Goal: Task Accomplishment & Management: Manage account settings

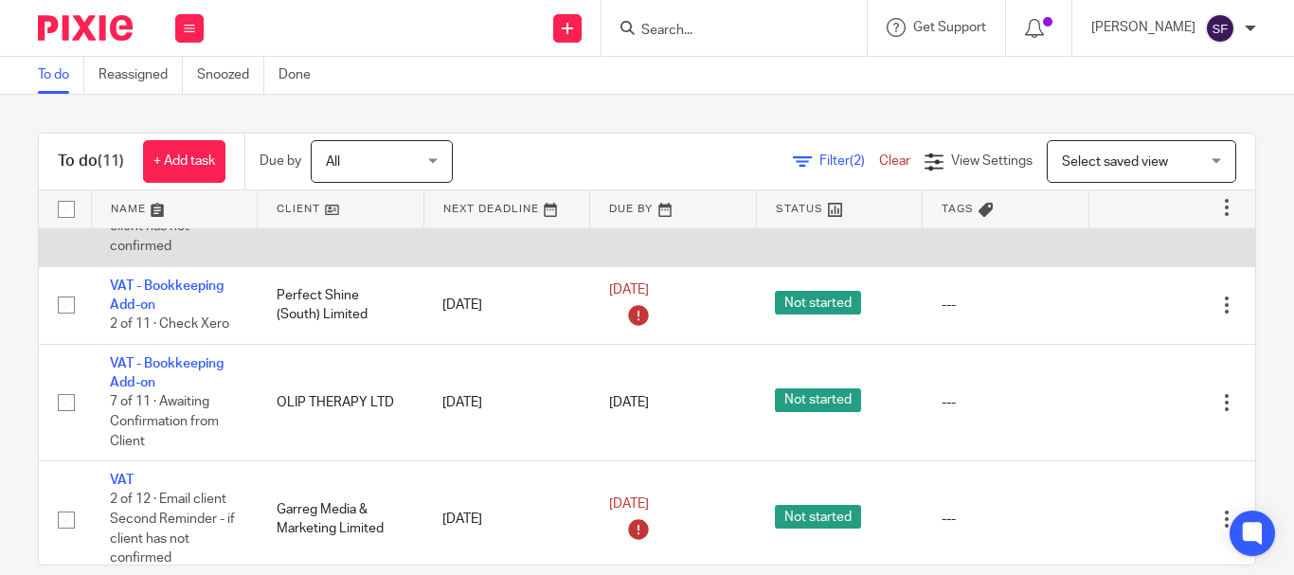
scroll to position [711, 0]
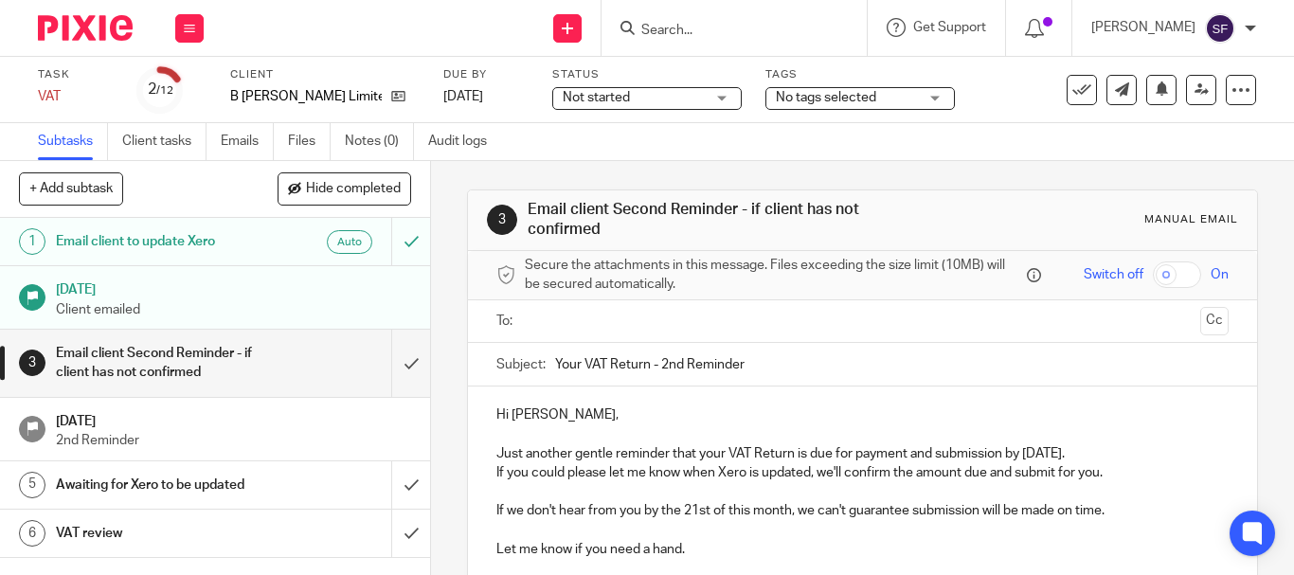
scroll to position [95, 0]
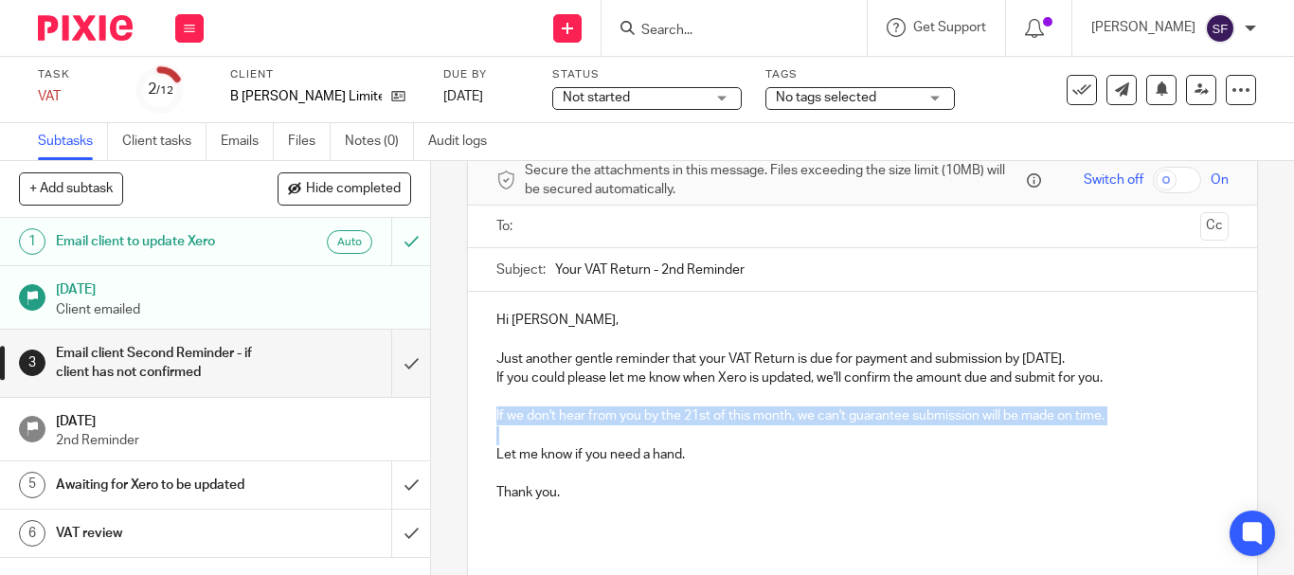
drag, startPoint x: 489, startPoint y: 410, endPoint x: 1112, endPoint y: 427, distance: 623.4
click at [1112, 427] on div "Hi Billy, Just another gentle reminder that your VAT Return is due for payment …" at bounding box center [862, 423] width 789 height 263
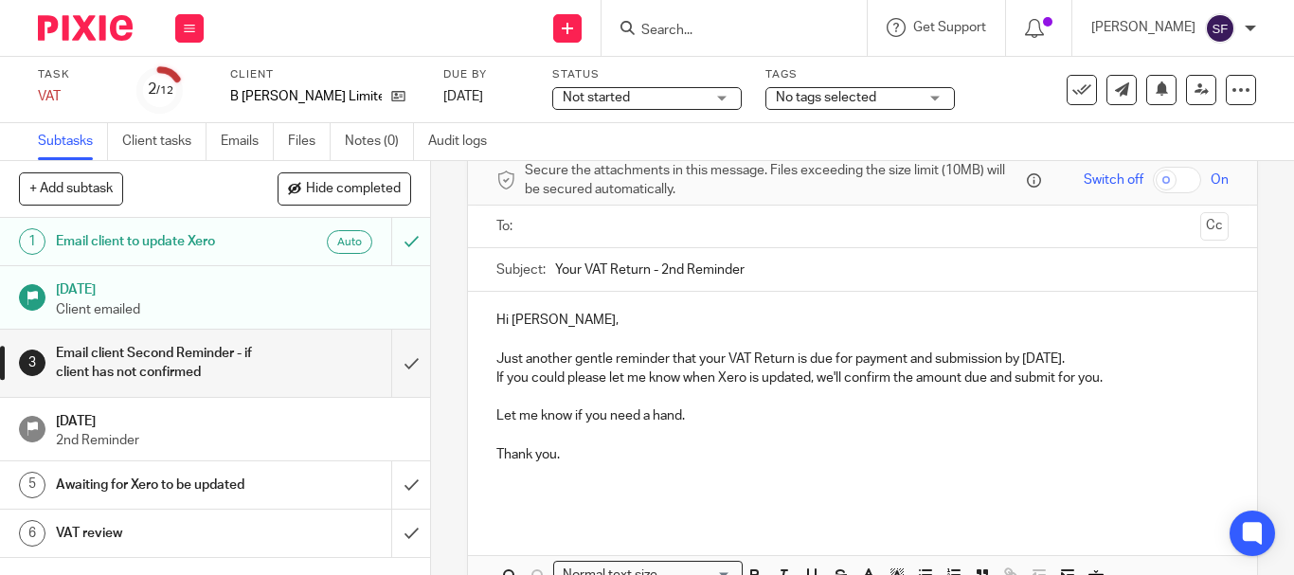
click at [621, 227] on input "text" at bounding box center [861, 227] width 660 height 22
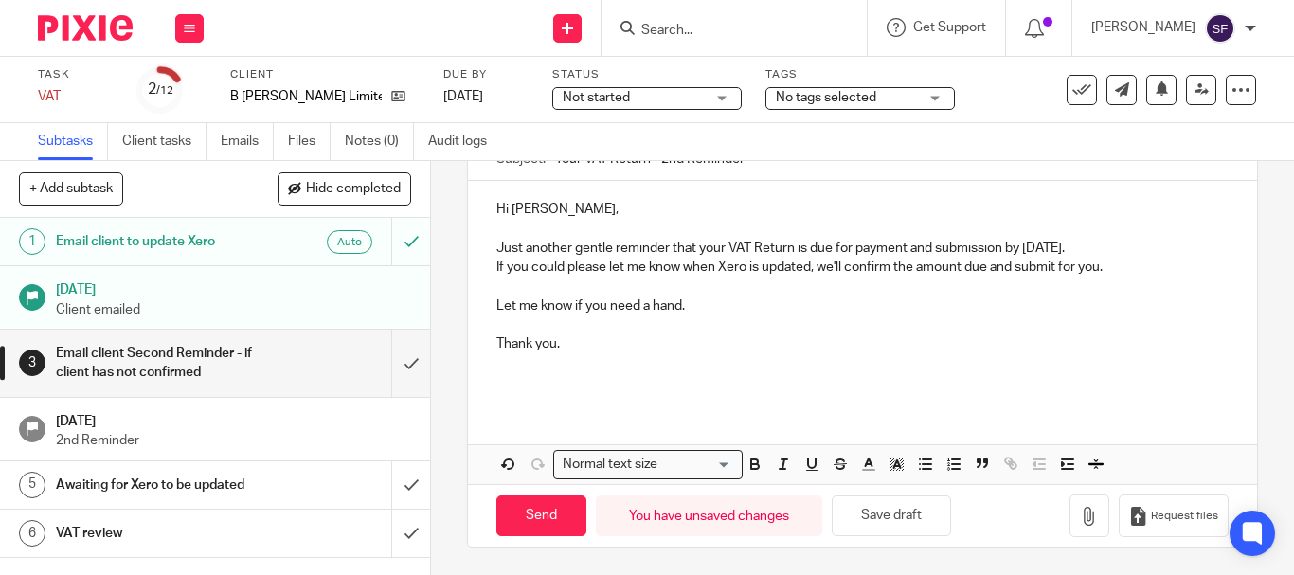
scroll to position [210, 0]
click at [553, 522] on input "Send" at bounding box center [541, 514] width 90 height 41
type input "Sent"
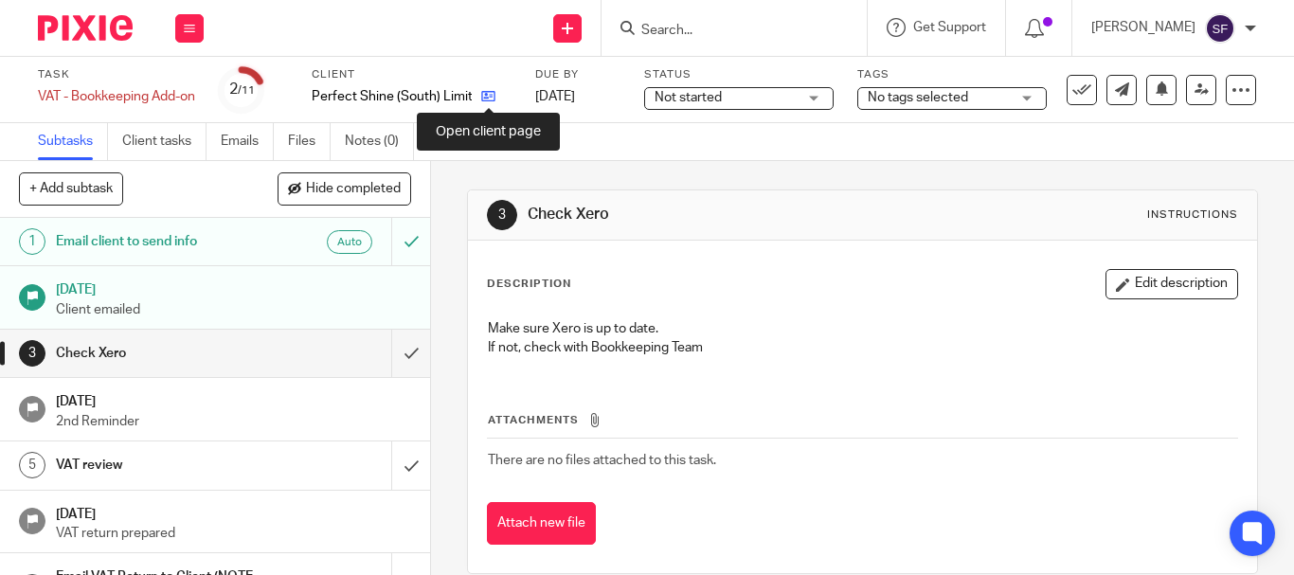
click at [492, 98] on icon at bounding box center [488, 96] width 14 height 14
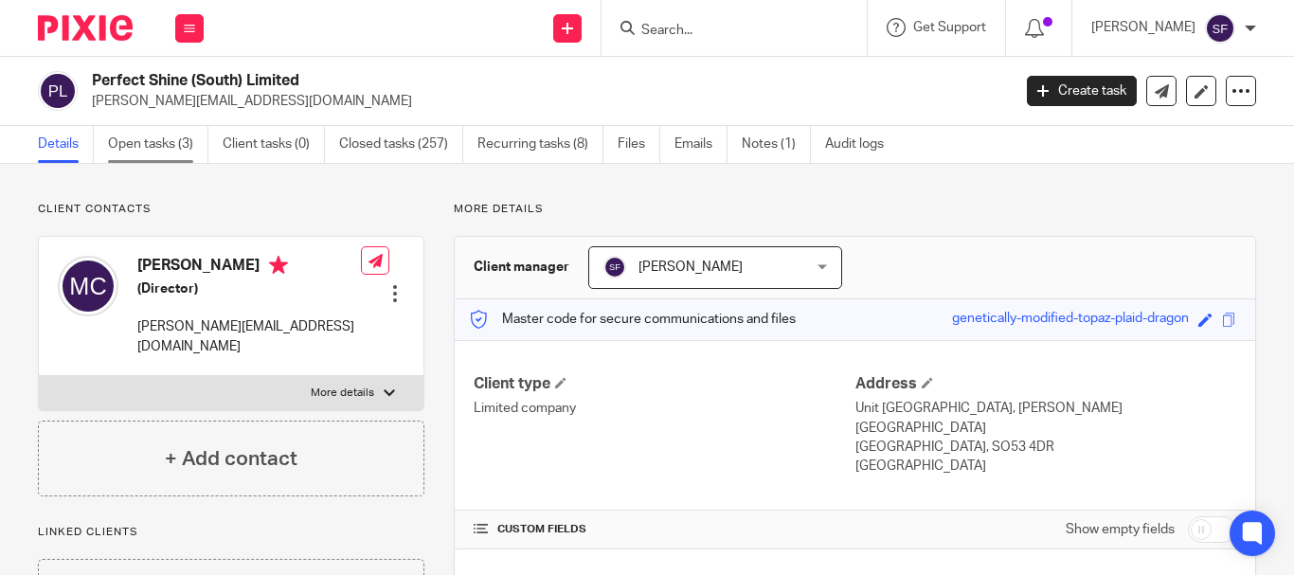
click at [119, 150] on link "Open tasks (3)" at bounding box center [158, 144] width 100 height 37
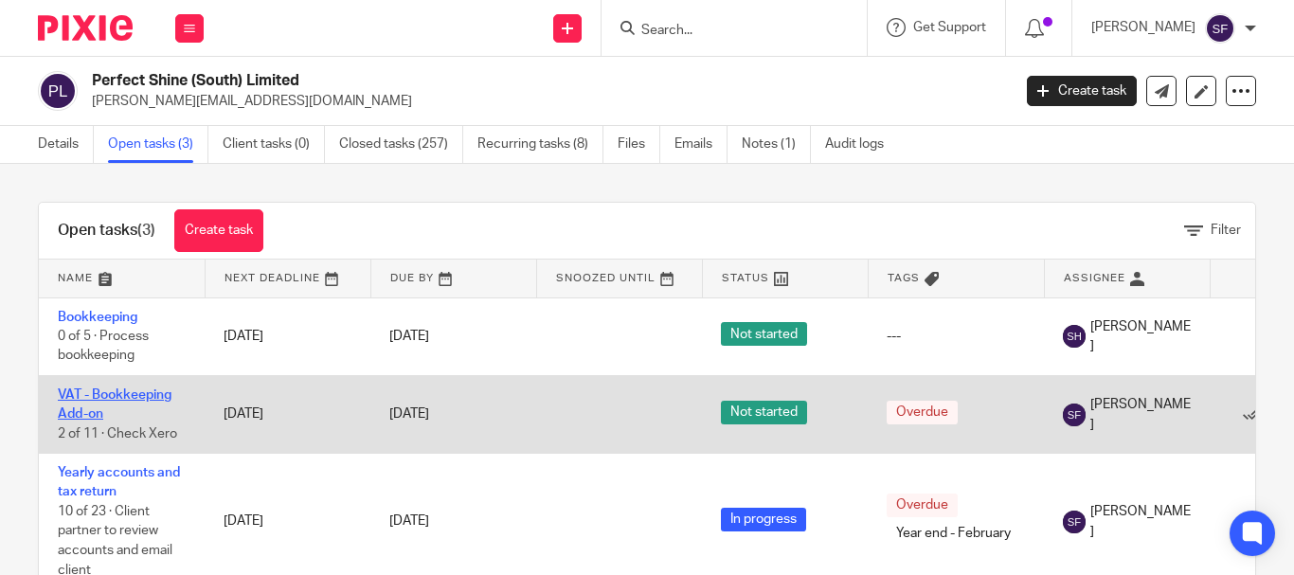
click at [101, 396] on link "VAT - Bookkeeping Add-on" at bounding box center [115, 404] width 114 height 32
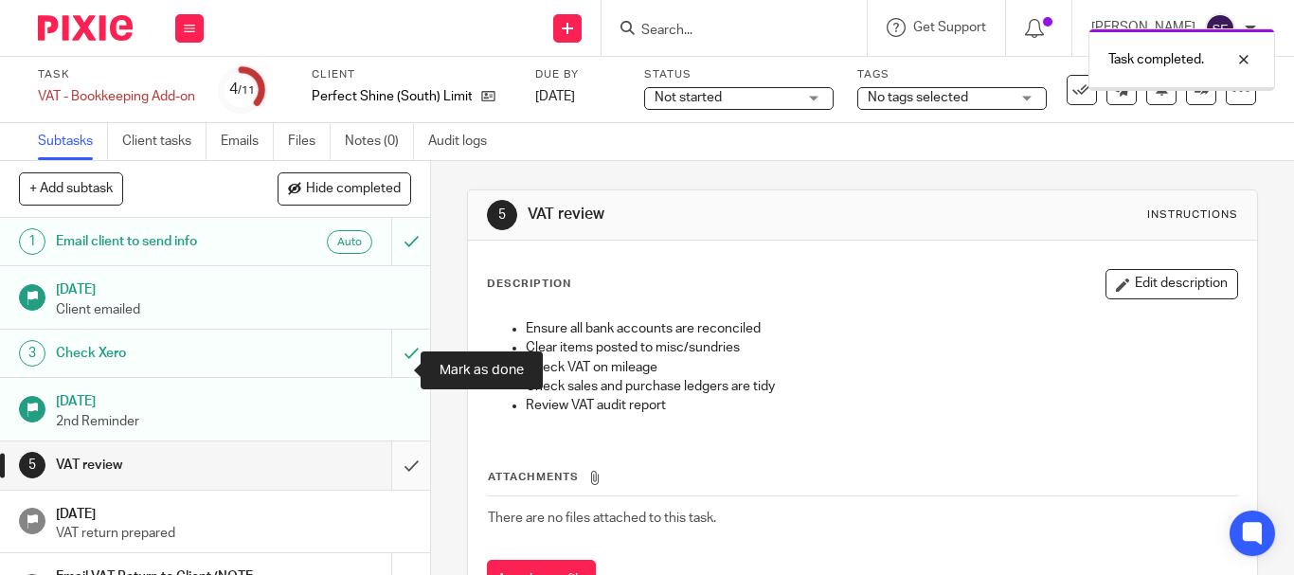
scroll to position [95, 0]
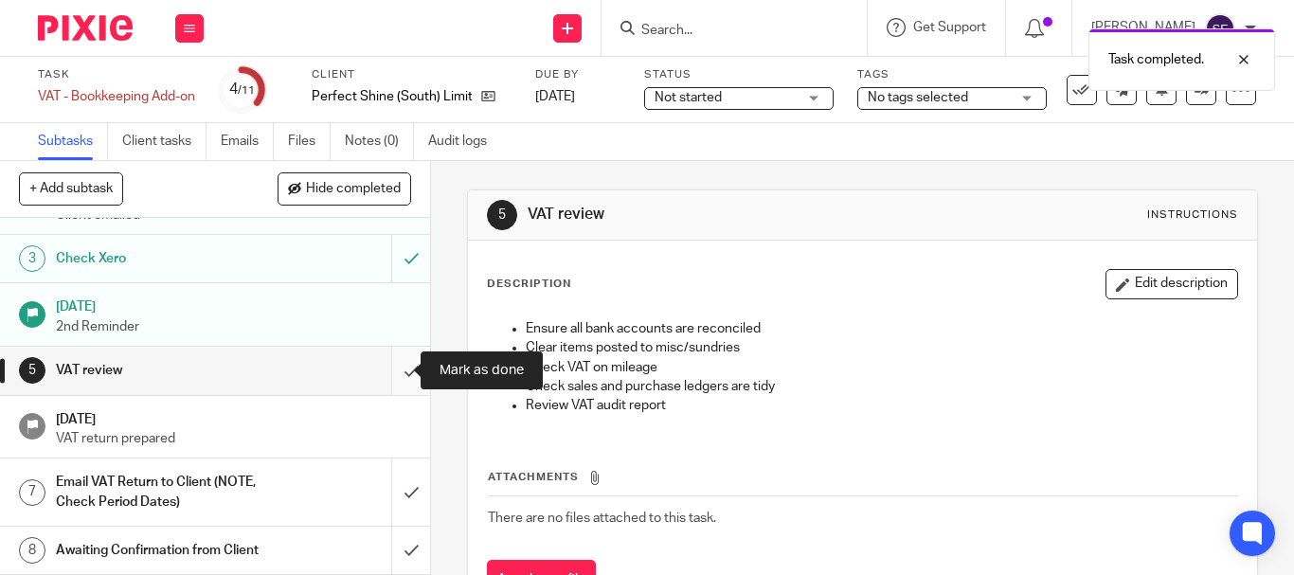
click at [396, 371] on input "submit" at bounding box center [215, 370] width 430 height 47
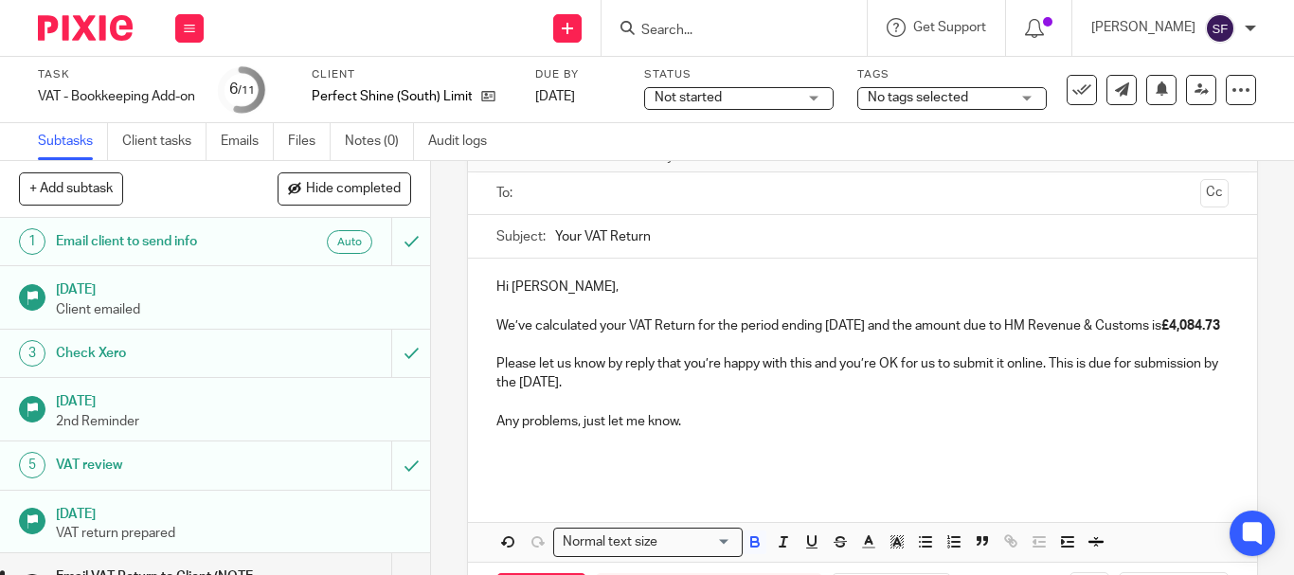
scroll to position [95, 0]
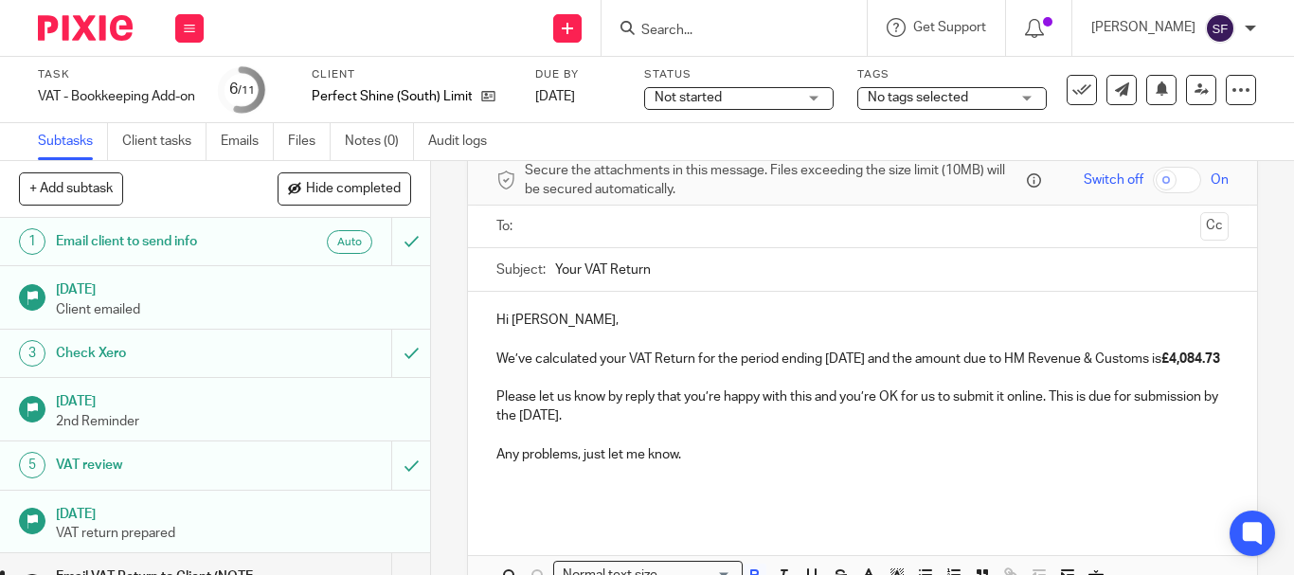
click at [582, 236] on input "text" at bounding box center [861, 227] width 660 height 22
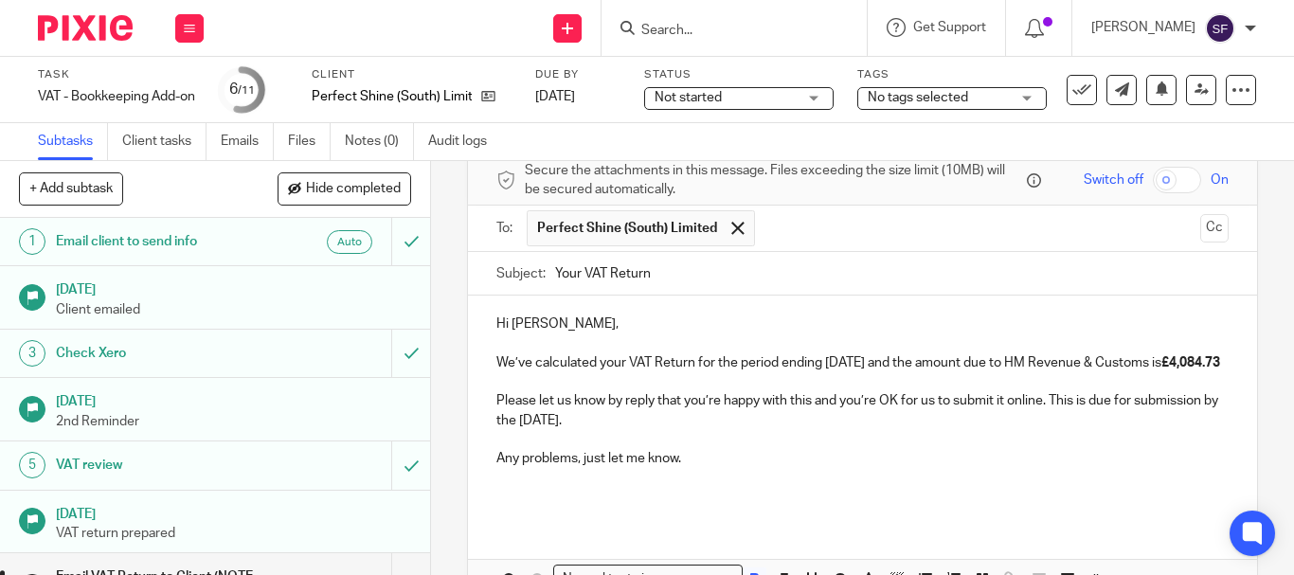
scroll to position [229, 0]
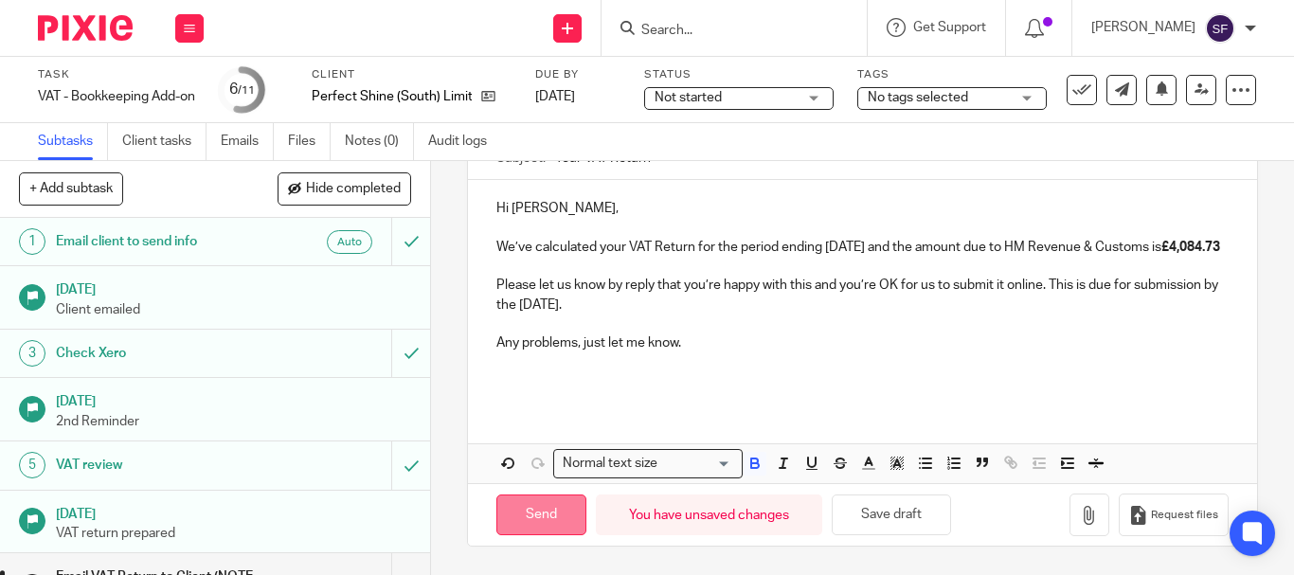
click at [545, 518] on input "Send" at bounding box center [541, 514] width 90 height 41
type input "Sent"
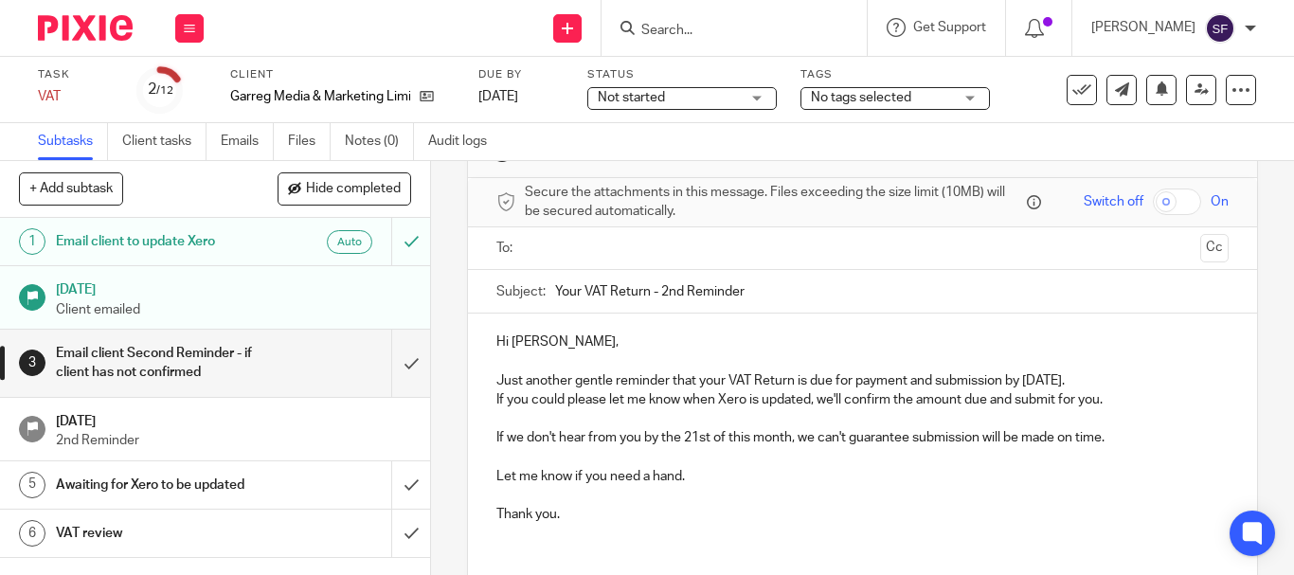
scroll to position [95, 0]
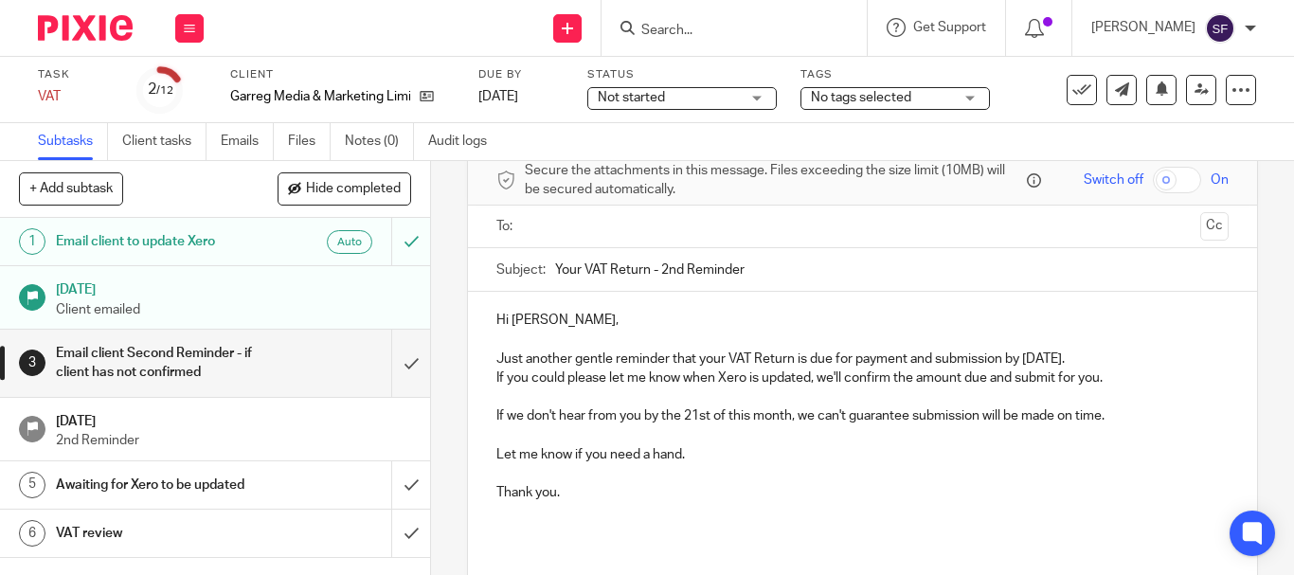
click at [559, 226] on input "text" at bounding box center [861, 227] width 660 height 22
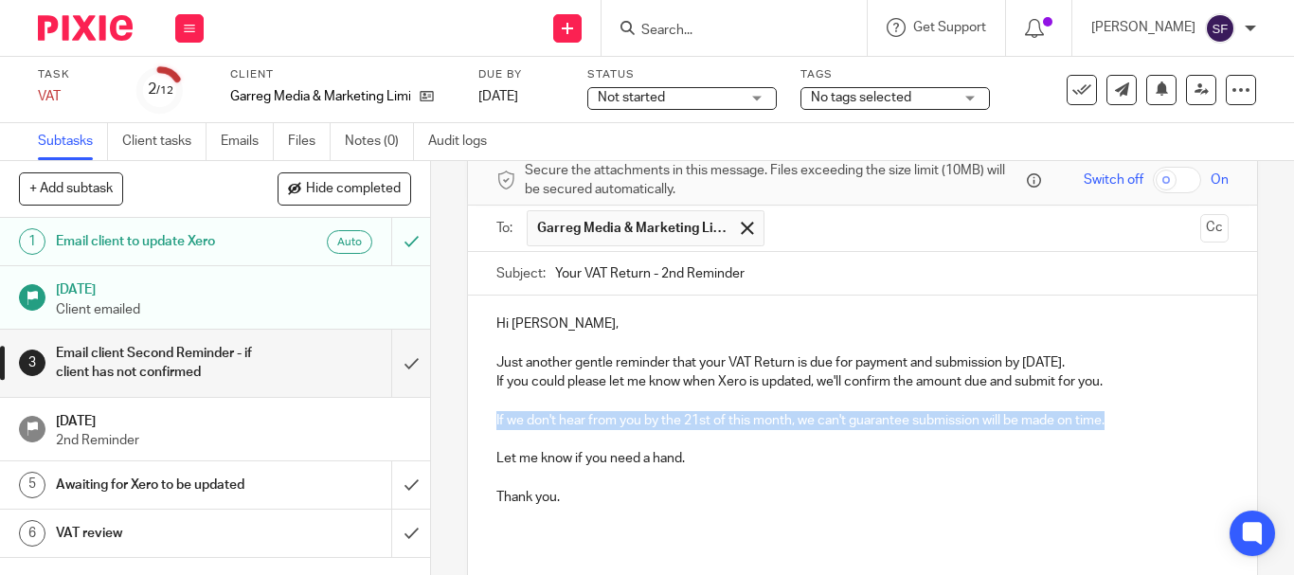
drag, startPoint x: 491, startPoint y: 417, endPoint x: 1154, endPoint y: 414, distance: 663.9
click at [1154, 414] on p "If we don't hear from you by the 21st of this month, we can't guarantee submiss…" at bounding box center [862, 420] width 732 height 19
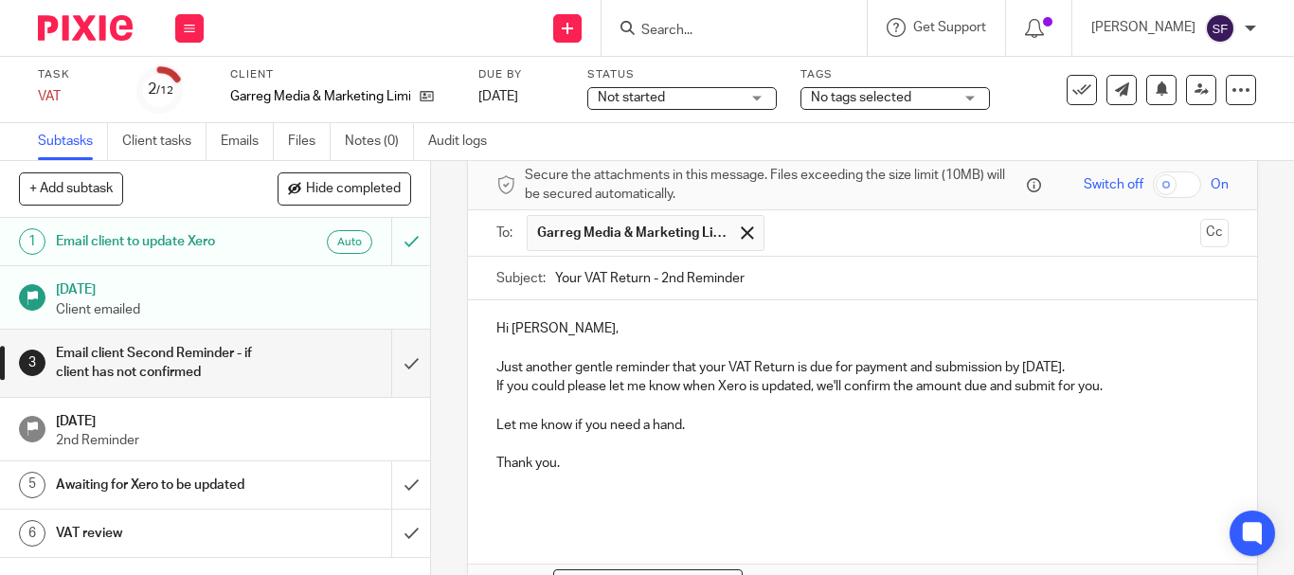
scroll to position [210, 0]
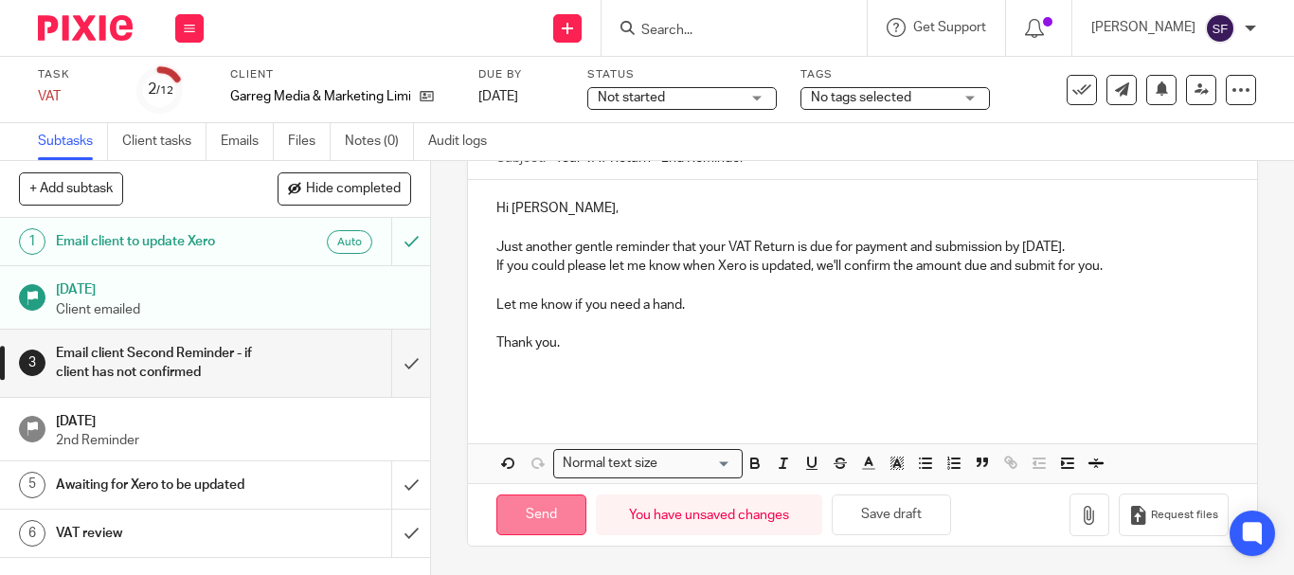
click at [532, 516] on input "Send" at bounding box center [541, 514] width 90 height 41
type input "Sent"
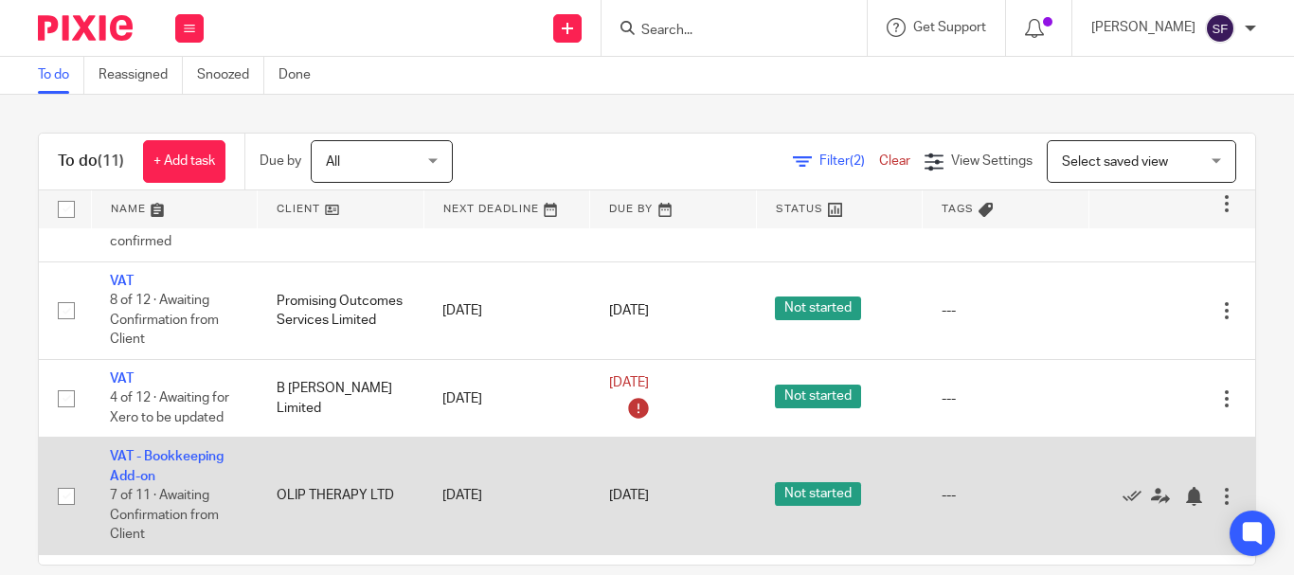
scroll to position [189, 0]
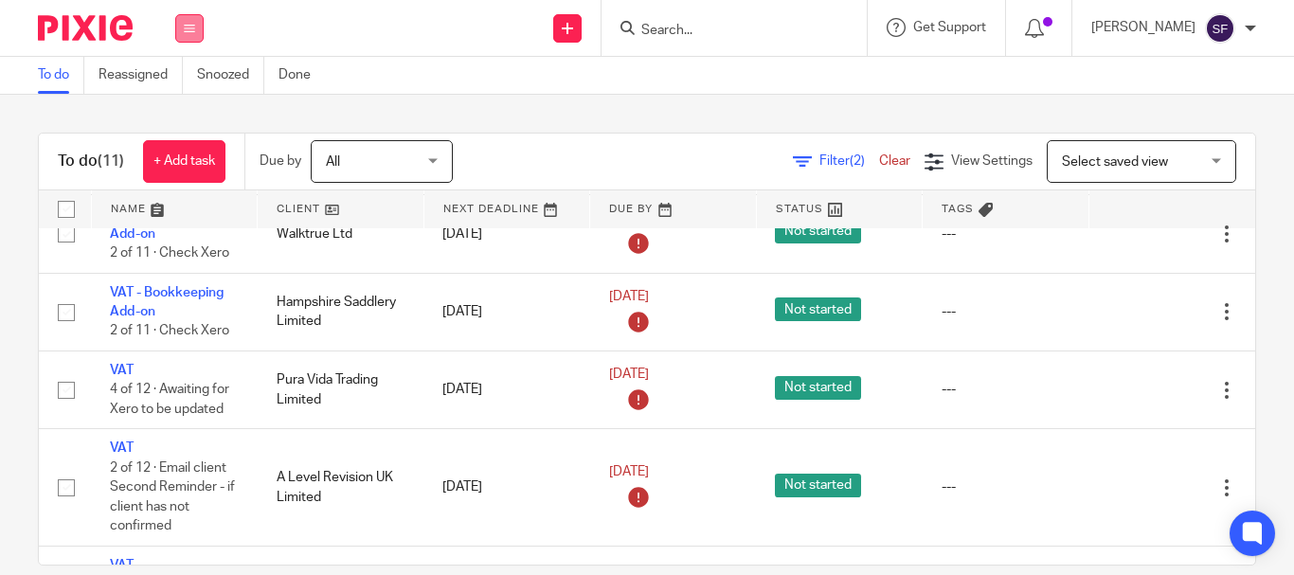
click at [192, 36] on button at bounding box center [189, 28] width 28 height 28
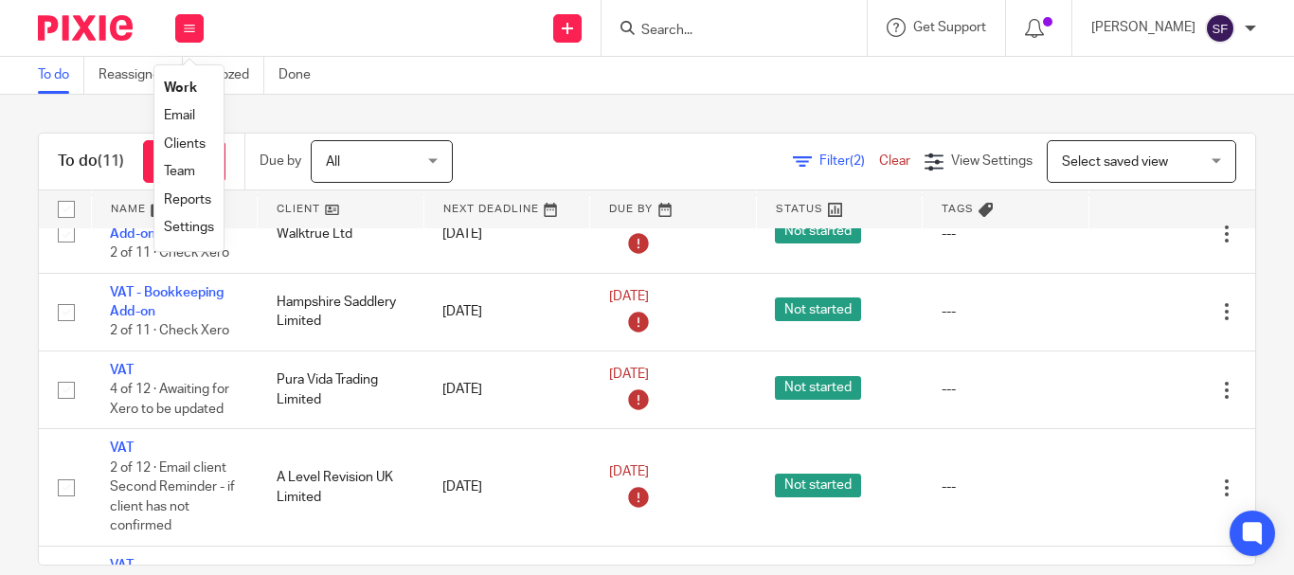
click at [179, 170] on link "Team" at bounding box center [179, 171] width 31 height 13
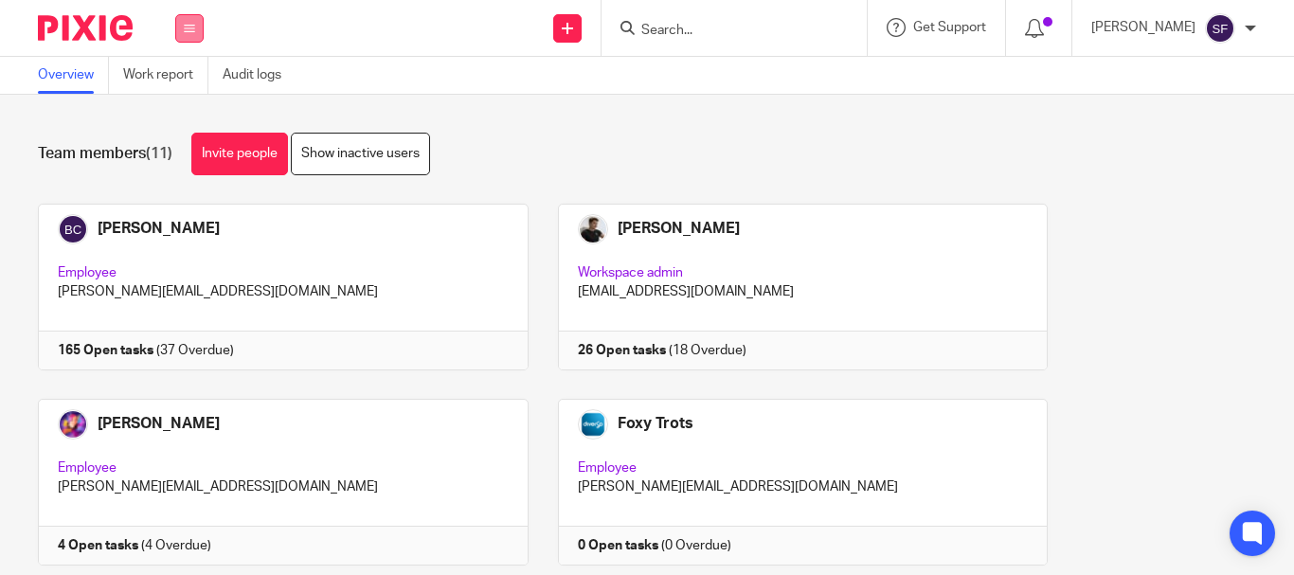
click at [194, 35] on button at bounding box center [189, 28] width 28 height 28
click at [184, 89] on link "Work" at bounding box center [179, 87] width 30 height 13
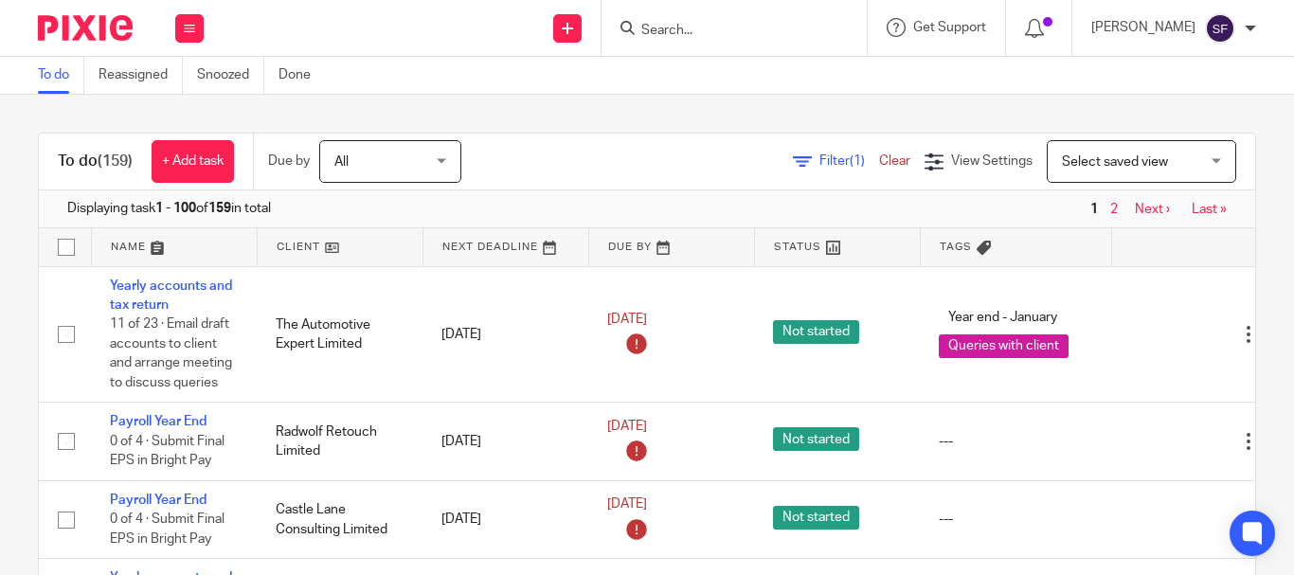
click at [819, 166] on span "Filter (1)" at bounding box center [849, 160] width 60 height 13
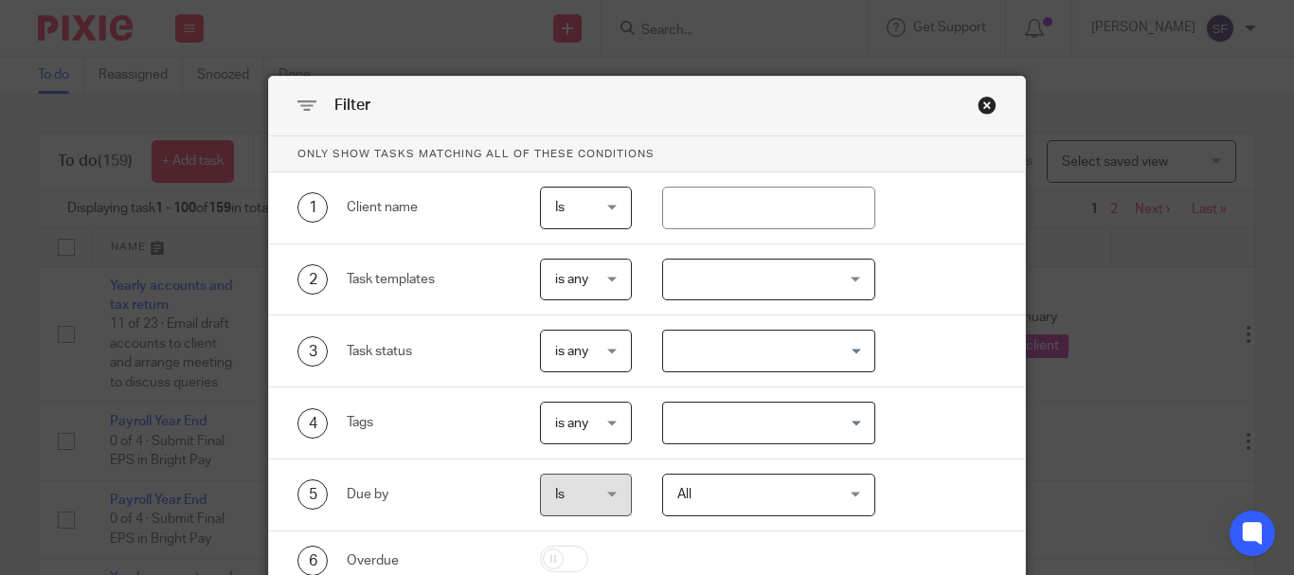
click at [725, 269] on div at bounding box center [768, 280] width 213 height 43
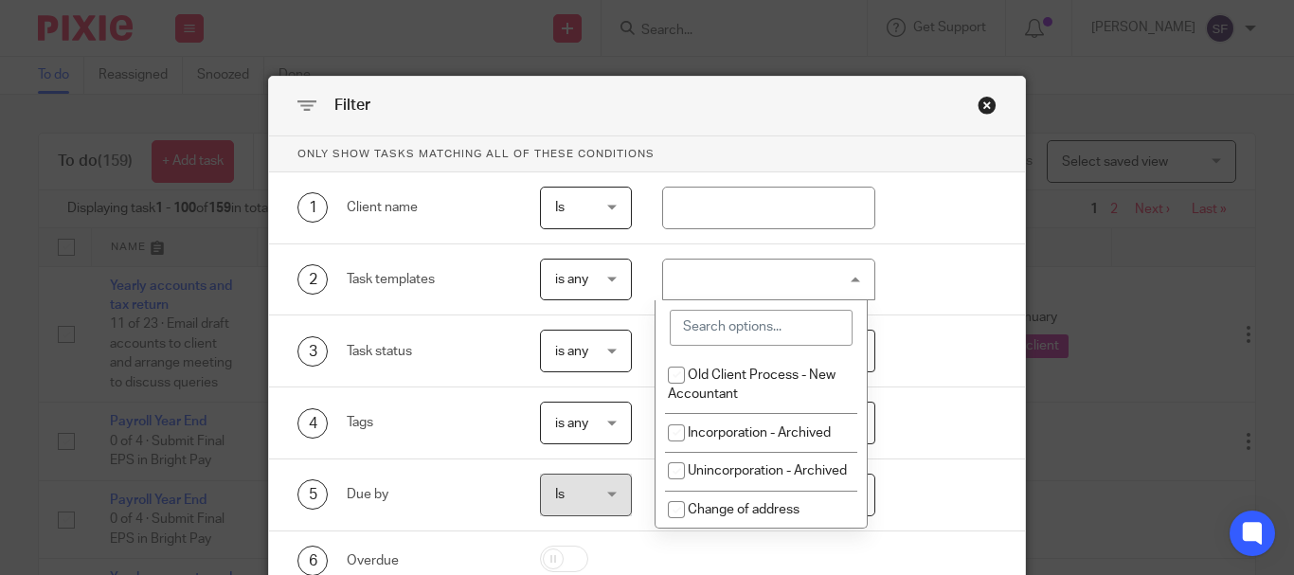
click at [733, 326] on input "search" at bounding box center [761, 328] width 183 height 36
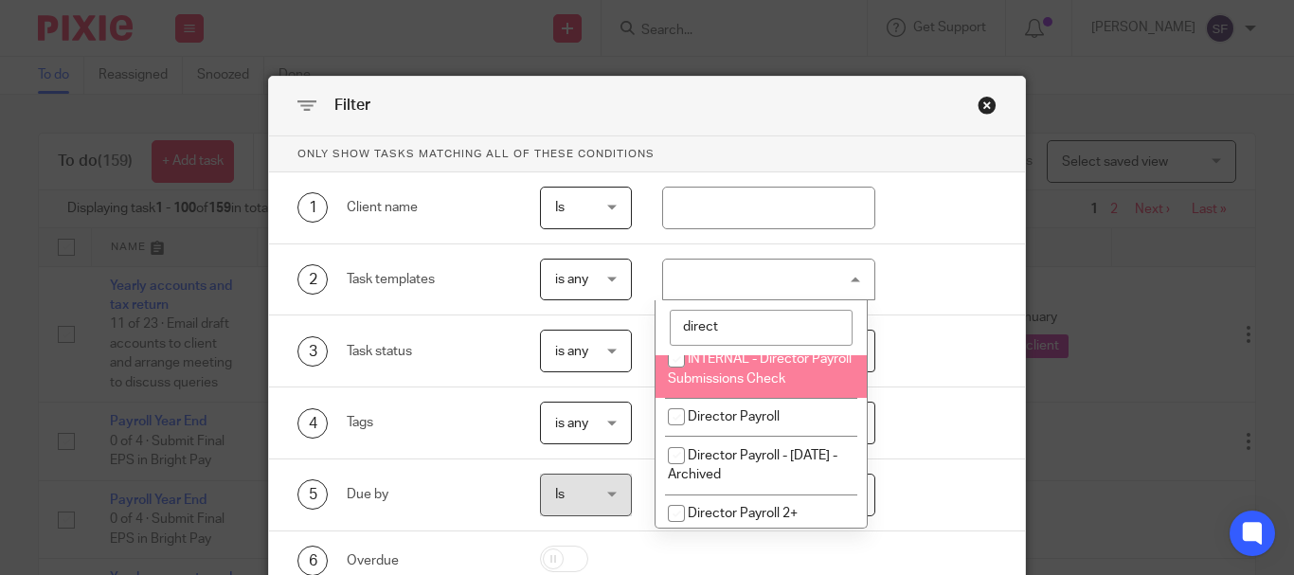
scroll to position [194, 0]
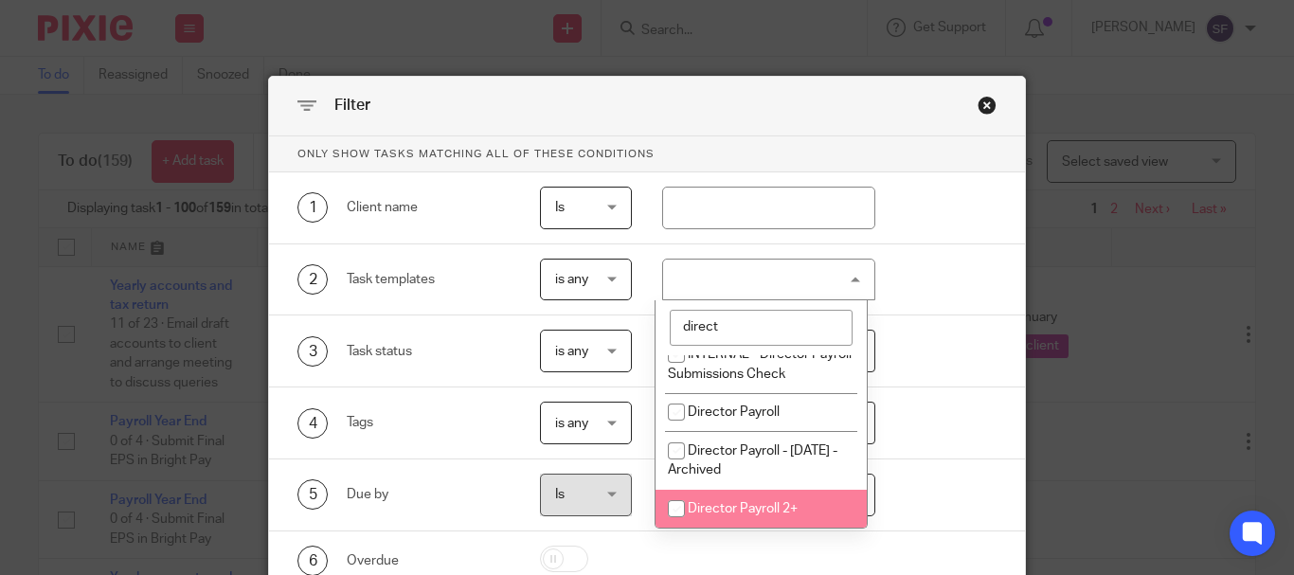
type input "direct"
click at [775, 519] on li "Director Payroll 2+" at bounding box center [760, 509] width 211 height 39
checkbox input "true"
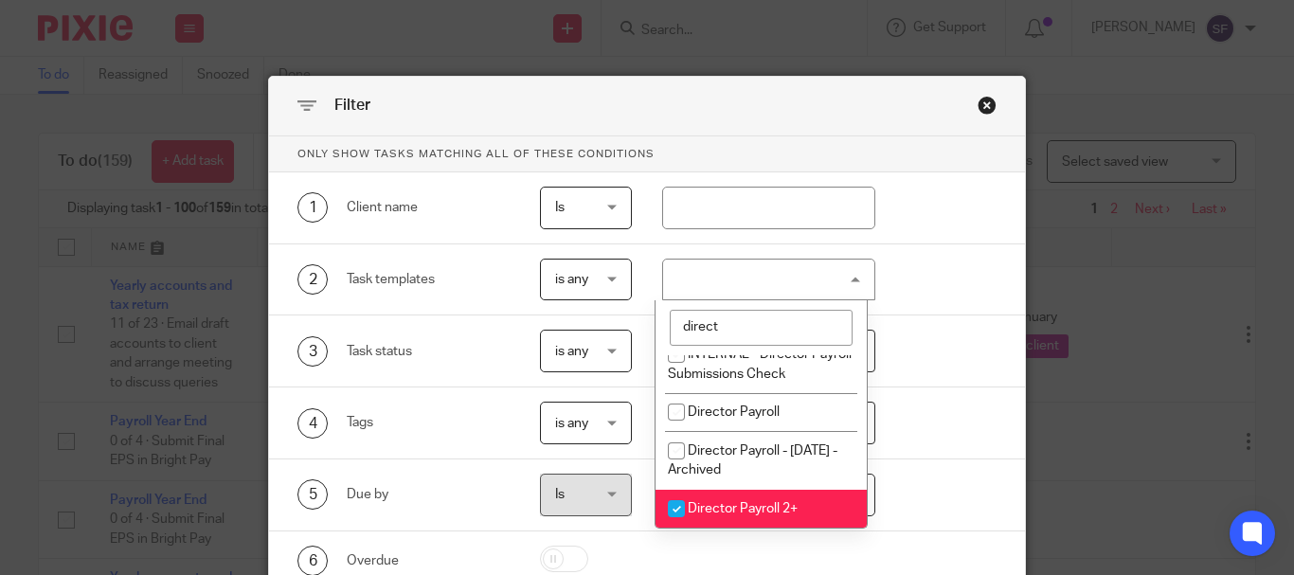
scroll to position [170, 0]
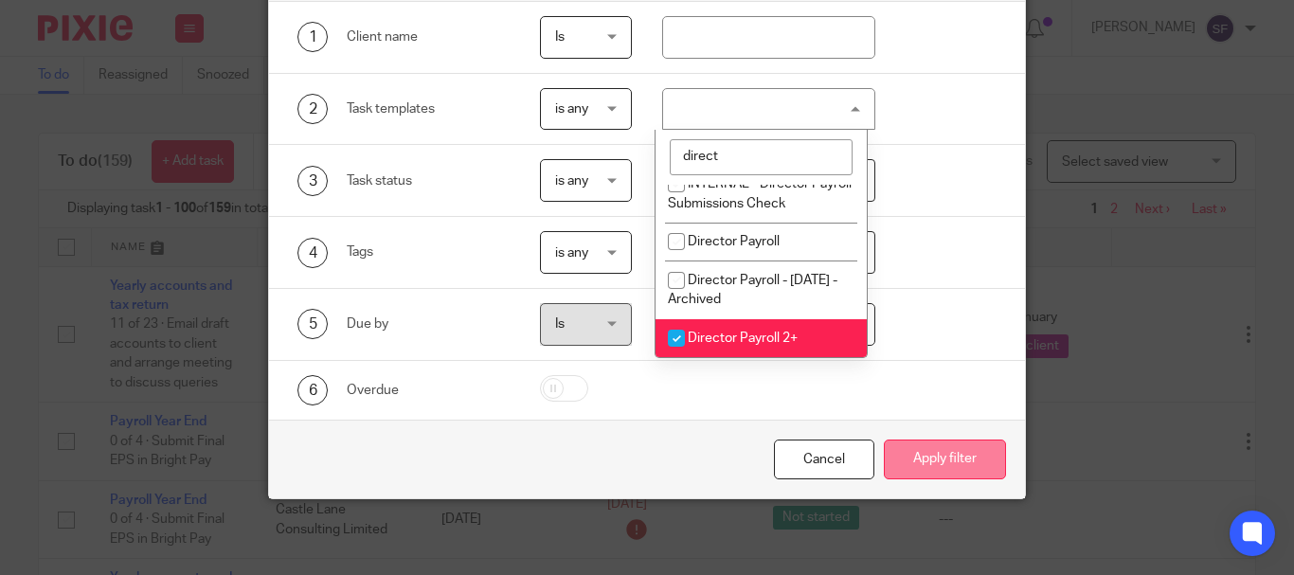
click at [941, 462] on button "Apply filter" at bounding box center [945, 459] width 122 height 41
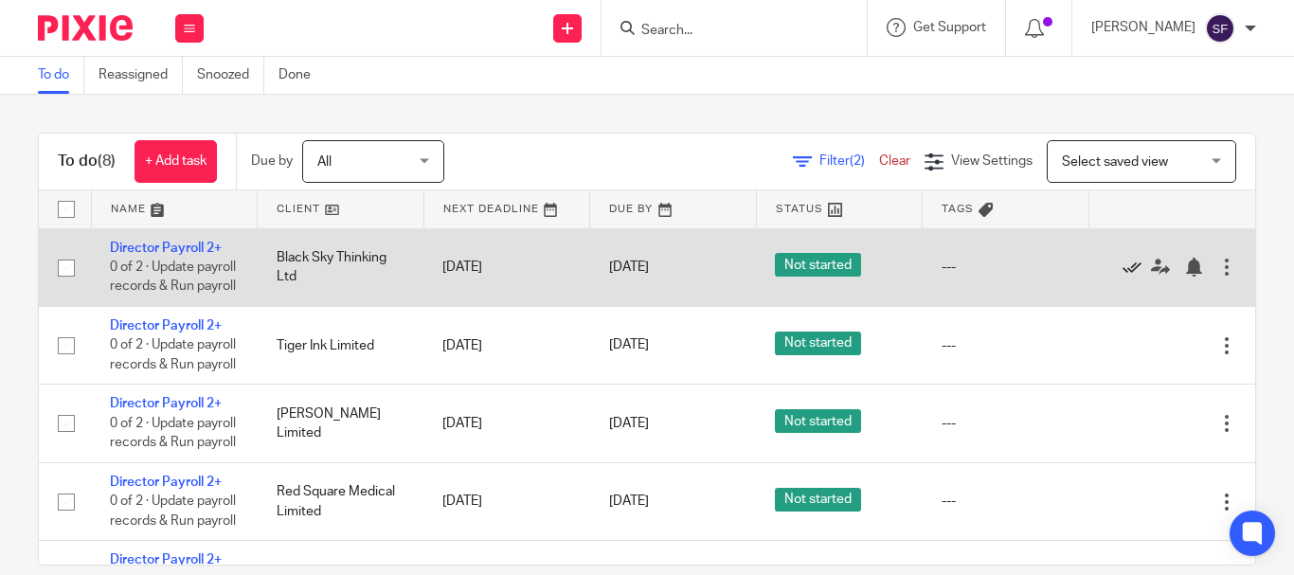
click at [1122, 276] on icon at bounding box center [1131, 267] width 19 height 19
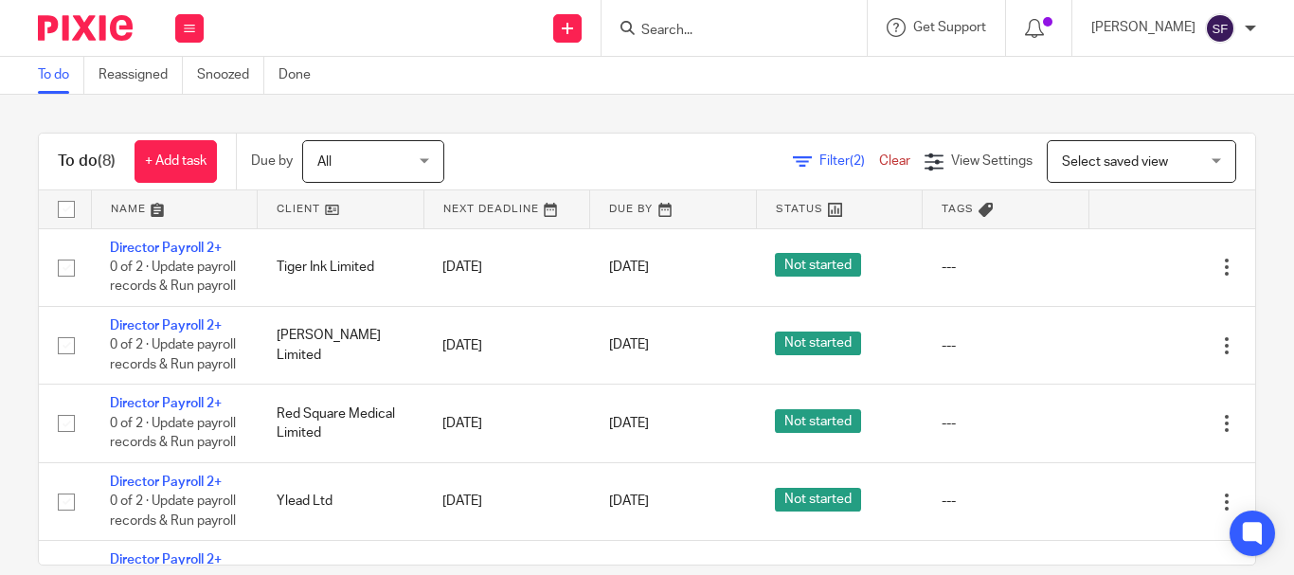
click at [744, 27] on input "Search" at bounding box center [724, 31] width 170 height 17
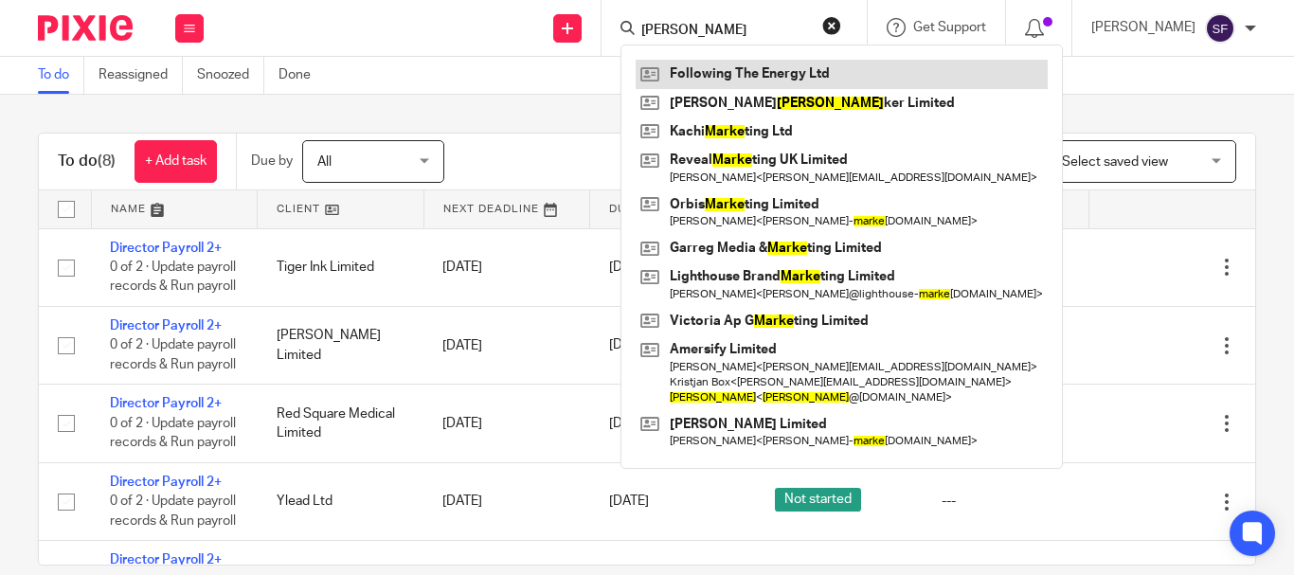
type input "[PERSON_NAME]"
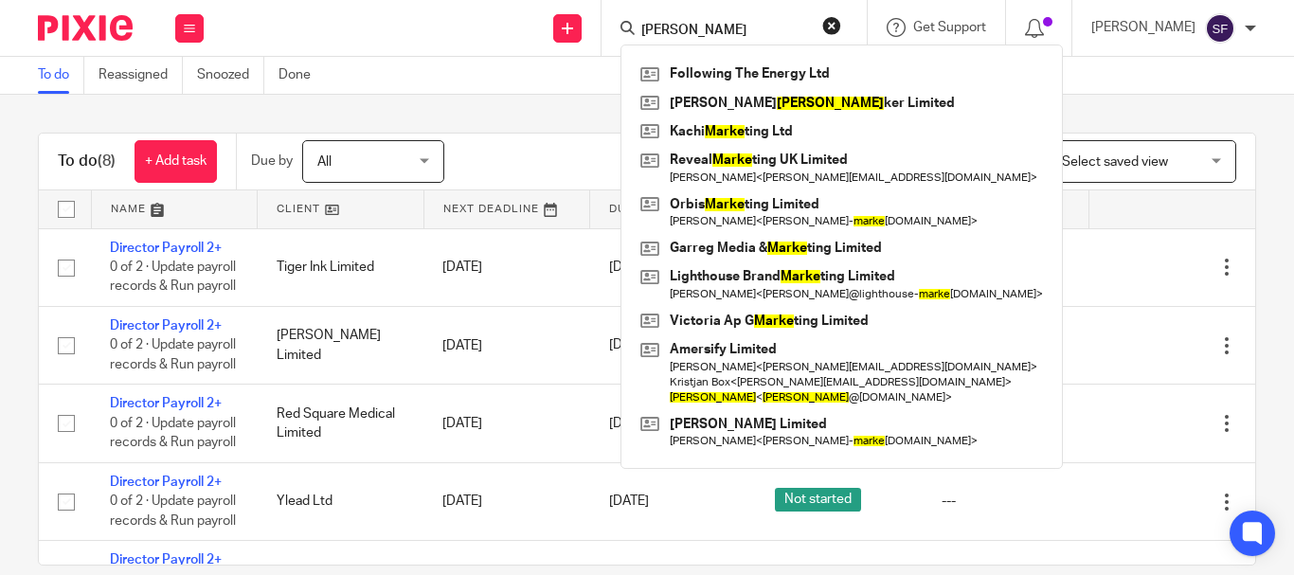
click at [6, 298] on div "To do (8) + Add task Due by All All [DATE] [DATE] This week Next week This mont…" at bounding box center [647, 335] width 1294 height 480
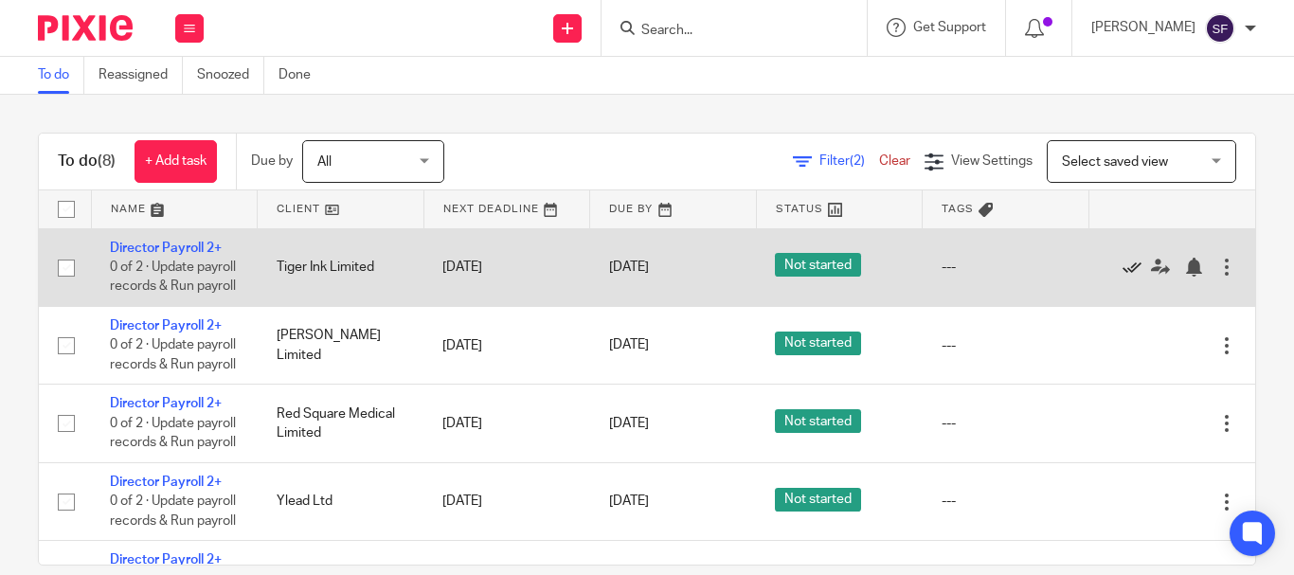
click at [1123, 277] on icon at bounding box center [1131, 267] width 19 height 19
click at [1127, 273] on icon at bounding box center [1131, 267] width 19 height 19
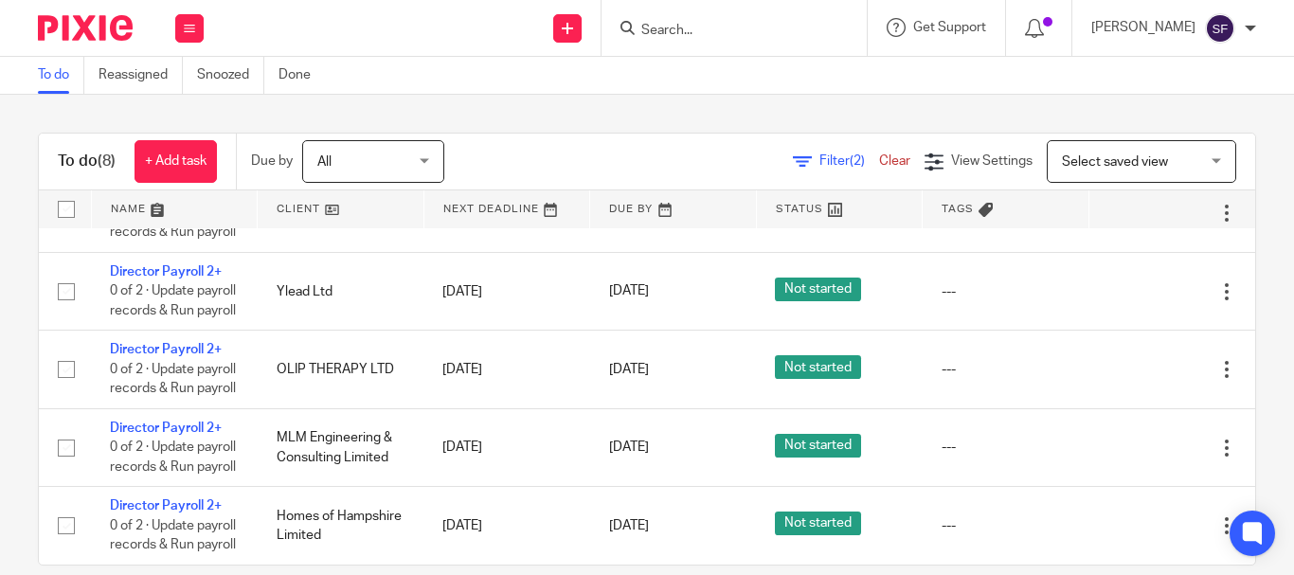
scroll to position [86, 0]
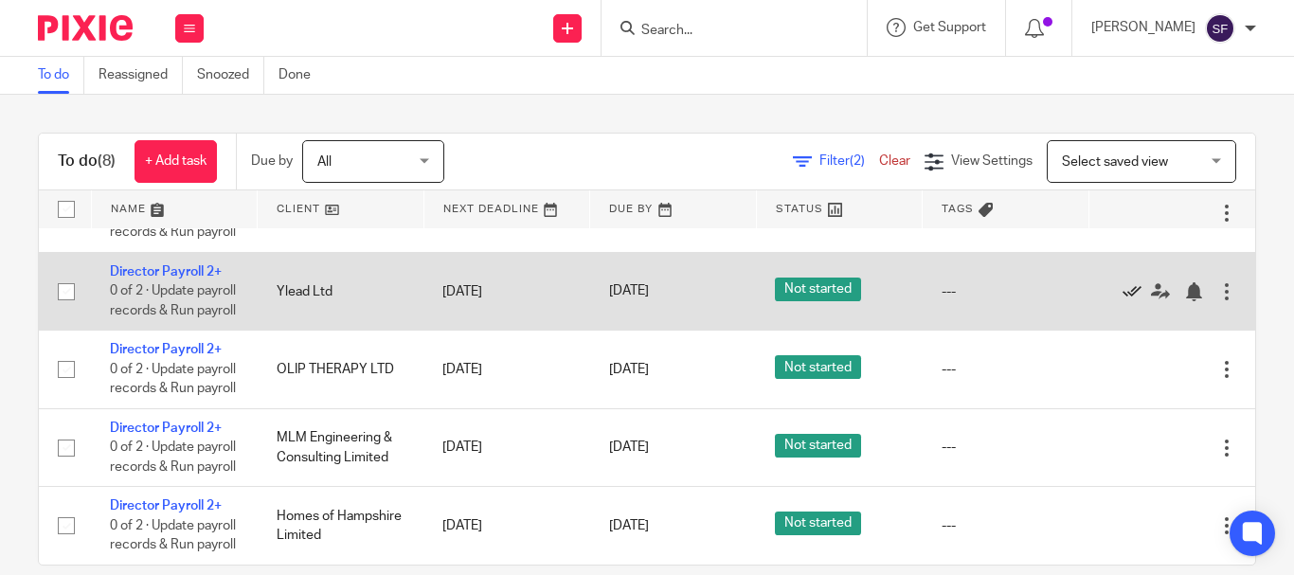
click at [1132, 289] on icon at bounding box center [1131, 291] width 19 height 19
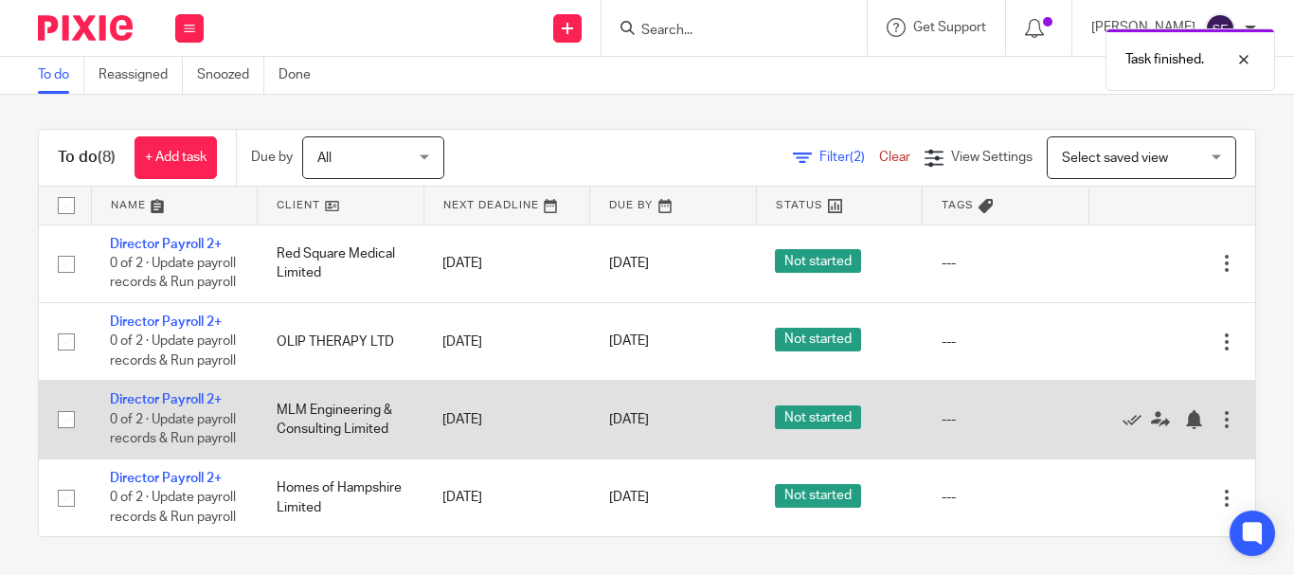
scroll to position [28, 0]
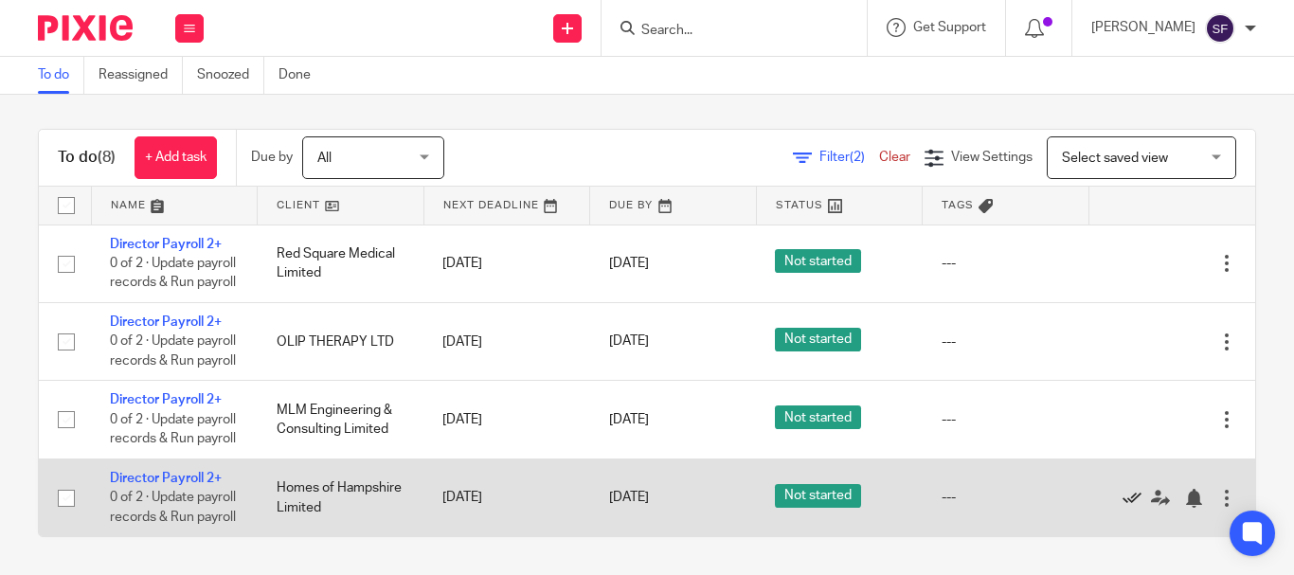
click at [1128, 489] on icon at bounding box center [1131, 498] width 19 height 19
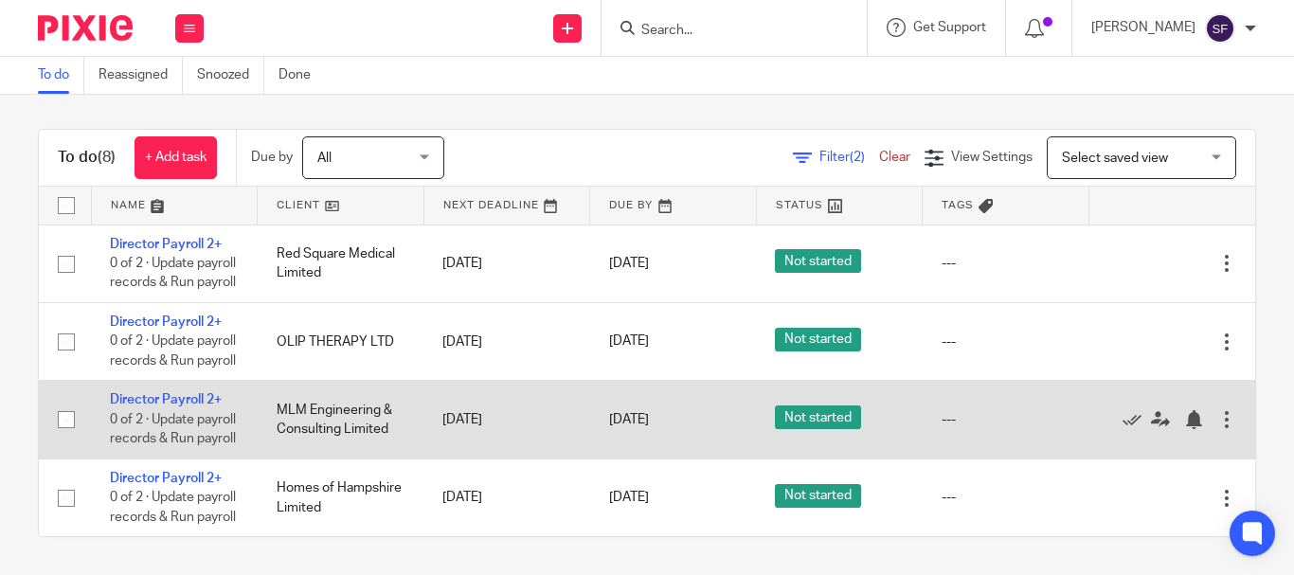
scroll to position [0, 0]
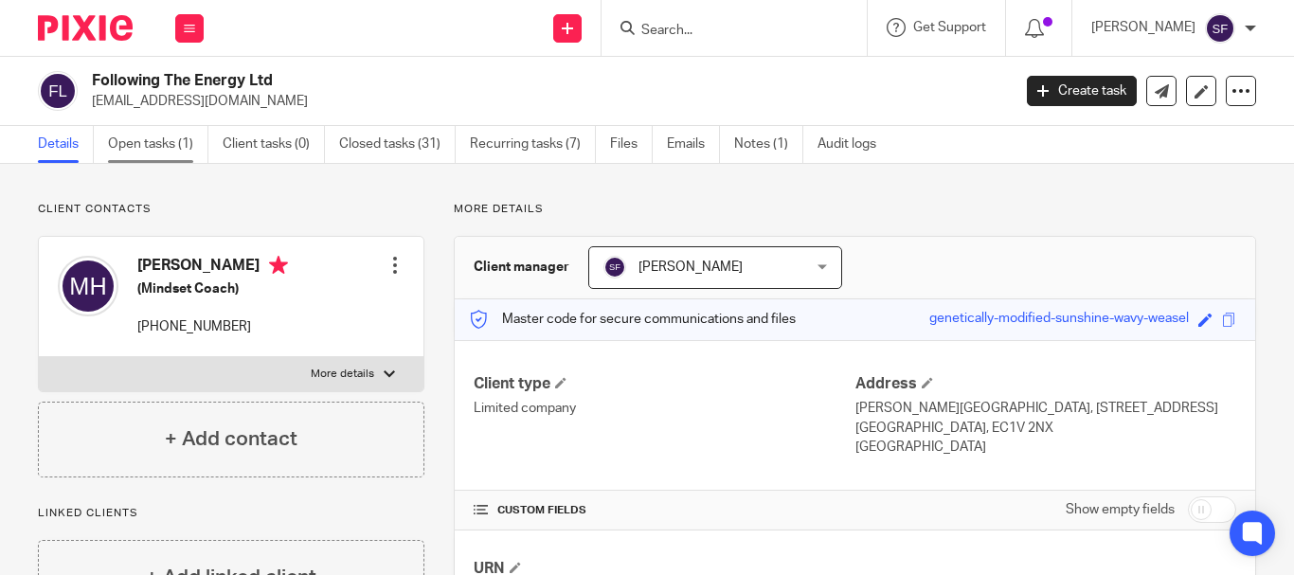
click at [135, 136] on link "Open tasks (1)" at bounding box center [158, 144] width 100 height 37
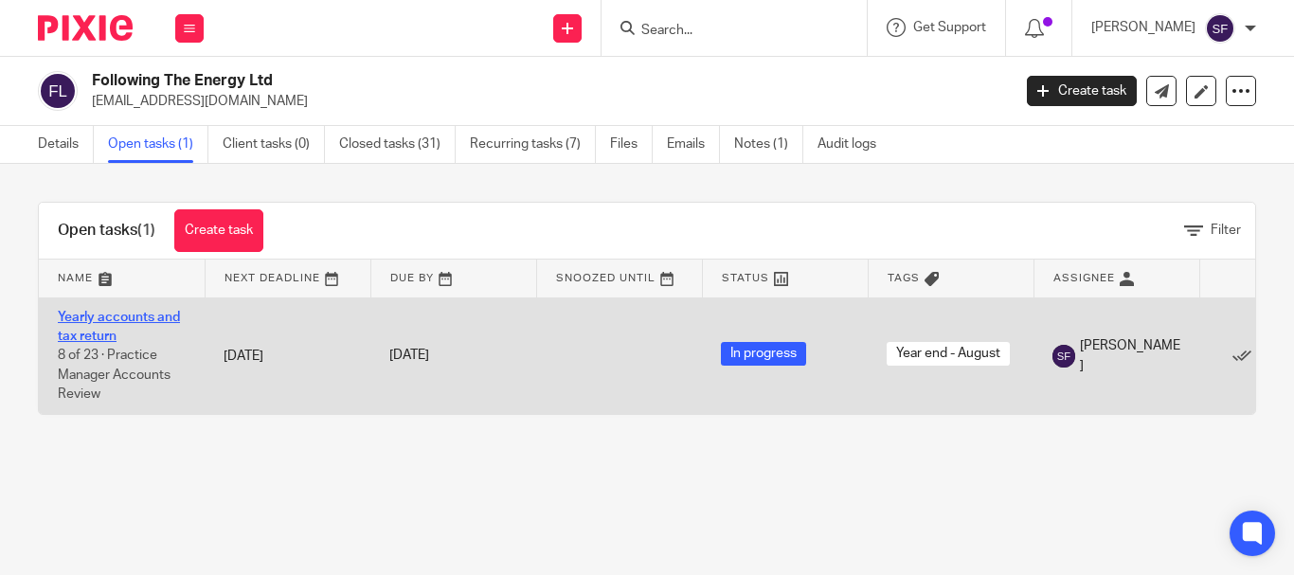
click at [104, 313] on link "Yearly accounts and tax return" at bounding box center [119, 327] width 122 height 32
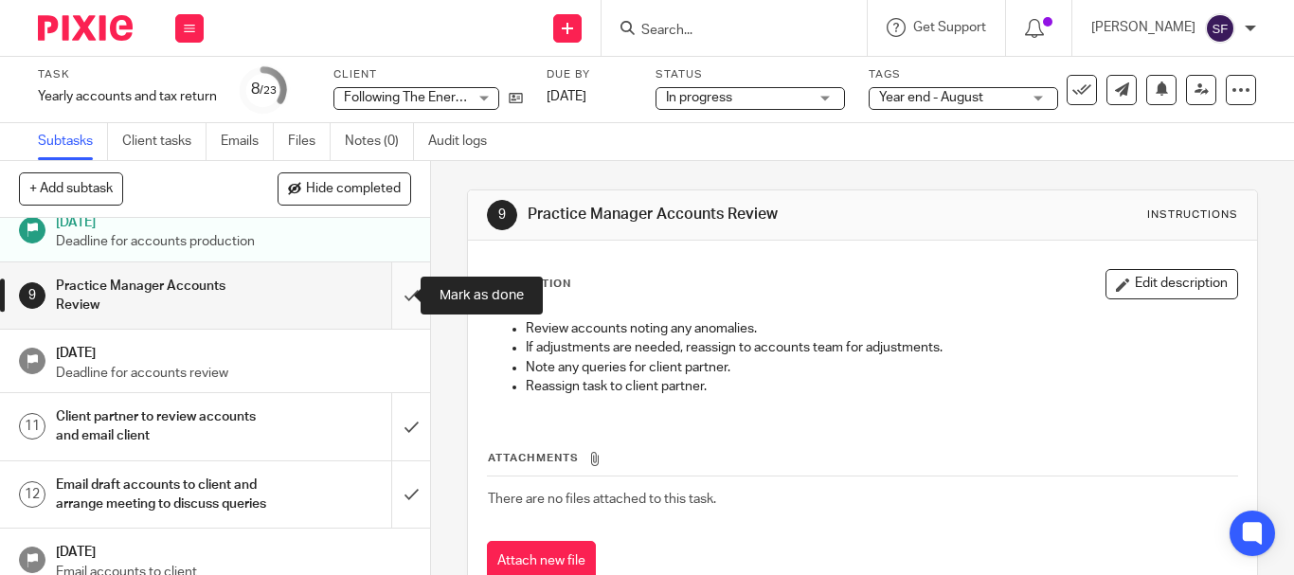
scroll to position [379, 0]
click at [396, 290] on input "submit" at bounding box center [215, 295] width 430 height 67
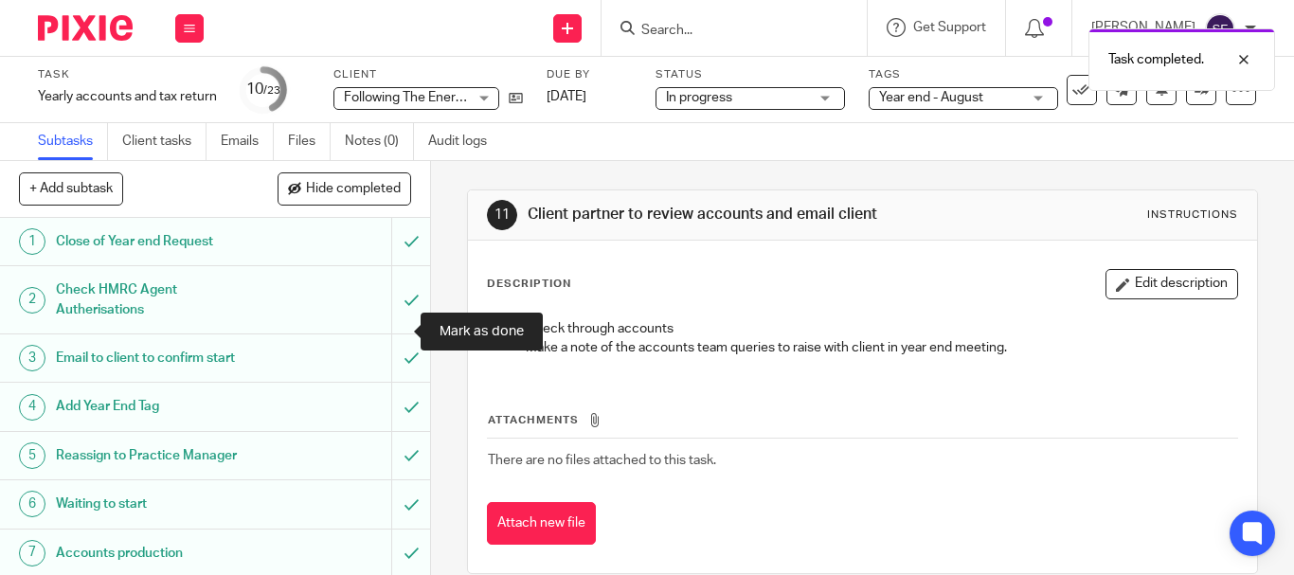
scroll to position [474, 0]
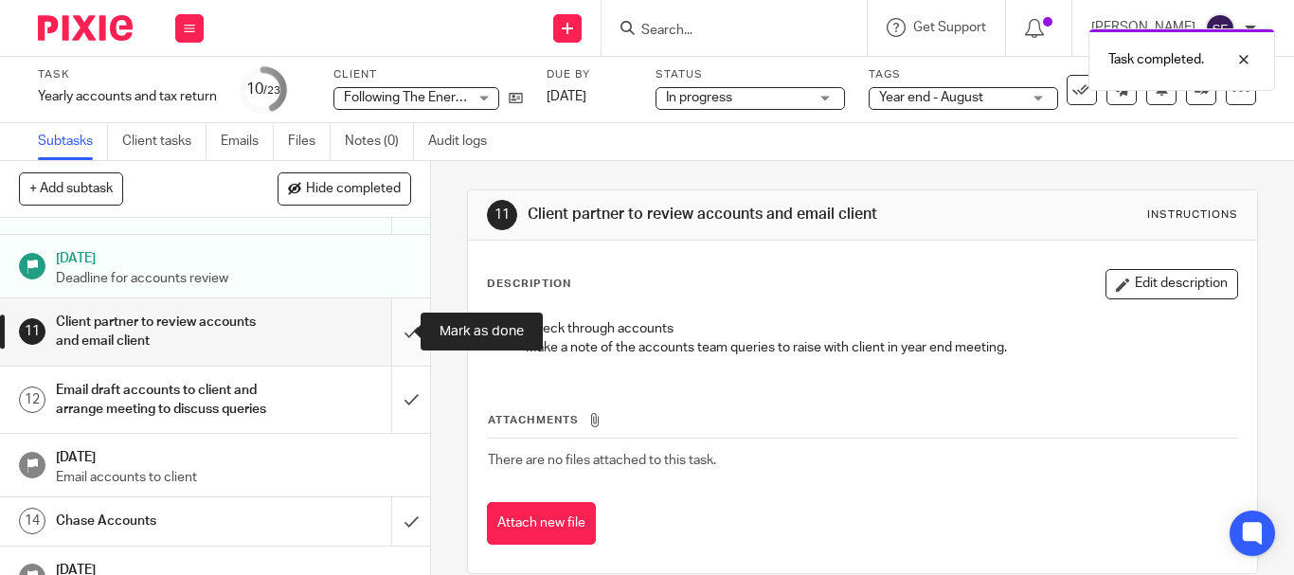
click at [391, 337] on input "submit" at bounding box center [215, 331] width 430 height 67
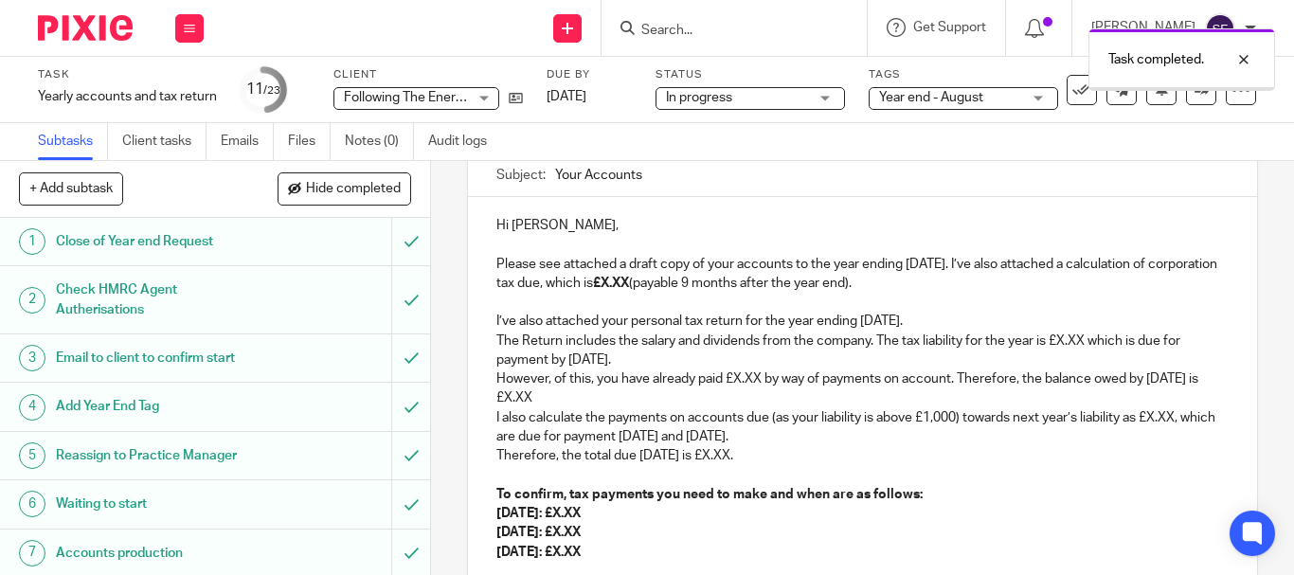
scroll to position [189, 0]
drag, startPoint x: 673, startPoint y: 287, endPoint x: 701, endPoint y: 287, distance: 27.5
click at [629, 287] on strong "£X.XX" at bounding box center [611, 283] width 36 height 13
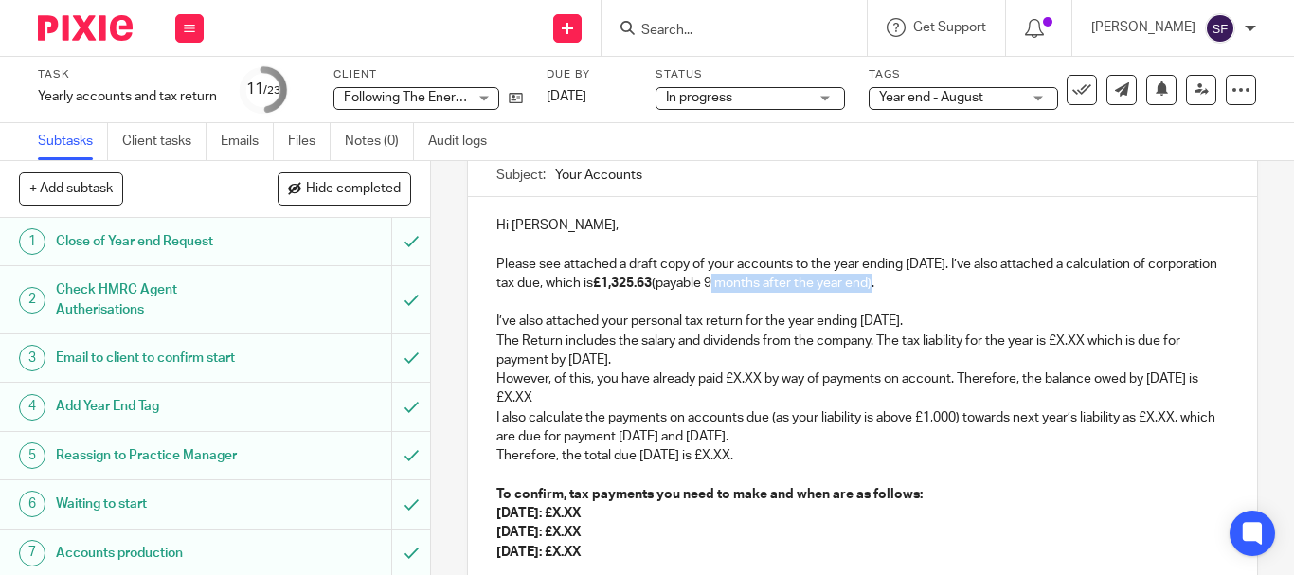
drag, startPoint x: 781, startPoint y: 281, endPoint x: 944, endPoint y: 288, distance: 163.0
click at [944, 288] on p "Please see attached a draft copy of your accounts to the year ending 31 Aug 202…" at bounding box center [862, 274] width 732 height 39
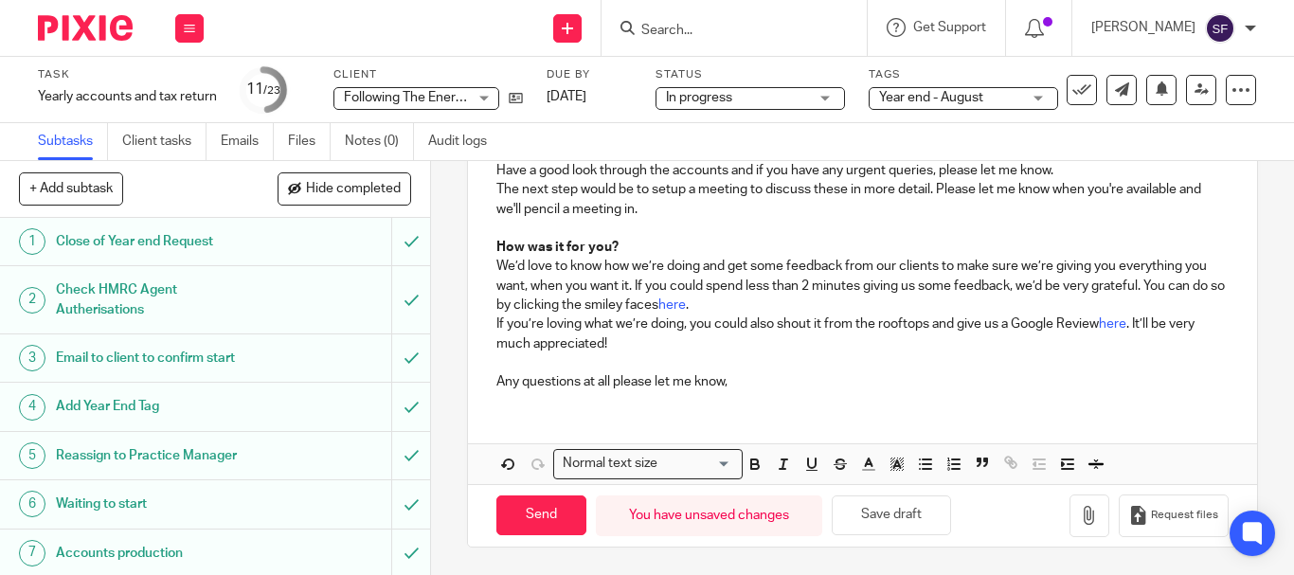
scroll to position [610, 0]
click at [889, 521] on button "Save draft" at bounding box center [890, 514] width 119 height 41
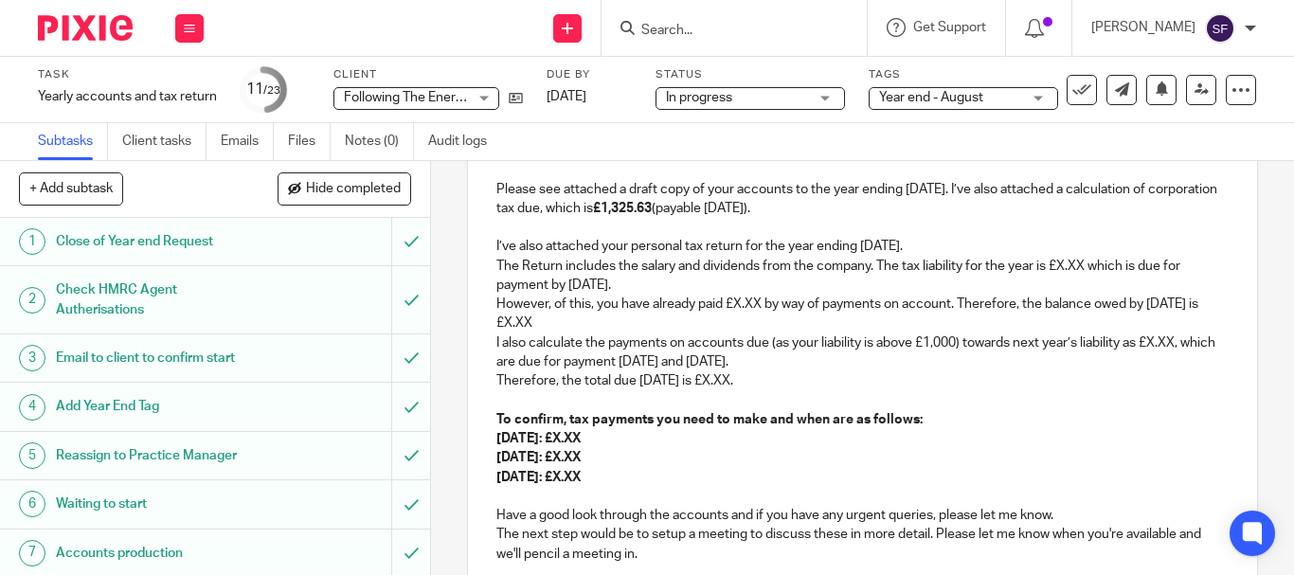
scroll to position [231, 0]
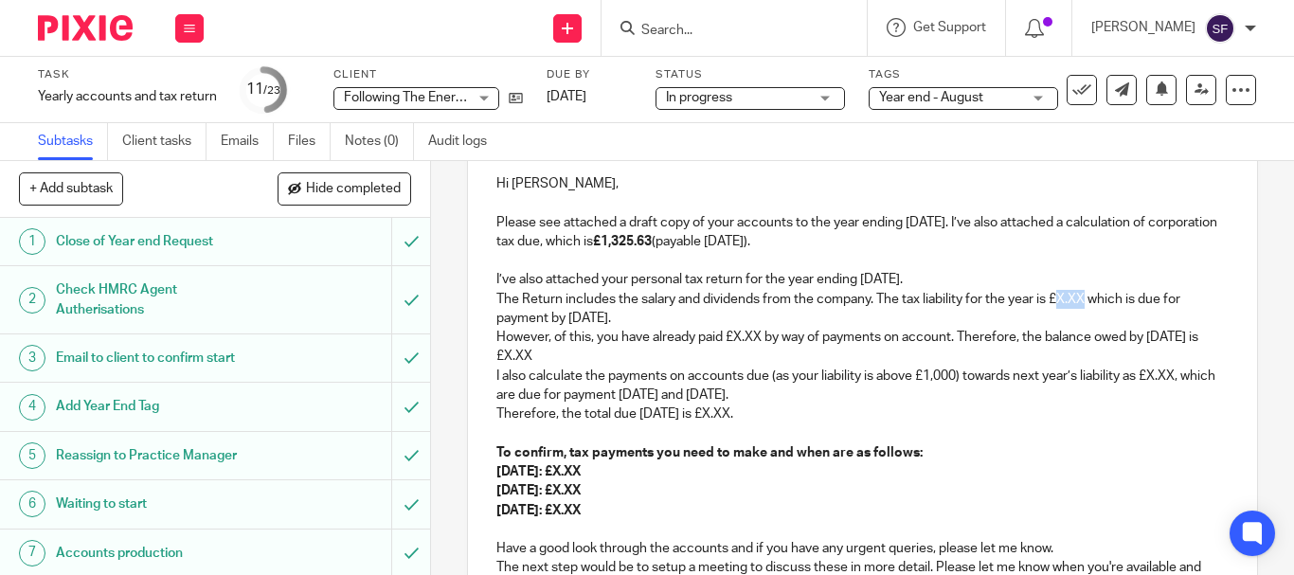
drag, startPoint x: 1057, startPoint y: 297, endPoint x: 1083, endPoint y: 305, distance: 27.6
click at [1083, 305] on p "The Return includes the salary and dividends from the company. The tax liabilit…" at bounding box center [862, 309] width 732 height 39
drag, startPoint x: 1048, startPoint y: 303, endPoint x: 1086, endPoint y: 303, distance: 37.9
click at [1086, 303] on p "The Return includes the salary and dividends from the company. The tax liabilit…" at bounding box center [862, 309] width 732 height 39
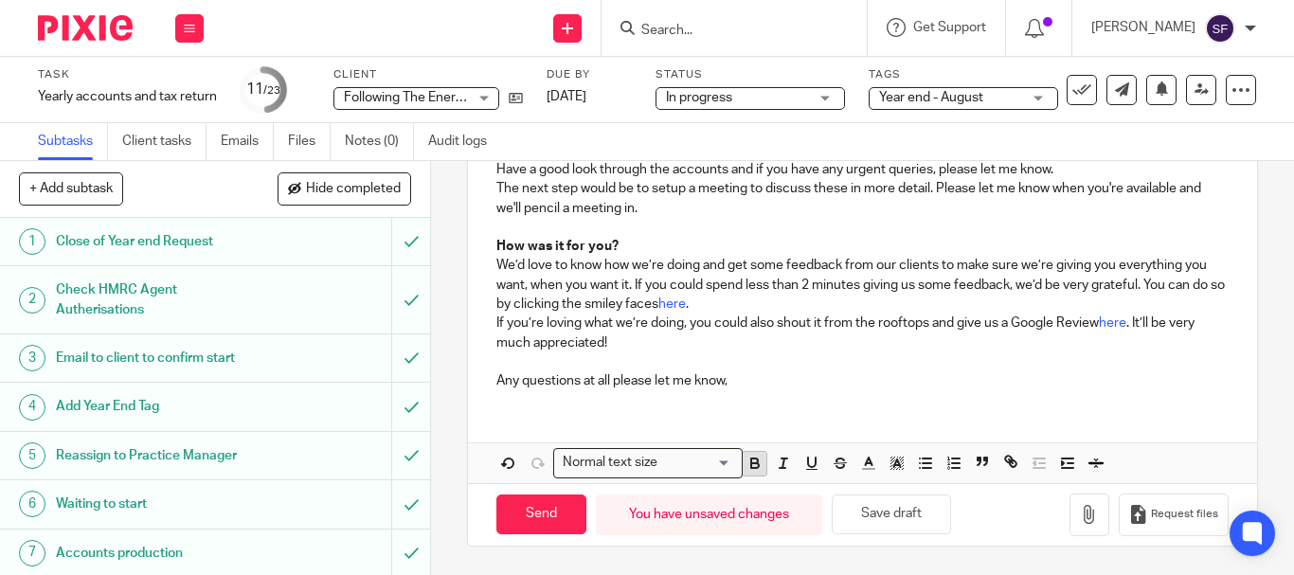
click at [751, 464] on icon "button" at bounding box center [755, 465] width 8 height 5
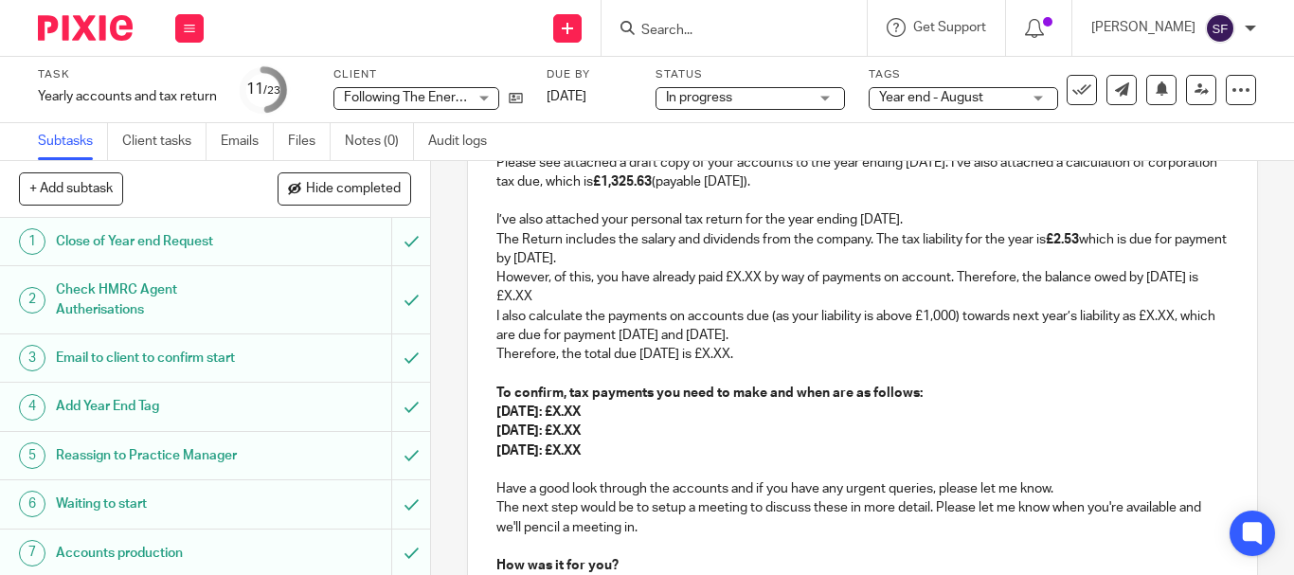
scroll to position [263, 0]
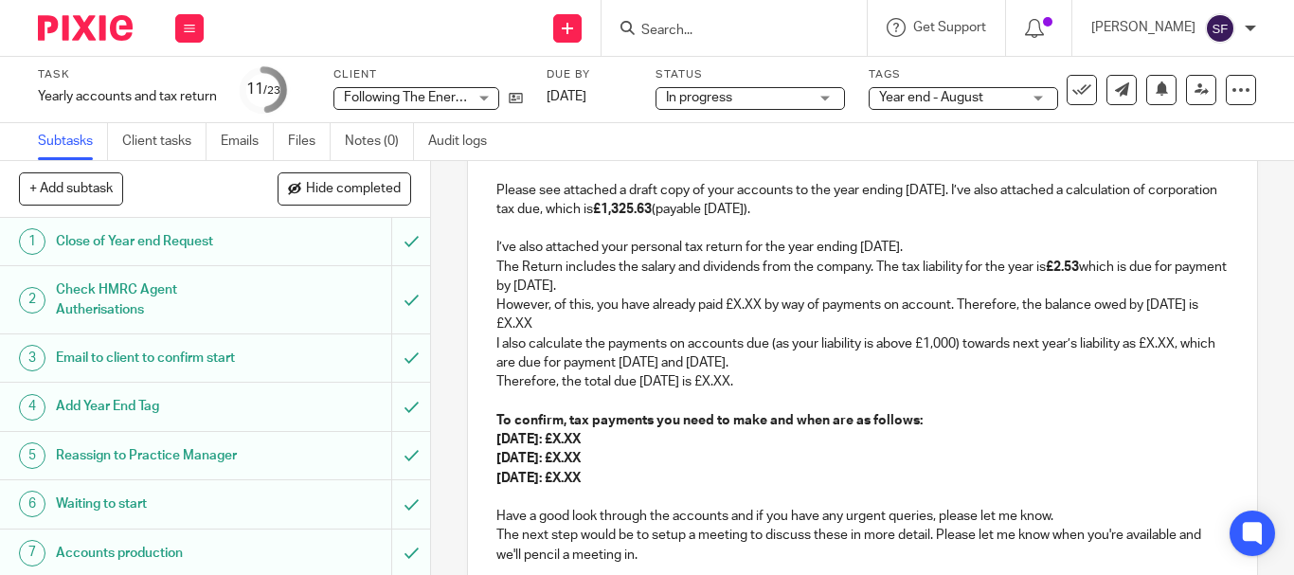
click at [627, 287] on p "The Return includes the salary and dividends from the company. The tax liabilit…" at bounding box center [862, 277] width 732 height 39
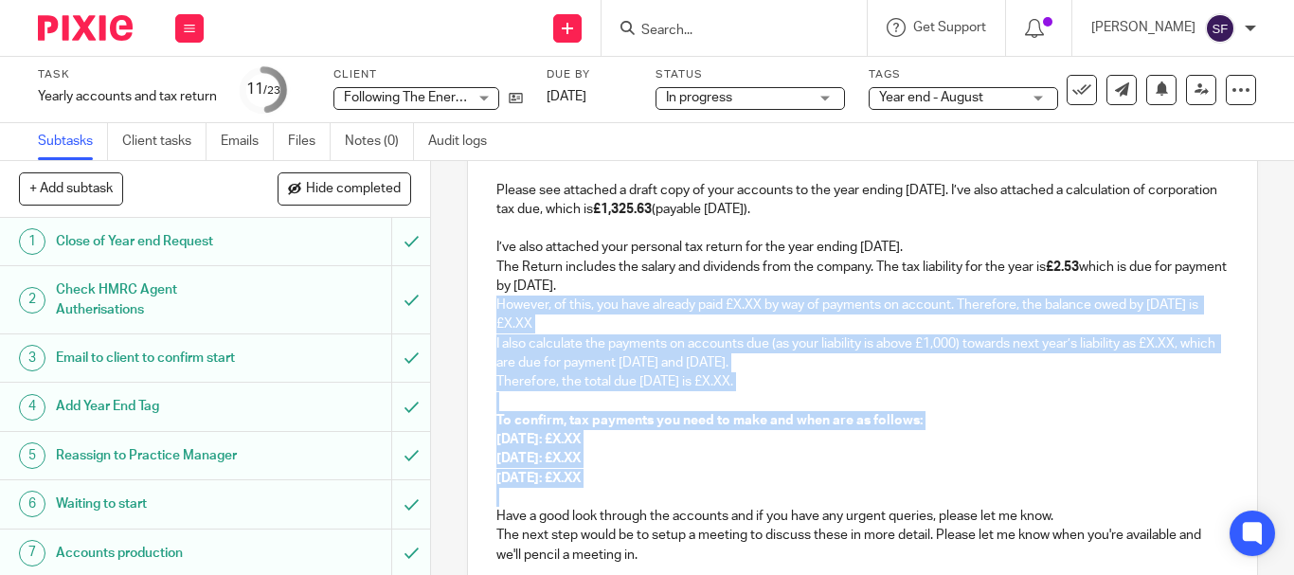
drag, startPoint x: 492, startPoint y: 304, endPoint x: 644, endPoint y: 488, distance: 238.1
click at [644, 488] on div "Hi Marie, Please see attached a draft copy of your accounts to the year ending …" at bounding box center [862, 437] width 789 height 628
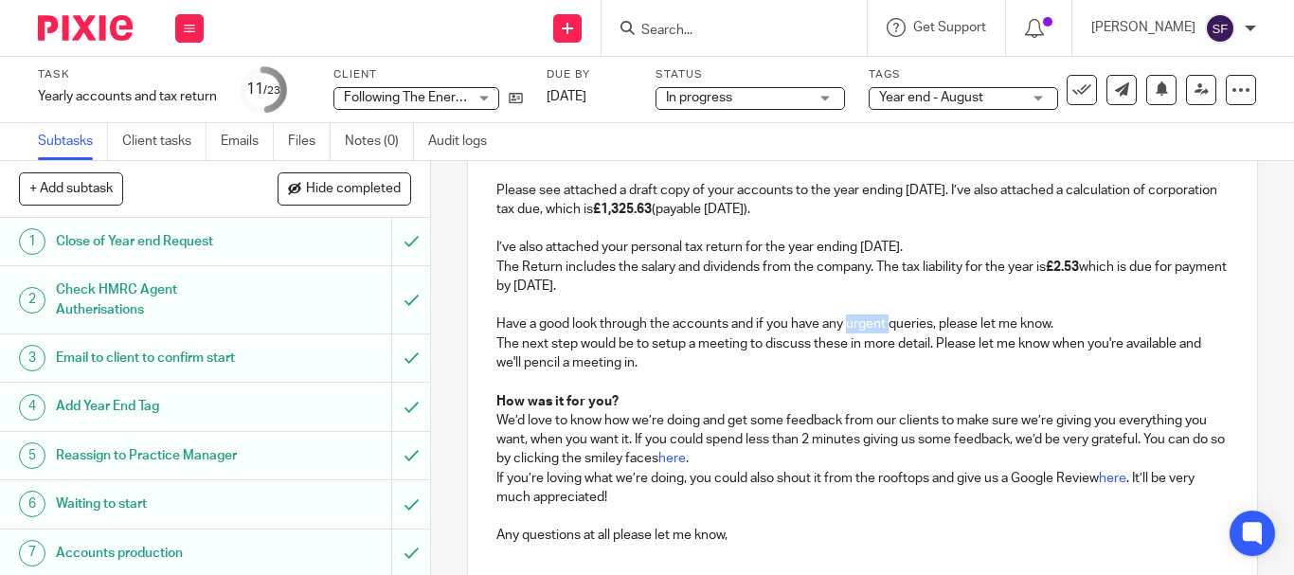
drag, startPoint x: 844, startPoint y: 325, endPoint x: 887, endPoint y: 329, distance: 43.7
click at [887, 329] on p "Have a good look through the accounts and if you have any urgent queries, pleas…" at bounding box center [862, 323] width 732 height 19
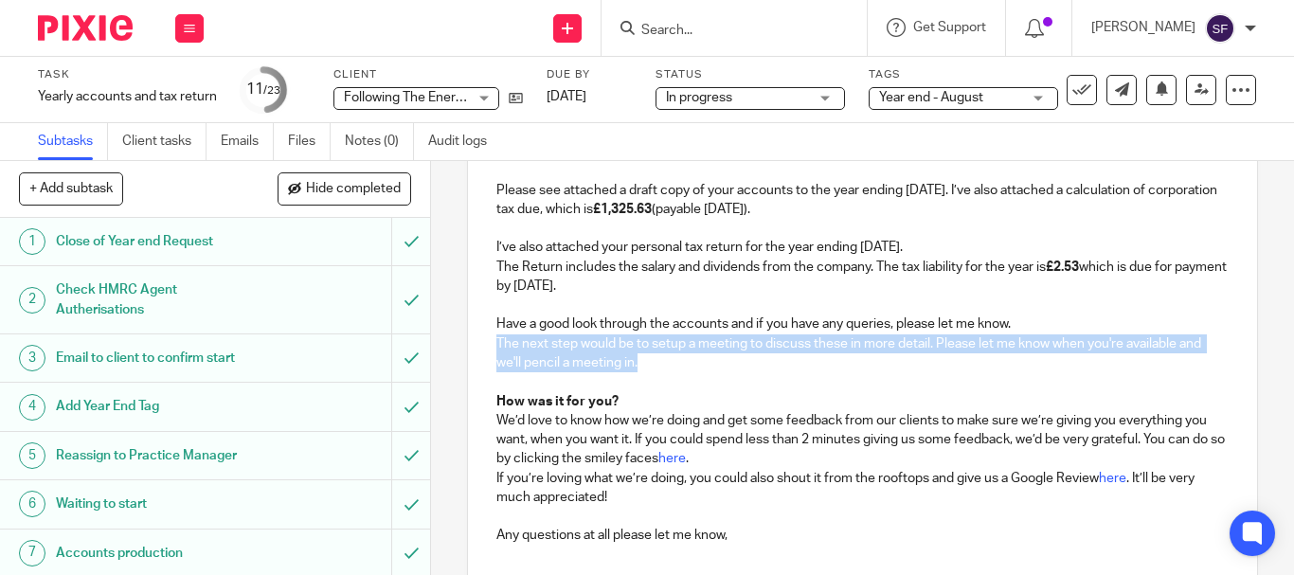
drag, startPoint x: 652, startPoint y: 366, endPoint x: 489, endPoint y: 345, distance: 164.3
click at [489, 345] on div "Hi Marie, Please see attached a draft copy of your accounts to the year ending …" at bounding box center [862, 341] width 789 height 437
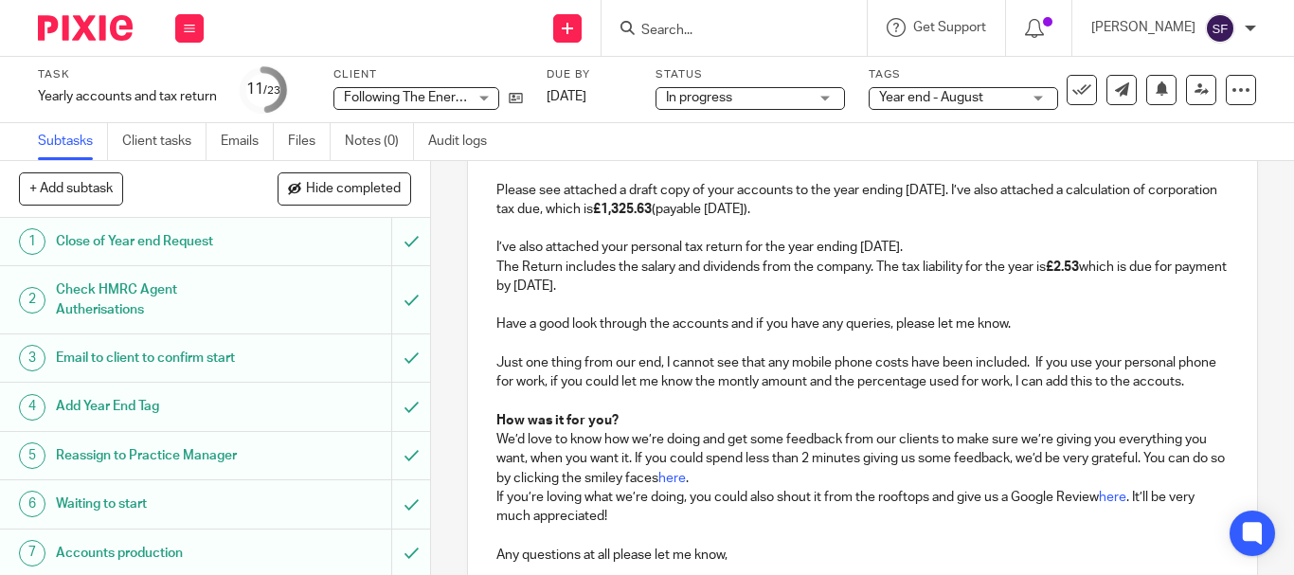
click at [777, 384] on p "Just one thing from our end, I cannot see that any mobile phone costs have been…" at bounding box center [862, 372] width 732 height 39
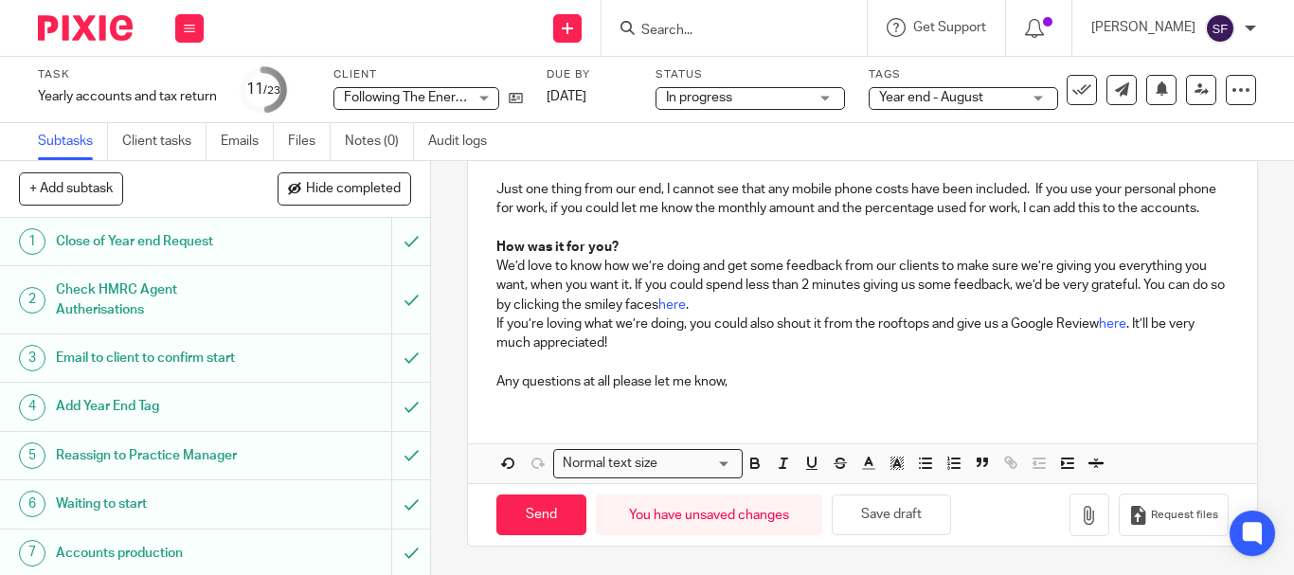
scroll to position [456, 0]
click at [1080, 523] on icon "button" at bounding box center [1089, 515] width 19 height 19
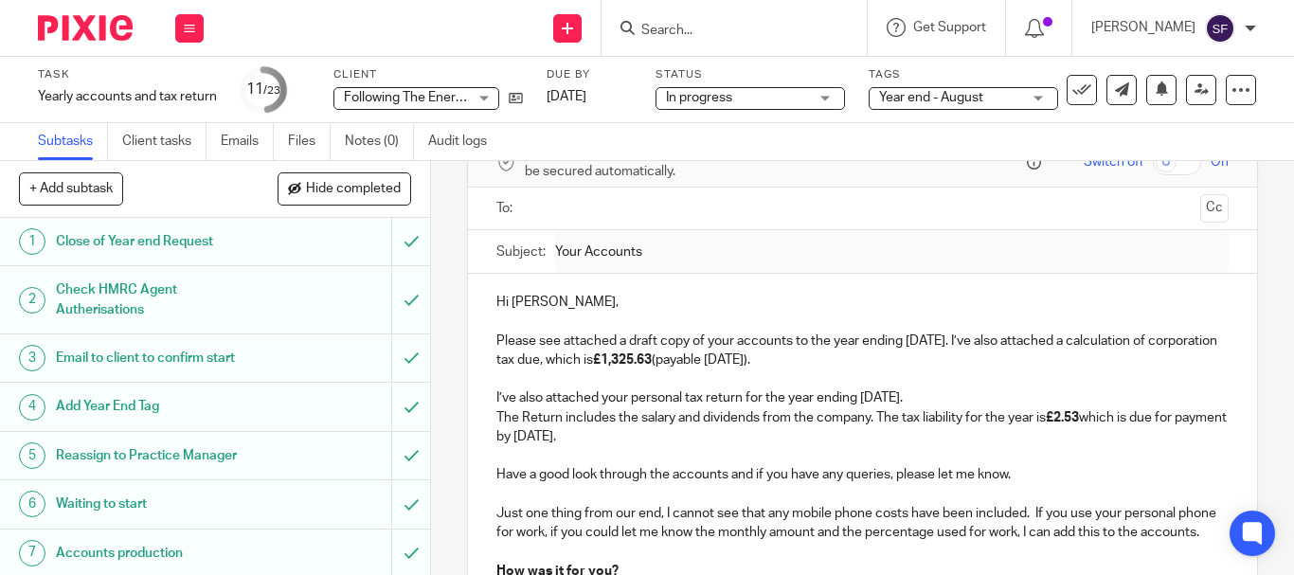
scroll to position [77, 0]
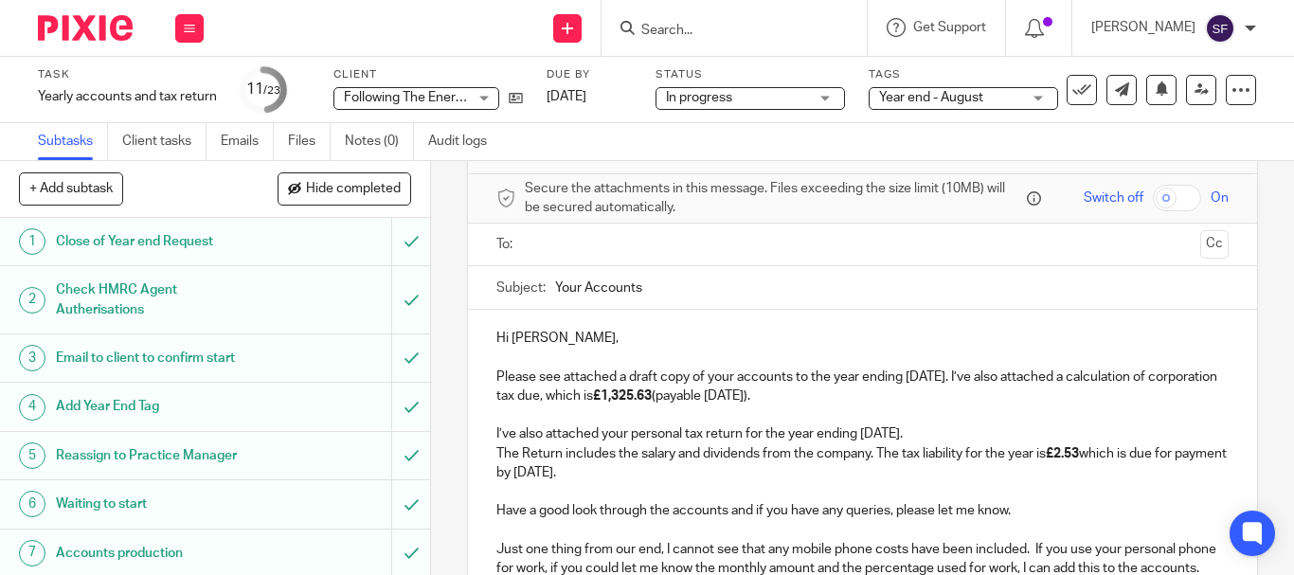
click at [569, 244] on input "text" at bounding box center [861, 245] width 660 height 22
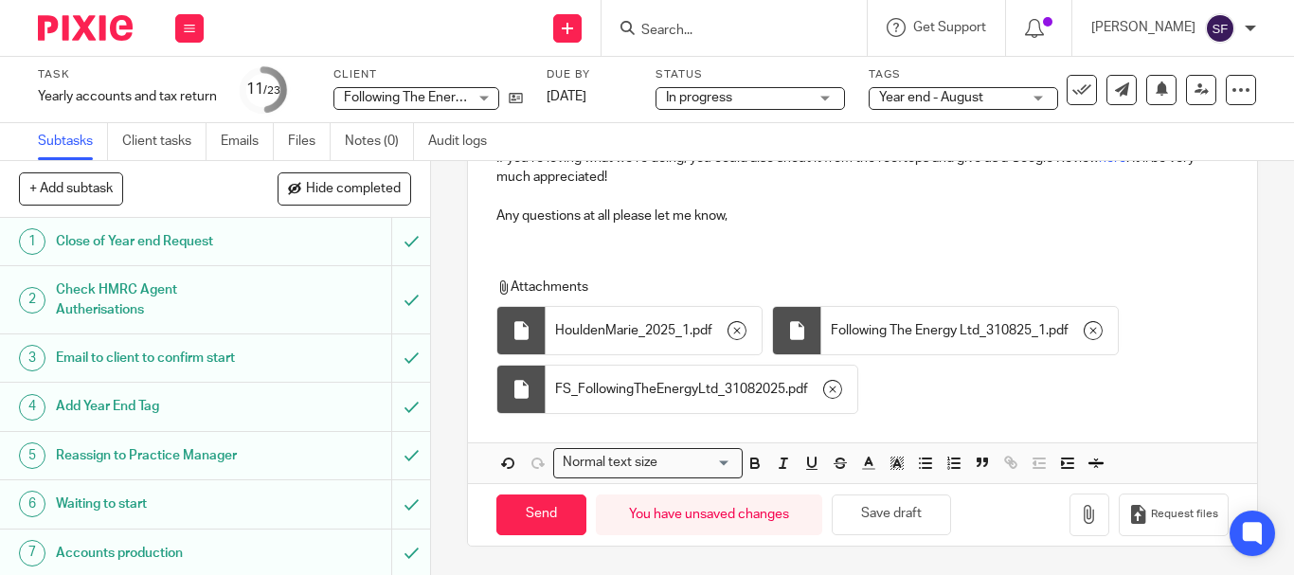
scroll to position [625, 0]
click at [533, 520] on input "Send" at bounding box center [541, 514] width 90 height 41
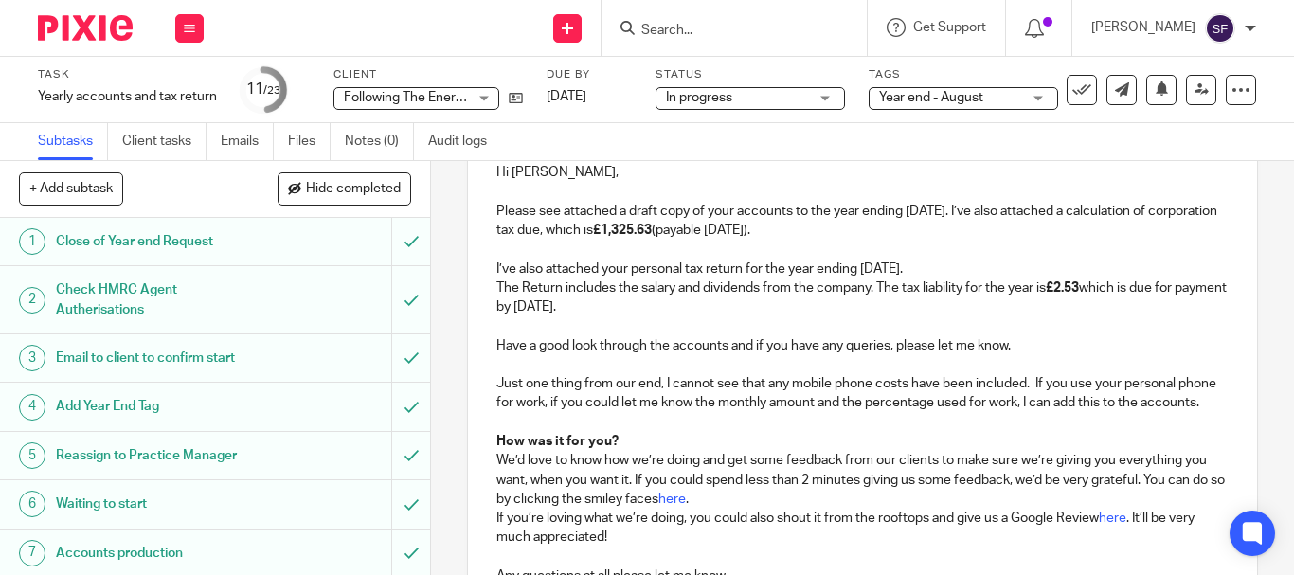
type input "Sent"
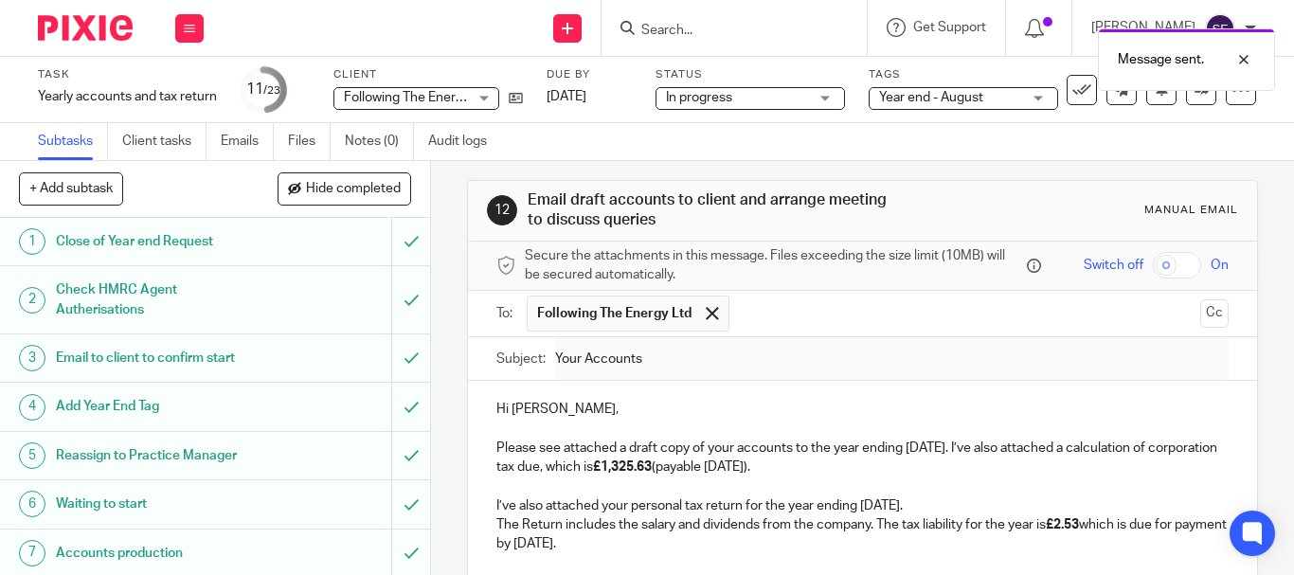
scroll to position [0, 0]
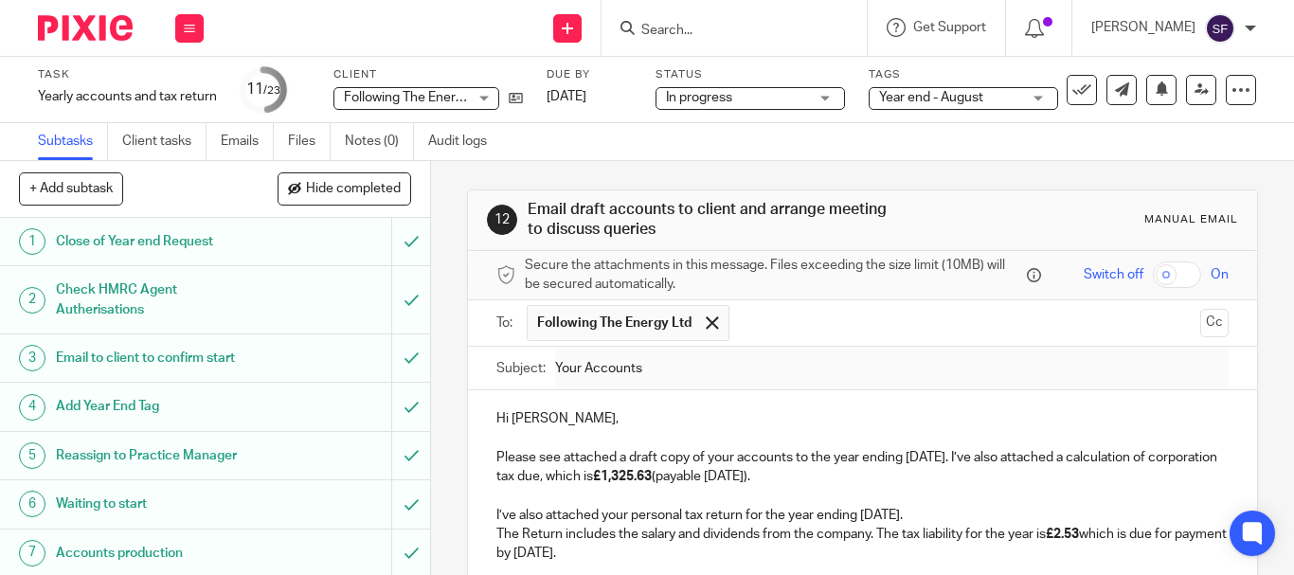
click at [753, 27] on input "Search" at bounding box center [724, 31] width 170 height 17
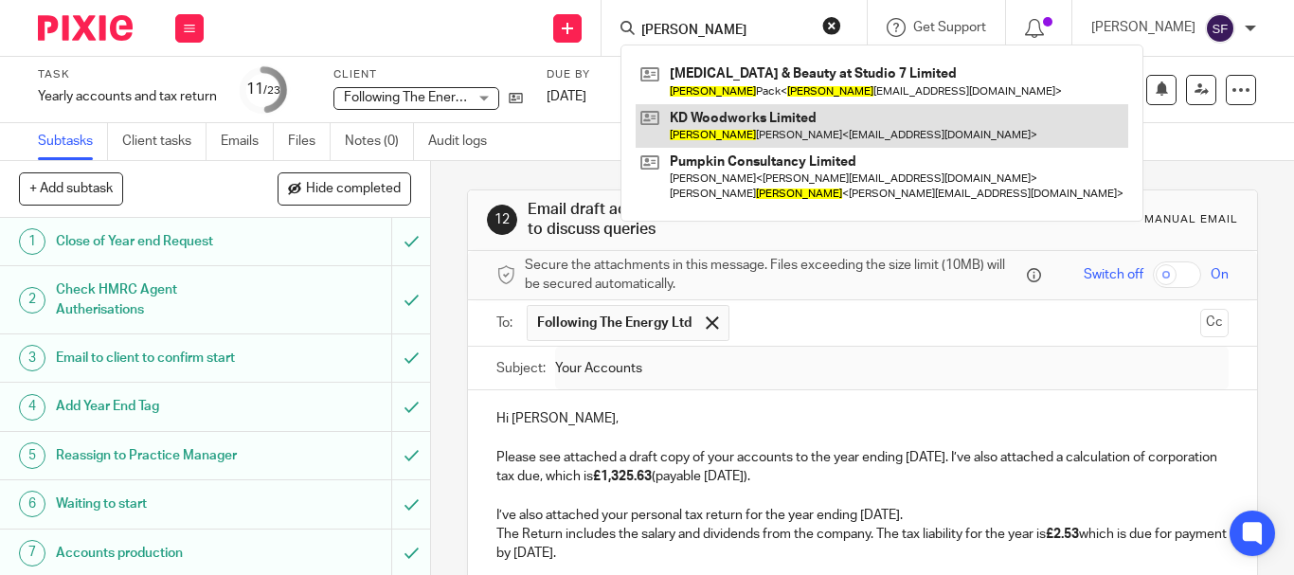
type input "kerry"
click at [798, 123] on link at bounding box center [881, 126] width 492 height 44
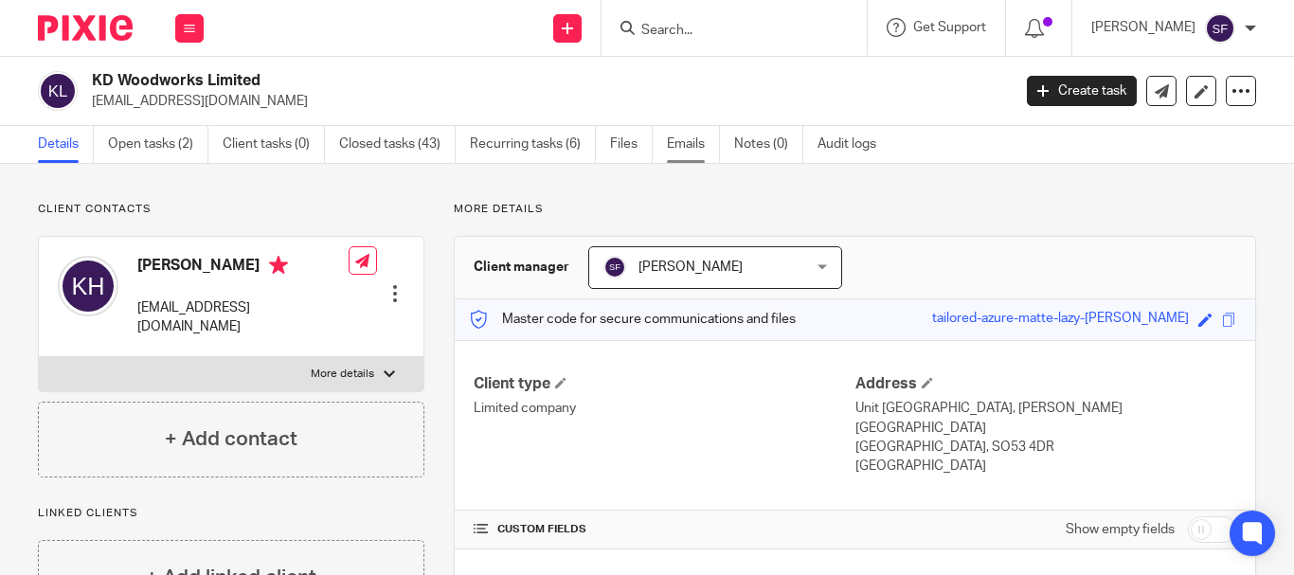
click at [685, 149] on link "Emails" at bounding box center [693, 144] width 53 height 37
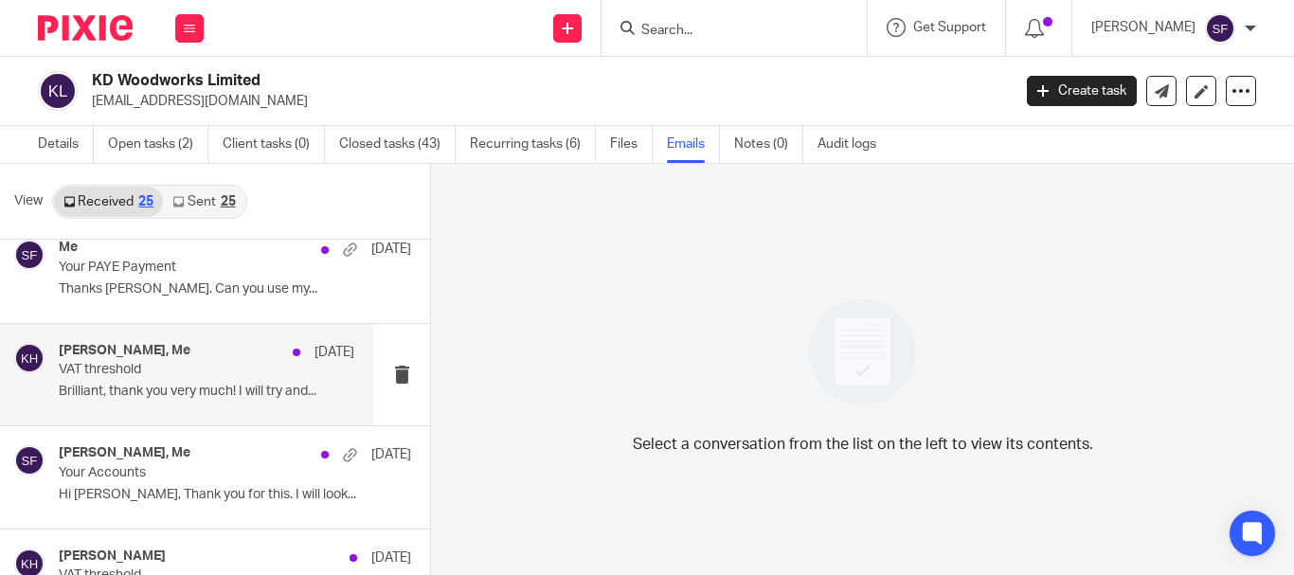
scroll to position [474, 0]
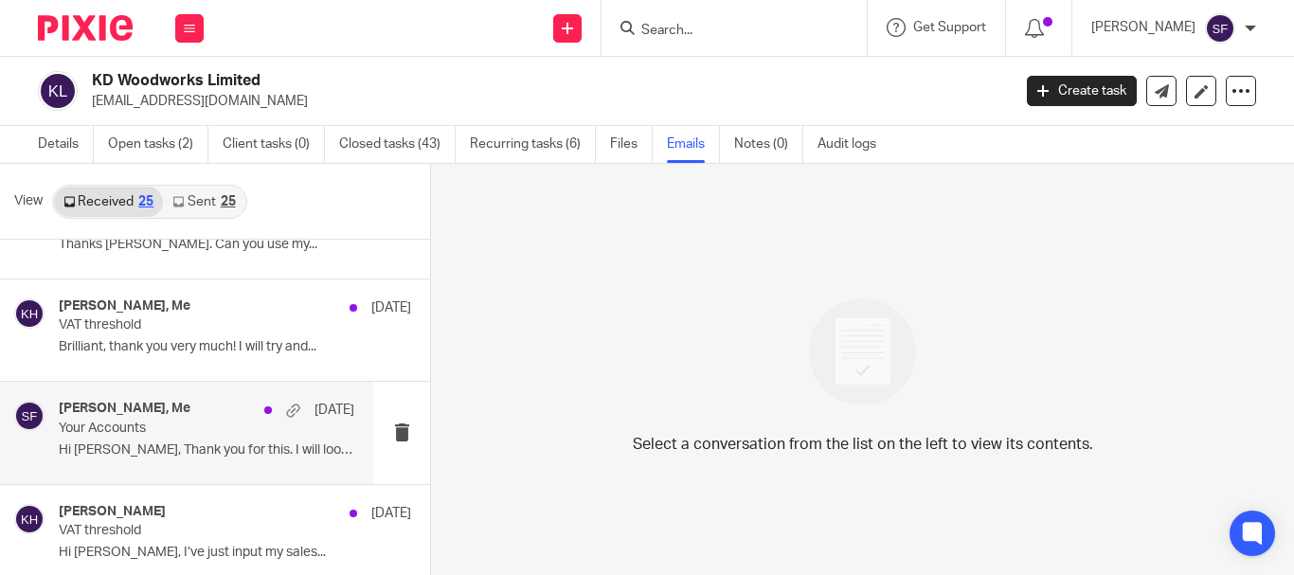
click at [170, 422] on p "Your Accounts" at bounding box center [177, 428] width 237 height 16
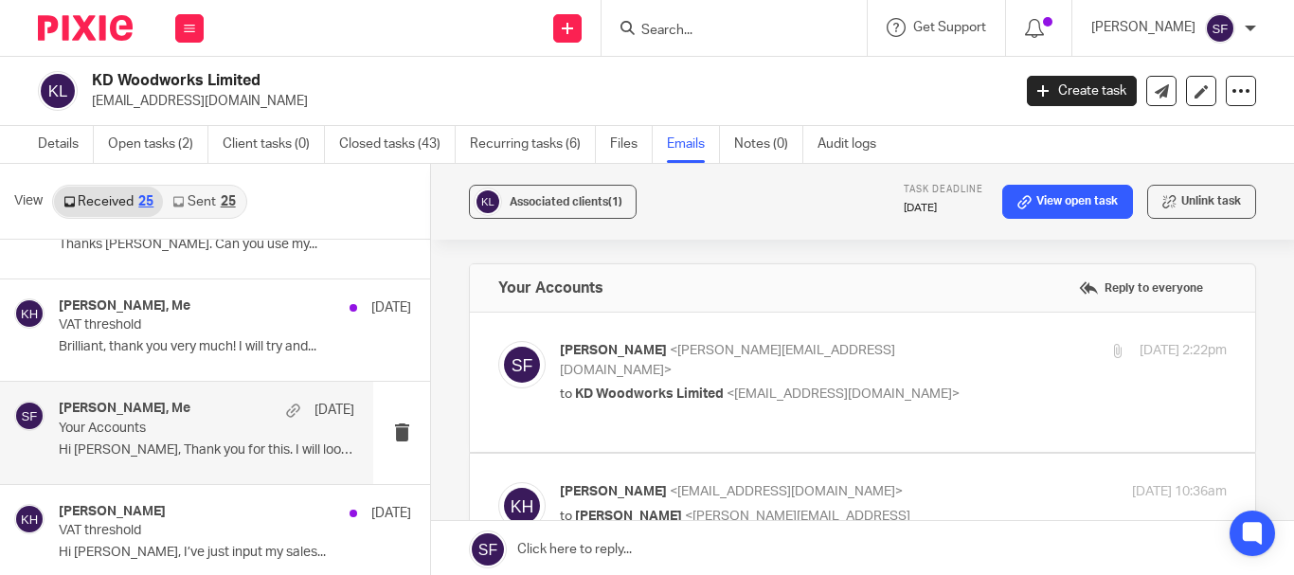
scroll to position [0, 0]
click at [963, 363] on div "Sarah Fox <sarah@myfigroup.com> to KD Woodworks Limited <kdwoodworks42@outlook.…" at bounding box center [782, 372] width 444 height 63
checkbox input "true"
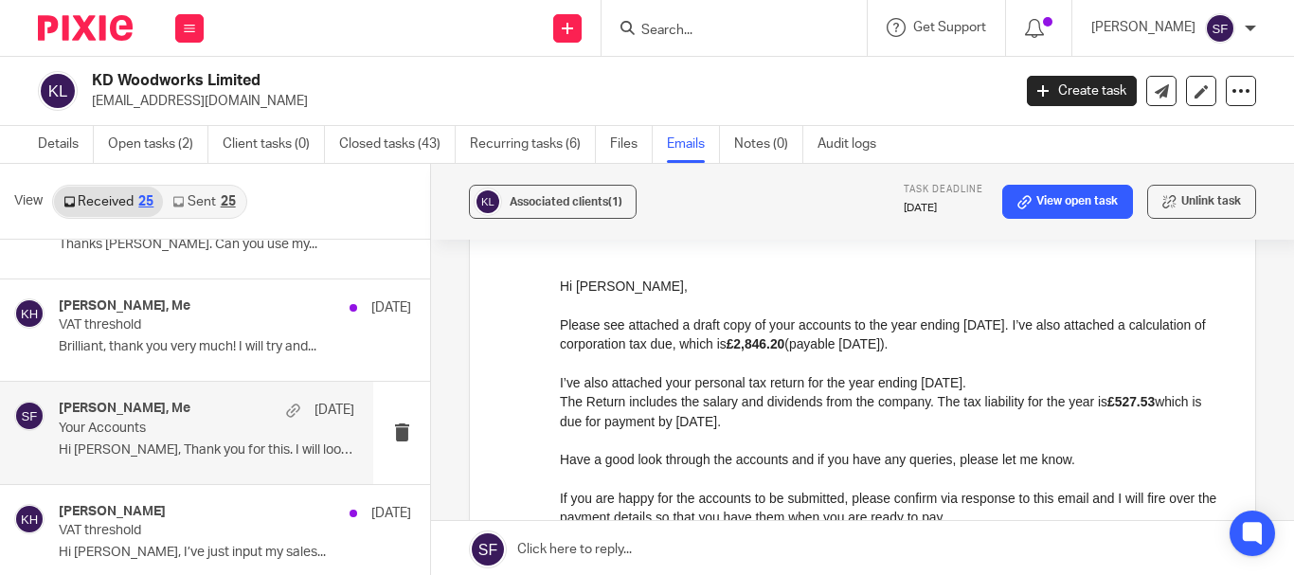
scroll to position [189, 0]
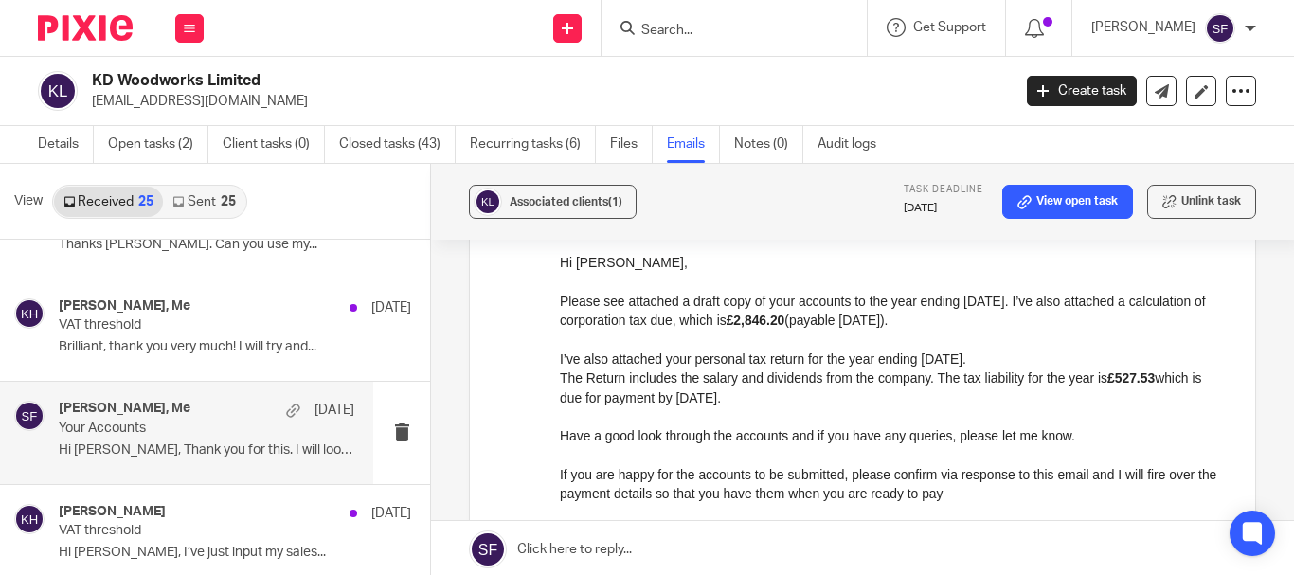
click at [762, 443] on p "Have a good look through the accounts and if you have any queries, please let m…" at bounding box center [893, 434] width 667 height 19
click at [147, 135] on link "Open tasks (2)" at bounding box center [158, 144] width 100 height 37
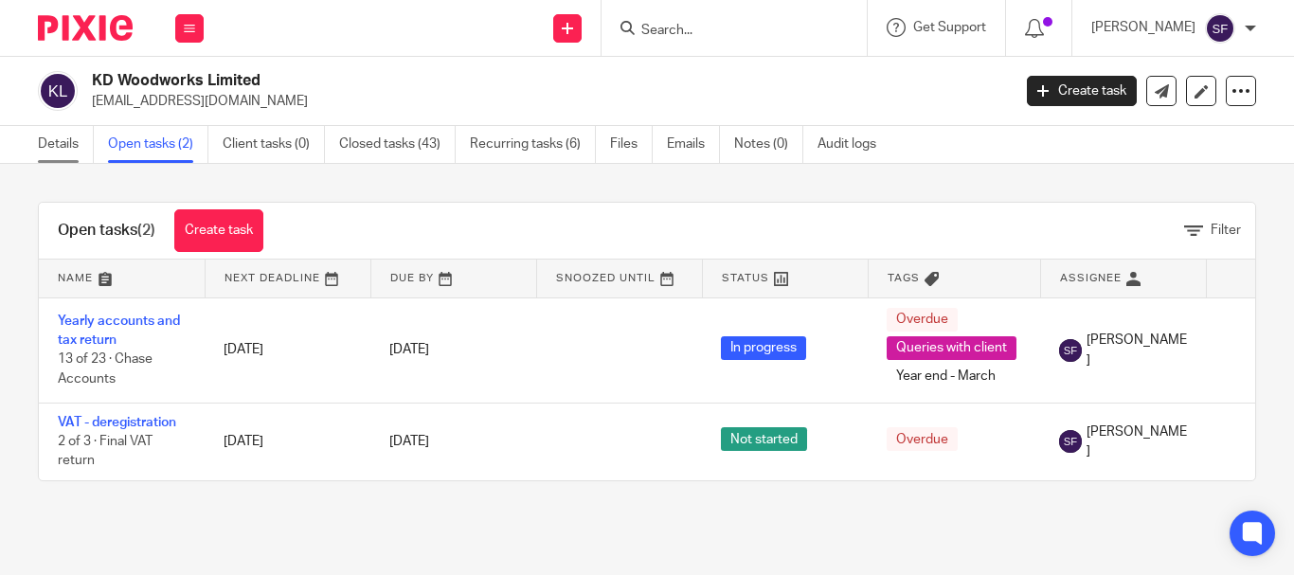
click at [70, 127] on link "Details" at bounding box center [66, 144] width 56 height 37
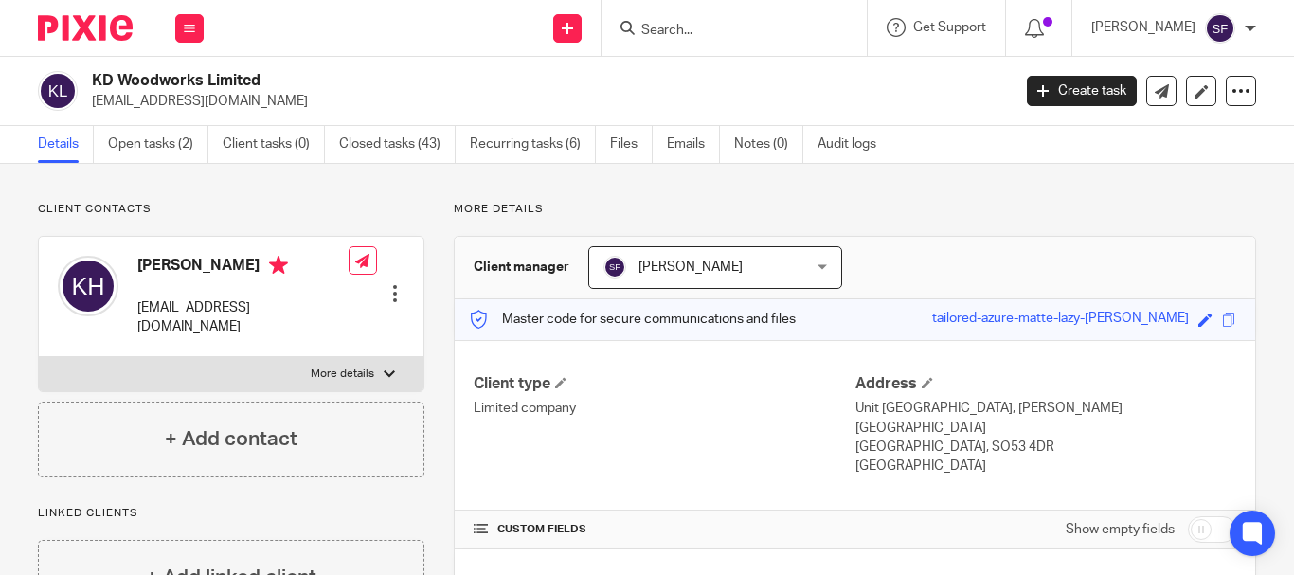
scroll to position [559, 0]
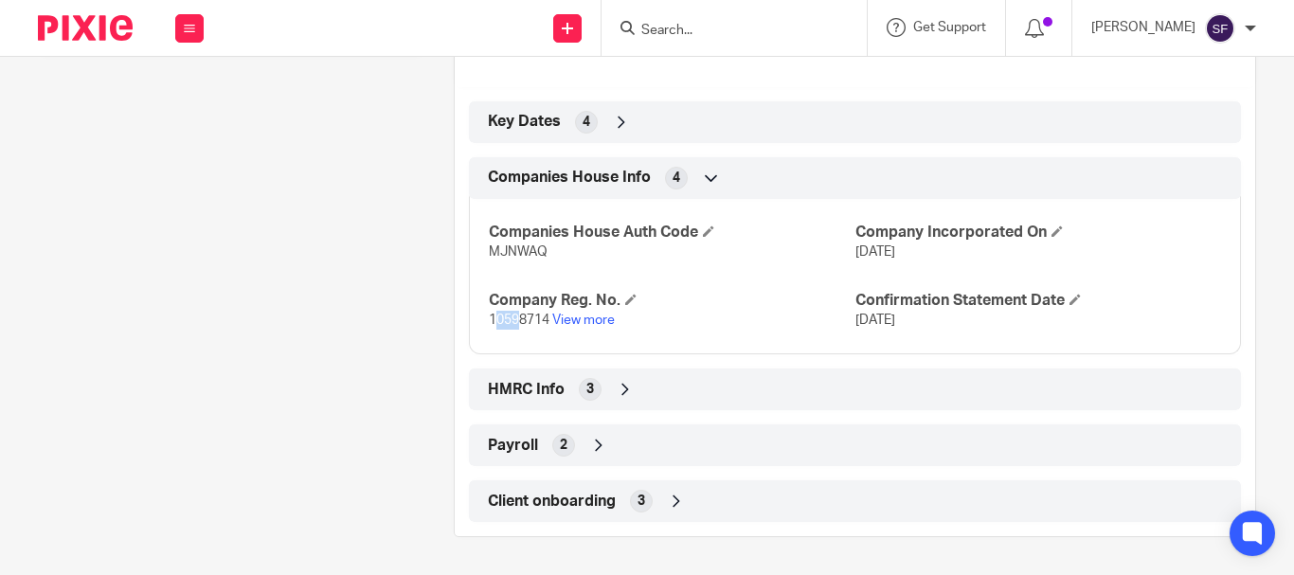
drag, startPoint x: 490, startPoint y: 321, endPoint x: 514, endPoint y: 325, distance: 24.9
click at [514, 325] on span "10598714" at bounding box center [519, 319] width 61 height 13
drag, startPoint x: 482, startPoint y: 319, endPoint x: 544, endPoint y: 325, distance: 61.8
click at [544, 325] on div "Companies House Auth Code MJNWAQ Company Incorporated On 3 Feb 2017 Company Reg…" at bounding box center [855, 270] width 772 height 170
copy span "10598714"
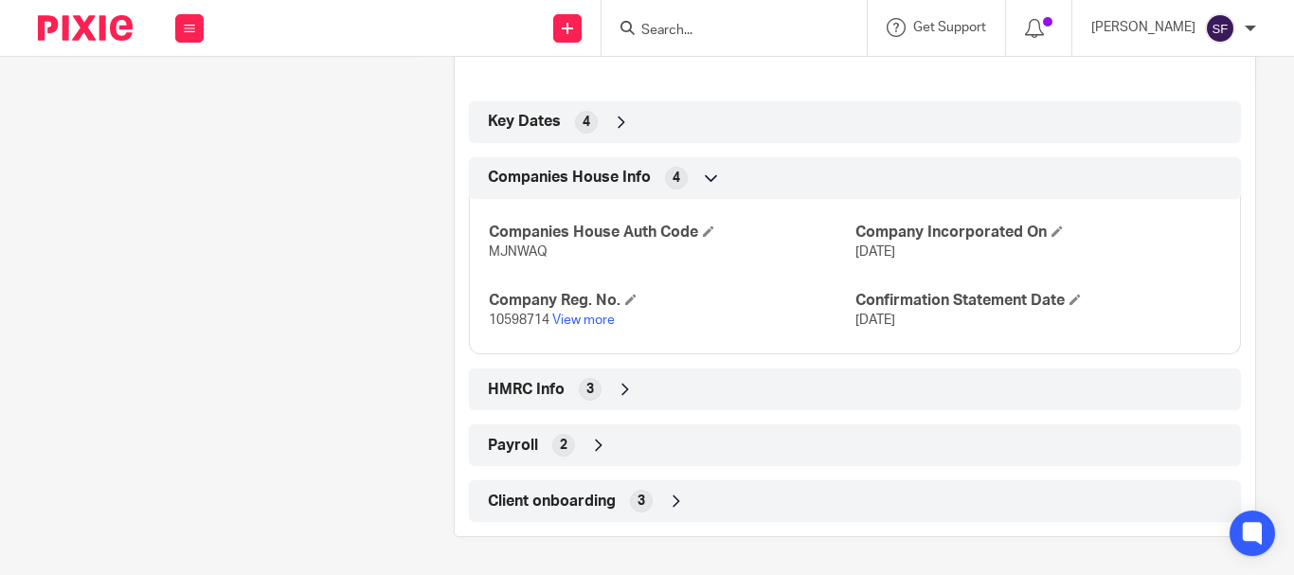
click at [559, 391] on span "HMRC Info" at bounding box center [526, 390] width 77 height 20
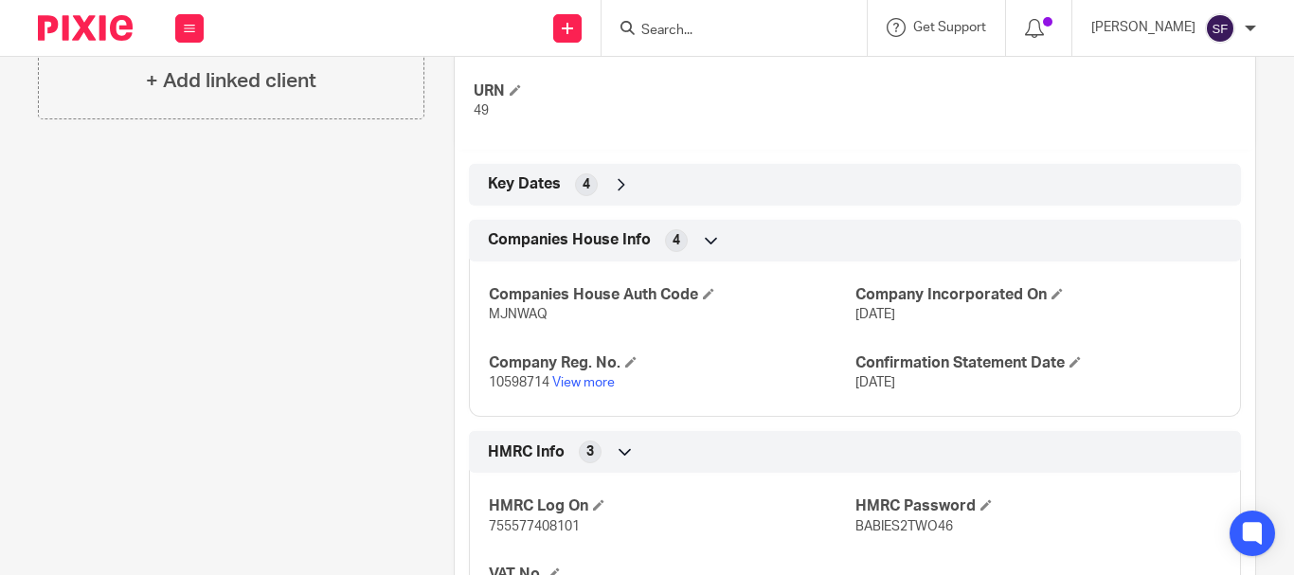
scroll to position [526, 0]
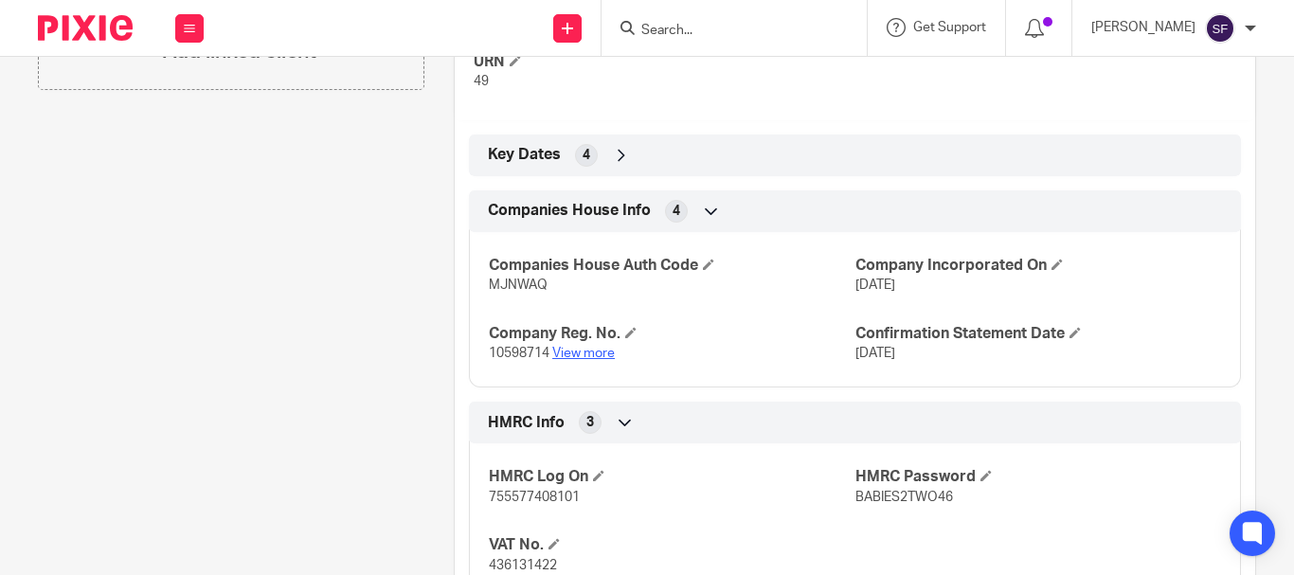
click at [577, 353] on link "View more" at bounding box center [583, 353] width 63 height 13
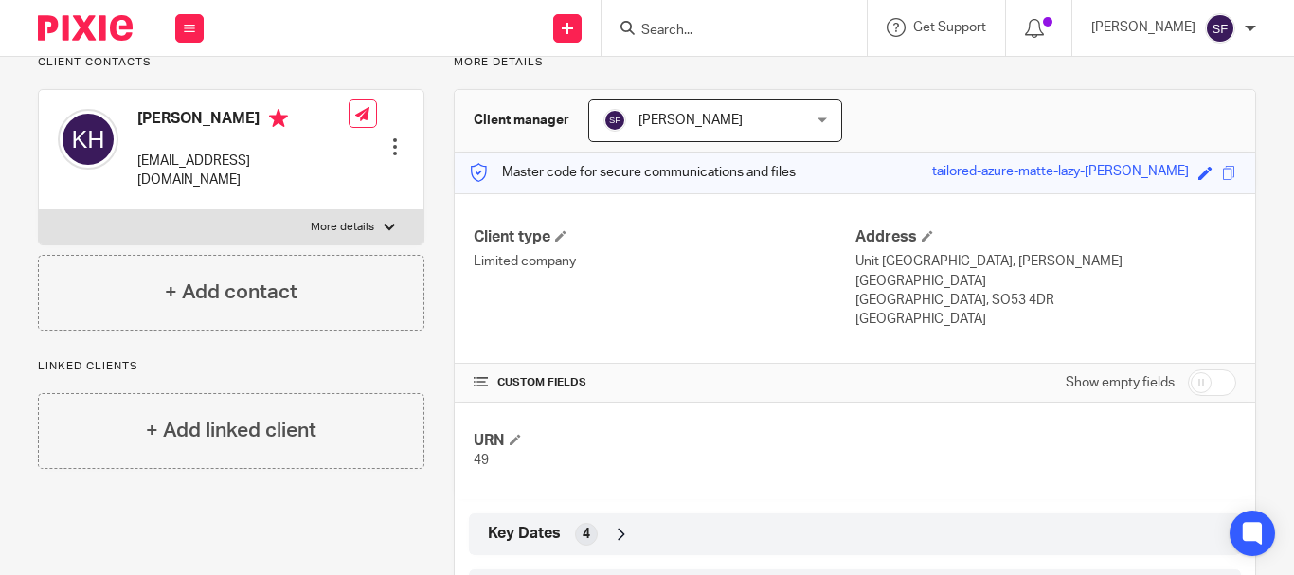
scroll to position [0, 0]
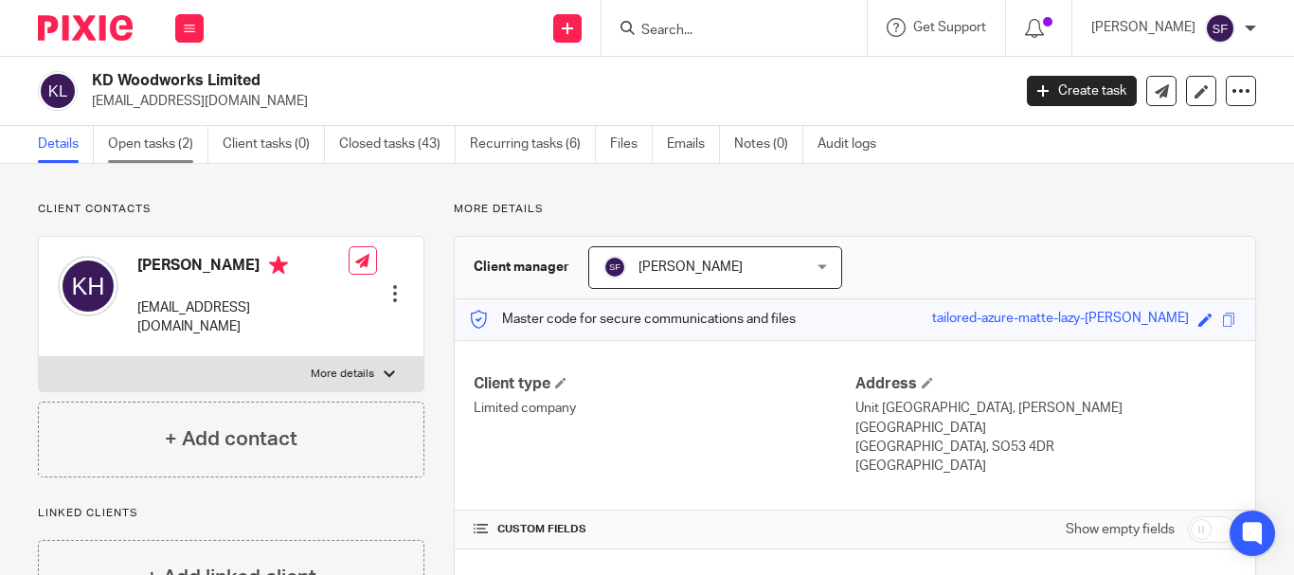
click at [158, 140] on link "Open tasks (2)" at bounding box center [158, 144] width 100 height 37
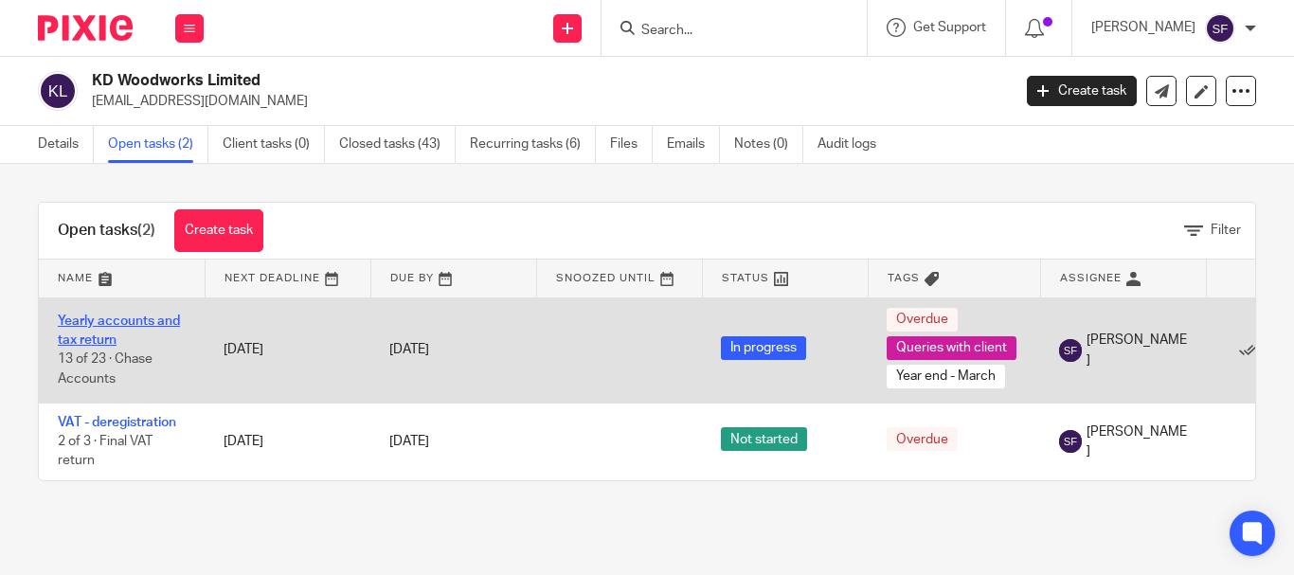
click at [105, 332] on link "Yearly accounts and tax return" at bounding box center [119, 330] width 122 height 32
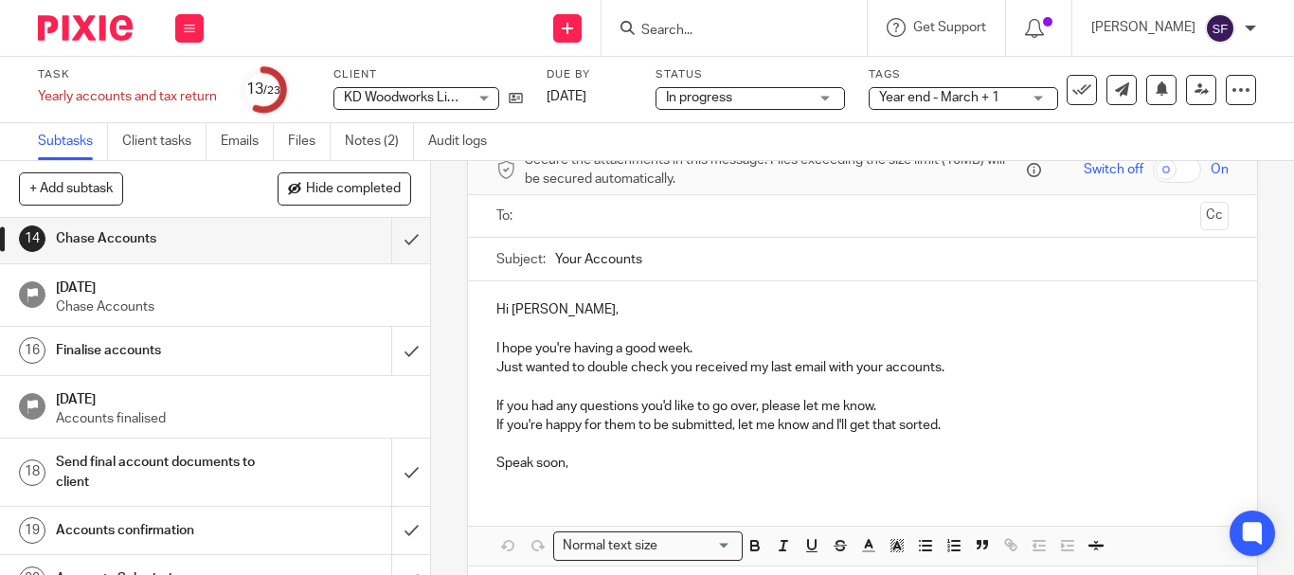
scroll to position [758, 0]
click at [395, 243] on input "submit" at bounding box center [215, 236] width 430 height 47
click at [390, 371] on input "submit" at bounding box center [215, 348] width 430 height 47
click at [402, 492] on input "submit" at bounding box center [215, 470] width 430 height 67
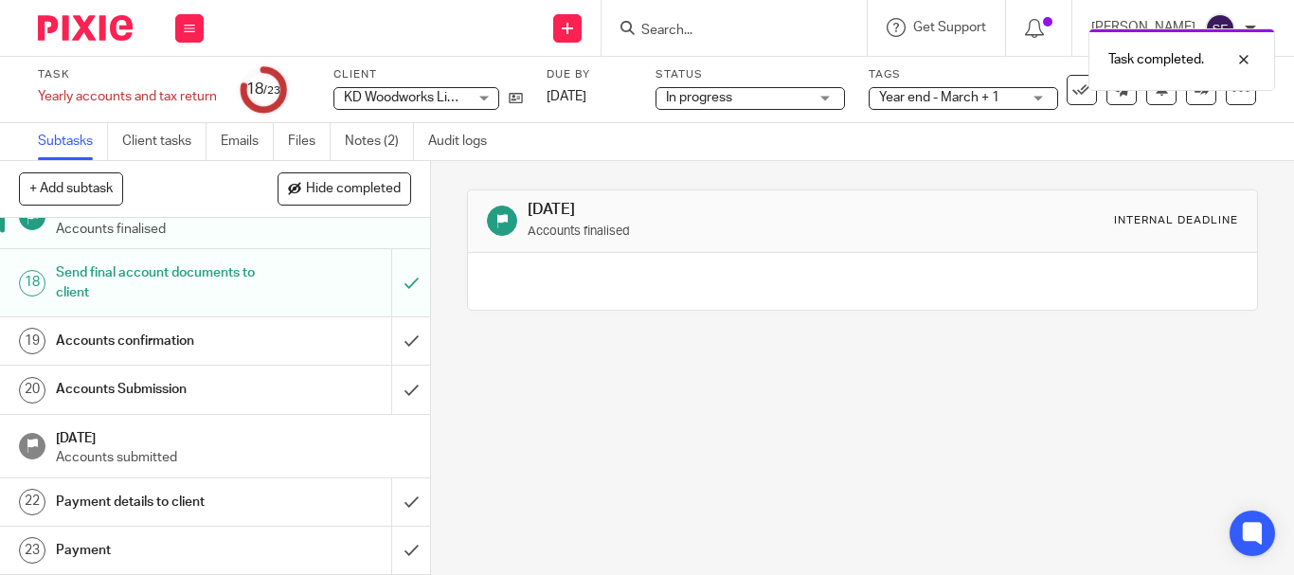
scroll to position [965, 0]
click at [385, 339] on input "submit" at bounding box center [215, 340] width 430 height 47
click at [389, 395] on input "submit" at bounding box center [215, 389] width 430 height 47
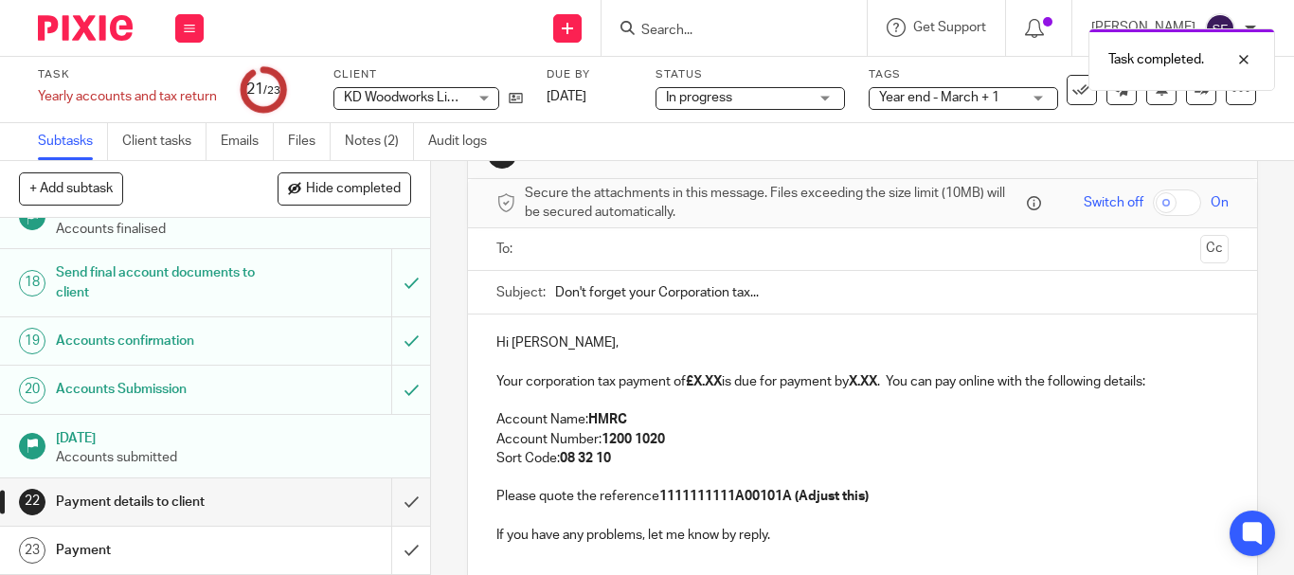
scroll to position [95, 0]
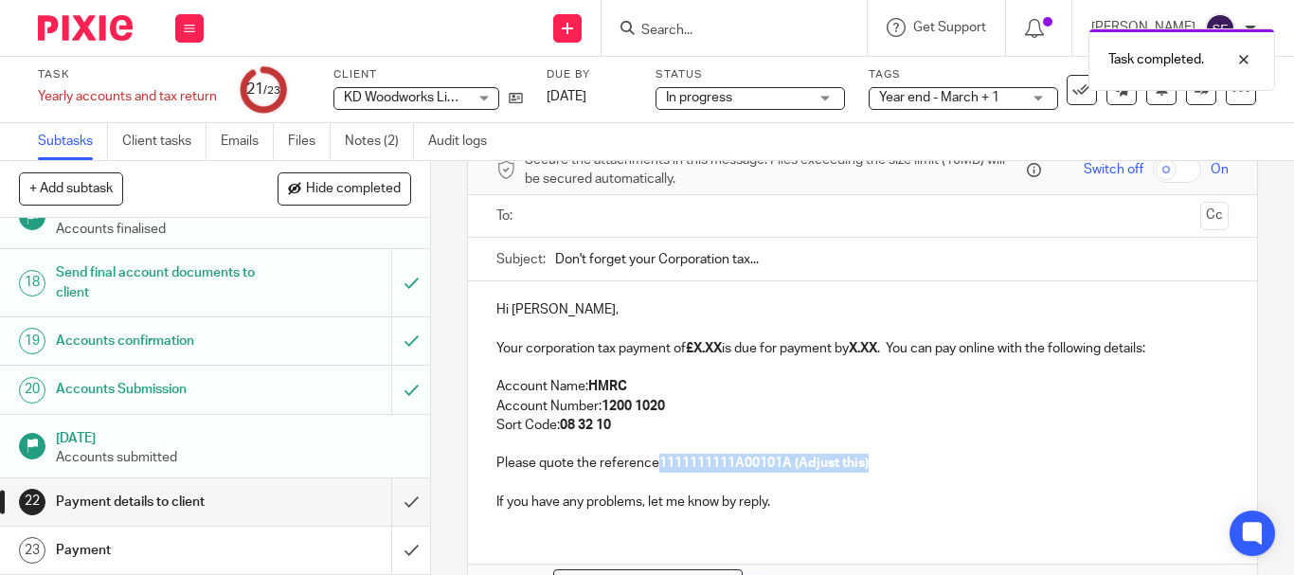
drag, startPoint x: 724, startPoint y: 462, endPoint x: 938, endPoint y: 466, distance: 215.0
click at [938, 466] on p "Please quote the reference 1111111111A00101A (Adjust this)" at bounding box center [862, 463] width 732 height 19
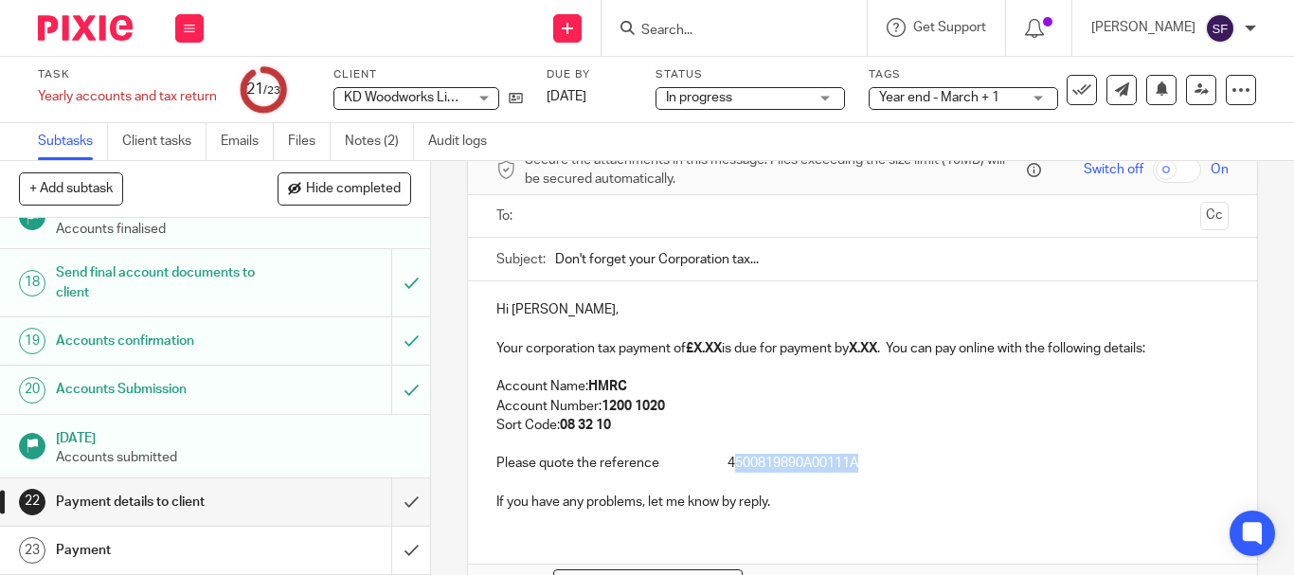
drag, startPoint x: 852, startPoint y: 461, endPoint x: 726, endPoint y: 469, distance: 126.2
click at [726, 469] on p "Please quote the reference 4500819890A00111A" at bounding box center [862, 463] width 732 height 19
drag, startPoint x: 722, startPoint y: 467, endPoint x: 875, endPoint y: 469, distance: 153.4
click at [875, 469] on p "Please quote the reference 4500819890A00111A" at bounding box center [862, 463] width 732 height 19
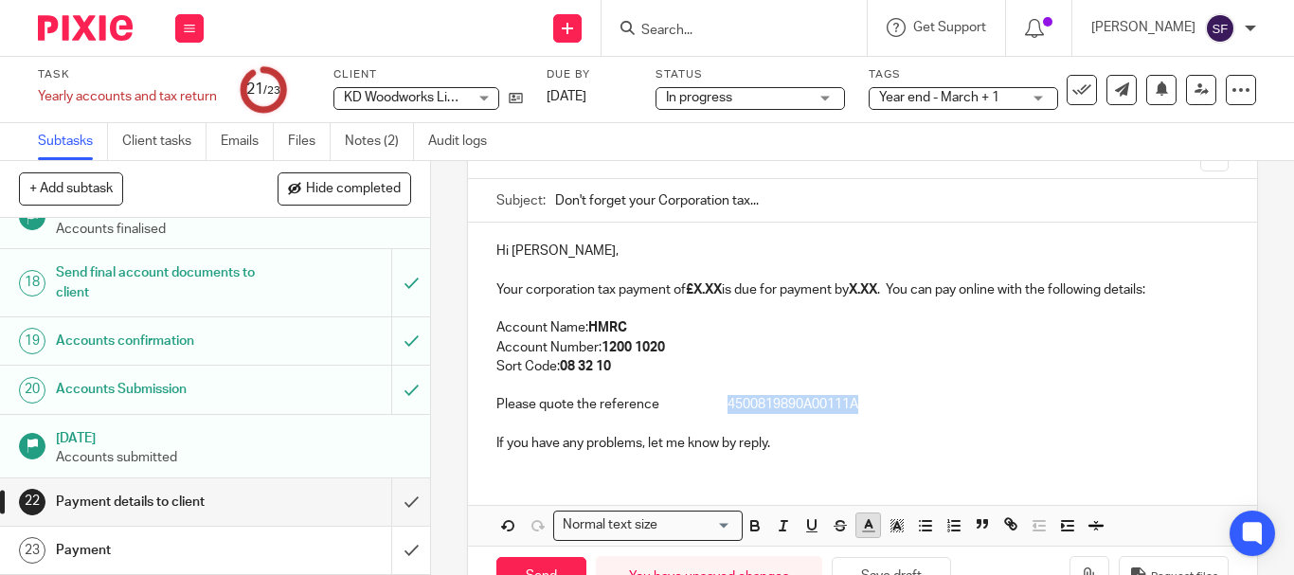
scroll to position [215, 0]
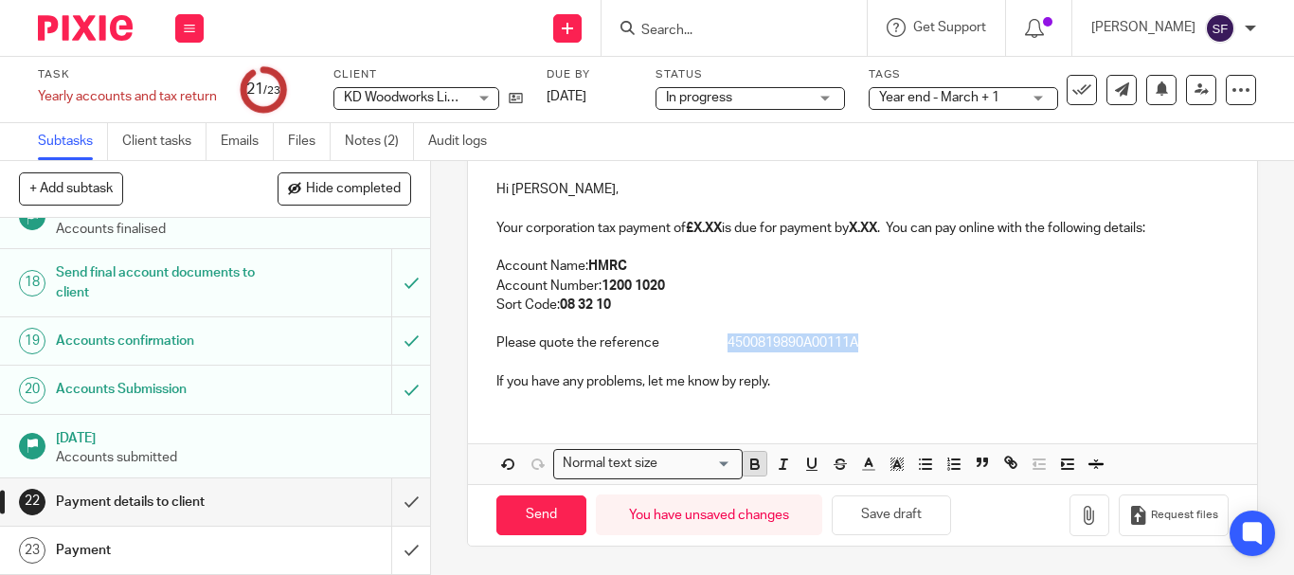
click at [751, 461] on icon "button" at bounding box center [754, 461] width 7 height 5
click at [875, 517] on button "Save draft" at bounding box center [890, 515] width 119 height 41
click at [499, 227] on p "Your corporation tax payment of £X.XX is due for payment by X.XX . You can pay …" at bounding box center [862, 228] width 732 height 19
drag, startPoint x: 696, startPoint y: 228, endPoint x: 724, endPoint y: 232, distance: 28.7
click at [724, 232] on p "Your corporation tax payment of £X.XX is due for payment by X.XX . You can pay …" at bounding box center [862, 228] width 732 height 19
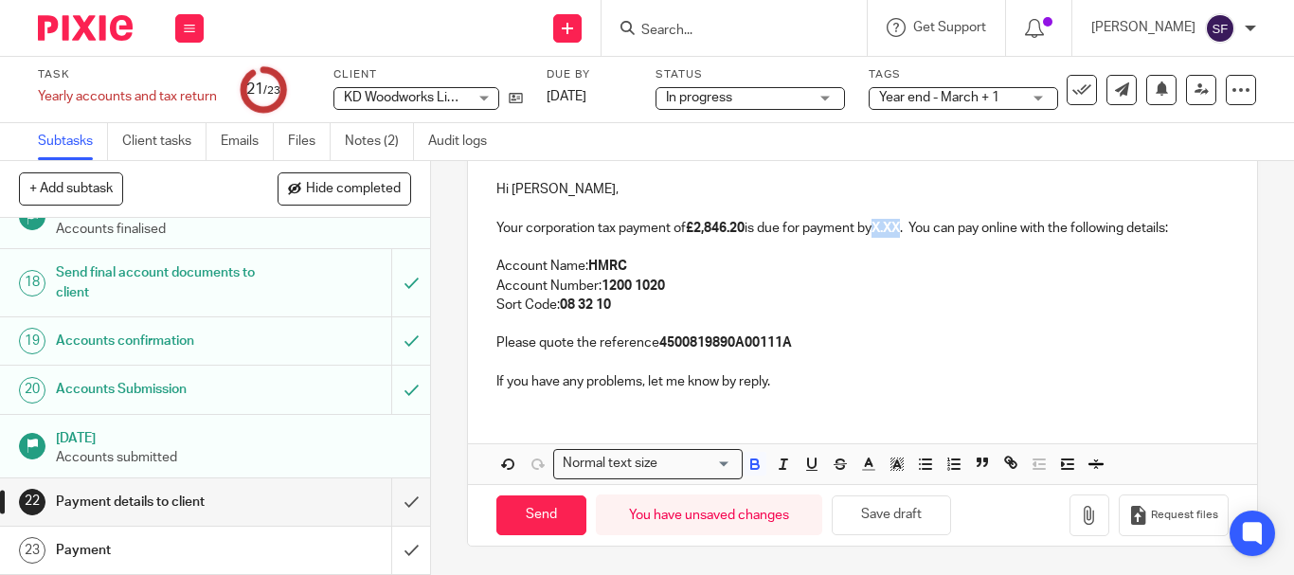
drag, startPoint x: 882, startPoint y: 229, endPoint x: 911, endPoint y: 229, distance: 29.4
click at [911, 229] on p "Your corporation tax payment of £2,846.20 is due for payment by X.XX . You can …" at bounding box center [862, 228] width 732 height 19
click at [911, 521] on button "Save draft" at bounding box center [890, 515] width 119 height 41
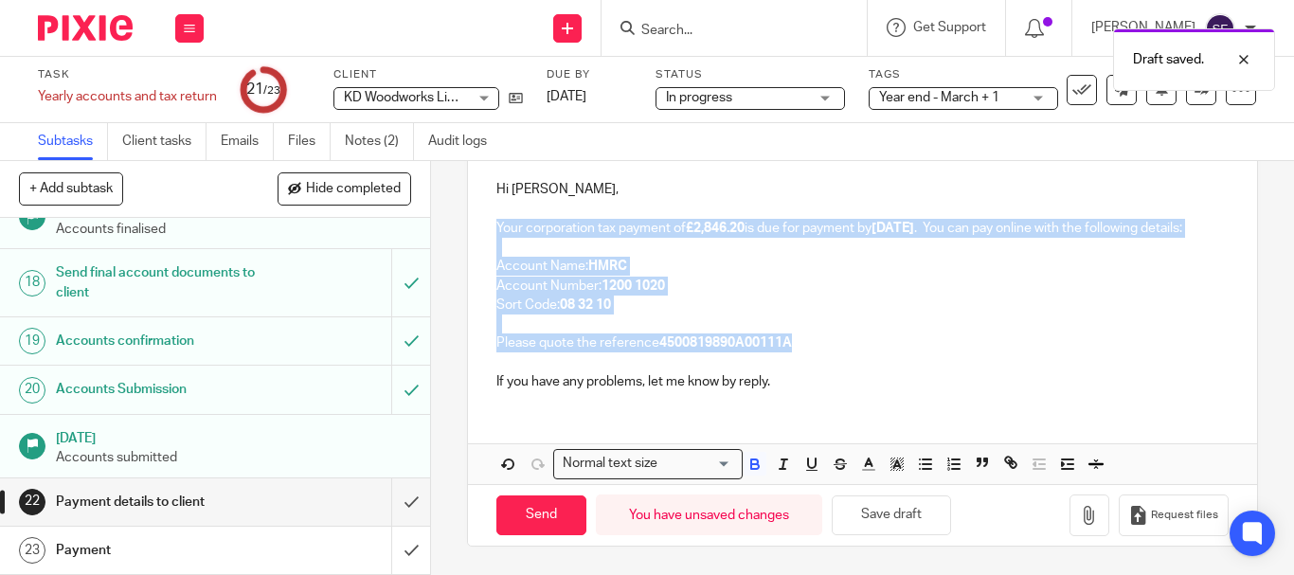
drag, startPoint x: 491, startPoint y: 207, endPoint x: 880, endPoint y: 347, distance: 413.4
click at [880, 347] on div "Hi Kerry, Your corporation tax payment of £2,846.20 is due for payment by 01/01…" at bounding box center [862, 283] width 789 height 244
copy div "Your corporation tax payment of £2,846.20 is due for payment by 01/01/2026 . Yo…"
click at [897, 348] on p "Please quote the reference 4500819890A00111A" at bounding box center [862, 342] width 732 height 19
click at [900, 346] on p "Please quote the reference 4500819890A00111A" at bounding box center [862, 342] width 732 height 19
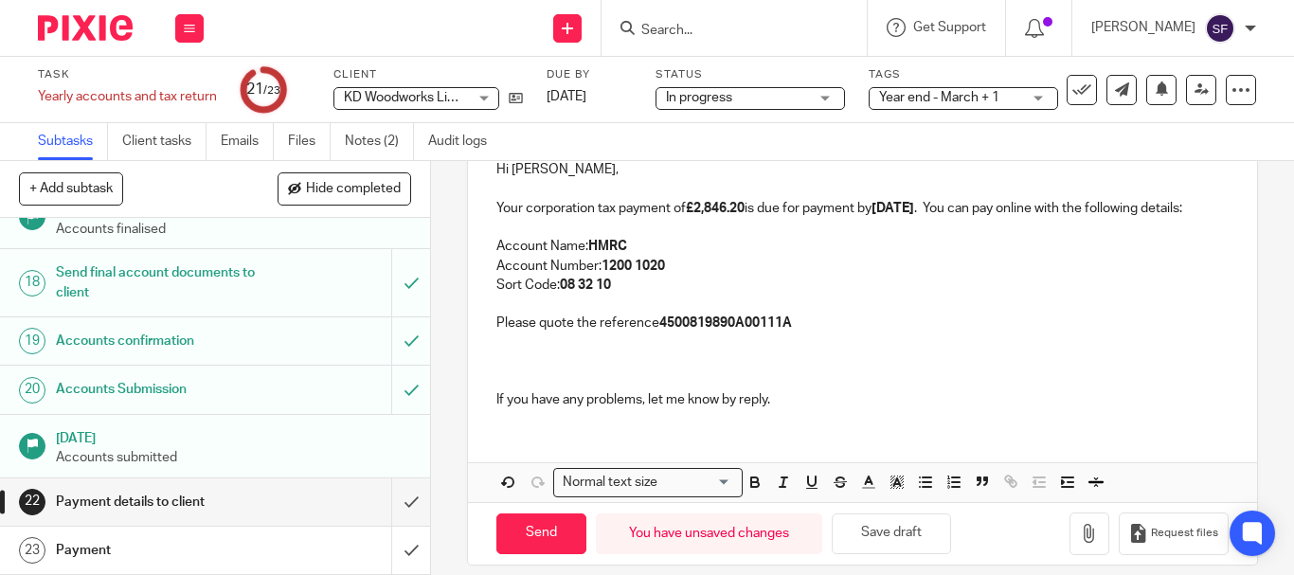
drag, startPoint x: 518, startPoint y: 370, endPoint x: 495, endPoint y: 382, distance: 25.4
click at [496, 371] on p at bounding box center [862, 361] width 732 height 19
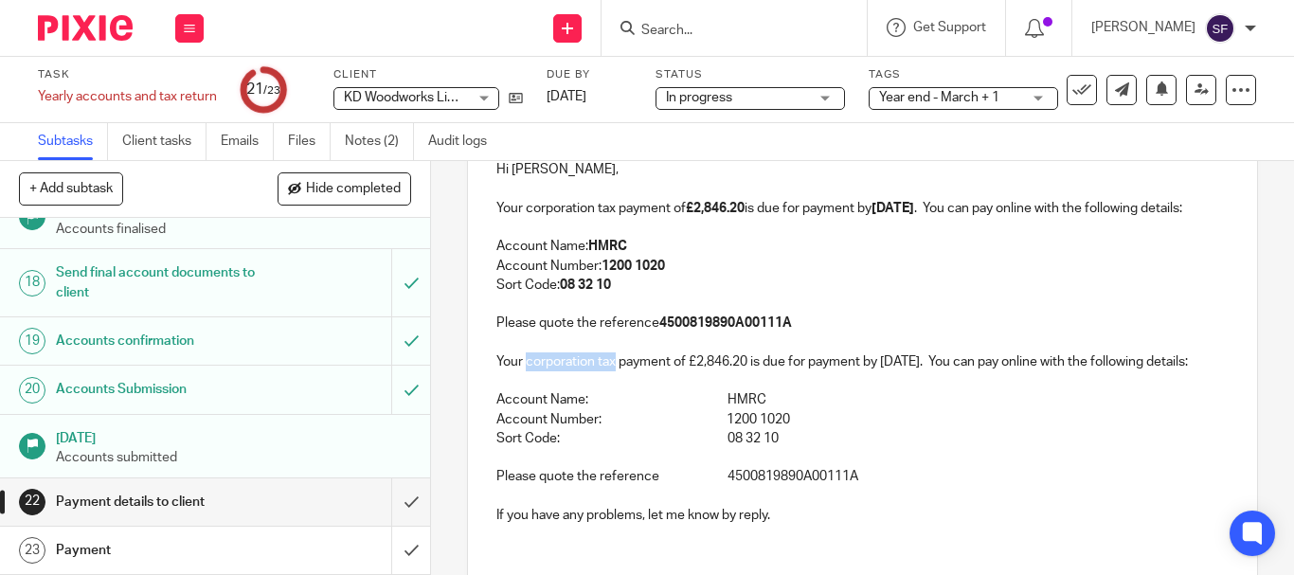
drag, startPoint x: 523, startPoint y: 379, endPoint x: 609, endPoint y: 381, distance: 86.2
click at [609, 371] on p "Your corporation tax payment of £2,846.20 is due for payment by 01/01/2026. You…" at bounding box center [862, 361] width 732 height 19
drag, startPoint x: 700, startPoint y: 381, endPoint x: 750, endPoint y: 390, distance: 51.1
click at [750, 371] on p "Your self assessment payment of £2,846.20 is due for payment by 01/01/2026. You…" at bounding box center [862, 361] width 732 height 19
drag, startPoint x: 692, startPoint y: 384, endPoint x: 741, endPoint y: 385, distance: 48.3
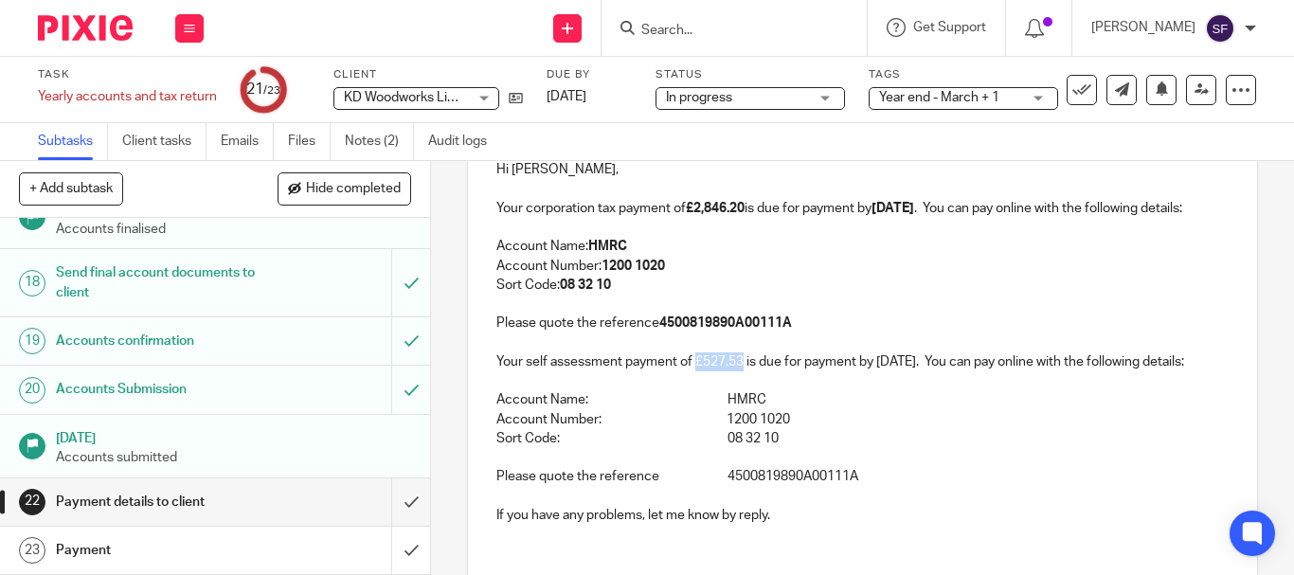
click at [741, 371] on p "Your self assessment payment of £527.53 is due for payment by 01/01/2026. You c…" at bounding box center [862, 361] width 732 height 19
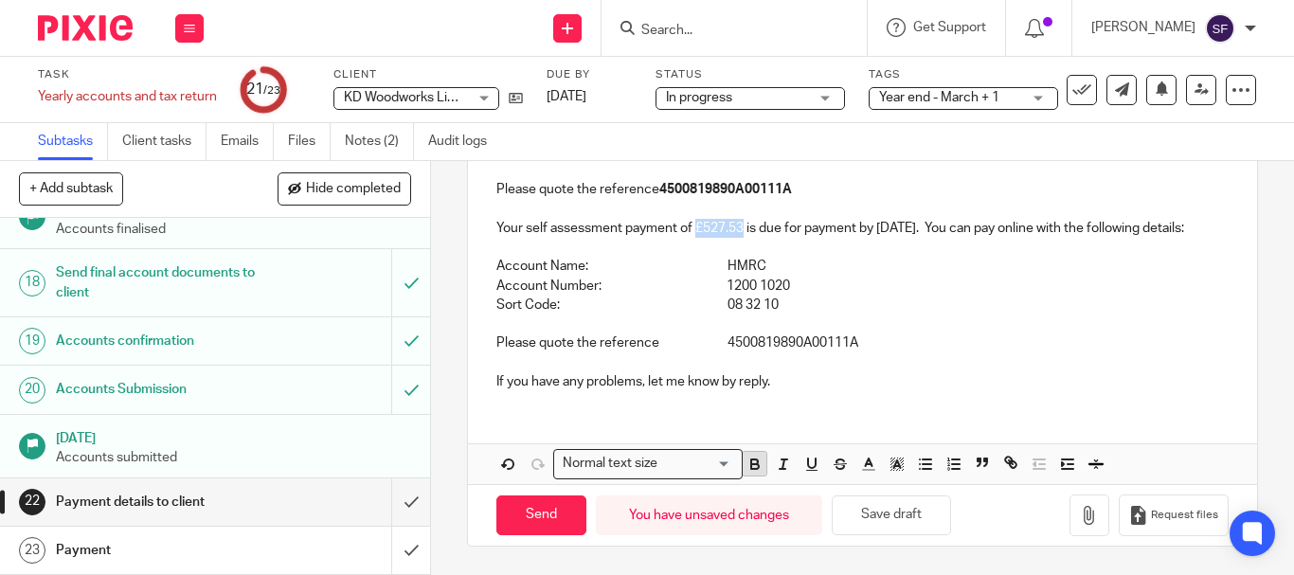
scroll to position [407, 0]
click at [756, 472] on icon "button" at bounding box center [754, 464] width 17 height 17
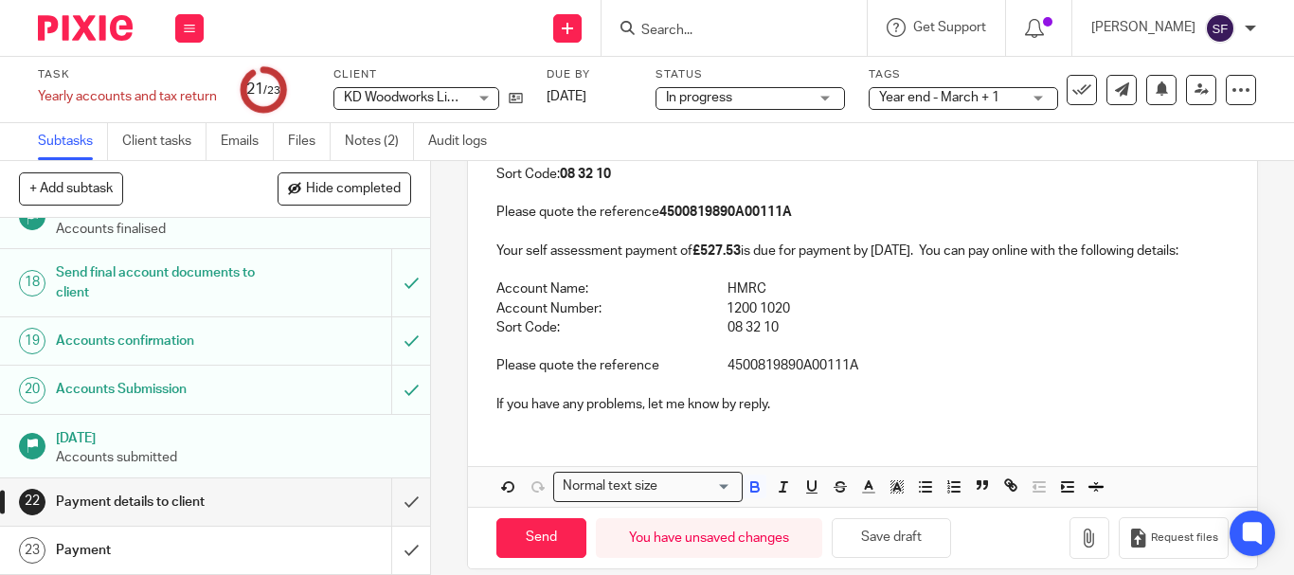
scroll to position [313, 0]
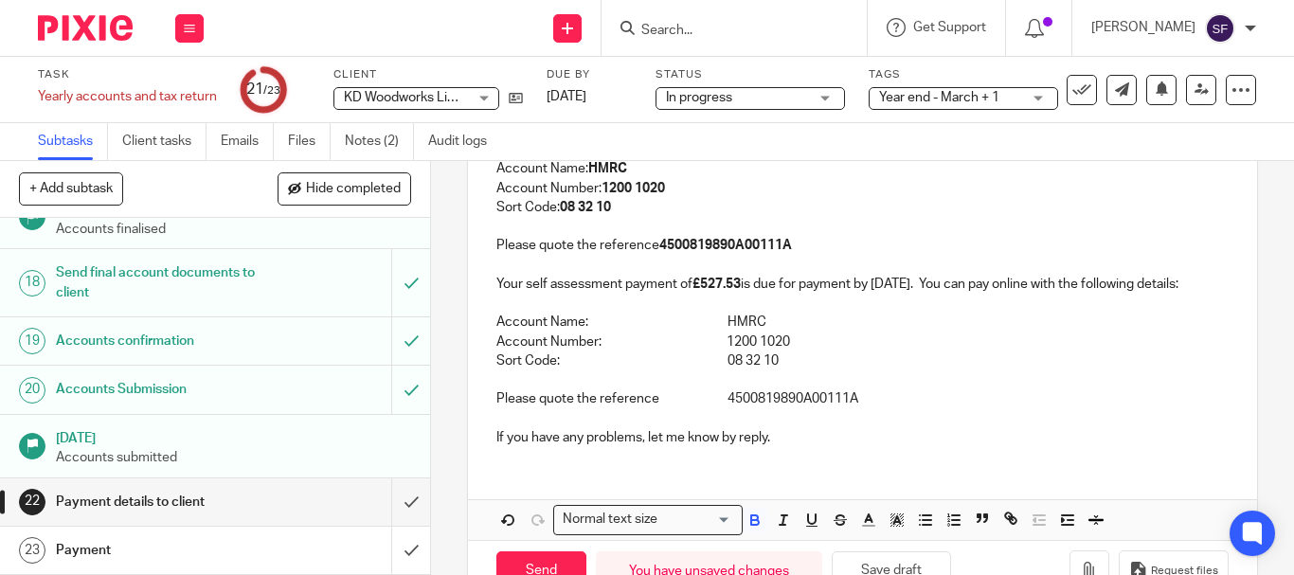
click at [883, 294] on p "Your self assessment payment of £527.53 is due for payment by 01/01/2026. You c…" at bounding box center [862, 284] width 732 height 19
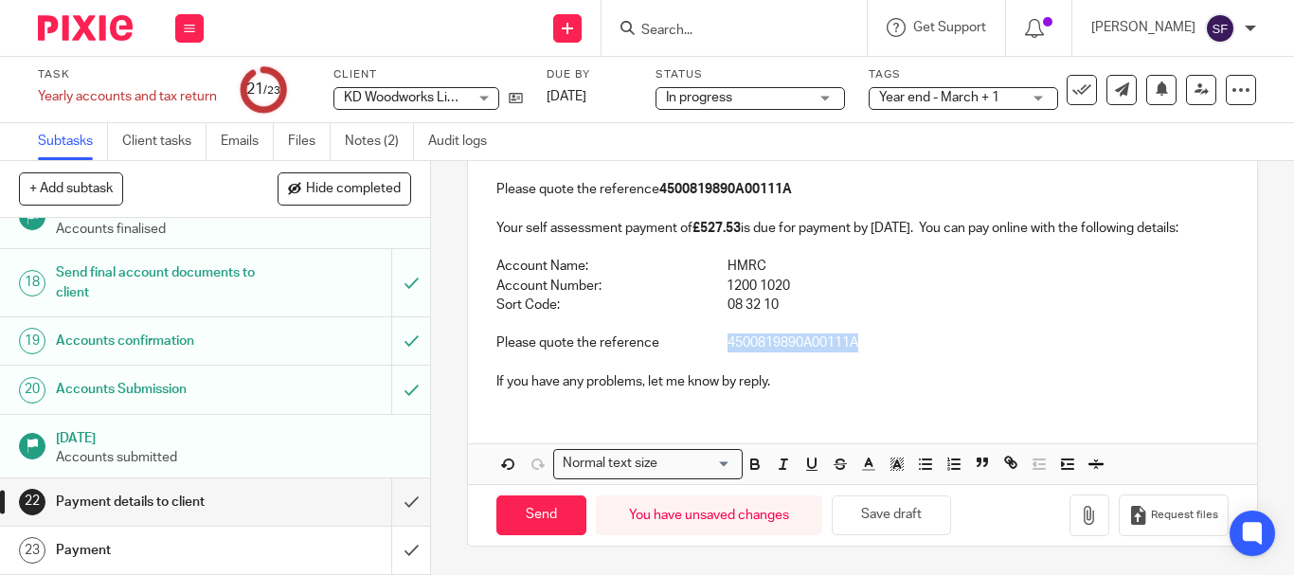
drag, startPoint x: 724, startPoint y: 343, endPoint x: 859, endPoint y: 344, distance: 134.5
click at [859, 344] on p "Please quote the reference 4500819890A00111A" at bounding box center [862, 342] width 732 height 19
drag, startPoint x: 815, startPoint y: 341, endPoint x: 718, endPoint y: 345, distance: 97.6
click at [718, 345] on p "Please quote the reference 6240565529K" at bounding box center [862, 342] width 732 height 19
click at [753, 462] on icon "button" at bounding box center [754, 464] width 17 height 17
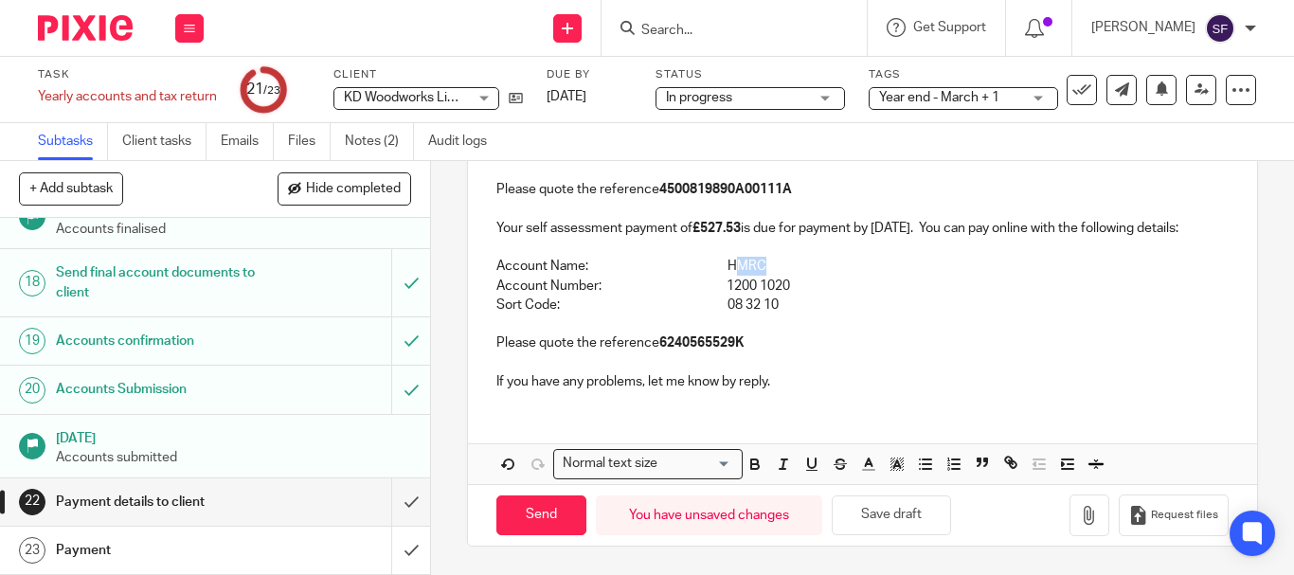
drag, startPoint x: 730, startPoint y: 267, endPoint x: 761, endPoint y: 268, distance: 31.3
click at [761, 268] on p "Account Name: HMRC" at bounding box center [862, 266] width 732 height 19
drag, startPoint x: 726, startPoint y: 267, endPoint x: 777, endPoint y: 267, distance: 50.2
click at [777, 267] on p "Account Name: HMRC" at bounding box center [862, 266] width 732 height 19
click at [750, 462] on icon "button" at bounding box center [754, 464] width 17 height 17
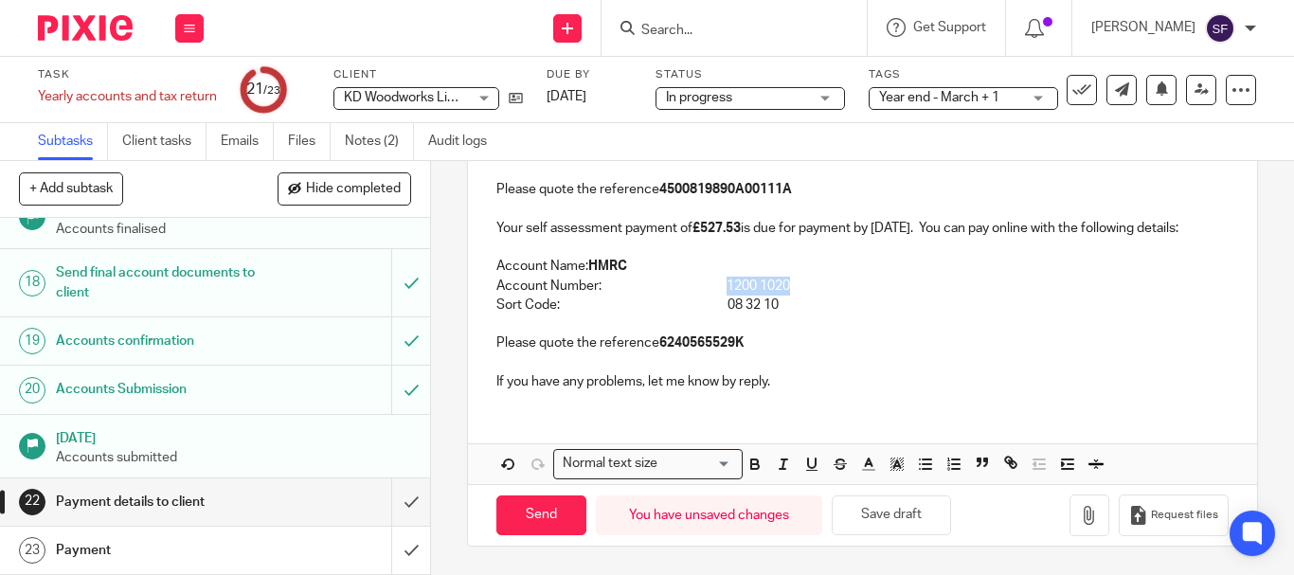
drag, startPoint x: 723, startPoint y: 286, endPoint x: 793, endPoint y: 288, distance: 70.1
click at [793, 288] on p "Account Number: 1200 1020" at bounding box center [862, 286] width 732 height 19
click at [750, 465] on icon "button" at bounding box center [754, 464] width 17 height 17
drag, startPoint x: 728, startPoint y: 304, endPoint x: 784, endPoint y: 304, distance: 55.9
click at [784, 304] on p "Sort Code: 08 32 10" at bounding box center [862, 304] width 732 height 19
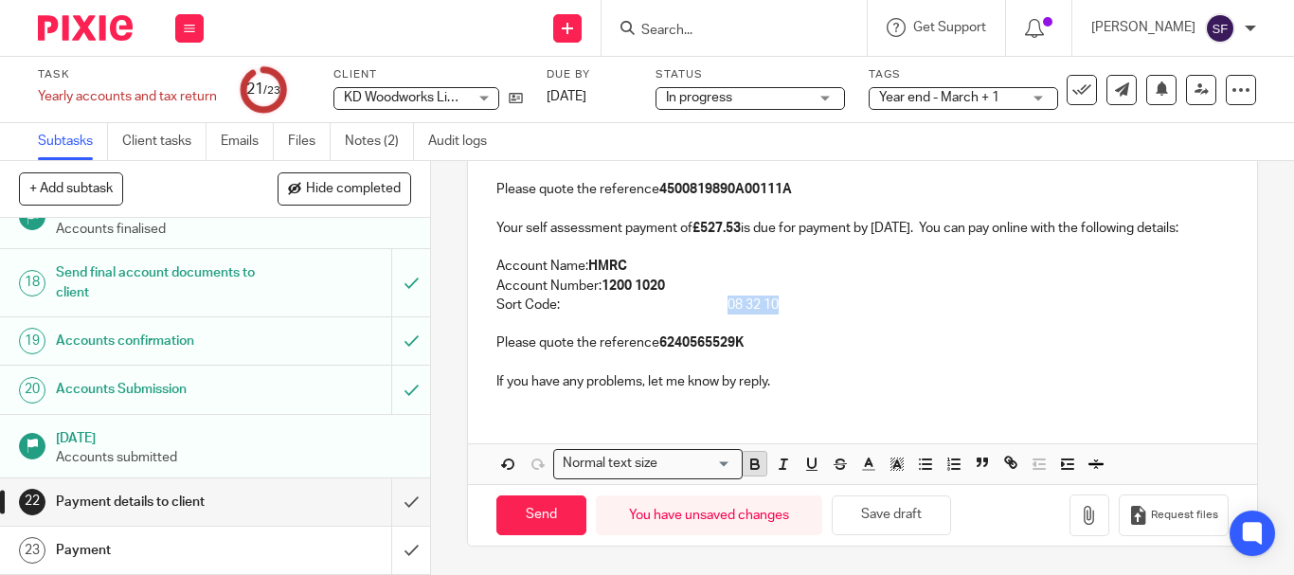
click at [752, 458] on icon "button" at bounding box center [754, 464] width 17 height 17
click at [890, 517] on button "Save draft" at bounding box center [890, 515] width 119 height 41
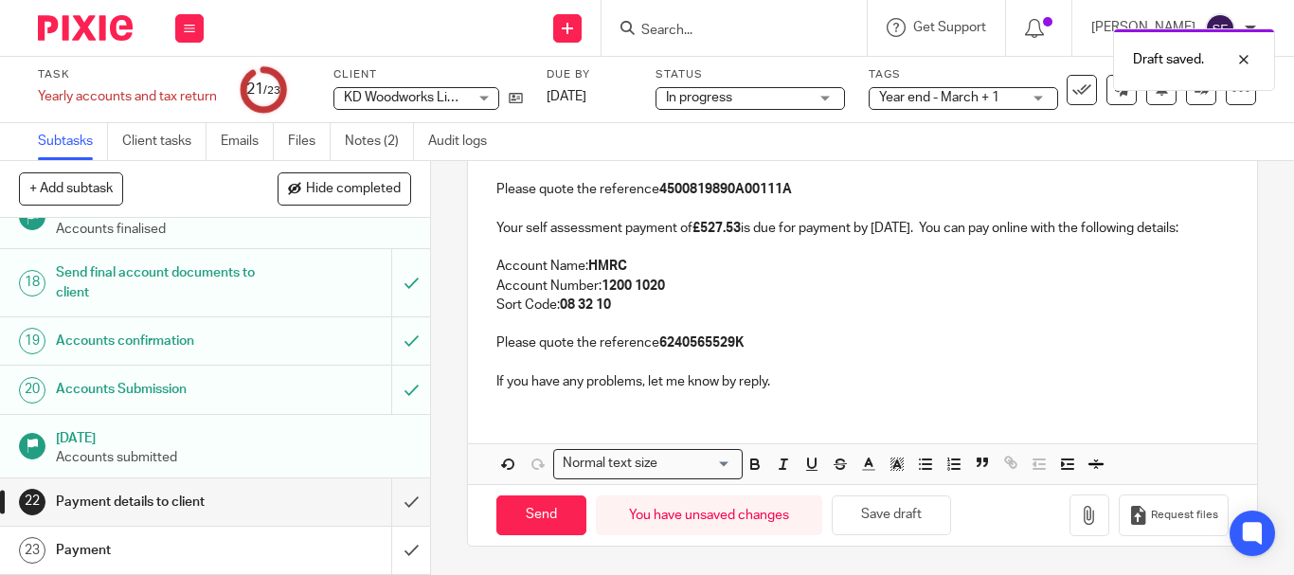
click at [834, 356] on p at bounding box center [862, 362] width 732 height 19
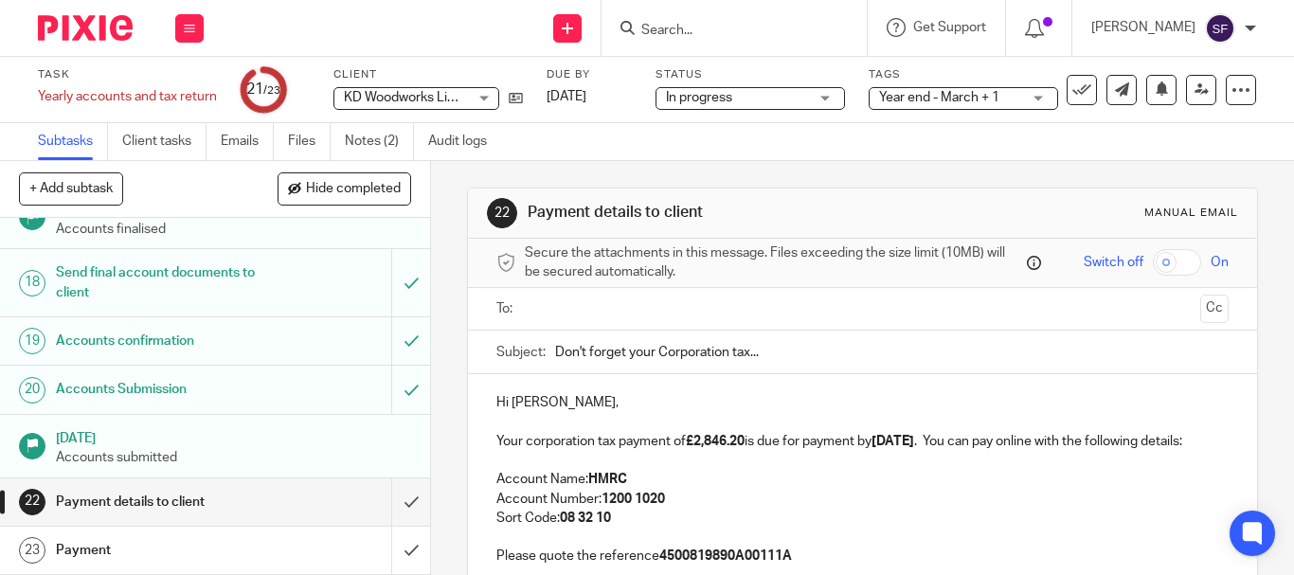
scroll to position [0, 0]
click at [582, 313] on input "text" at bounding box center [861, 311] width 660 height 22
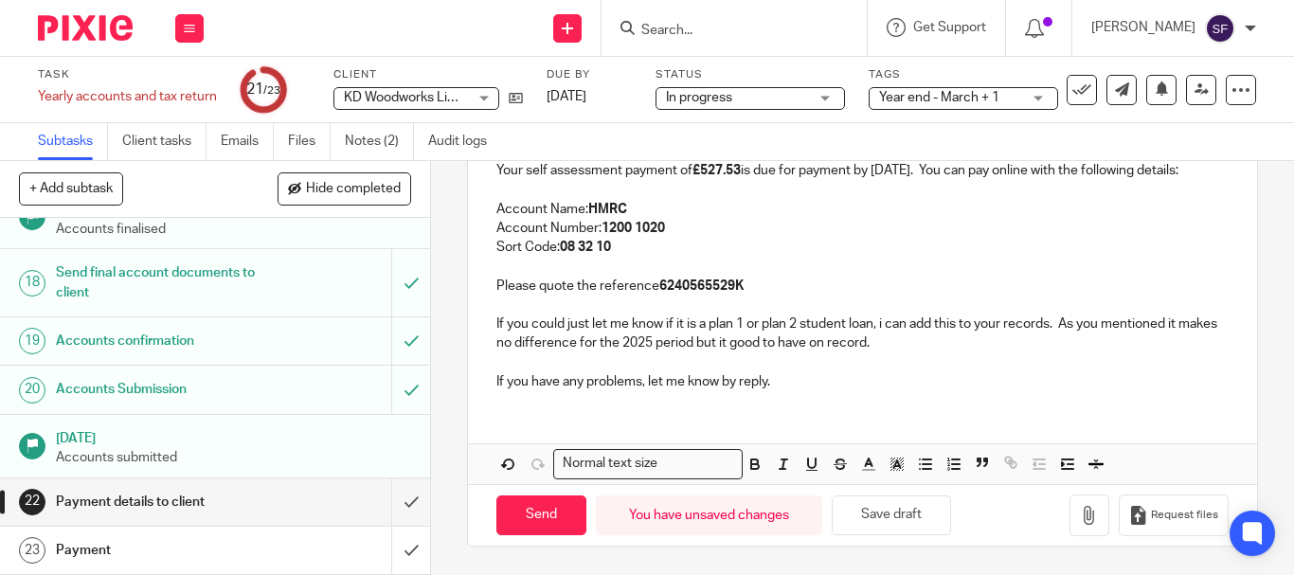
scroll to position [469, 0]
click at [546, 522] on input "Send" at bounding box center [541, 515] width 90 height 41
type input "Sent"
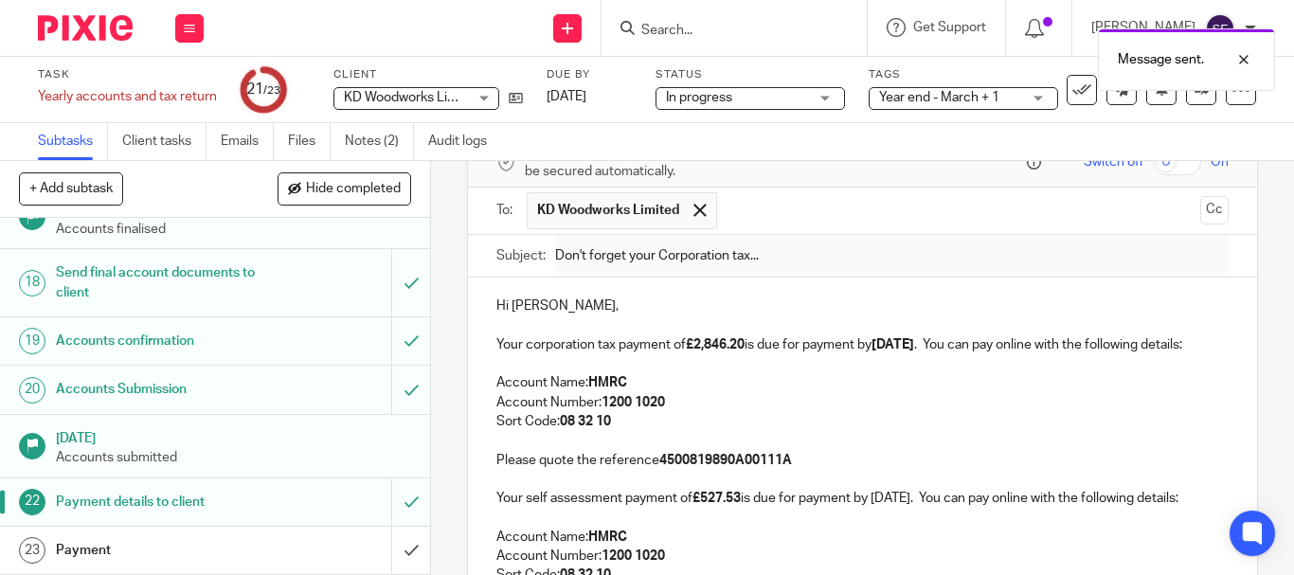
scroll to position [90, 0]
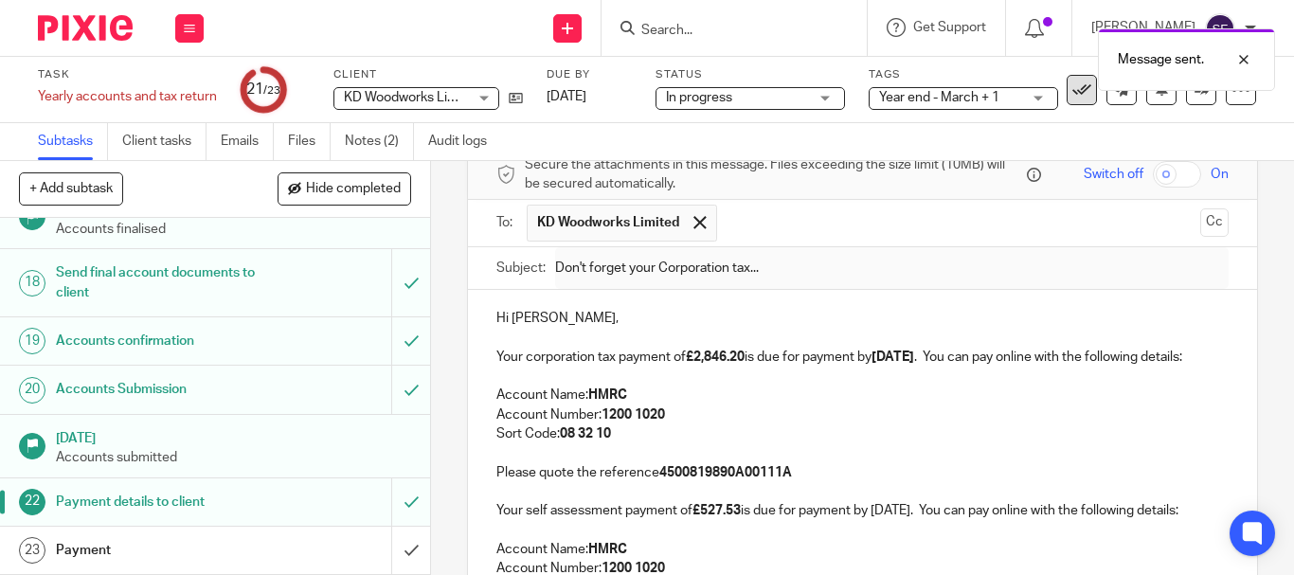
click at [1072, 94] on icon at bounding box center [1081, 89] width 19 height 19
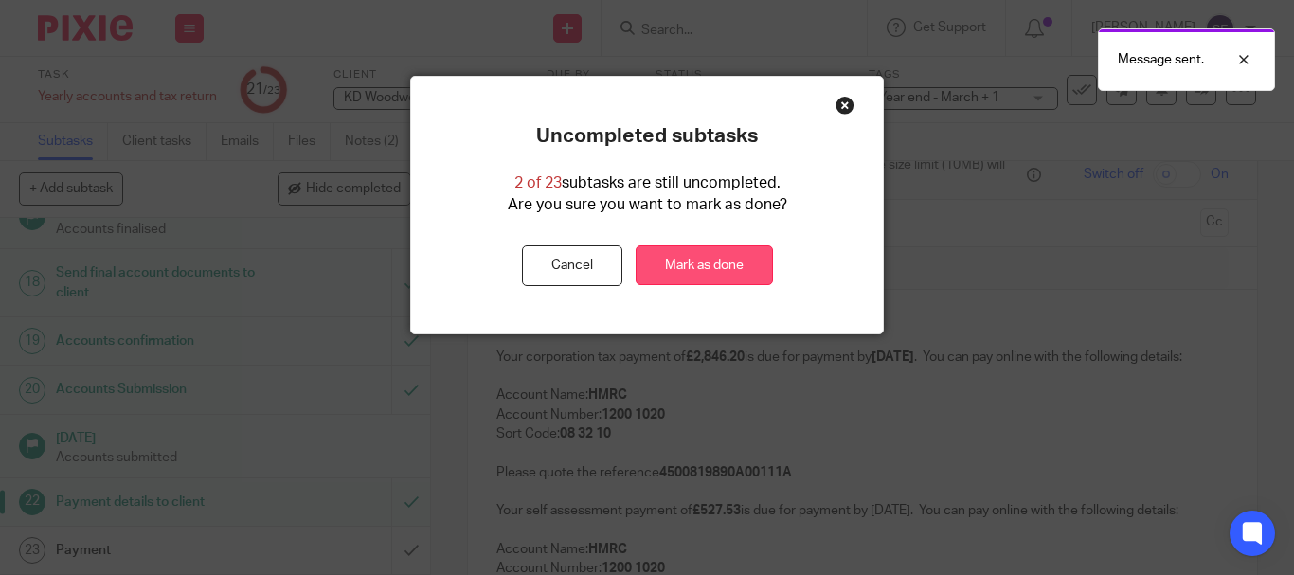
click at [718, 259] on link "Mark as done" at bounding box center [703, 265] width 137 height 41
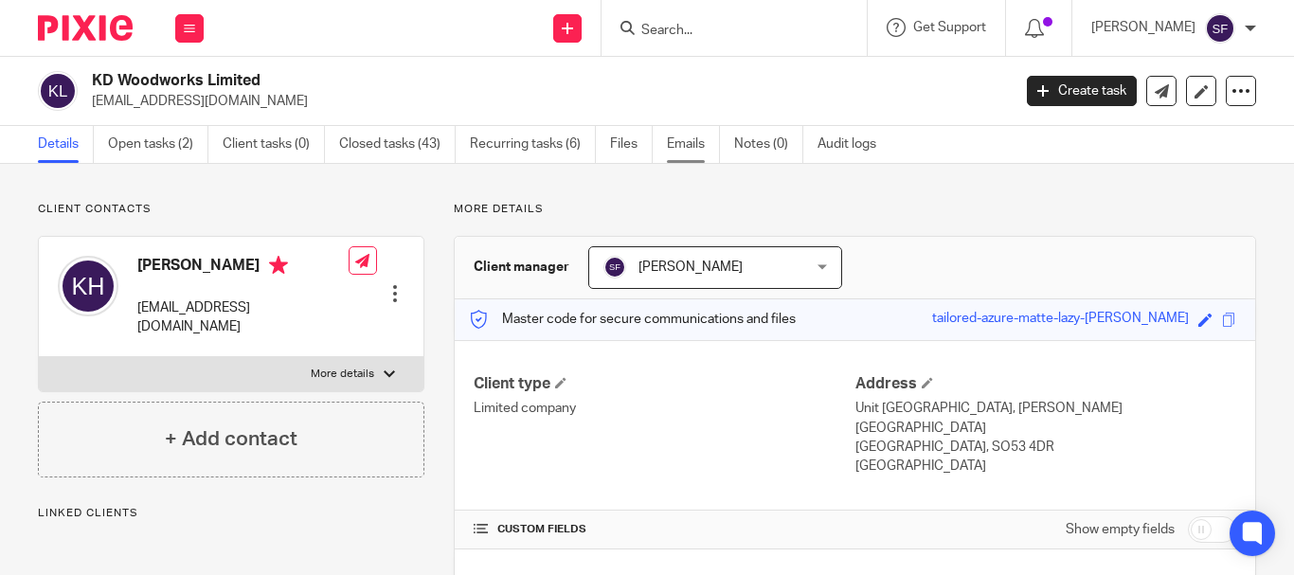
click at [693, 144] on link "Emails" at bounding box center [693, 144] width 53 height 37
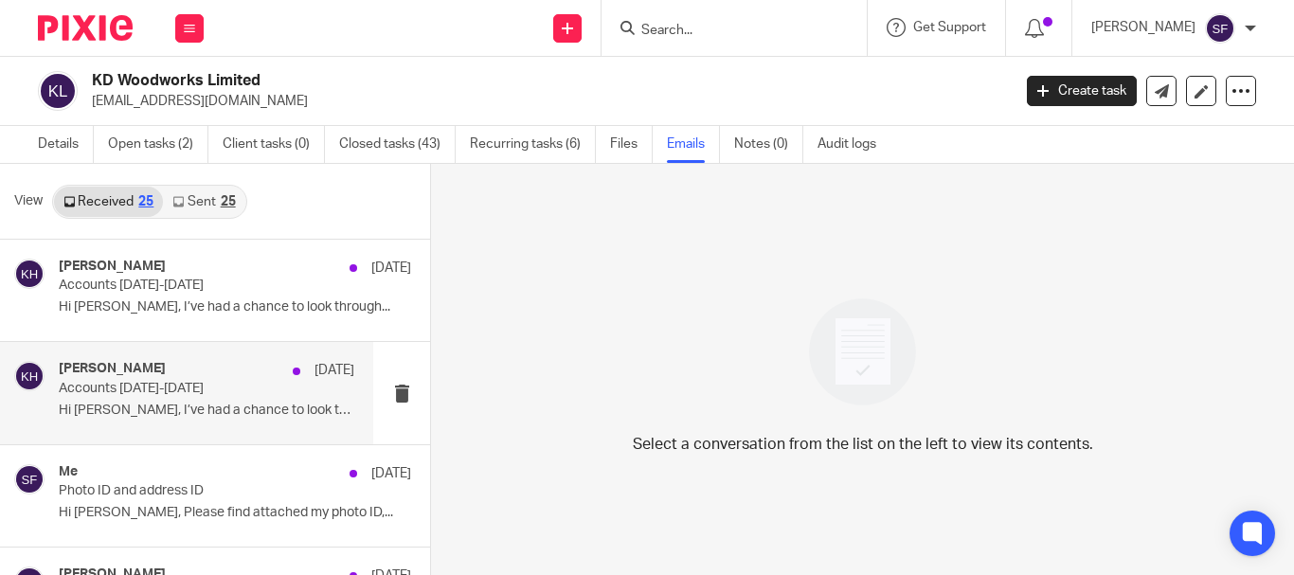
scroll to position [95, 0]
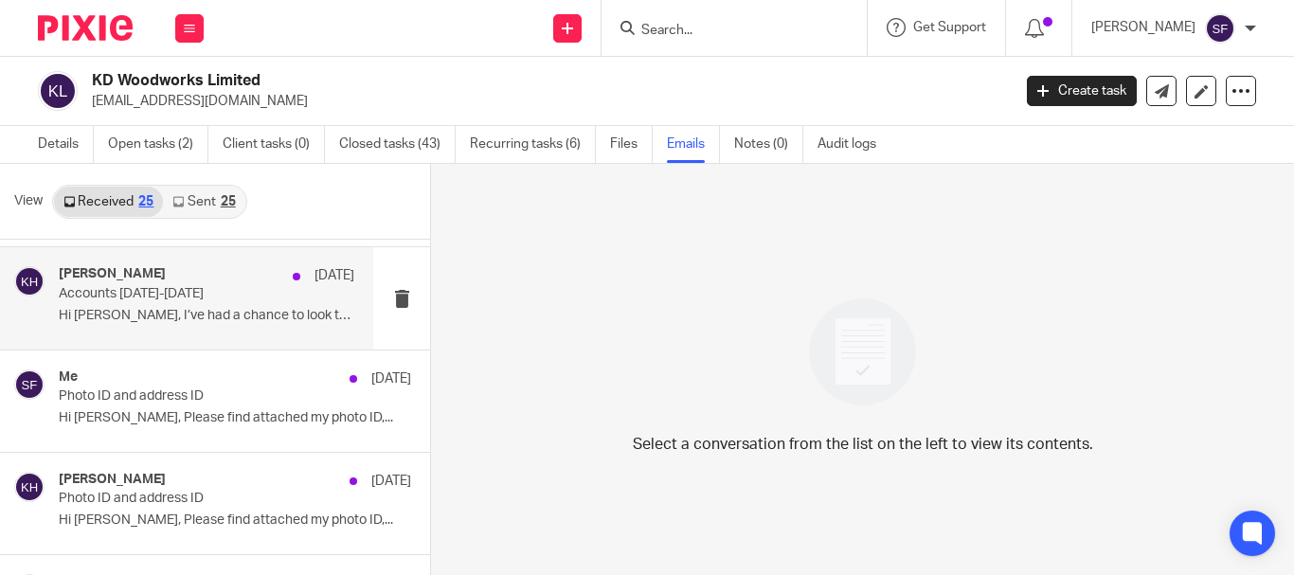
click at [205, 316] on p "Hi [PERSON_NAME], I’ve had a chance to look through..." at bounding box center [206, 316] width 295 height 16
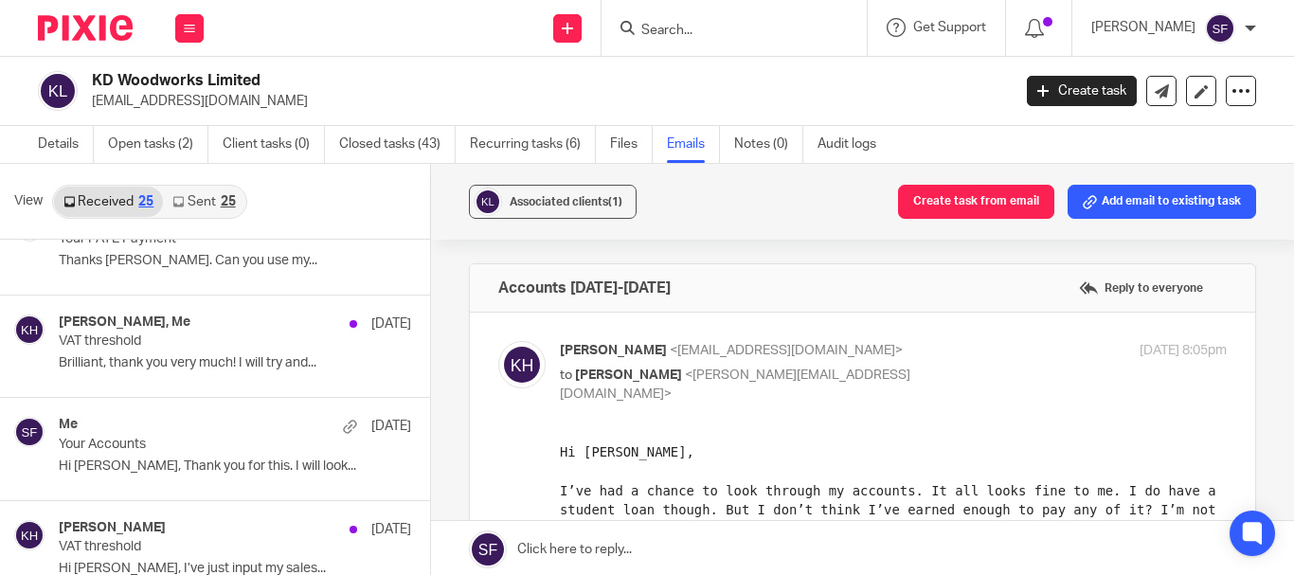
scroll to position [474, 0]
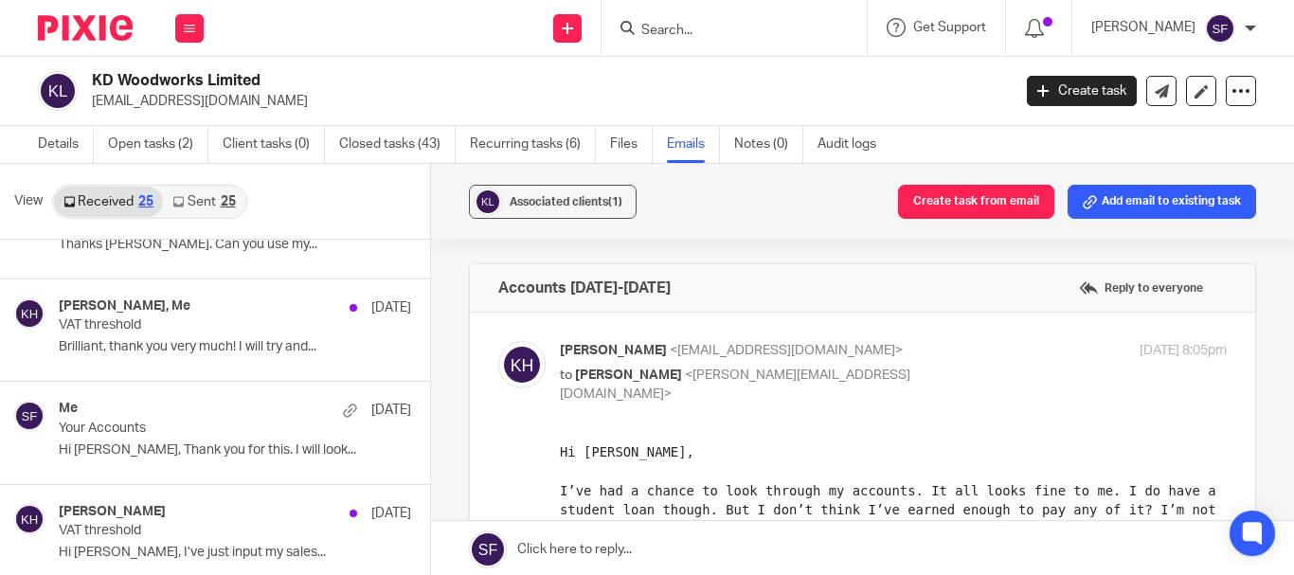
click at [204, 428] on p "Your Accounts" at bounding box center [200, 428] width 282 height 16
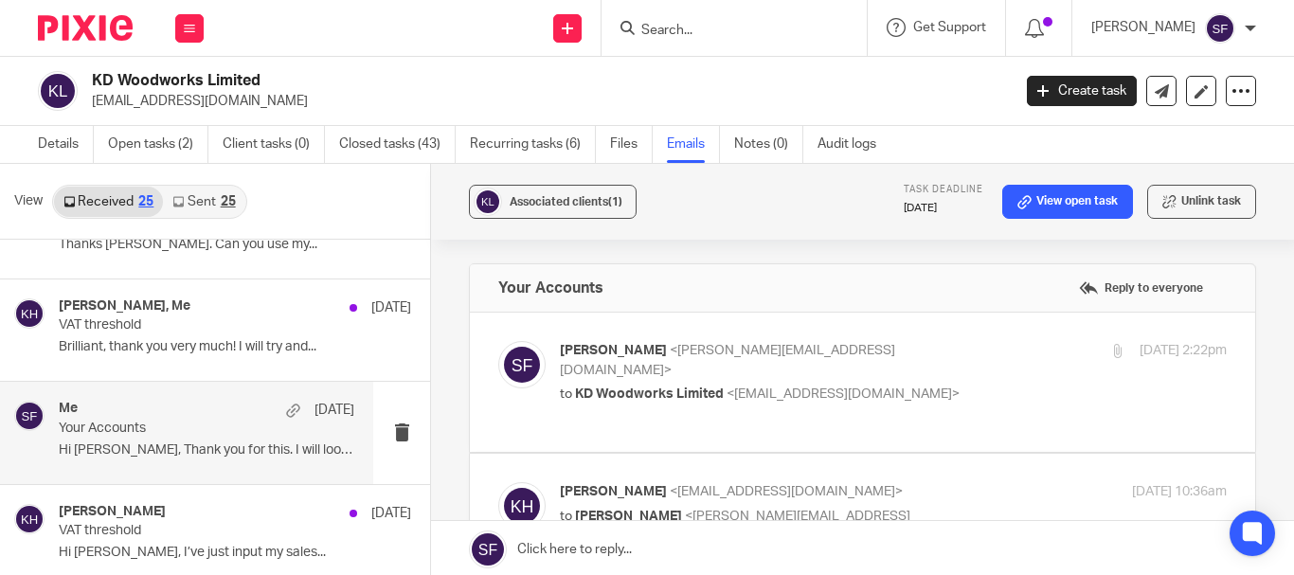
scroll to position [0, 0]
click at [1025, 352] on div "8 Sep 2025 2:22pm" at bounding box center [1115, 351] width 223 height 20
checkbox input "true"
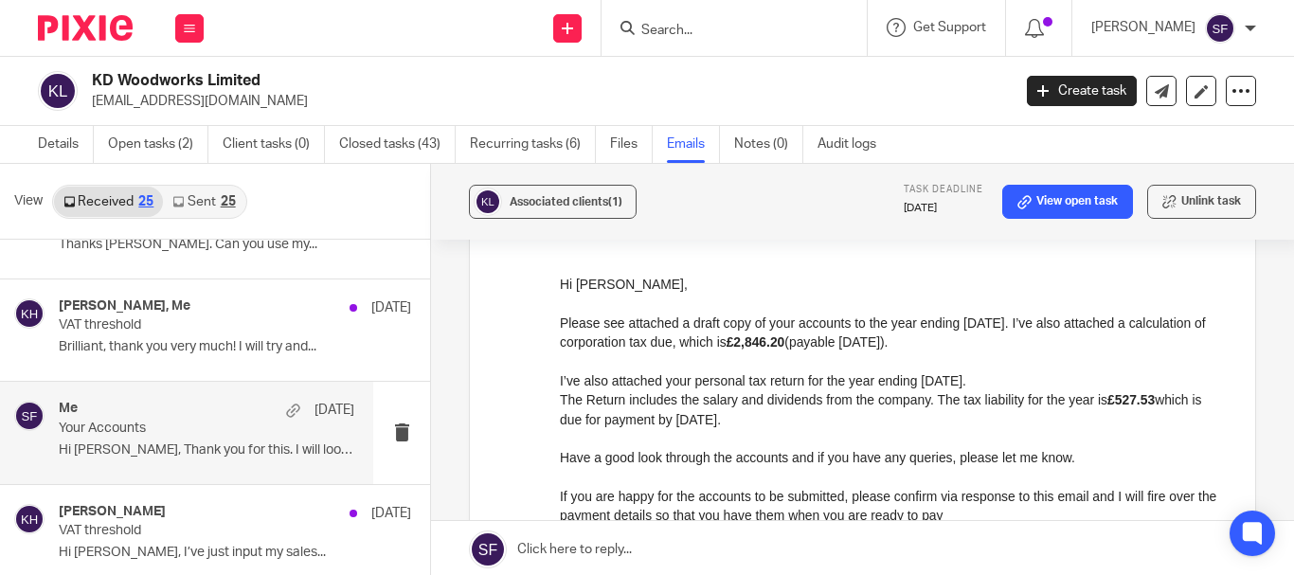
scroll to position [189, 0]
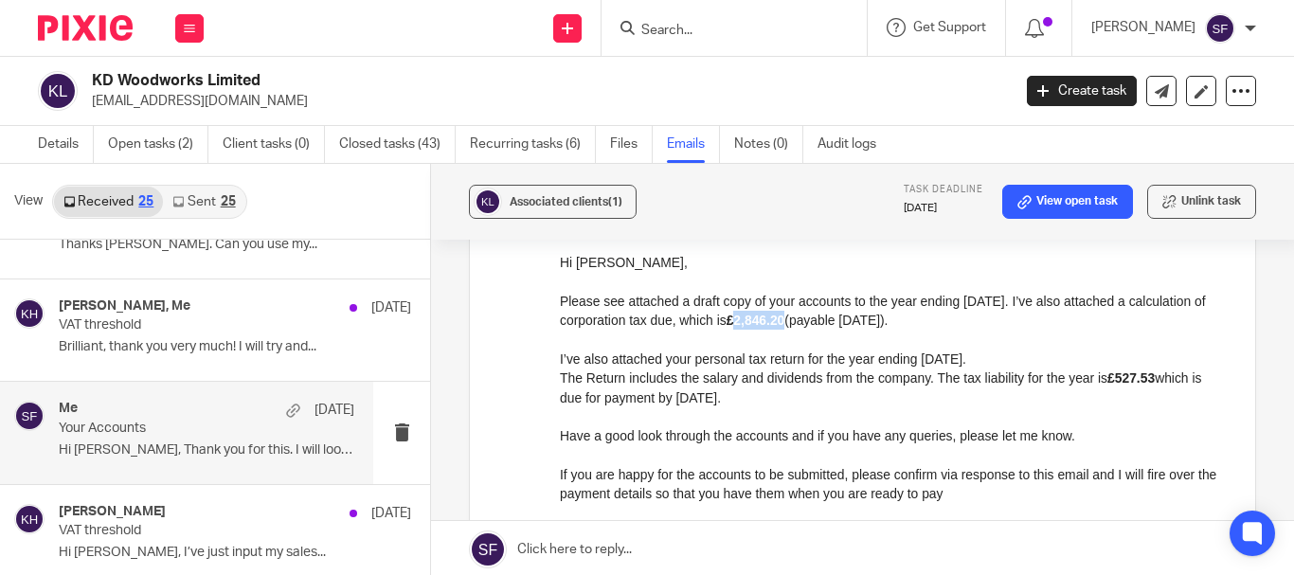
drag, startPoint x: 816, startPoint y: 321, endPoint x: 867, endPoint y: 322, distance: 51.1
click at [785, 322] on strong "£2,846.20" at bounding box center [755, 319] width 59 height 15
copy strong "2,846.20"
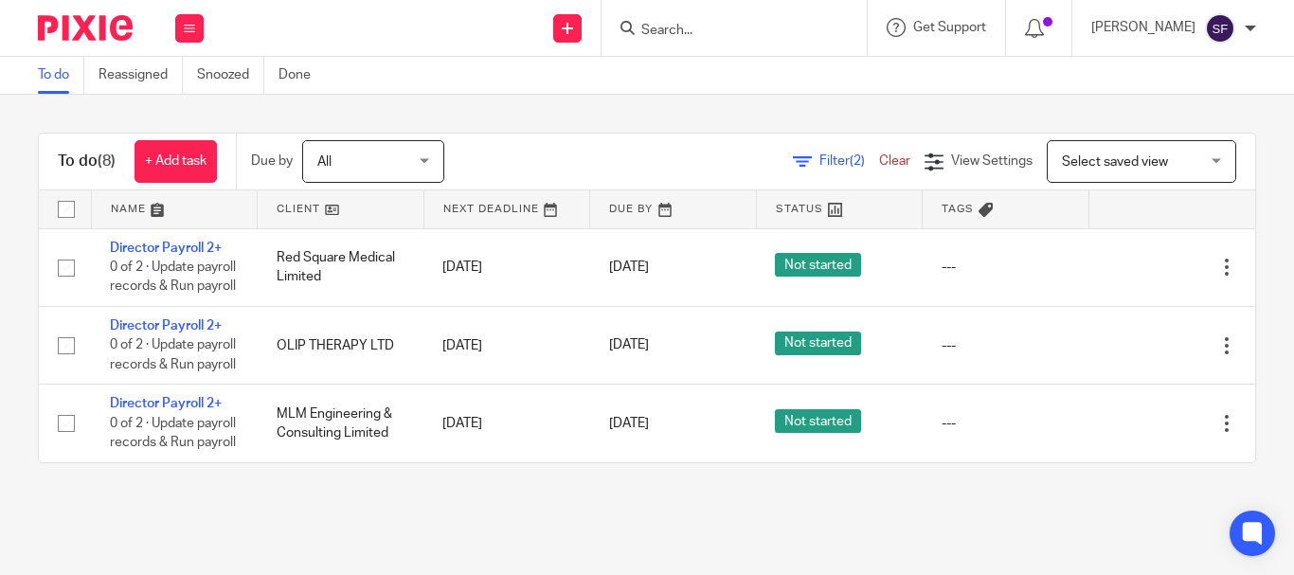
click at [736, 18] on form at bounding box center [740, 28] width 202 height 24
click at [749, 23] on input "Search" at bounding box center [724, 31] width 170 height 17
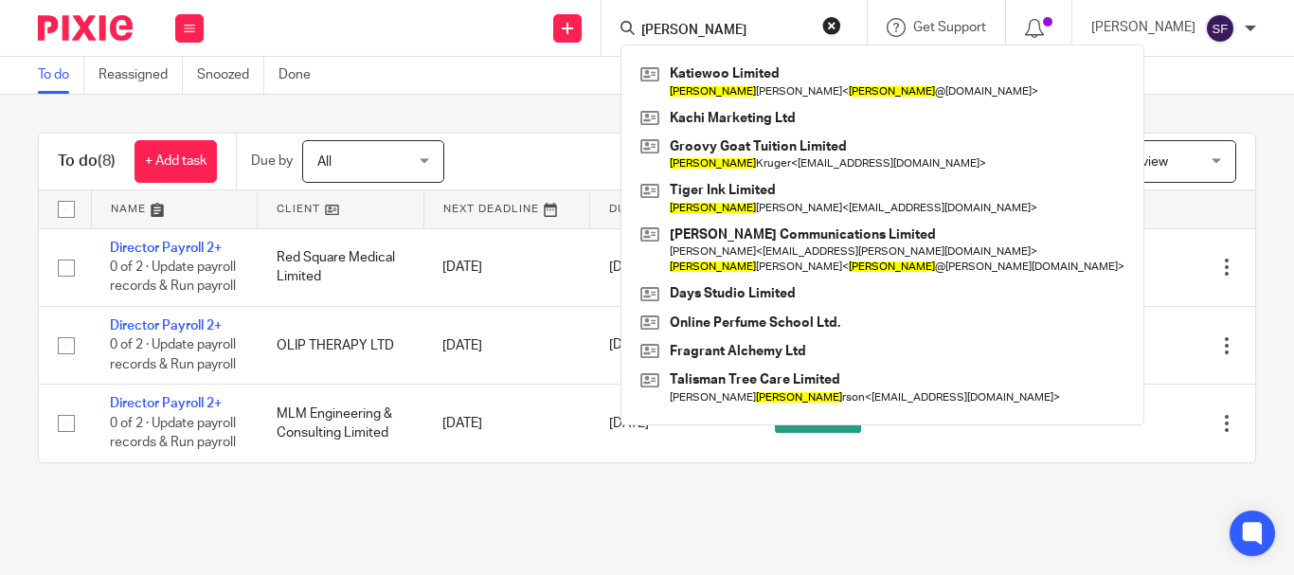
type input "[PERSON_NAME]"
click at [841, 28] on button "reset" at bounding box center [831, 25] width 19 height 19
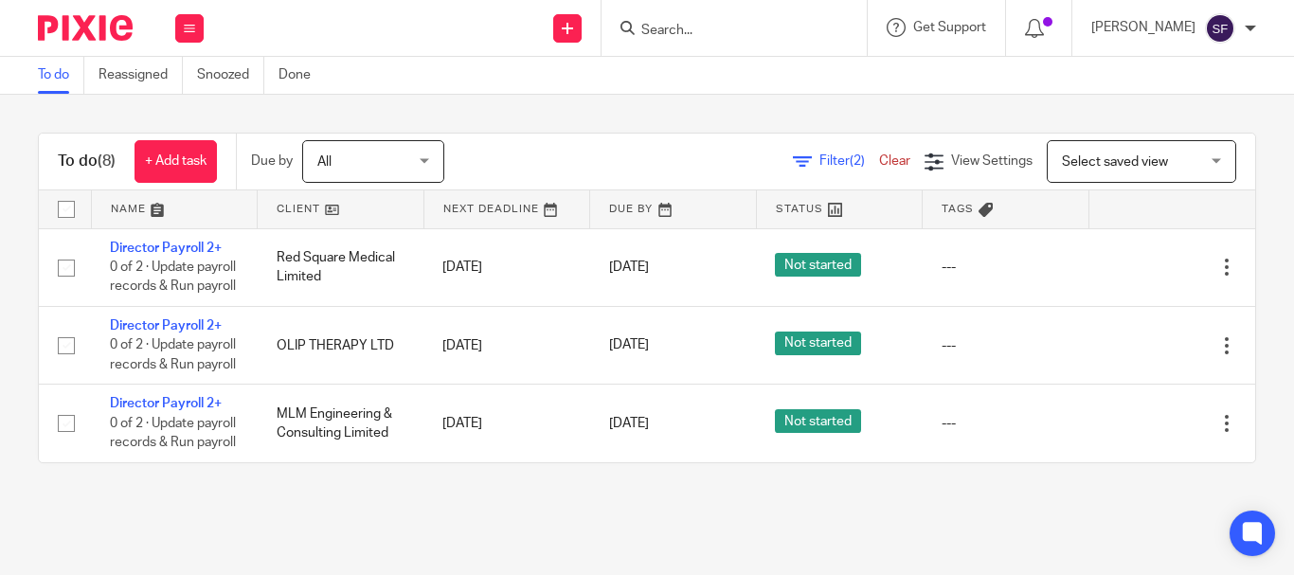
click at [804, 30] on input "Search" at bounding box center [724, 31] width 170 height 17
click at [715, 27] on input "Search" at bounding box center [724, 31] width 170 height 17
click at [730, 28] on input "Search" at bounding box center [724, 31] width 170 height 17
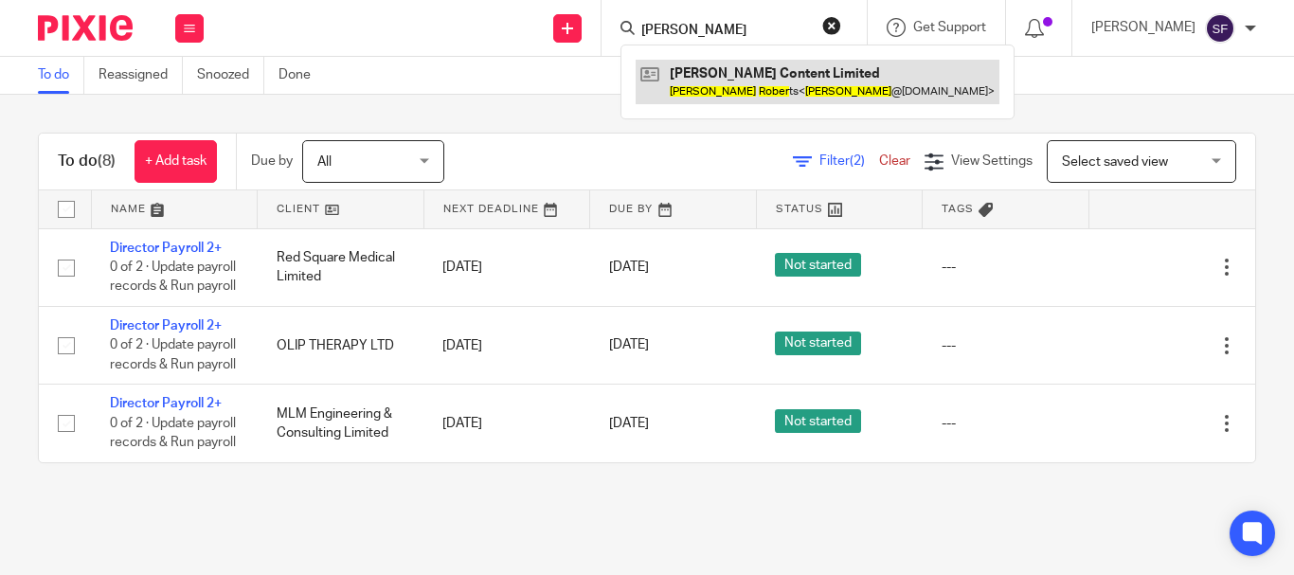
type input "dave rober"
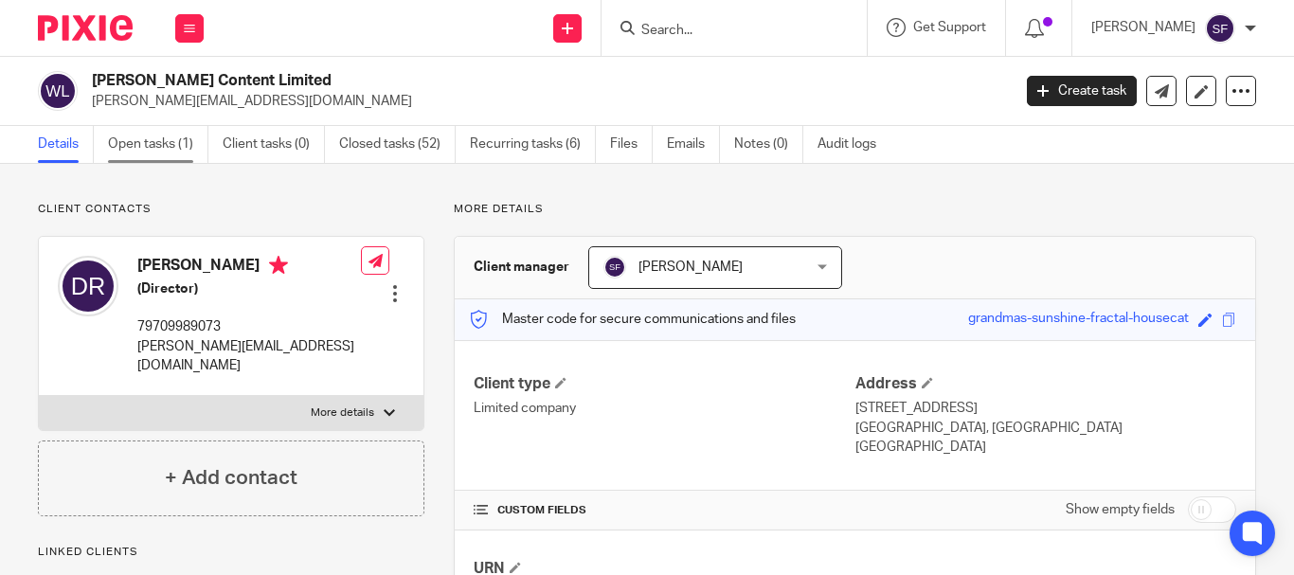
click at [161, 150] on link "Open tasks (1)" at bounding box center [158, 144] width 100 height 37
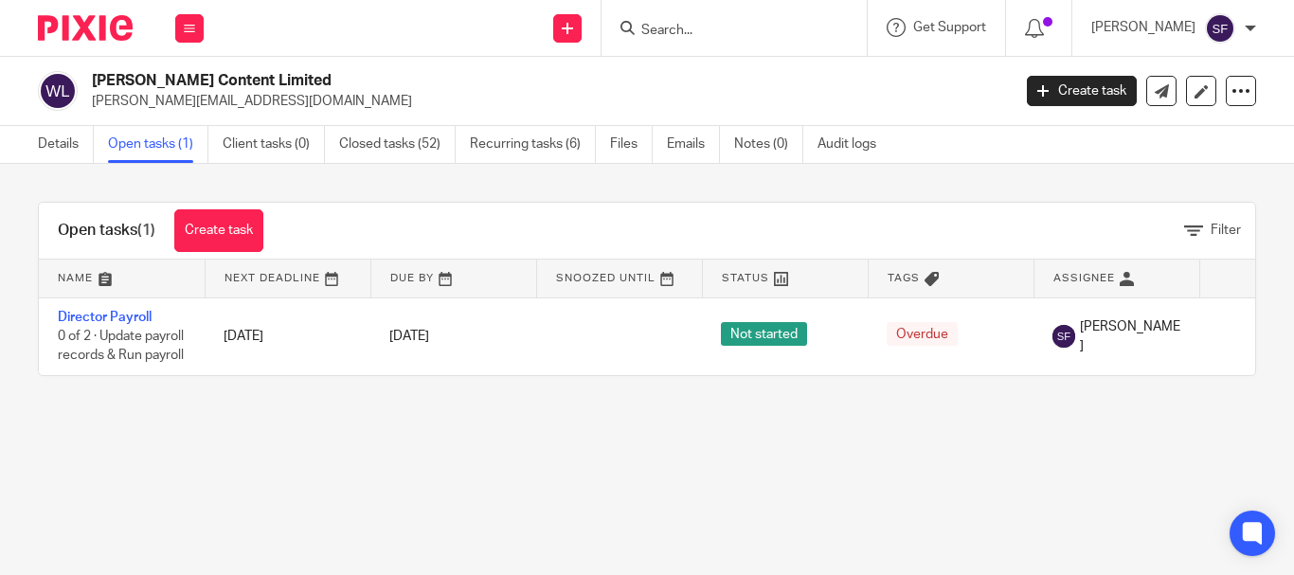
click at [743, 23] on input "Search" at bounding box center [724, 31] width 170 height 17
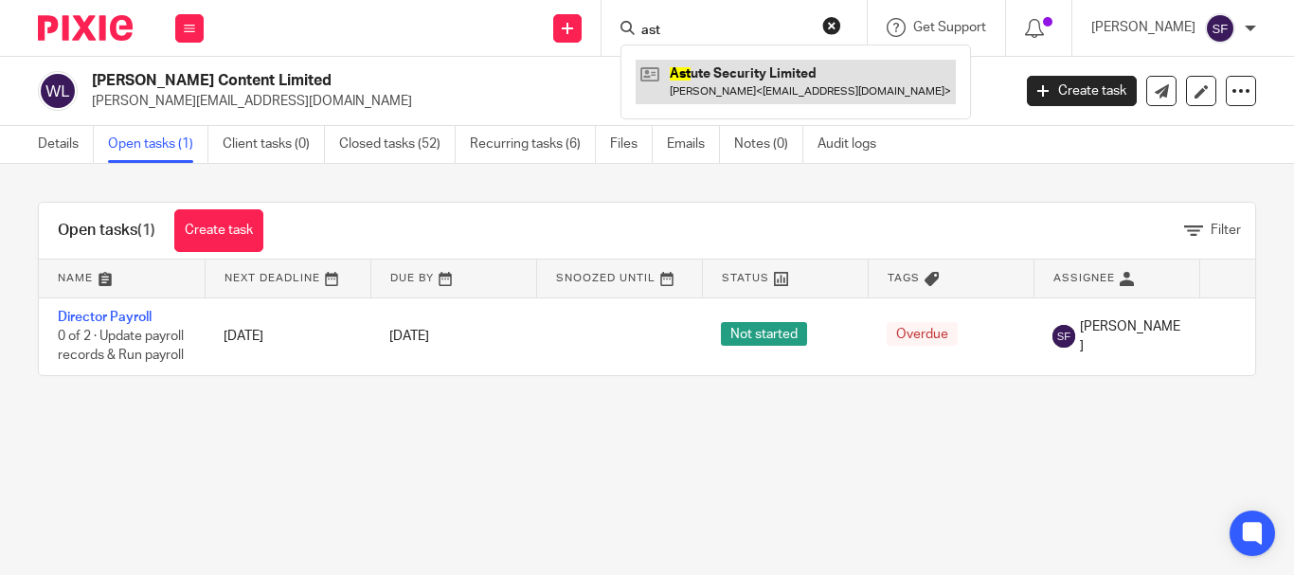
type input "ast"
click at [763, 88] on link at bounding box center [795, 82] width 320 height 44
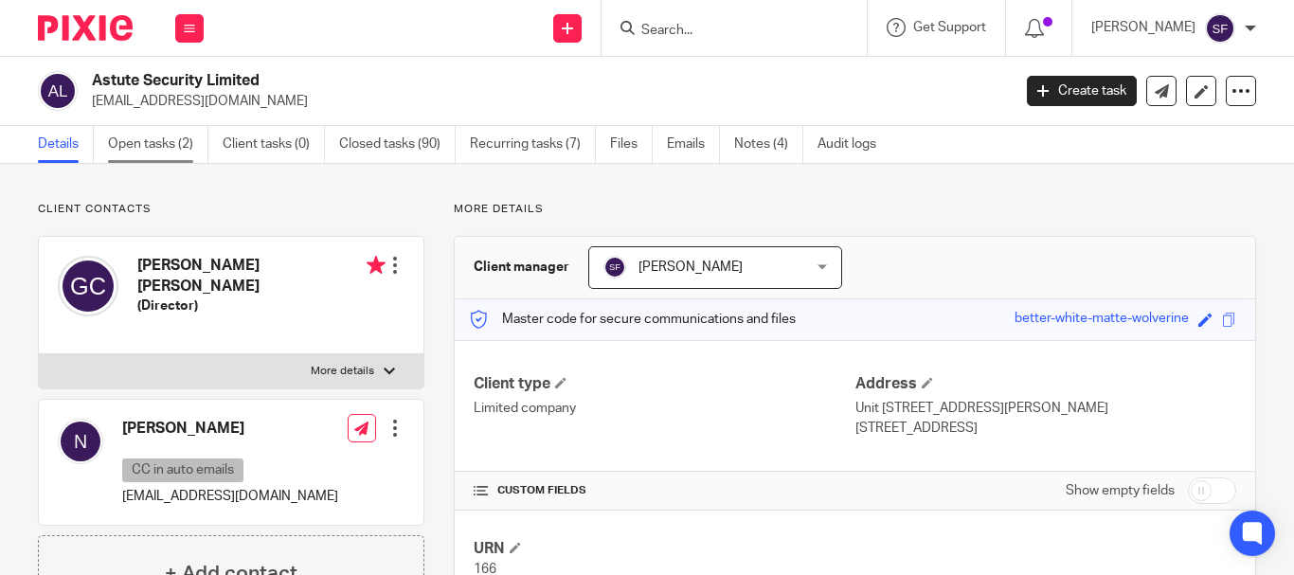
click at [183, 154] on link "Open tasks (2)" at bounding box center [158, 144] width 100 height 37
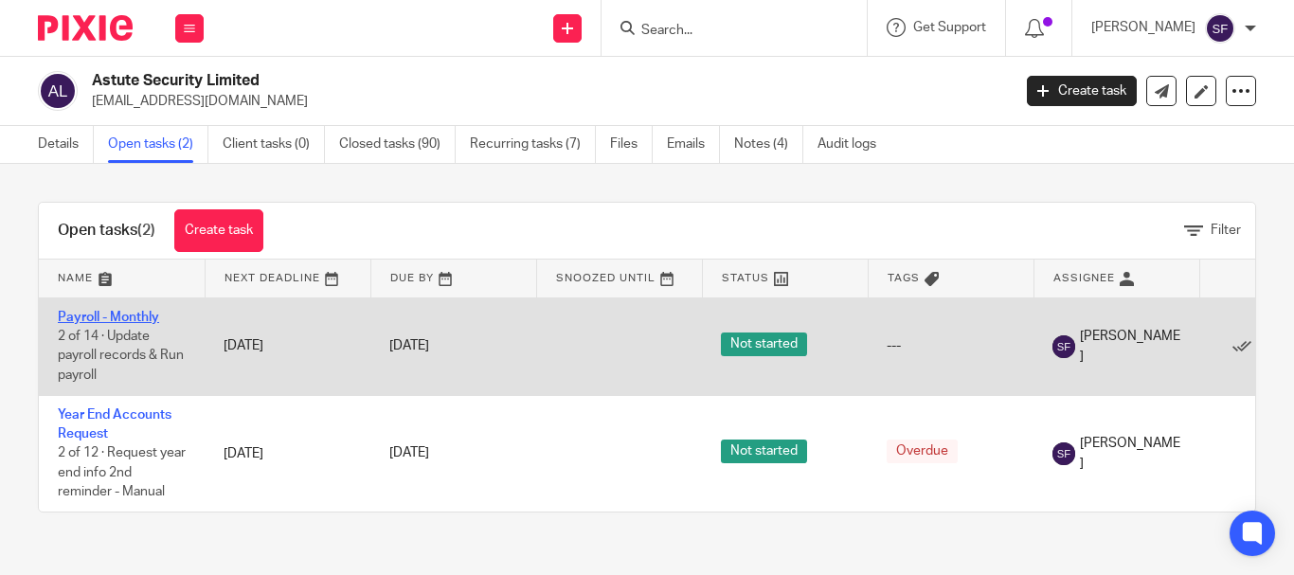
click at [86, 316] on link "Payroll - Monthly" at bounding box center [108, 317] width 101 height 13
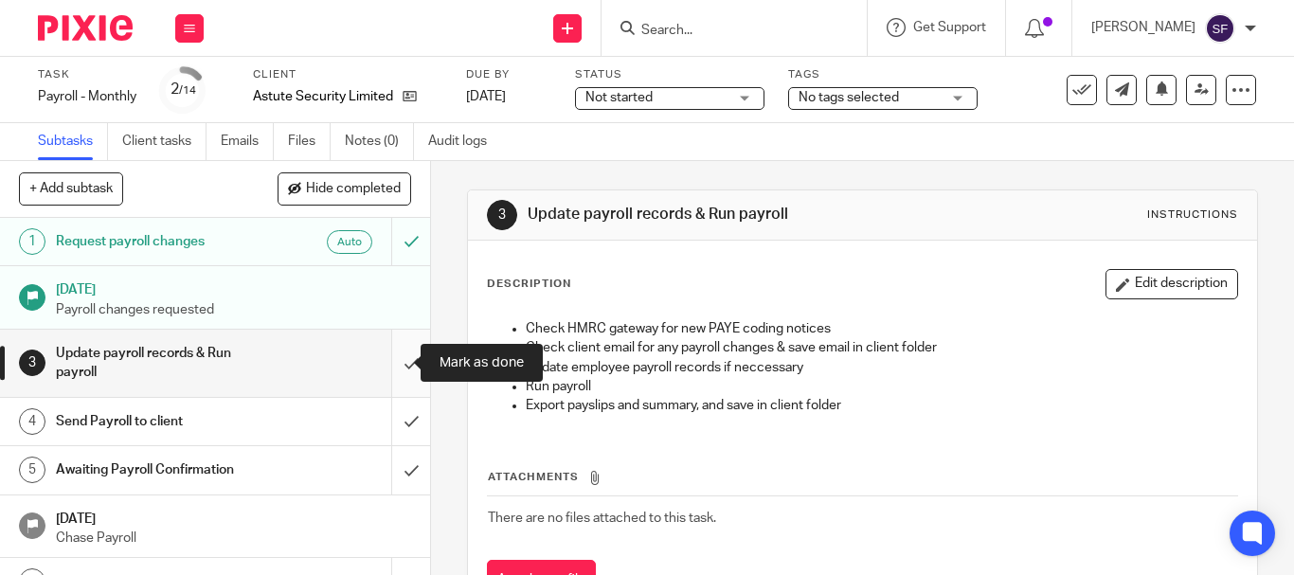
click at [394, 365] on input "submit" at bounding box center [215, 363] width 430 height 67
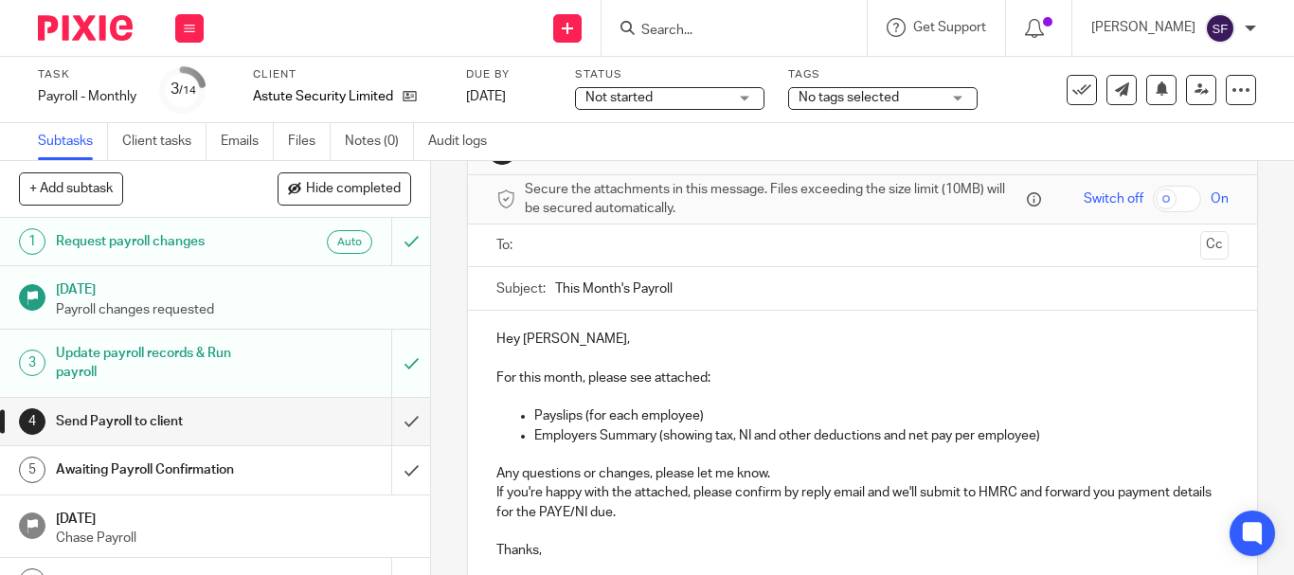
scroll to position [95, 0]
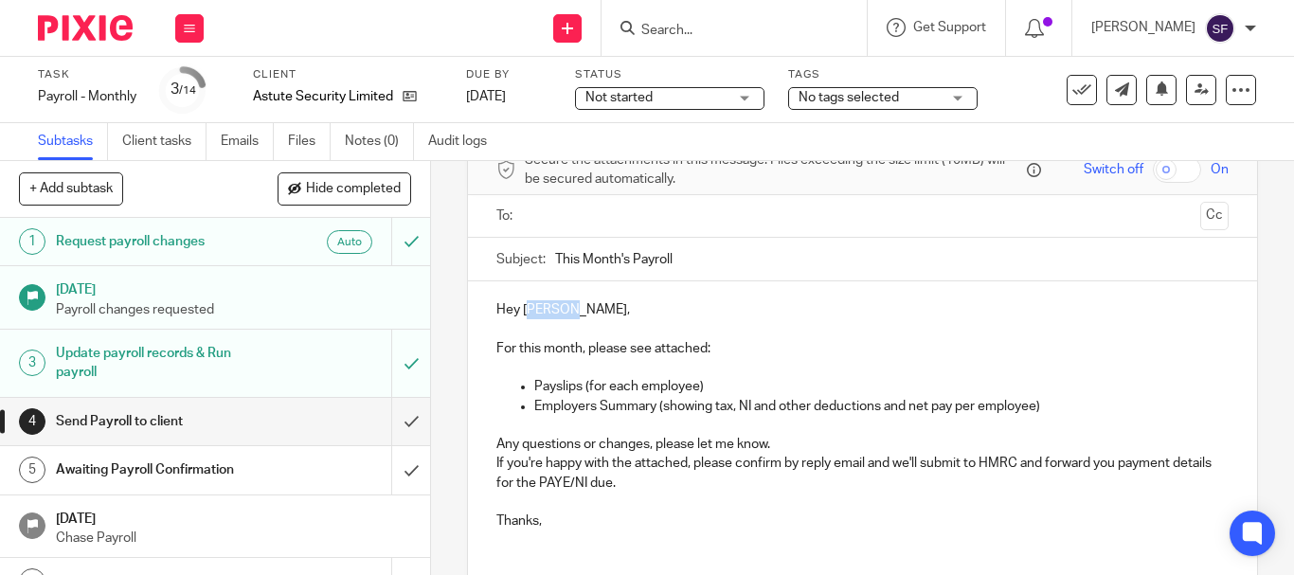
drag, startPoint x: 522, startPoint y: 307, endPoint x: 567, endPoint y: 313, distance: 45.9
click at [567, 313] on p "Hey Graham," at bounding box center [862, 309] width 732 height 19
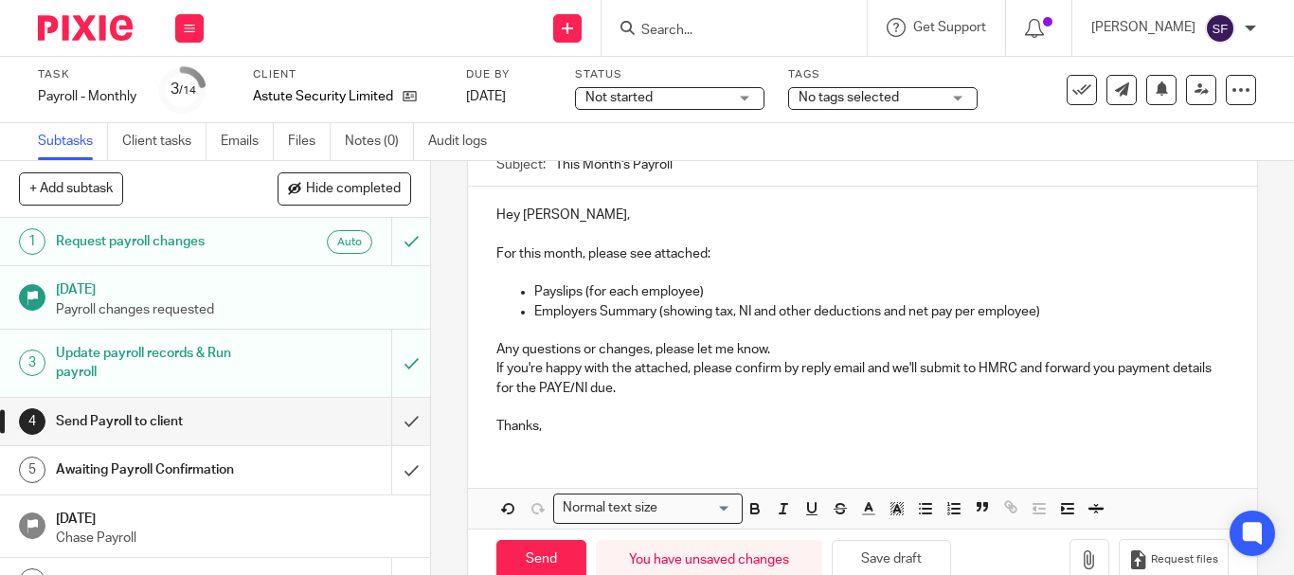
scroll to position [235, 0]
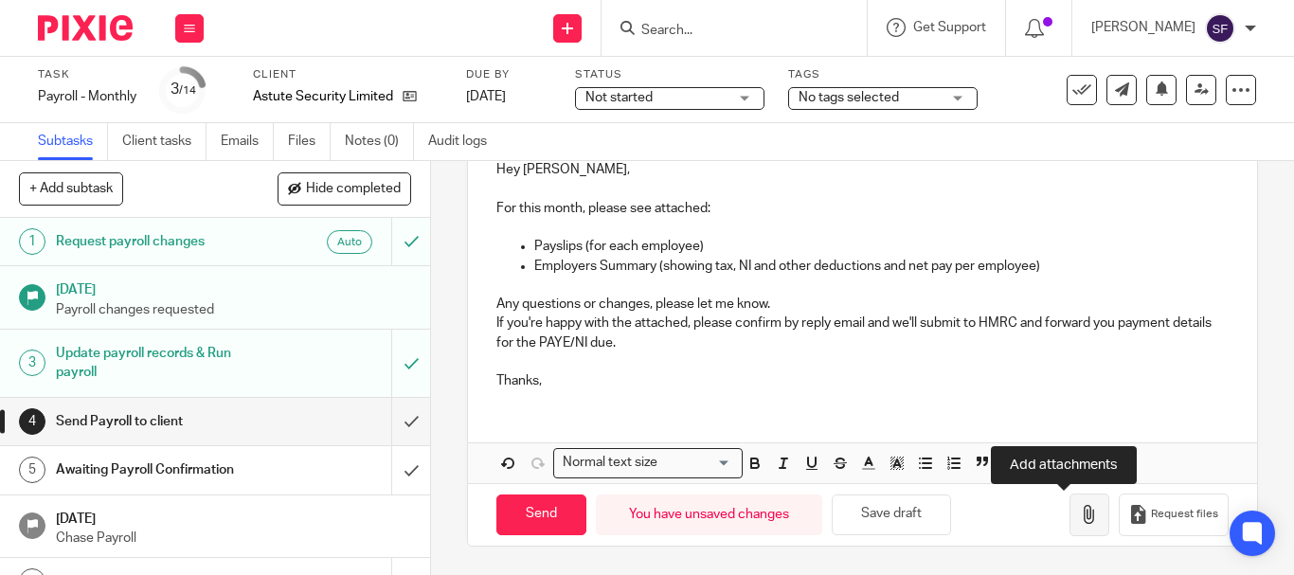
click at [1080, 516] on icon "button" at bounding box center [1089, 514] width 19 height 19
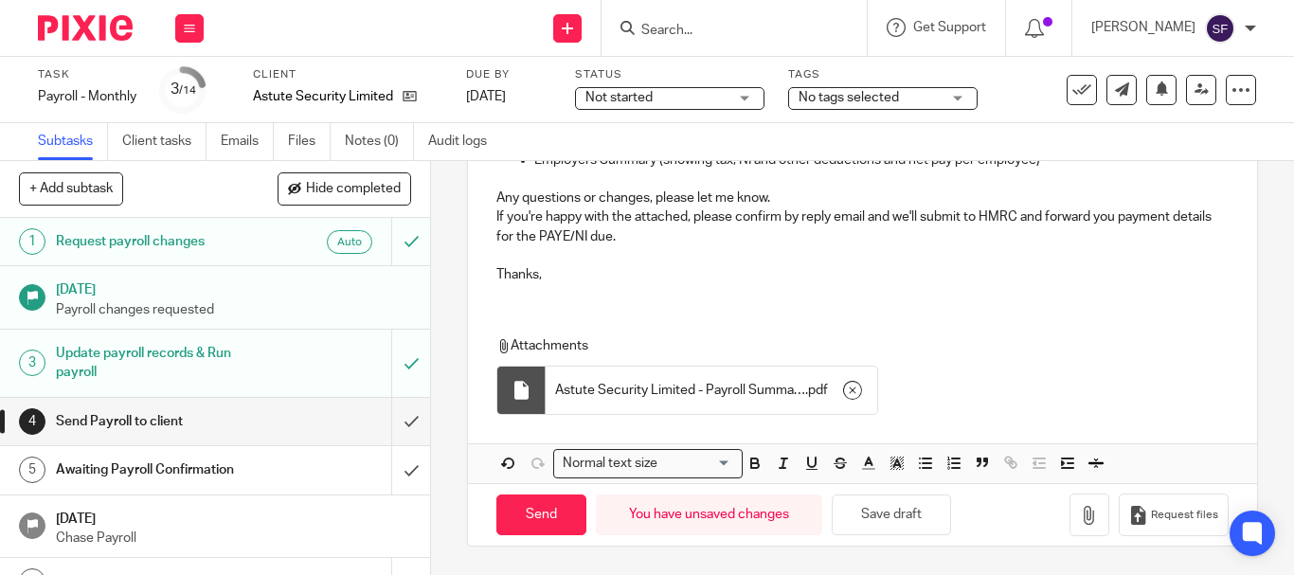
scroll to position [342, 0]
click at [1069, 528] on button "button" at bounding box center [1089, 514] width 40 height 43
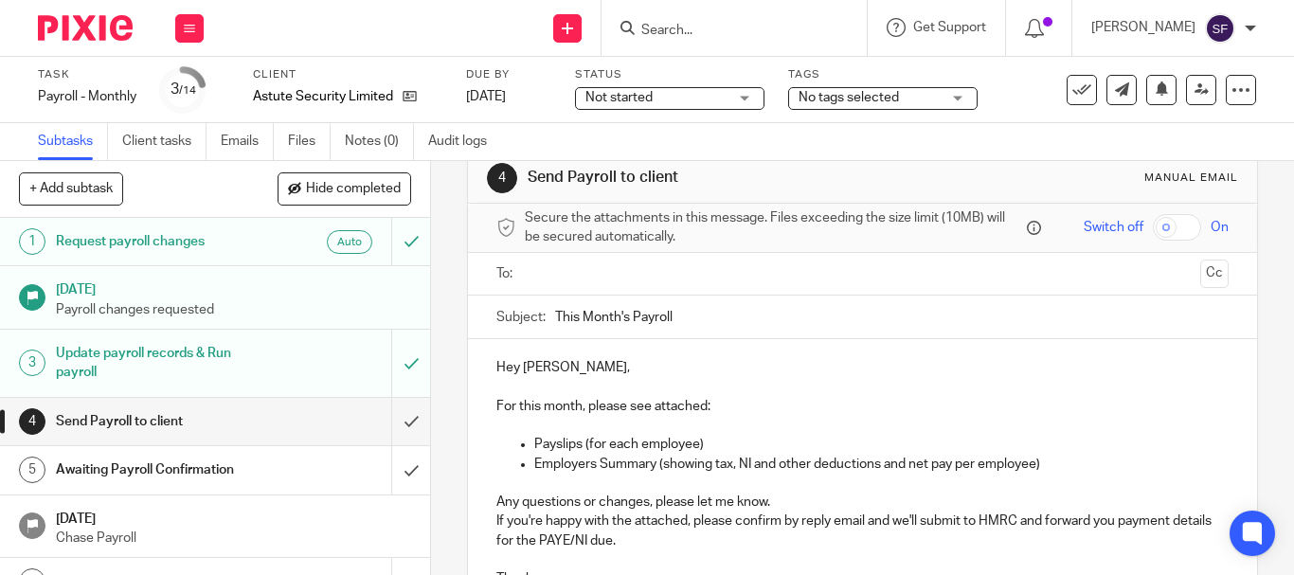
scroll to position [0, 0]
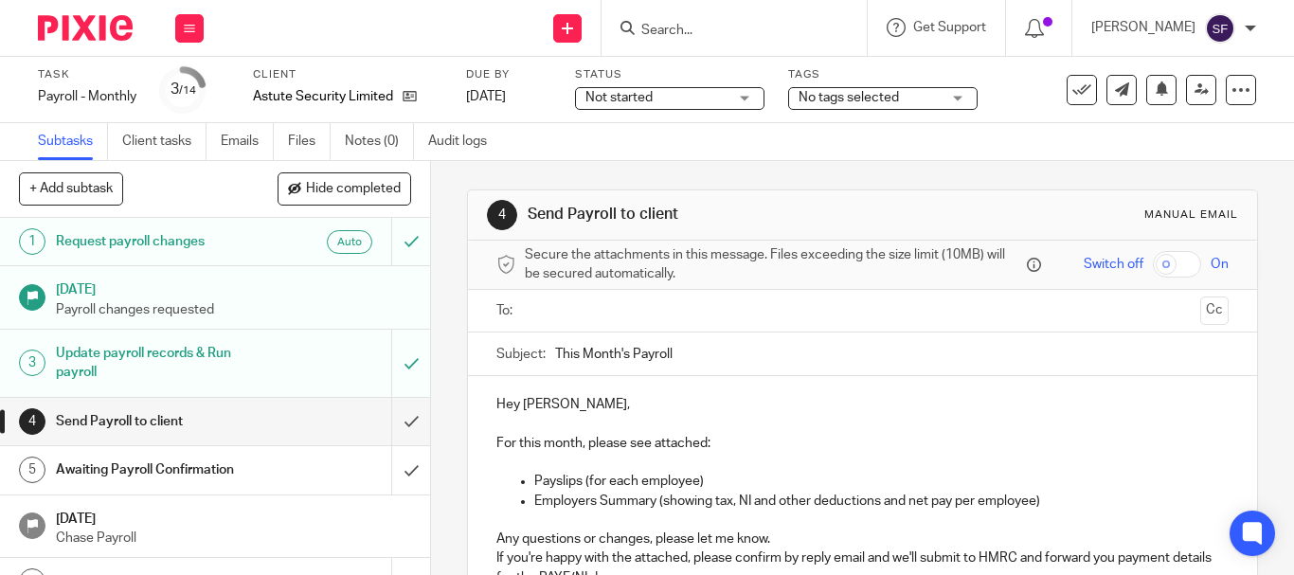
click at [551, 307] on input "text" at bounding box center [861, 311] width 660 height 22
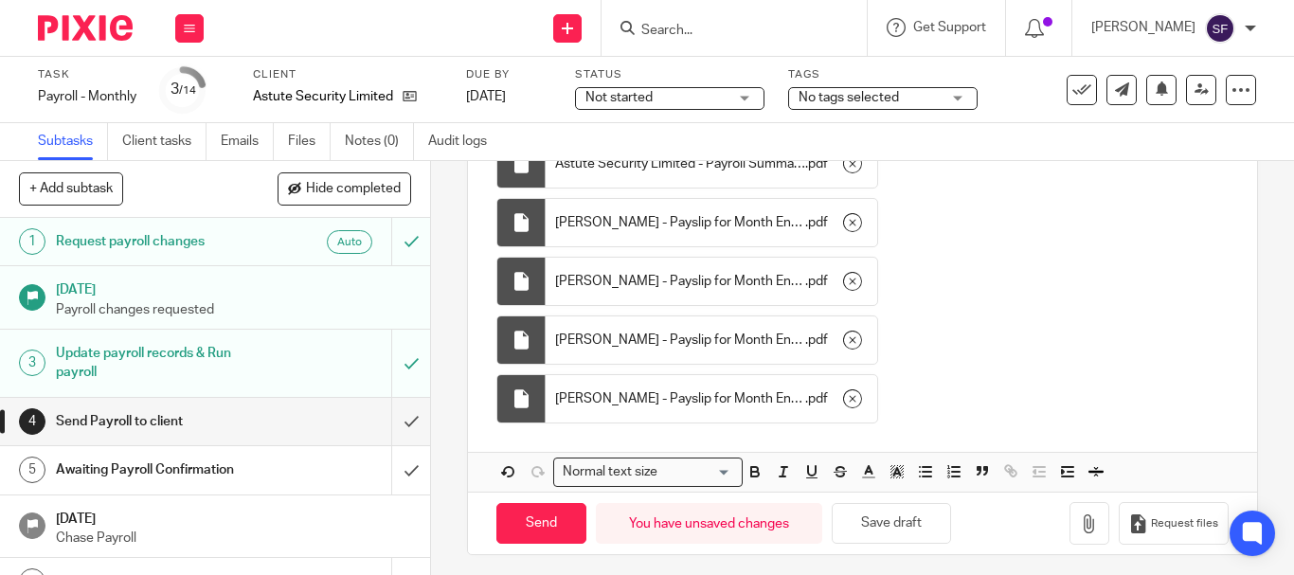
scroll to position [582, 0]
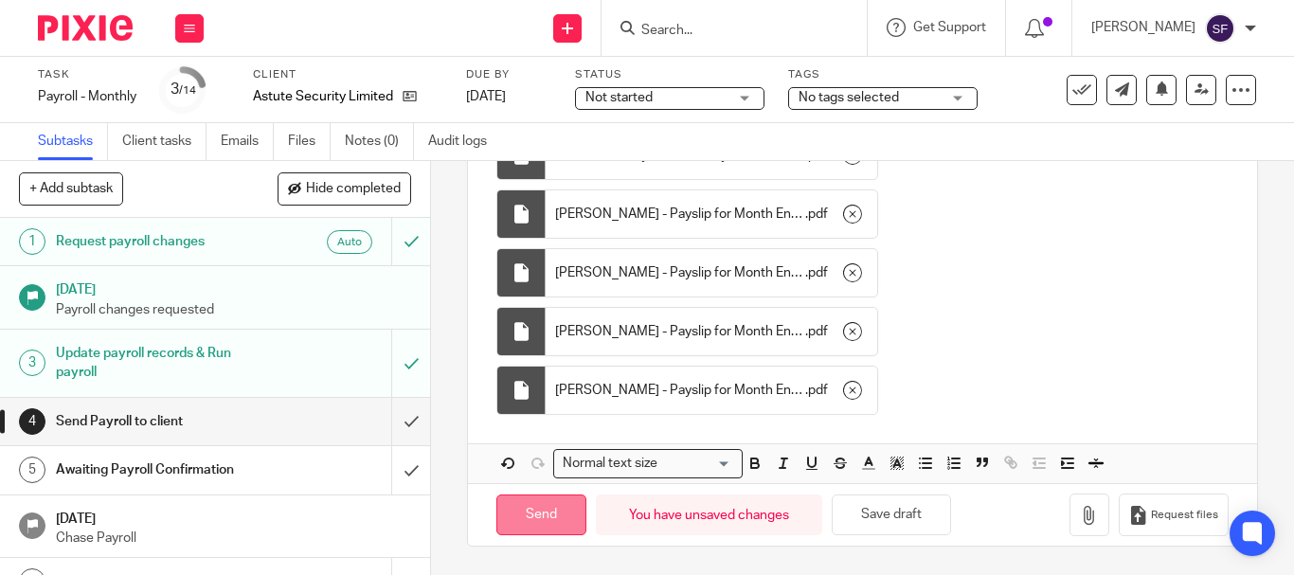
click at [551, 519] on input "Send" at bounding box center [541, 514] width 90 height 41
type input "Sent"
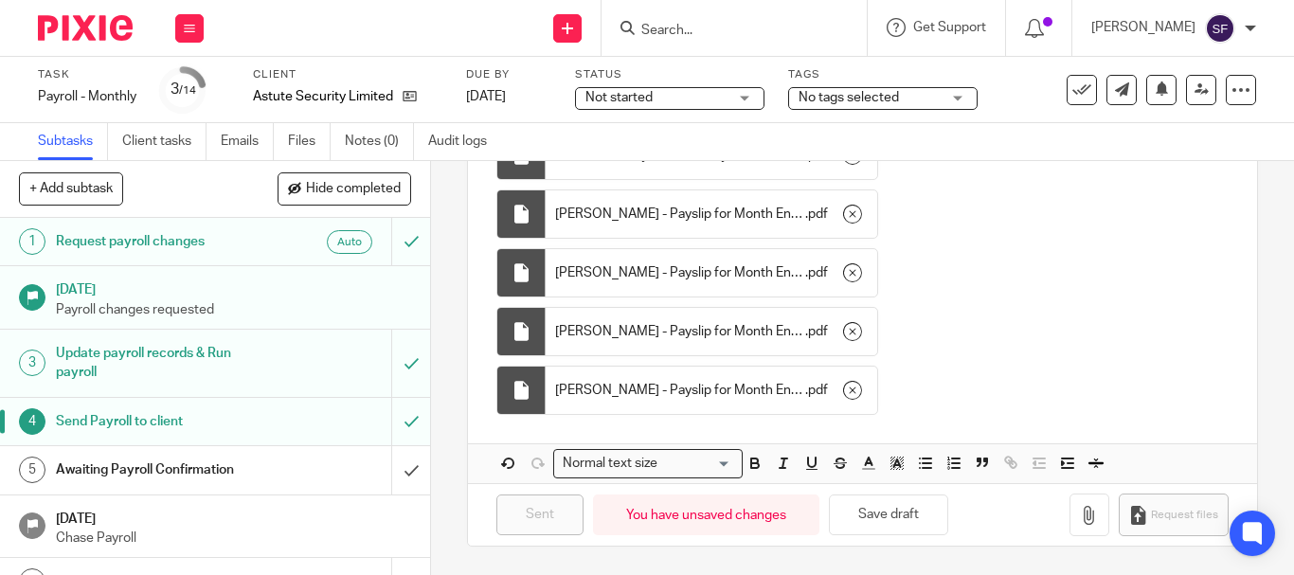
click at [742, 28] on input "Search" at bounding box center [724, 31] width 170 height 17
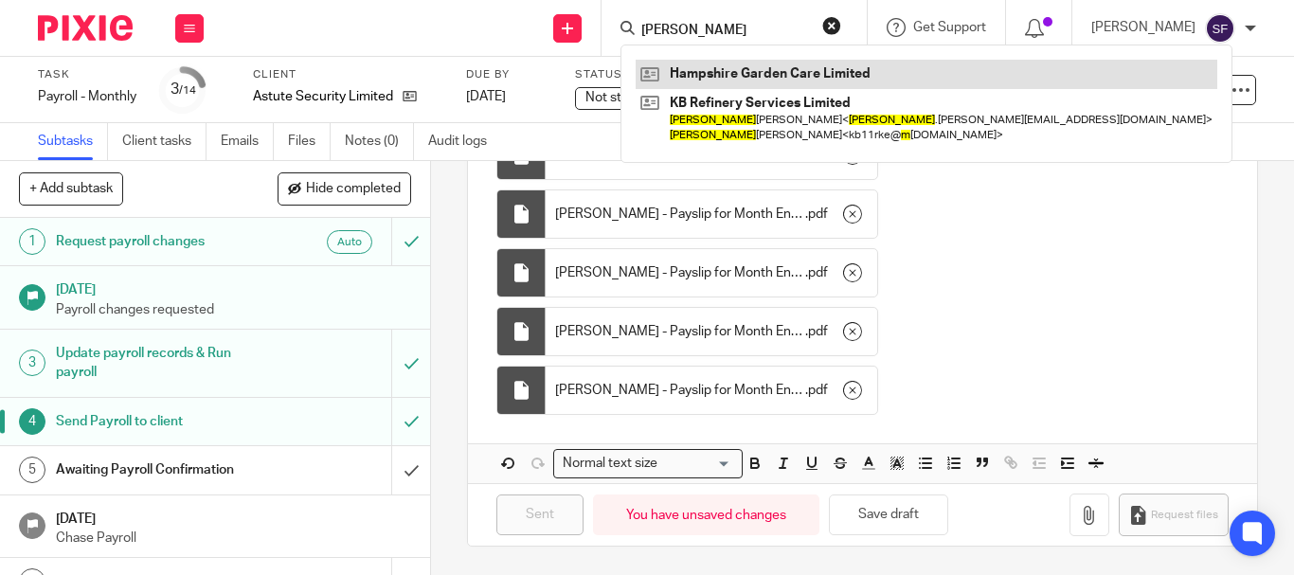
type input "kevin m"
click at [763, 80] on link at bounding box center [925, 74] width 581 height 28
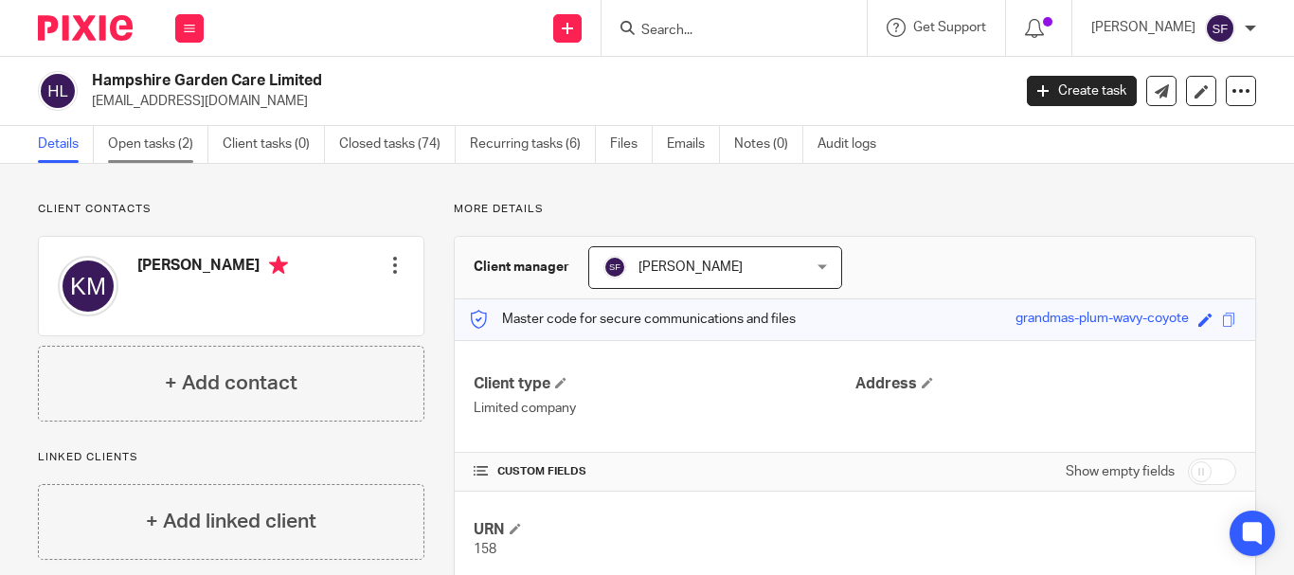
click at [154, 137] on link "Open tasks (2)" at bounding box center [158, 144] width 100 height 37
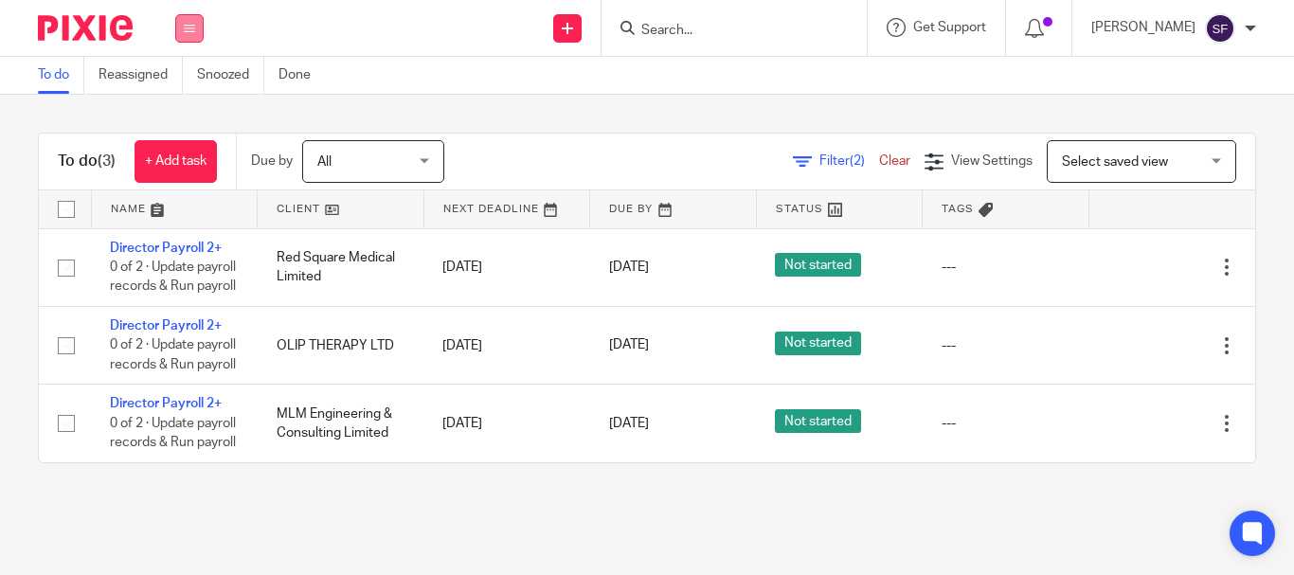
click at [192, 27] on icon at bounding box center [189, 28] width 11 height 11
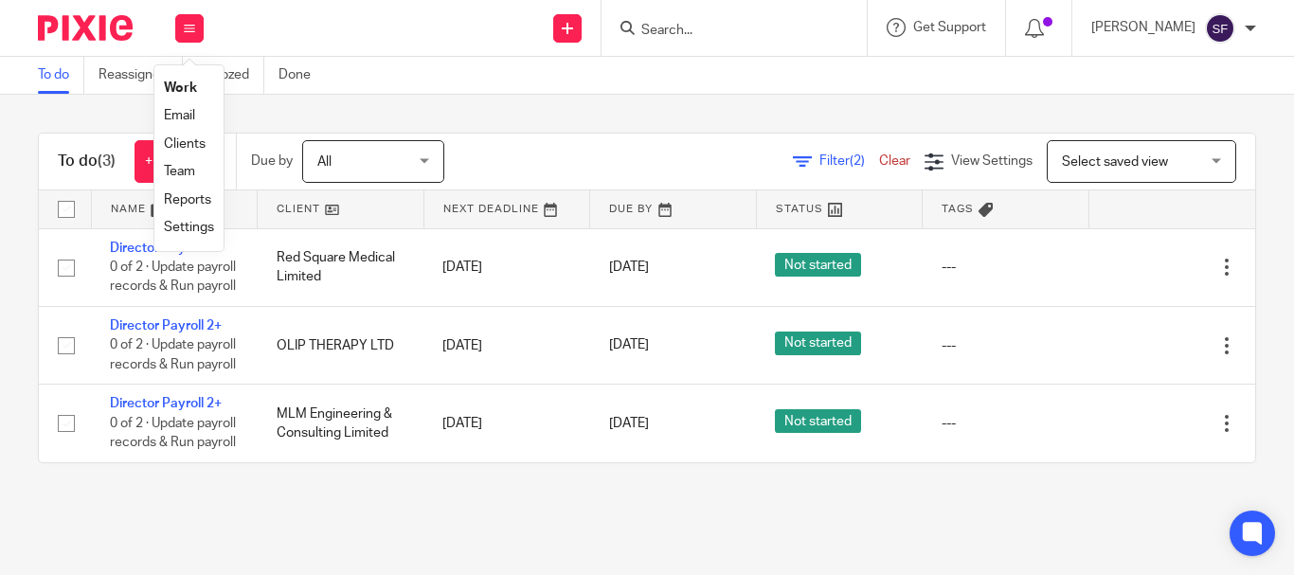
click at [193, 170] on link "Team" at bounding box center [179, 171] width 31 height 13
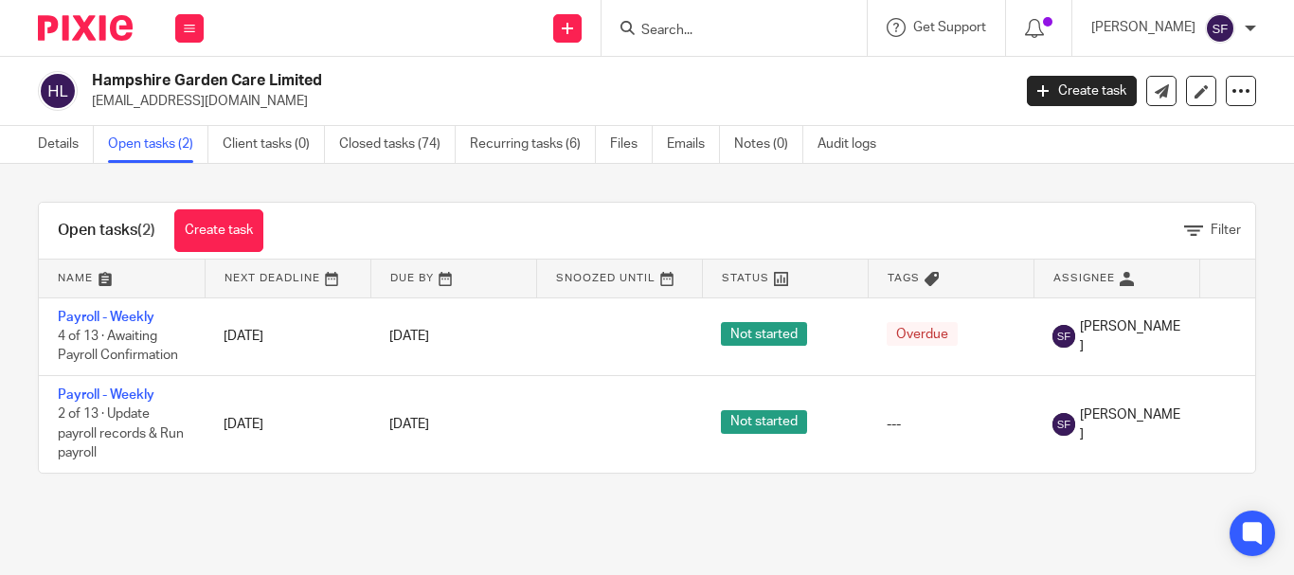
click at [715, 32] on input "Search" at bounding box center [724, 31] width 170 height 17
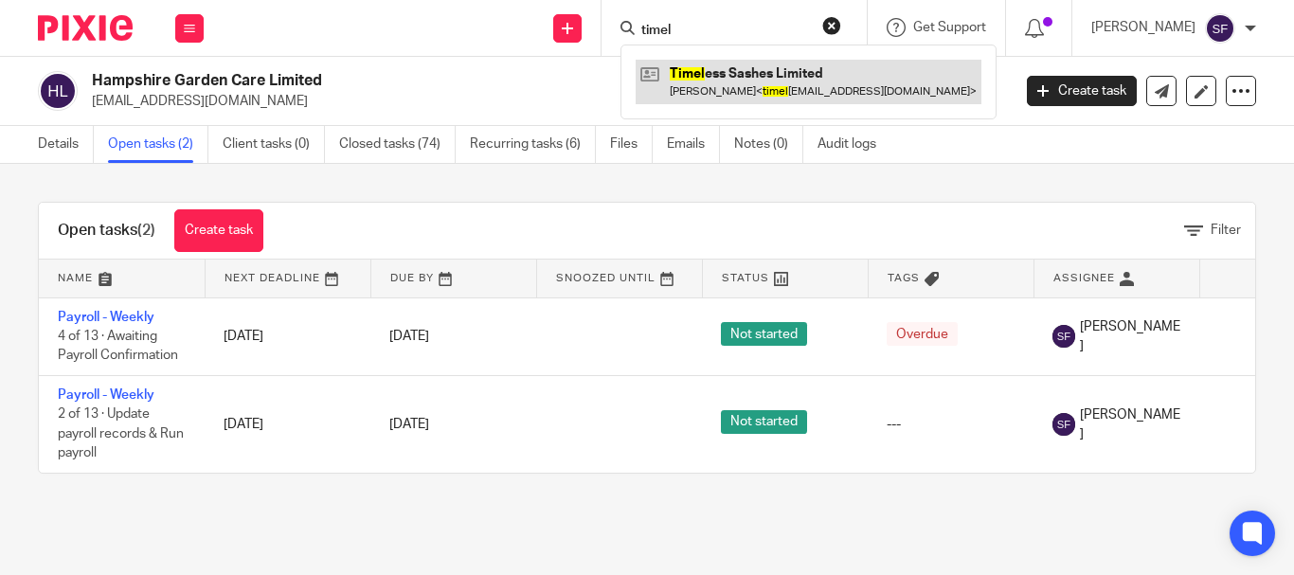
type input "timel"
click at [876, 97] on link at bounding box center [808, 82] width 346 height 44
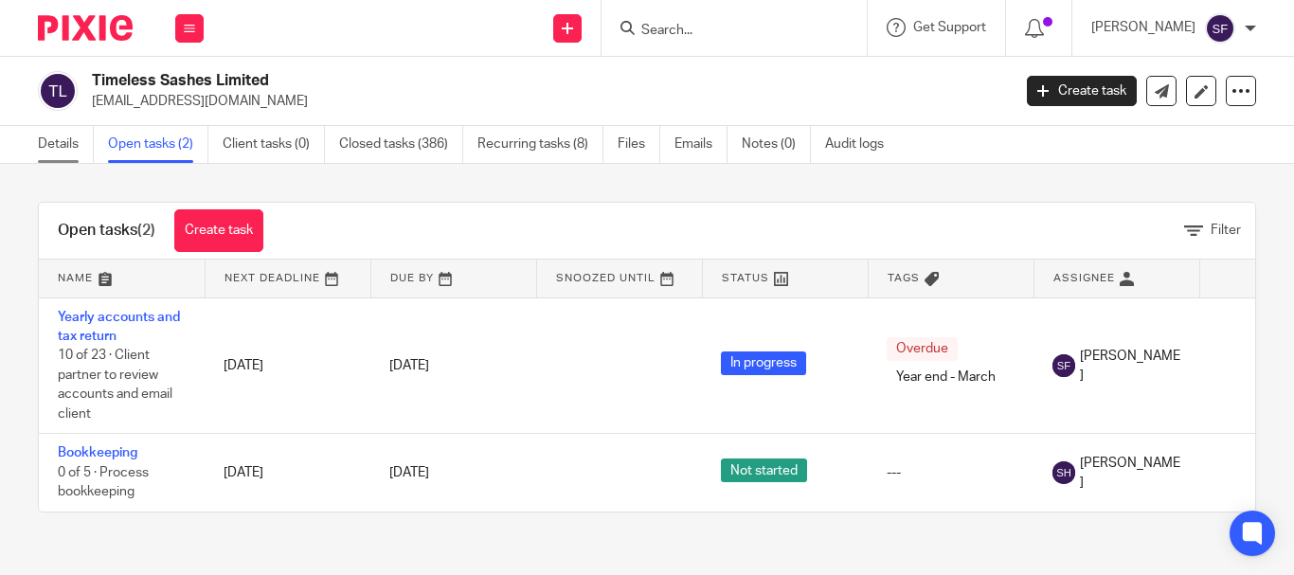
click at [63, 152] on link "Details" at bounding box center [66, 144] width 56 height 37
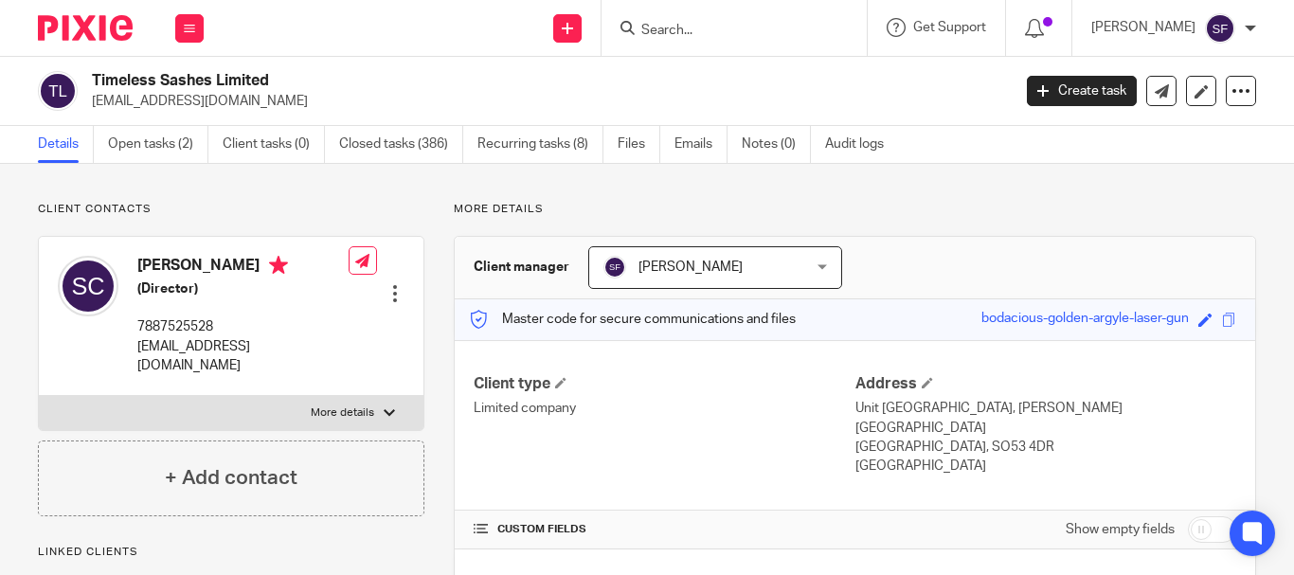
click at [772, 36] on input "Search" at bounding box center [724, 31] width 170 height 17
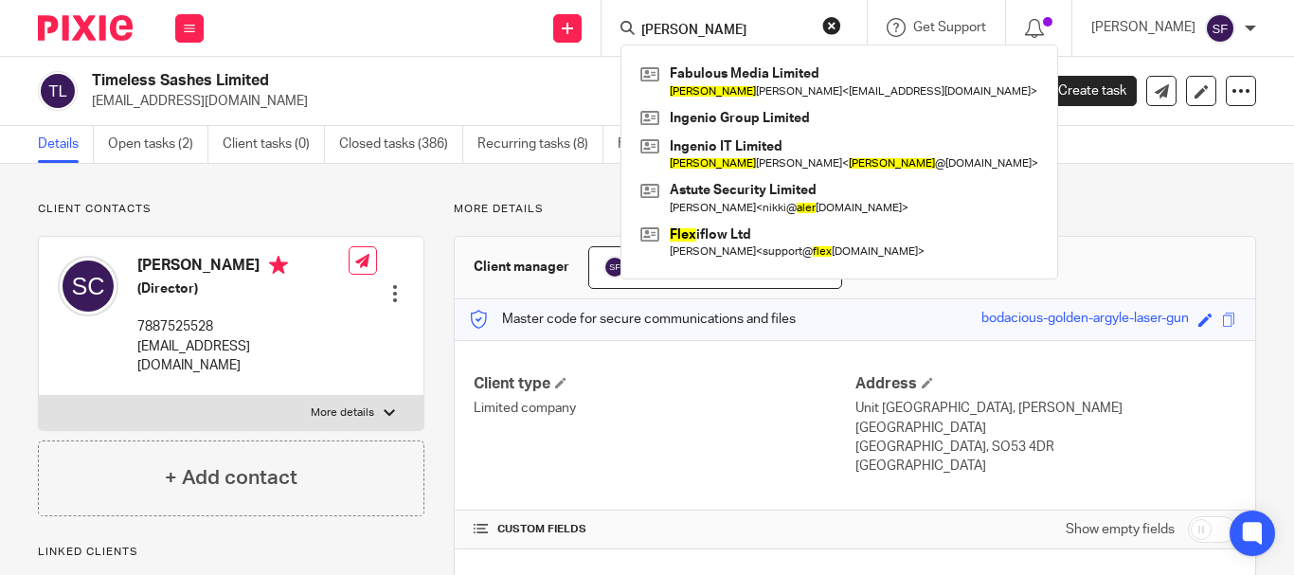
drag, startPoint x: 743, startPoint y: 32, endPoint x: 708, endPoint y: 31, distance: 35.1
click at [713, 32] on input "alex" at bounding box center [724, 31] width 170 height 17
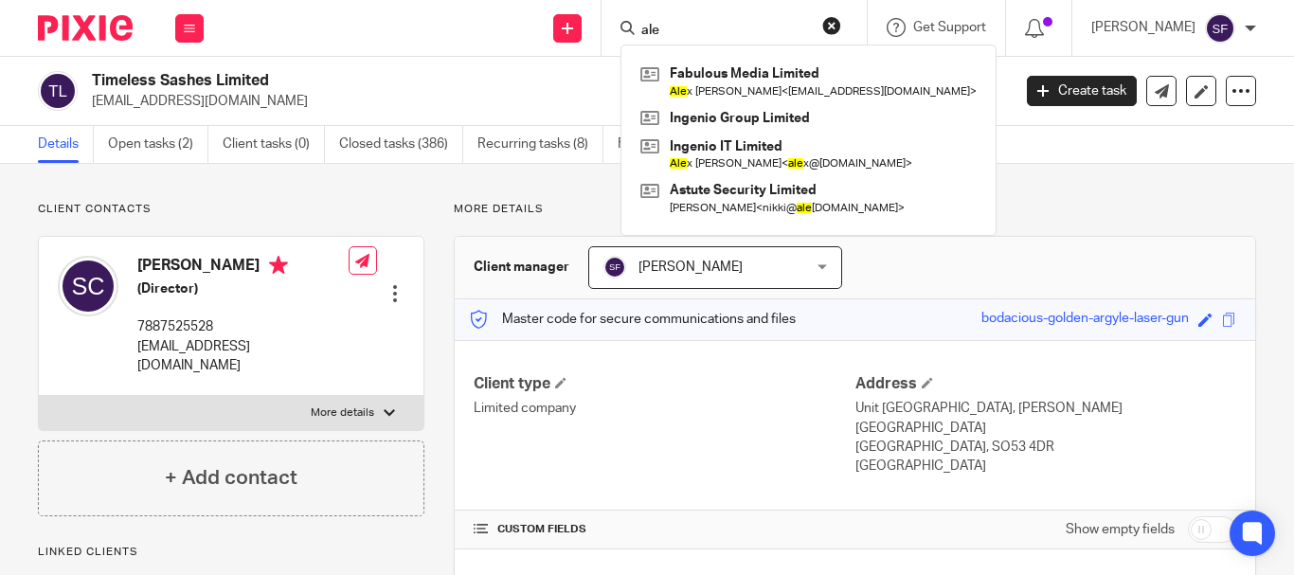
type input "ale"
click at [841, 22] on button "reset" at bounding box center [831, 25] width 19 height 19
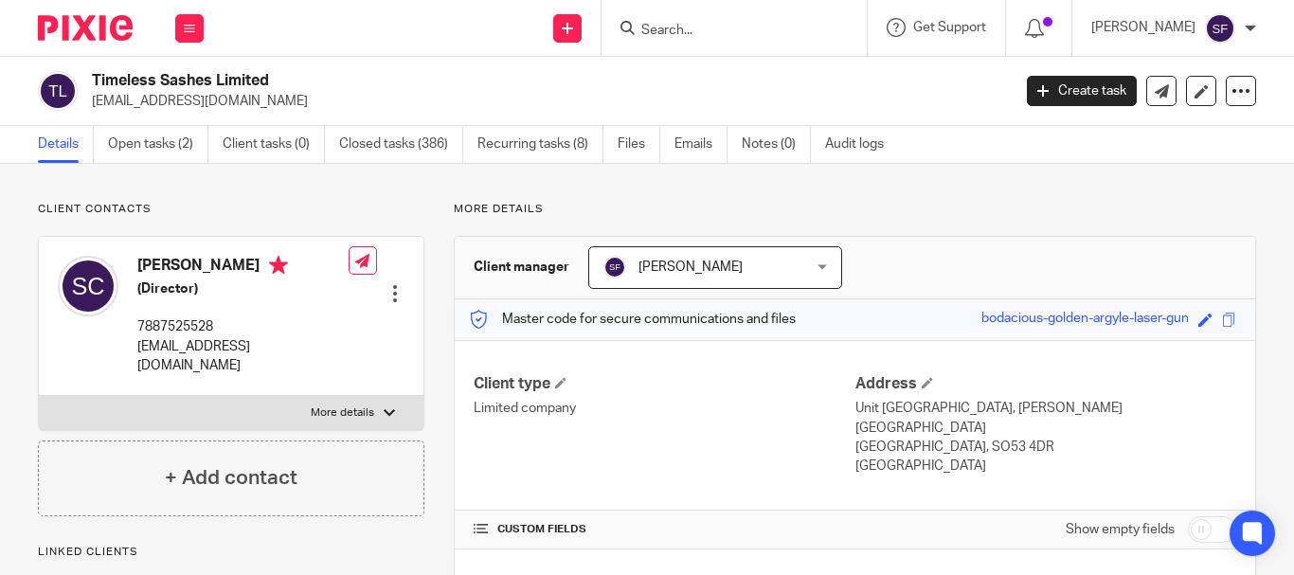
click at [20, 191] on div "Client contacts Stu Canning (Director) 7887525528 timeless.sashes@gmail.com Edi…" at bounding box center [647, 571] width 1294 height 814
click at [740, 26] on input "Search" at bounding box center [724, 31] width 170 height 17
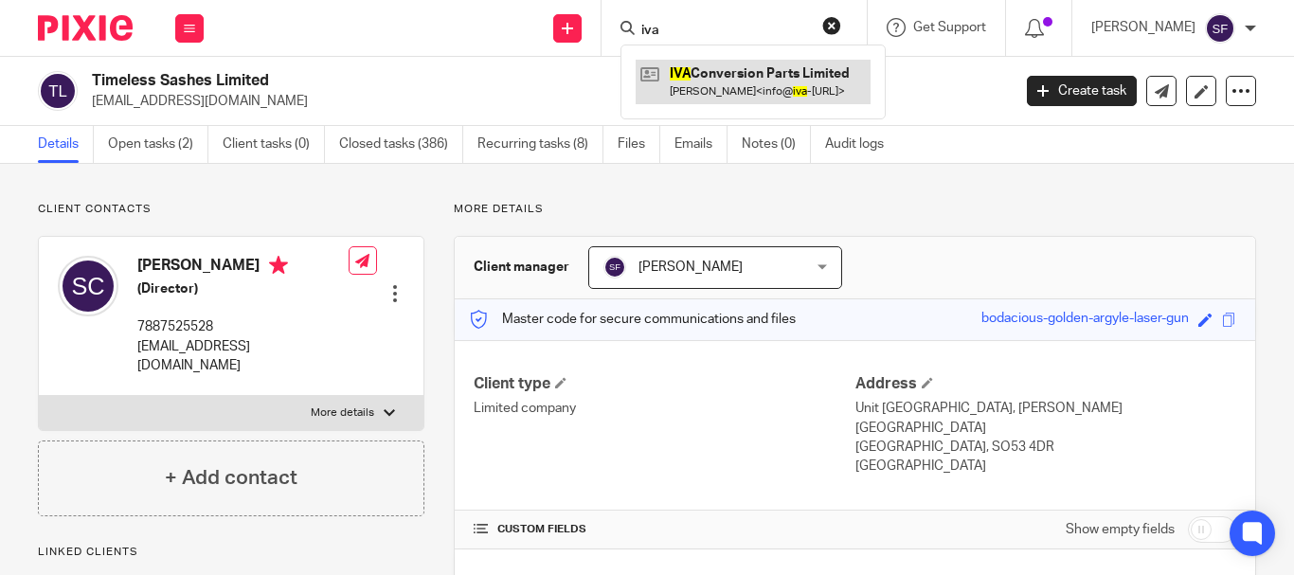
type input "iva"
click at [780, 91] on link at bounding box center [752, 82] width 235 height 44
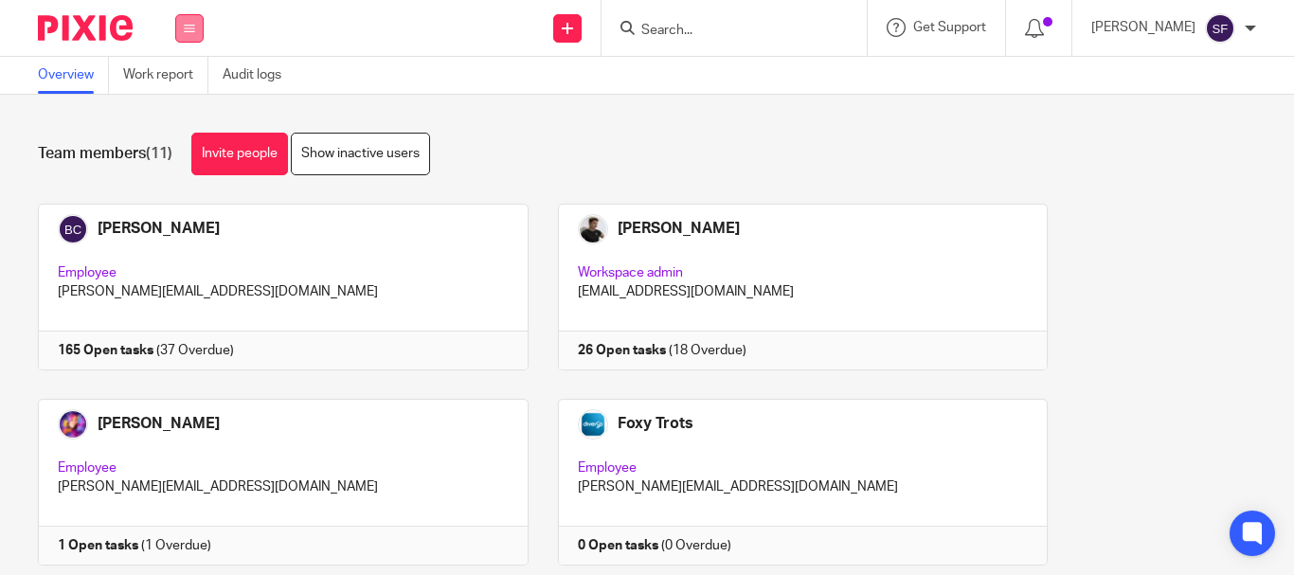
click at [197, 28] on button at bounding box center [189, 28] width 28 height 28
click at [194, 85] on link "Work" at bounding box center [179, 87] width 30 height 13
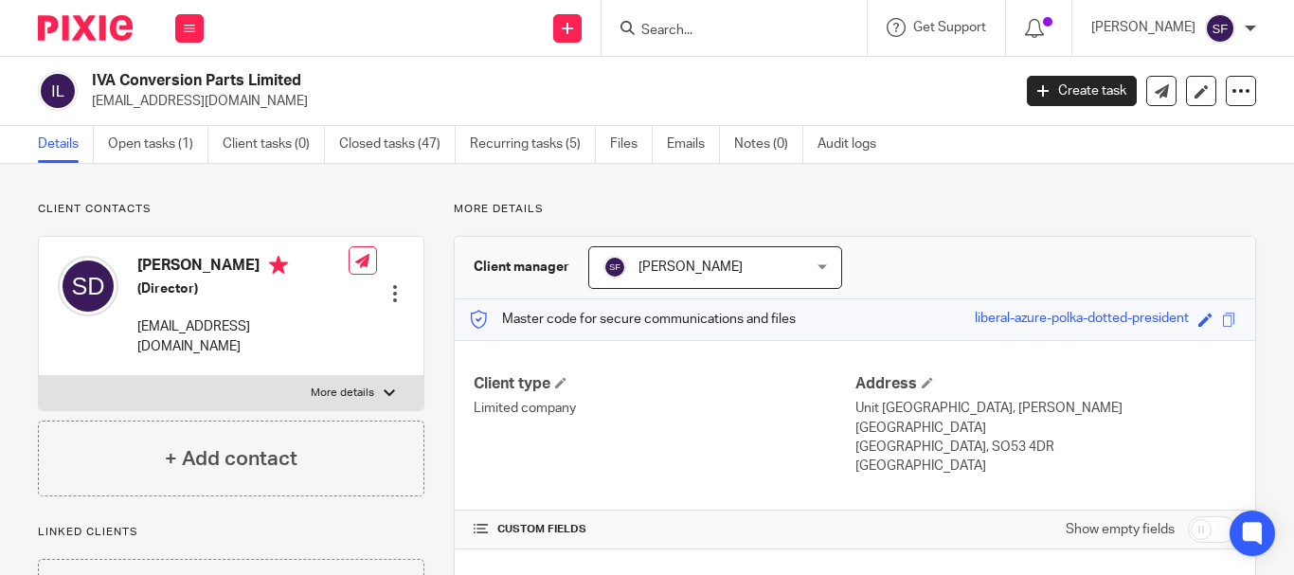
click at [726, 31] on input "Search" at bounding box center [724, 31] width 170 height 17
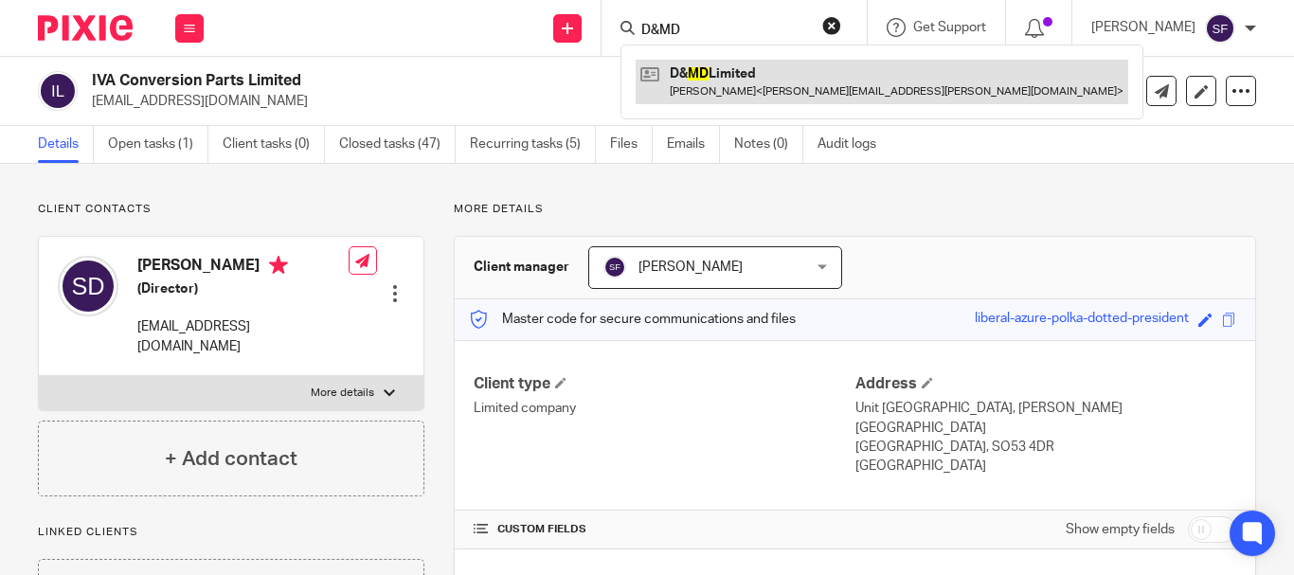
type input "D&MD"
click at [767, 80] on link at bounding box center [881, 82] width 492 height 44
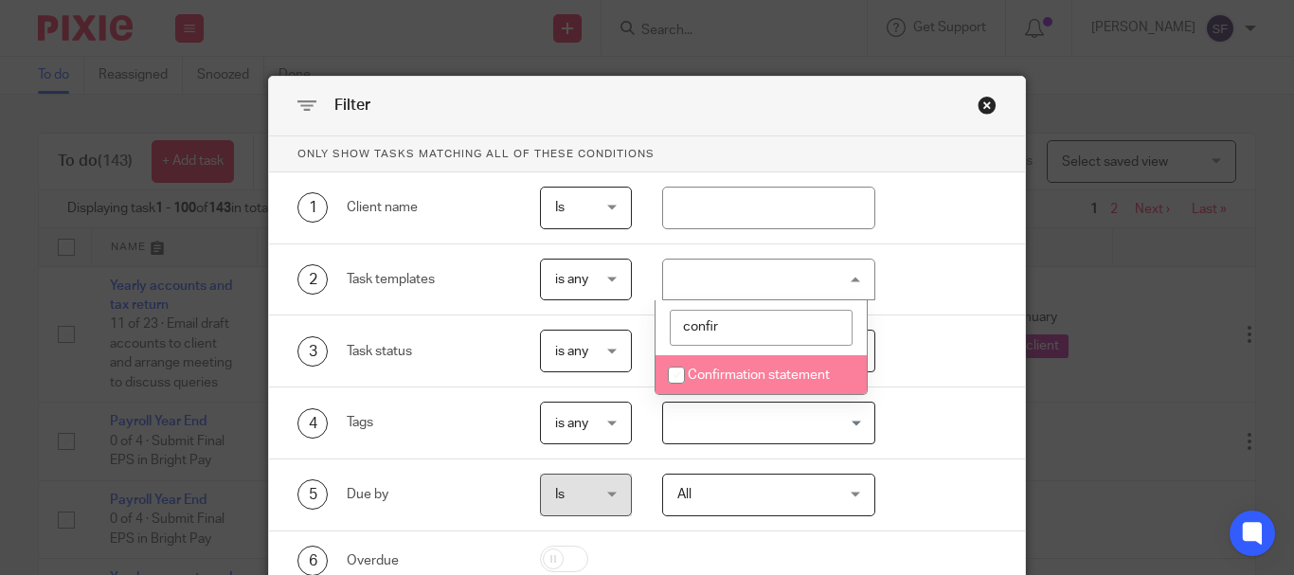
type input "confir"
click at [734, 381] on span "Confirmation statement" at bounding box center [759, 374] width 142 height 13
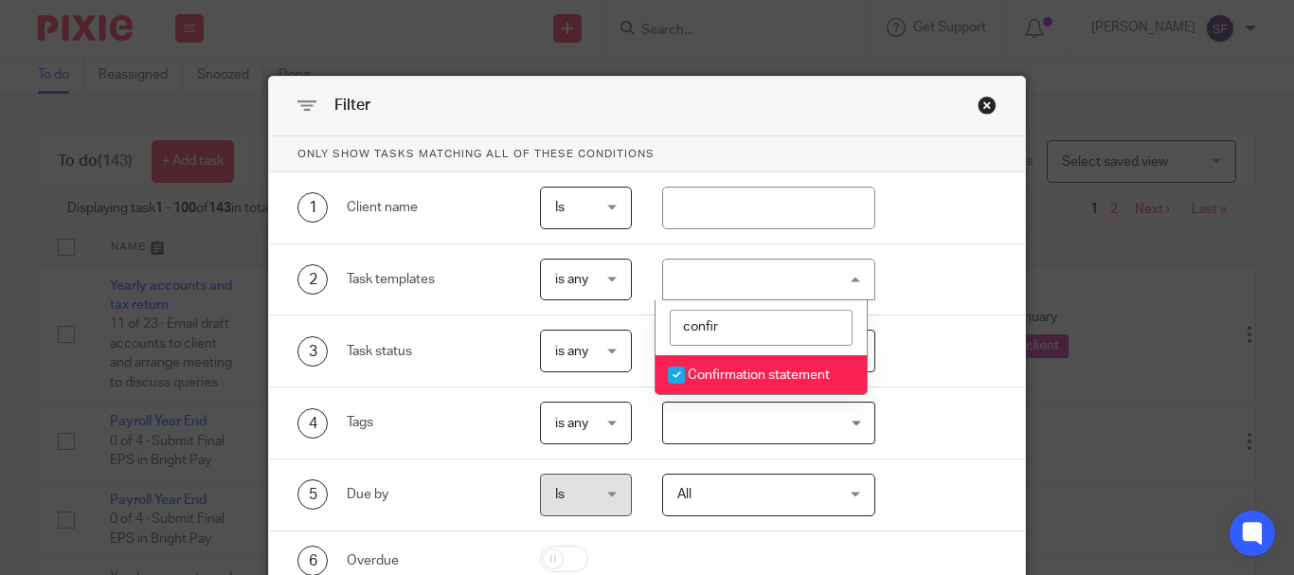
checkbox input "true"
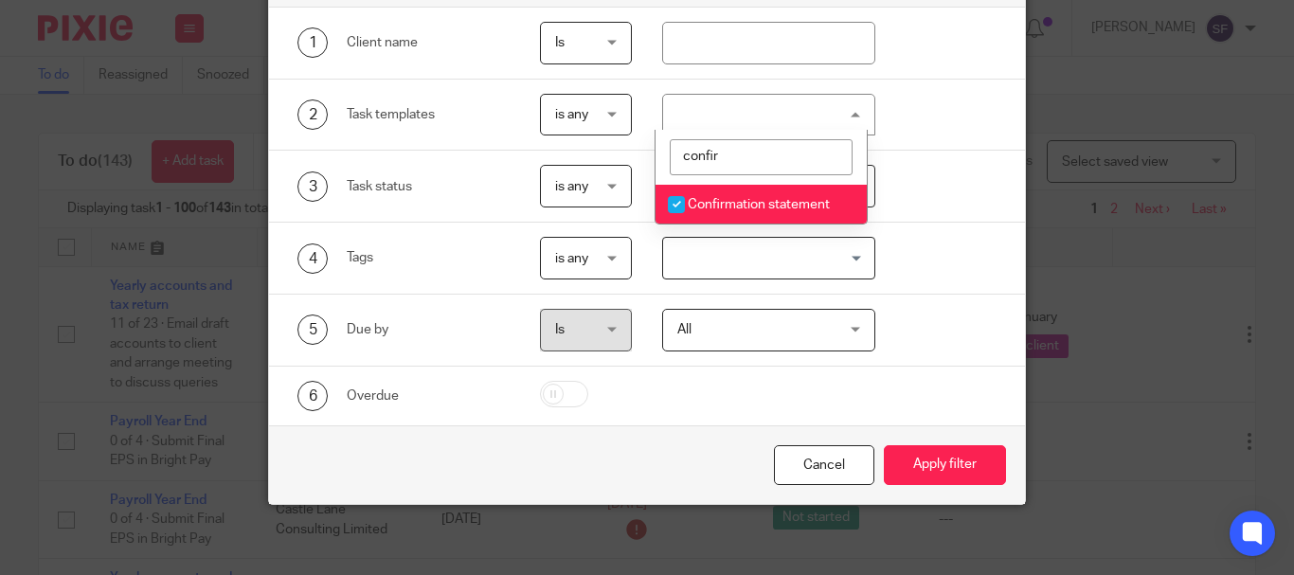
scroll to position [170, 0]
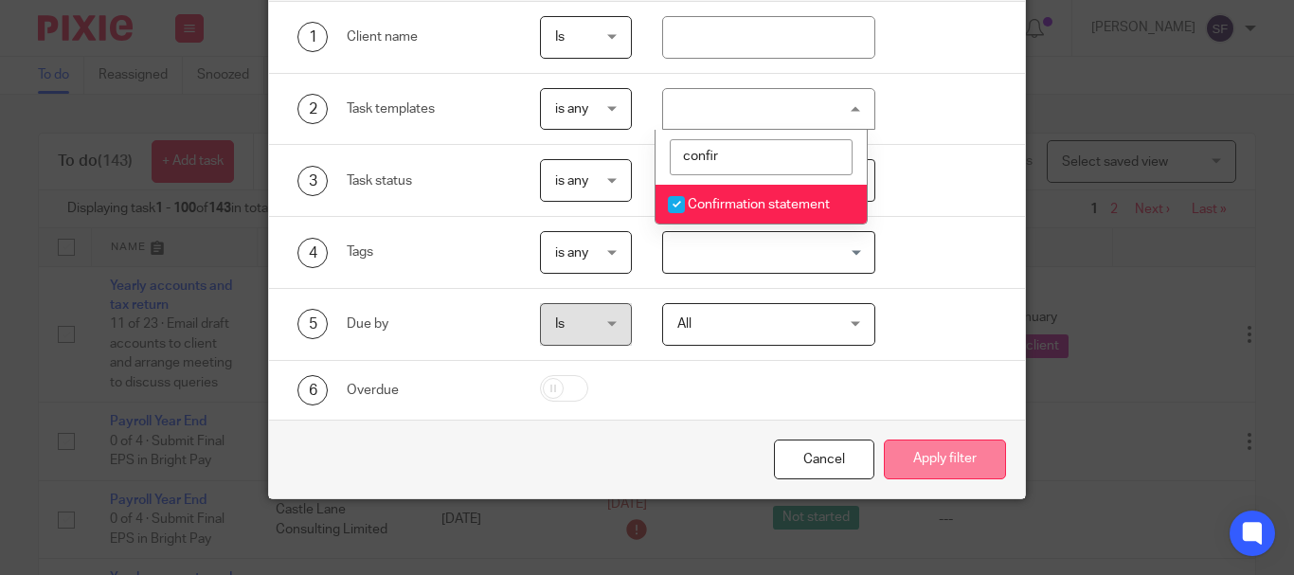
click at [939, 457] on button "Apply filter" at bounding box center [945, 459] width 122 height 41
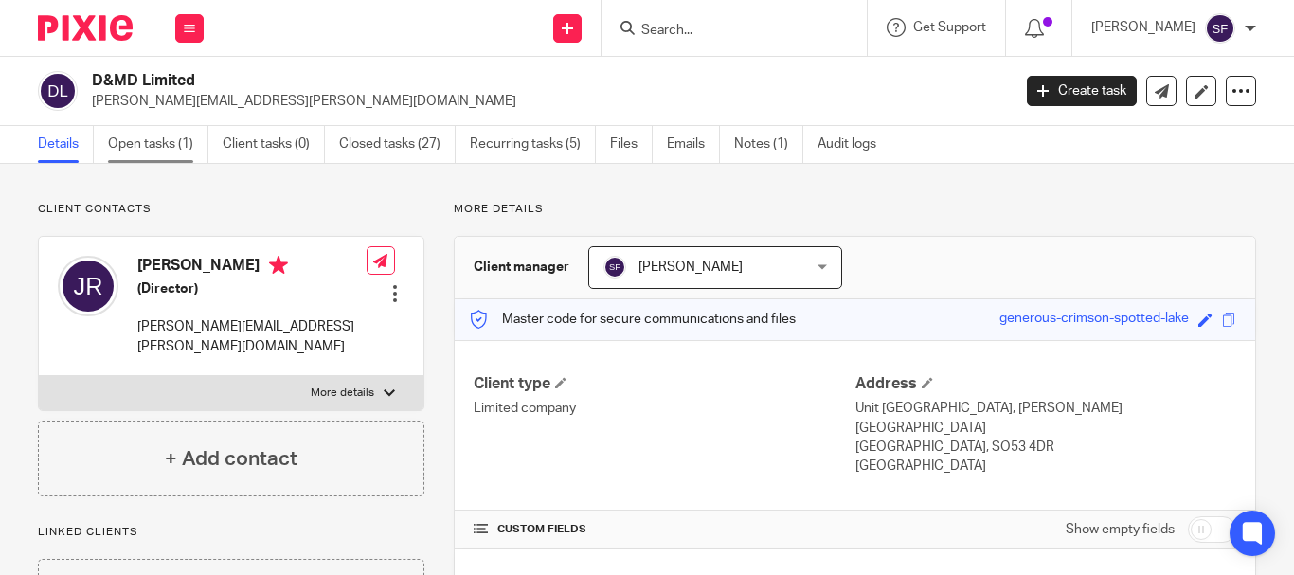
click at [137, 138] on link "Open tasks (1)" at bounding box center [158, 144] width 100 height 37
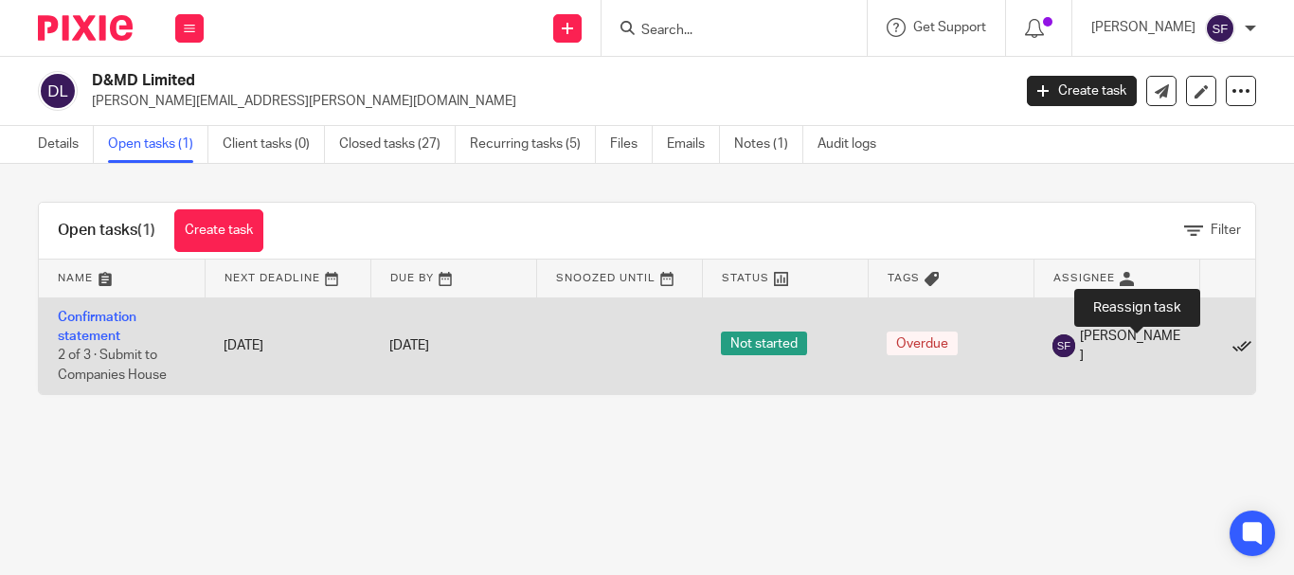
click at [1232, 349] on icon at bounding box center [1241, 346] width 19 height 19
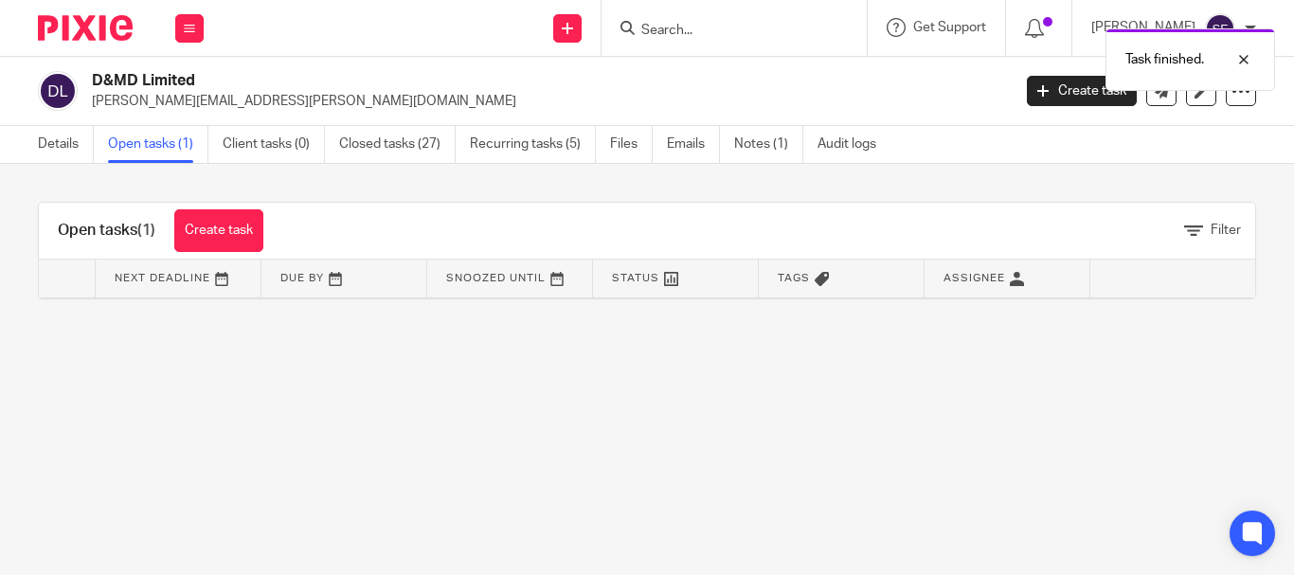
click at [192, 53] on div "Work Email Clients Team Reports Settings" at bounding box center [189, 28] width 66 height 56
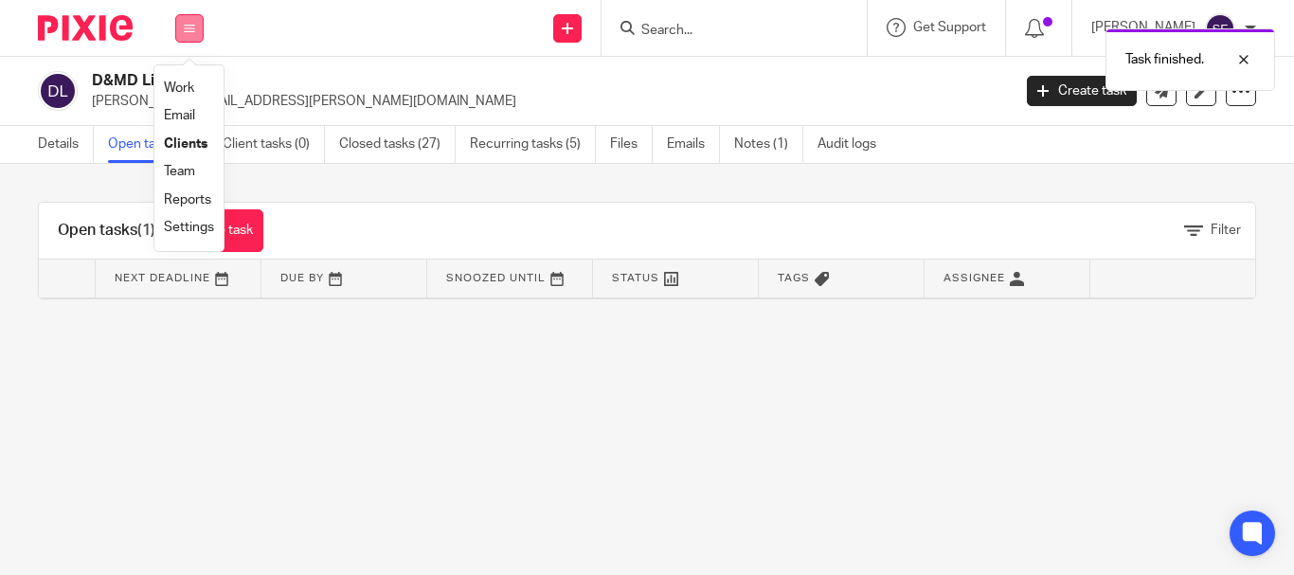
click at [192, 32] on icon at bounding box center [189, 28] width 11 height 11
click at [190, 35] on button at bounding box center [189, 28] width 28 height 28
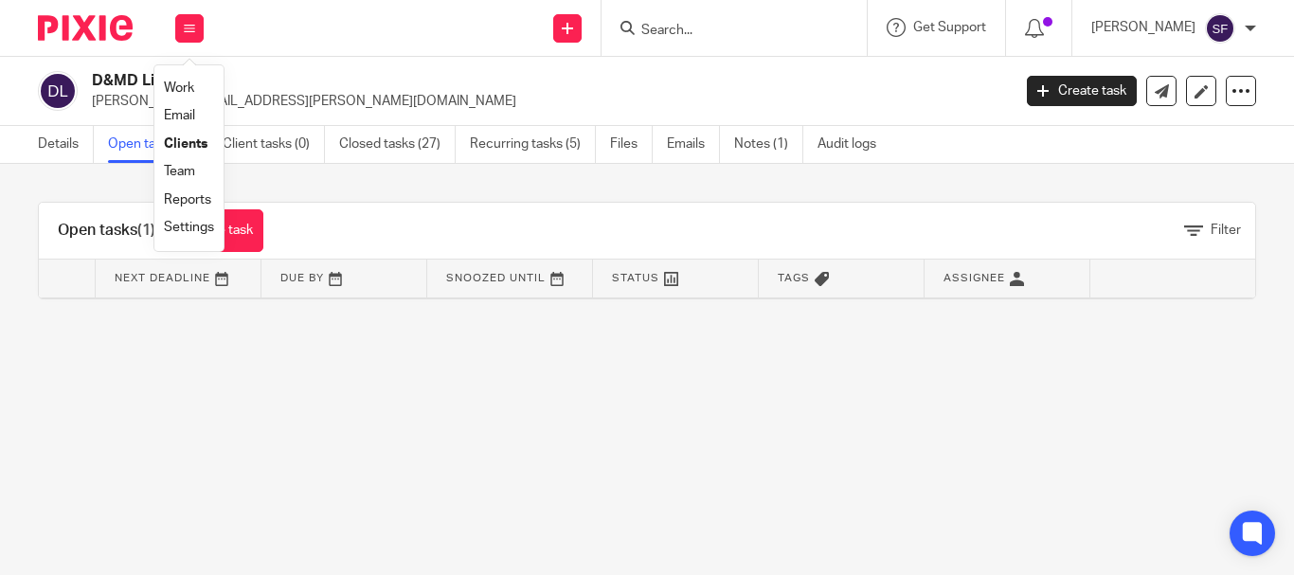
click at [179, 88] on link "Work" at bounding box center [179, 87] width 30 height 13
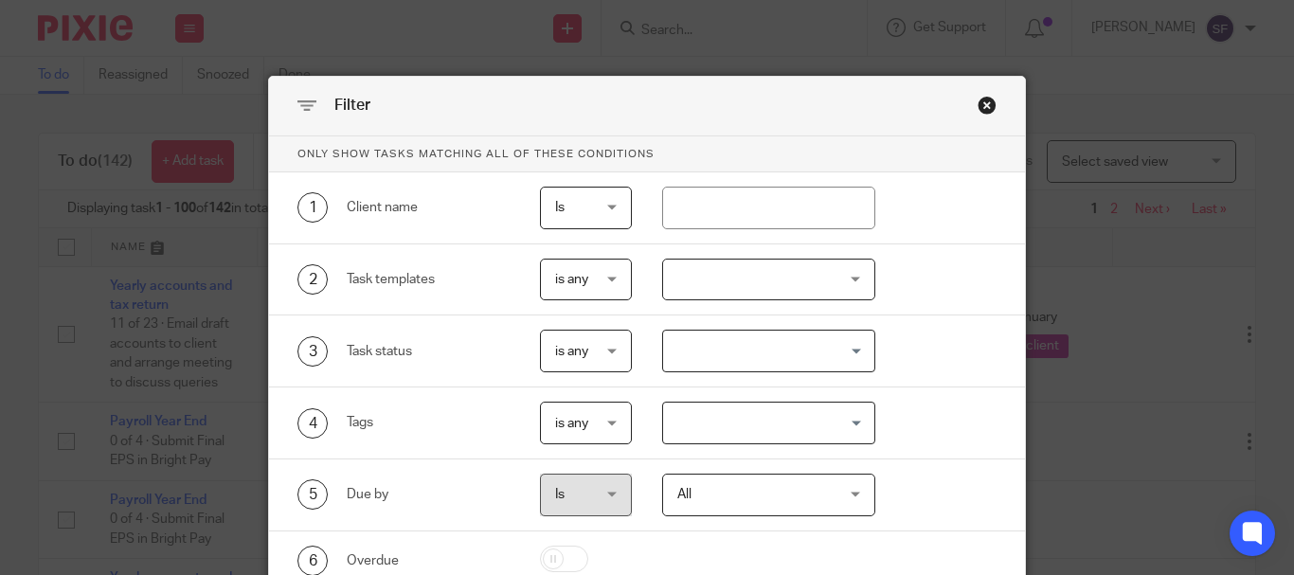
click at [736, 289] on div at bounding box center [768, 280] width 213 height 43
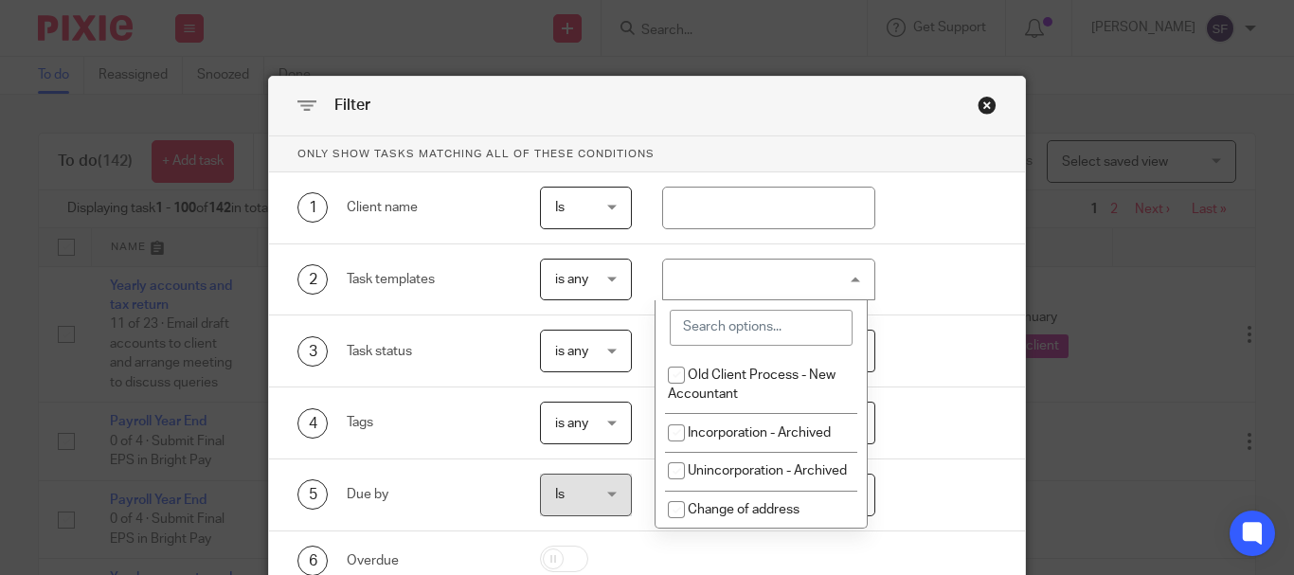
click at [722, 328] on input "search" at bounding box center [761, 328] width 183 height 36
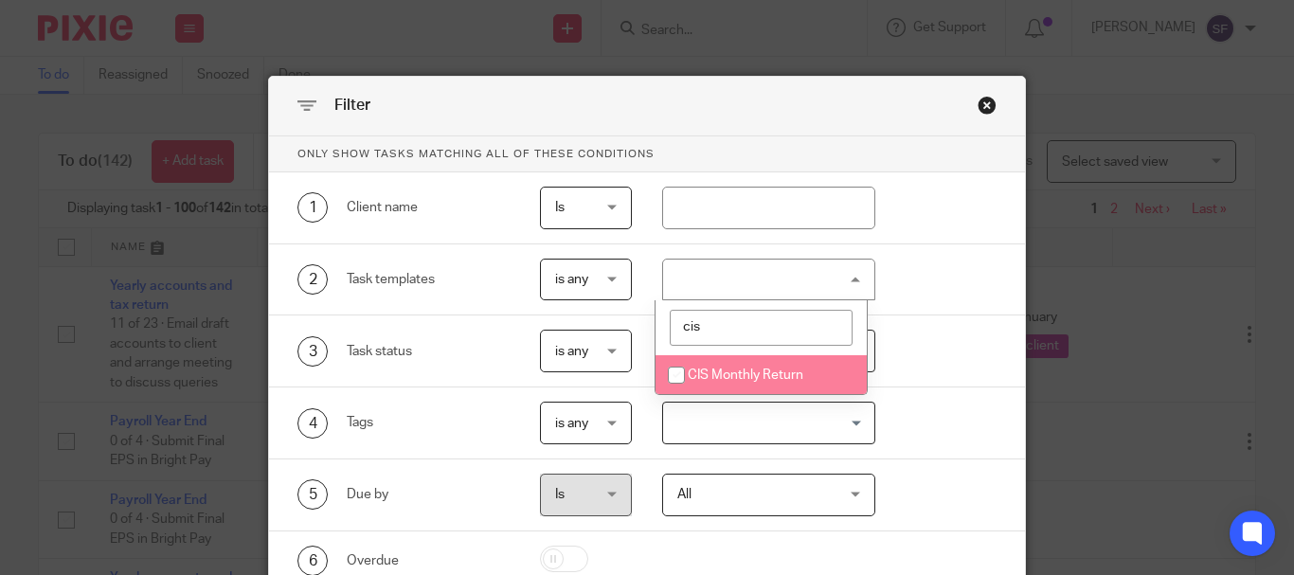
type input "cis"
click at [720, 371] on span "CIS Monthly Return" at bounding box center [746, 374] width 116 height 13
checkbox input "true"
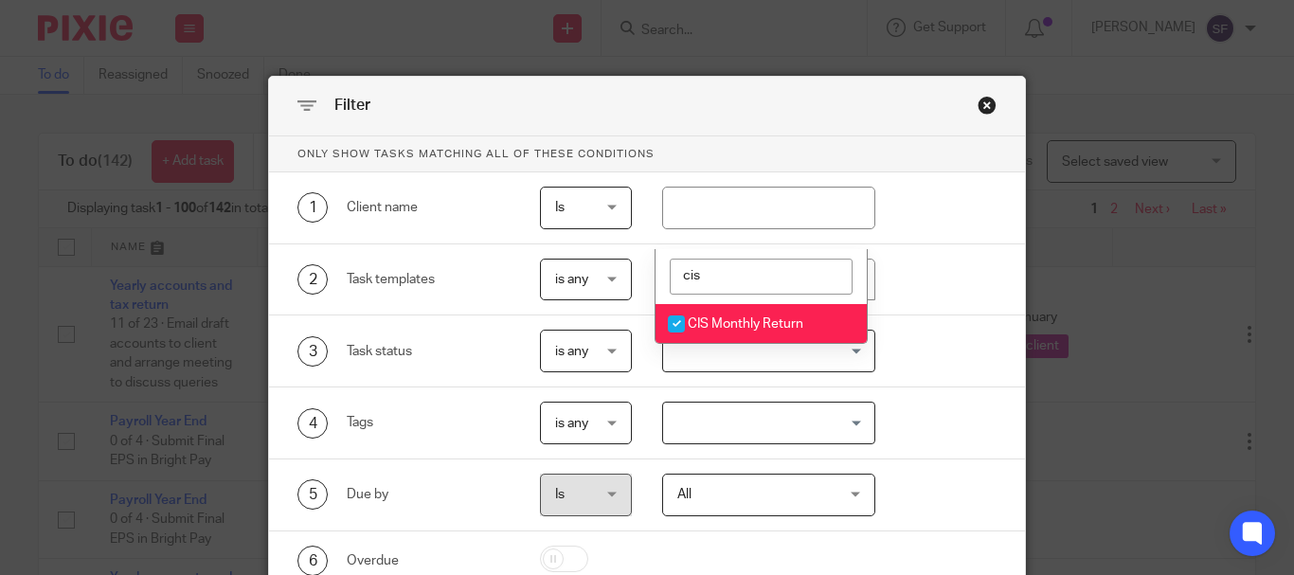
scroll to position [170, 0]
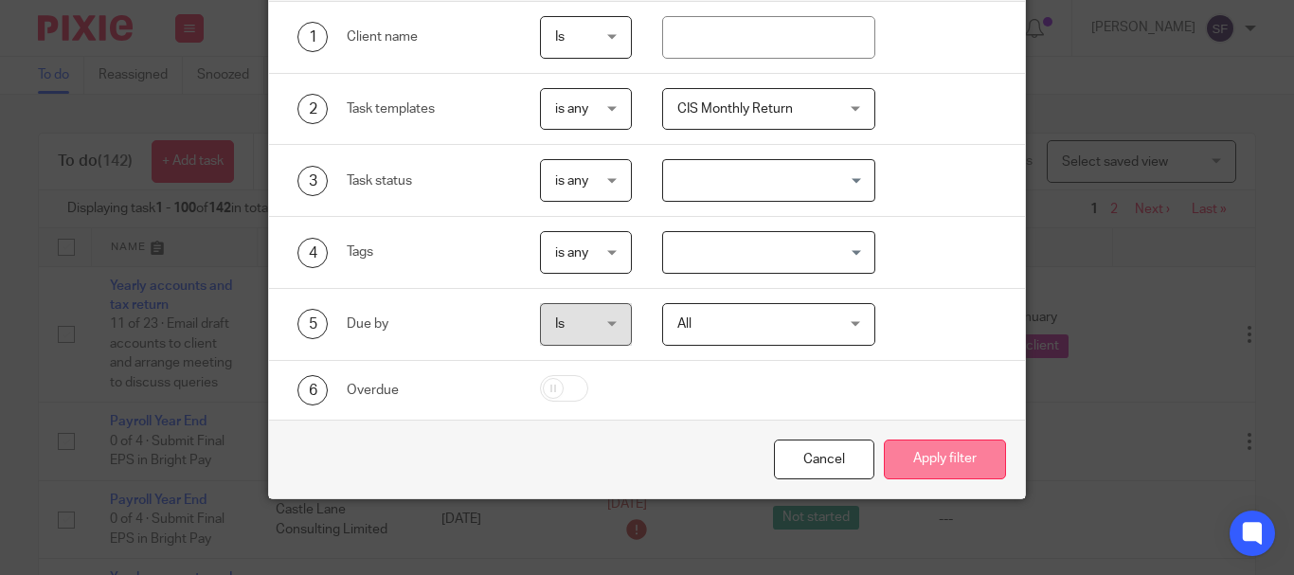
click at [942, 463] on button "Apply filter" at bounding box center [945, 459] width 122 height 41
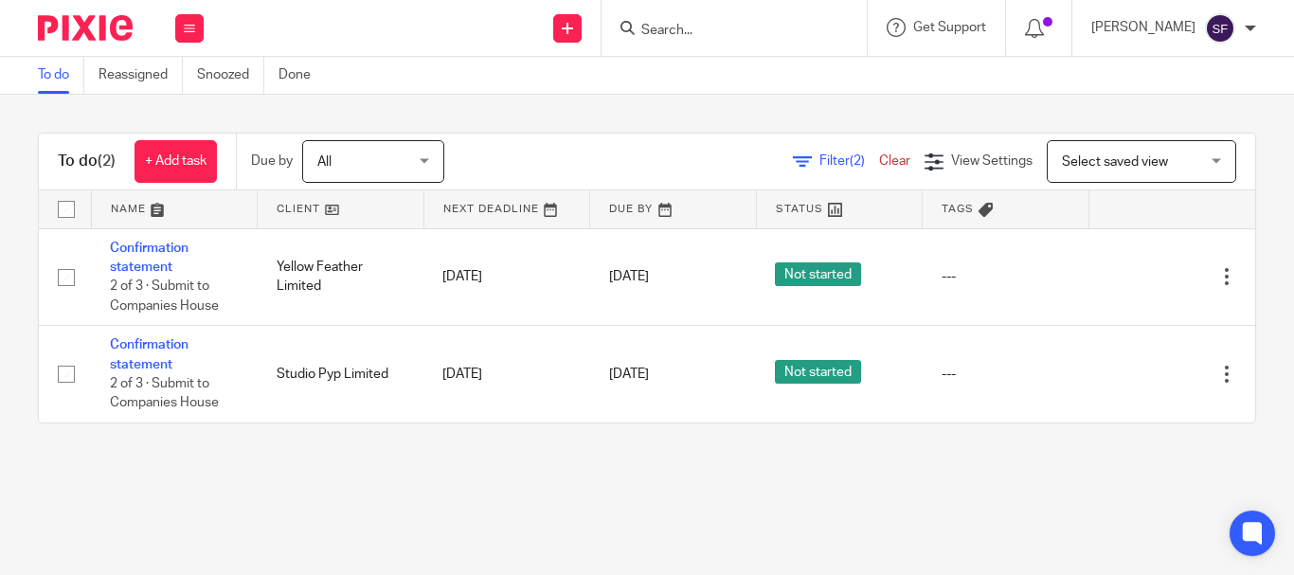
click at [191, 43] on div "Work Email Clients Team Reports Settings" at bounding box center [189, 28] width 66 height 56
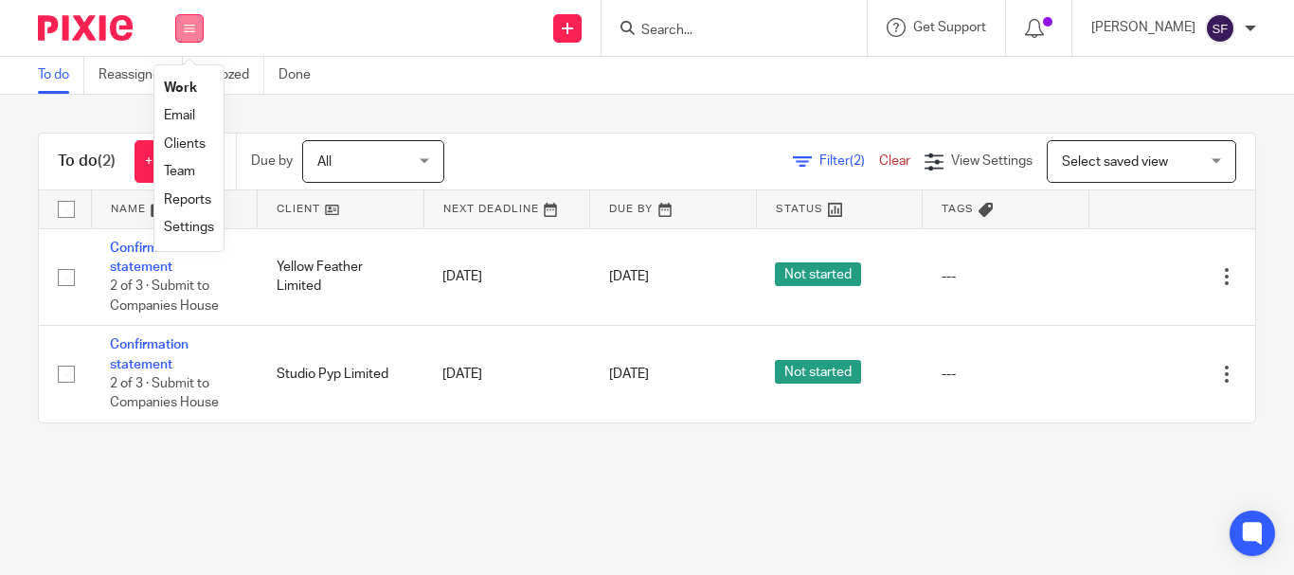
click at [194, 33] on icon at bounding box center [189, 28] width 11 height 11
click at [191, 37] on button at bounding box center [189, 28] width 28 height 28
click at [188, 84] on link "Work" at bounding box center [180, 87] width 33 height 13
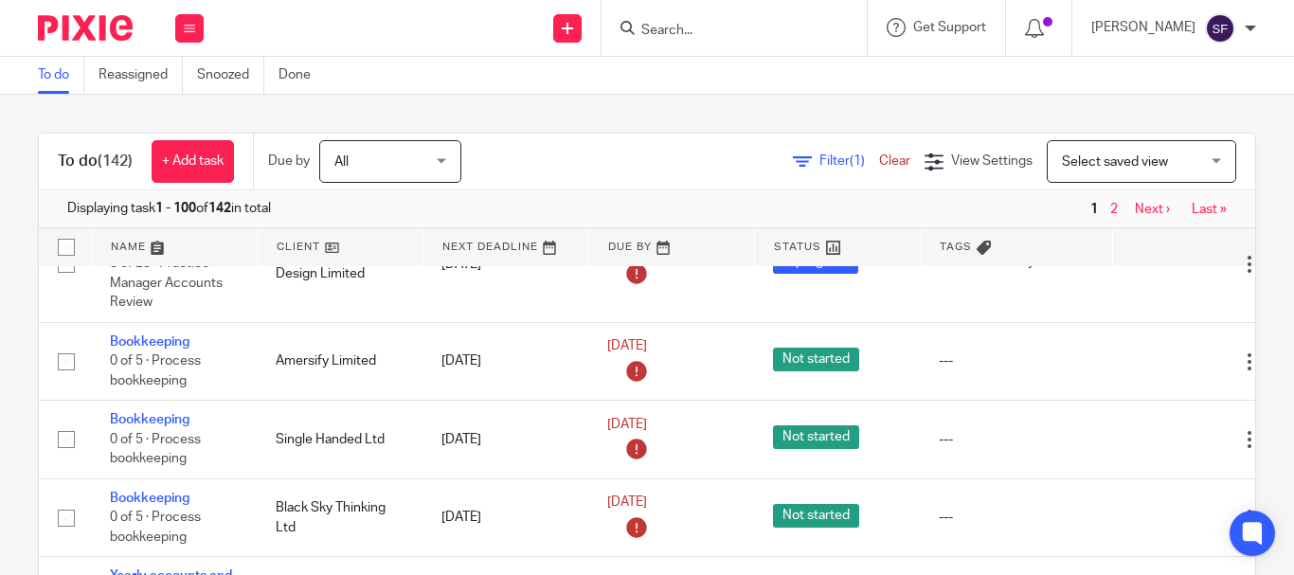
scroll to position [1515, 0]
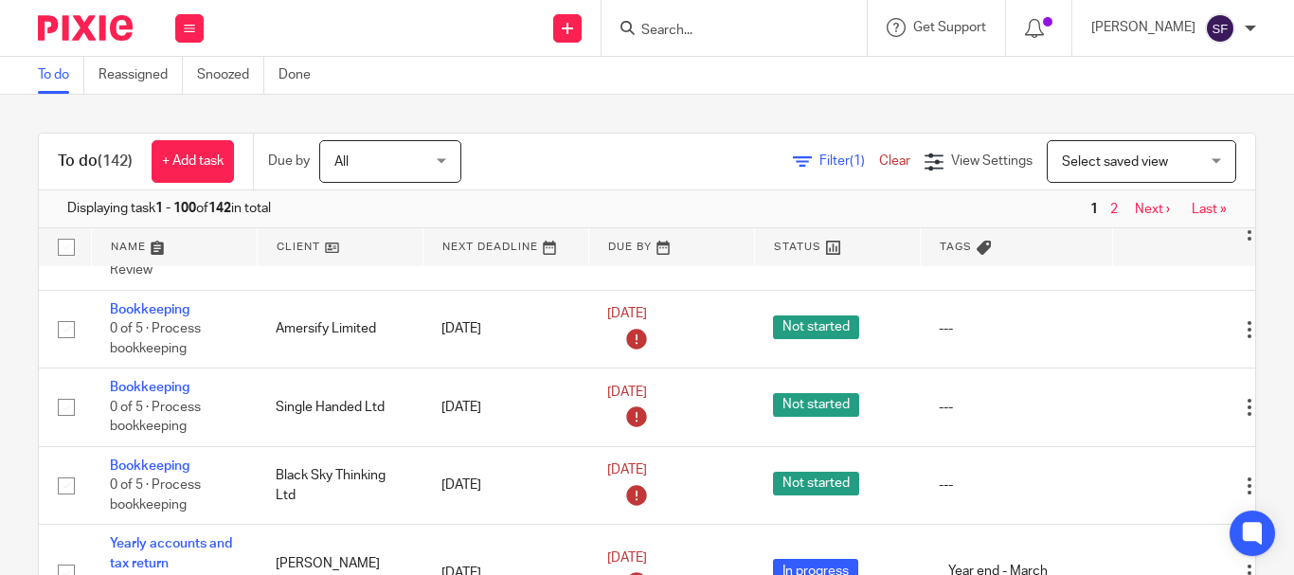
click at [744, 25] on input "Search" at bounding box center [724, 31] width 170 height 17
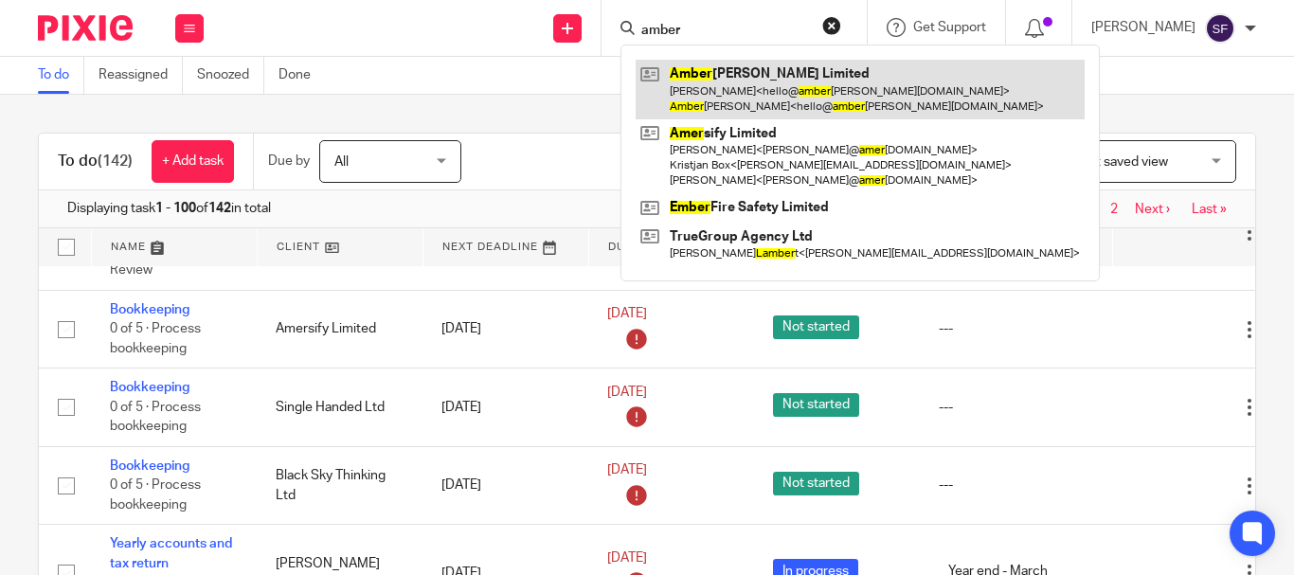
type input "amber"
click at [775, 86] on link at bounding box center [859, 89] width 449 height 59
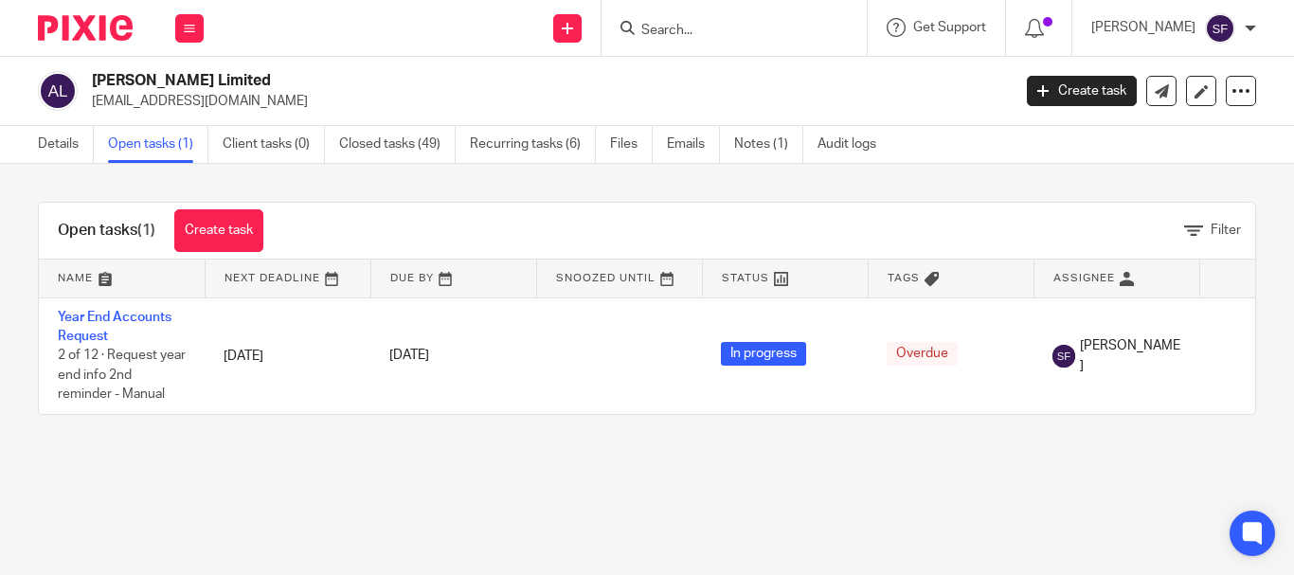
click at [9, 248] on div "Open tasks (1) Create task Filter Name Next Deadline Due By Snoozed Until Statu…" at bounding box center [647, 308] width 1294 height 289
click at [202, 40] on button at bounding box center [189, 28] width 28 height 28
click at [186, 88] on link "Work" at bounding box center [179, 87] width 30 height 13
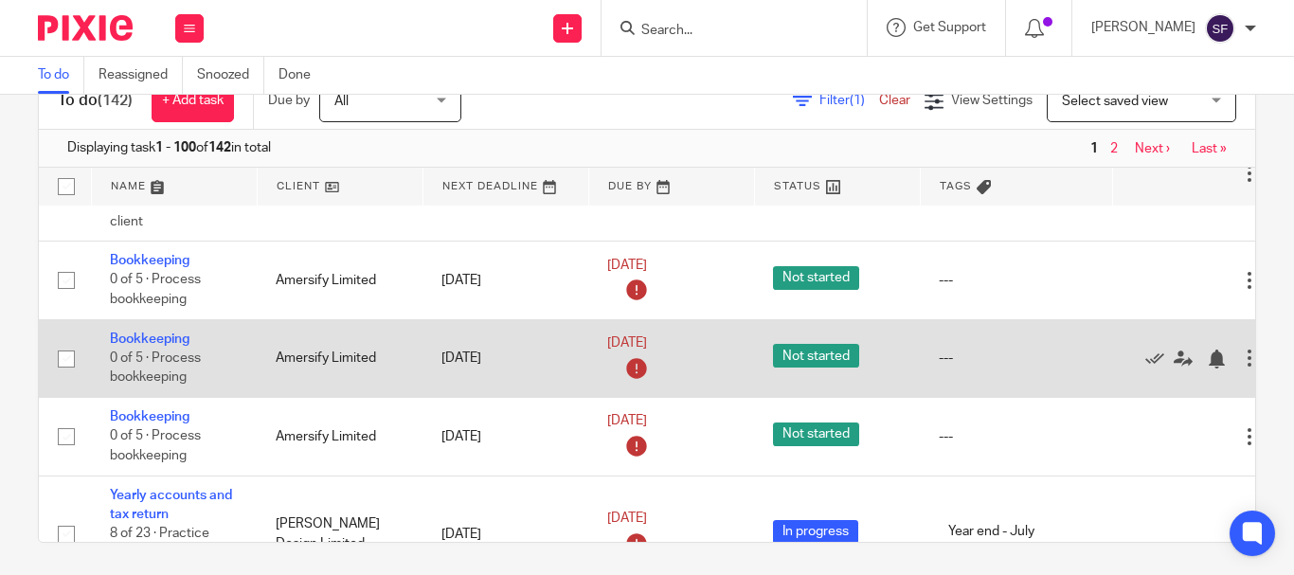
scroll to position [1136, 0]
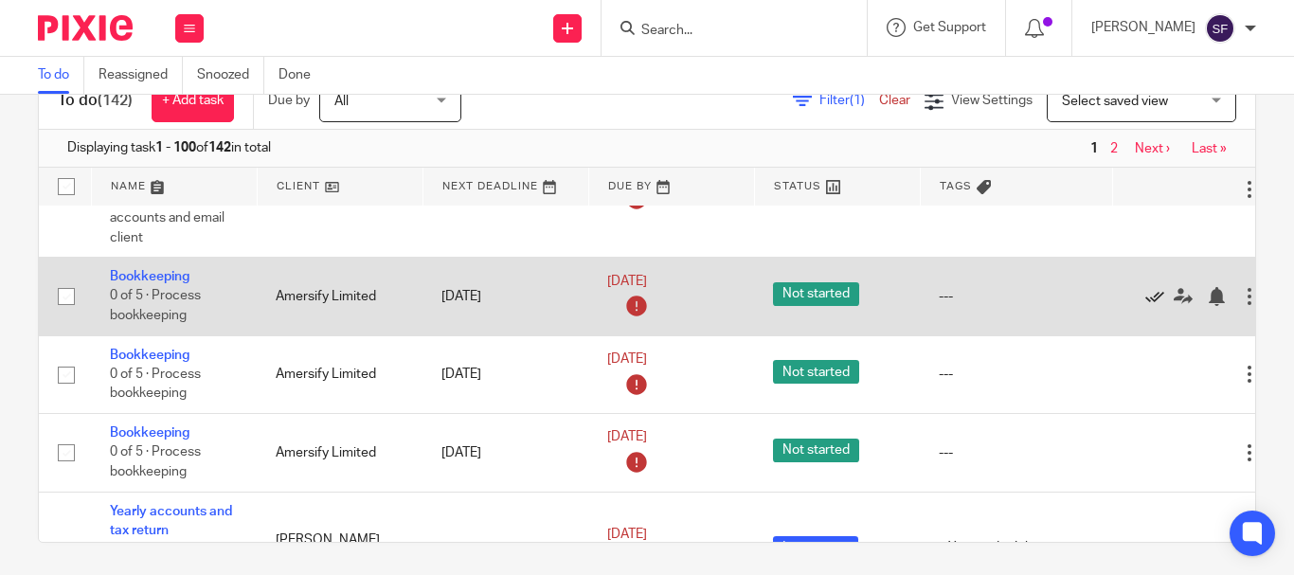
click at [1153, 295] on icon at bounding box center [1154, 296] width 19 height 19
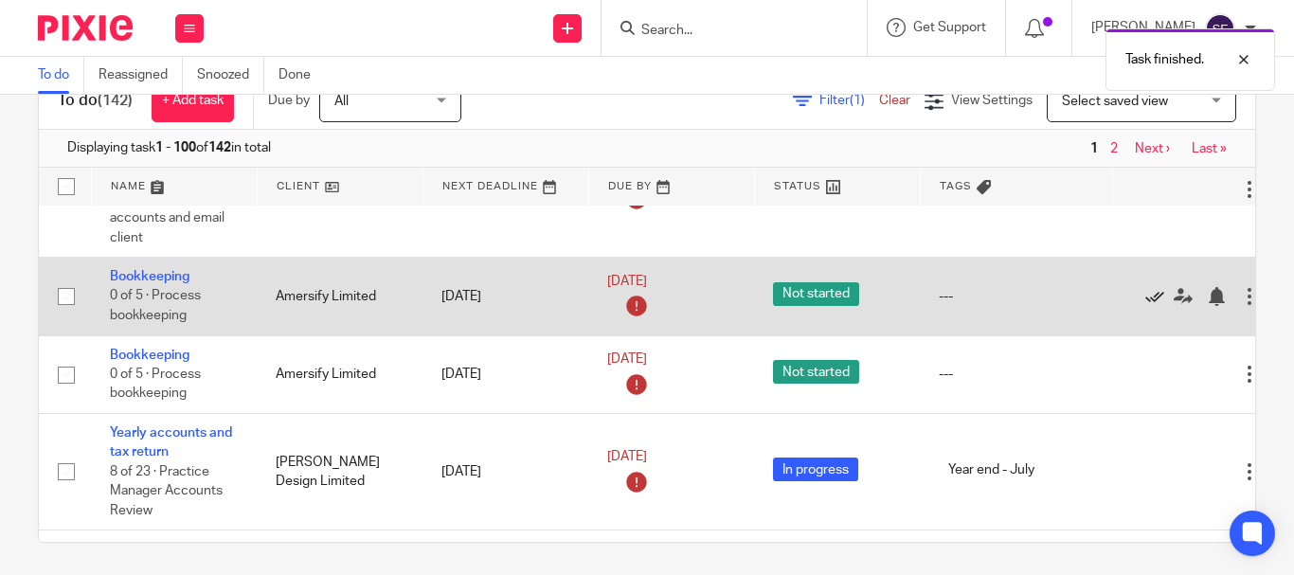
click at [1152, 295] on icon at bounding box center [1154, 296] width 19 height 19
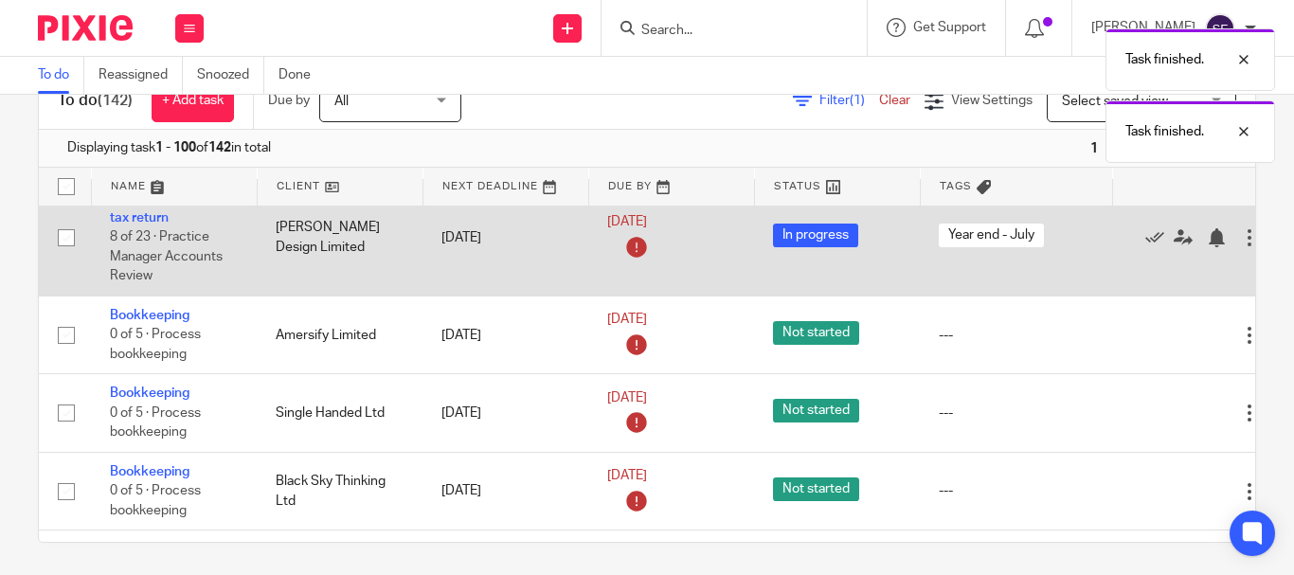
scroll to position [1326, 0]
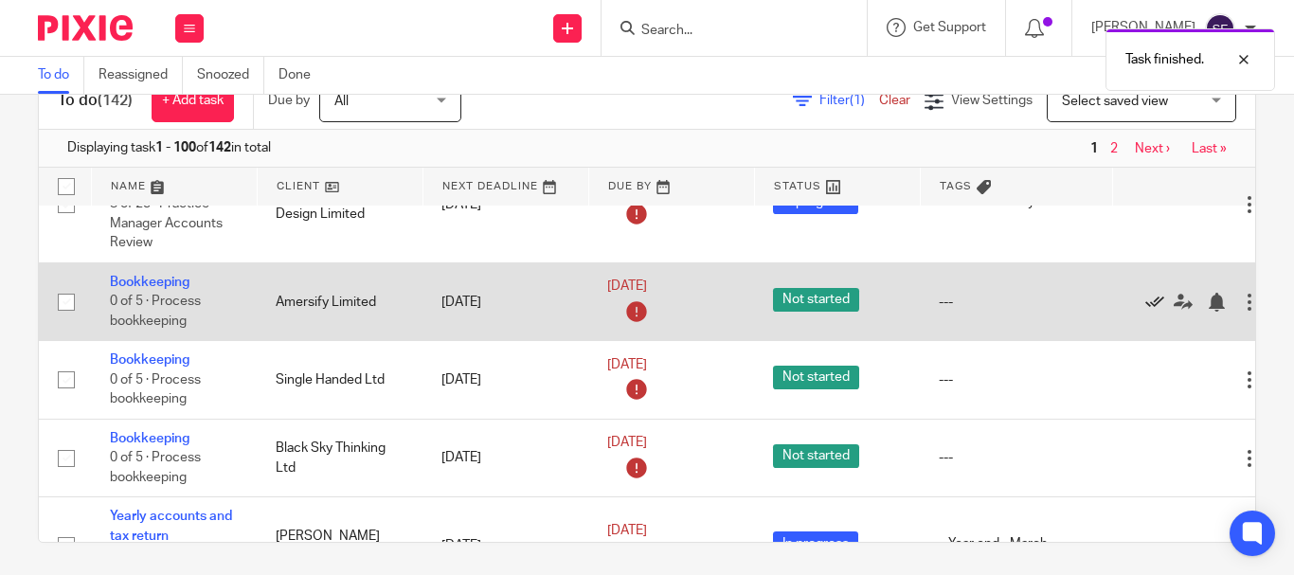
click at [1153, 298] on icon at bounding box center [1154, 302] width 19 height 19
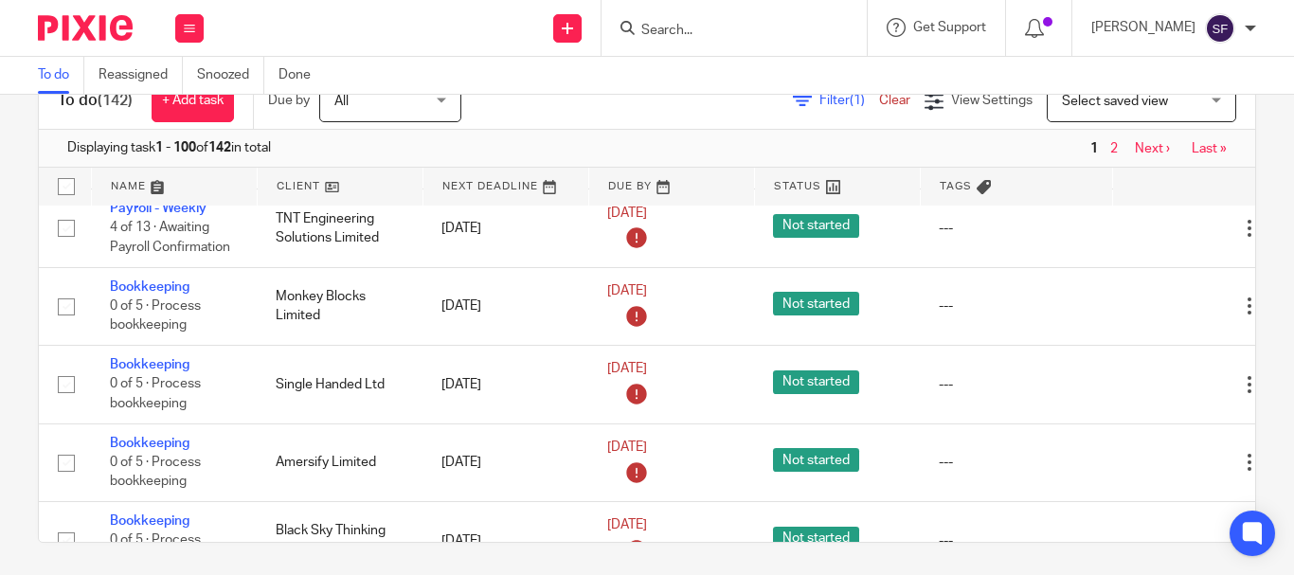
scroll to position [4072, 0]
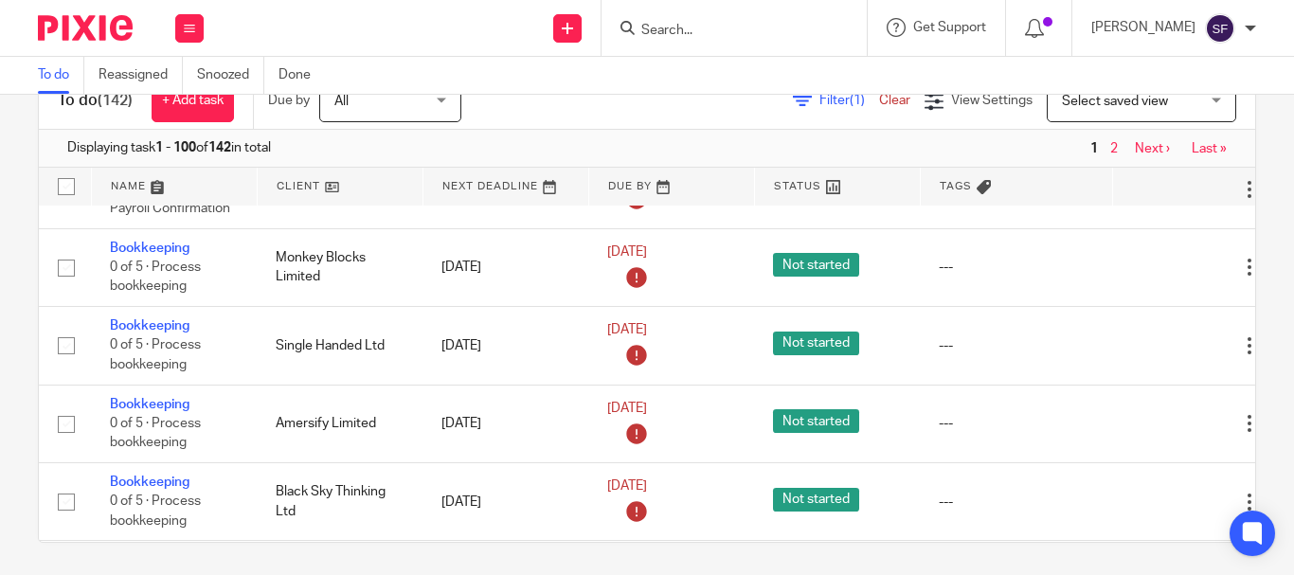
click at [1153, 43] on icon at bounding box center [1154, 33] width 19 height 19
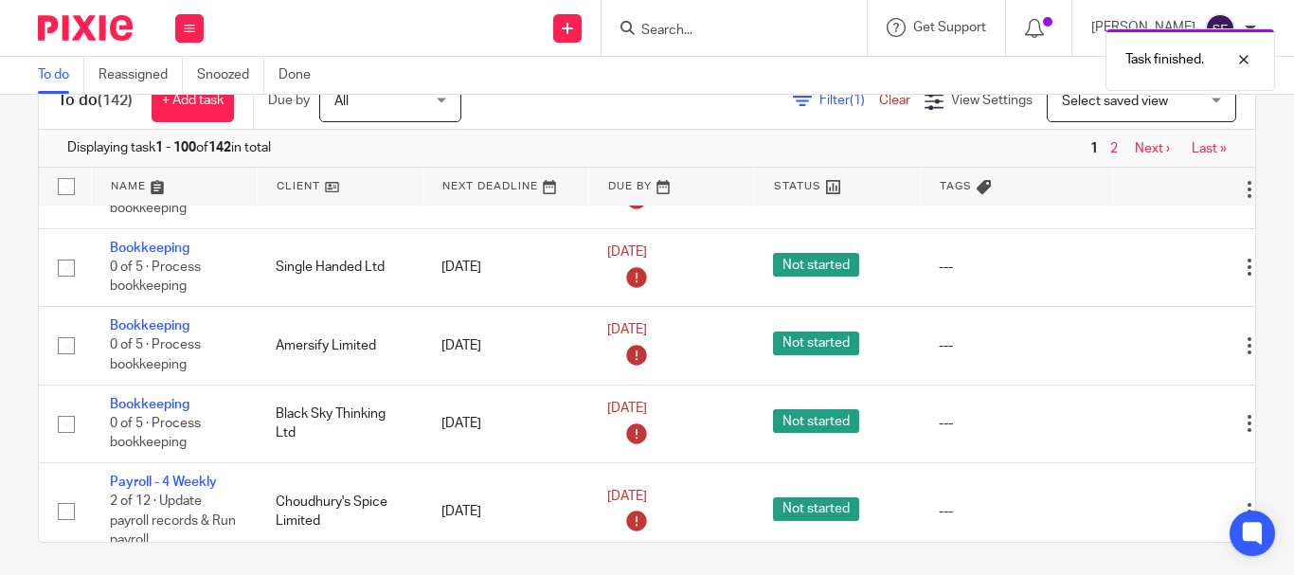
click at [1152, 43] on icon at bounding box center [1154, 33] width 19 height 19
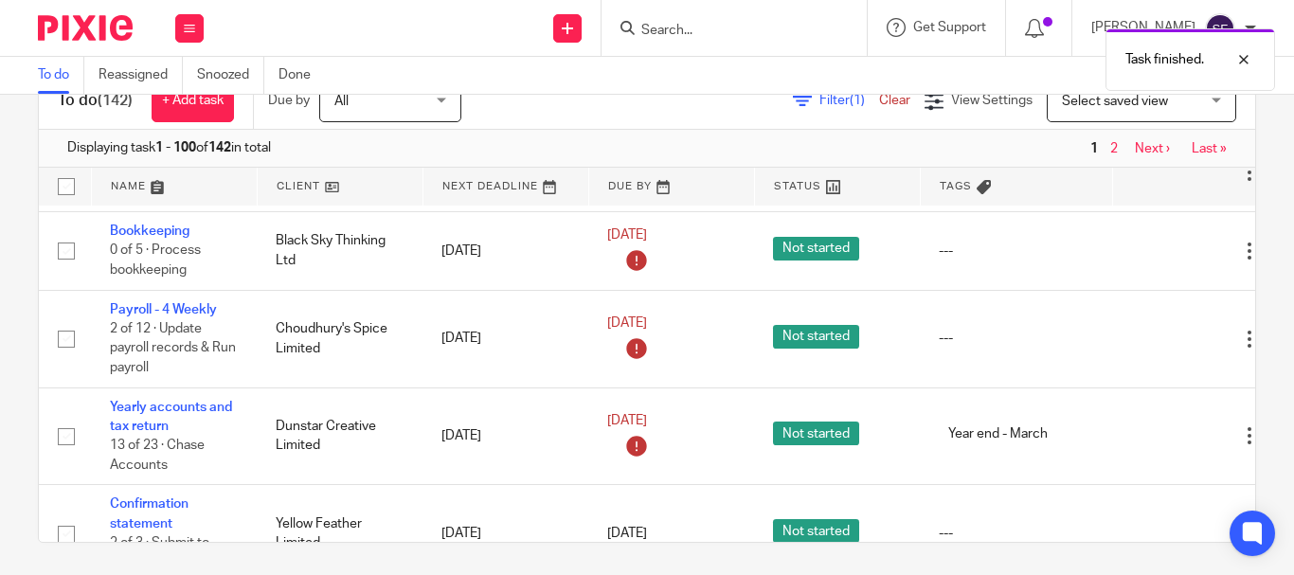
scroll to position [4262, 0]
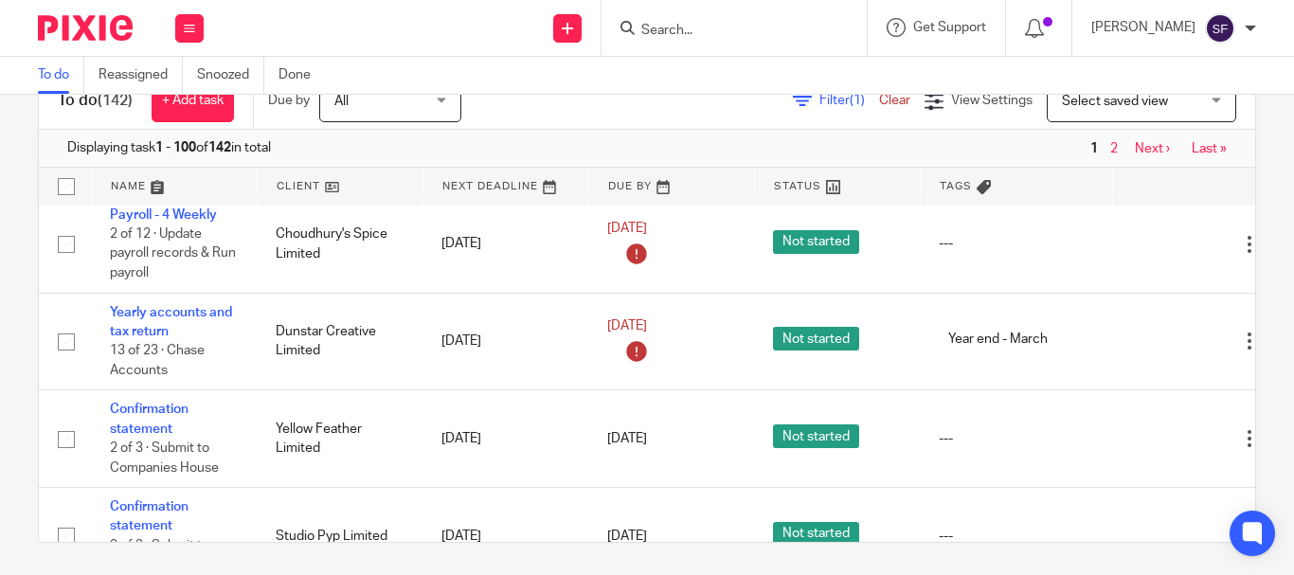
click at [753, 32] on div "Task finished." at bounding box center [961, 55] width 628 height 72
click at [742, 26] on input "Search" at bounding box center [724, 31] width 170 height 17
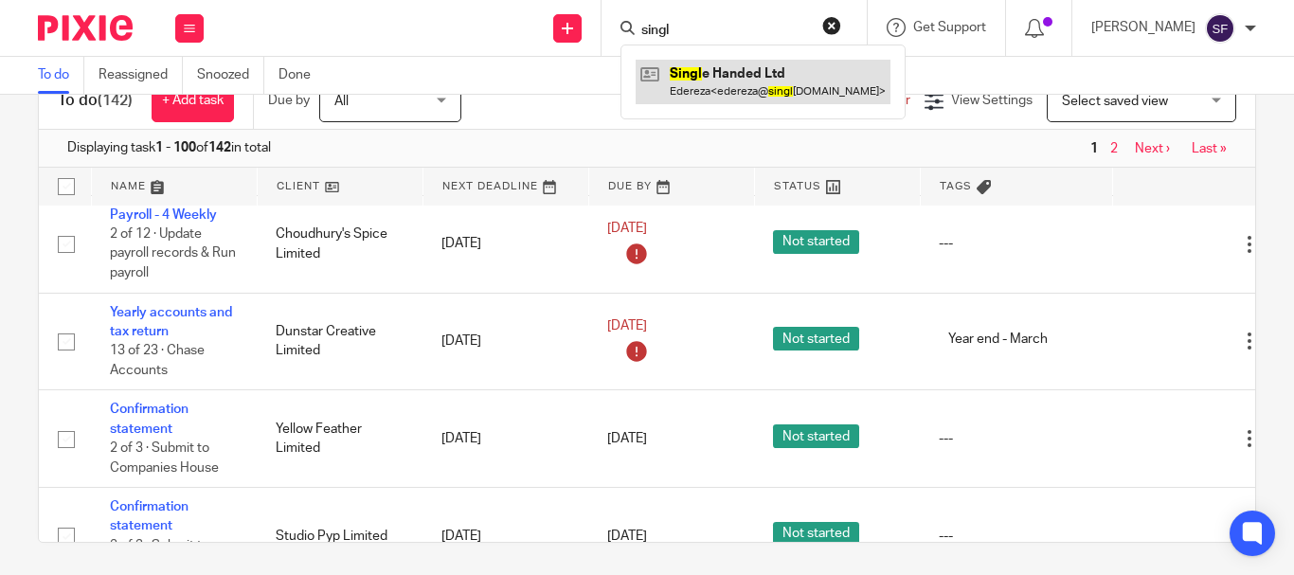
type input "singl"
click at [786, 76] on link at bounding box center [762, 82] width 255 height 44
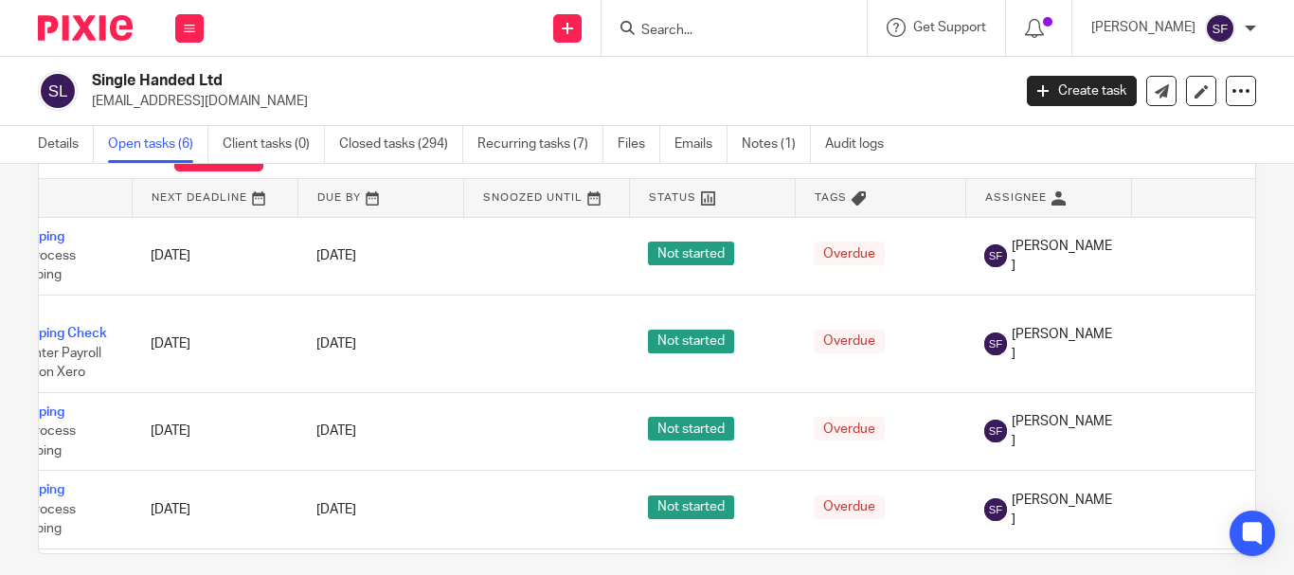
scroll to position [0, 94]
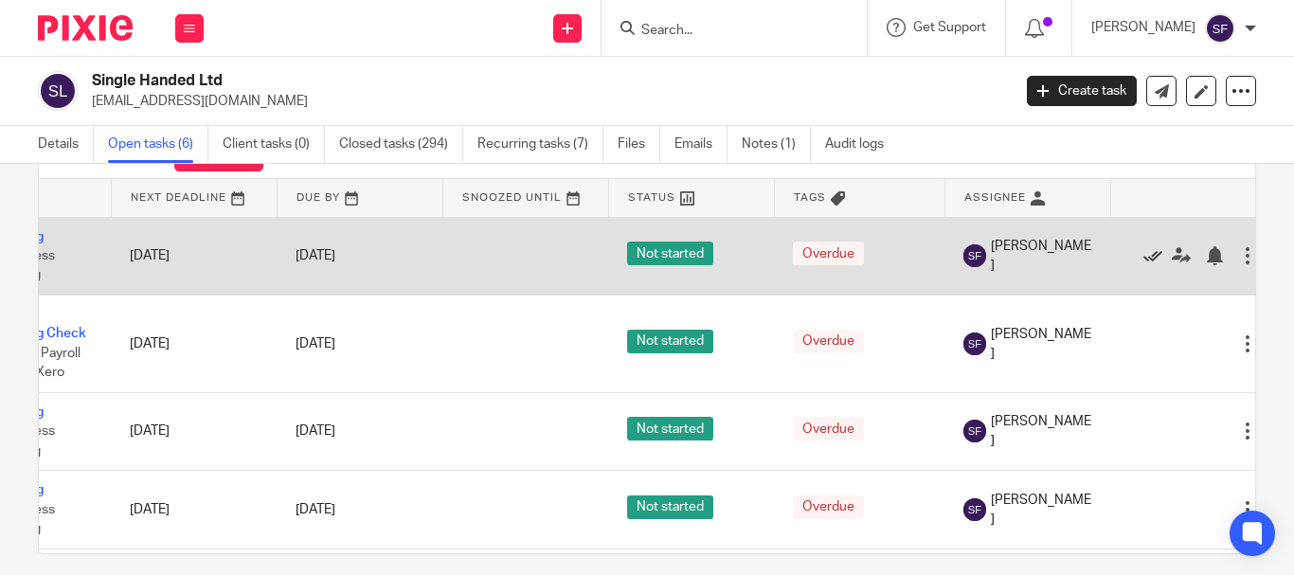
click at [1157, 257] on icon at bounding box center [1152, 255] width 19 height 19
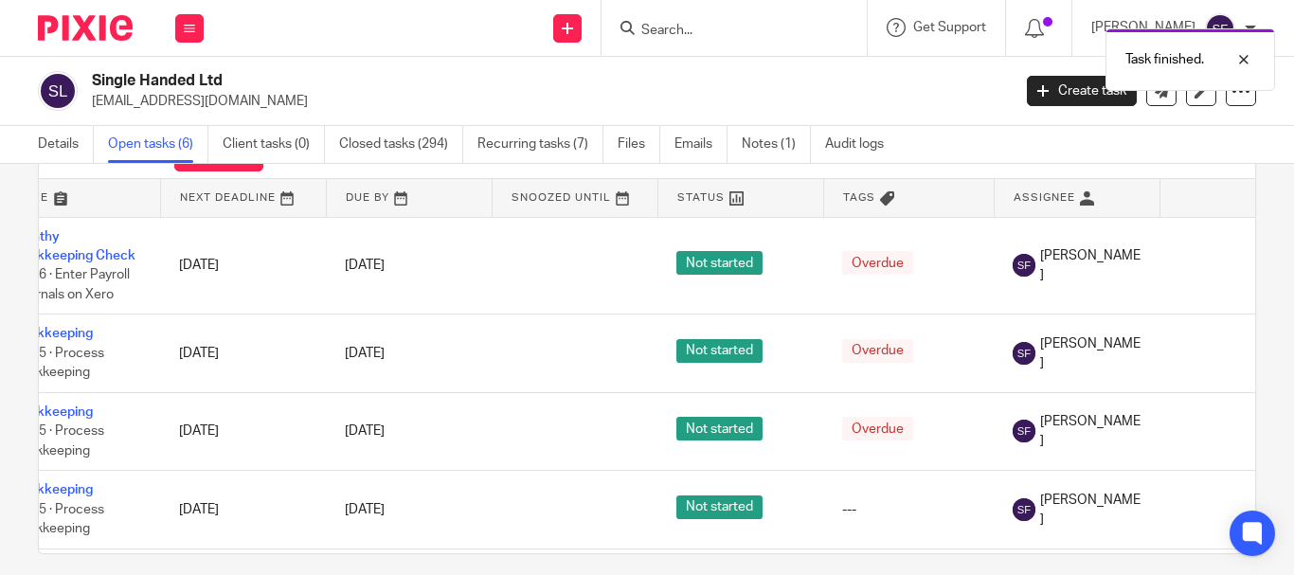
scroll to position [0, 0]
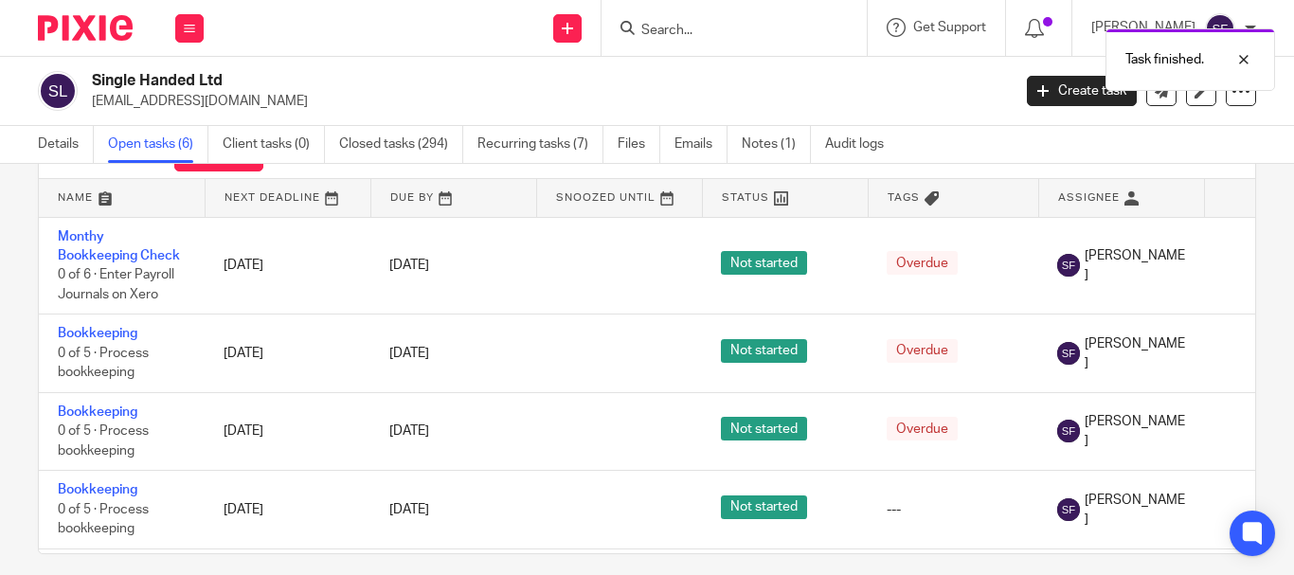
drag, startPoint x: 992, startPoint y: 553, endPoint x: 1039, endPoint y: 547, distance: 46.8
click at [1045, 549] on div "Open tasks (6) Create task Filter Name Next Deadline Due By Snoozed Until Statu…" at bounding box center [647, 337] width 1218 height 433
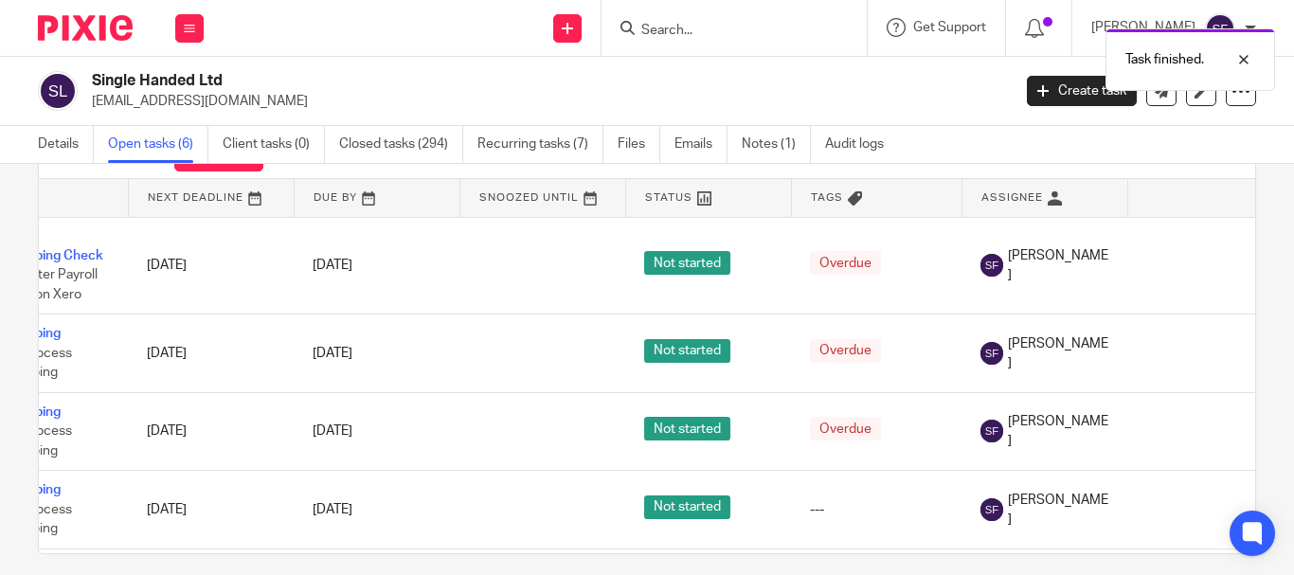
scroll to position [0, 80]
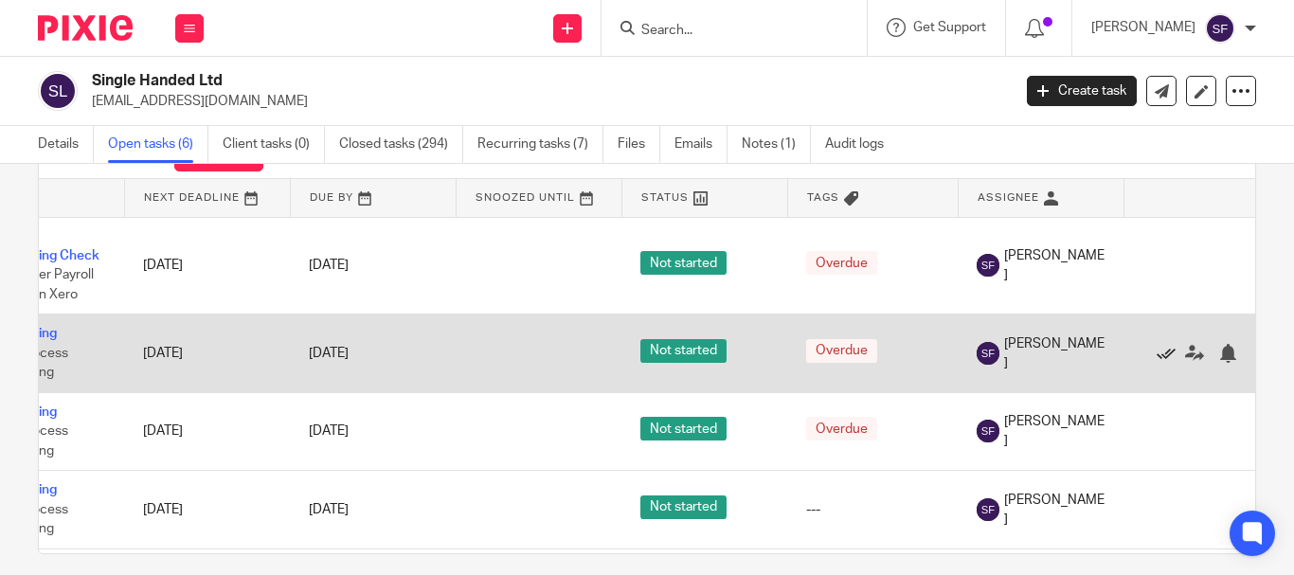
click at [1170, 356] on icon at bounding box center [1165, 353] width 19 height 19
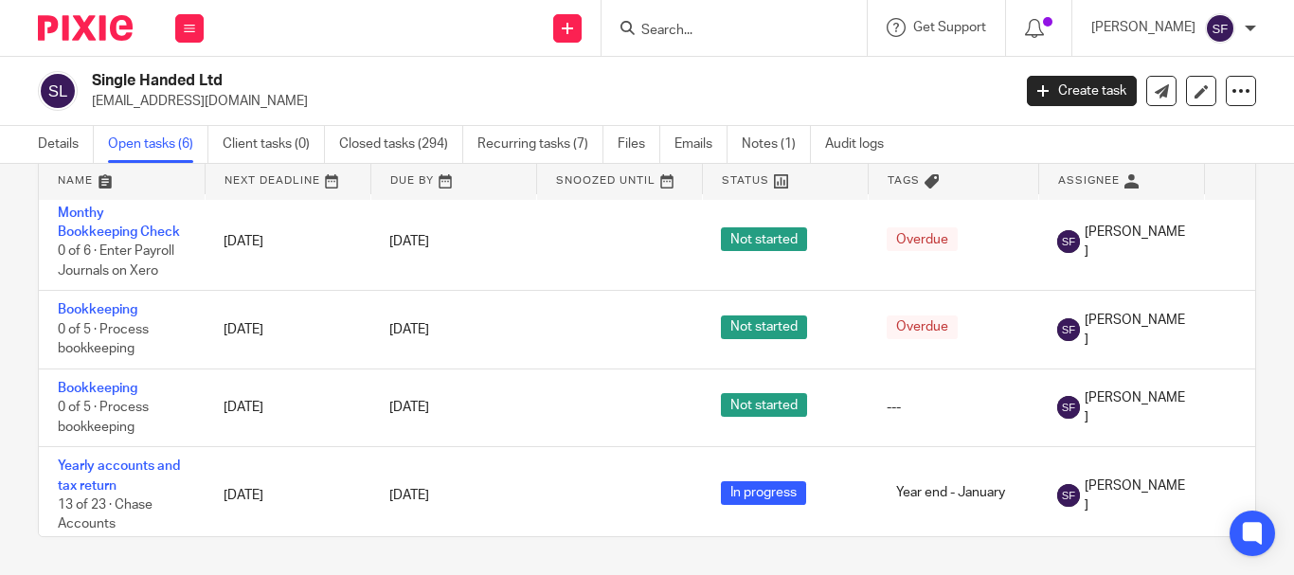
scroll to position [0, 0]
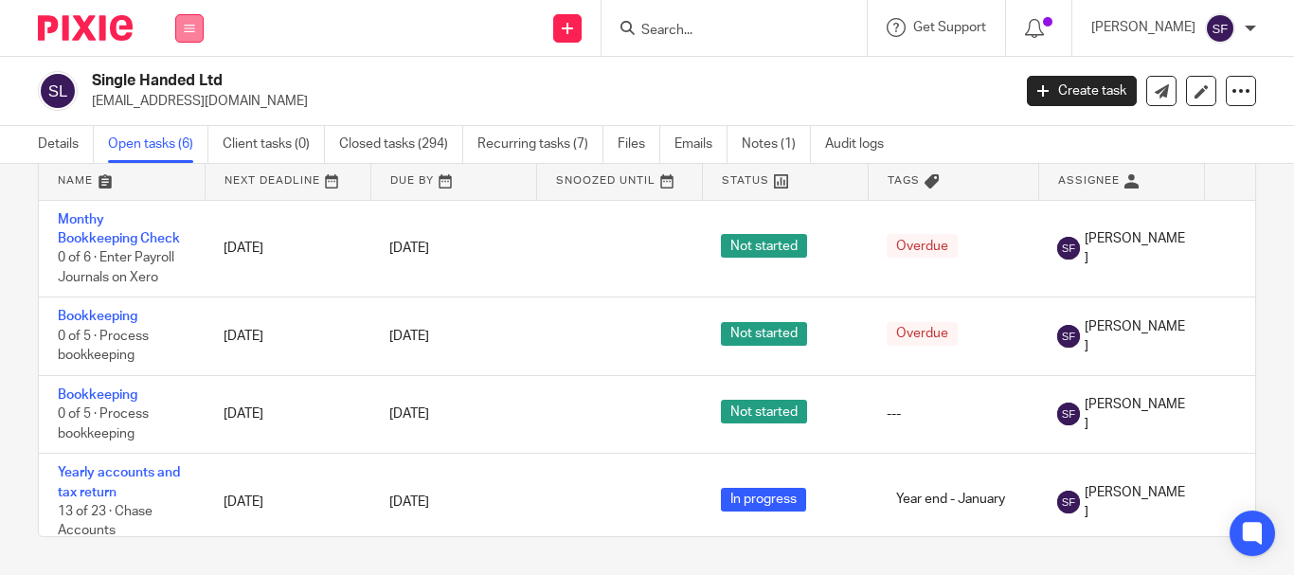
click at [182, 22] on button at bounding box center [189, 28] width 28 height 28
click at [186, 169] on link "Team" at bounding box center [179, 171] width 31 height 13
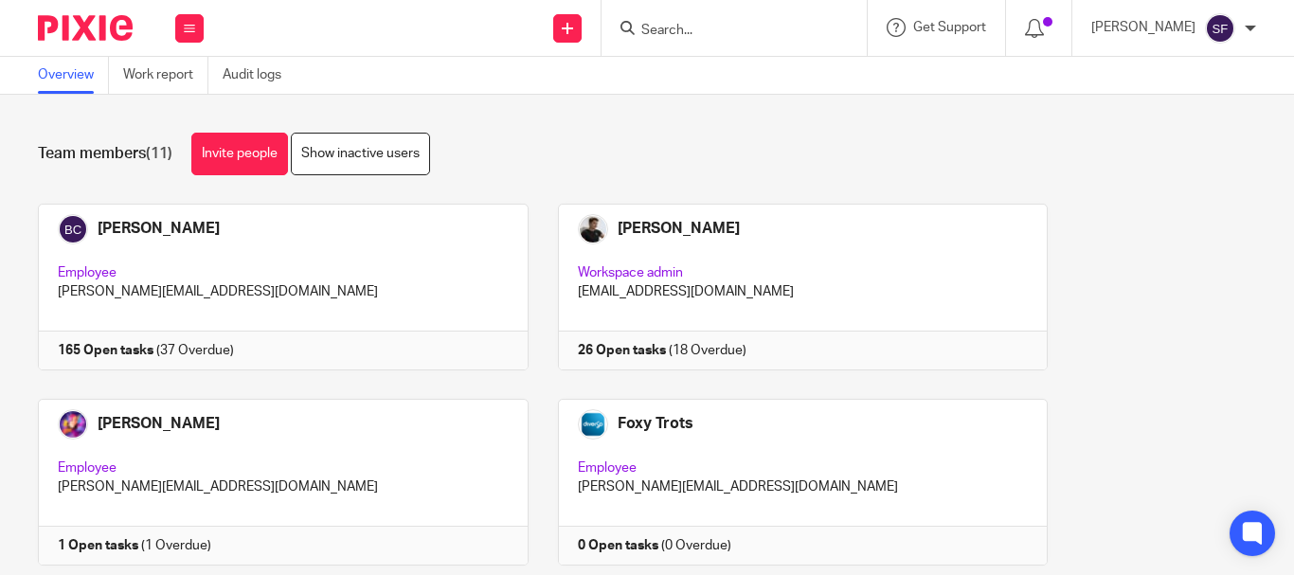
click at [1229, 246] on div "Team members (11) Invite people Show inactive users Invite team members Add inv…" at bounding box center [647, 335] width 1294 height 480
click at [187, 37] on button at bounding box center [189, 28] width 28 height 28
click at [190, 83] on link "Work" at bounding box center [179, 87] width 30 height 13
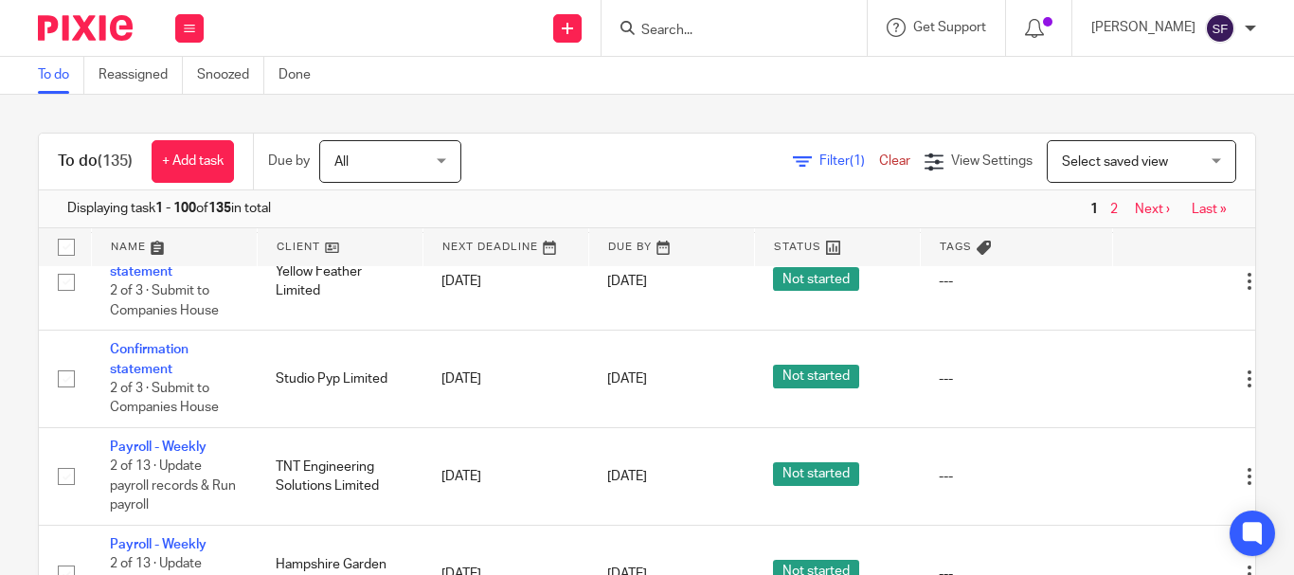
scroll to position [4356, 0]
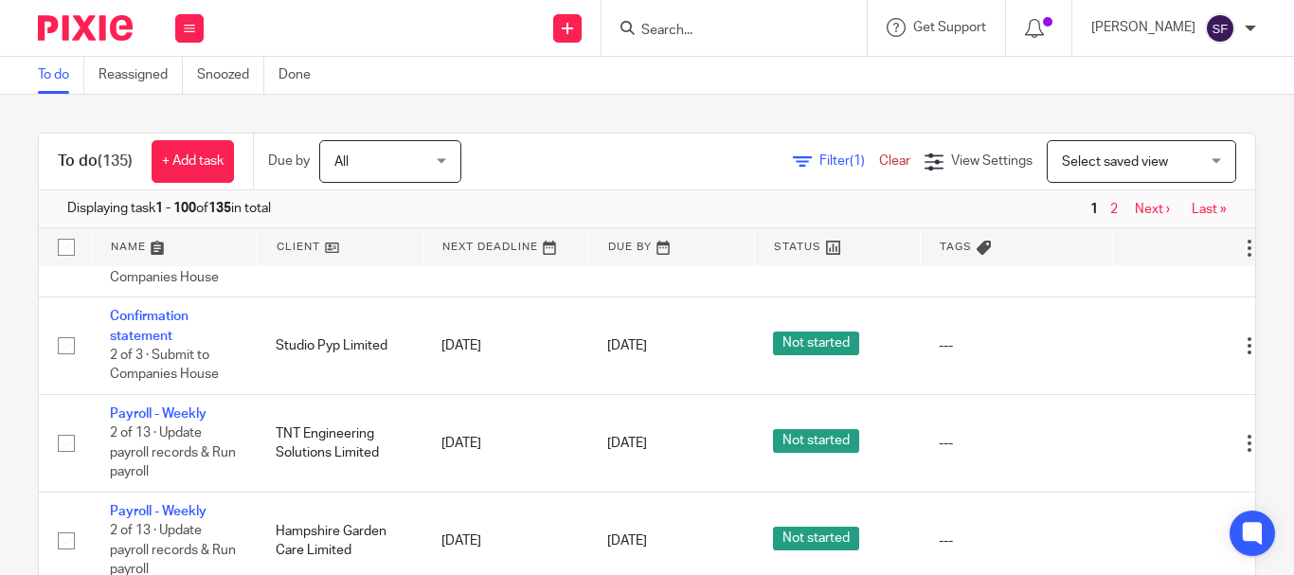
click at [793, 165] on link "Filter (1)" at bounding box center [836, 160] width 86 height 13
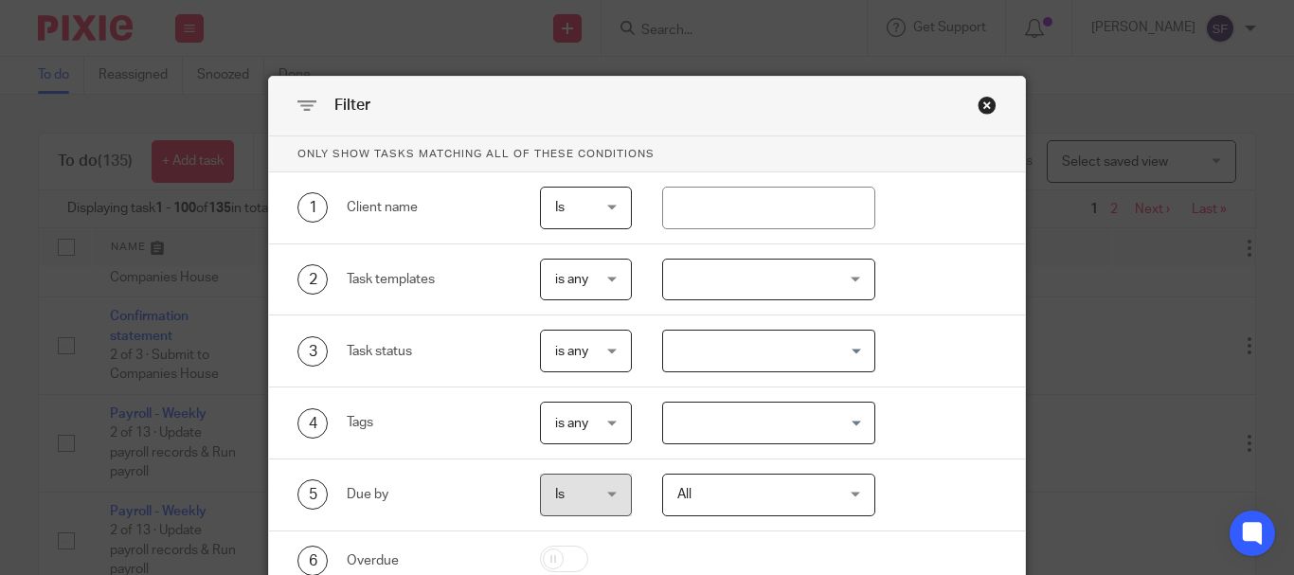
click at [732, 273] on div at bounding box center [768, 280] width 213 height 43
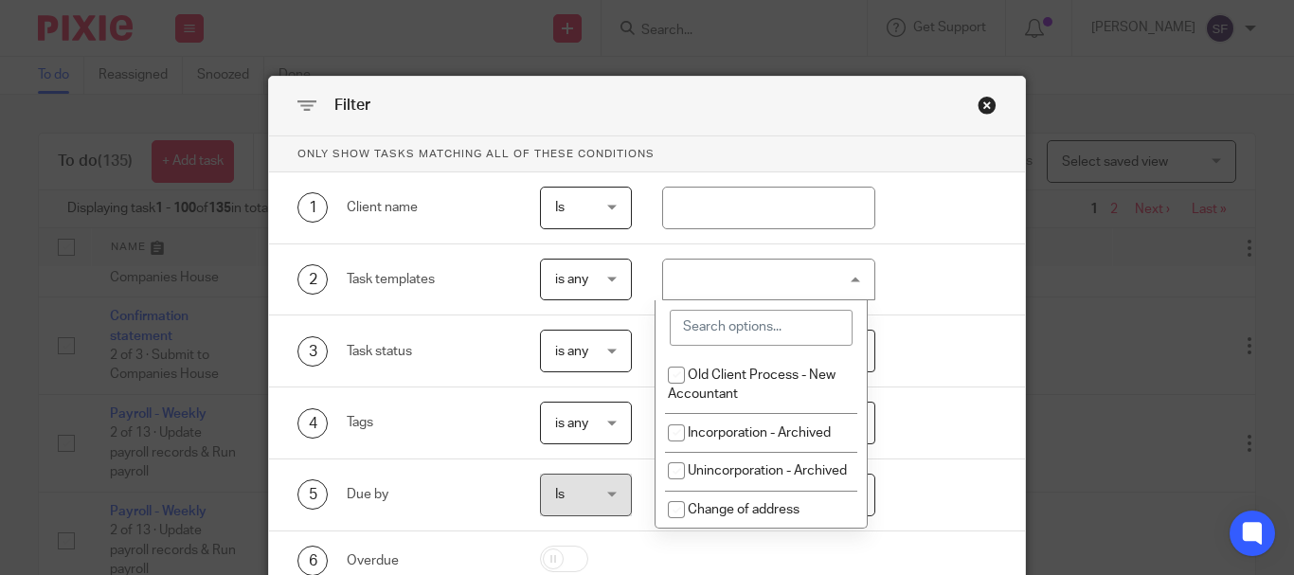
click at [764, 336] on input "search" at bounding box center [761, 328] width 183 height 36
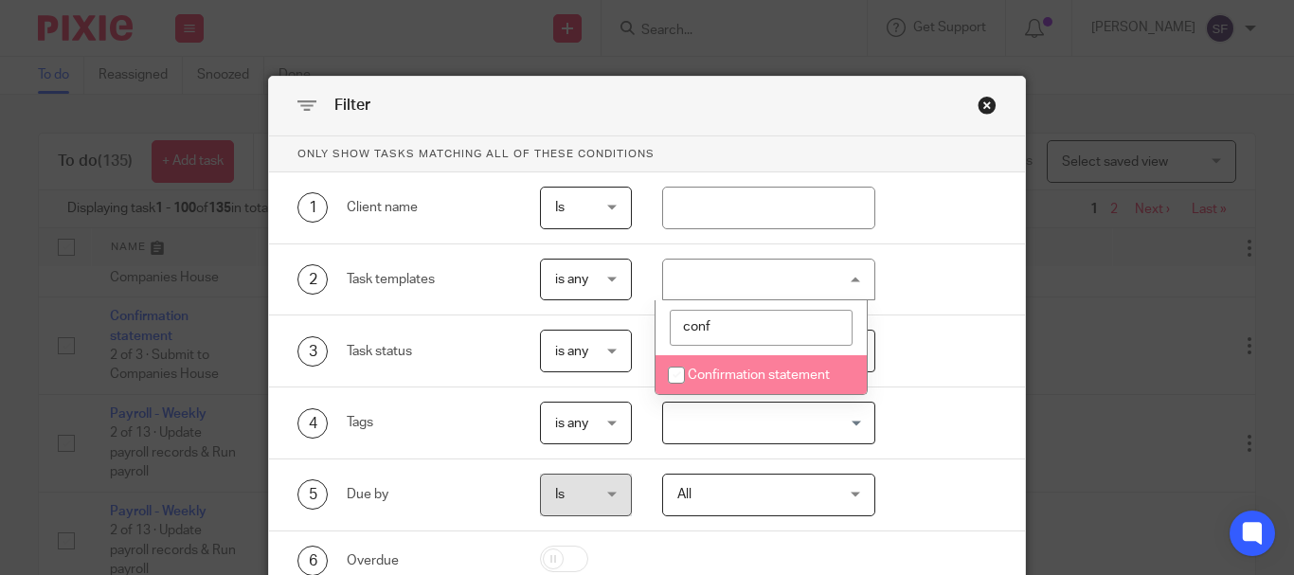
type input "conf"
click at [760, 377] on span "Confirmation statement" at bounding box center [759, 374] width 142 height 13
checkbox input "true"
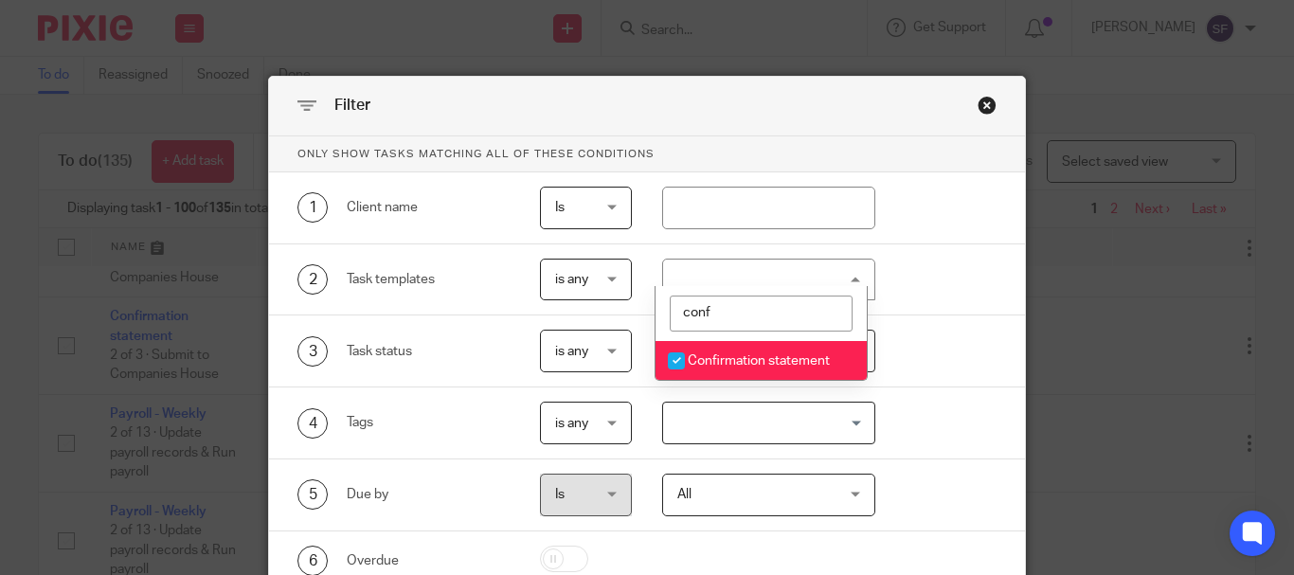
scroll to position [170, 0]
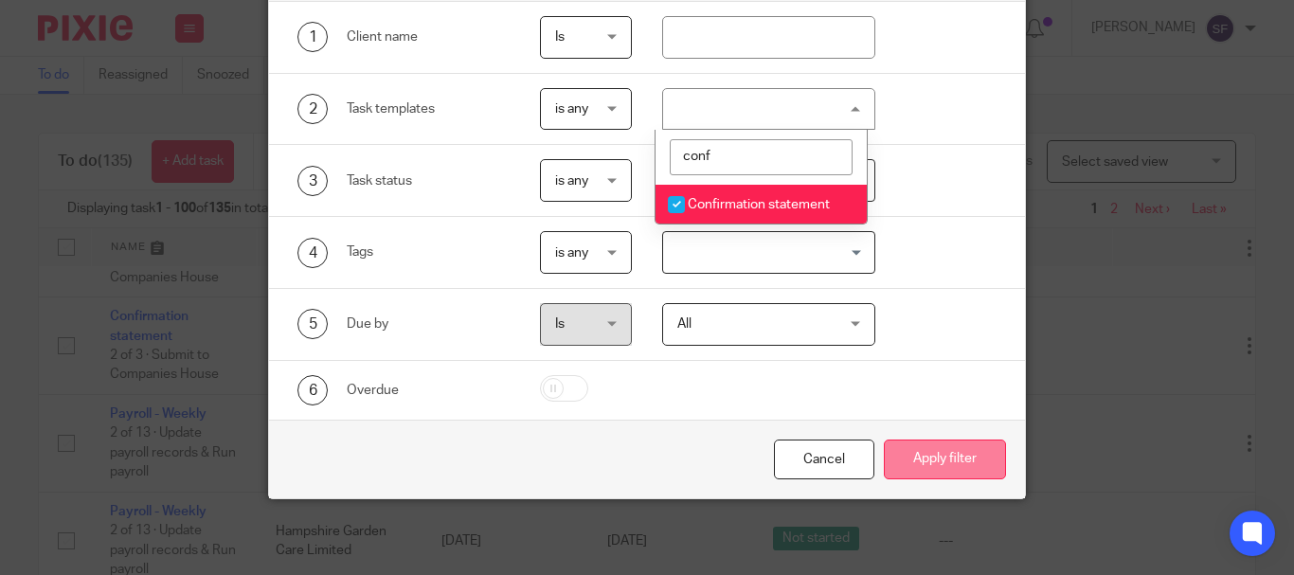
click at [940, 465] on button "Apply filter" at bounding box center [945, 459] width 122 height 41
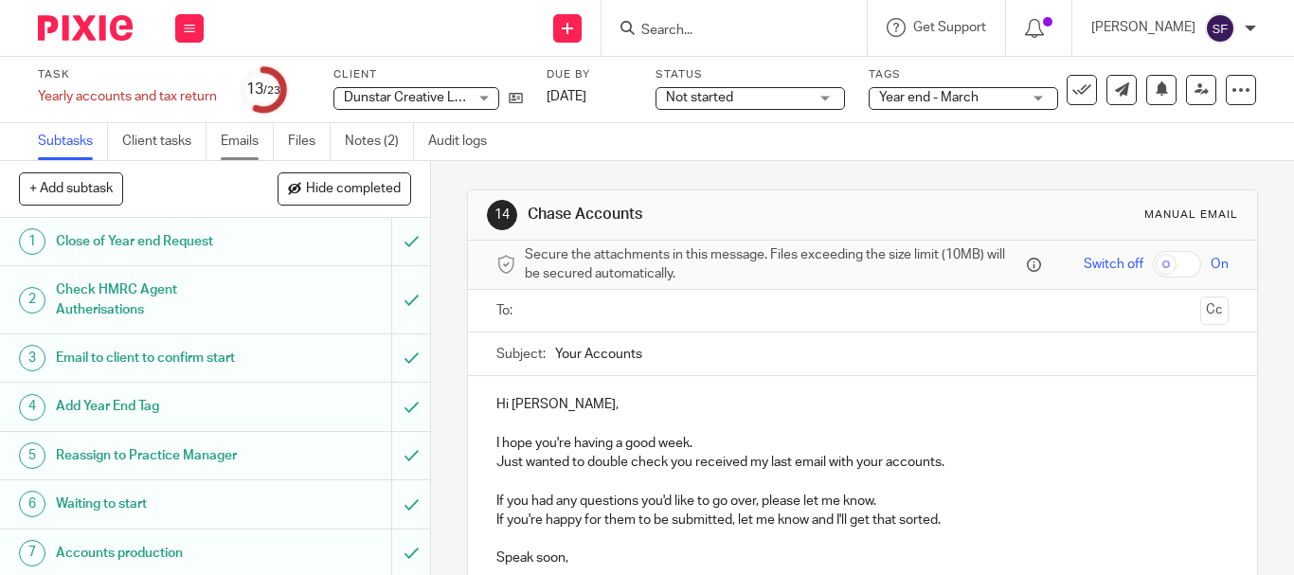
click at [244, 136] on link "Emails" at bounding box center [247, 141] width 53 height 37
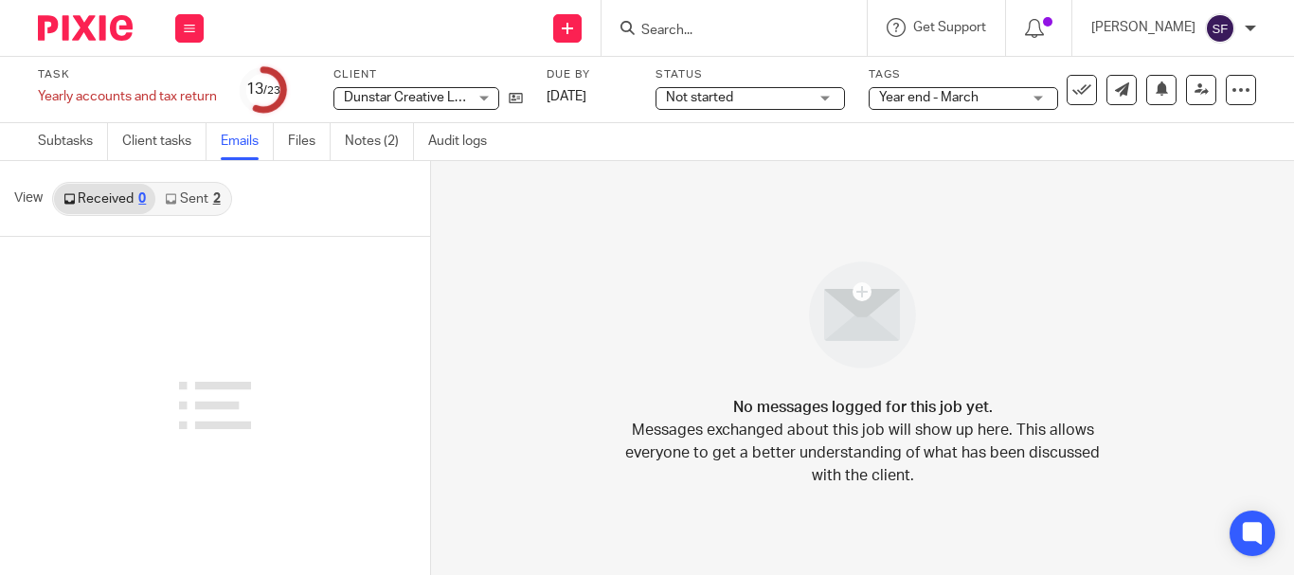
click at [197, 203] on link "Sent 2" at bounding box center [192, 199] width 74 height 30
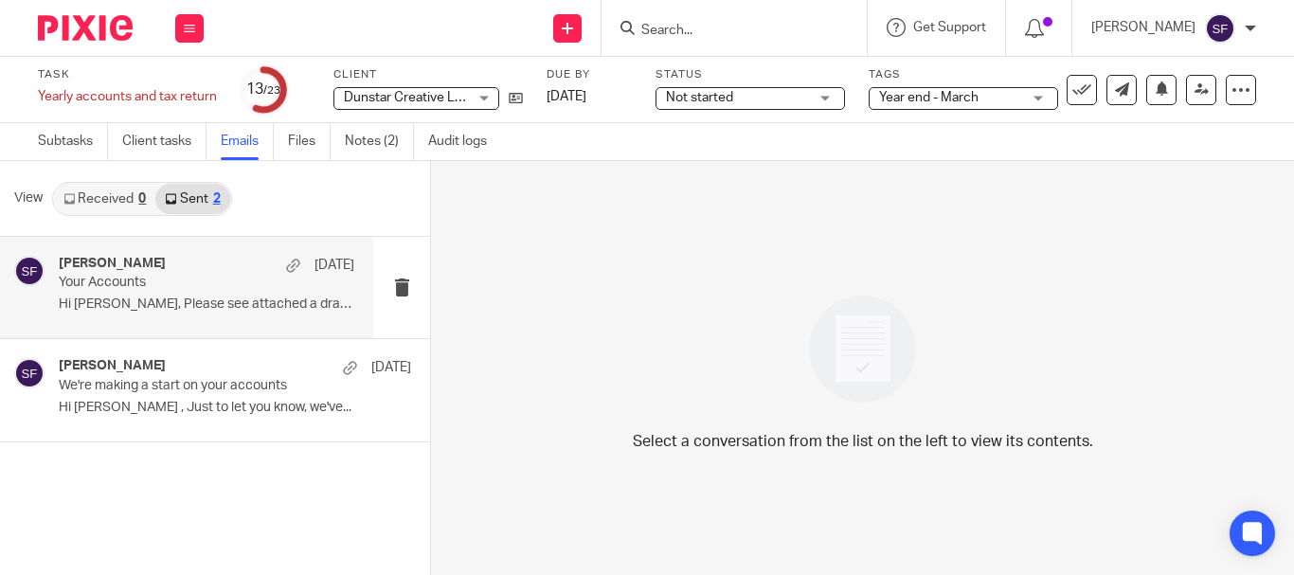
click at [211, 282] on p "Your Accounts" at bounding box center [177, 283] width 237 height 16
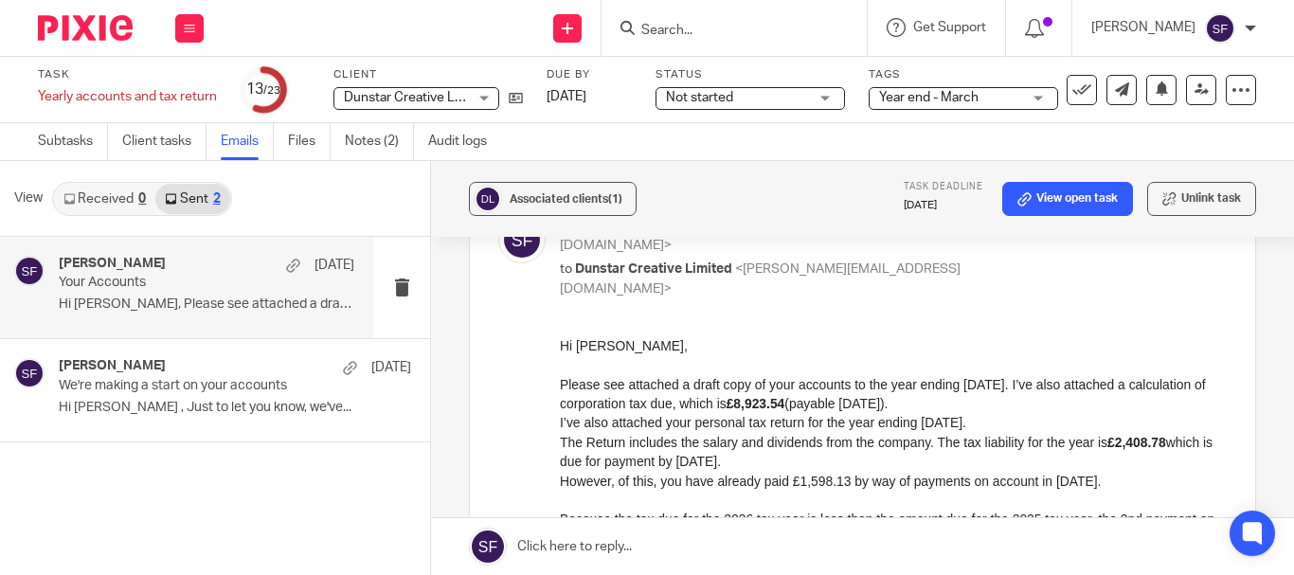
scroll to position [95, 0]
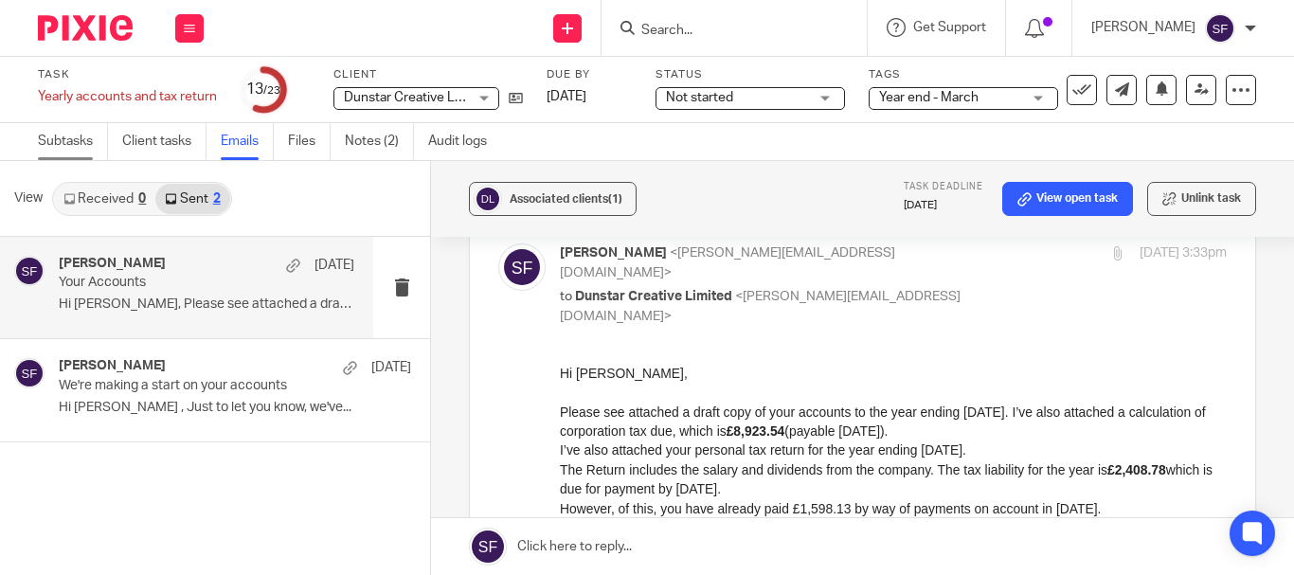
click at [57, 136] on link "Subtasks" at bounding box center [73, 141] width 70 height 37
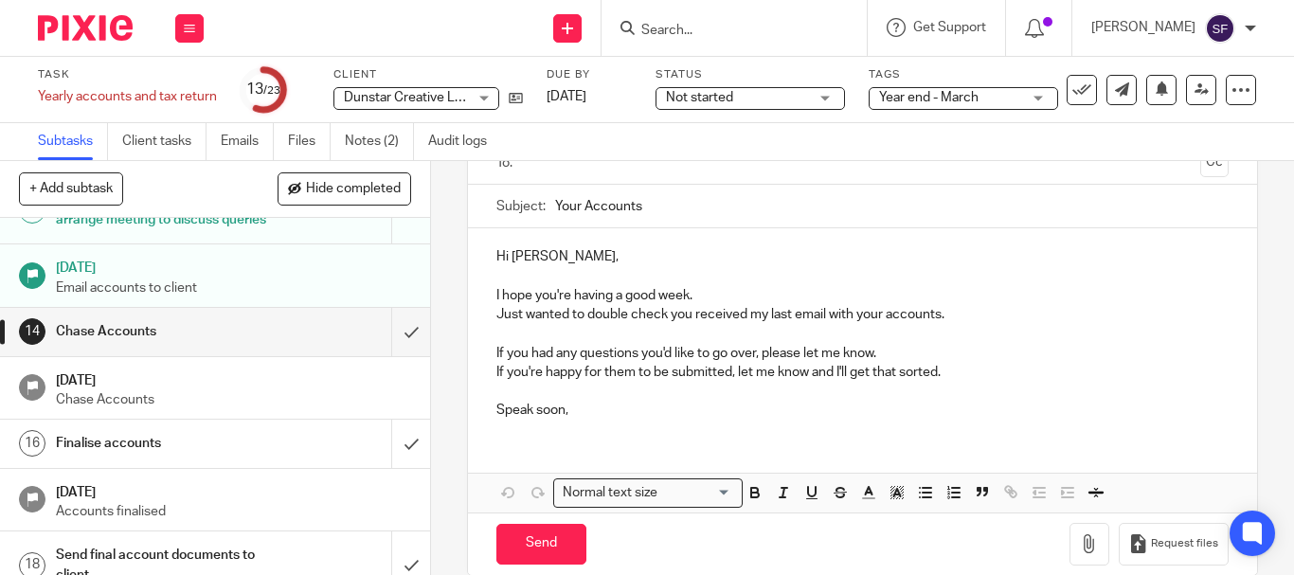
scroll to position [177, 0]
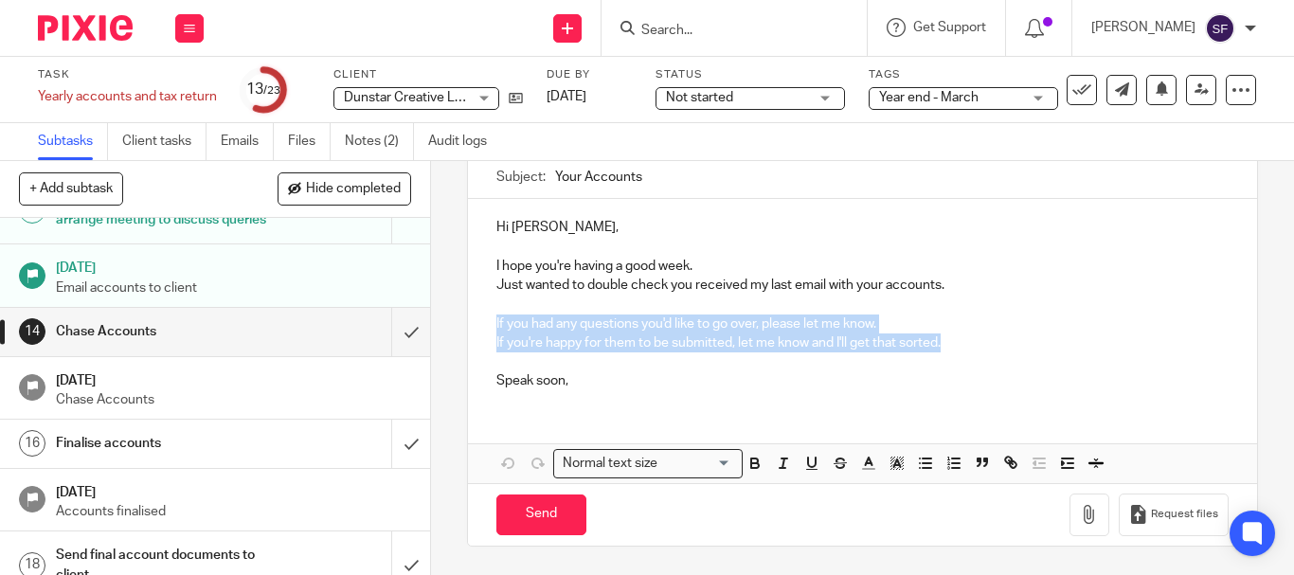
drag, startPoint x: 941, startPoint y: 348, endPoint x: 487, endPoint y: 321, distance: 455.3
click at [487, 321] on div "Hi [PERSON_NAME], I hope you're having a good week. Just wanted to double check…" at bounding box center [862, 302] width 789 height 206
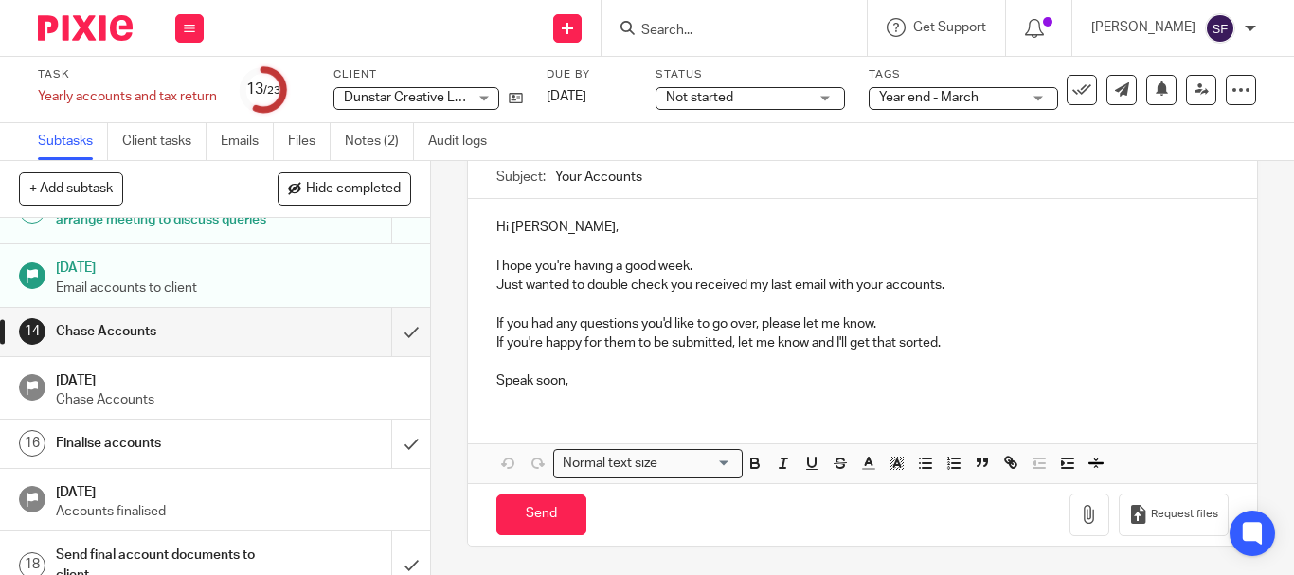
click at [635, 311] on p at bounding box center [862, 304] width 732 height 19
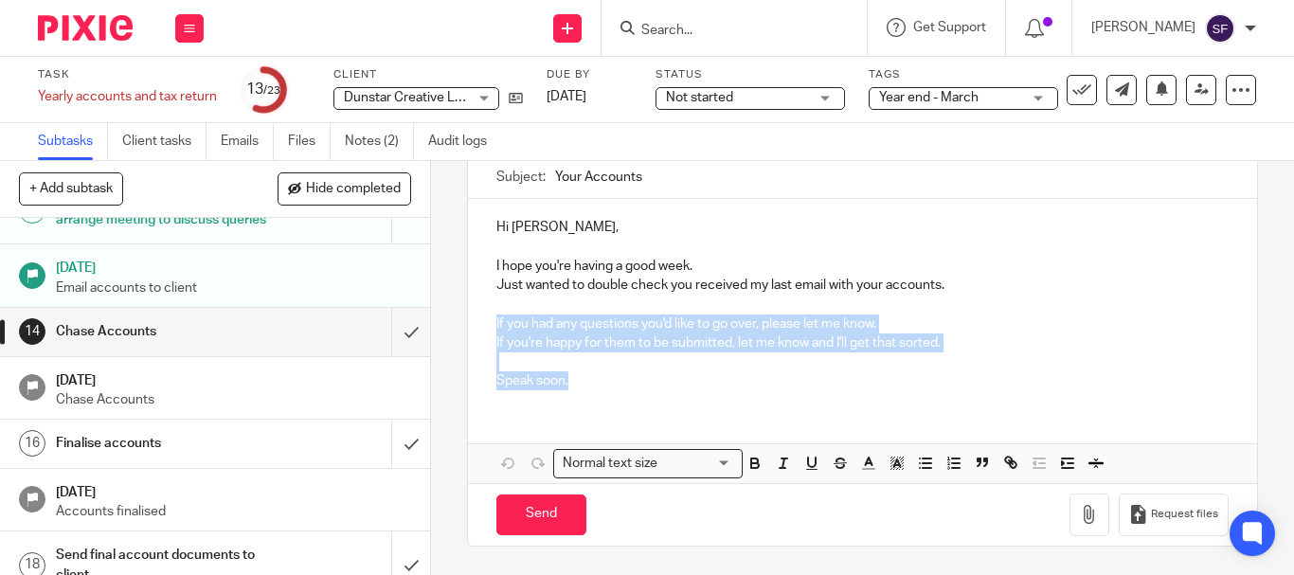
drag, startPoint x: 575, startPoint y: 381, endPoint x: 479, endPoint y: 327, distance: 109.8
click at [479, 327] on div "Hi [PERSON_NAME], I hope you're having a good week. Just wanted to double check…" at bounding box center [862, 302] width 789 height 206
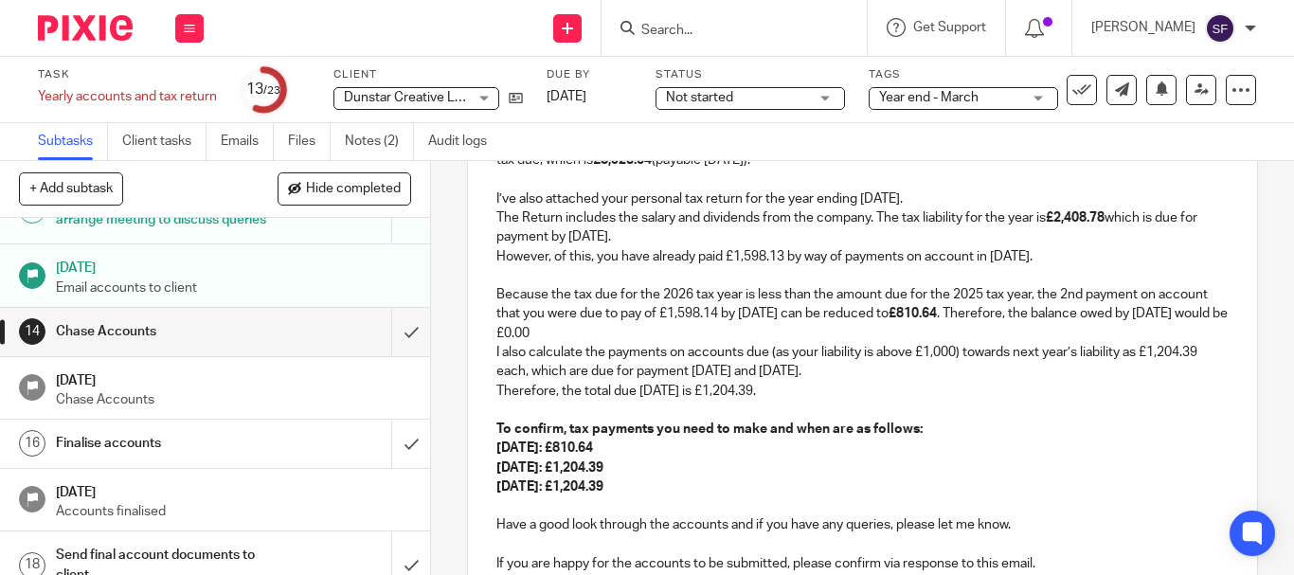
scroll to position [208, 0]
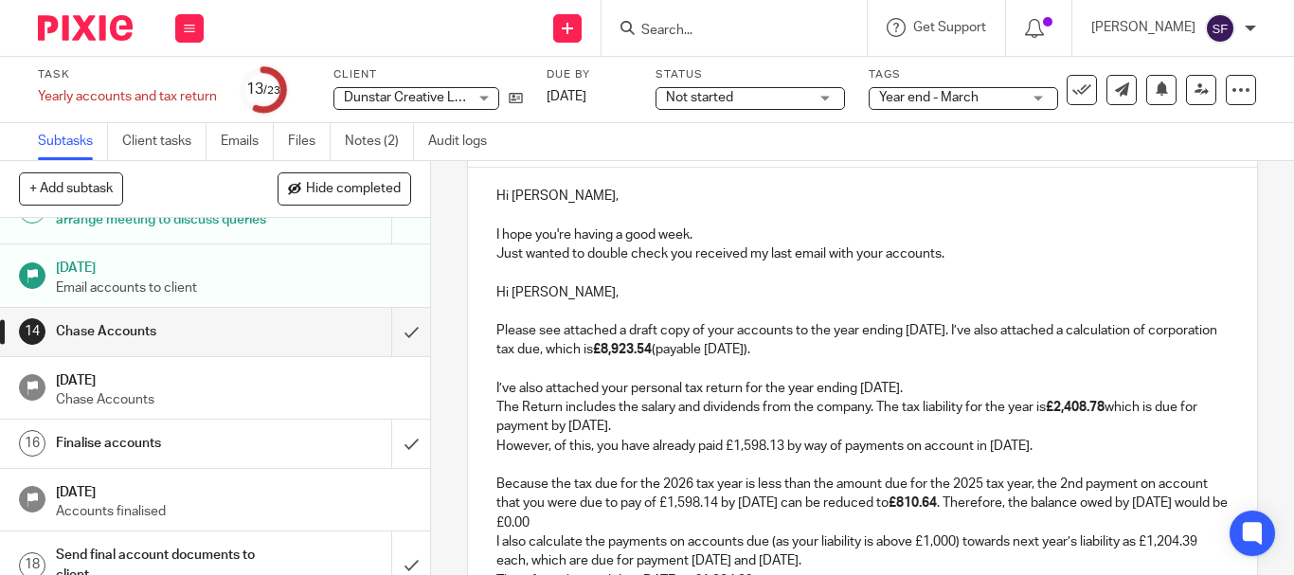
click at [552, 286] on p "Hi [PERSON_NAME]," at bounding box center [862, 292] width 732 height 19
drag, startPoint x: 552, startPoint y: 286, endPoint x: 471, endPoint y: 286, distance: 81.4
click at [471, 286] on div "Hi [PERSON_NAME], I hope you're having a good week. Just wanted to double check…" at bounding box center [862, 472] width 789 height 609
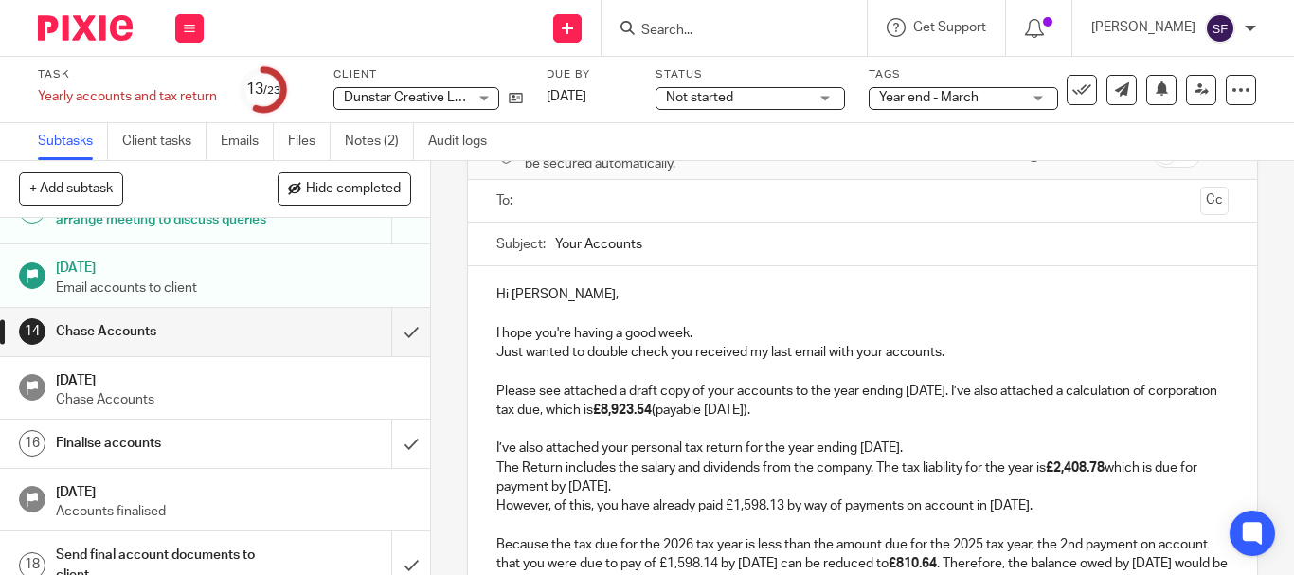
scroll to position [137, 0]
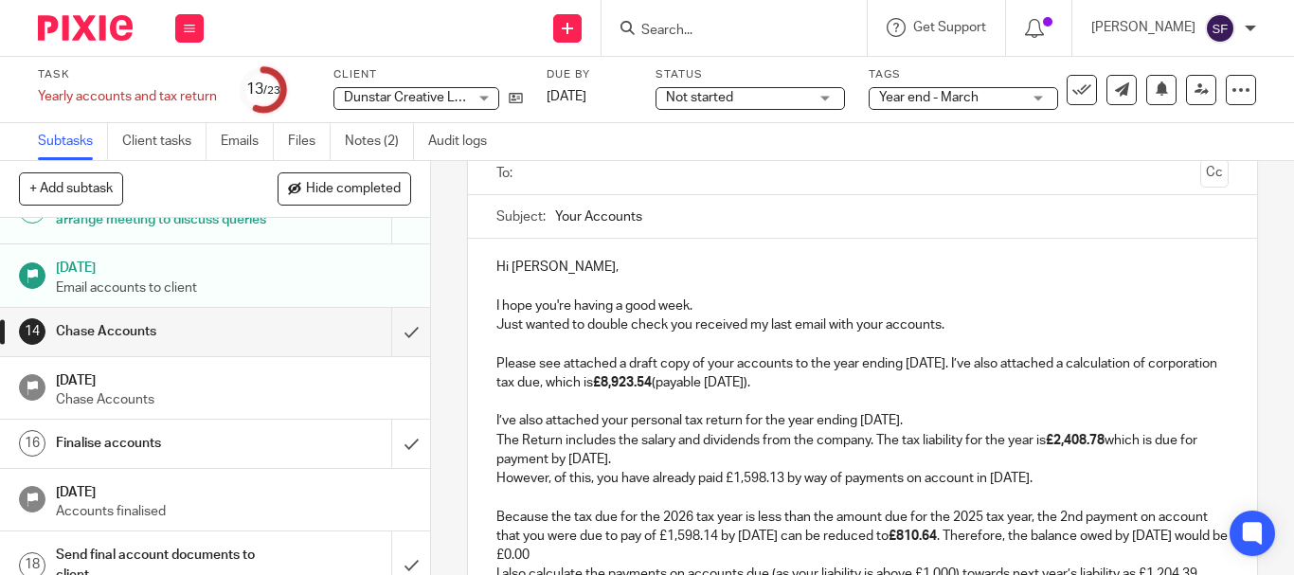
click at [963, 322] on p "Just wanted to double check you received my last email with your accounts." at bounding box center [862, 324] width 732 height 19
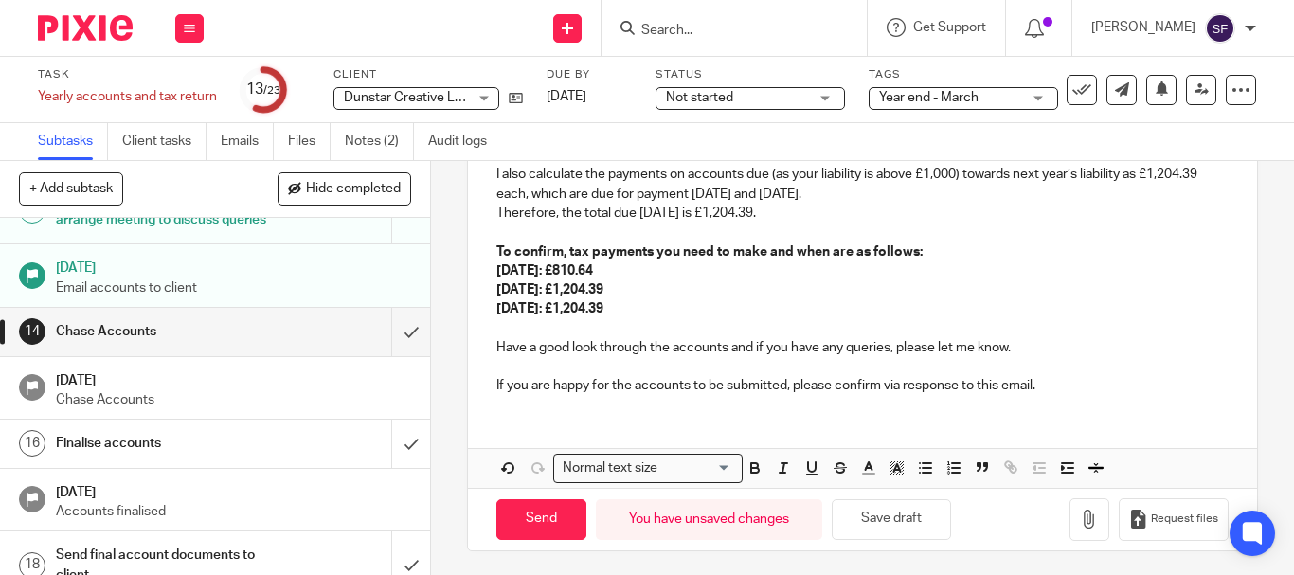
scroll to position [542, 0]
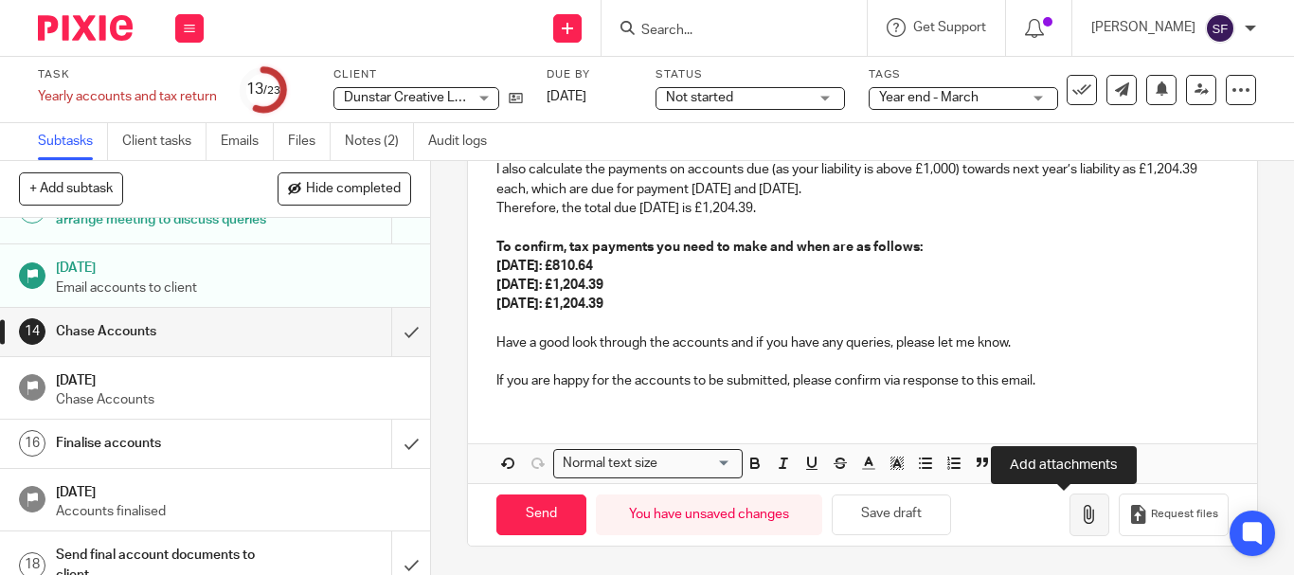
click at [1080, 518] on icon "button" at bounding box center [1089, 514] width 19 height 19
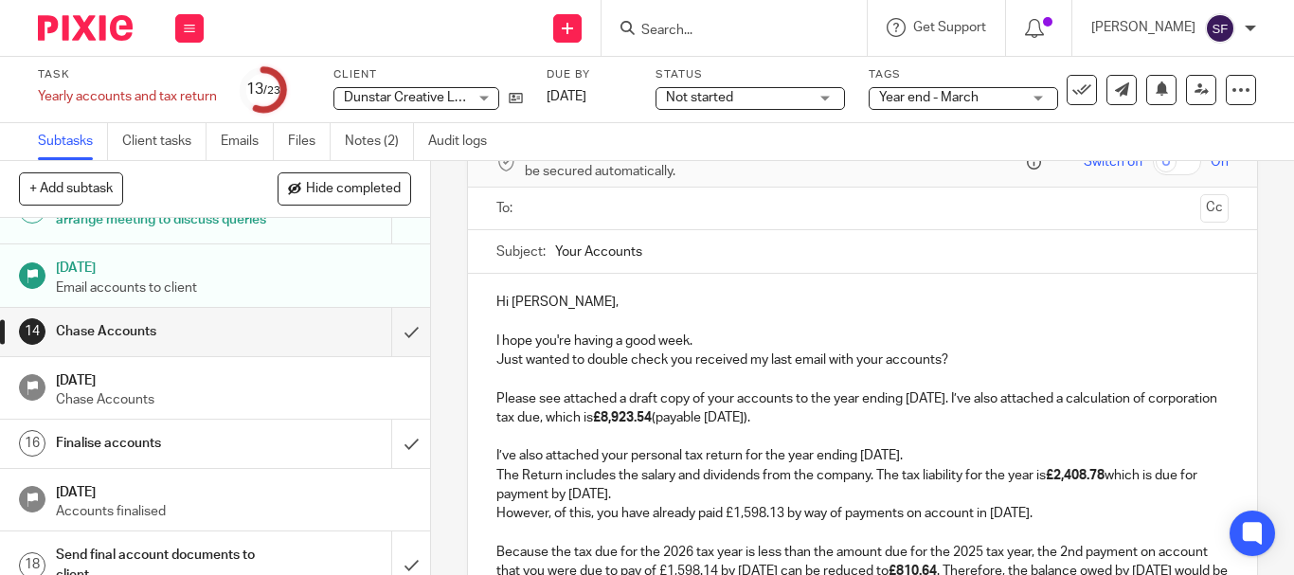
scroll to position [68, 0]
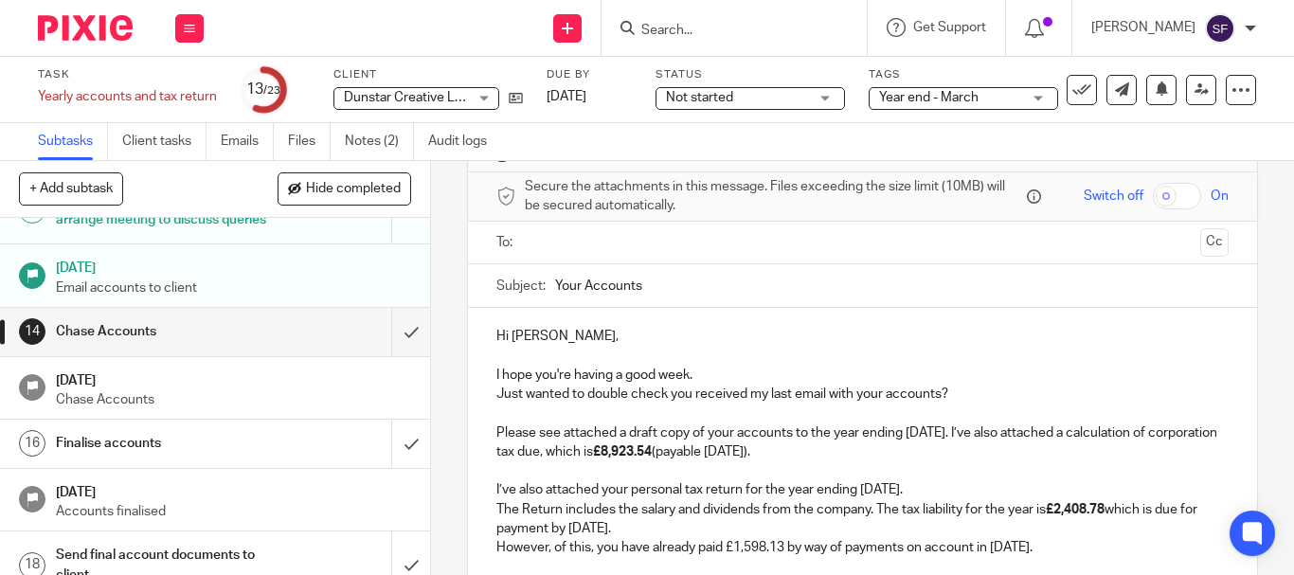
click at [621, 248] on input "text" at bounding box center [861, 243] width 660 height 22
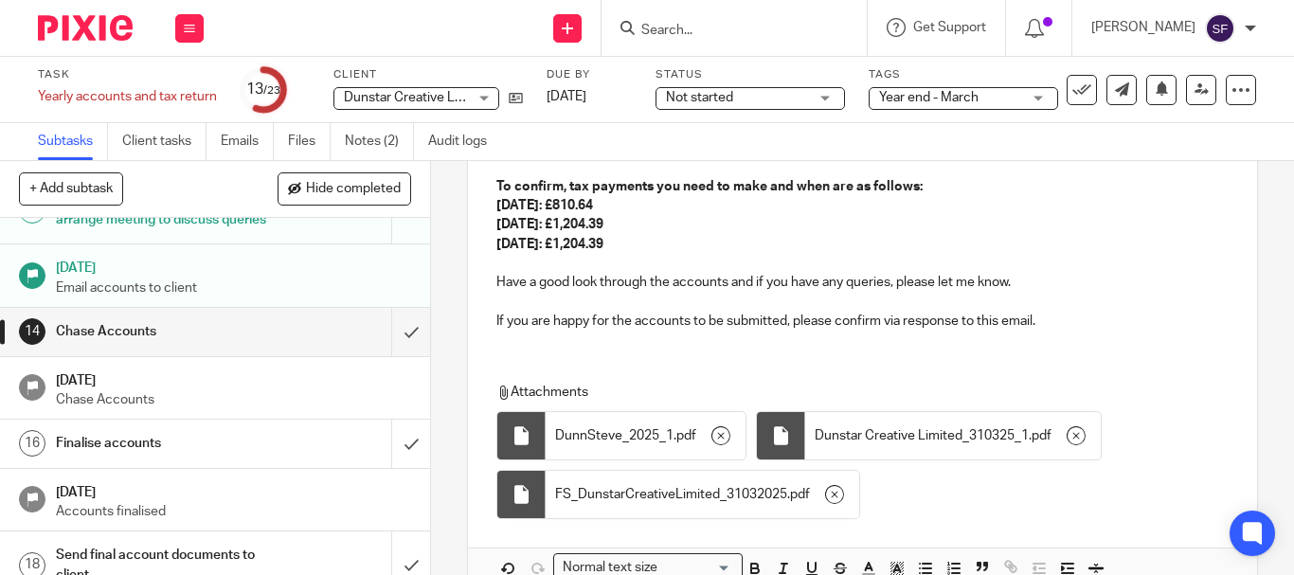
scroll to position [710, 0]
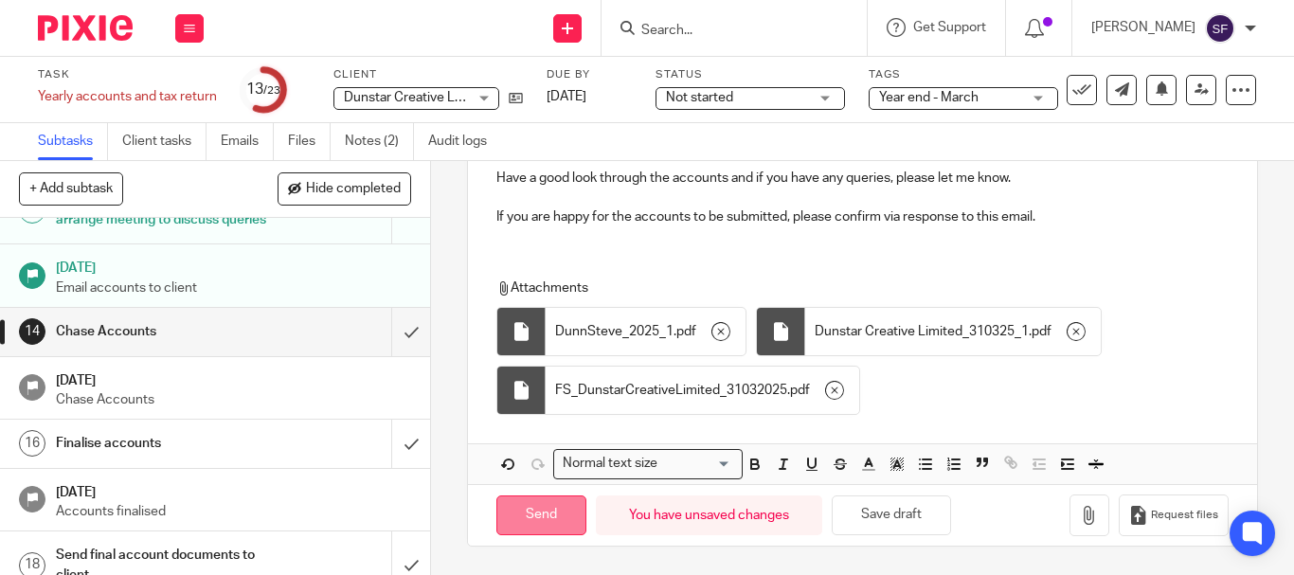
click at [556, 514] on input "Send" at bounding box center [541, 515] width 90 height 41
type input "Sent"
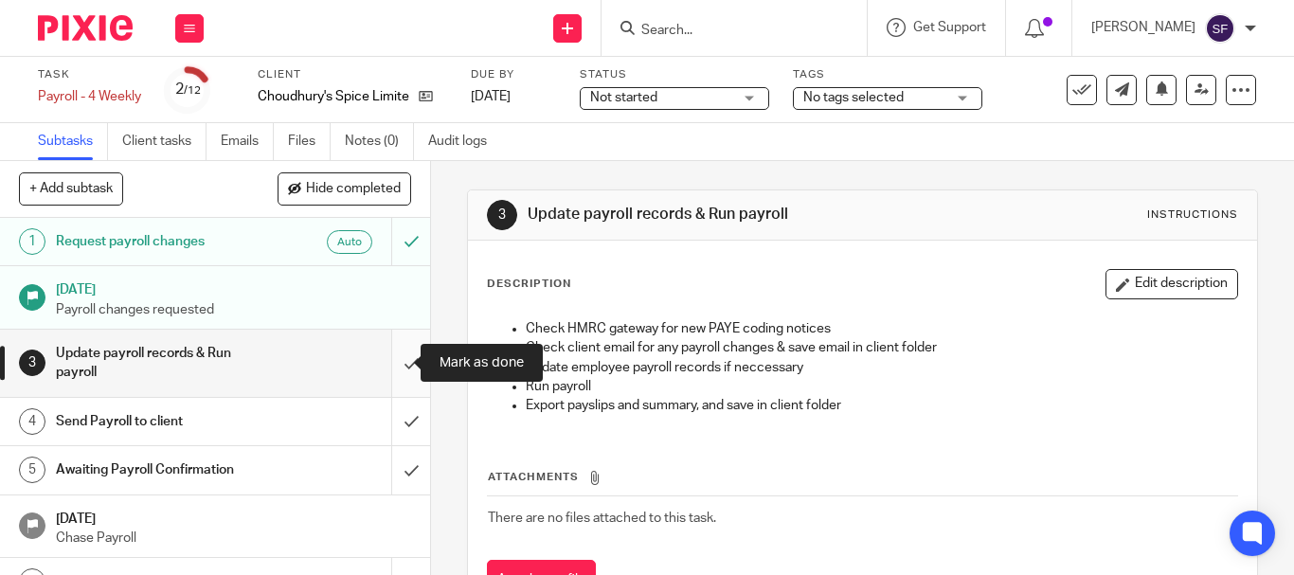
click at [396, 370] on input "submit" at bounding box center [215, 363] width 430 height 67
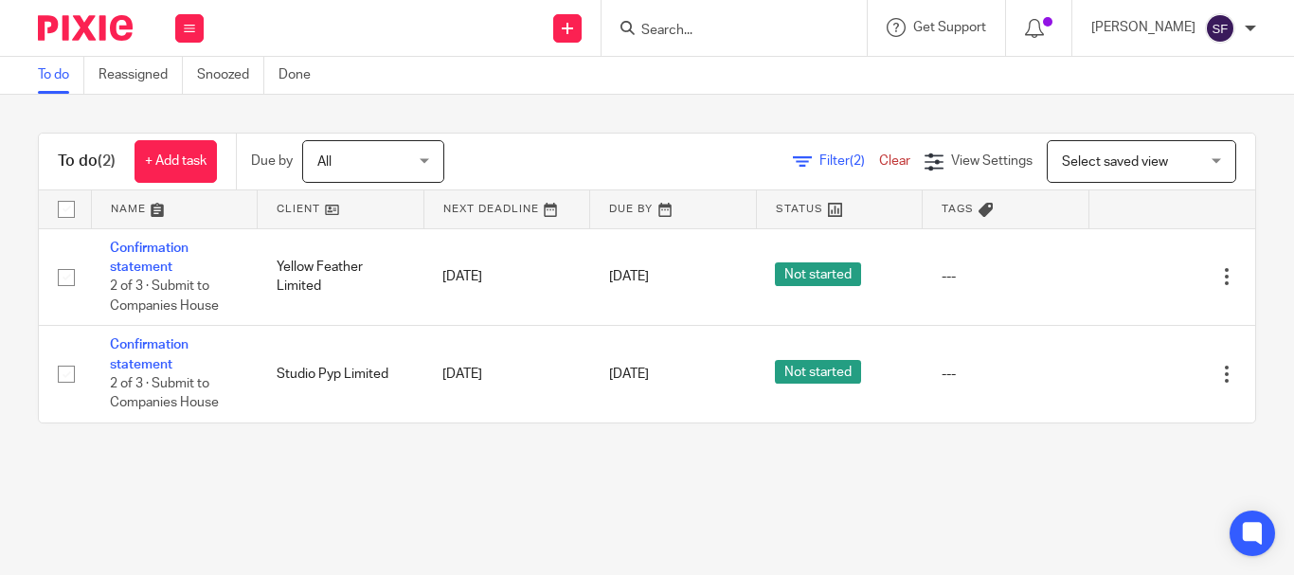
click at [736, 28] on input "Search" at bounding box center [724, 31] width 170 height 17
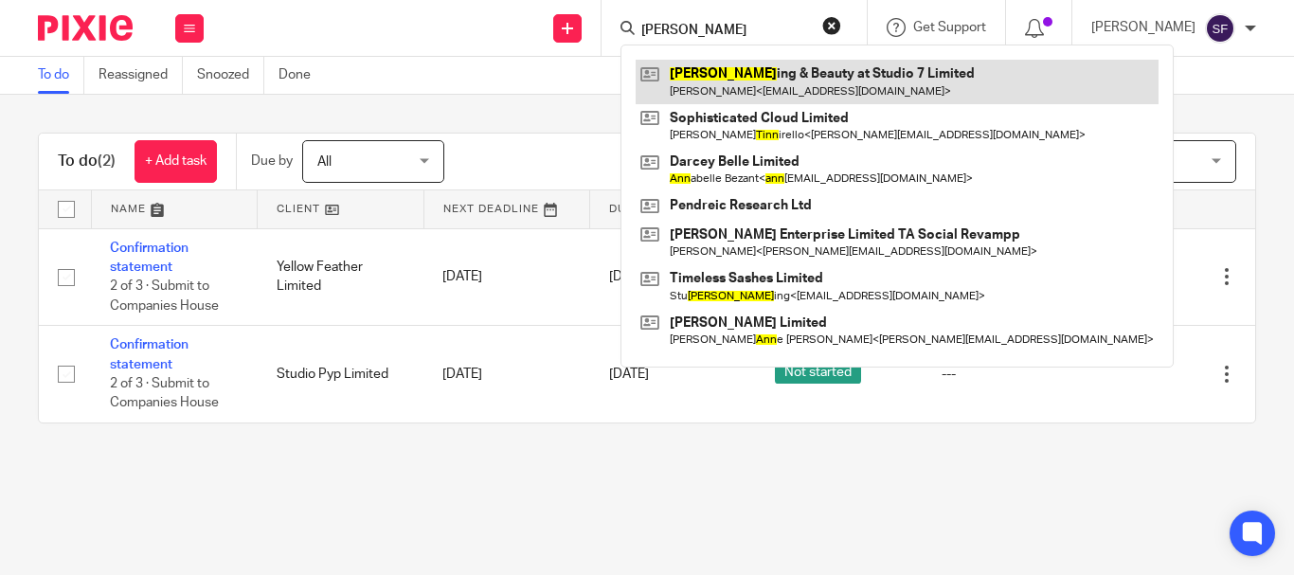
type input "[PERSON_NAME]"
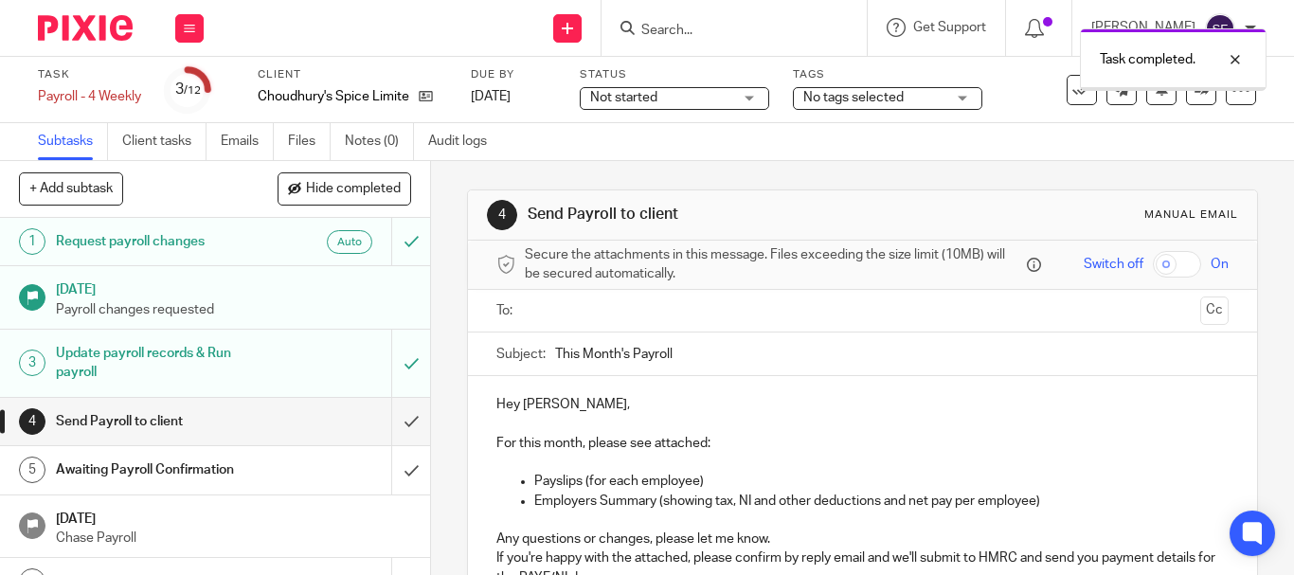
scroll to position [95, 0]
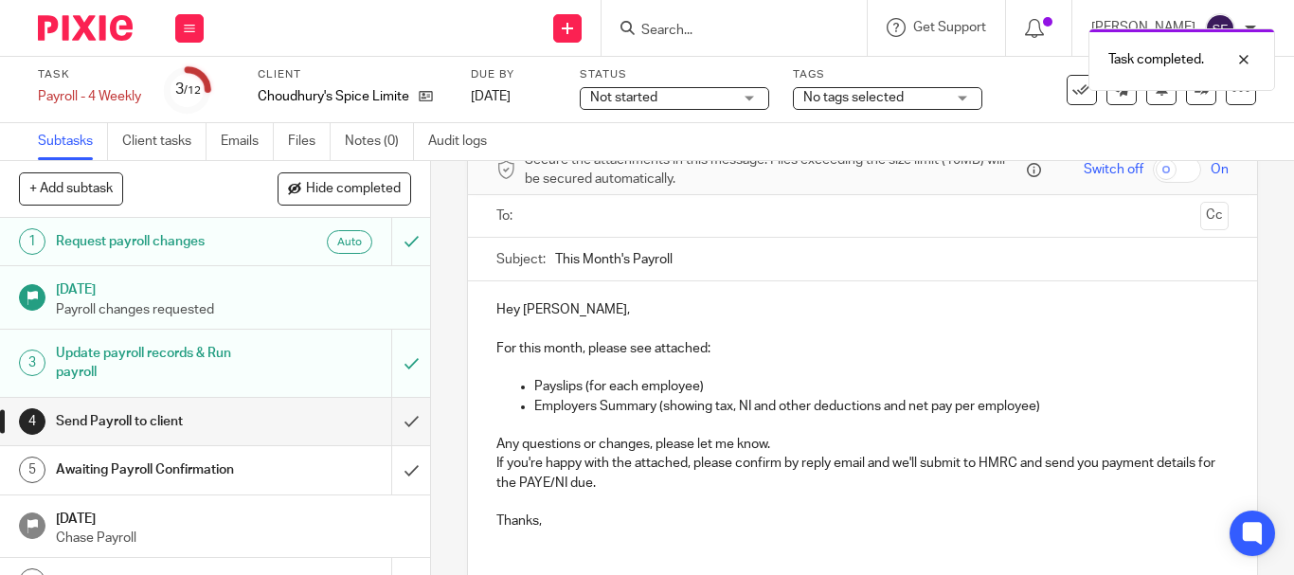
click at [1048, 407] on p "Employers Summary (showing tax, NI and other deductions and net pay per employe…" at bounding box center [881, 406] width 694 height 19
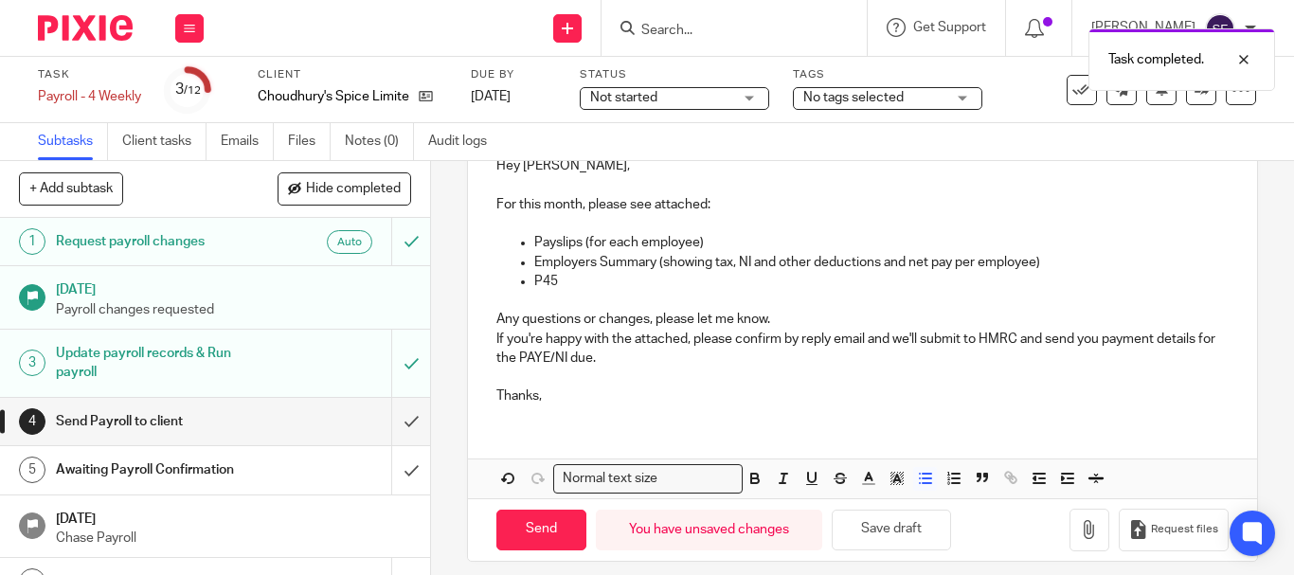
scroll to position [254, 0]
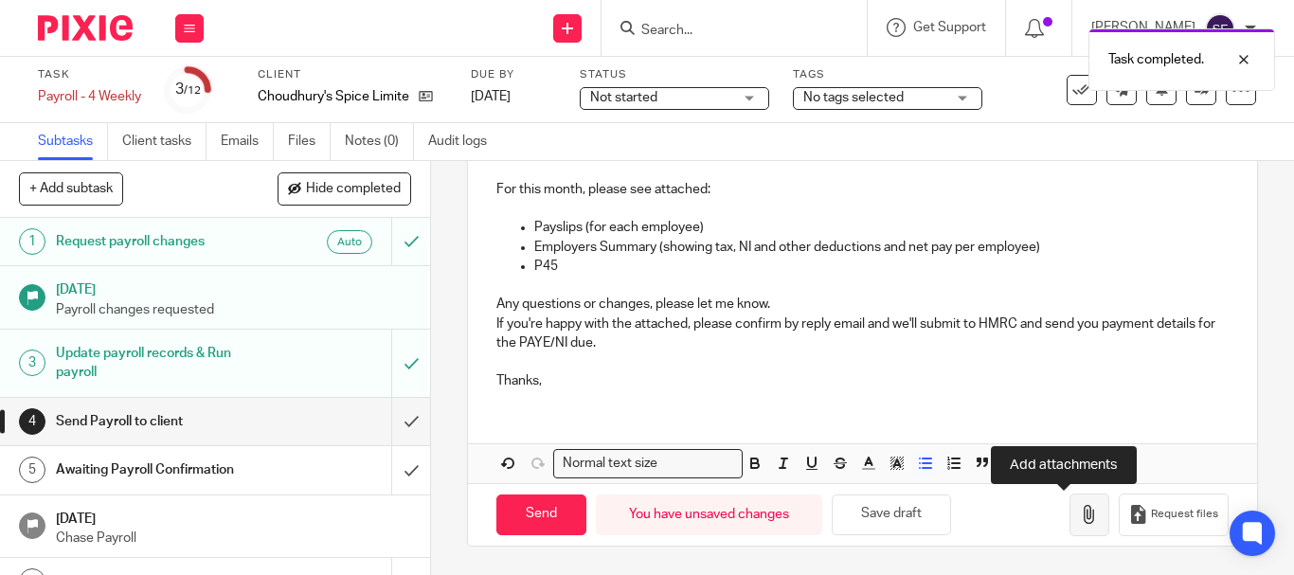
click at [1080, 514] on icon "button" at bounding box center [1089, 514] width 19 height 19
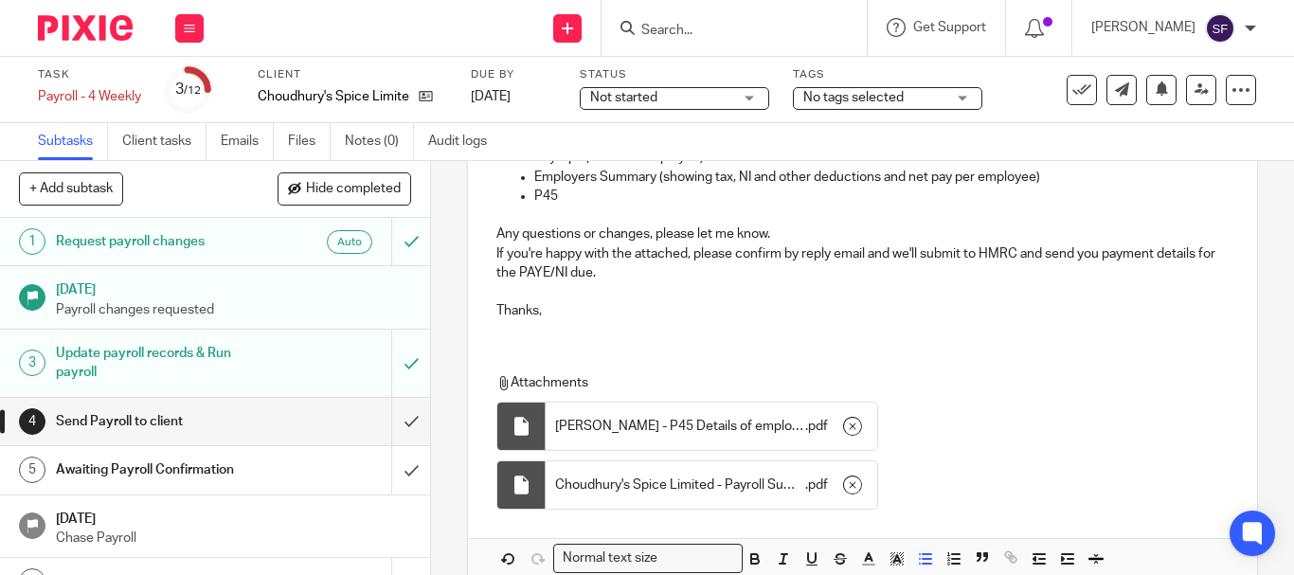
scroll to position [420, 0]
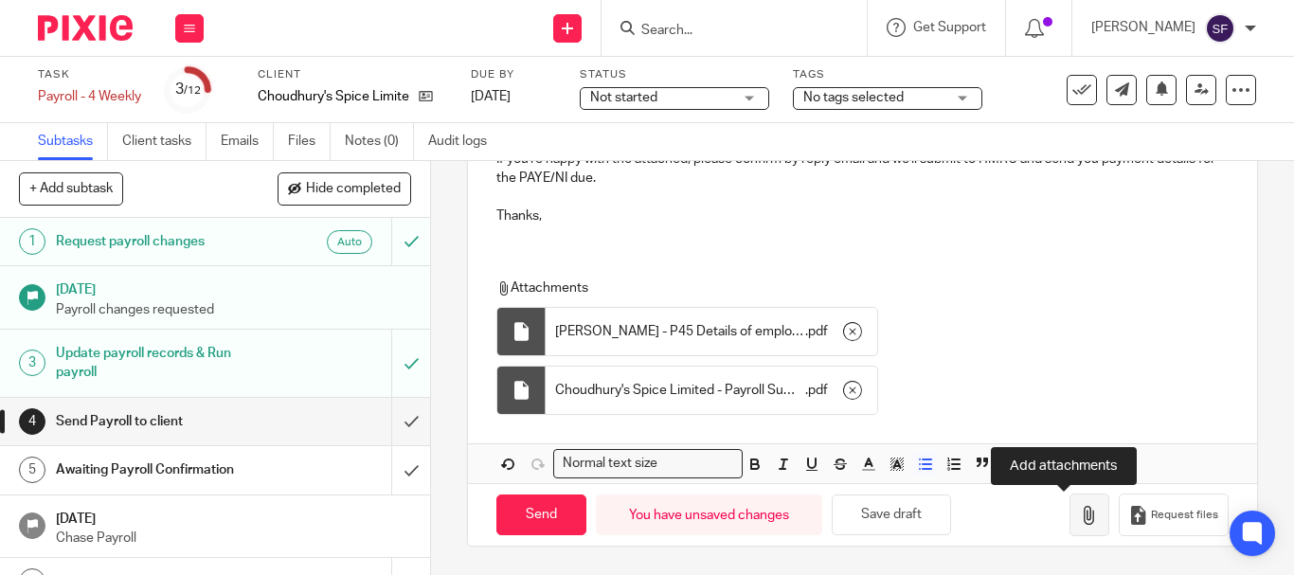
click at [1080, 518] on icon "button" at bounding box center [1089, 515] width 19 height 19
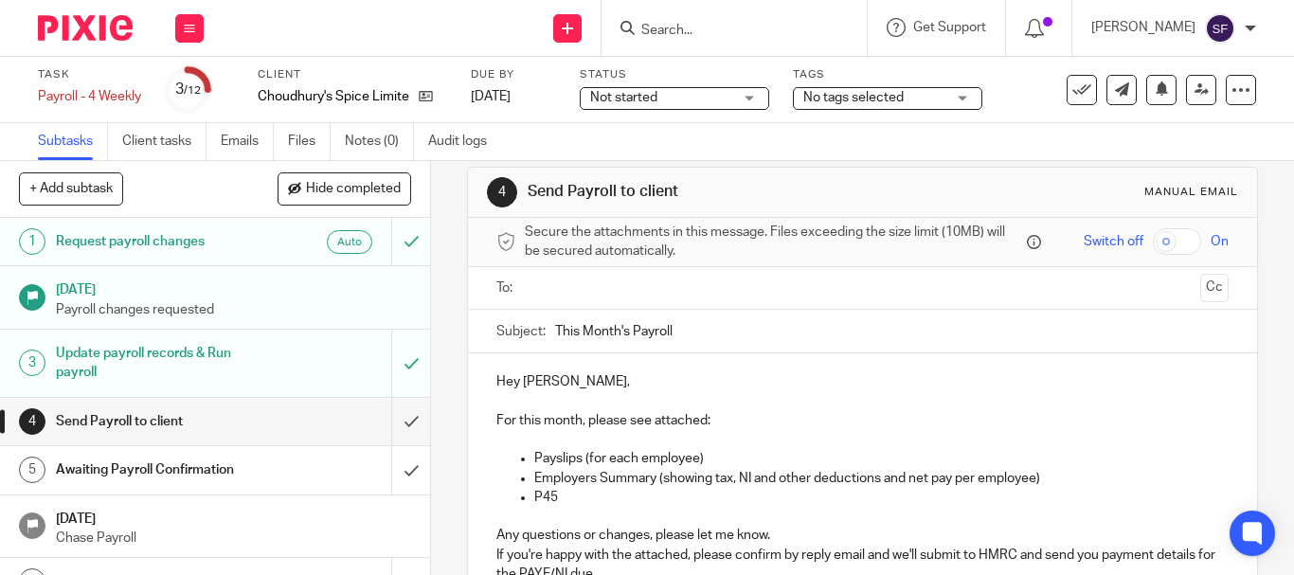
scroll to position [0, 0]
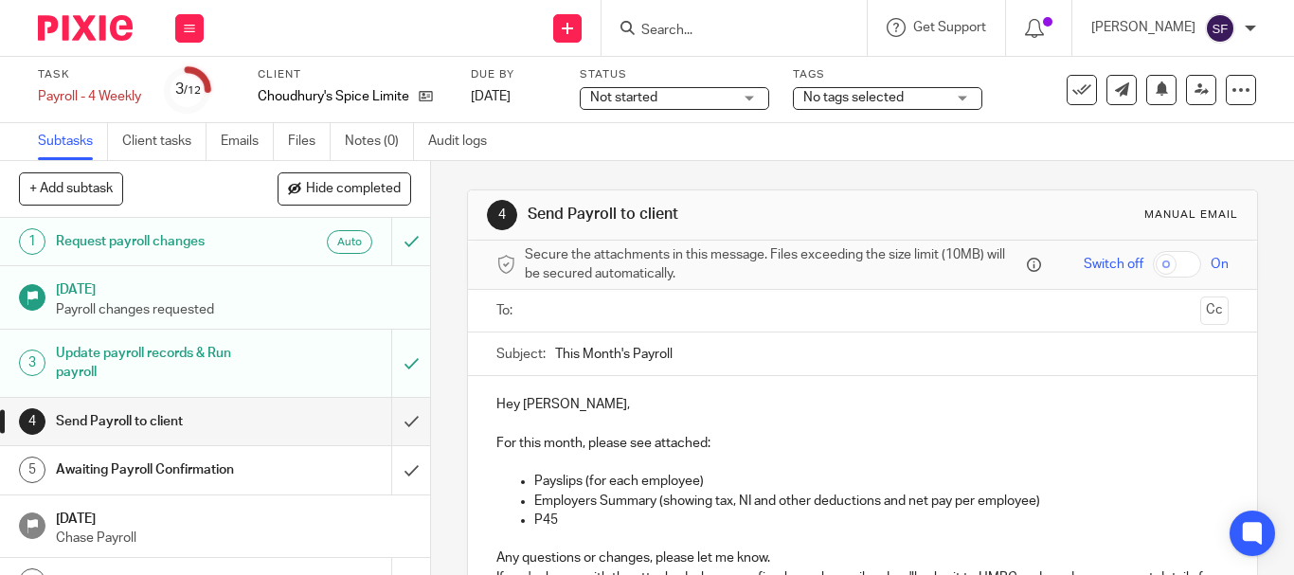
click at [573, 316] on input "text" at bounding box center [861, 311] width 660 height 22
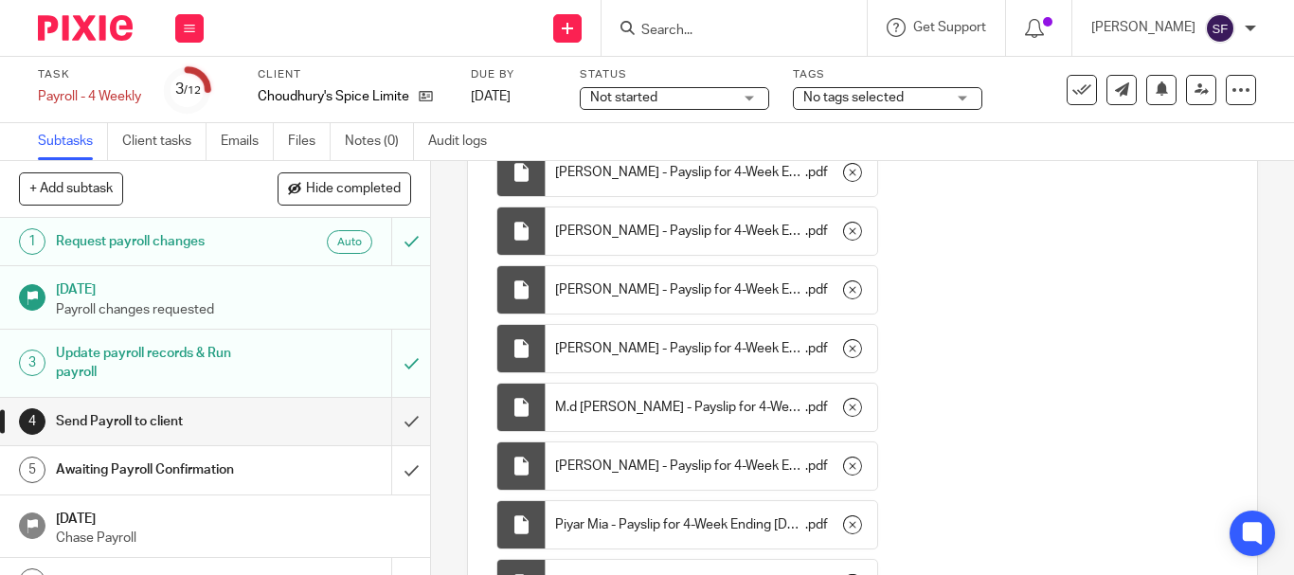
scroll to position [1135, 0]
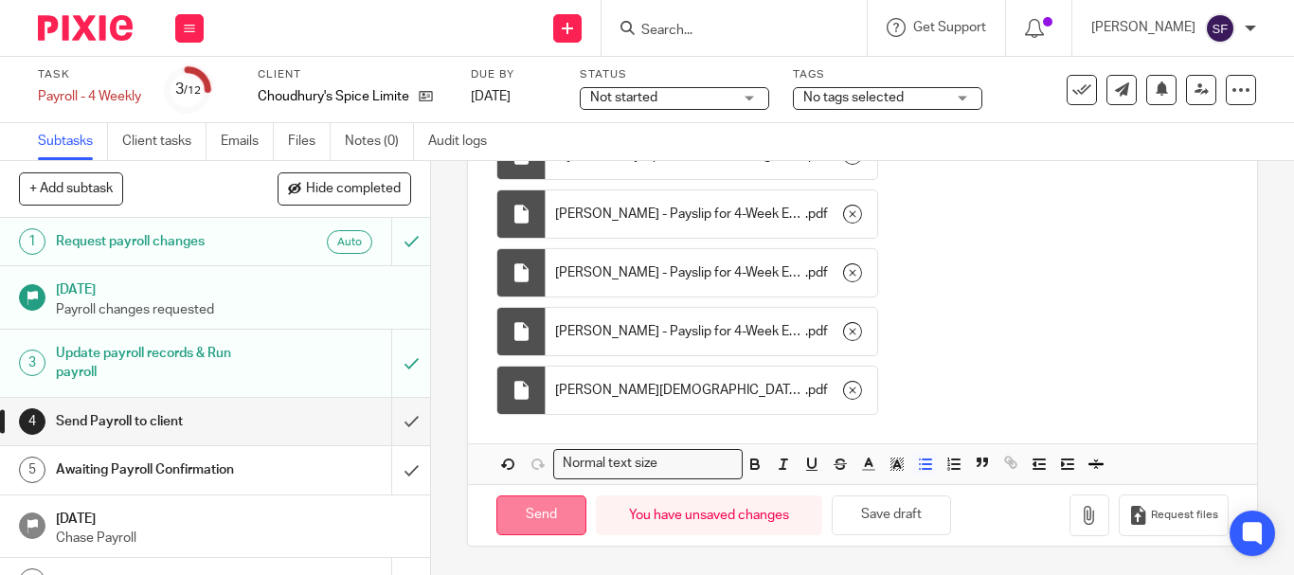
click at [546, 513] on input "Send" at bounding box center [541, 515] width 90 height 41
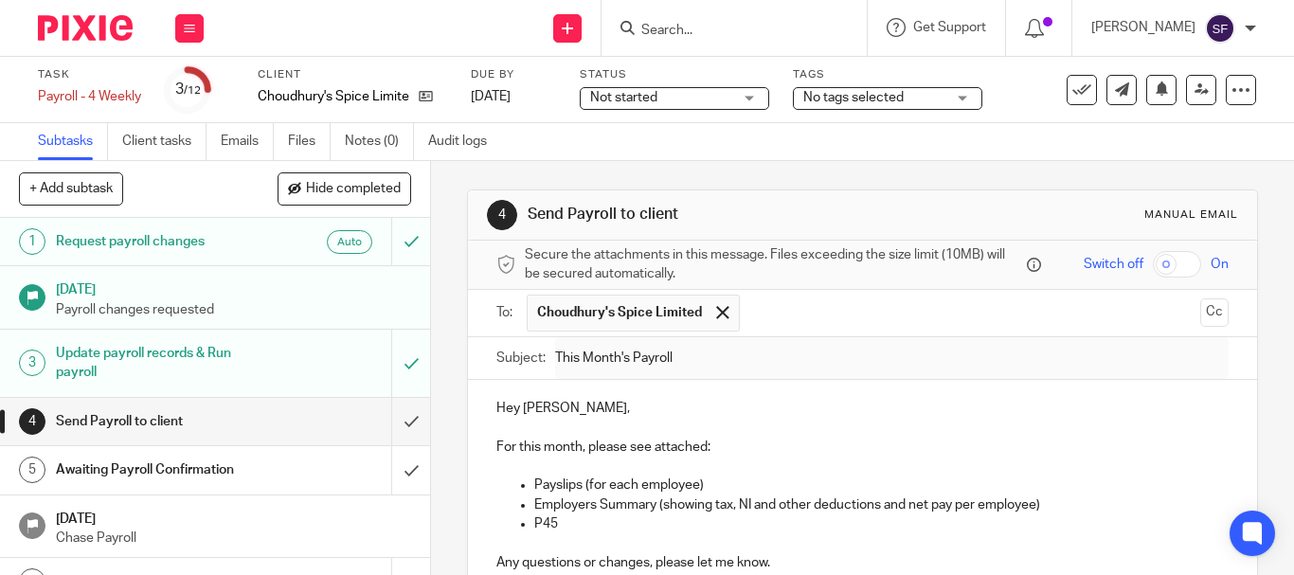
scroll to position [95, 0]
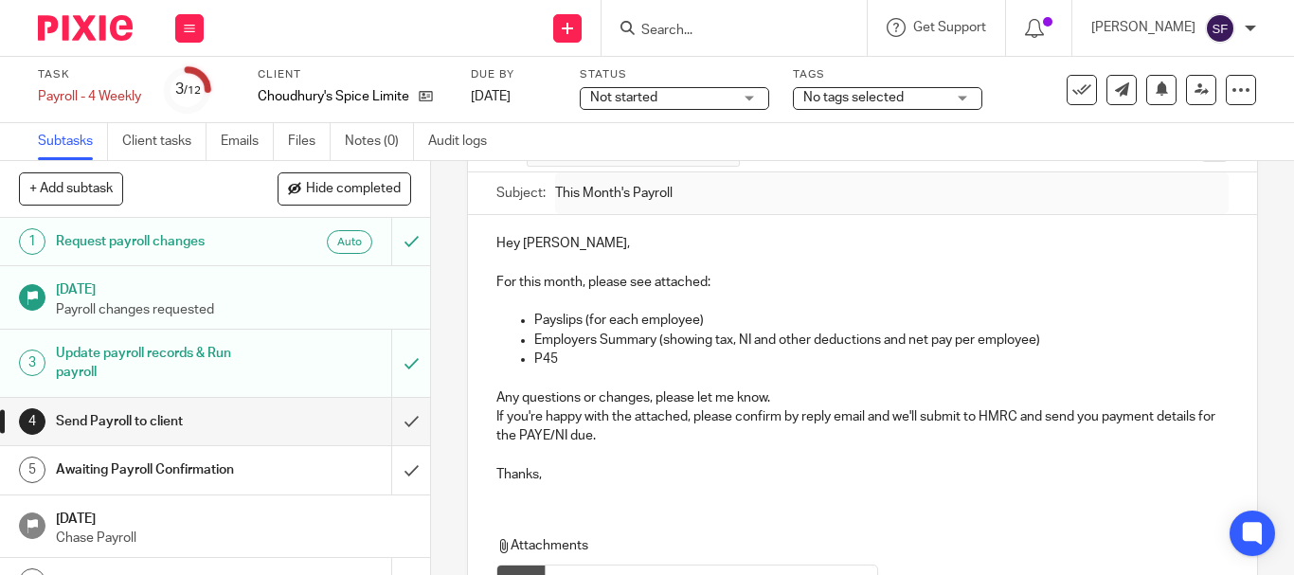
type input "Sent"
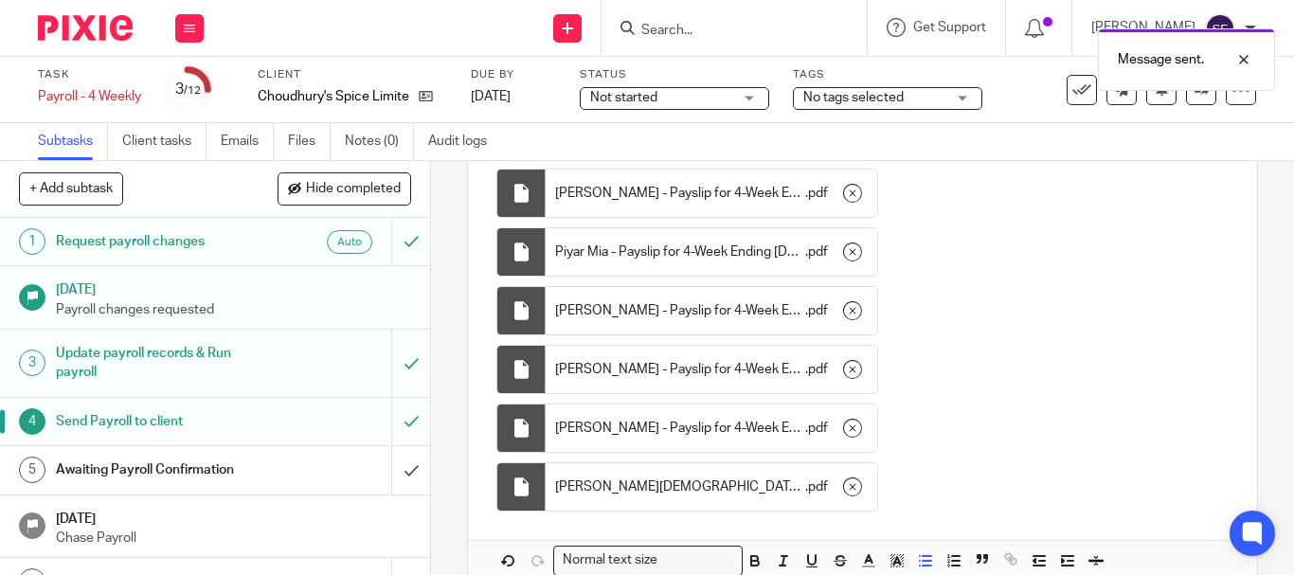
scroll to position [1135, 0]
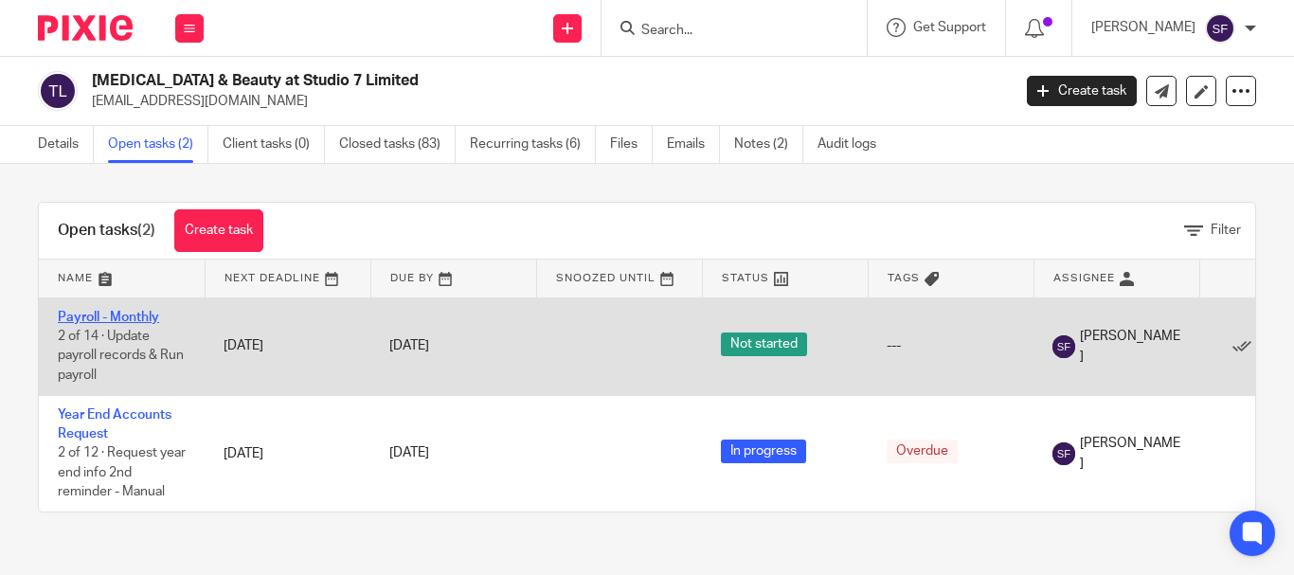
click at [146, 318] on link "Payroll - Monthly" at bounding box center [108, 317] width 101 height 13
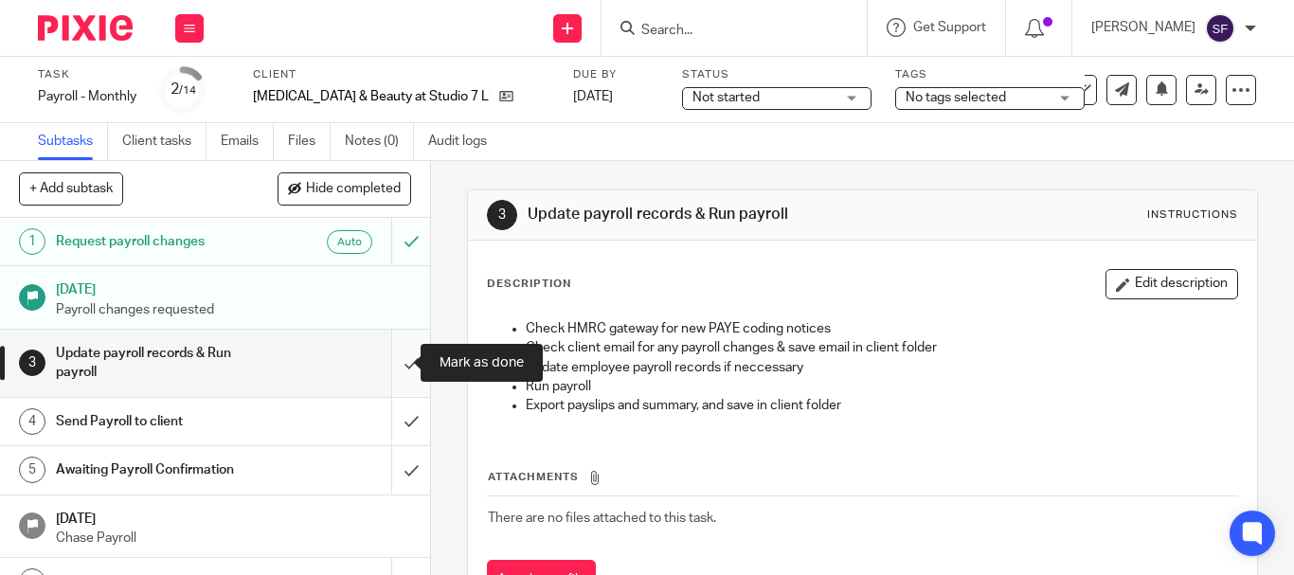
click at [394, 364] on input "submit" at bounding box center [215, 363] width 430 height 67
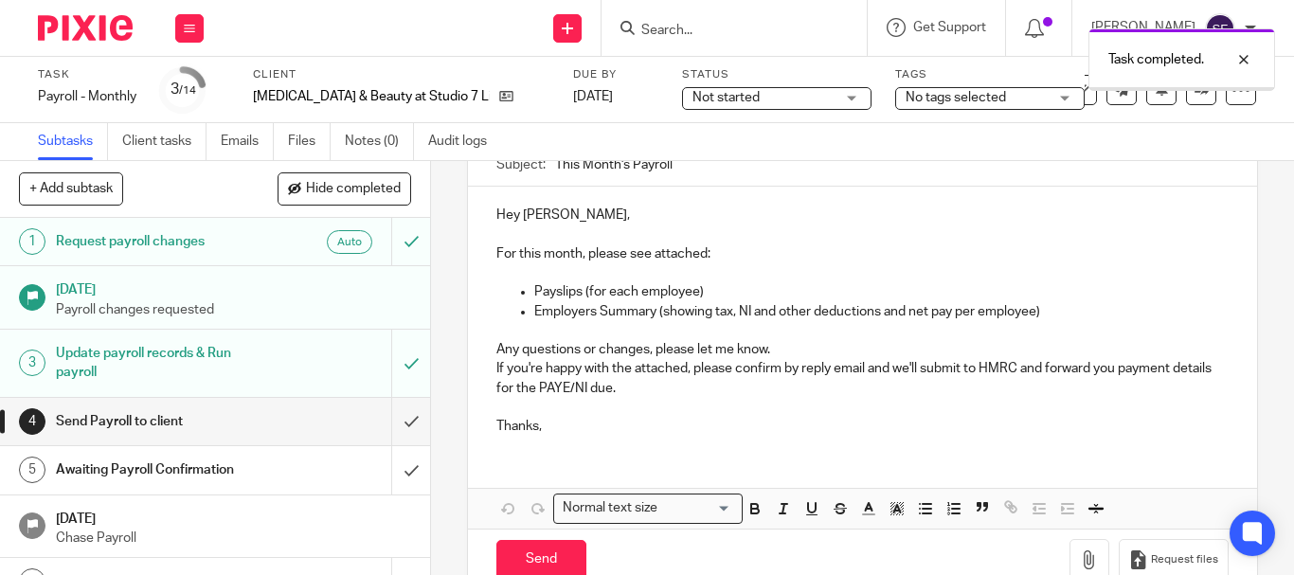
scroll to position [235, 0]
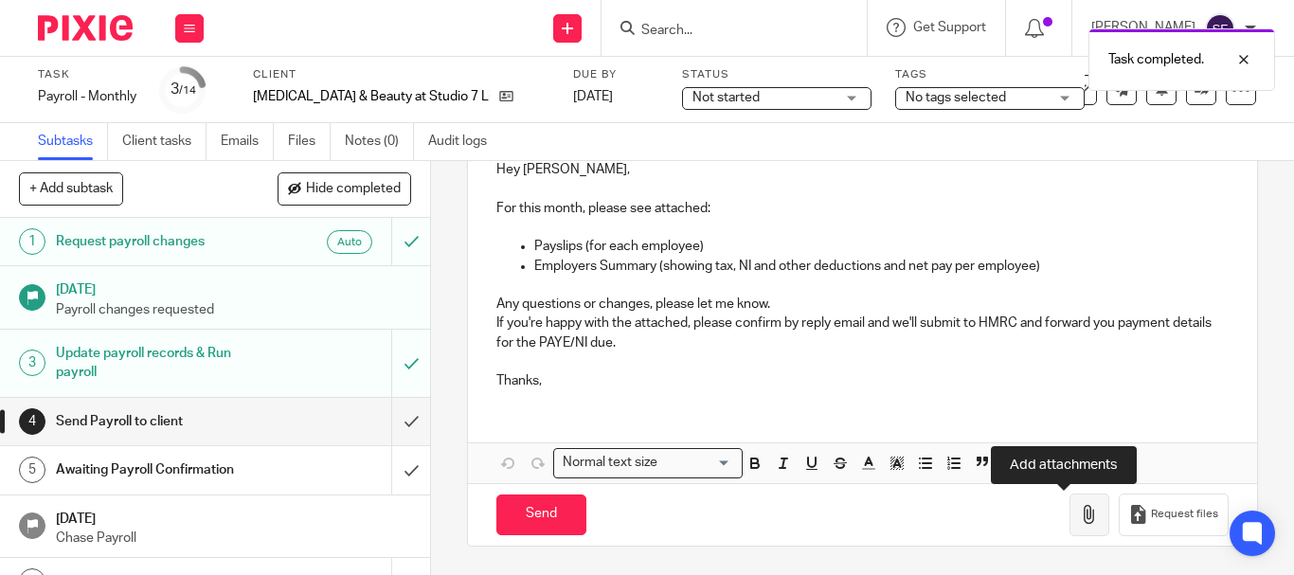
click at [1080, 518] on icon "button" at bounding box center [1089, 514] width 19 height 19
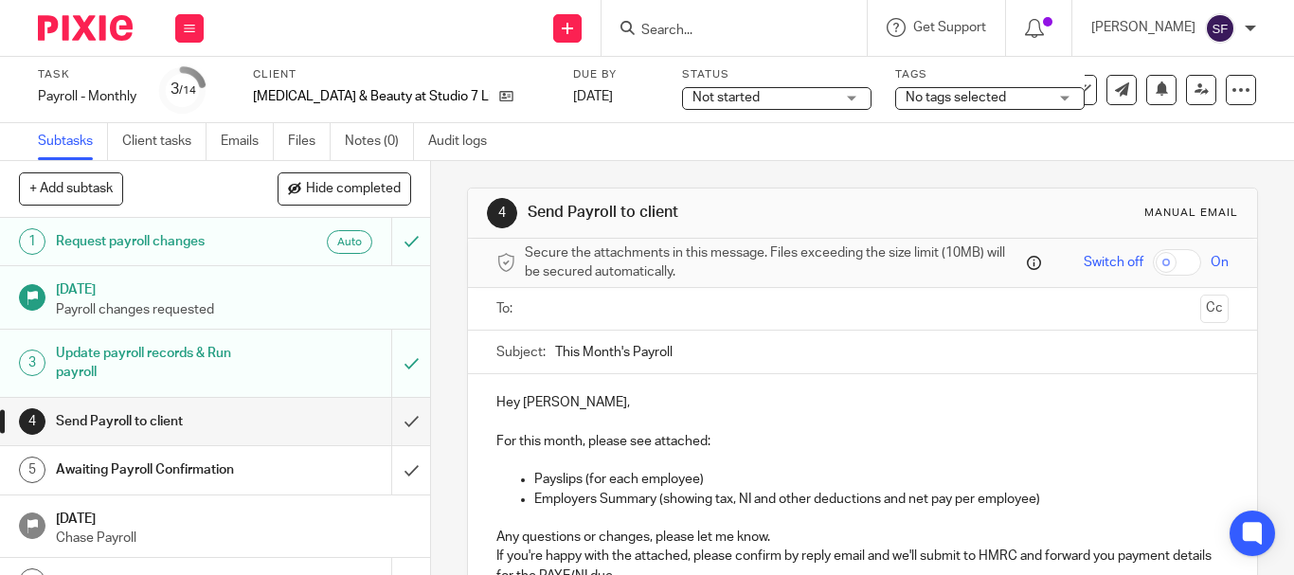
scroll to position [0, 0]
click at [550, 308] on input "text" at bounding box center [861, 311] width 660 height 22
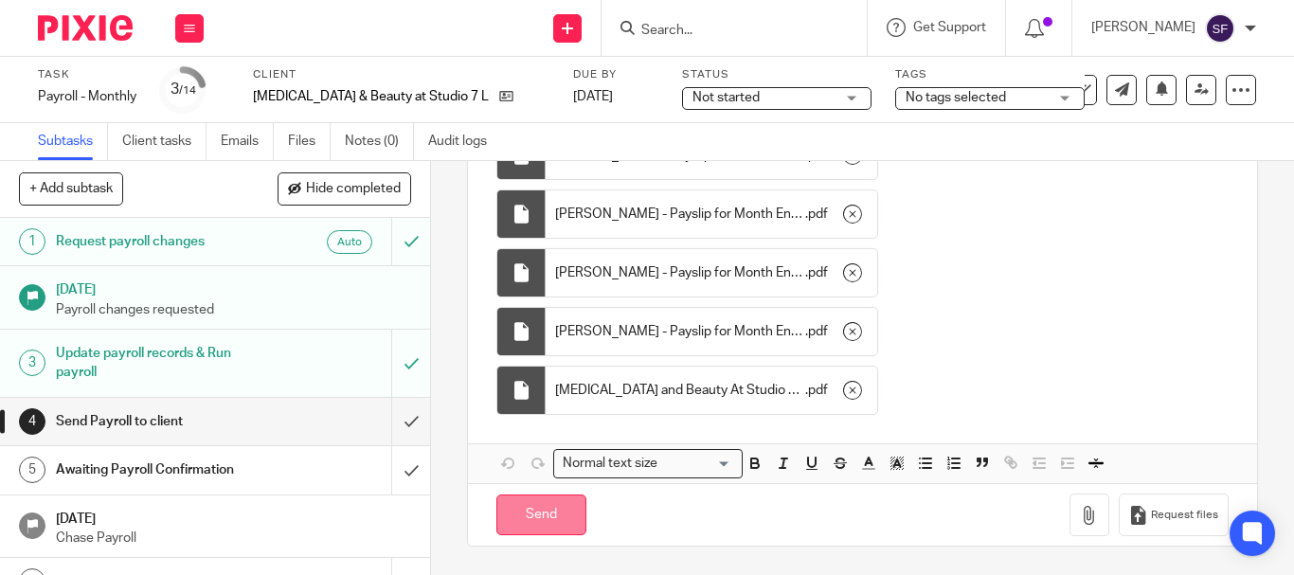
scroll to position [582, 0]
click at [532, 509] on input "Send" at bounding box center [541, 514] width 90 height 41
type input "Sent"
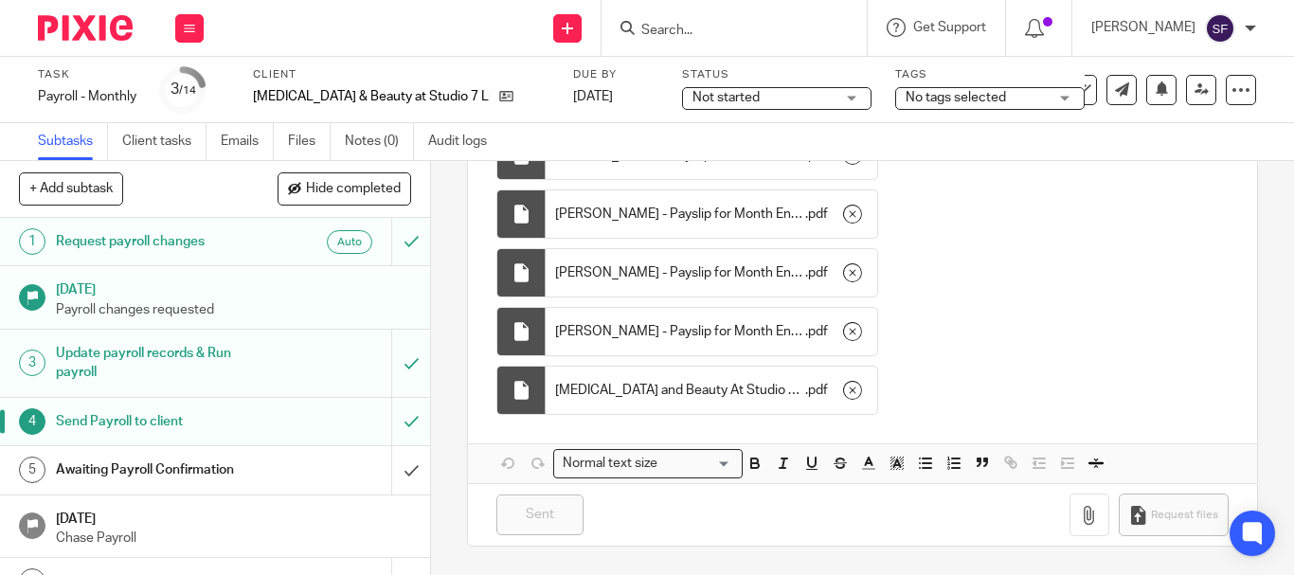
click at [752, 30] on input "Search" at bounding box center [724, 31] width 170 height 17
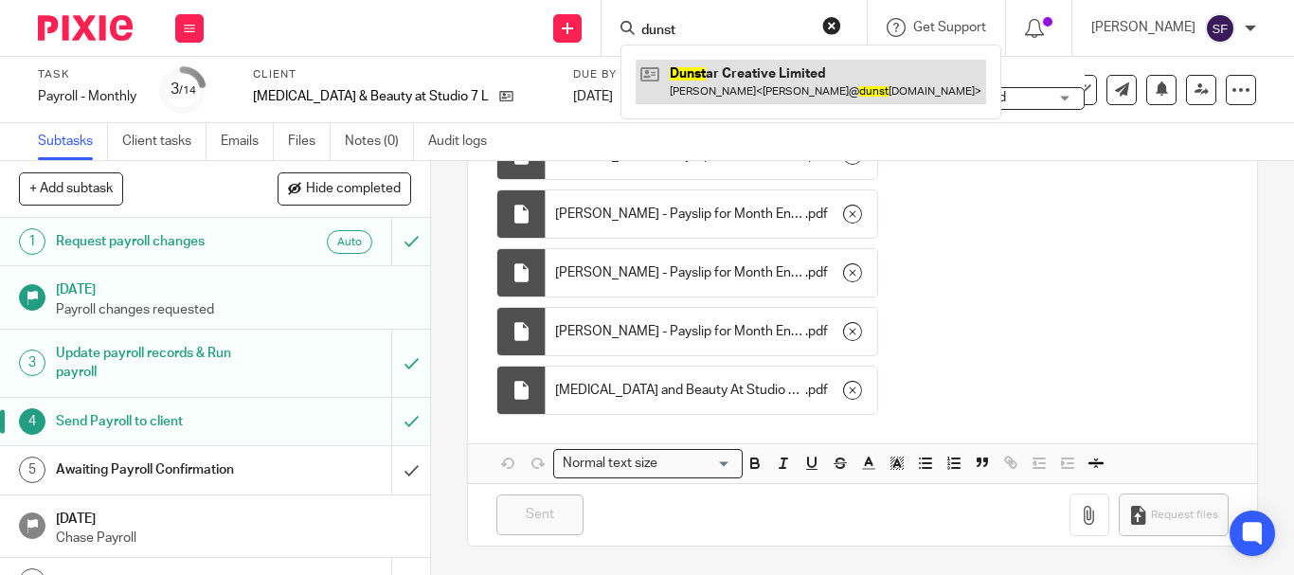
type input "dunst"
click at [781, 76] on link at bounding box center [810, 82] width 350 height 44
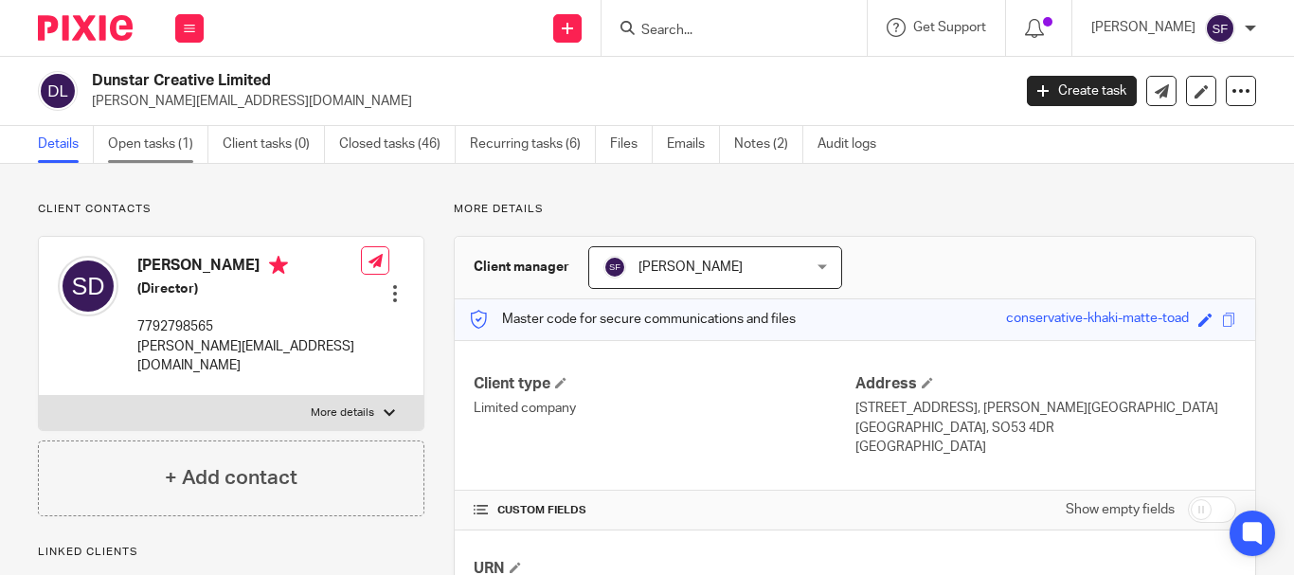
click at [134, 140] on link "Open tasks (1)" at bounding box center [158, 144] width 100 height 37
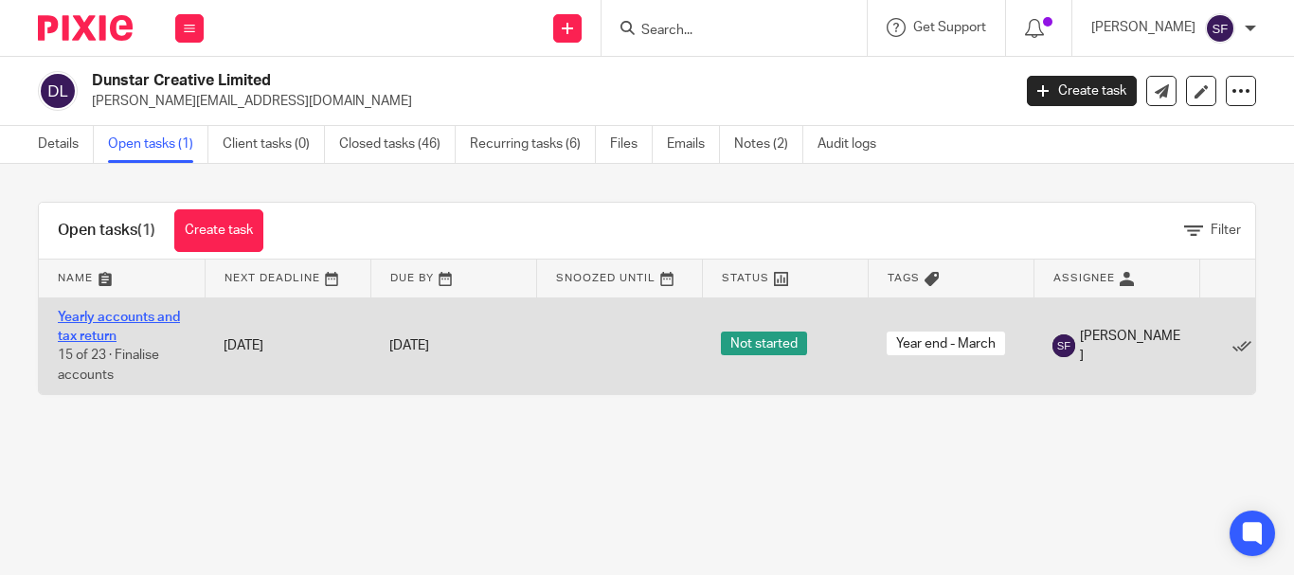
click at [97, 330] on link "Yearly accounts and tax return" at bounding box center [119, 327] width 122 height 32
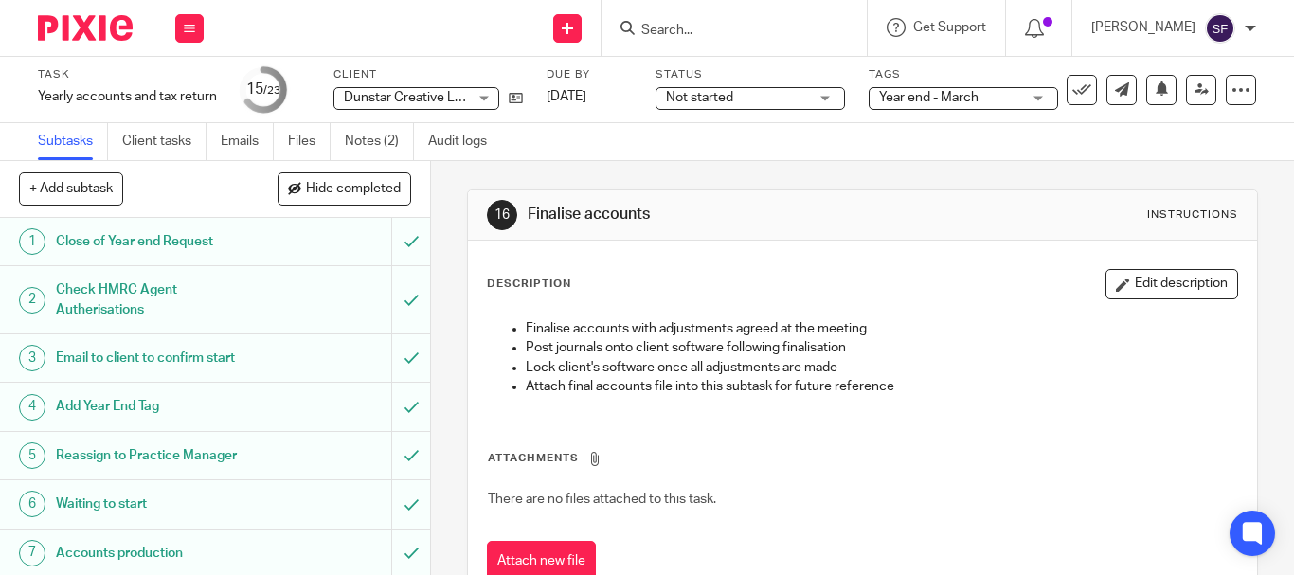
click at [524, 101] on div "Task Yearly accounts and tax return Save Yearly accounts and tax return 15 /23 …" at bounding box center [545, 89] width 1015 height 45
click at [514, 101] on icon at bounding box center [516, 98] width 14 height 14
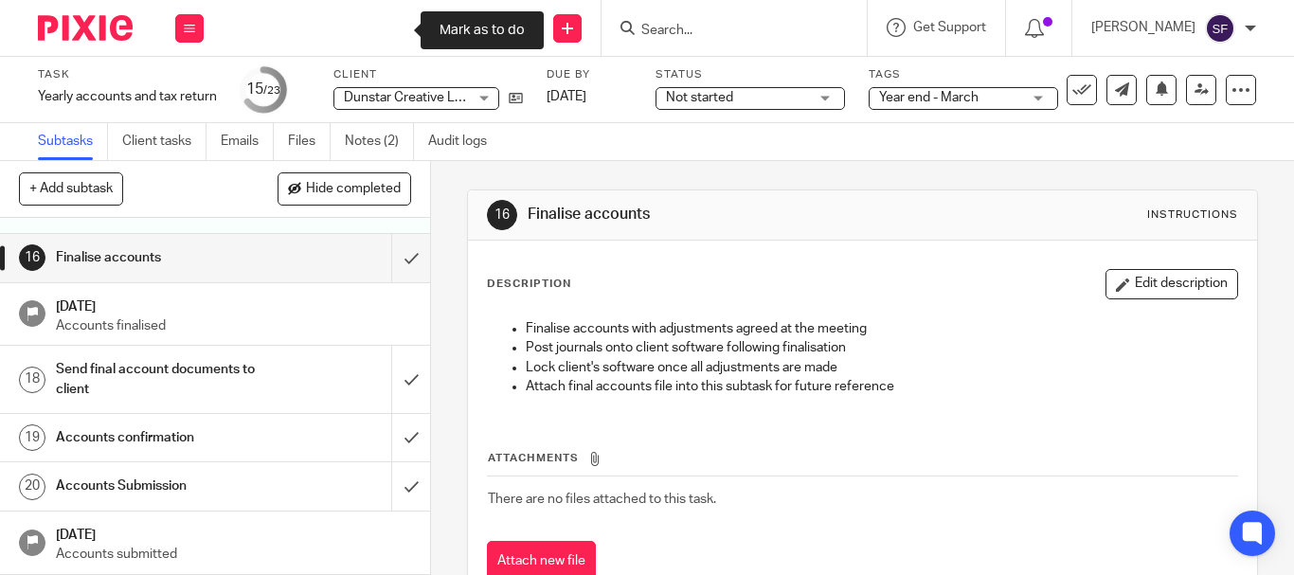
scroll to position [852, 0]
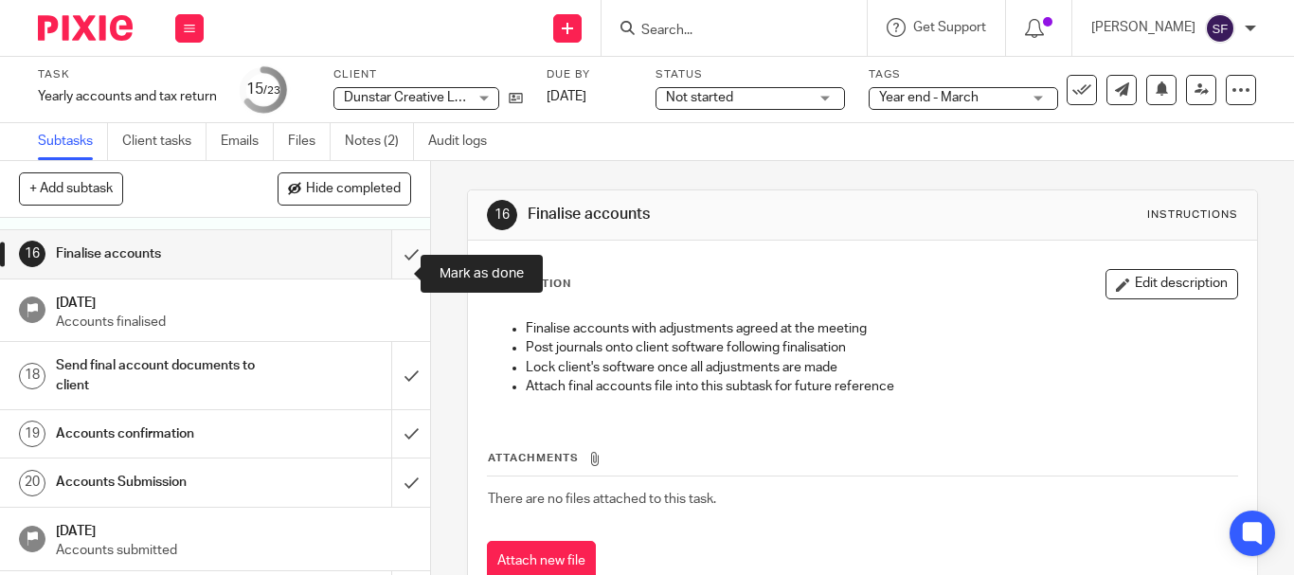
click at [381, 277] on input "submit" at bounding box center [215, 253] width 430 height 47
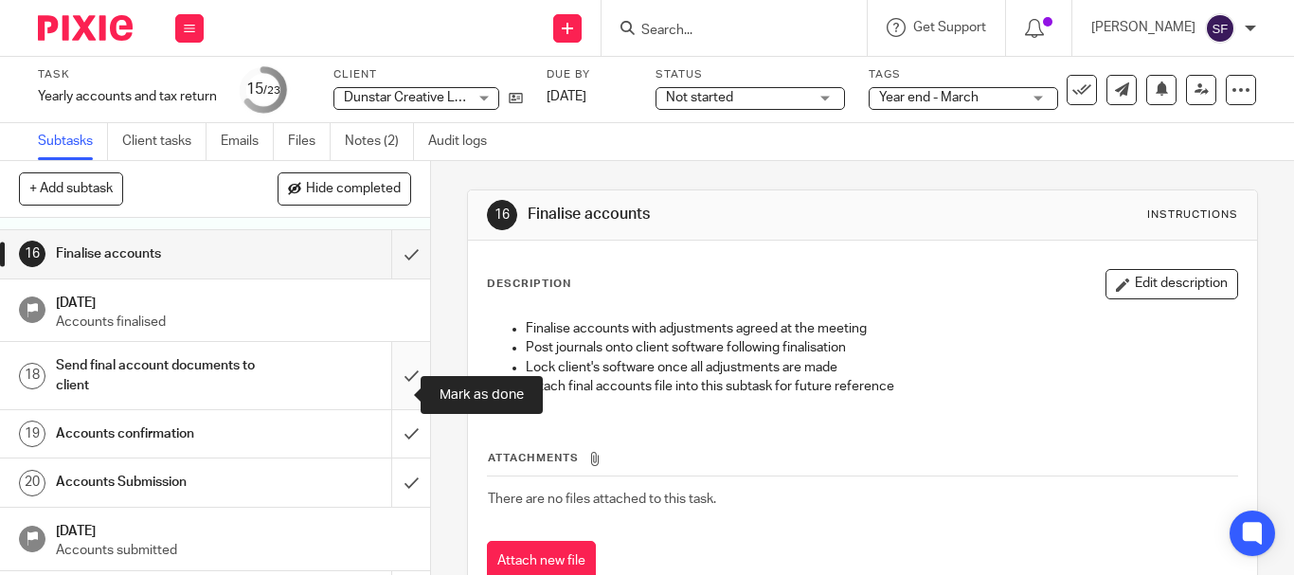
click at [386, 404] on input "submit" at bounding box center [215, 375] width 430 height 67
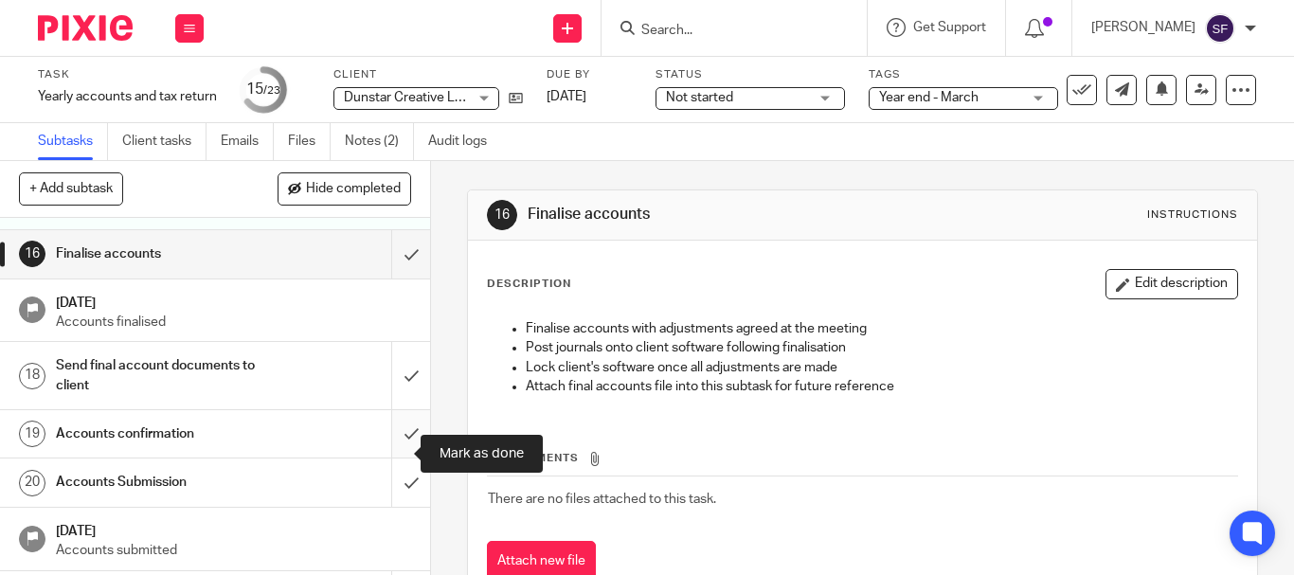
click at [401, 454] on input "submit" at bounding box center [215, 433] width 430 height 47
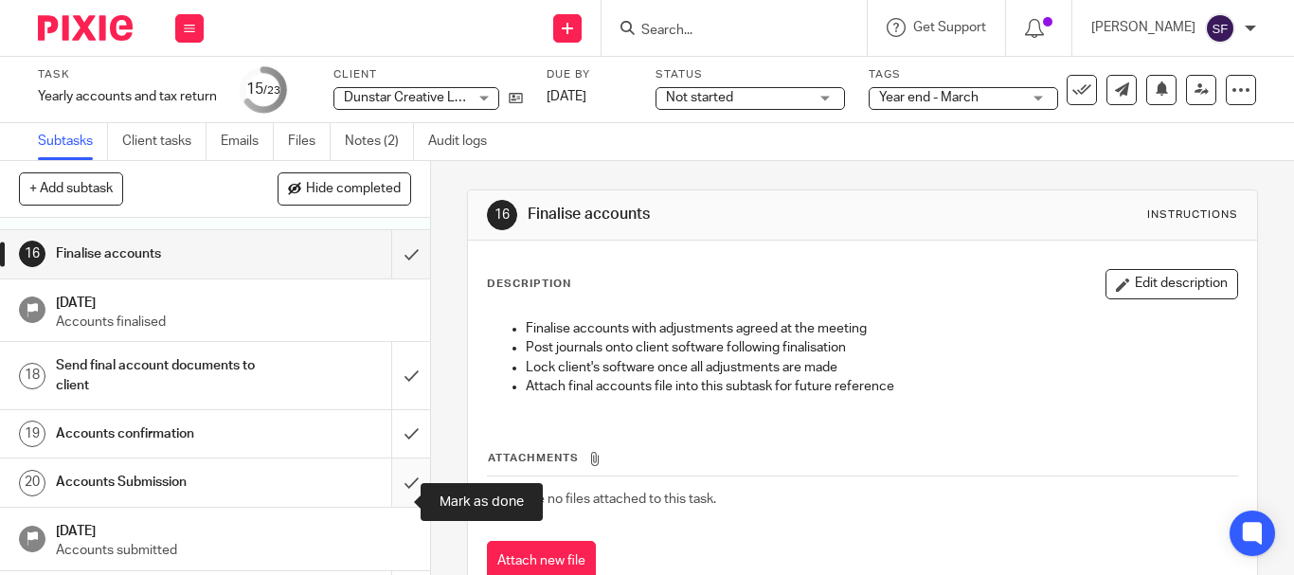
click at [399, 506] on input "submit" at bounding box center [215, 481] width 430 height 47
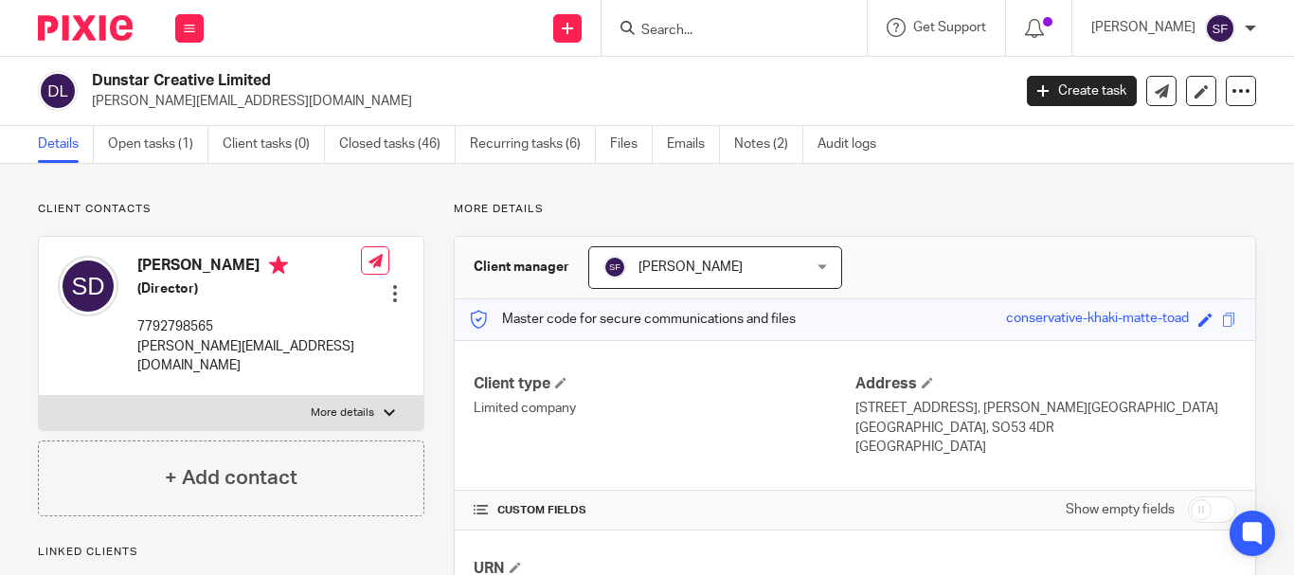
scroll to position [384, 0]
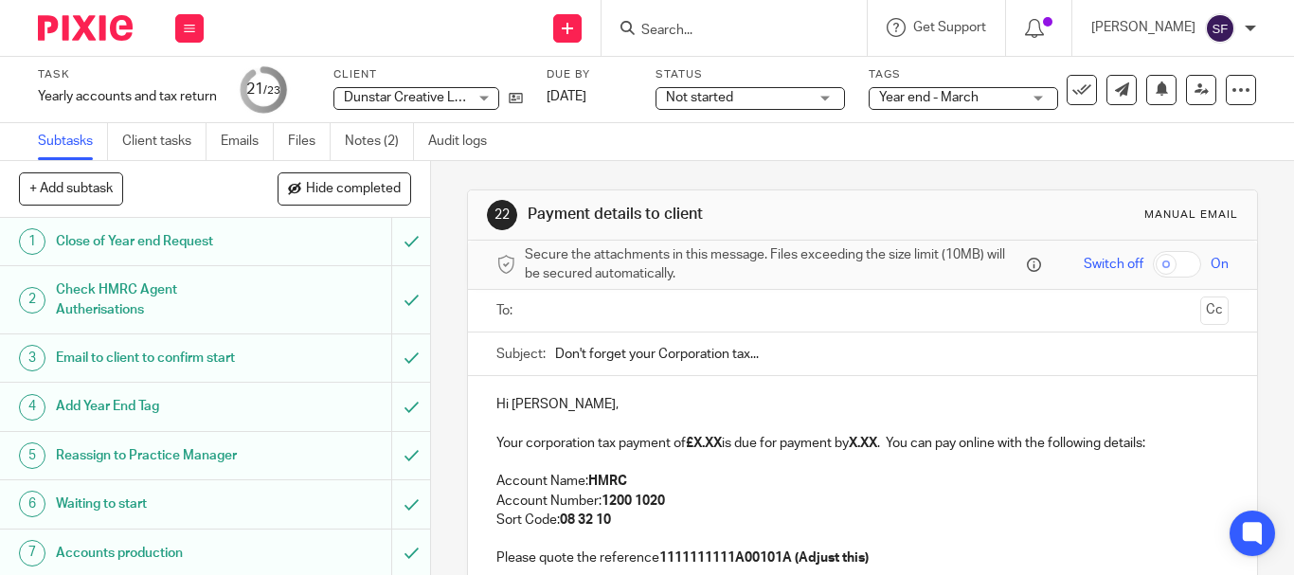
scroll to position [95, 0]
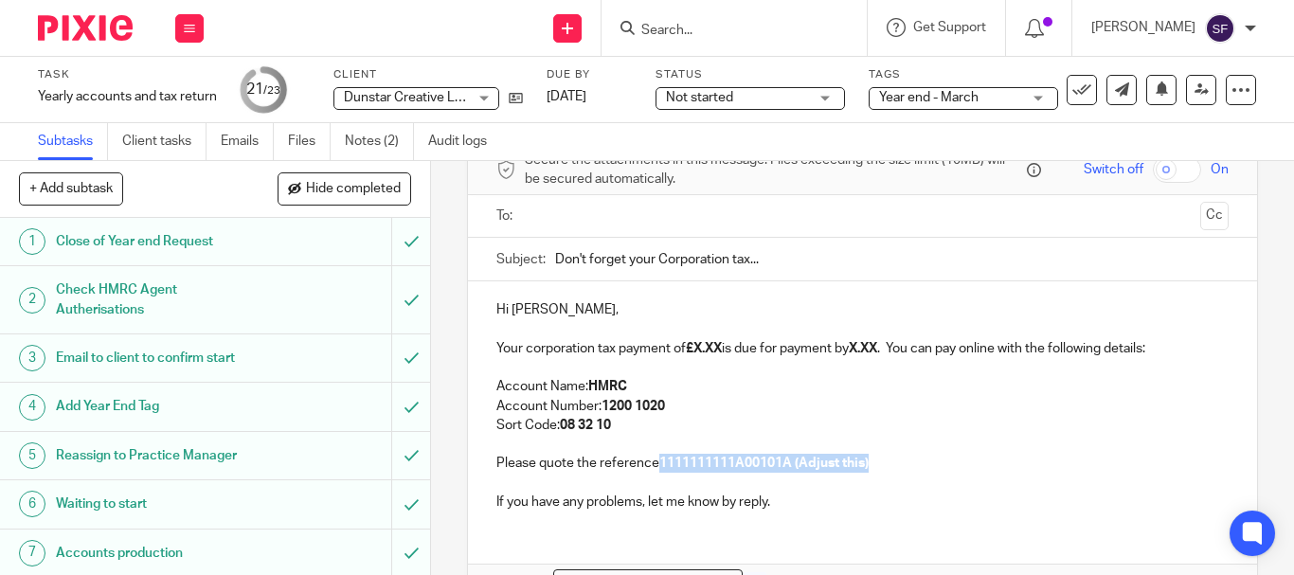
drag, startPoint x: 724, startPoint y: 466, endPoint x: 932, endPoint y: 461, distance: 208.4
click at [868, 461] on strong "1111111111A00101A (Adjust this)" at bounding box center [763, 462] width 209 height 13
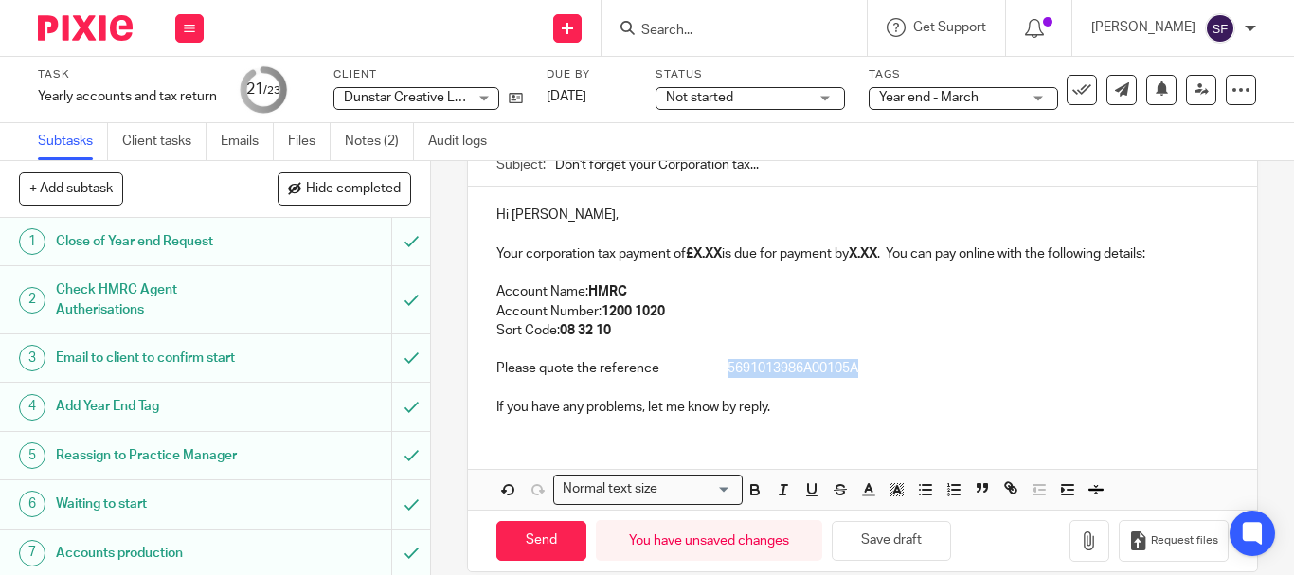
drag, startPoint x: 856, startPoint y: 369, endPoint x: 723, endPoint y: 368, distance: 133.5
click at [723, 368] on p "Please quote the reference 5691013986A00105A" at bounding box center [862, 368] width 732 height 19
click at [751, 490] on icon "button" at bounding box center [755, 492] width 8 height 5
click at [889, 543] on button "Save draft" at bounding box center [890, 541] width 119 height 41
drag, startPoint x: 695, startPoint y: 256, endPoint x: 721, endPoint y: 258, distance: 25.6
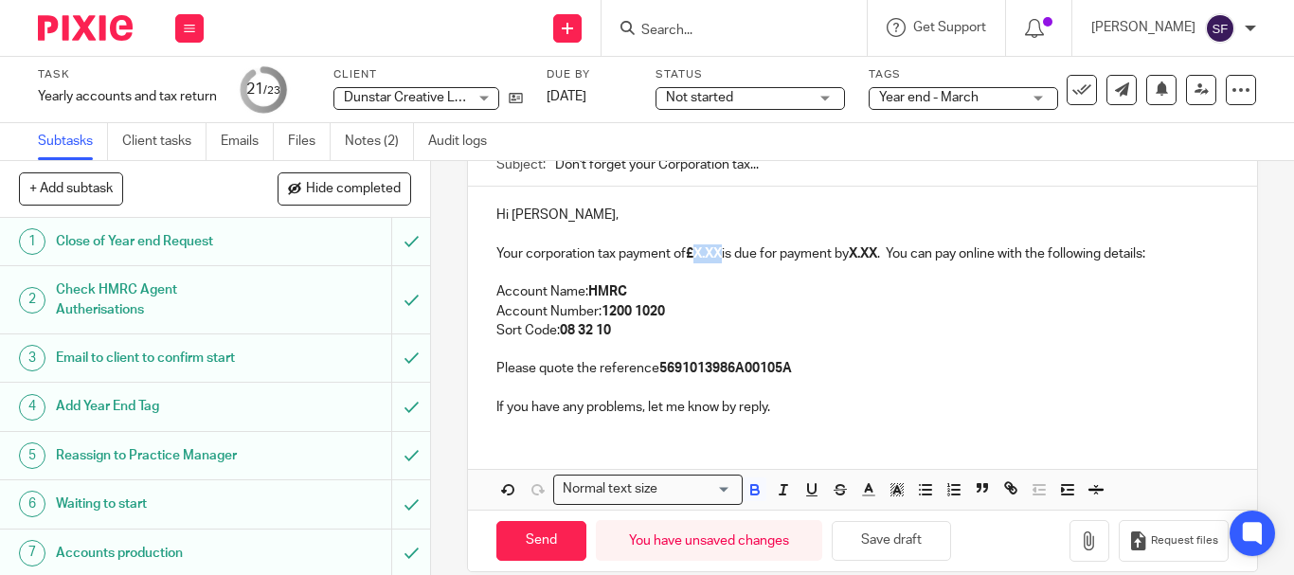
click at [721, 258] on strong "£X.XX" at bounding box center [704, 253] width 36 height 13
drag, startPoint x: 688, startPoint y: 255, endPoint x: 745, endPoint y: 259, distance: 56.9
click at [745, 259] on p "Your corporation tax payment of £ 8,923.54 is due for payment by X.XX . You can…" at bounding box center [862, 253] width 732 height 19
click at [751, 490] on icon "button" at bounding box center [755, 492] width 8 height 5
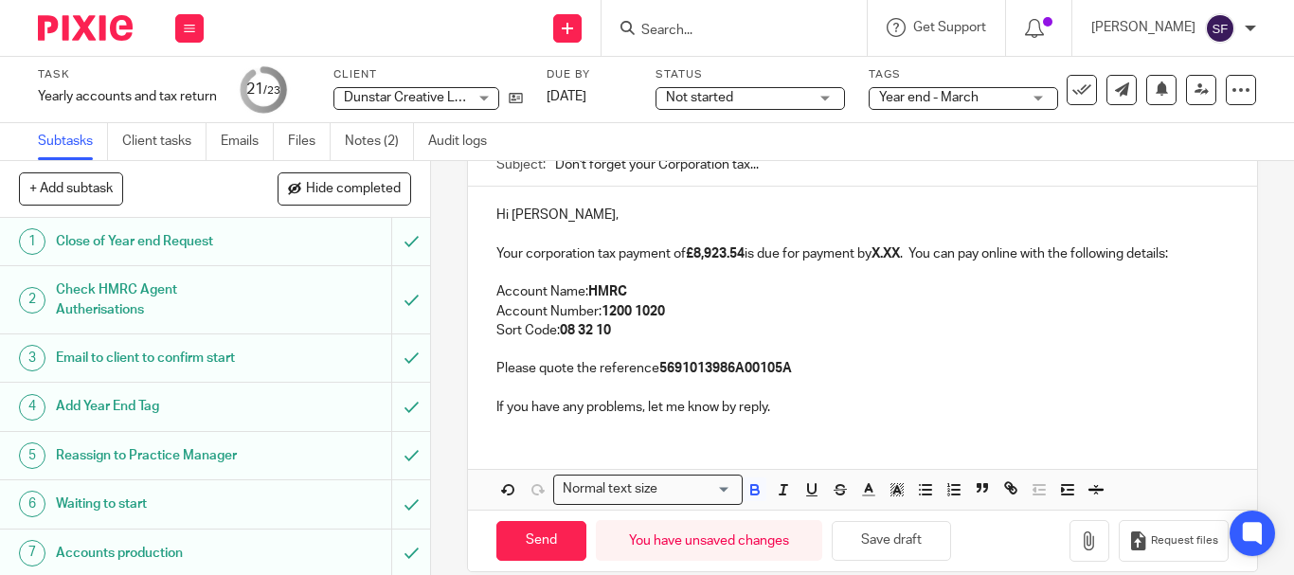
click at [896, 273] on p at bounding box center [862, 272] width 732 height 19
drag, startPoint x: 883, startPoint y: 254, endPoint x: 911, endPoint y: 259, distance: 29.0
click at [911, 259] on p "Your corporation tax payment of £8,923.54 is due for payment by X.XX . You can …" at bounding box center [862, 253] width 732 height 19
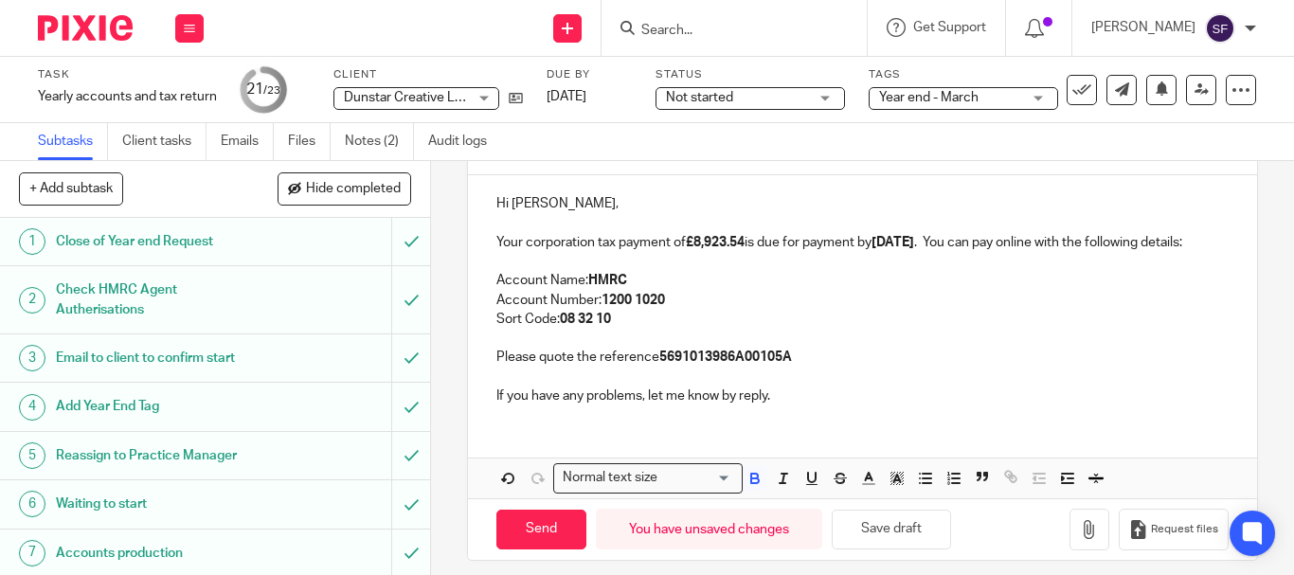
scroll to position [235, 0]
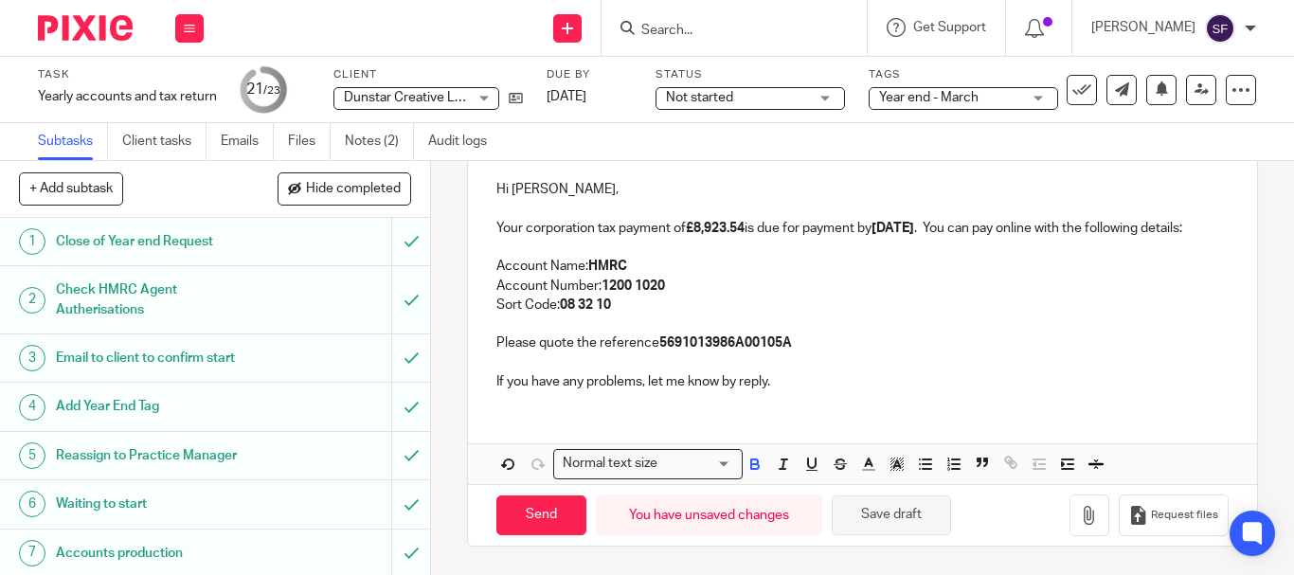
click at [906, 521] on button "Save draft" at bounding box center [890, 515] width 119 height 41
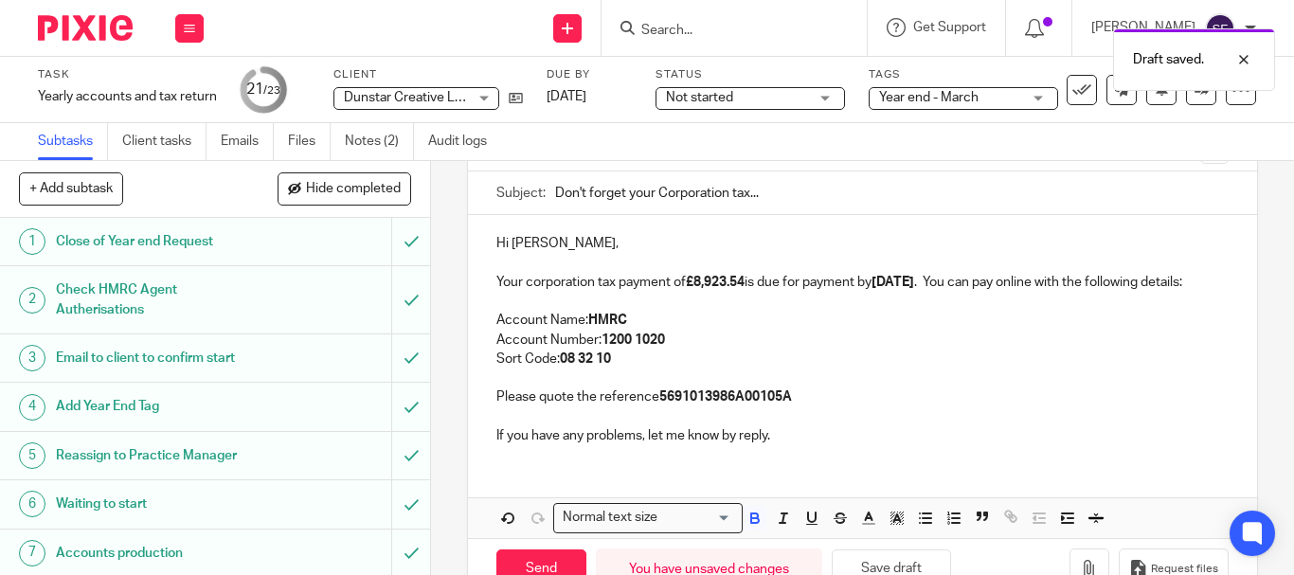
scroll to position [140, 0]
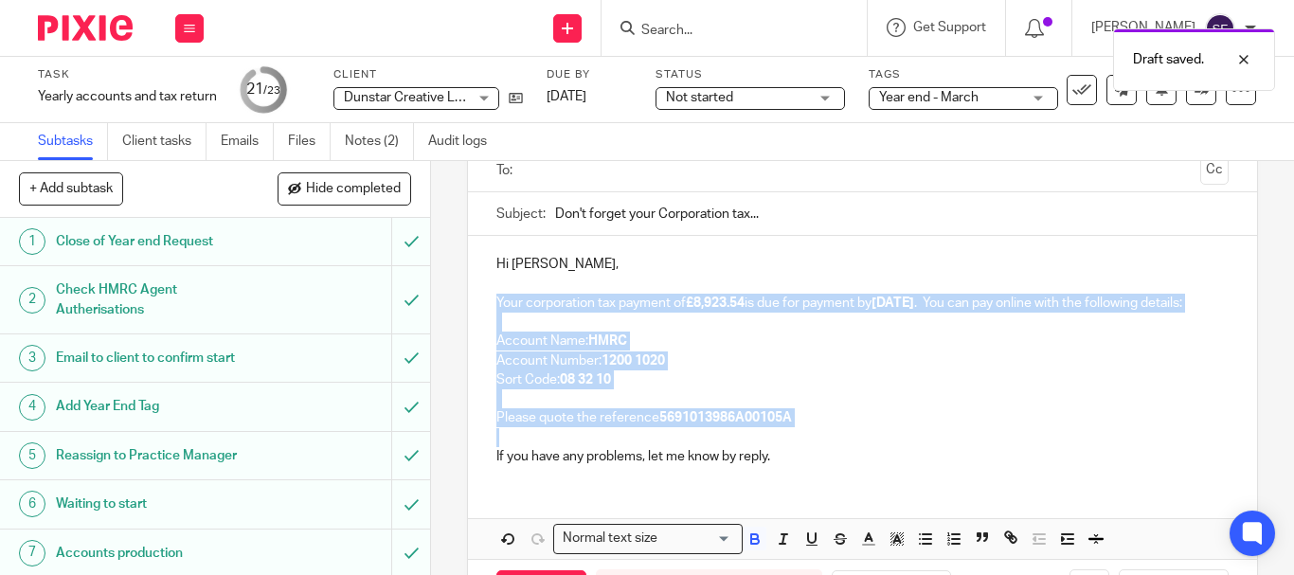
drag, startPoint x: 491, startPoint y: 304, endPoint x: 863, endPoint y: 456, distance: 401.8
click at [863, 456] on div "Hi Steven, Your corporation tax payment of £8,923.54 is due for payment by 01/0…" at bounding box center [862, 358] width 789 height 244
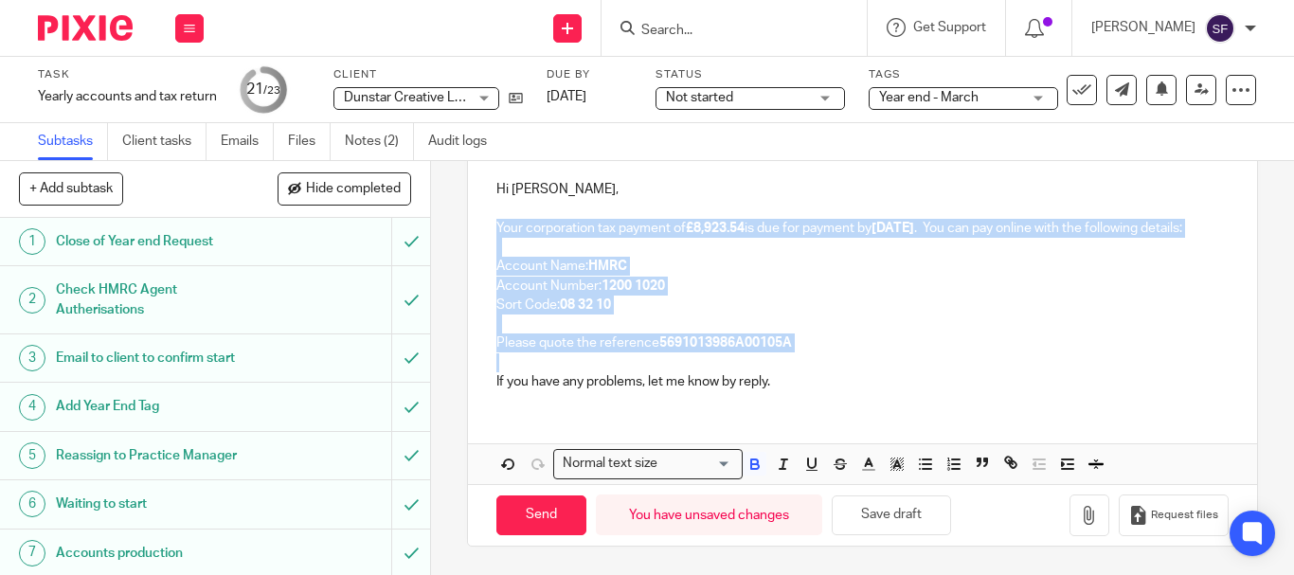
copy div "Your corporation tax payment of £8,923.54 is due for payment by 01/01/2026 . Yo…"
click at [885, 346] on p "Please quote the reference 5691013986A00105A" at bounding box center [862, 342] width 732 height 19
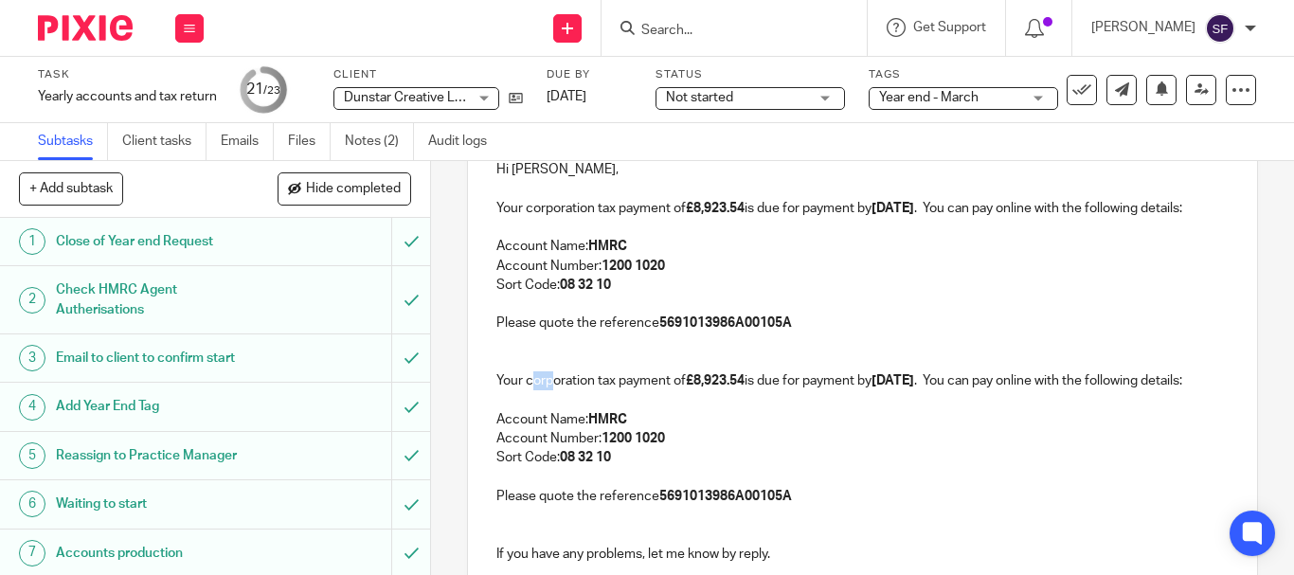
drag, startPoint x: 527, startPoint y: 399, endPoint x: 549, endPoint y: 402, distance: 22.9
click at [549, 390] on p "Your corporation tax payment of £8,923.54 is due for payment by 01/01/2026 . Yo…" at bounding box center [862, 380] width 732 height 19
click at [524, 390] on p "Your corporation tax payment of £8,923.54 is due for payment by 01/01/2026 . Yo…" at bounding box center [862, 380] width 732 height 19
click at [523, 390] on p "Your corporation tax payment of £8,923.54 is due for payment by 01/01/2026 . Yo…" at bounding box center [862, 380] width 732 height 19
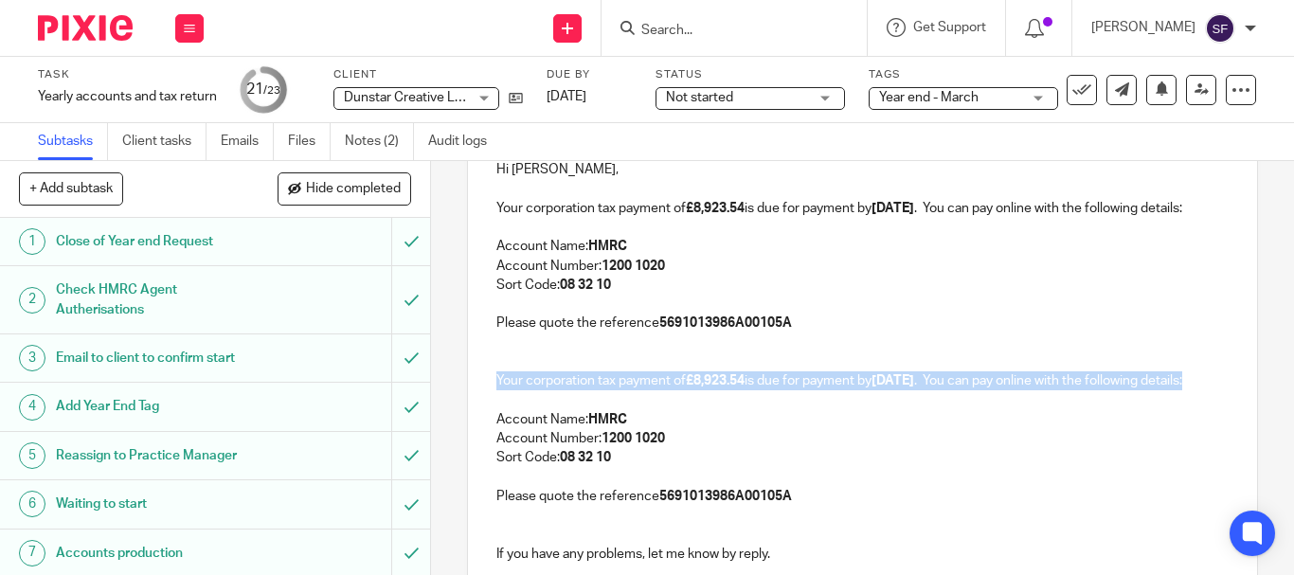
drag, startPoint x: 523, startPoint y: 399, endPoint x: 582, endPoint y: 398, distance: 59.7
click at [582, 390] on p "Your corporation tax payment of £8,923.54 is due for payment by 01/01/2026 . Yo…" at bounding box center [862, 380] width 732 height 19
click at [589, 390] on p "Your corporation tax payment of £8,923.54 is due for payment by 01/01/2026 . Yo…" at bounding box center [862, 380] width 732 height 19
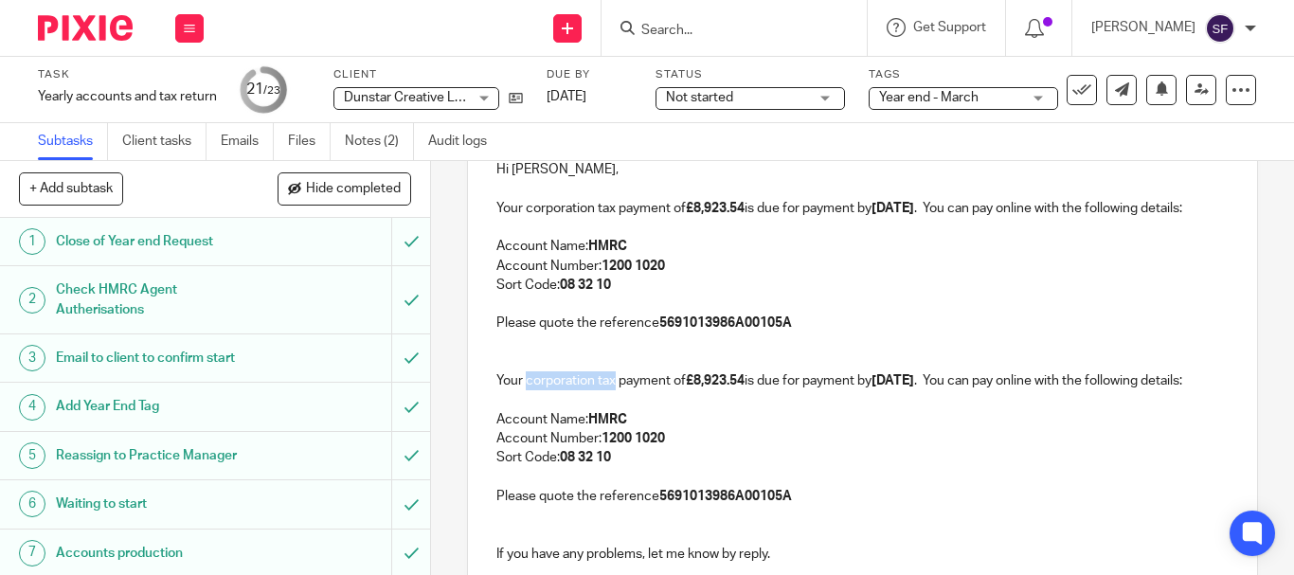
drag, startPoint x: 610, startPoint y: 398, endPoint x: 524, endPoint y: 398, distance: 86.2
click at [524, 390] on p "Your corporation tax payment of £8,923.54 is due for payment by 01/01/2026 . Yo…" at bounding box center [862, 380] width 732 height 19
click at [892, 387] on strong "01/01/2026" at bounding box center [899, 380] width 43 height 13
drag, startPoint x: 724, startPoint y: 529, endPoint x: 856, endPoint y: 530, distance: 132.6
click at [792, 503] on strong "5691013986A00105A" at bounding box center [725, 496] width 133 height 13
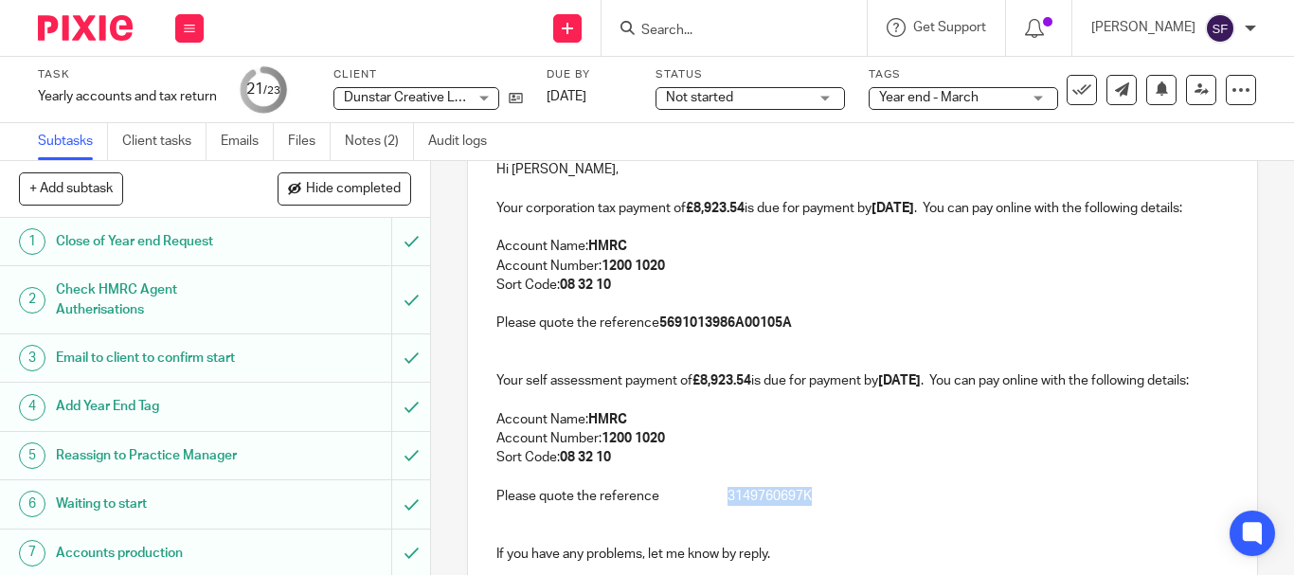
drag, startPoint x: 724, startPoint y: 534, endPoint x: 815, endPoint y: 534, distance: 91.9
click at [815, 506] on p "Please quote the reference 3149760697K" at bounding box center [862, 496] width 732 height 19
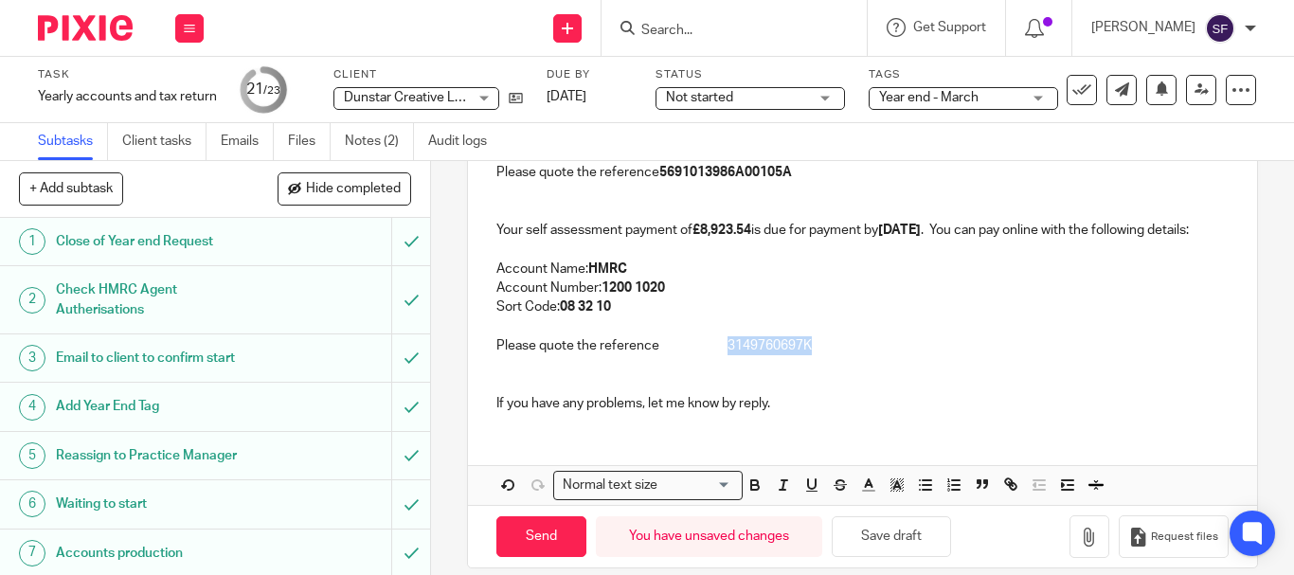
scroll to position [446, 0]
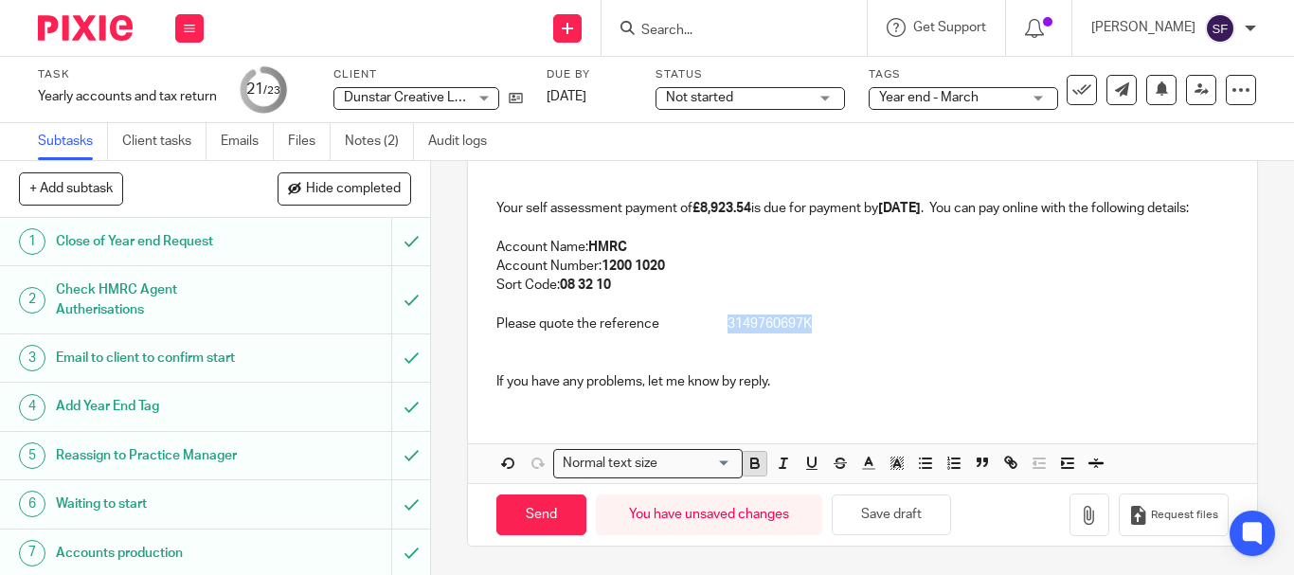
click at [751, 462] on icon "button" at bounding box center [754, 460] width 7 height 5
click at [898, 301] on p at bounding box center [862, 304] width 732 height 19
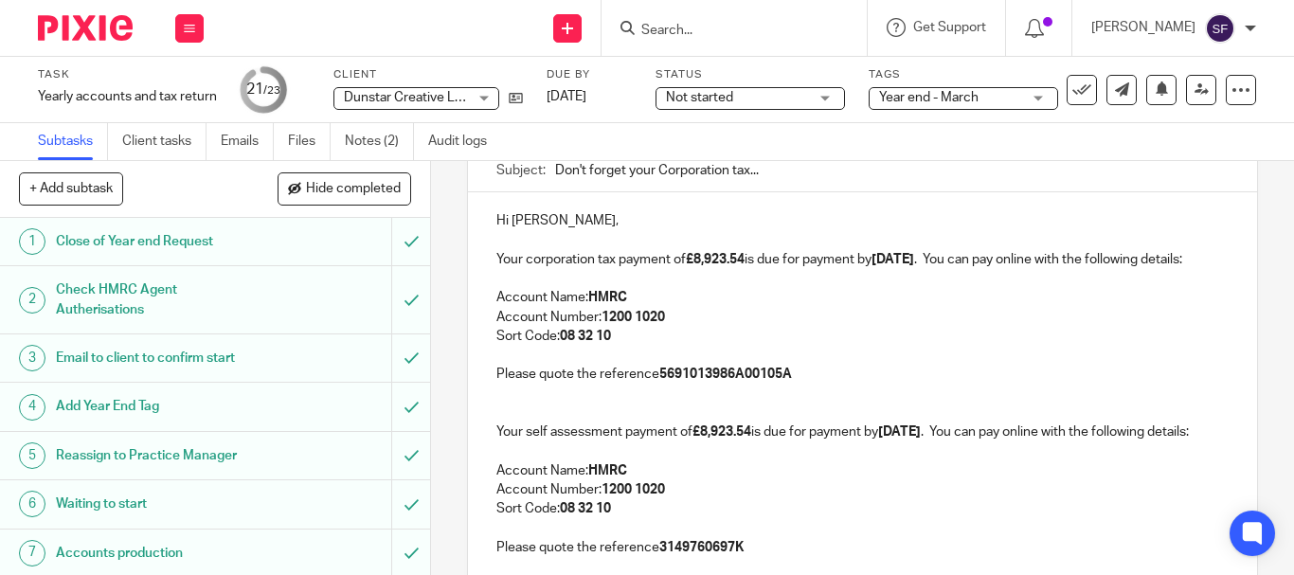
scroll to position [162, 0]
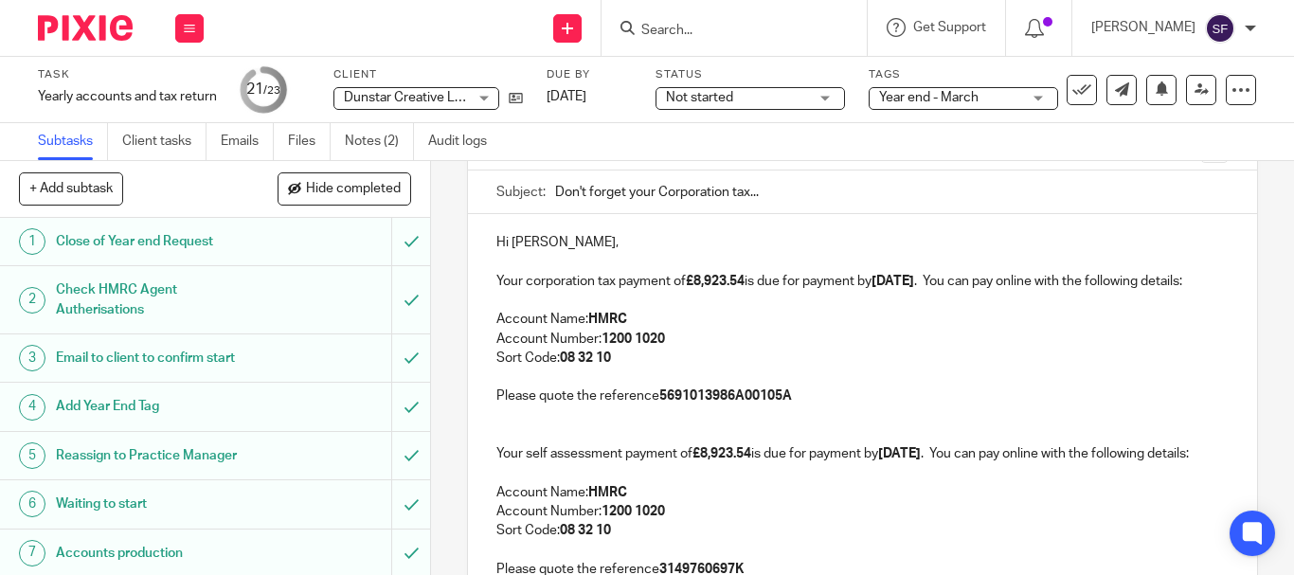
drag, startPoint x: 652, startPoint y: 192, endPoint x: 724, endPoint y: 193, distance: 72.0
click at [724, 193] on input "Don't forget your Corporation tax..." at bounding box center [891, 191] width 673 height 43
type input "Don't forget your tax..."
click at [620, 240] on p "Hi Steven," at bounding box center [862, 242] width 732 height 19
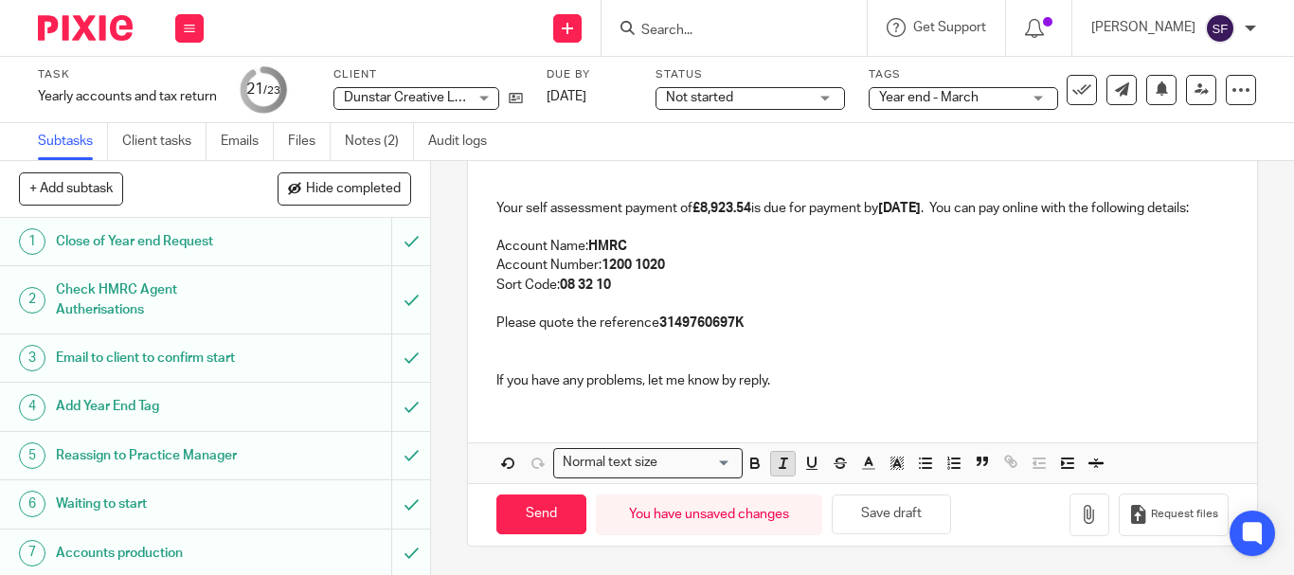
scroll to position [484, 0]
click at [872, 520] on button "Save draft" at bounding box center [890, 514] width 119 height 41
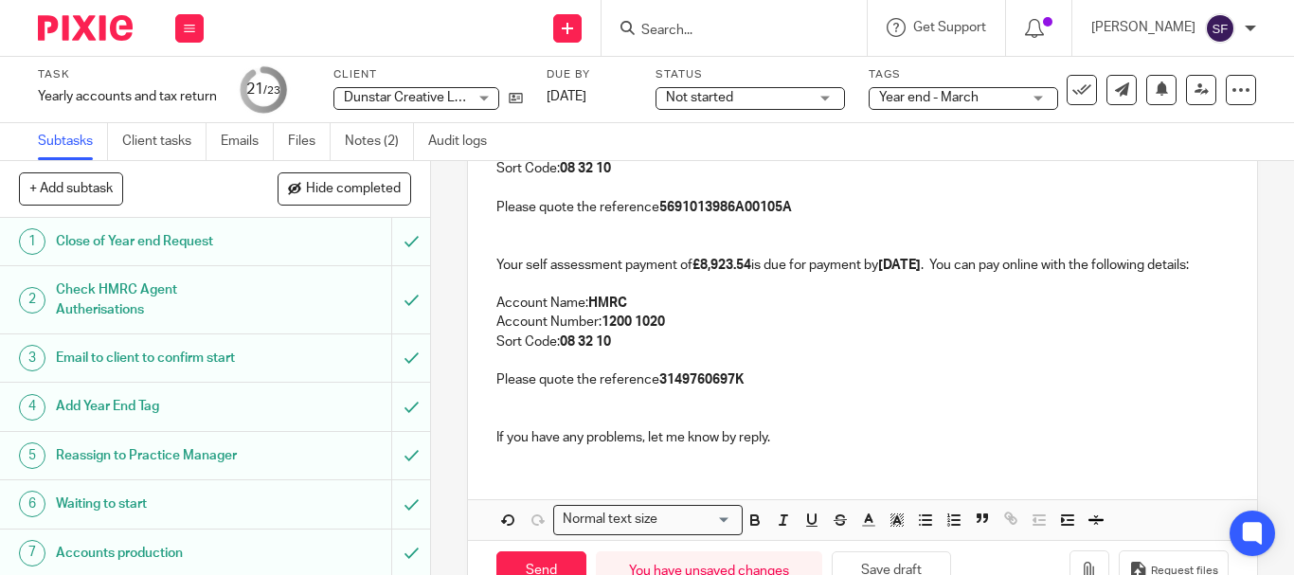
scroll to position [295, 0]
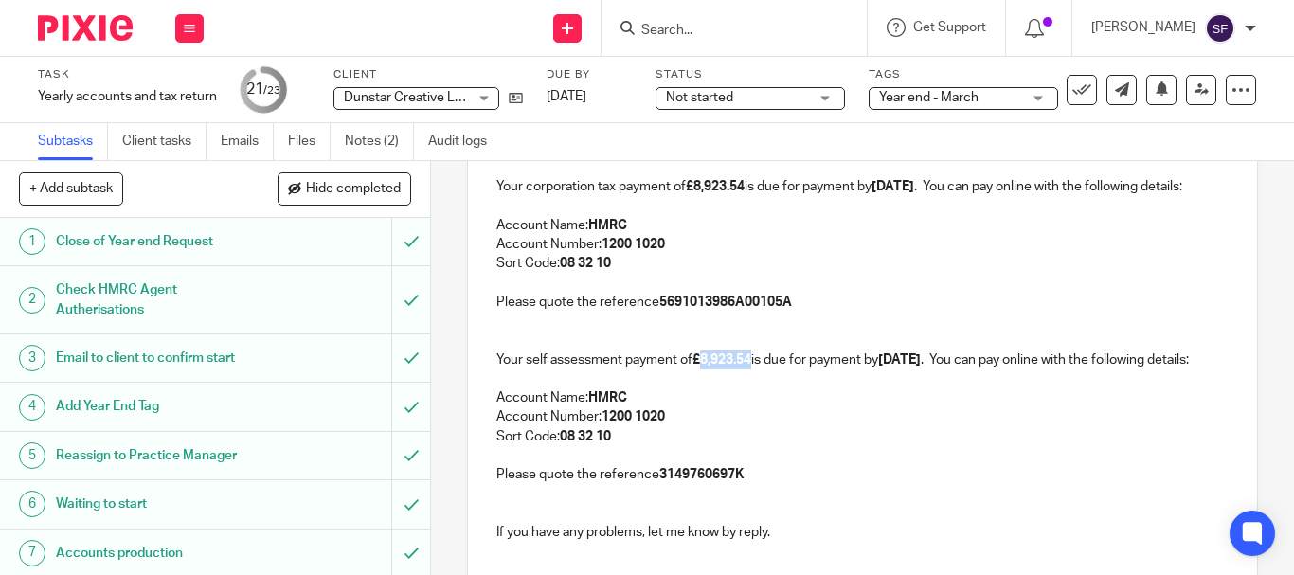
drag, startPoint x: 697, startPoint y: 374, endPoint x: 749, endPoint y: 384, distance: 53.1
click at [749, 366] on strong "£8,923.54" at bounding box center [721, 359] width 59 height 13
drag, startPoint x: 741, startPoint y: 381, endPoint x: 702, endPoint y: 381, distance: 38.8
click at [702, 369] on p "Your self assessment payment of £ 416.91 is due for payment by 31/01/2026 . You…" at bounding box center [862, 359] width 732 height 19
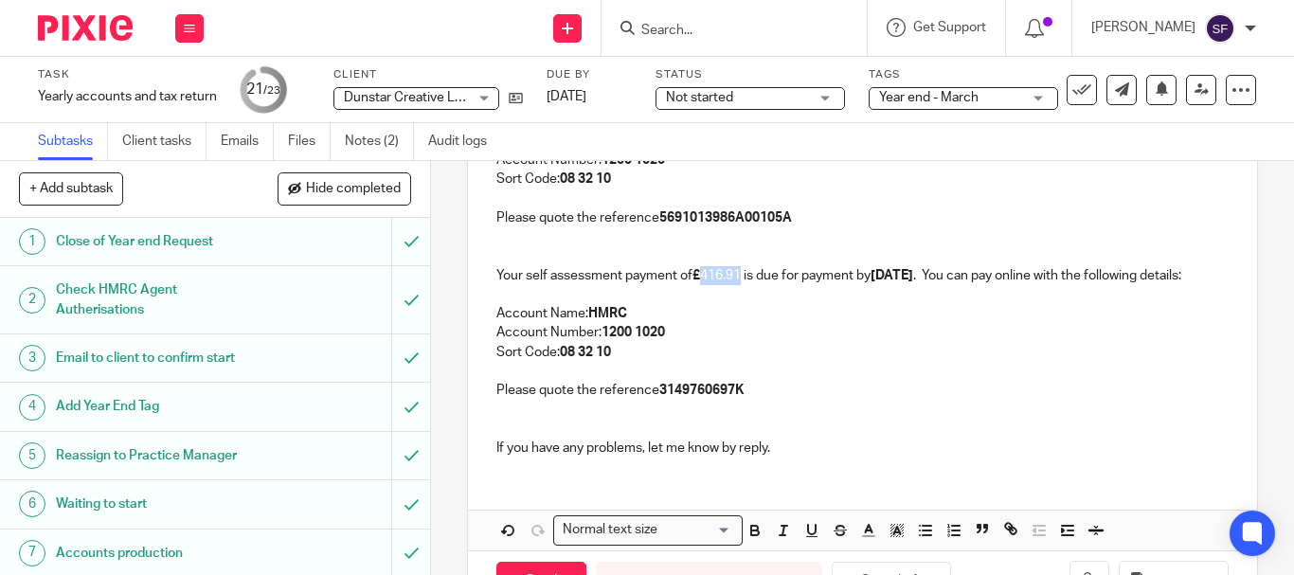
scroll to position [484, 0]
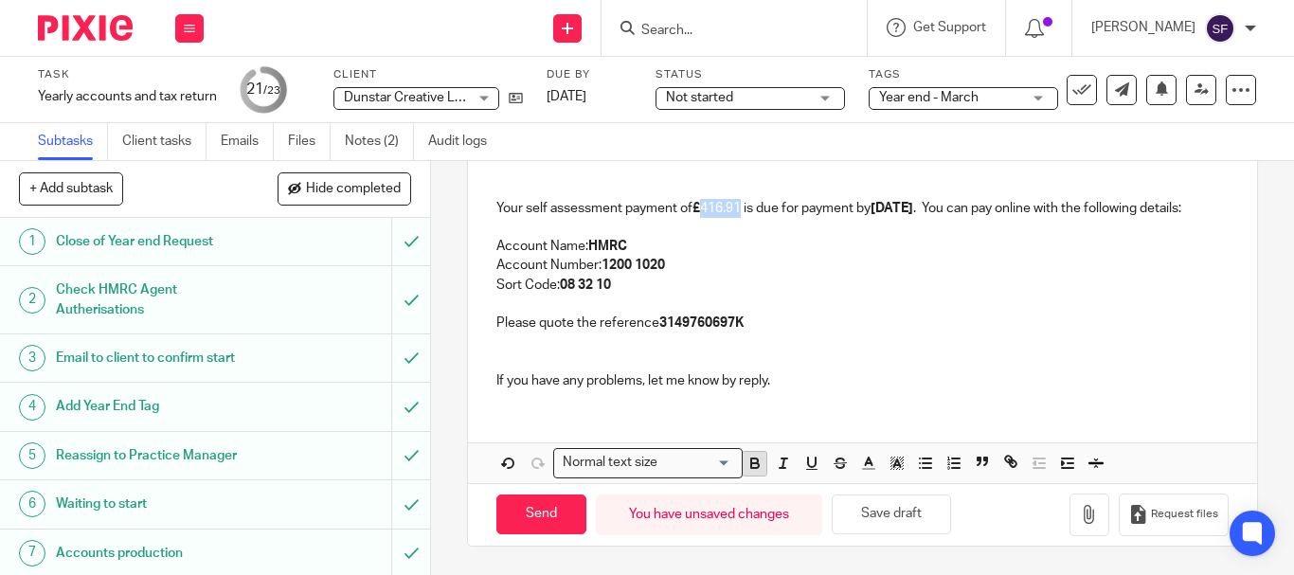
click at [751, 459] on icon "button" at bounding box center [754, 460] width 7 height 5
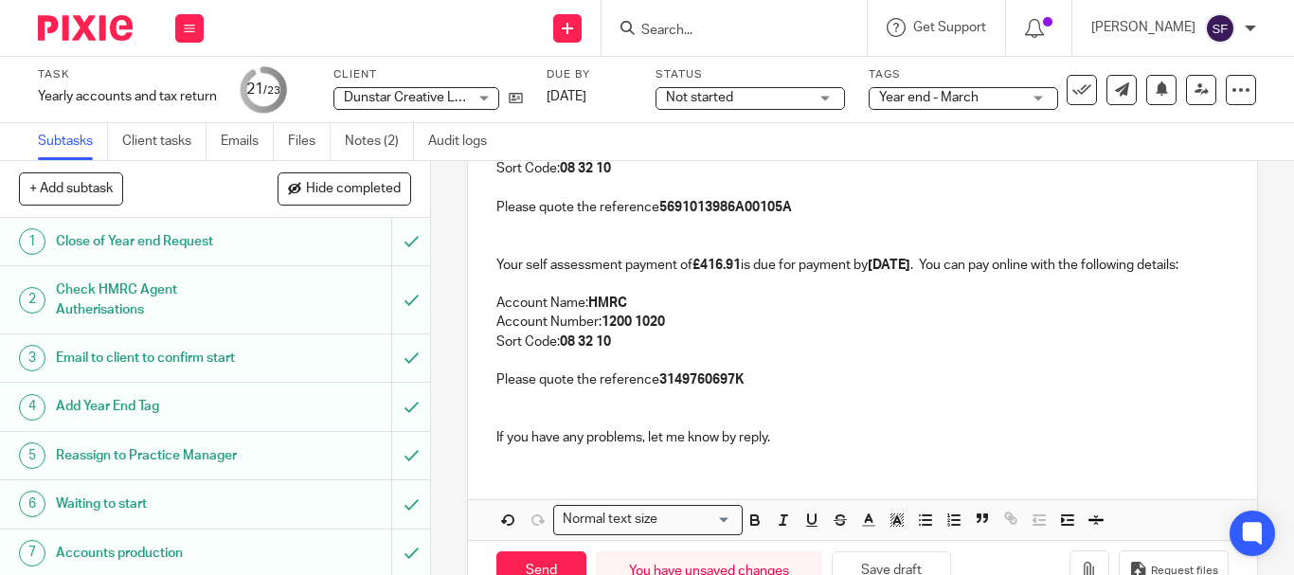
click at [826, 409] on p at bounding box center [862, 399] width 732 height 19
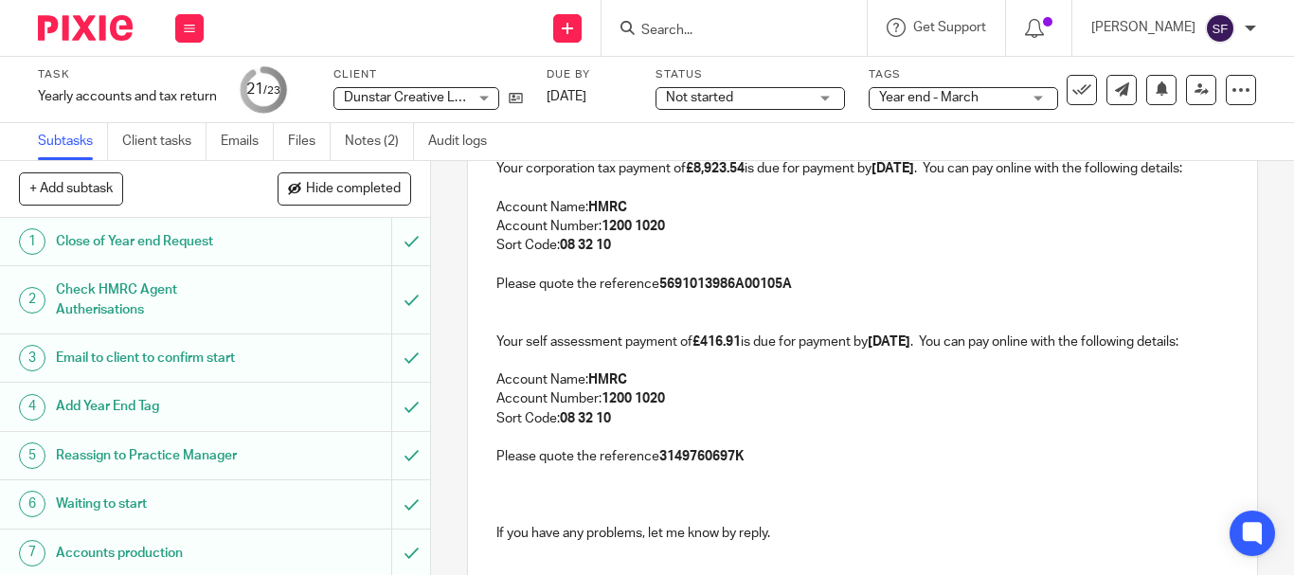
scroll to position [437, 0]
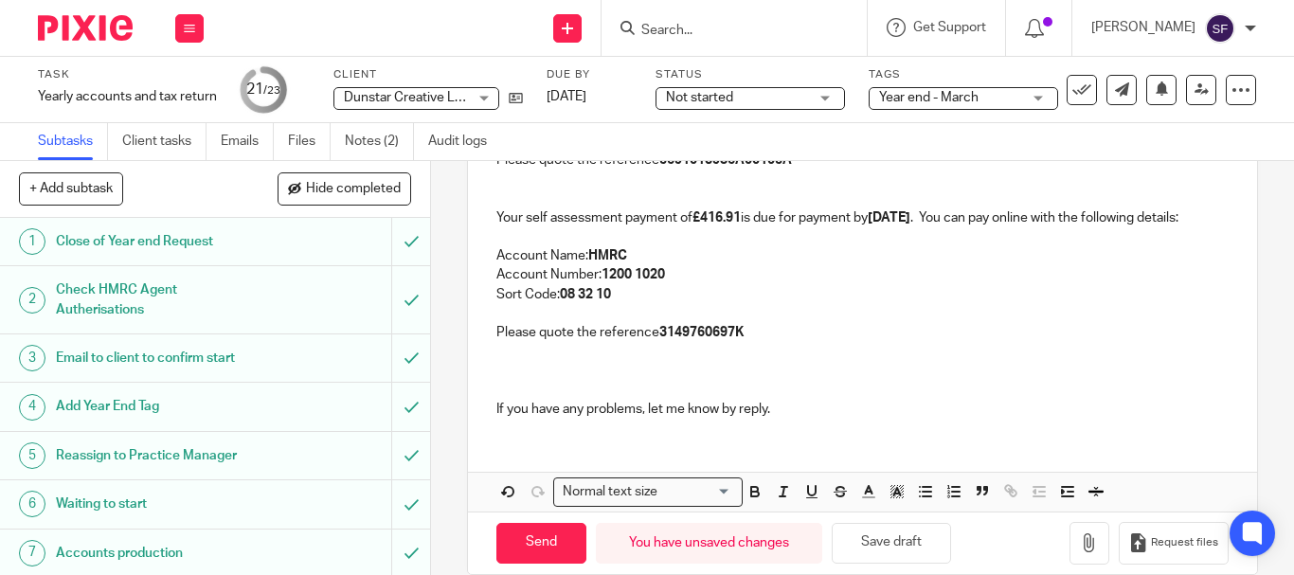
click at [1042, 284] on p "Account Number: 1200 1020" at bounding box center [862, 274] width 732 height 19
click at [531, 382] on p at bounding box center [862, 362] width 732 height 39
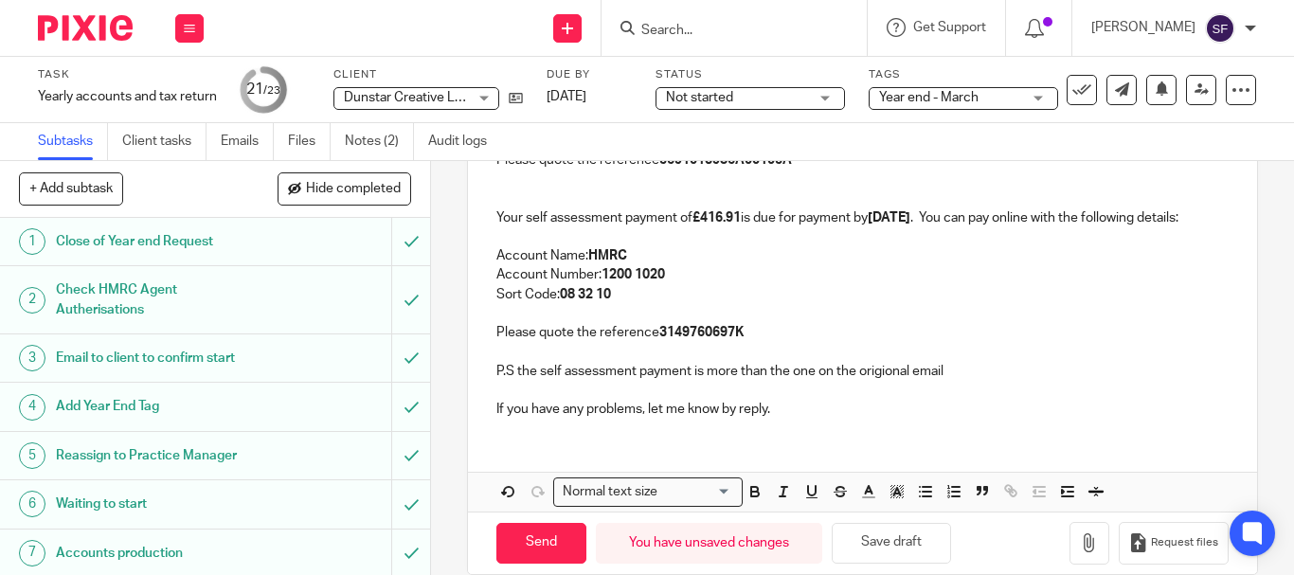
click at [872, 382] on p "P.S the self assessment payment is more than the one on the origional email" at bounding box center [862, 362] width 732 height 39
click at [968, 382] on p "P.S the self assessment payment is more than the one on the original email" at bounding box center [862, 362] width 732 height 39
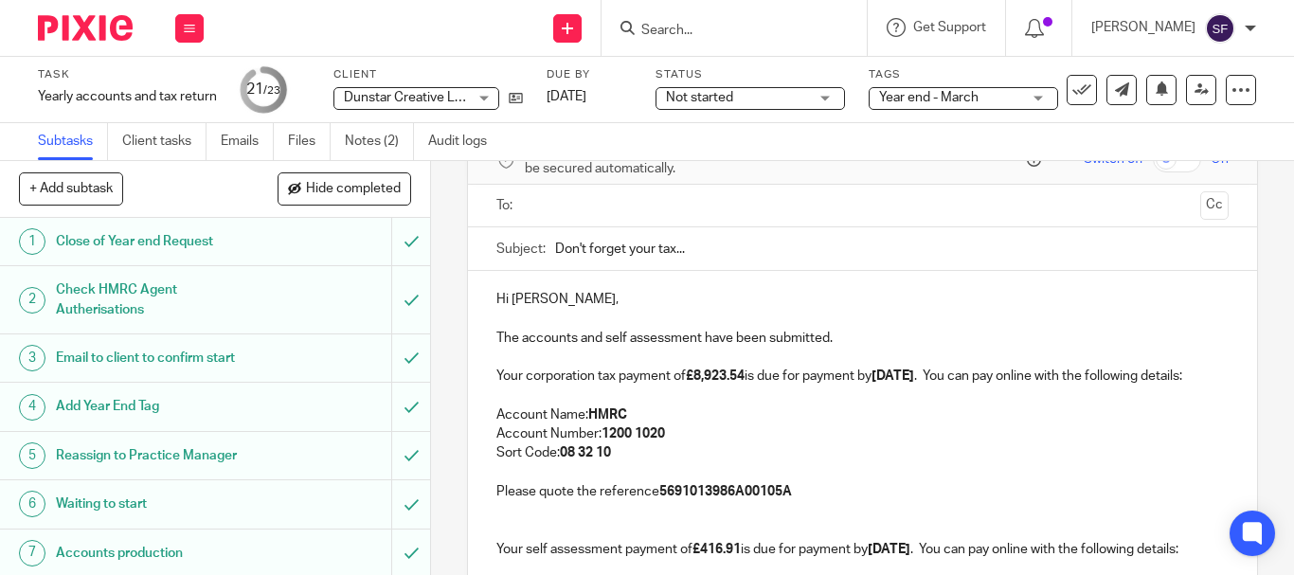
scroll to position [302, 0]
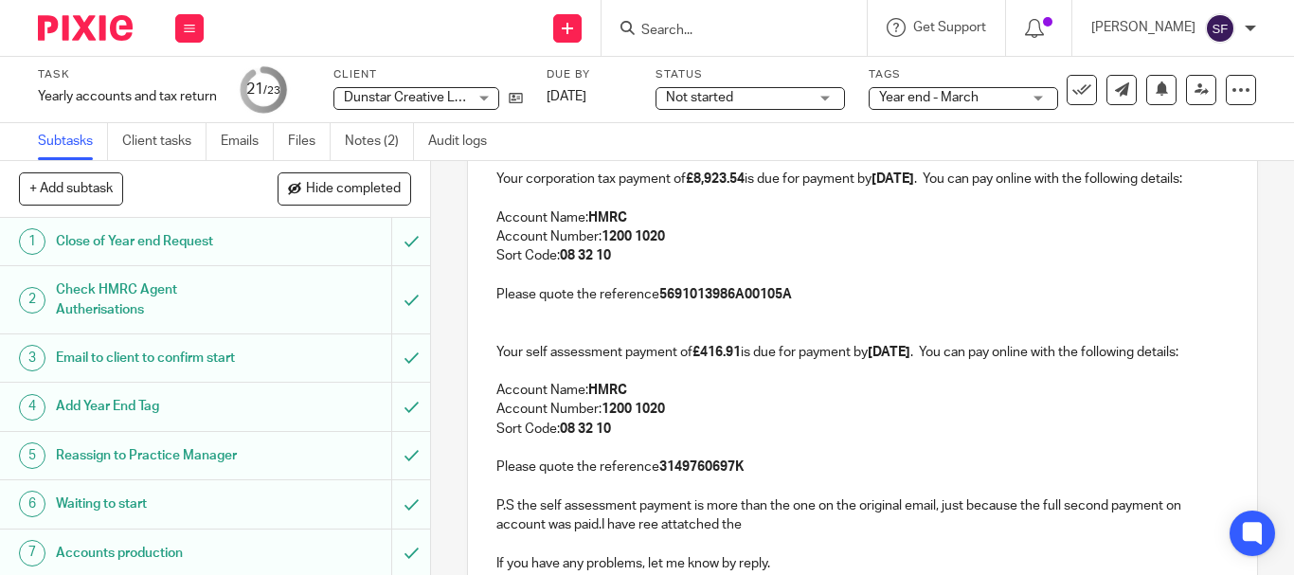
click at [651, 535] on p "P.S the self assessment payment is more than the one on the original email, jus…" at bounding box center [862, 506] width 732 height 58
click at [659, 535] on p "P.S the self assessment payment is more than the one on the original email, jus…" at bounding box center [862, 506] width 732 height 58
click at [660, 535] on p "P.S the self assessment payment is more than the one on the original email, jus…" at bounding box center [862, 506] width 732 height 58
click at [700, 535] on p "P.S the self assessment payment is more than the one on the original email, jus…" at bounding box center [862, 506] width 732 height 58
click at [655, 535] on p "P.S the self assessment payment is more than the one on the original email, jus…" at bounding box center [862, 506] width 732 height 58
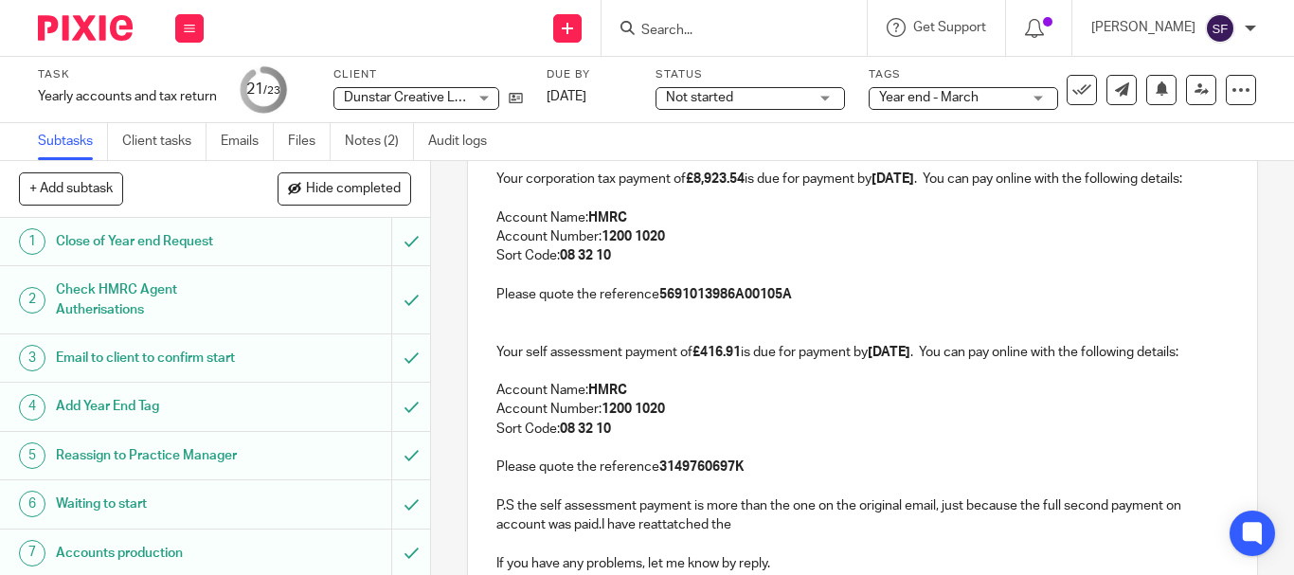
click at [766, 535] on p "P.S the self assessment payment is more than the one on the original email, jus…" at bounding box center [862, 506] width 732 height 58
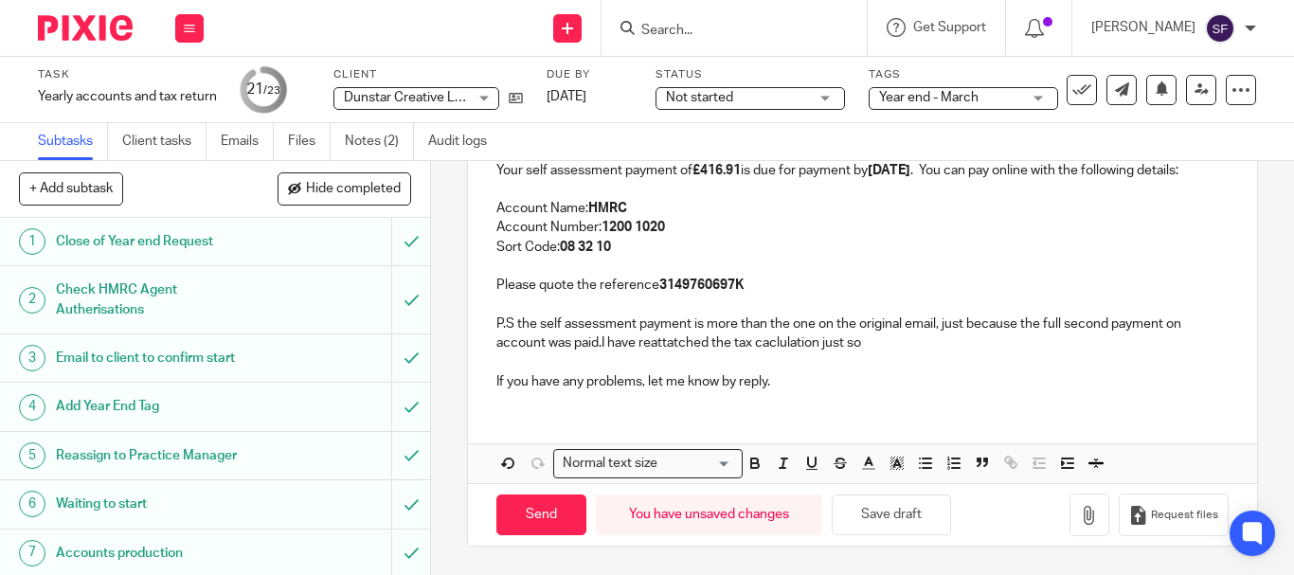
scroll to position [523, 0]
click at [790, 348] on p "P.S the self assessment payment is more than the one on the original email, jus…" at bounding box center [862, 324] width 732 height 58
click at [673, 345] on p "P.S the self assessment payment is more than the one on the original email, jus…" at bounding box center [862, 324] width 732 height 58
click at [893, 337] on p "P.S the self assessment payment is more than the one on the original email, jus…" at bounding box center [862, 324] width 732 height 58
click at [1069, 532] on button "button" at bounding box center [1089, 514] width 40 height 43
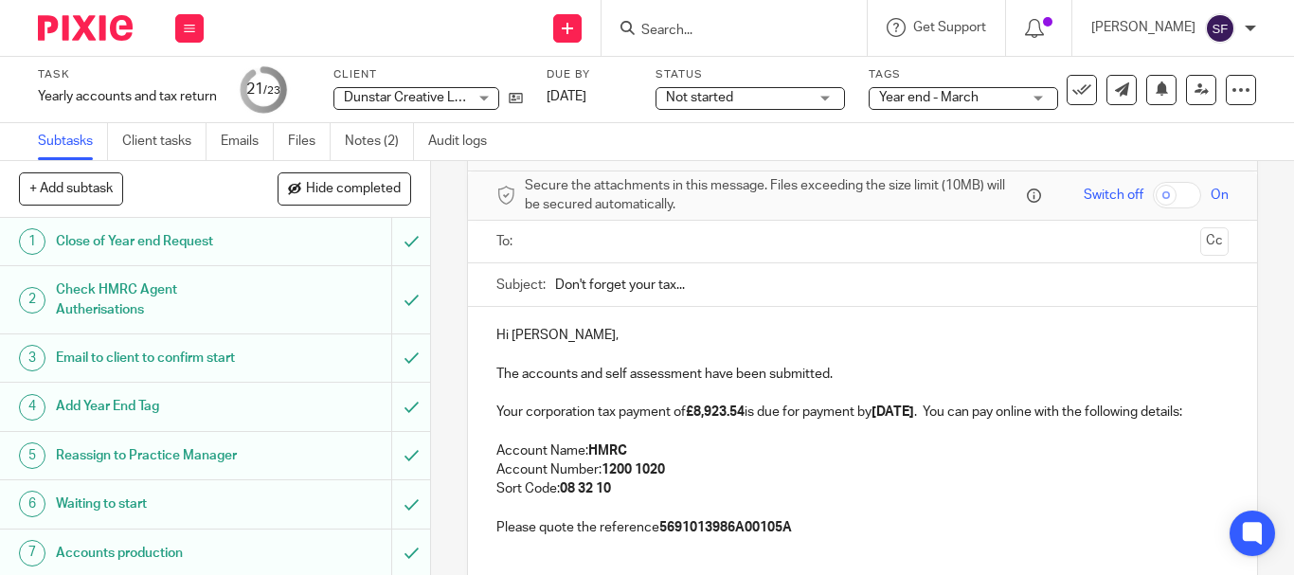
scroll to position [0, 0]
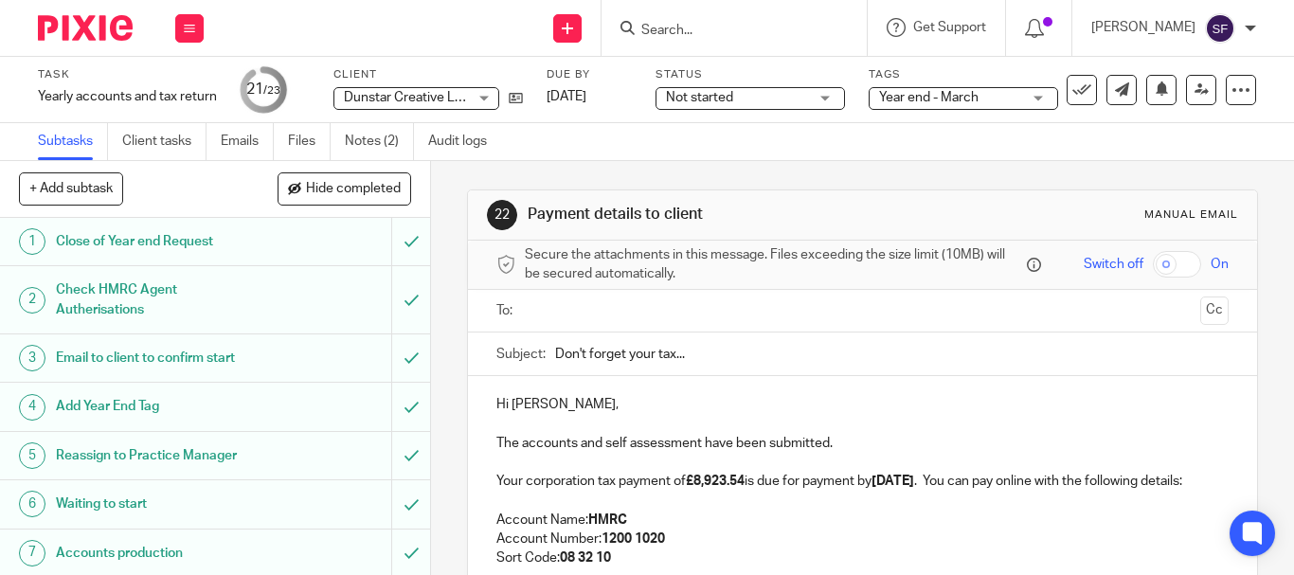
click at [570, 301] on input "text" at bounding box center [861, 311] width 660 height 22
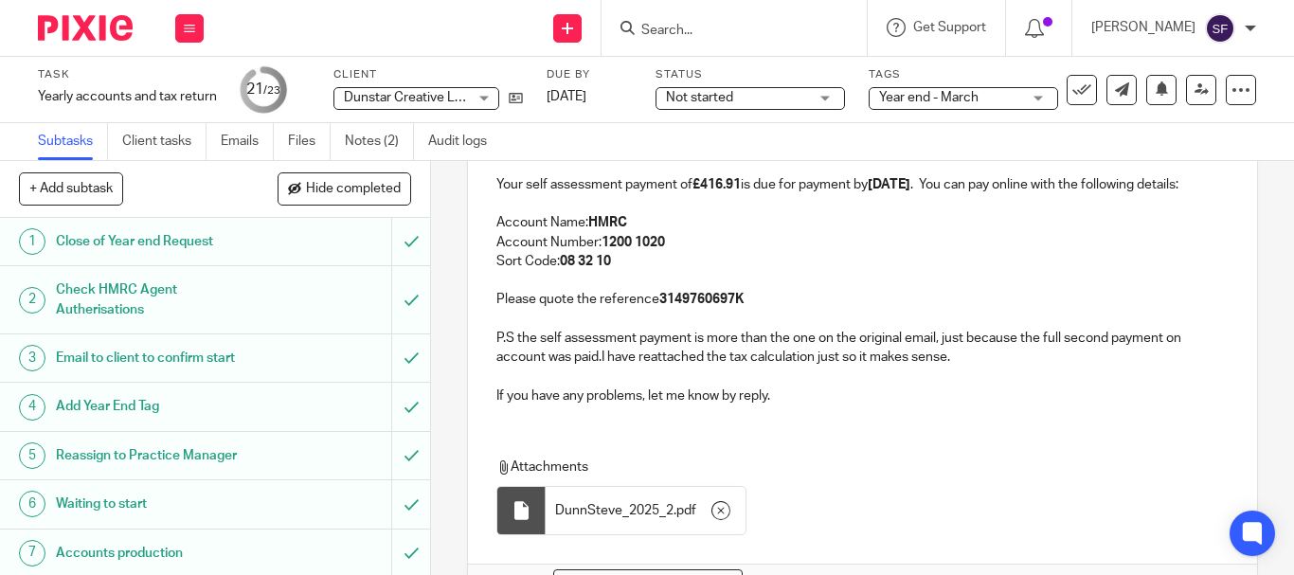
scroll to position [633, 0]
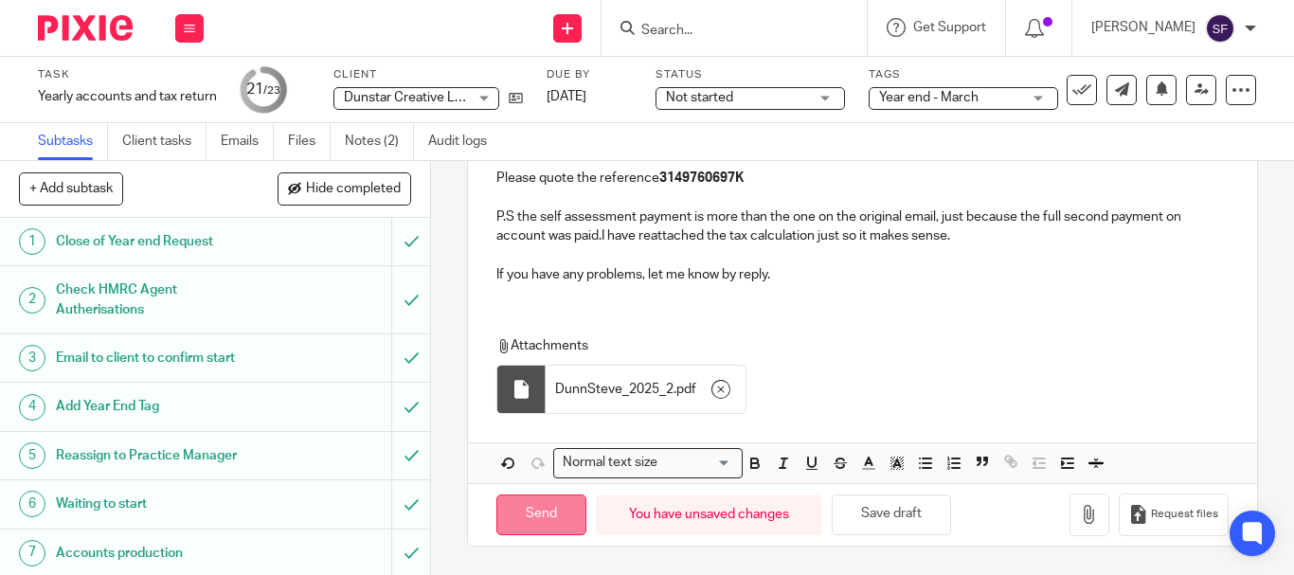
click at [559, 504] on input "Send" at bounding box center [541, 514] width 90 height 41
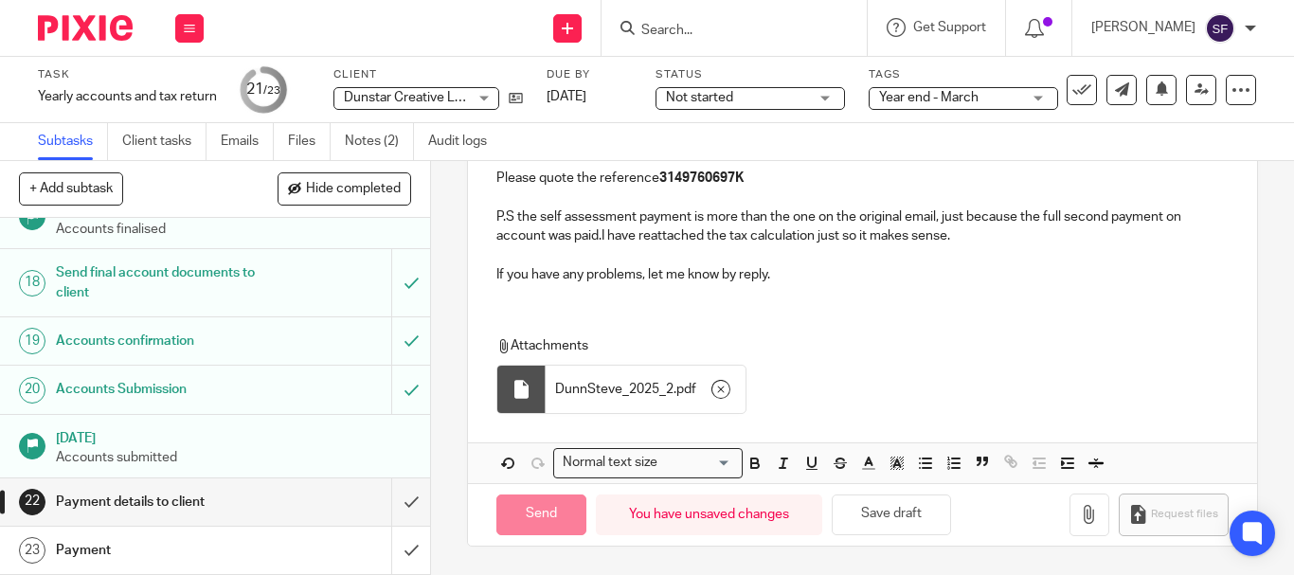
scroll to position [965, 0]
type input "Sent"
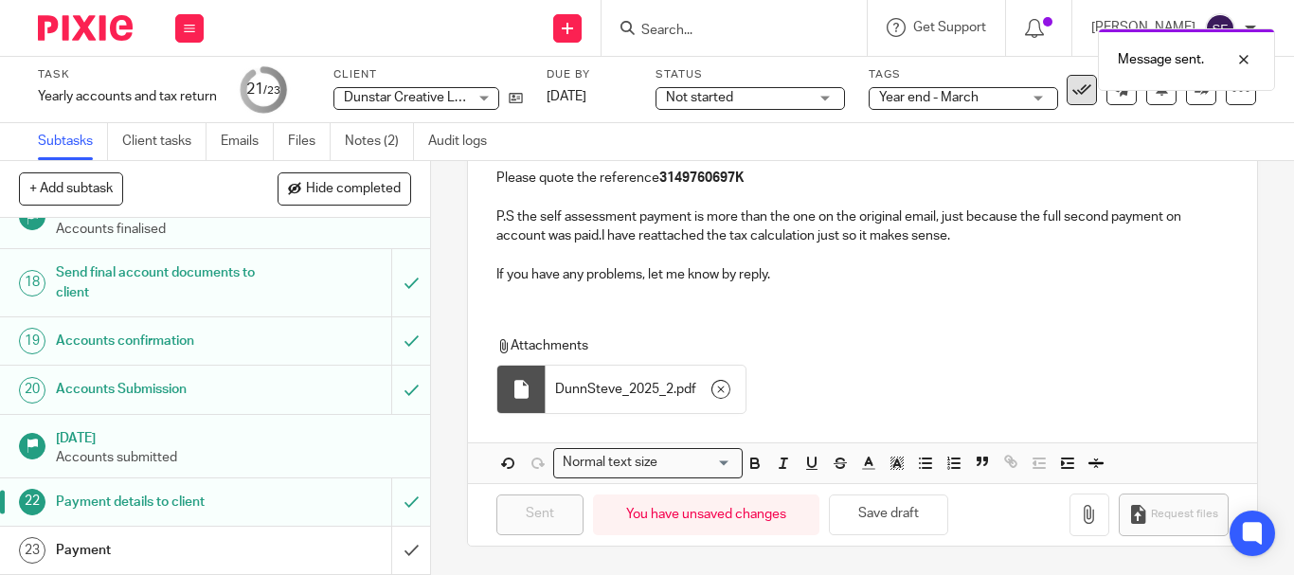
click at [1073, 99] on button at bounding box center [1081, 90] width 30 height 30
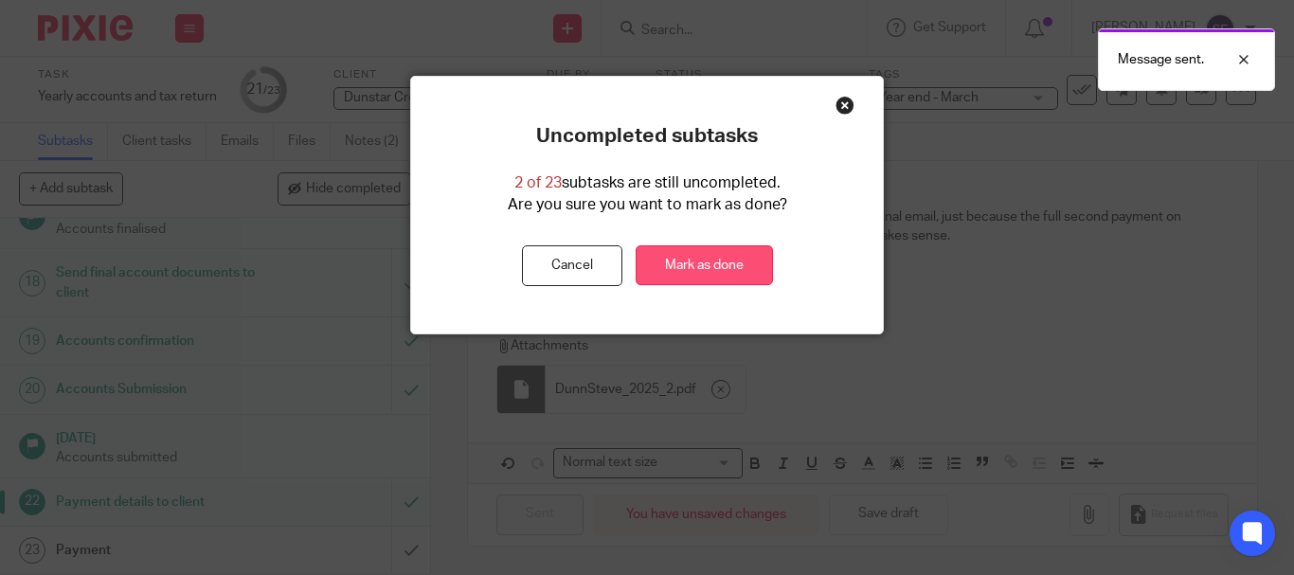
click at [757, 269] on link "Mark as done" at bounding box center [703, 265] width 137 height 41
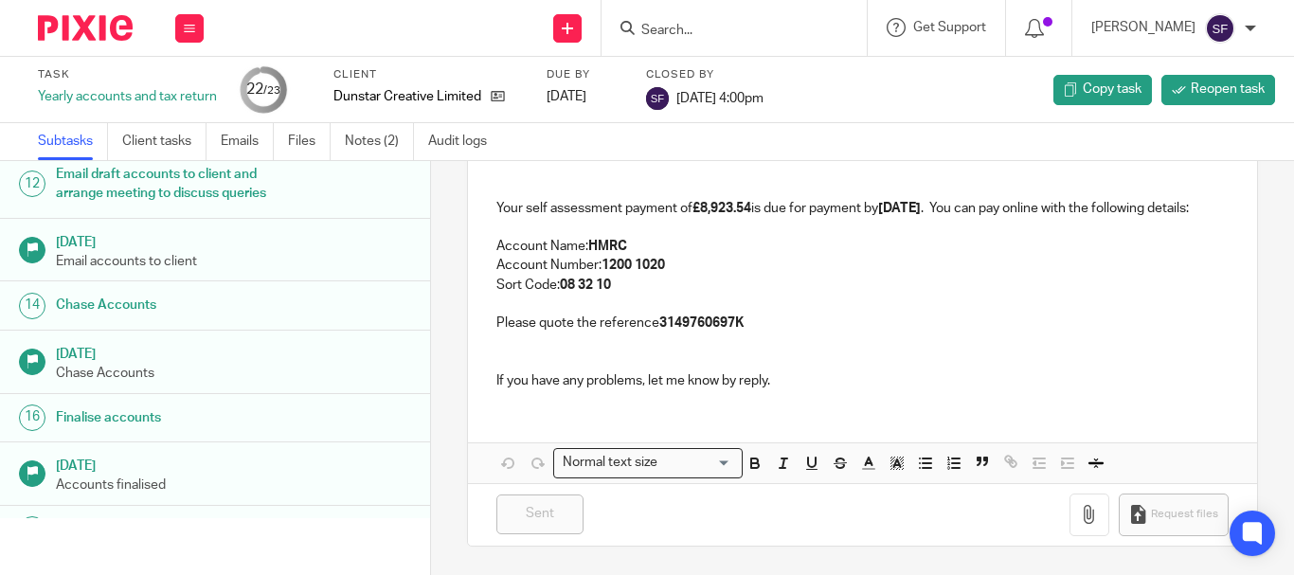
scroll to position [907, 0]
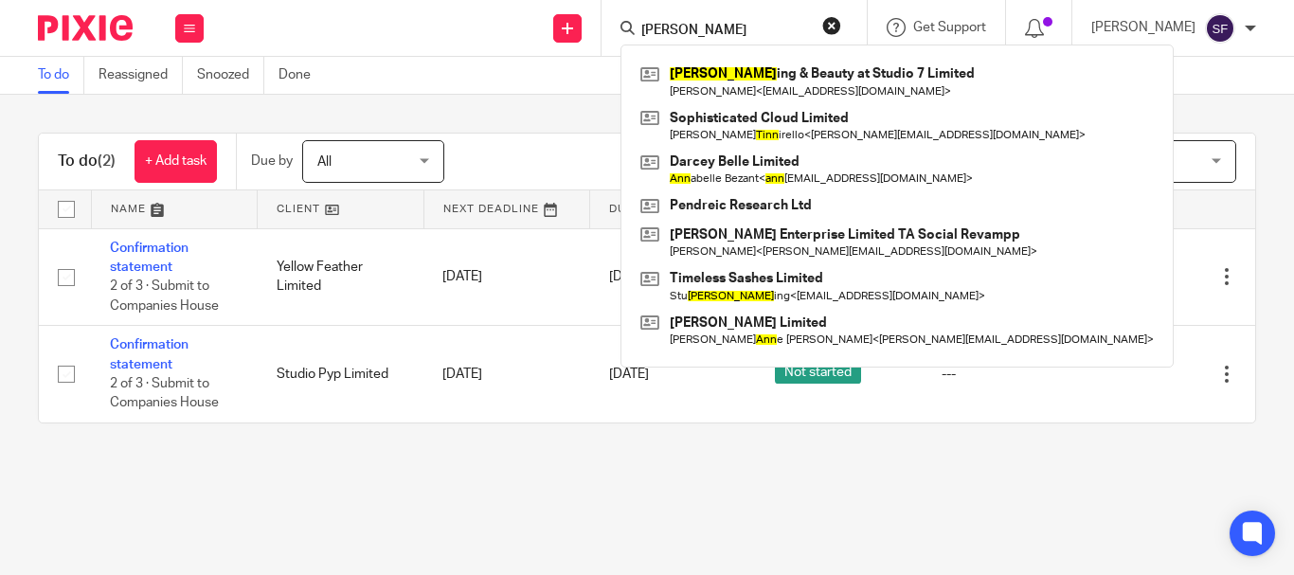
click at [582, 486] on main "To do Reassigned Snoozed Done To do (2) + Add task Due by All All [DATE] [DATE]…" at bounding box center [647, 287] width 1294 height 575
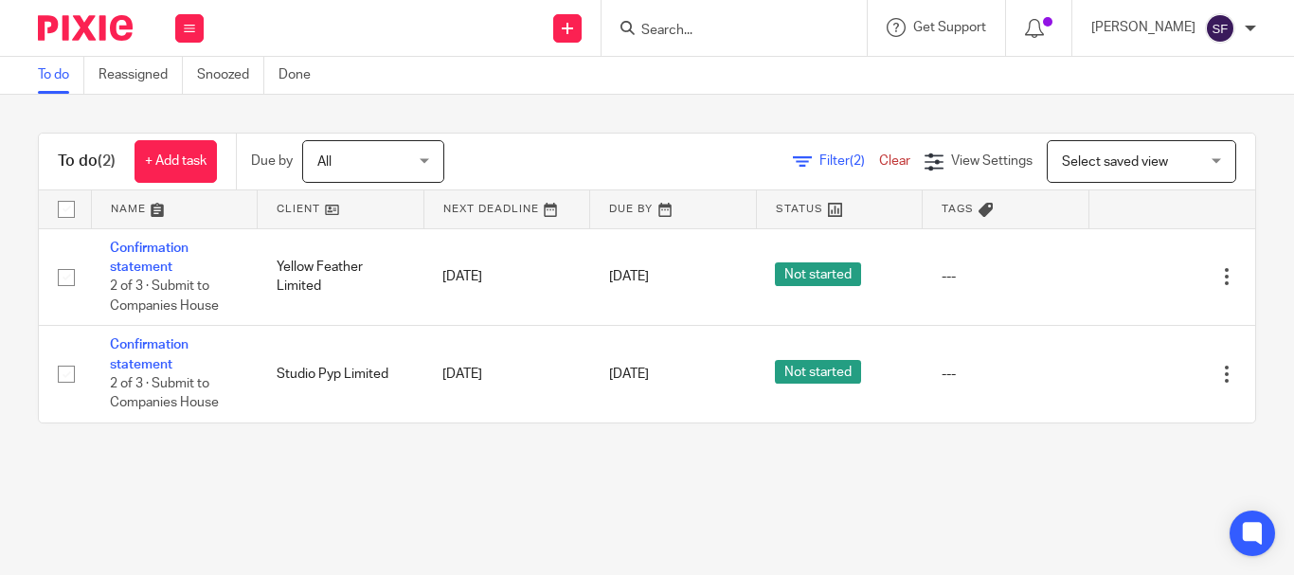
click at [710, 30] on input "Search" at bounding box center [724, 31] width 170 height 17
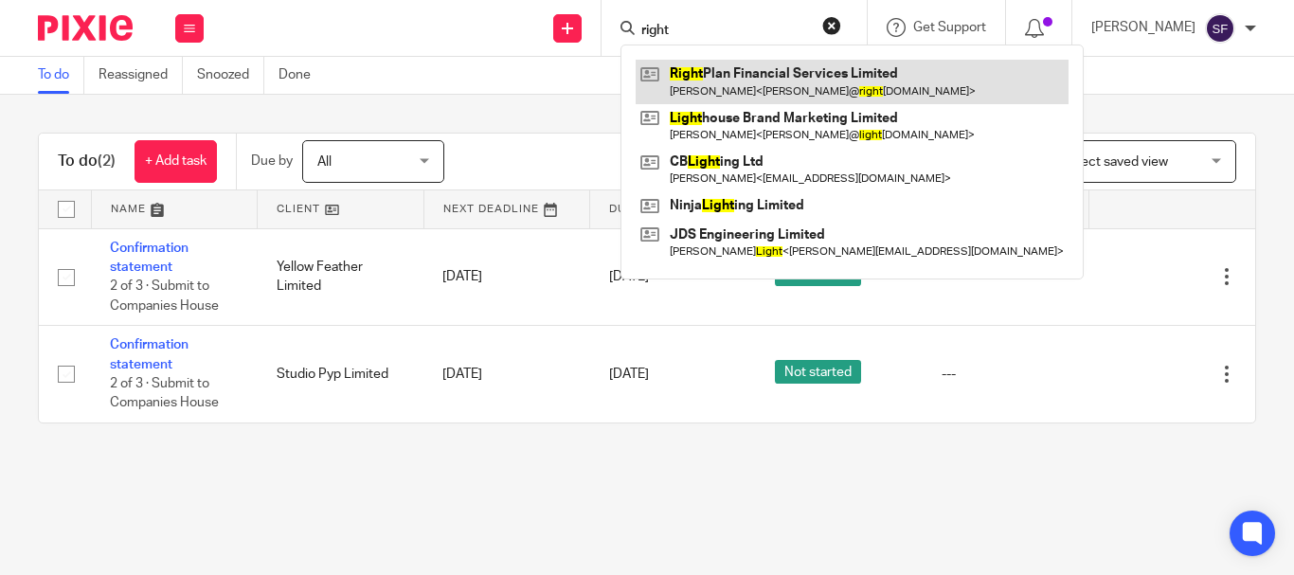
type input "right"
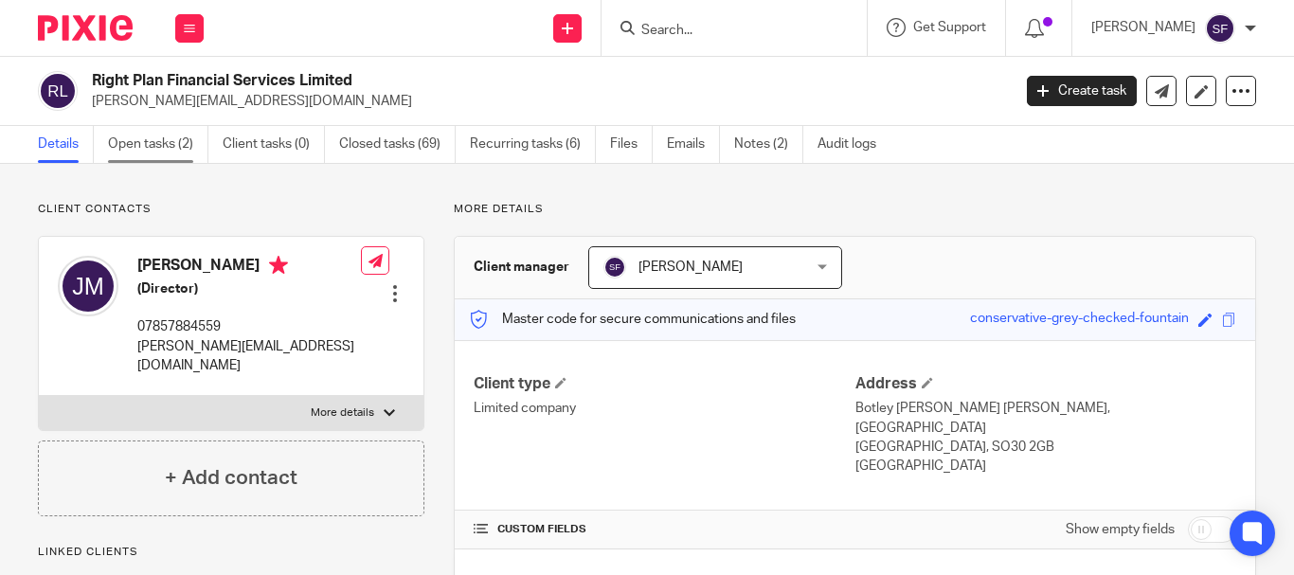
click at [178, 152] on link "Open tasks (2)" at bounding box center [158, 144] width 100 height 37
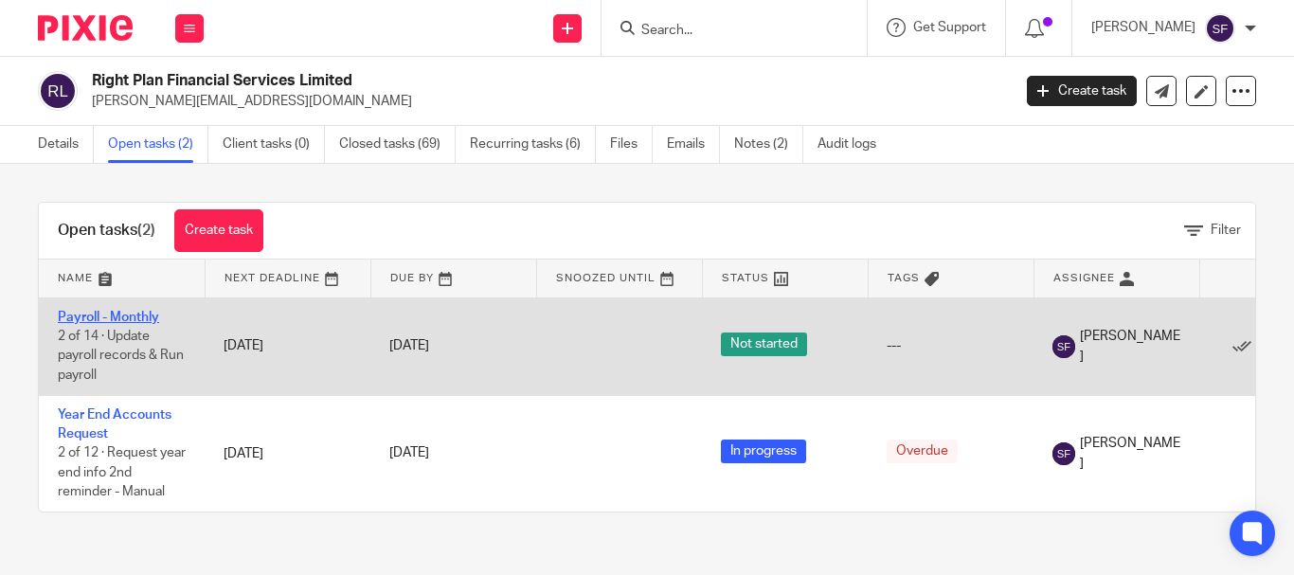
click at [113, 314] on link "Payroll - Monthly" at bounding box center [108, 317] width 101 height 13
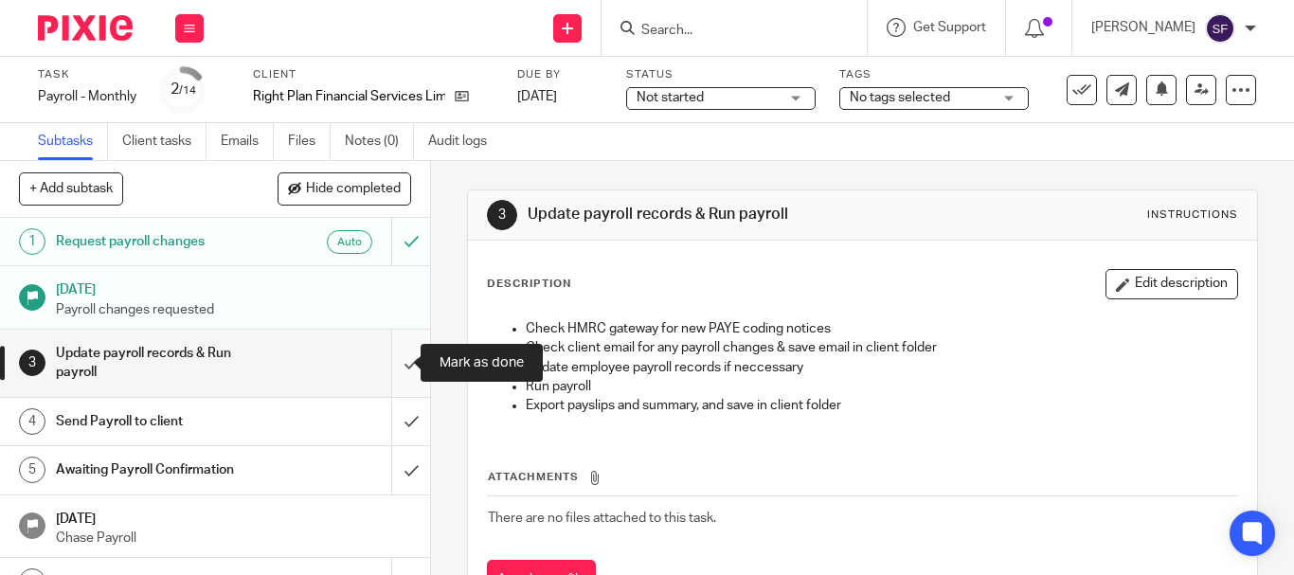
click at [390, 361] on input "submit" at bounding box center [215, 363] width 430 height 67
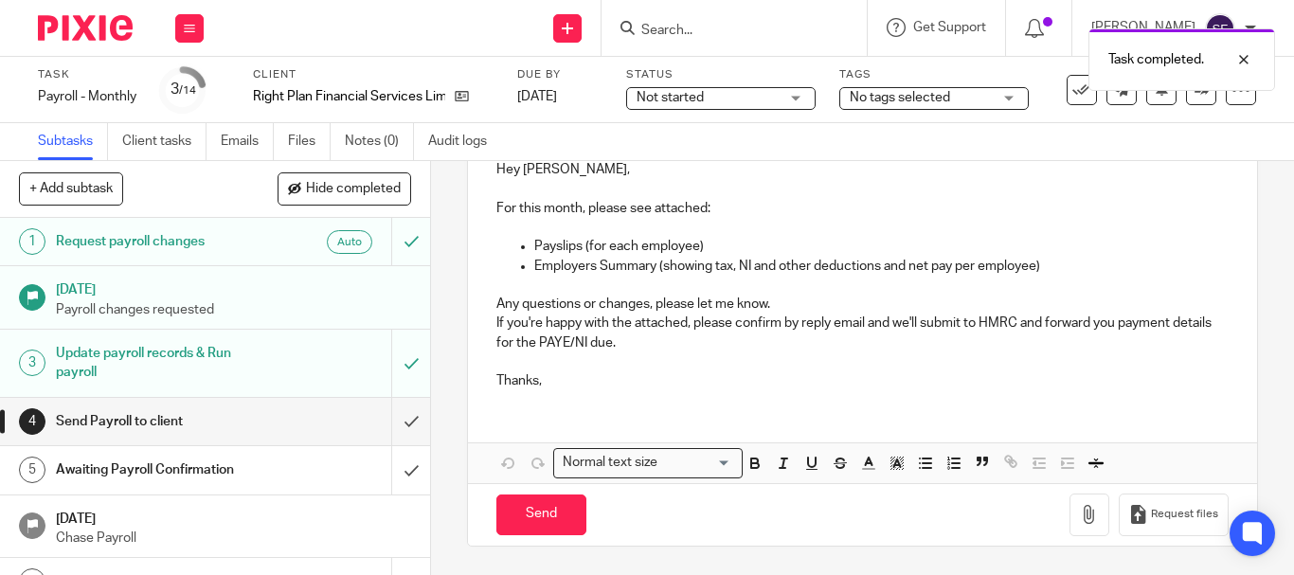
scroll to position [235, 0]
click at [1080, 515] on icon "button" at bounding box center [1089, 514] width 19 height 19
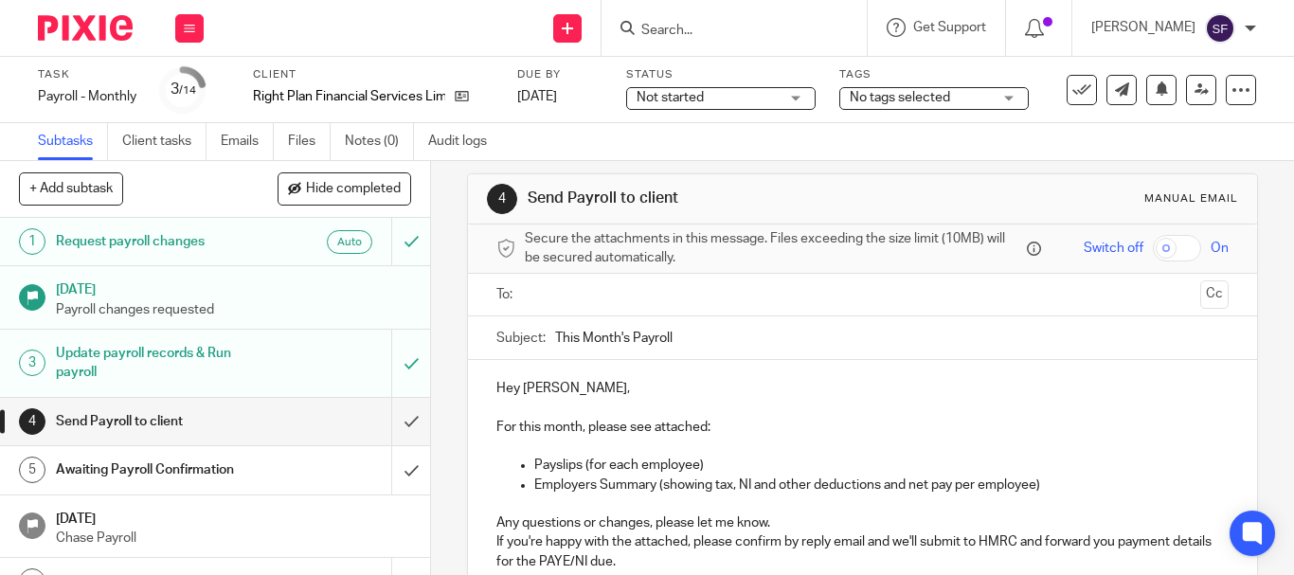
scroll to position [0, 0]
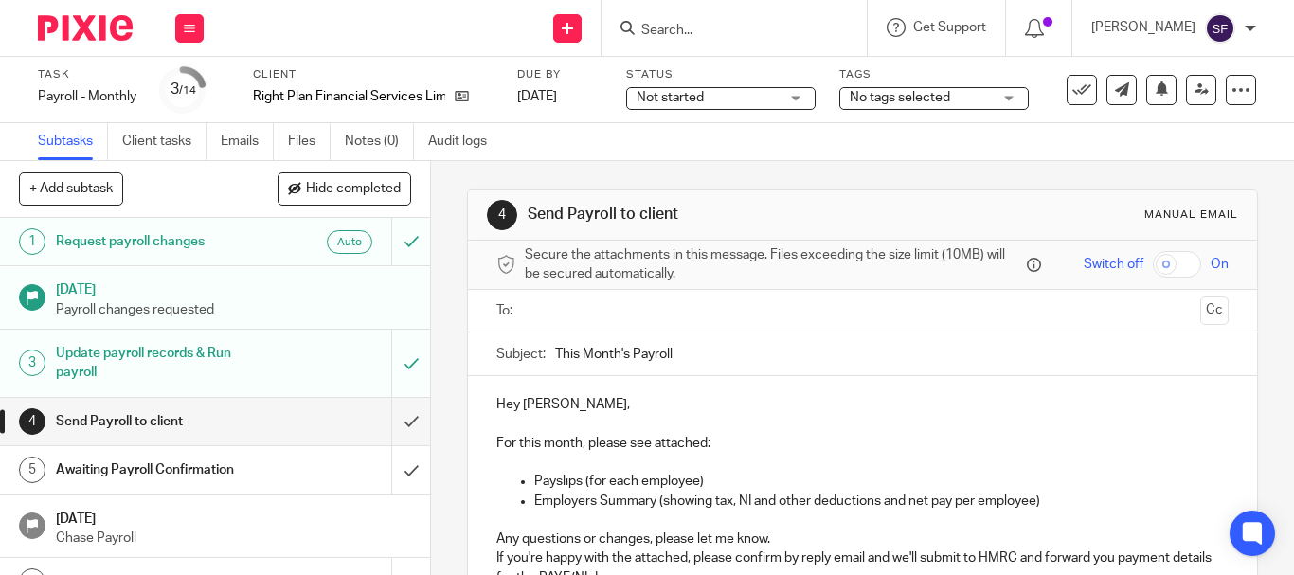
click at [636, 311] on input "text" at bounding box center [861, 311] width 660 height 22
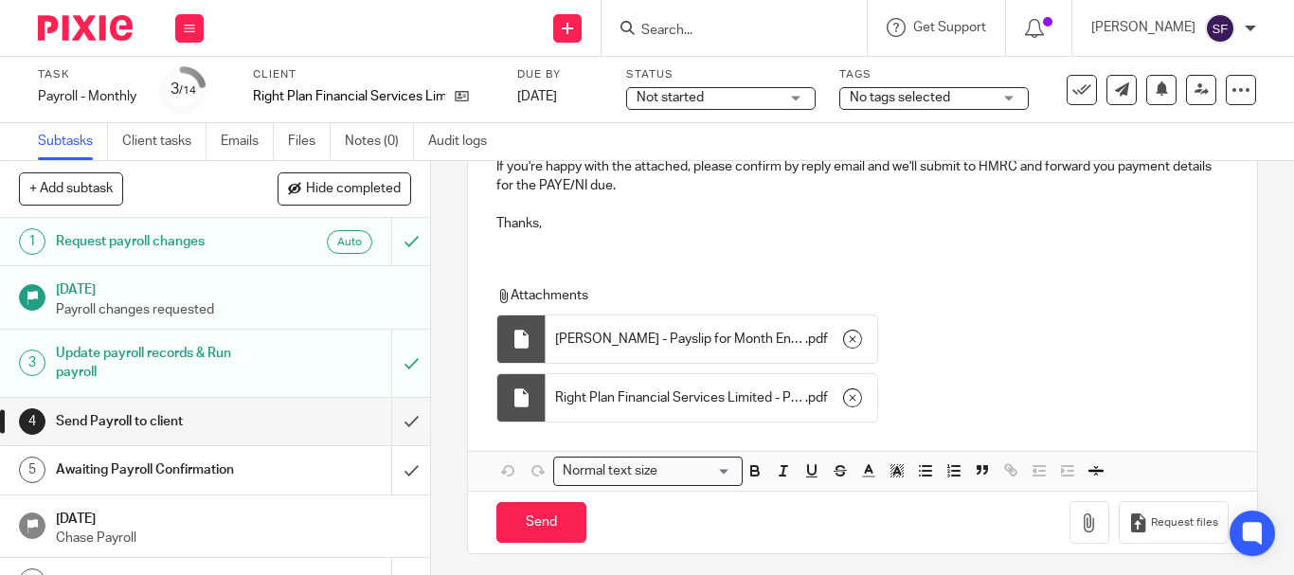
scroll to position [404, 0]
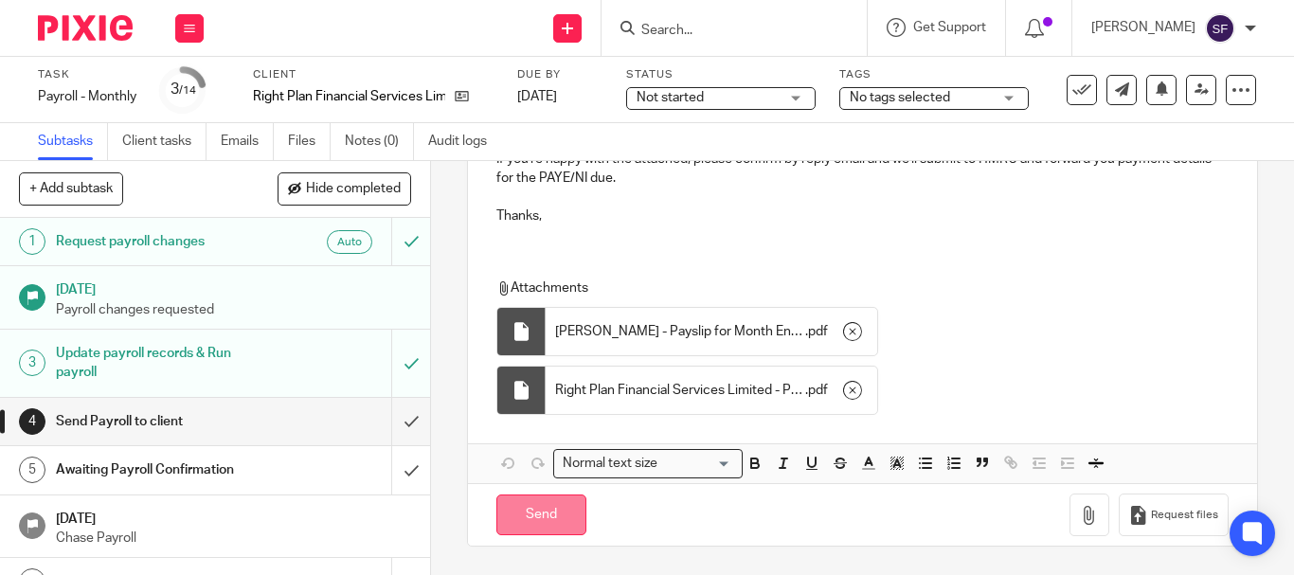
click at [555, 501] on input "Send" at bounding box center [541, 514] width 90 height 41
type input "Sent"
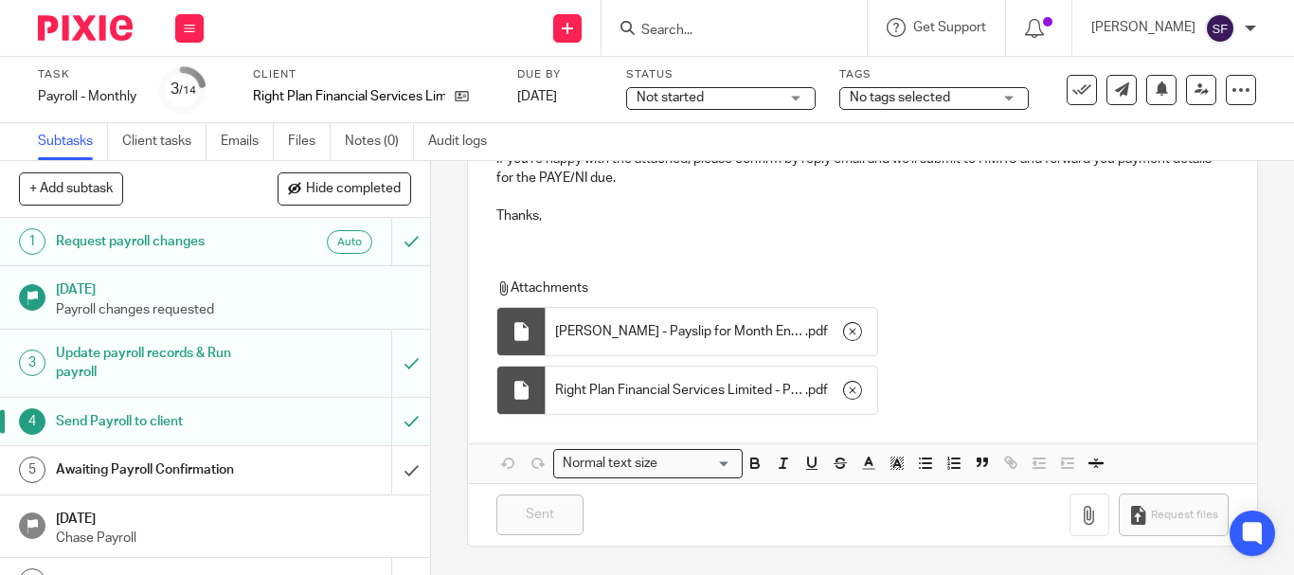
click at [746, 27] on input "Search" at bounding box center [724, 31] width 170 height 17
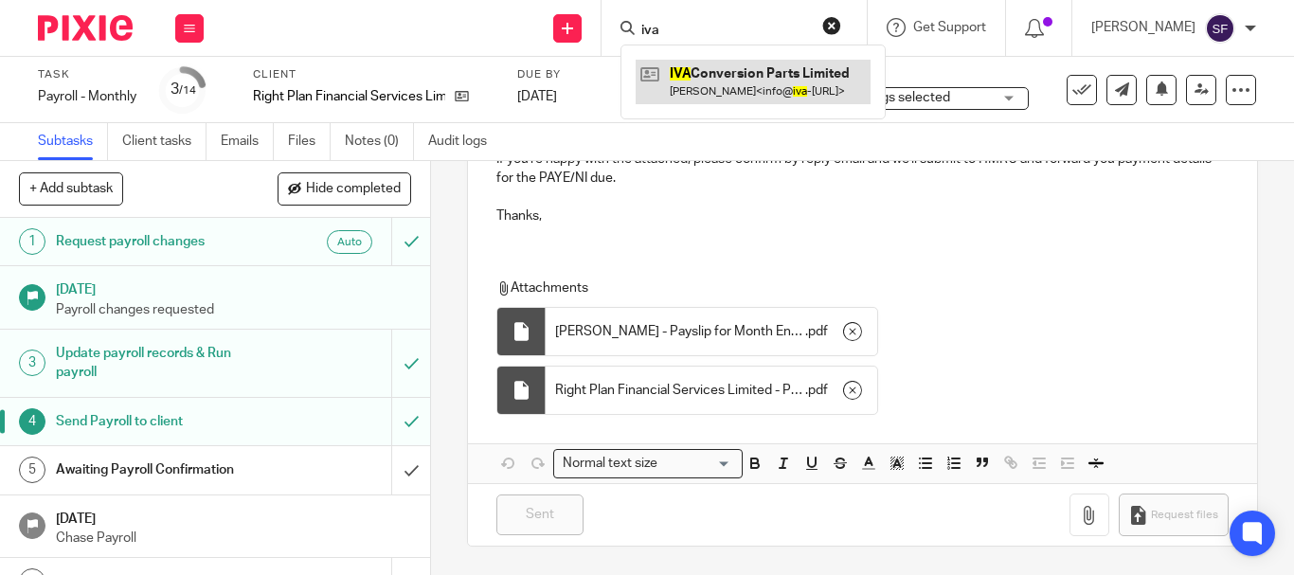
type input "iva"
click at [763, 88] on link at bounding box center [752, 82] width 235 height 44
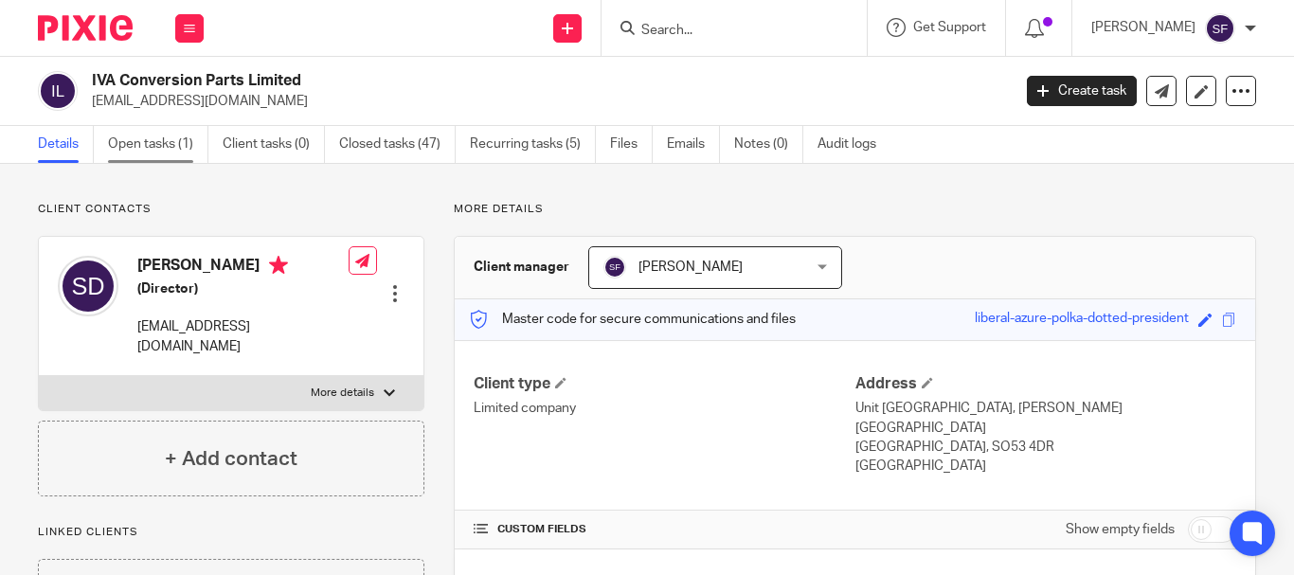
click at [138, 160] on link "Open tasks (1)" at bounding box center [158, 144] width 100 height 37
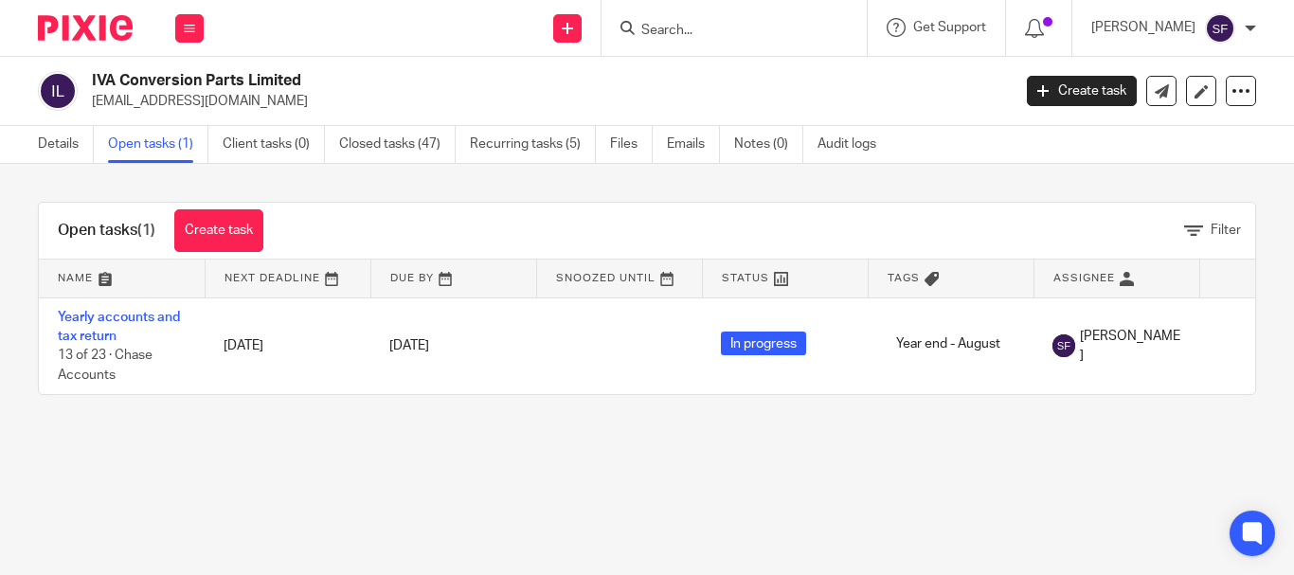
click at [46, 433] on div "Open tasks (1) Create task Filter Name Next Deadline Due By Snoozed Until Statu…" at bounding box center [647, 298] width 1294 height 269
click at [70, 148] on link "Details" at bounding box center [66, 144] width 56 height 37
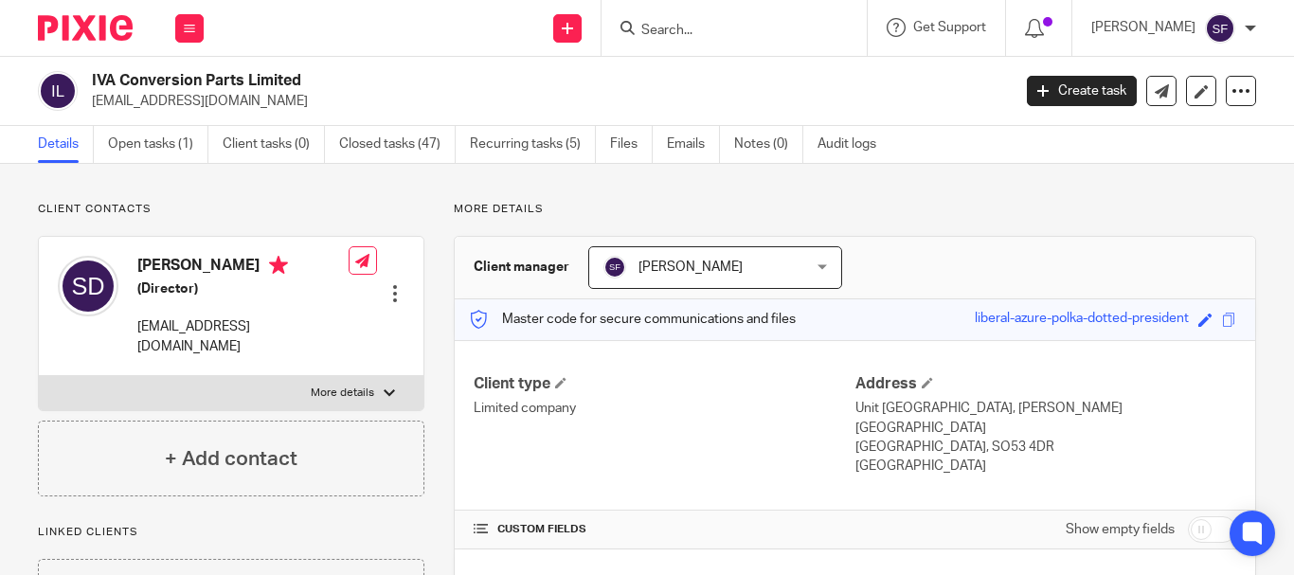
scroll to position [284, 0]
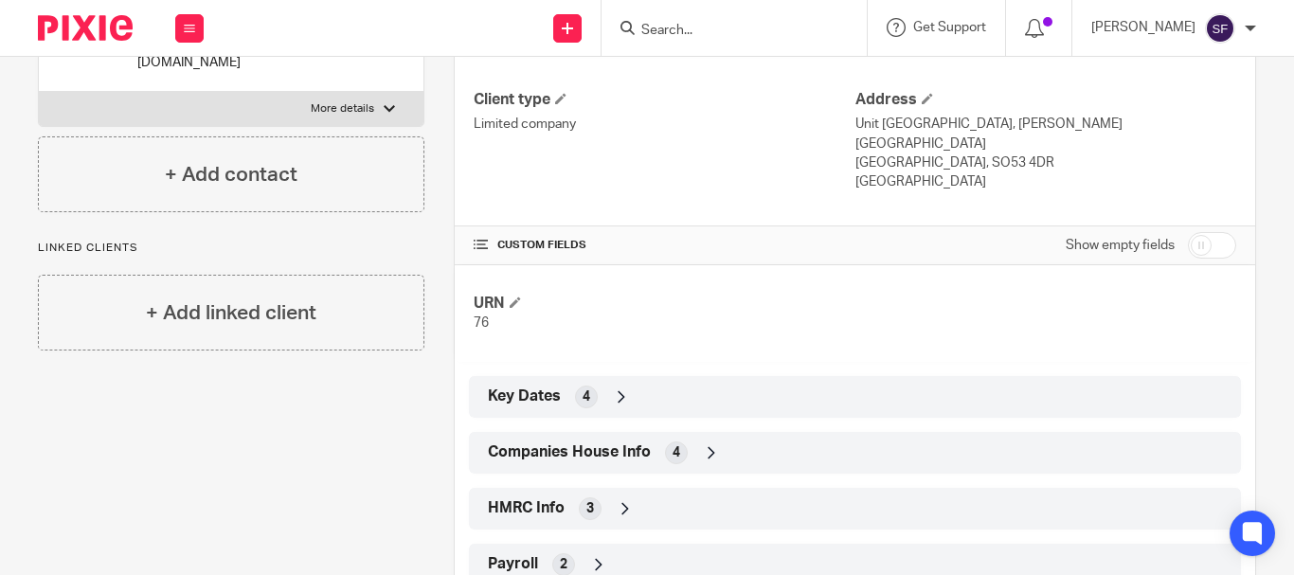
click at [611, 451] on span "Companies House Info" at bounding box center [569, 452] width 163 height 20
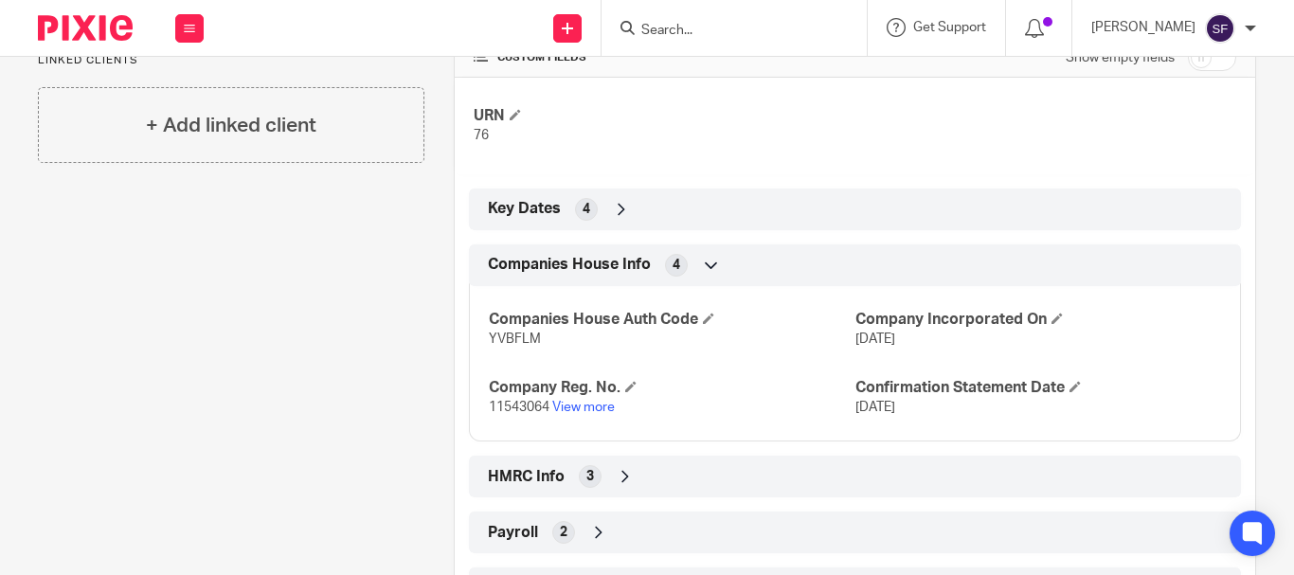
scroll to position [474, 0]
click at [587, 400] on link "View more" at bounding box center [583, 405] width 63 height 13
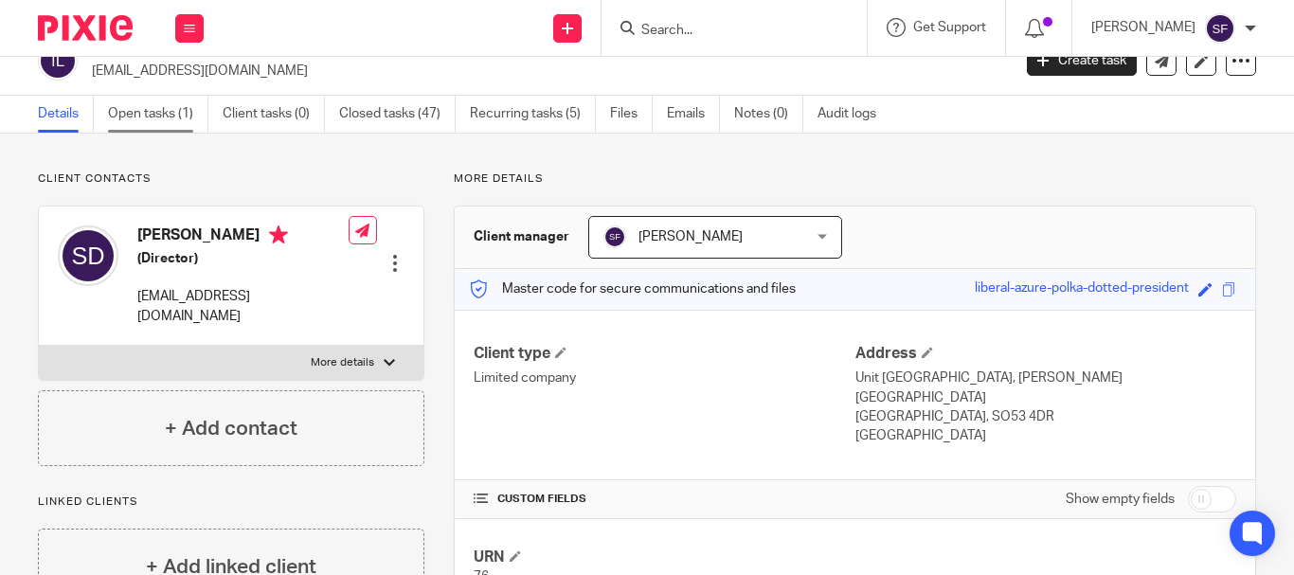
scroll to position [0, 0]
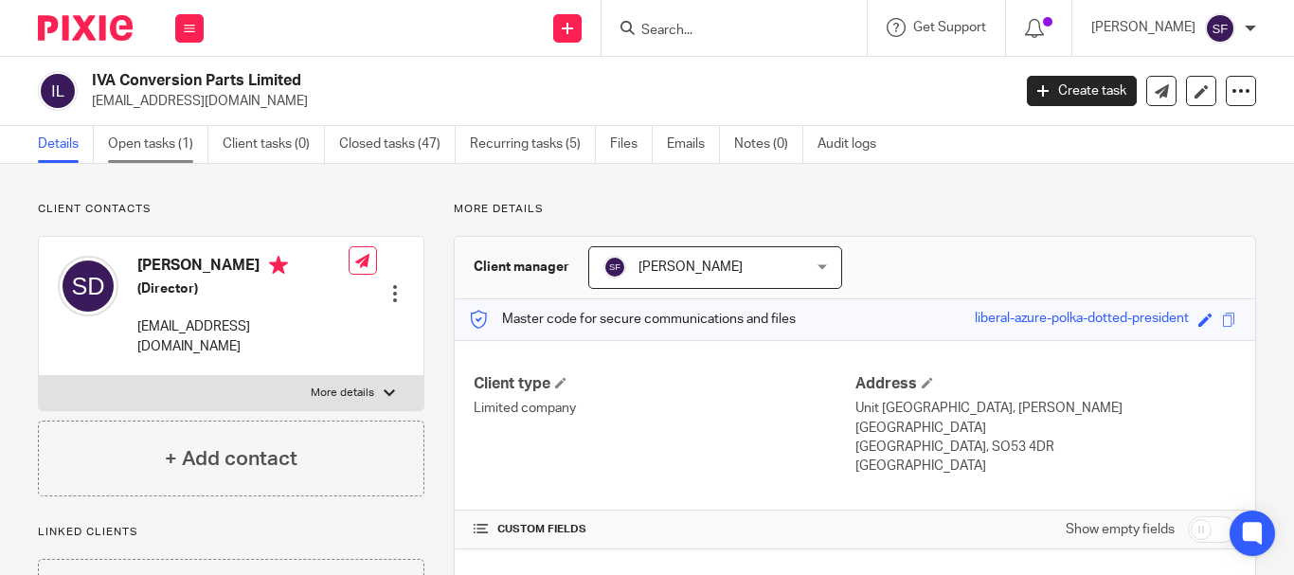
click at [153, 139] on link "Open tasks (1)" at bounding box center [158, 144] width 100 height 37
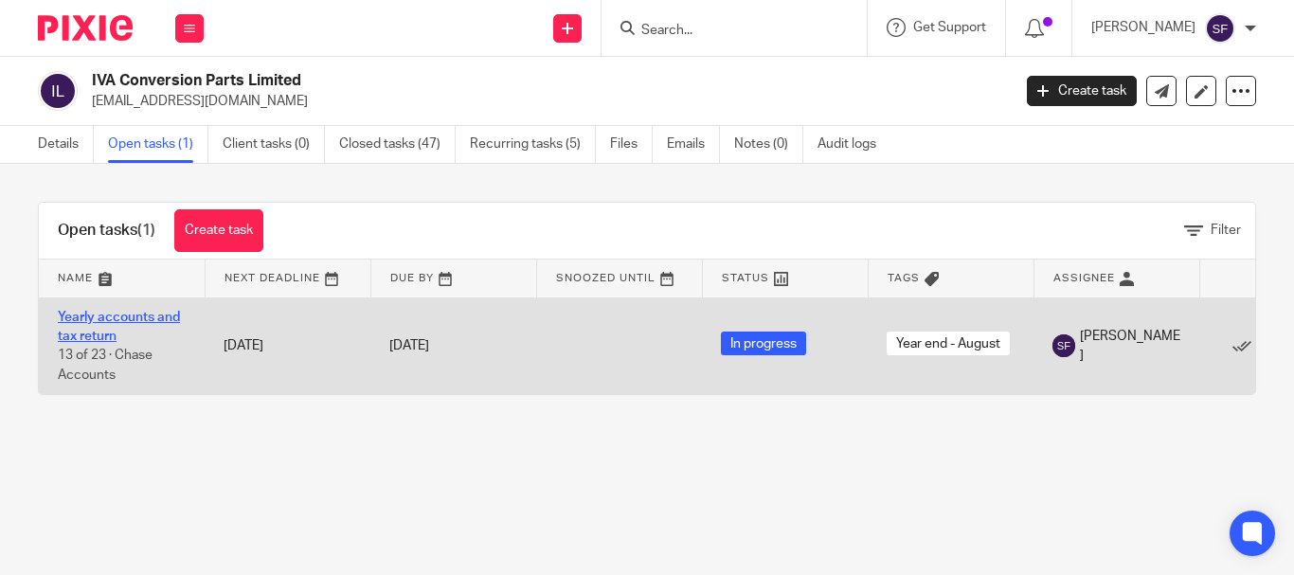
click at [110, 318] on link "Yearly accounts and tax return" at bounding box center [119, 327] width 122 height 32
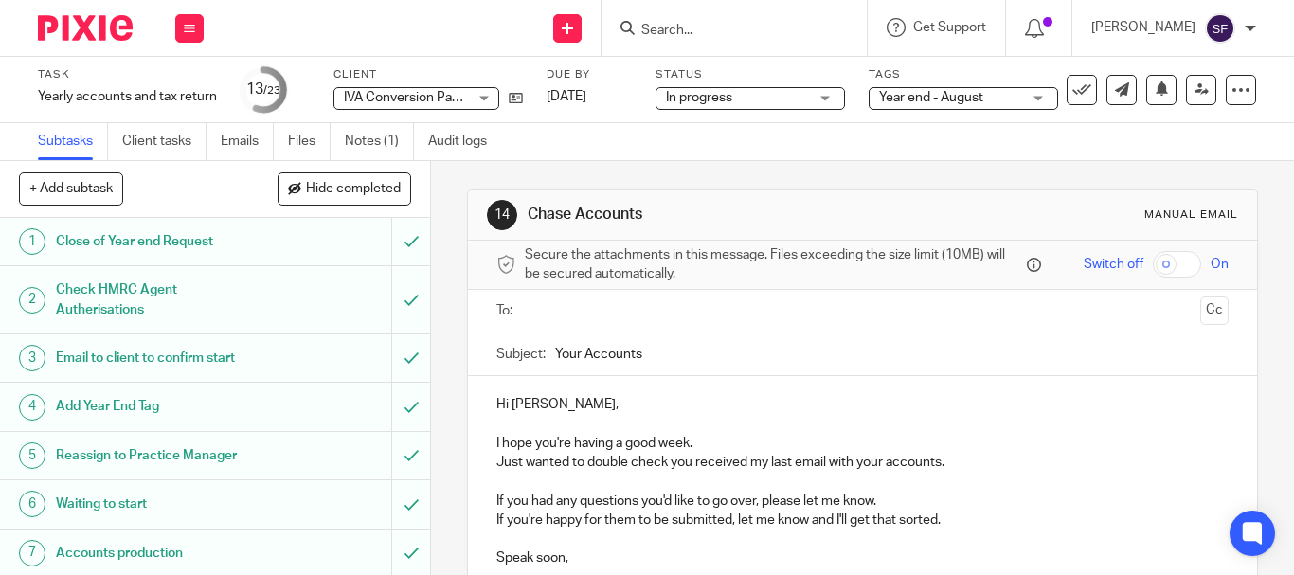
click at [488, 93] on div "IVA Conversion Parts Limited IVA Conversion Parts Limited" at bounding box center [416, 98] width 166 height 23
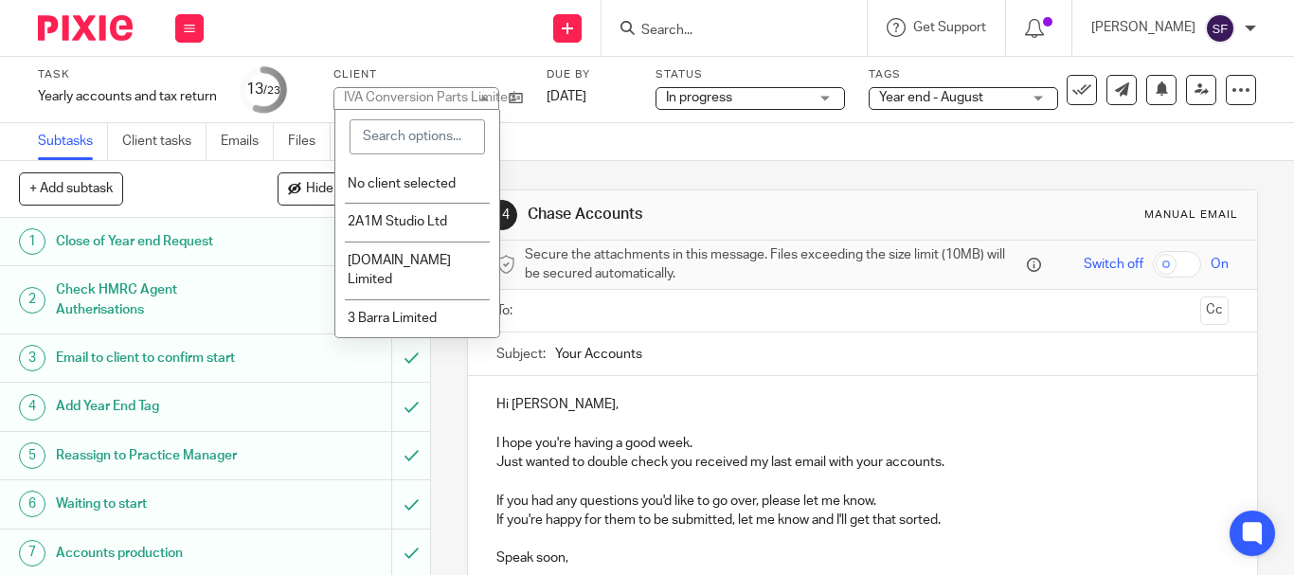
click at [488, 93] on div "IVA Conversion Parts Limited" at bounding box center [429, 97] width 171 height 13
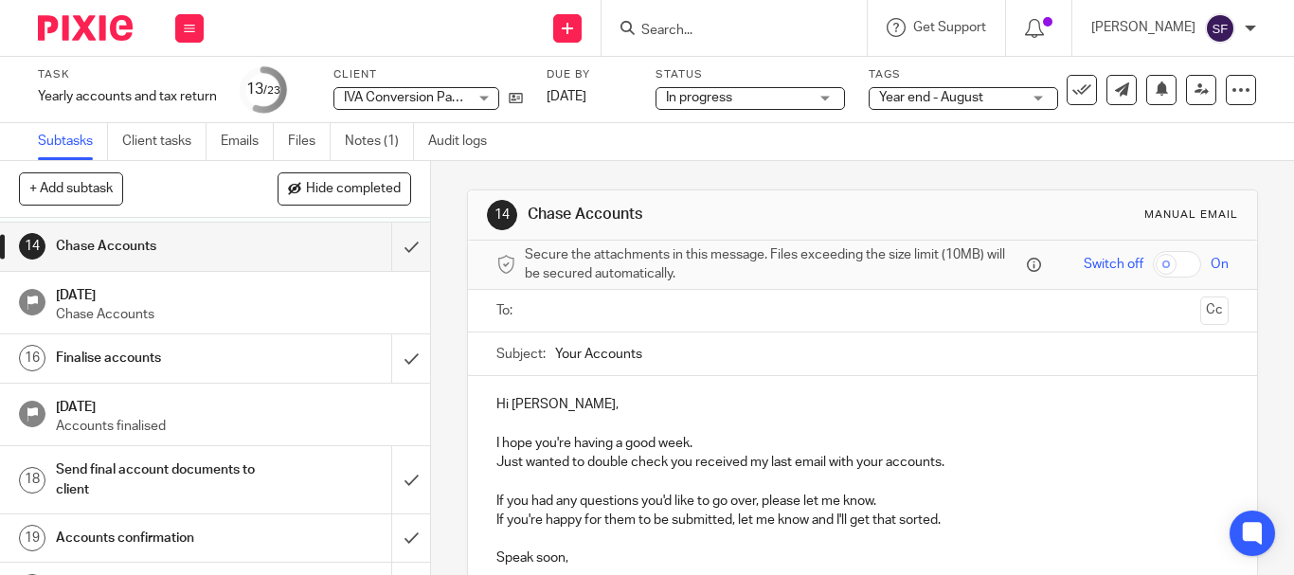
scroll to position [713, 0]
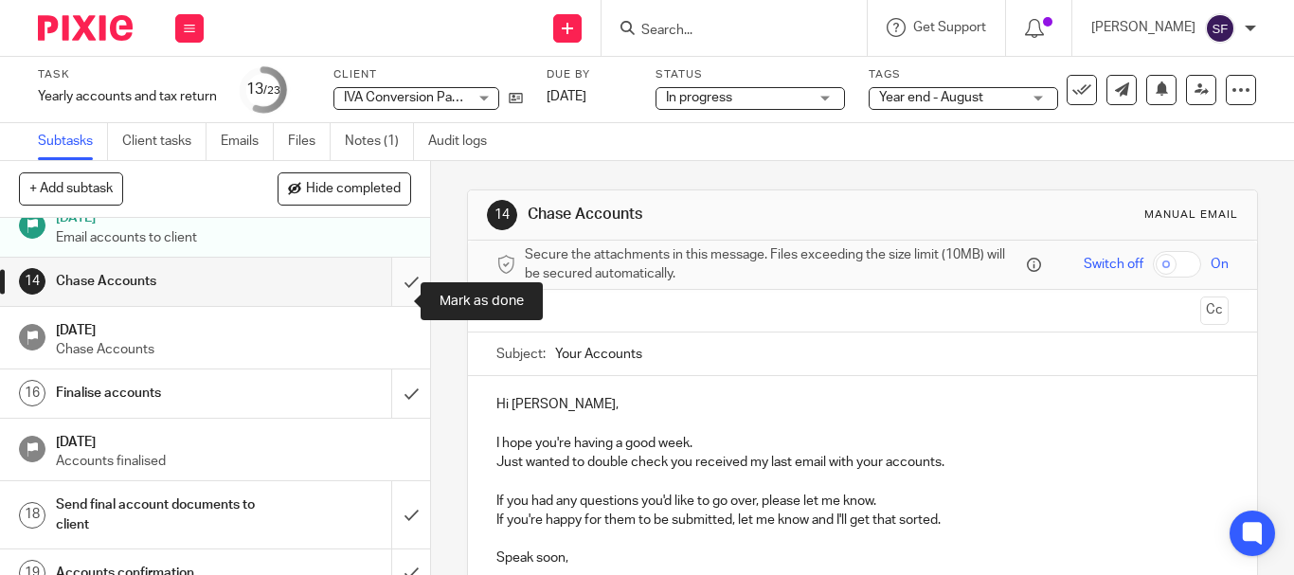
click at [389, 295] on input "submit" at bounding box center [215, 281] width 430 height 47
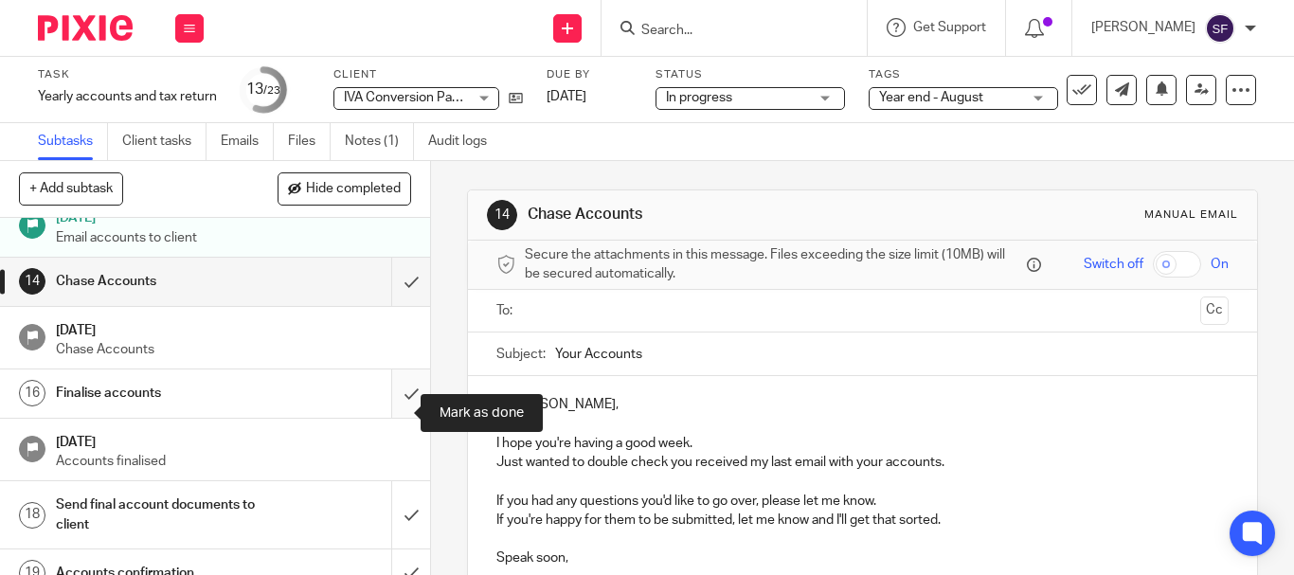
click at [388, 417] on input "submit" at bounding box center [215, 392] width 430 height 47
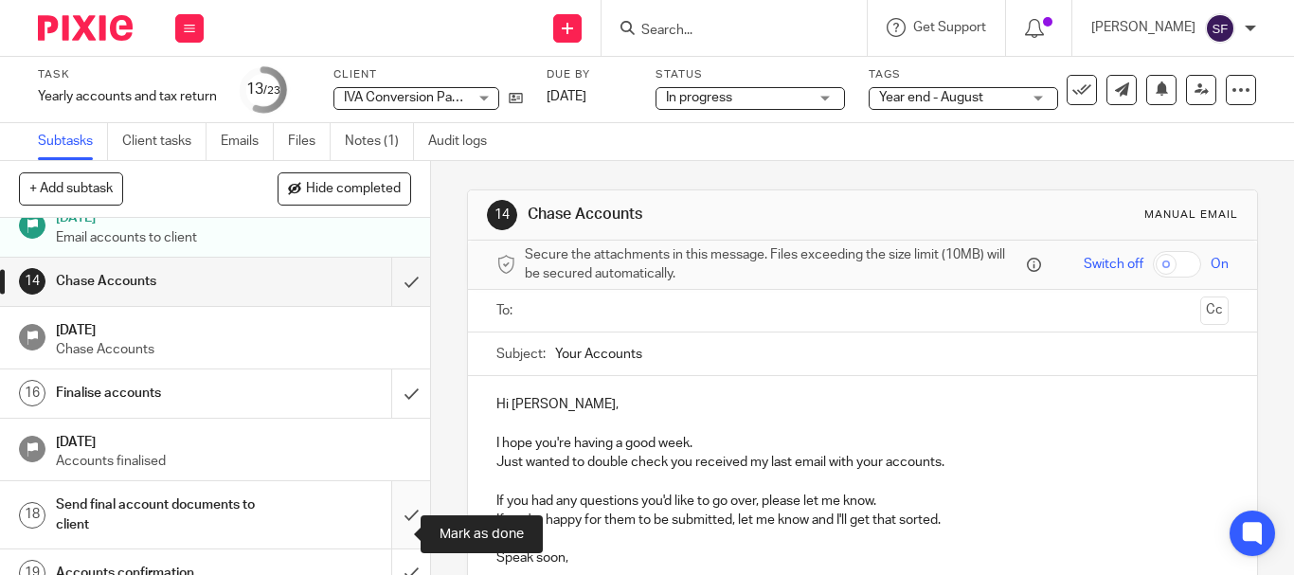
click at [396, 536] on input "submit" at bounding box center [215, 514] width 430 height 67
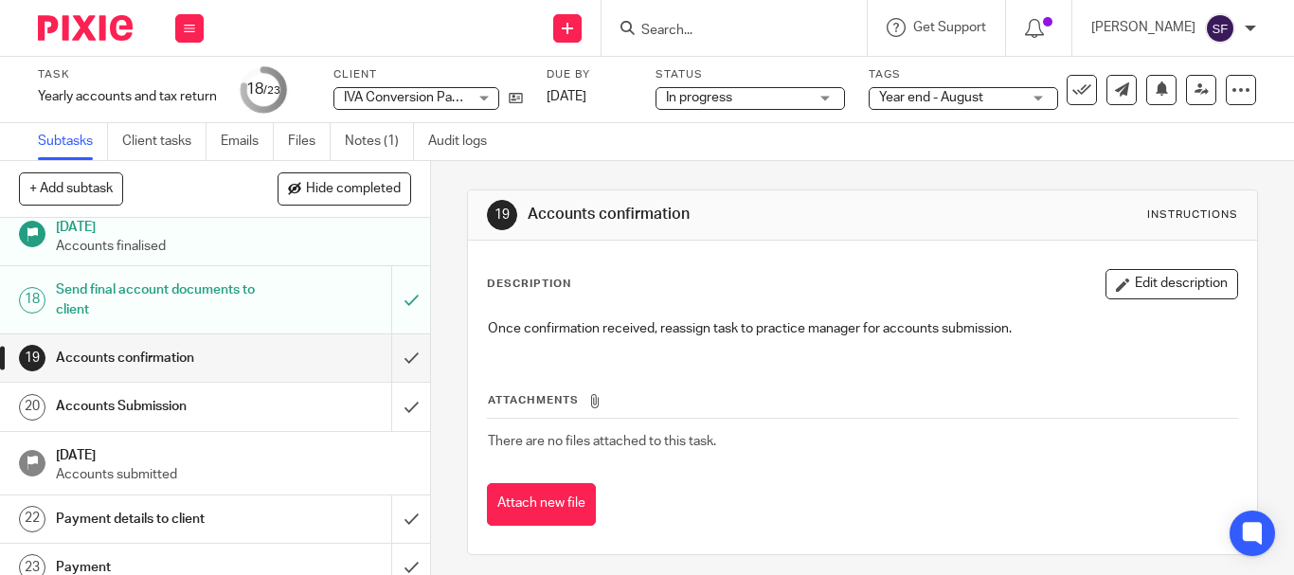
scroll to position [965, 0]
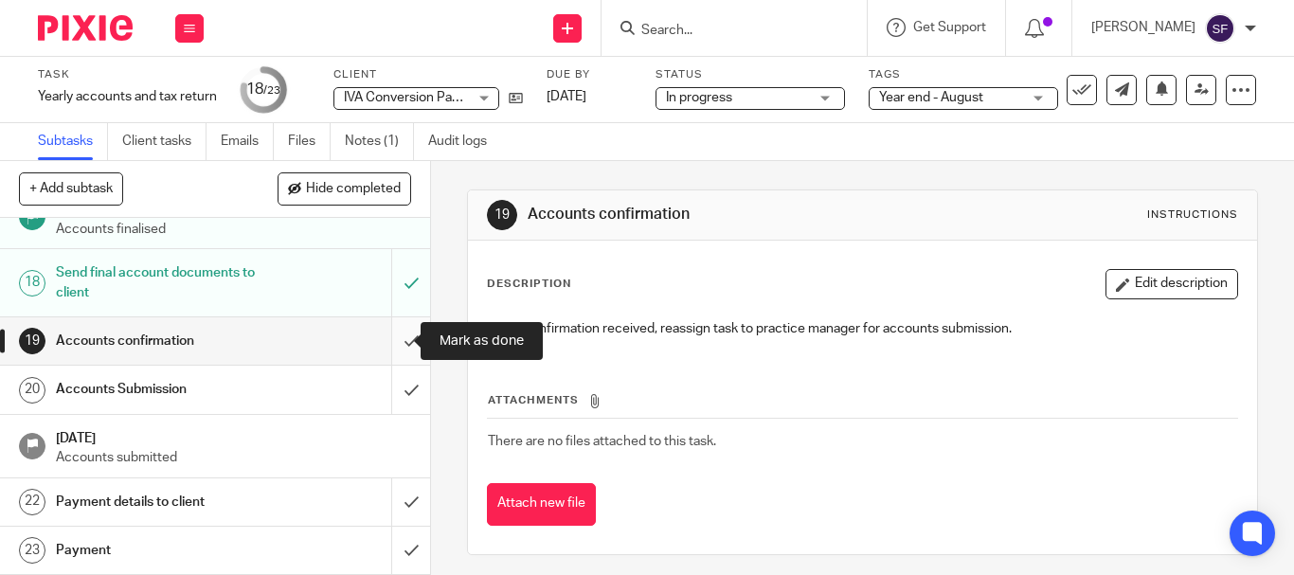
click at [394, 347] on input "submit" at bounding box center [215, 340] width 430 height 47
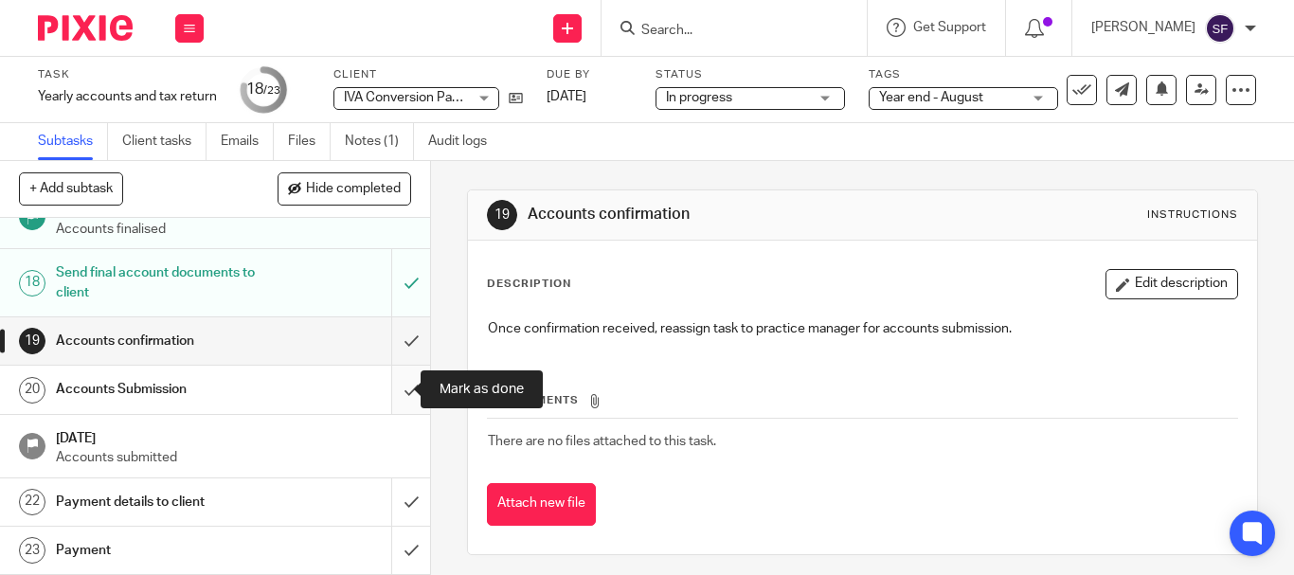
click at [390, 400] on input "submit" at bounding box center [215, 389] width 430 height 47
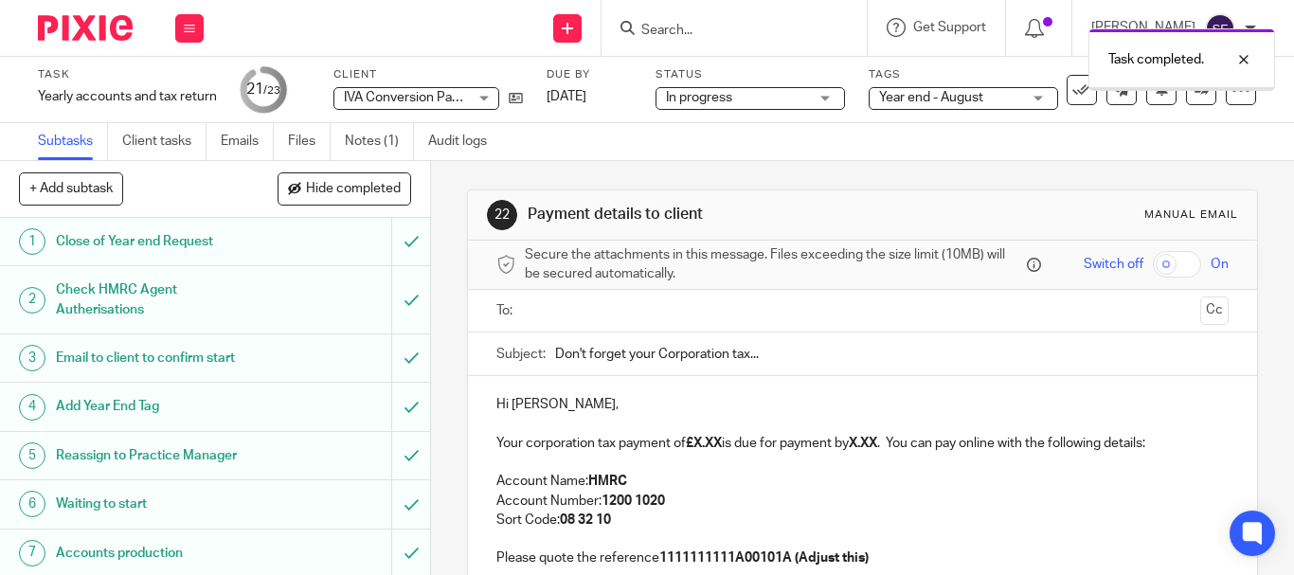
scroll to position [284, 0]
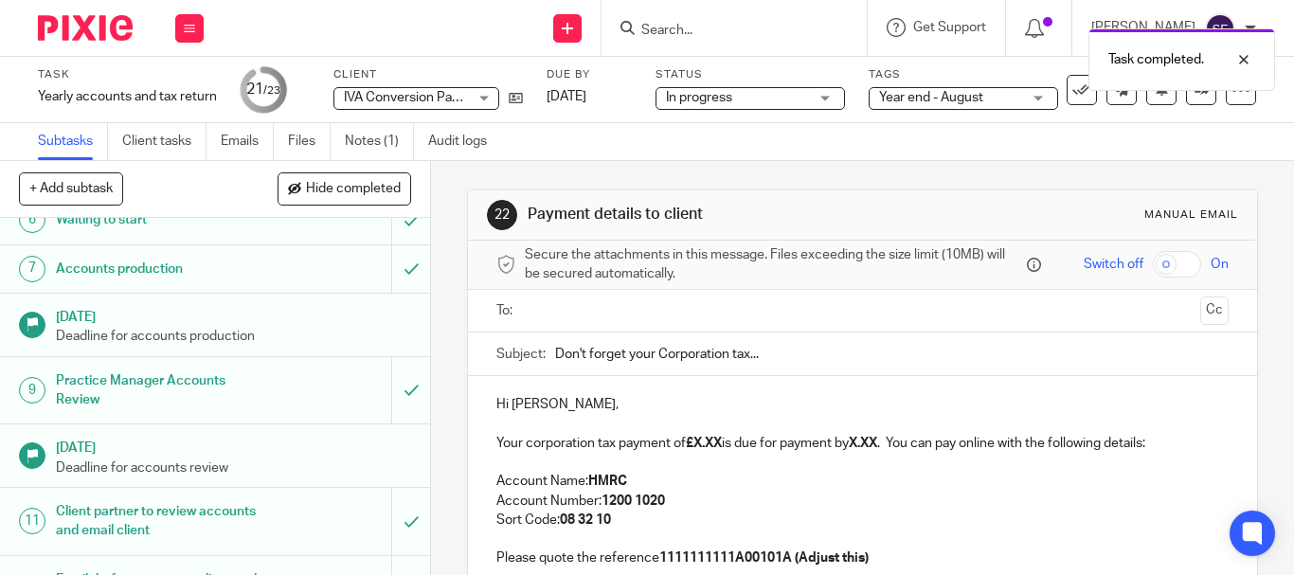
drag, startPoint x: 652, startPoint y: 352, endPoint x: 731, endPoint y: 356, distance: 79.6
click at [731, 356] on input "Don't forget your Corporation tax..." at bounding box center [891, 353] width 673 height 43
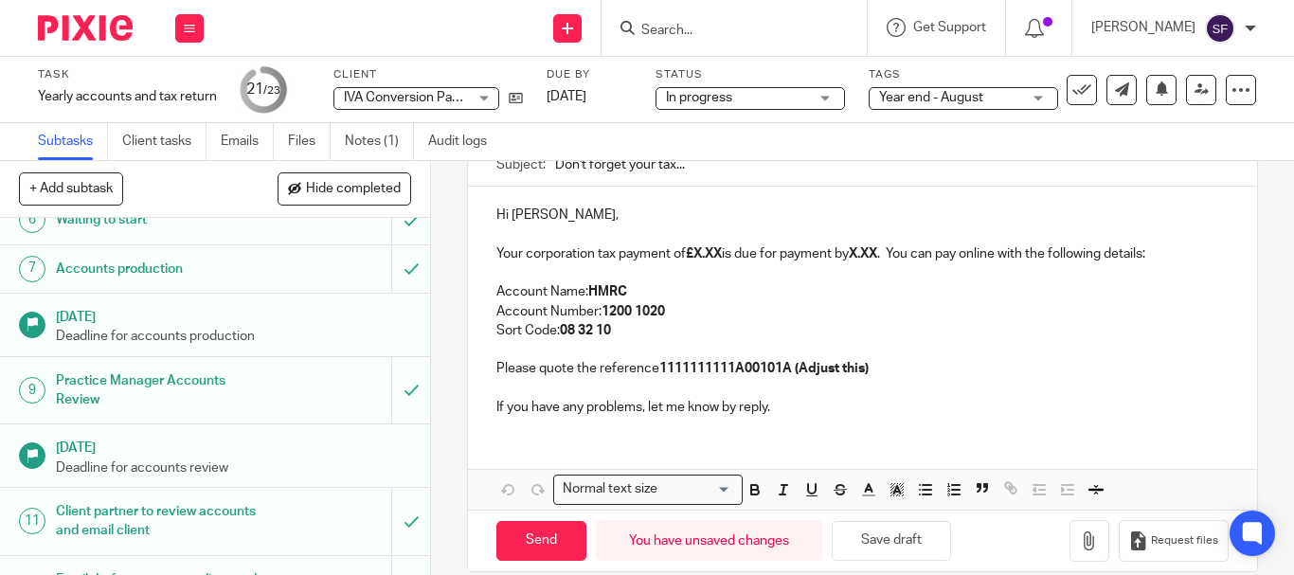
type input "Don't forget your tax..."
drag, startPoint x: 694, startPoint y: 252, endPoint x: 722, endPoint y: 257, distance: 27.9
click at [722, 257] on strong "£X.XX" at bounding box center [704, 253] width 36 height 13
drag, startPoint x: 692, startPoint y: 255, endPoint x: 742, endPoint y: 258, distance: 50.3
click at [742, 258] on p "Your corporation tax payment of £ 2,061.12 is due for payment by X.XX . You can…" at bounding box center [862, 253] width 732 height 19
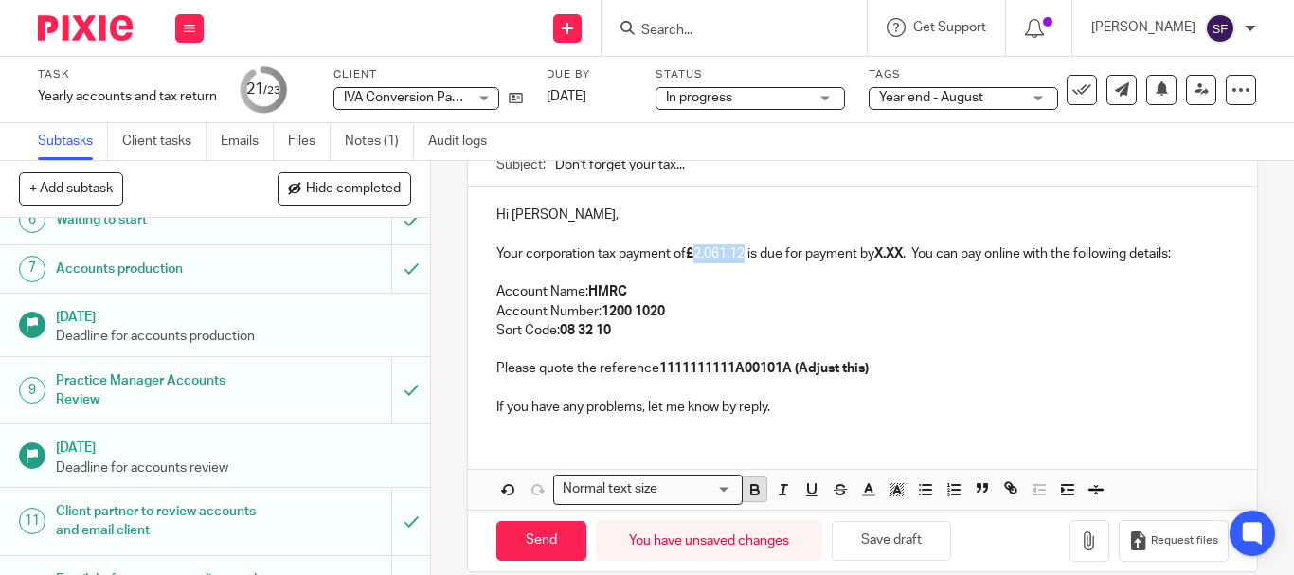
click at [746, 490] on icon "button" at bounding box center [754, 489] width 17 height 17
click at [875, 541] on button "Save draft" at bounding box center [890, 541] width 119 height 41
drag, startPoint x: 603, startPoint y: 255, endPoint x: 552, endPoint y: 244, distance: 52.2
click at [603, 256] on p "Your corporation tax payment of £2,061.12 is due for payment by X.XX . You can …" at bounding box center [862, 253] width 732 height 19
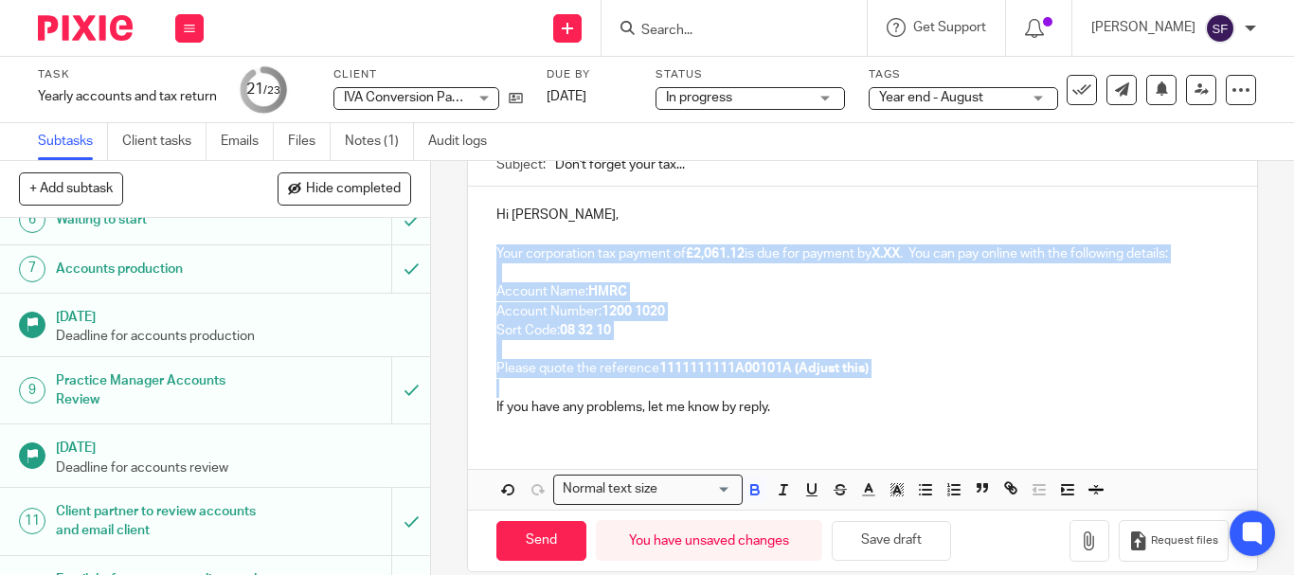
drag, startPoint x: 492, startPoint y: 250, endPoint x: 988, endPoint y: 382, distance: 512.5
click at [988, 382] on div "Hi [PERSON_NAME], Your corporation tax payment of £2,061.12 is due for payment …" at bounding box center [862, 309] width 789 height 244
copy div "Your corporation tax payment of £2,061.12 is due for payment by X.XX . You can …"
click at [1000, 370] on p "Please quote the reference 1111111111A00101A (Adjust this)" at bounding box center [862, 368] width 732 height 19
click at [961, 367] on p "Please quote the reference 1111111111A00101A (Adjust this)" at bounding box center [862, 368] width 732 height 19
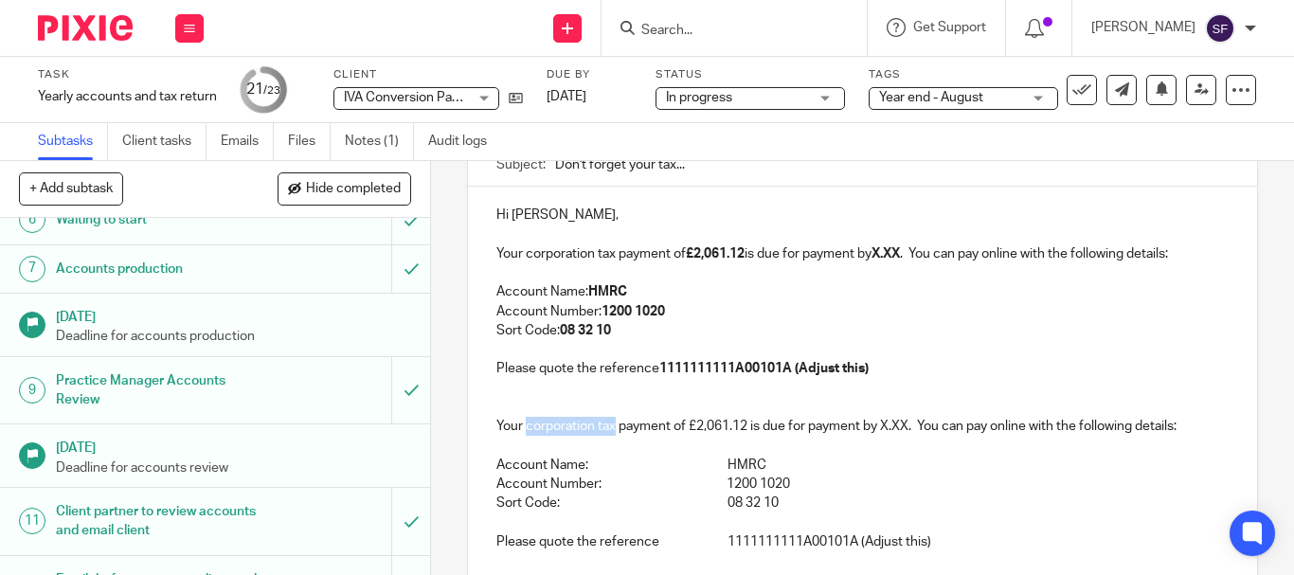
drag, startPoint x: 523, startPoint y: 423, endPoint x: 609, endPoint y: 429, distance: 86.4
click at [609, 429] on p "Your corporation tax payment of £2,061.12 is due for payment by X.XX. You can p…" at bounding box center [862, 426] width 732 height 19
drag, startPoint x: 701, startPoint y: 429, endPoint x: 748, endPoint y: 432, distance: 47.4
click at [748, 432] on p "Your self assessment payment of £2,061.12 is due for payment by X.XX. You can p…" at bounding box center [862, 426] width 732 height 19
drag, startPoint x: 694, startPoint y: 425, endPoint x: 741, endPoint y: 429, distance: 46.6
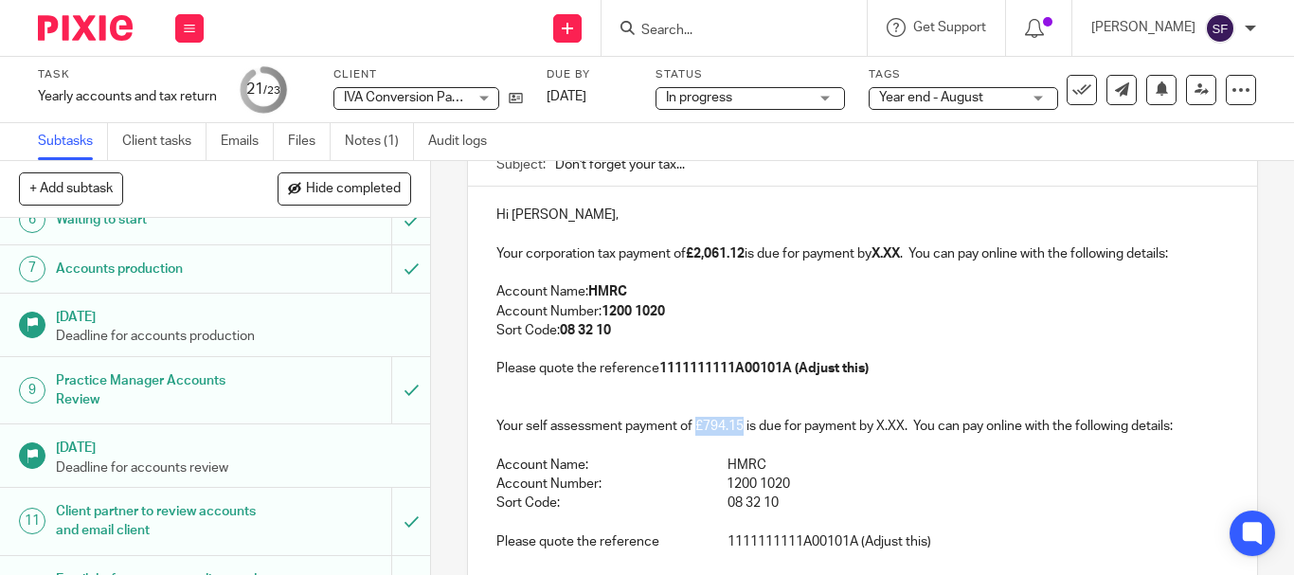
click at [741, 429] on p "Your self assessment payment of £794.15 is due for payment by X.XX. You can pay…" at bounding box center [862, 426] width 732 height 19
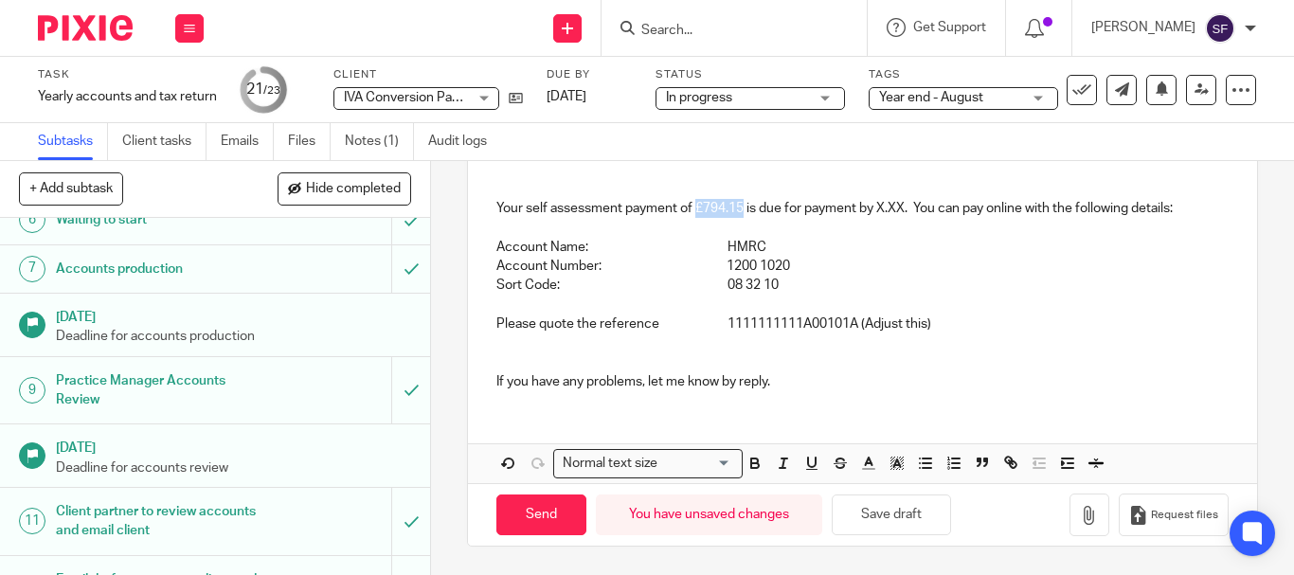
click at [750, 465] on icon "button" at bounding box center [754, 463] width 17 height 17
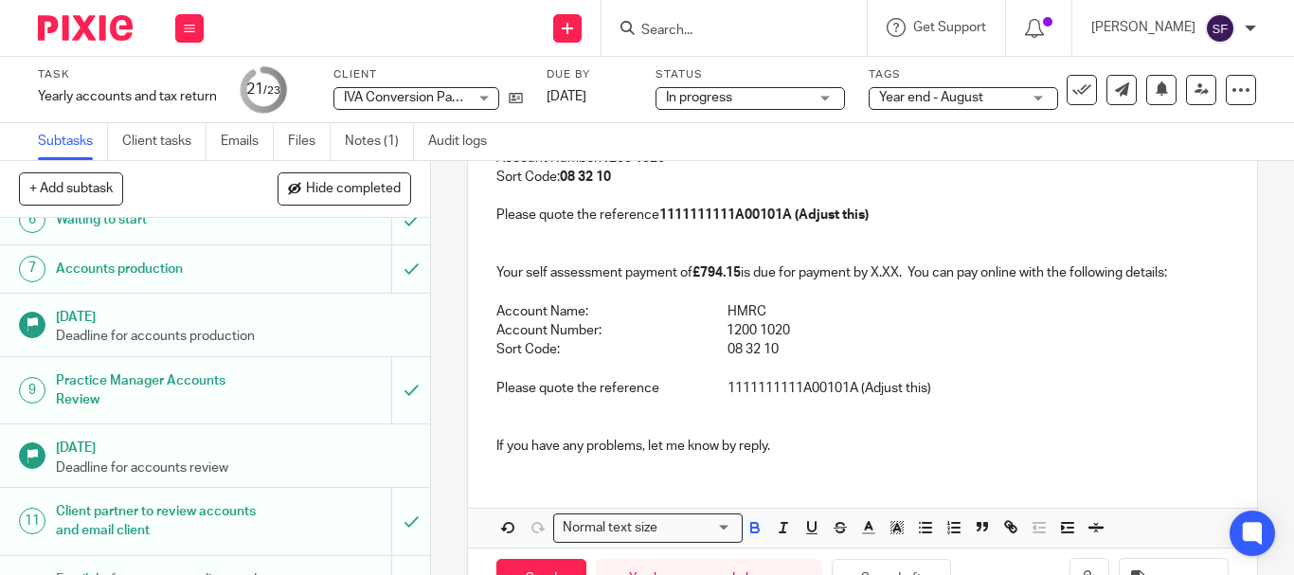
scroll to position [313, 0]
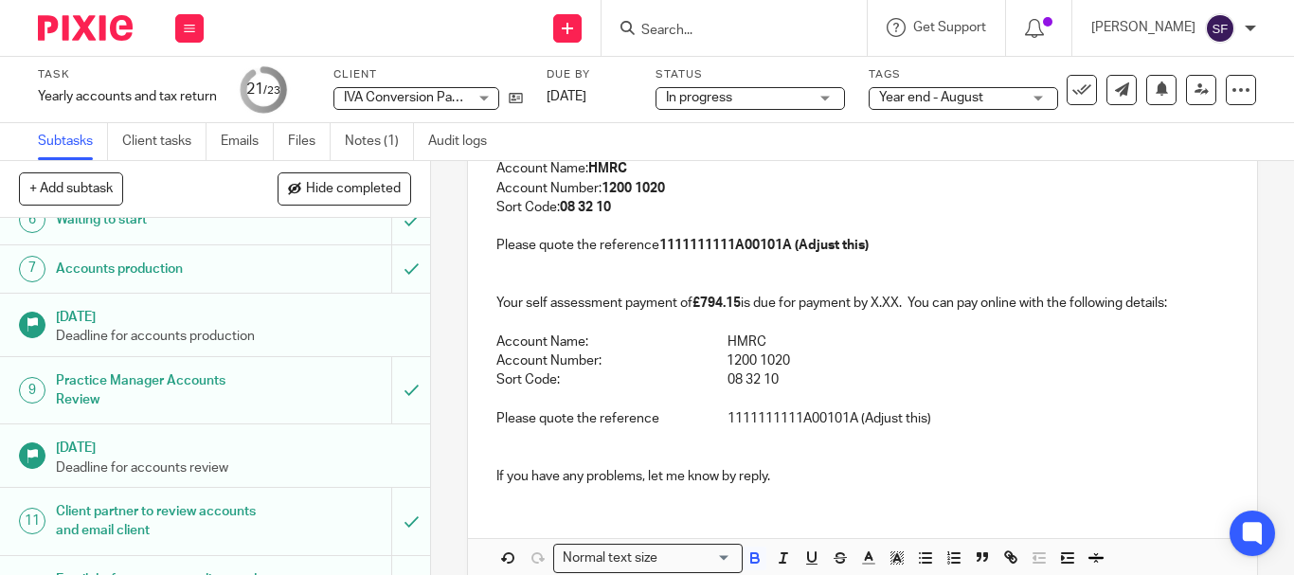
click at [857, 297] on p "Your self assessment payment of £794.15 is due for payment by X.XX. You can pay…" at bounding box center [862, 303] width 732 height 19
drag, startPoint x: 876, startPoint y: 300, endPoint x: 901, endPoint y: 304, distance: 24.9
click at [901, 304] on p "Your self assessment payment of £794.15 is due for payment by X.XX. You can pay…" at bounding box center [862, 303] width 732 height 19
drag, startPoint x: 874, startPoint y: 305, endPoint x: 941, endPoint y: 302, distance: 67.3
click at [941, 302] on p "Your self assessment payment of £794.15 is due for payment by [DATE]. You can p…" at bounding box center [862, 303] width 732 height 19
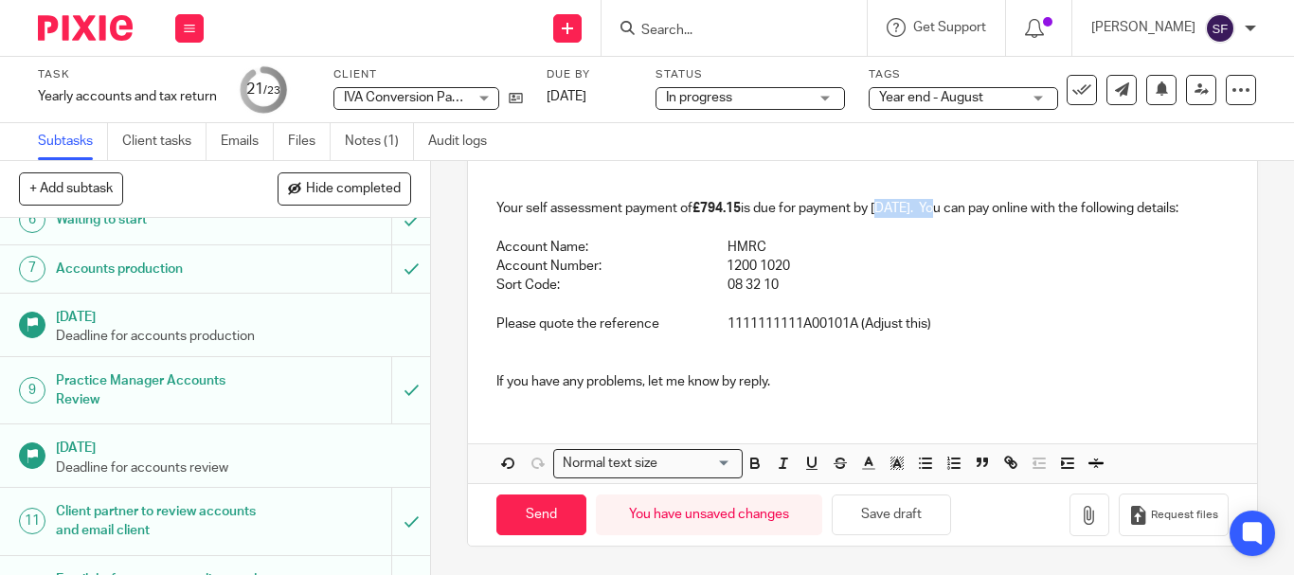
scroll to position [426, 0]
click at [754, 462] on icon "button" at bounding box center [754, 463] width 17 height 17
click at [813, 305] on p at bounding box center [862, 304] width 732 height 19
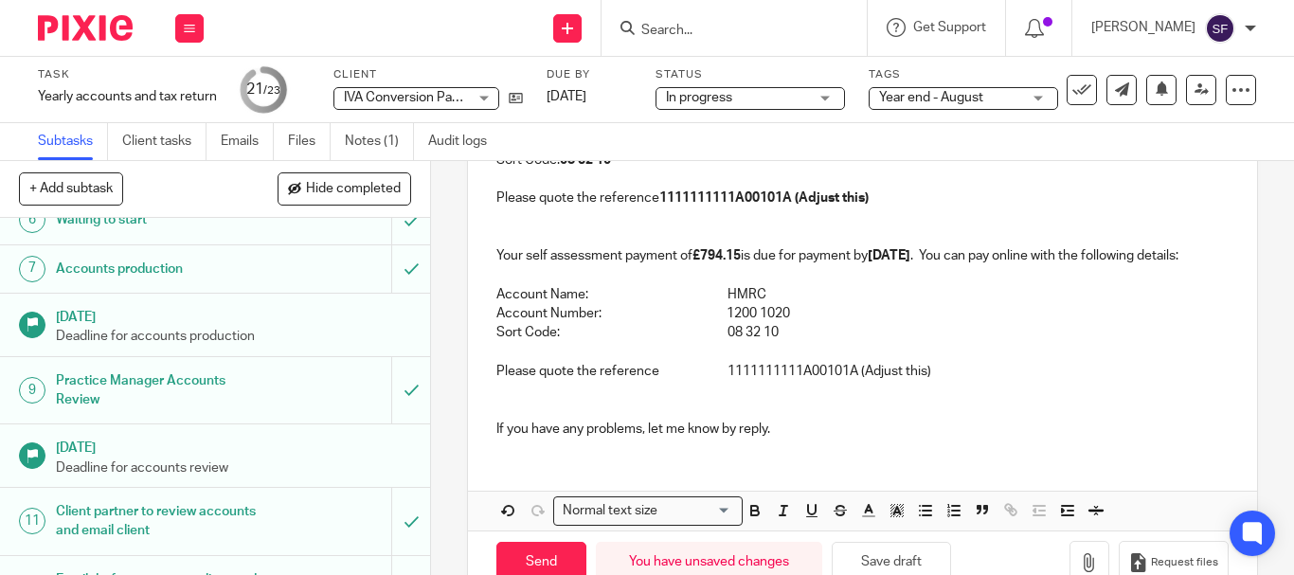
scroll to position [331, 0]
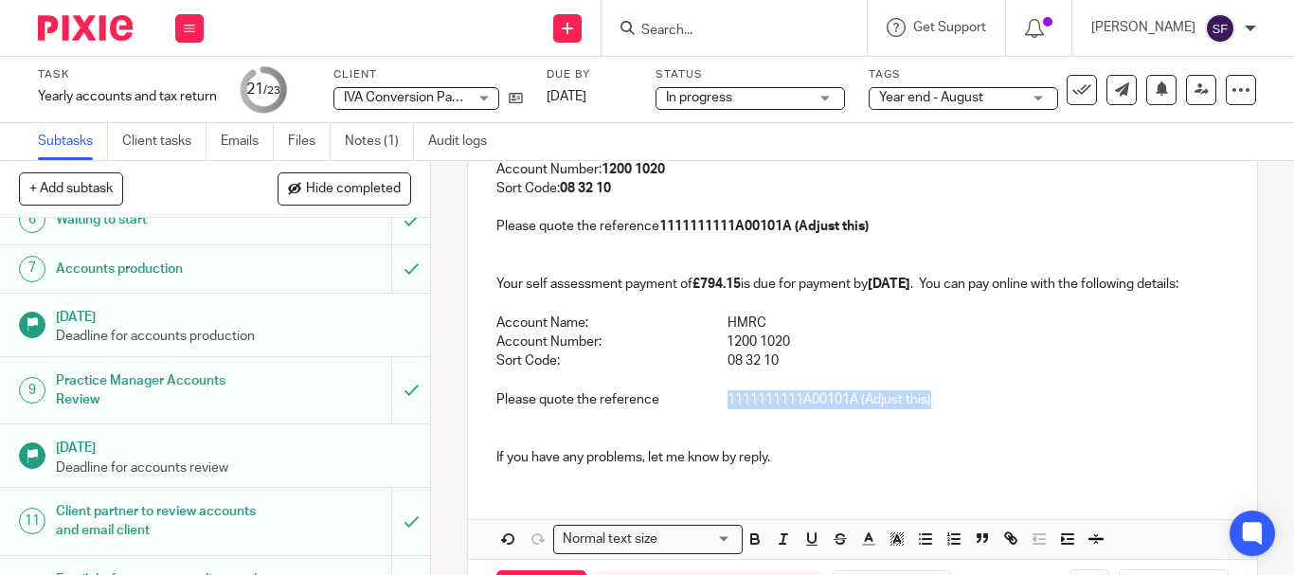
drag, startPoint x: 740, startPoint y: 420, endPoint x: 933, endPoint y: 418, distance: 193.2
click at [933, 409] on p "Please quote the reference 1111111111A00101A (Adjust this)" at bounding box center [862, 399] width 732 height 19
drag, startPoint x: 808, startPoint y: 421, endPoint x: 721, endPoint y: 418, distance: 87.2
click at [721, 409] on p "Please quote the reference 4290392556K" at bounding box center [862, 399] width 732 height 19
click at [751, 547] on icon "button" at bounding box center [754, 538] width 17 height 17
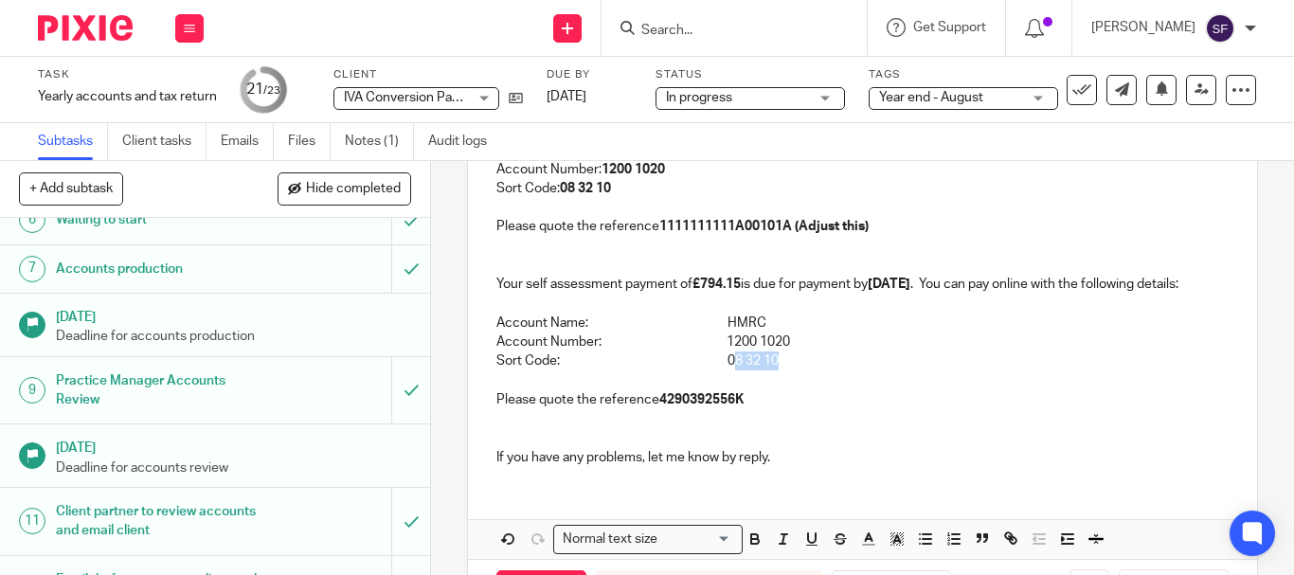
drag, startPoint x: 779, startPoint y: 383, endPoint x: 733, endPoint y: 381, distance: 46.4
click at [733, 370] on p "Sort Code: 08 32 10" at bounding box center [862, 360] width 732 height 19
drag, startPoint x: 728, startPoint y: 379, endPoint x: 786, endPoint y: 384, distance: 58.0
click at [786, 370] on p "Sort Code: 08 32 10" at bounding box center [862, 360] width 732 height 19
drag, startPoint x: 750, startPoint y: 555, endPoint x: 746, endPoint y: 545, distance: 10.2
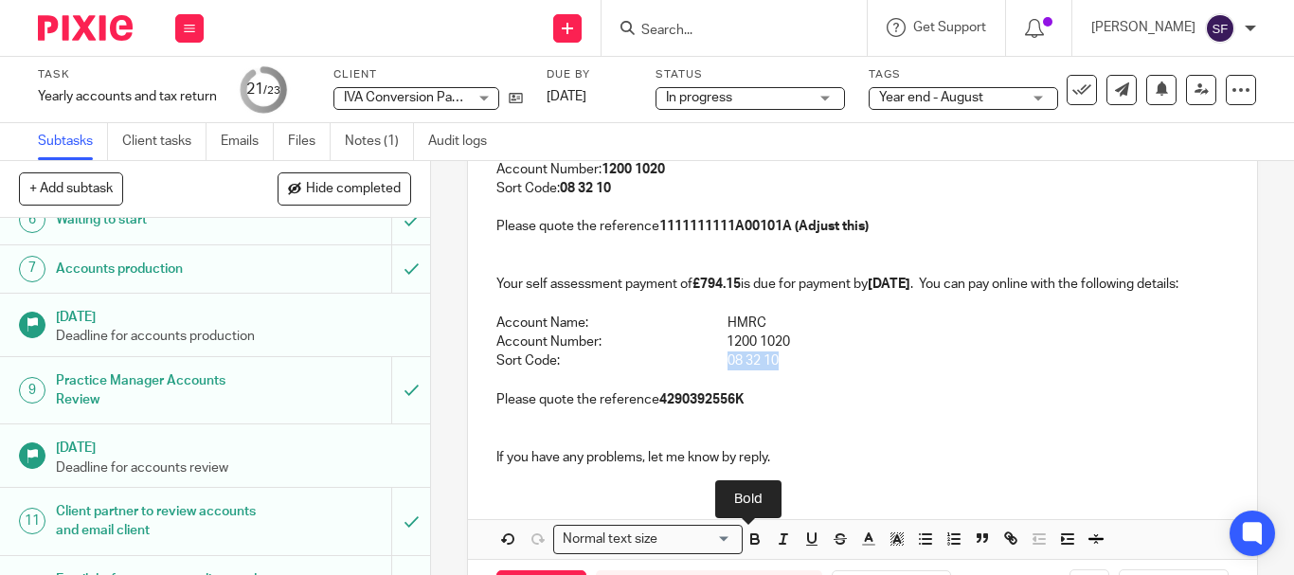
click at [748, 547] on icon "button" at bounding box center [754, 538] width 17 height 17
drag, startPoint x: 725, startPoint y: 364, endPoint x: 802, endPoint y: 365, distance: 76.7
click at [802, 351] on p "Account Number: 1200 1020" at bounding box center [862, 341] width 732 height 19
click at [751, 544] on icon "button" at bounding box center [755, 541] width 8 height 5
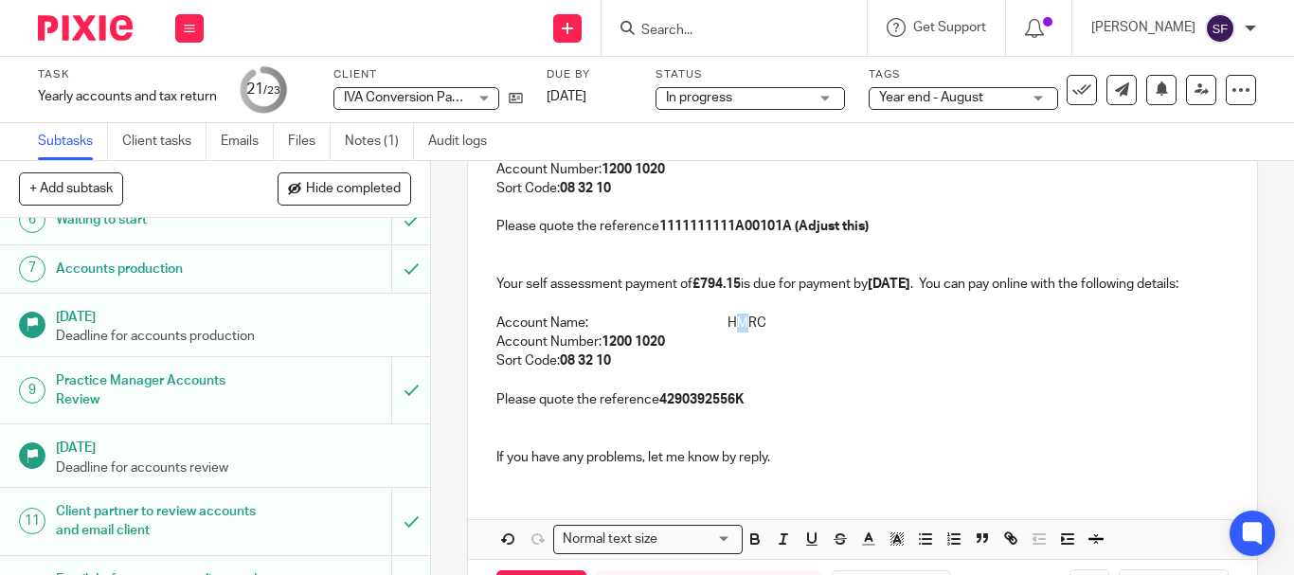
drag, startPoint x: 730, startPoint y: 340, endPoint x: 743, endPoint y: 346, distance: 14.4
click at [743, 332] on p "Account Name: HMRC" at bounding box center [862, 322] width 732 height 19
drag, startPoint x: 728, startPoint y: 346, endPoint x: 761, endPoint y: 346, distance: 33.1
click at [761, 332] on p "Account Name: HMRC" at bounding box center [862, 322] width 732 height 19
click at [756, 547] on icon "button" at bounding box center [754, 538] width 17 height 17
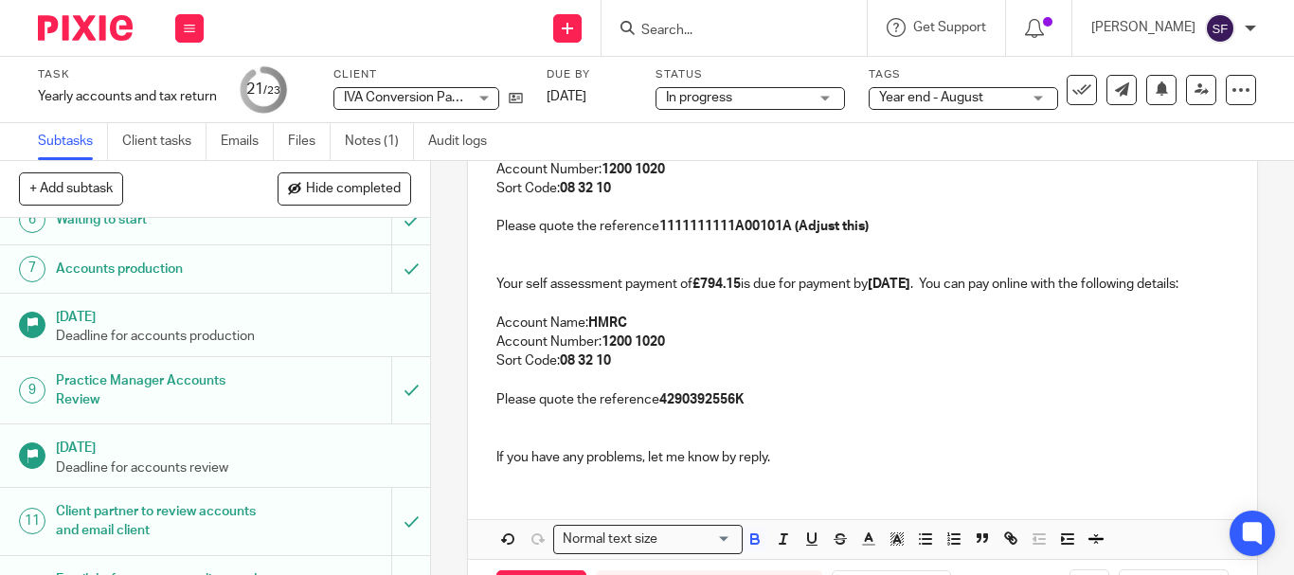
click at [816, 370] on p "Sort Code: 08 32 10" at bounding box center [862, 360] width 732 height 19
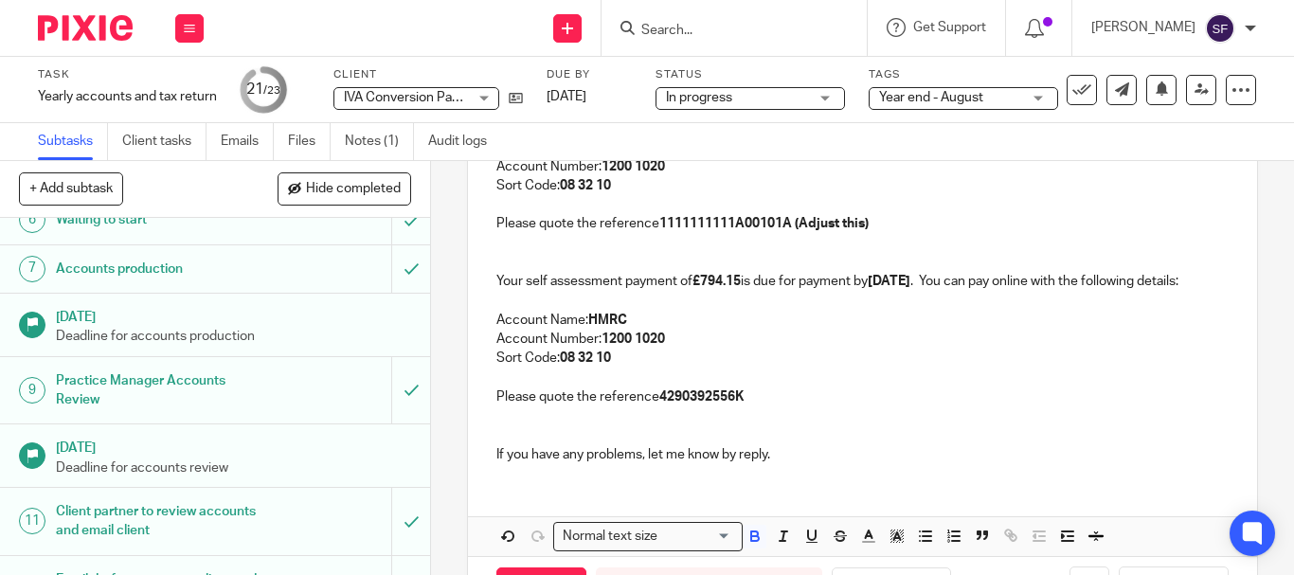
scroll to position [426, 0]
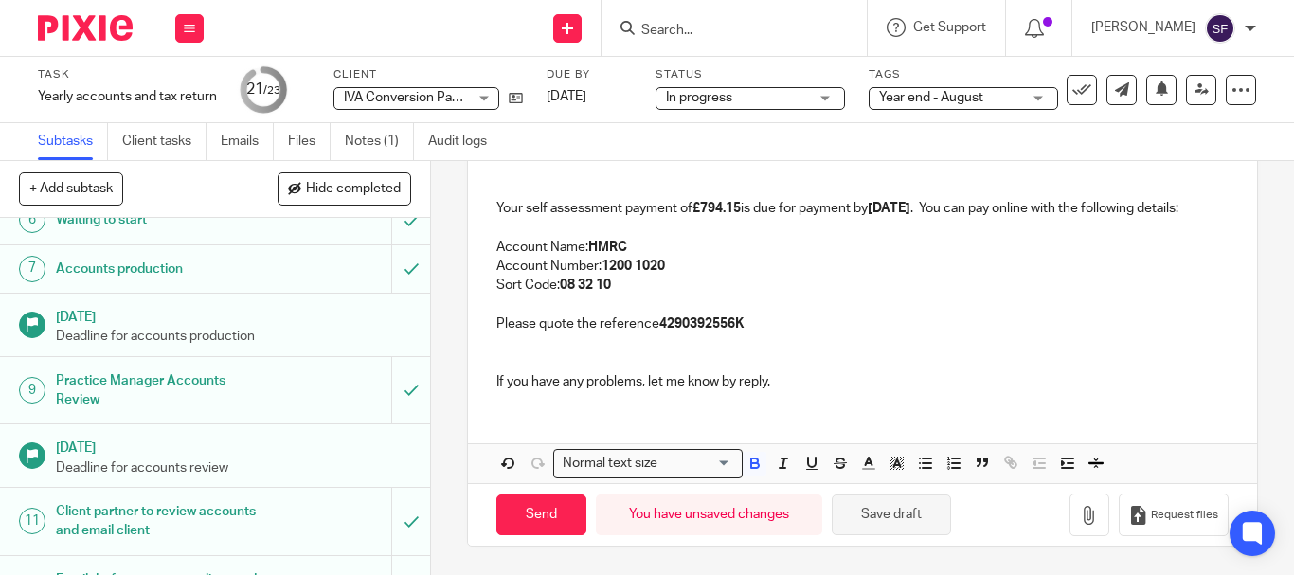
click at [893, 518] on button "Save draft" at bounding box center [890, 514] width 119 height 41
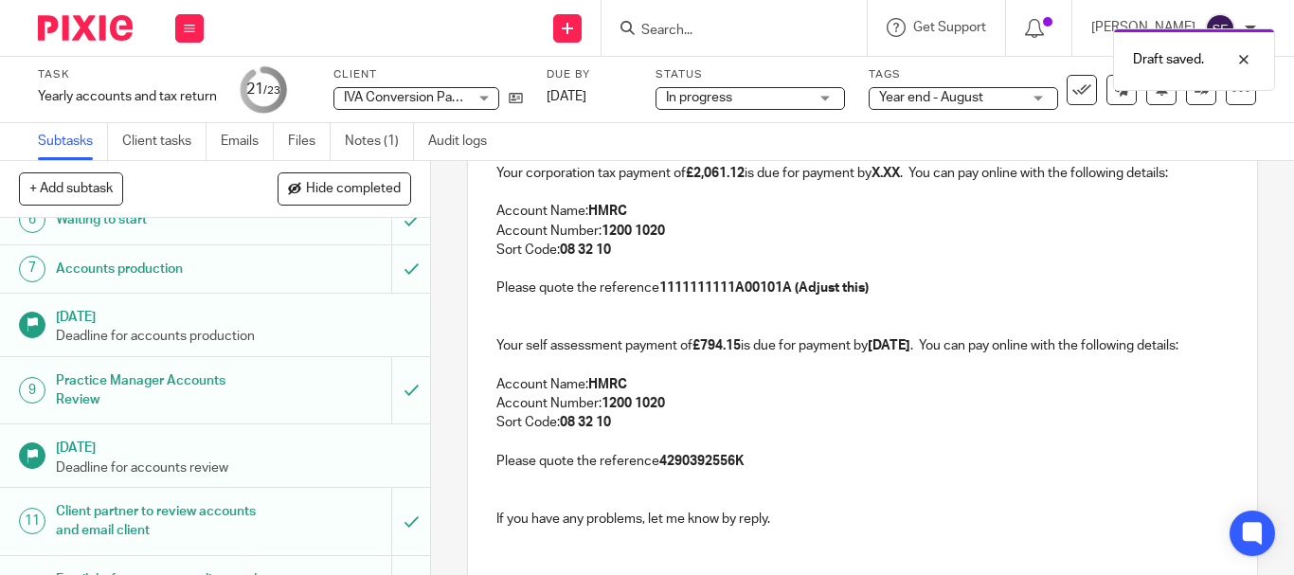
scroll to position [237, 0]
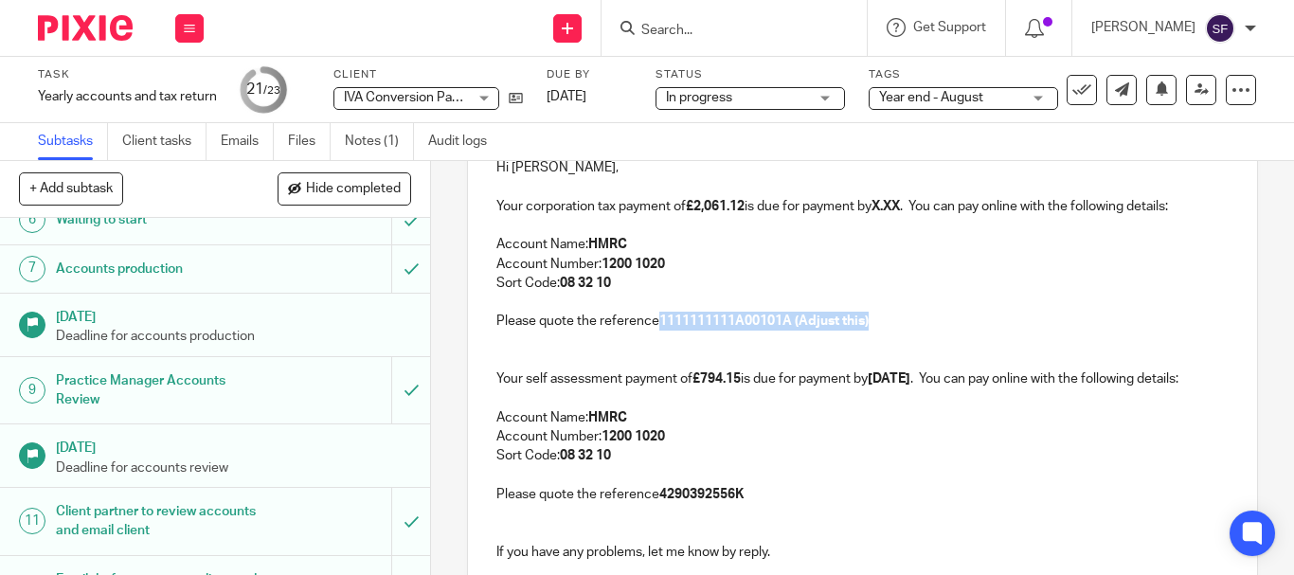
drag, startPoint x: 722, startPoint y: 321, endPoint x: 934, endPoint y: 321, distance: 212.1
click at [934, 321] on p "Please quote the reference 1111111111A00101A (Adjust this)" at bounding box center [862, 321] width 732 height 19
drag, startPoint x: 726, startPoint y: 318, endPoint x: 806, endPoint y: 324, distance: 79.8
click at [806, 324] on p "Please quote the reference 4024113811A00114A" at bounding box center [862, 321] width 732 height 19
drag, startPoint x: 725, startPoint y: 324, endPoint x: 865, endPoint y: 324, distance: 139.2
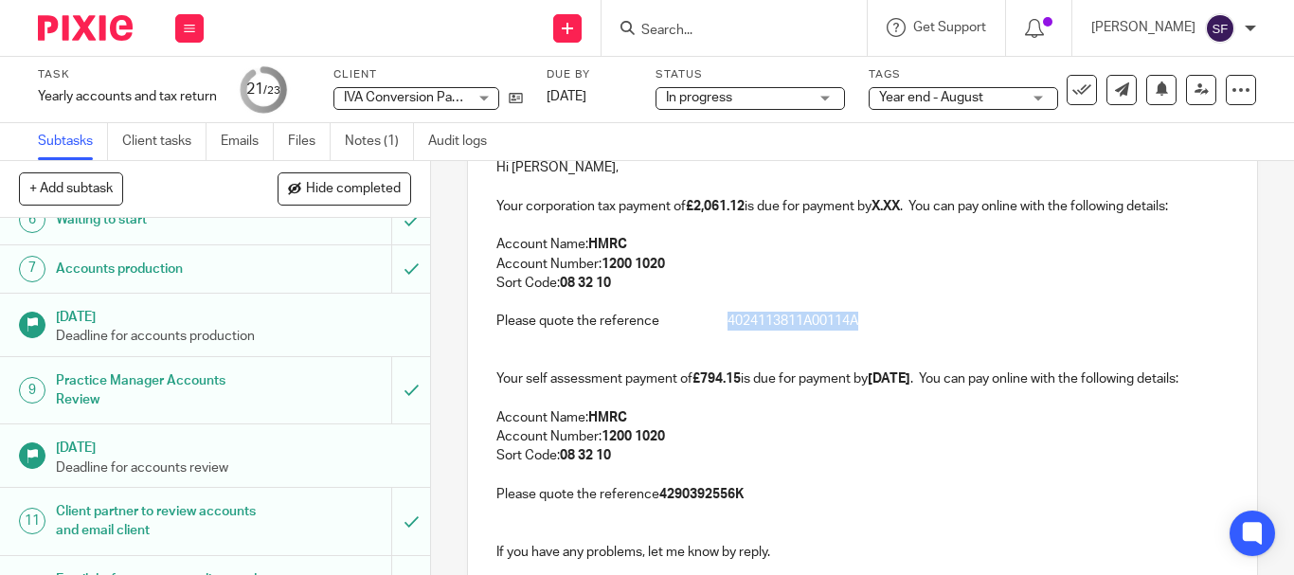
click at [865, 324] on p "Please quote the reference 4024113811A00114A" at bounding box center [862, 321] width 732 height 19
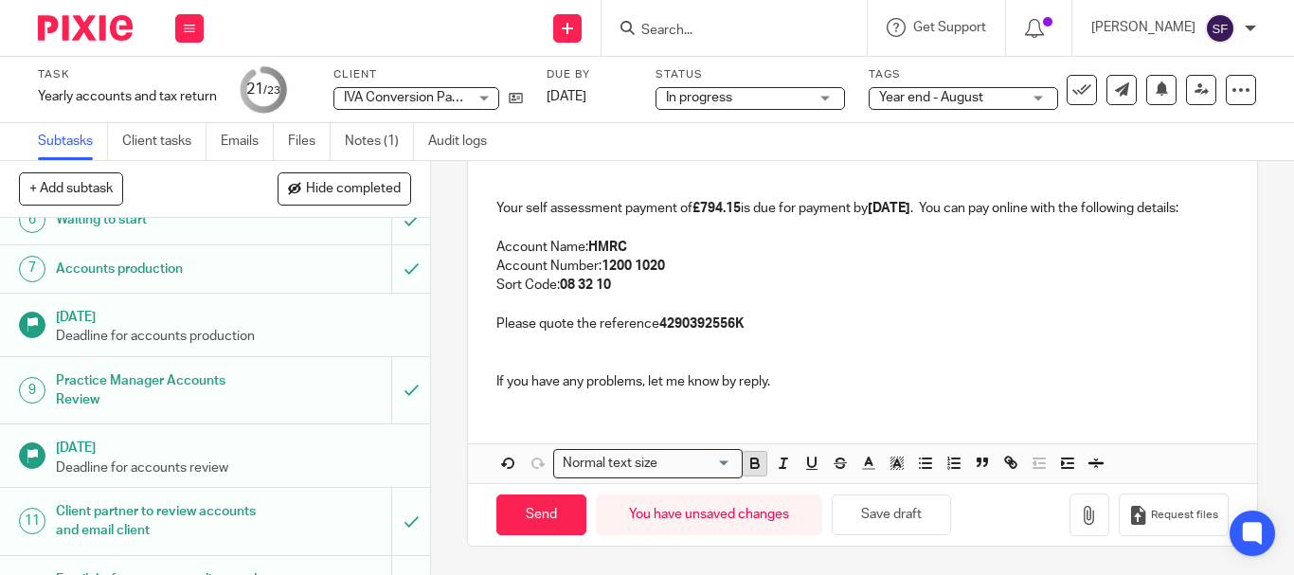
click at [753, 460] on icon "button" at bounding box center [754, 463] width 17 height 17
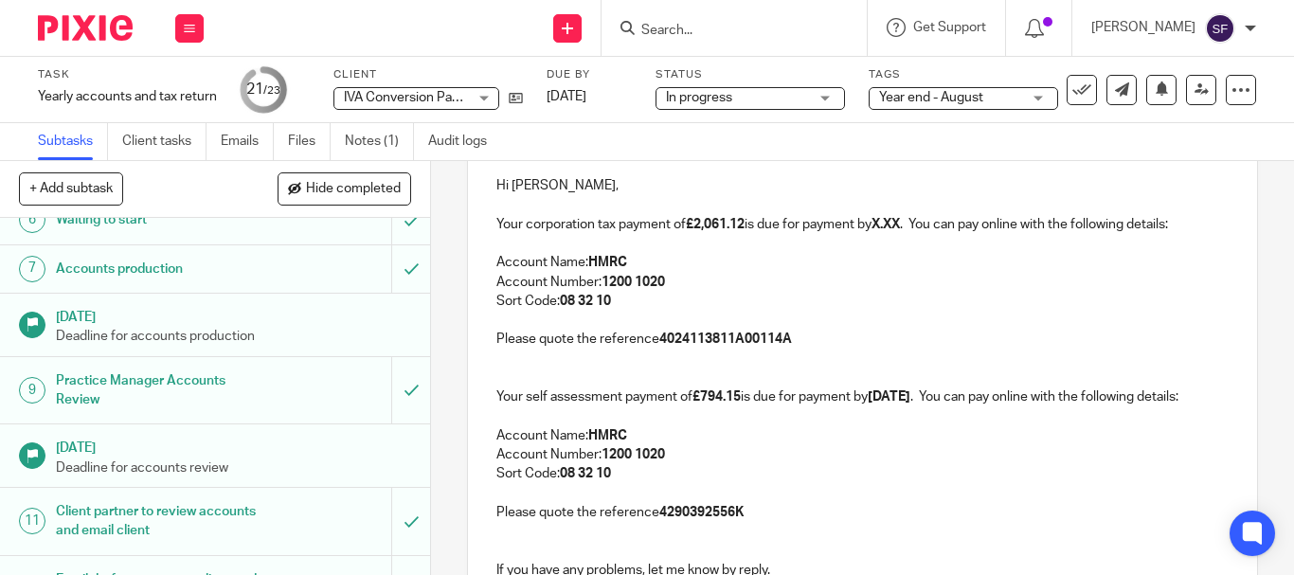
scroll to position [196, 0]
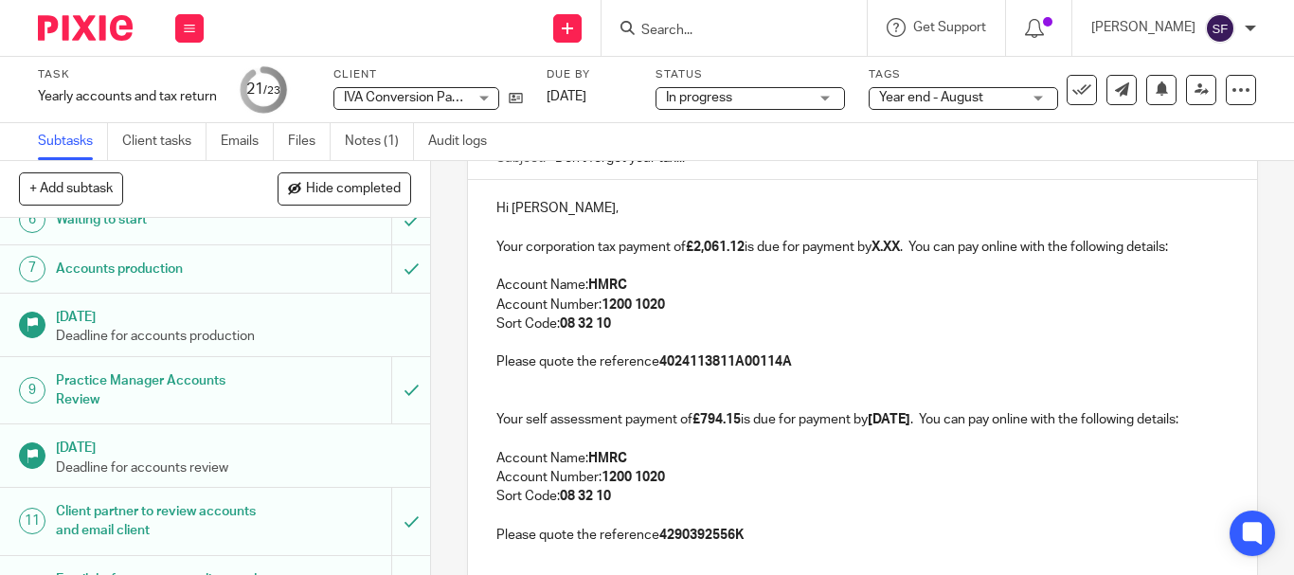
click at [870, 295] on p "Account Number: 1200 1020" at bounding box center [862, 304] width 732 height 19
drag, startPoint x: 883, startPoint y: 242, endPoint x: 909, endPoint y: 251, distance: 27.9
click at [900, 251] on strong "X.XX" at bounding box center [885, 247] width 28 height 13
click at [908, 276] on p at bounding box center [862, 266] width 732 height 19
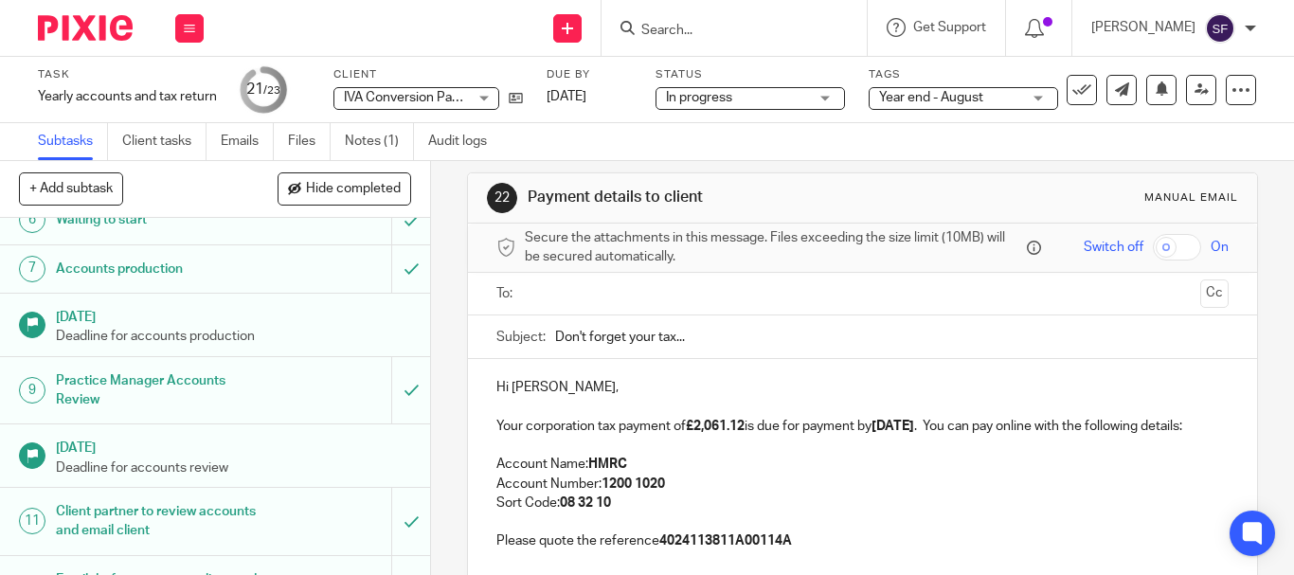
scroll to position [0, 0]
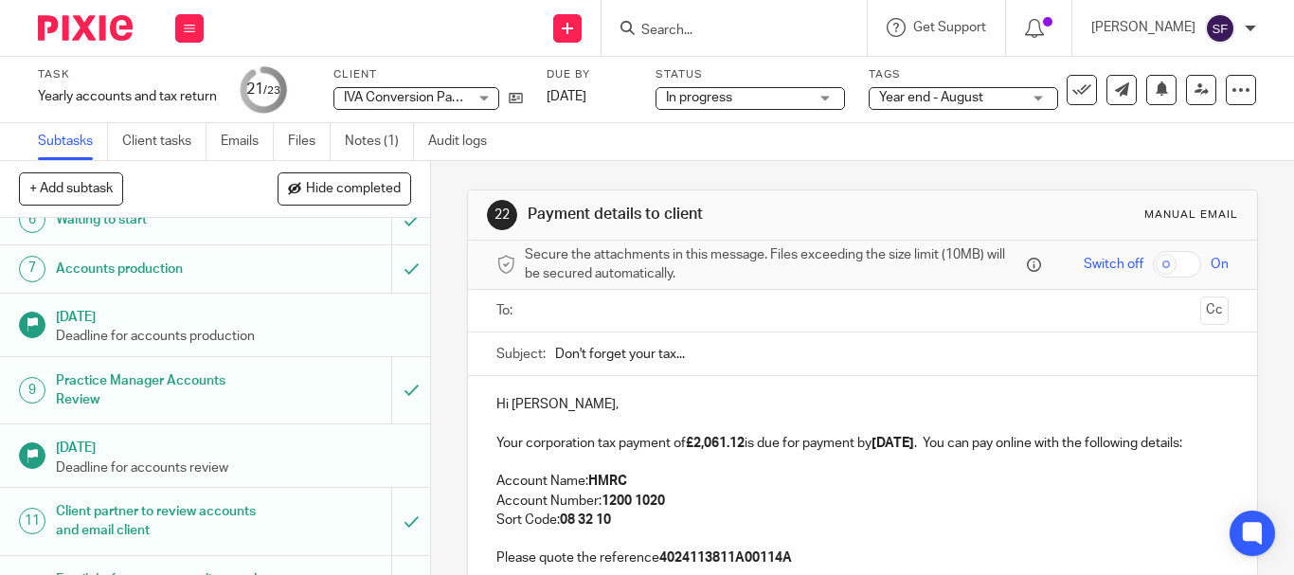
click at [547, 303] on input "text" at bounding box center [861, 311] width 660 height 22
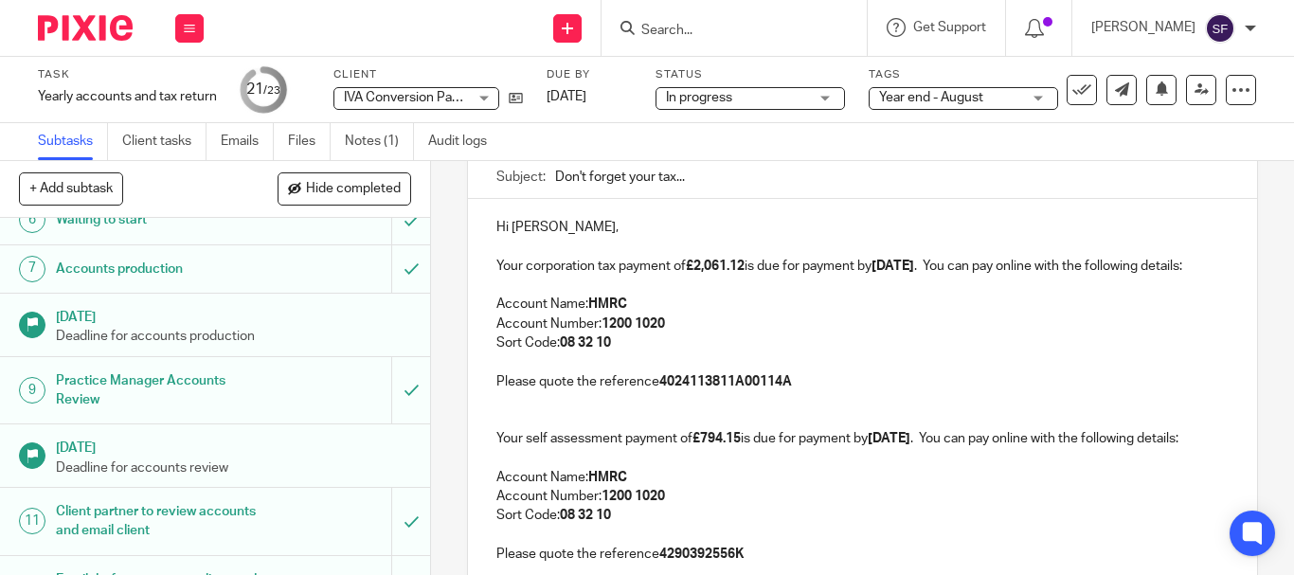
scroll to position [166, 0]
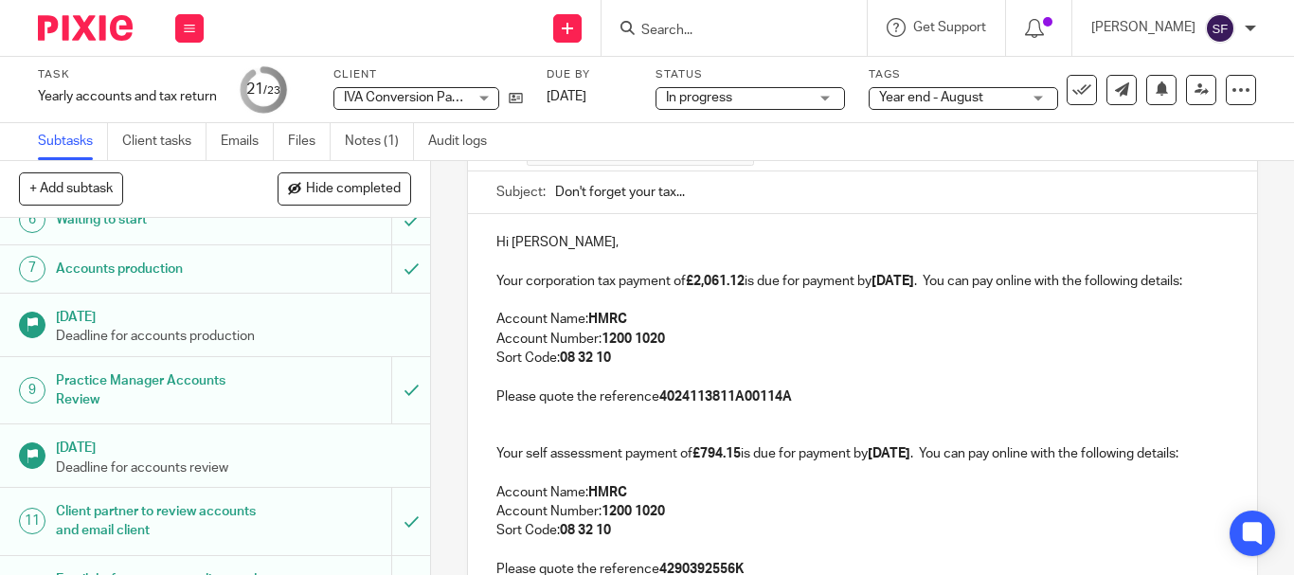
click at [596, 248] on p "Hi [PERSON_NAME]," at bounding box center [862, 242] width 732 height 19
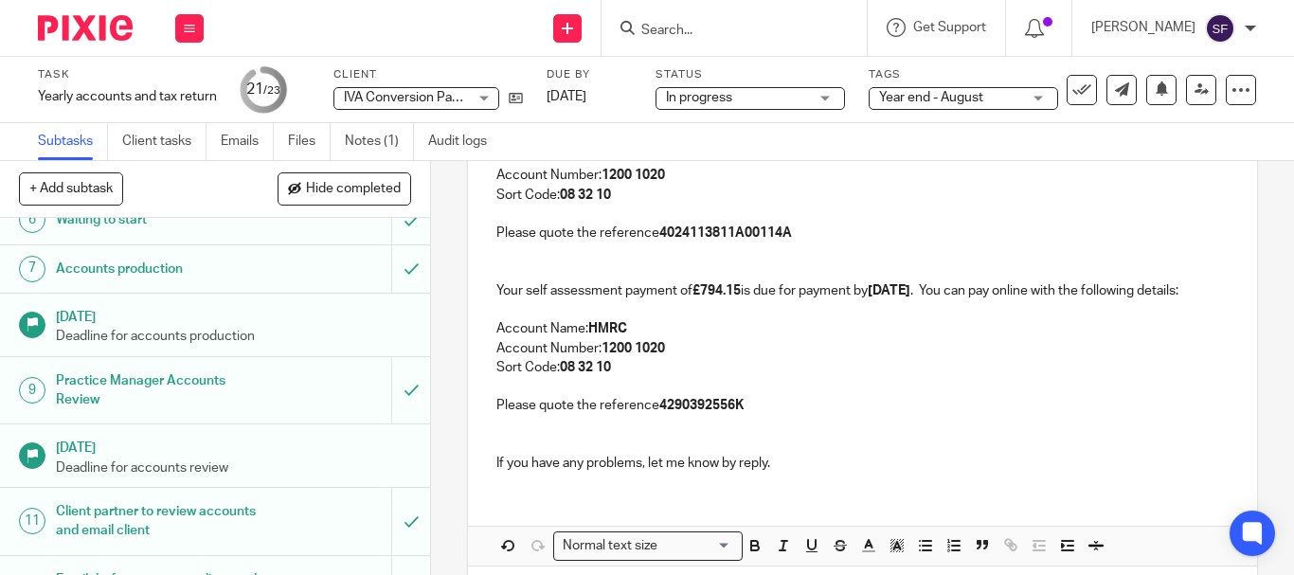
scroll to position [488, 0]
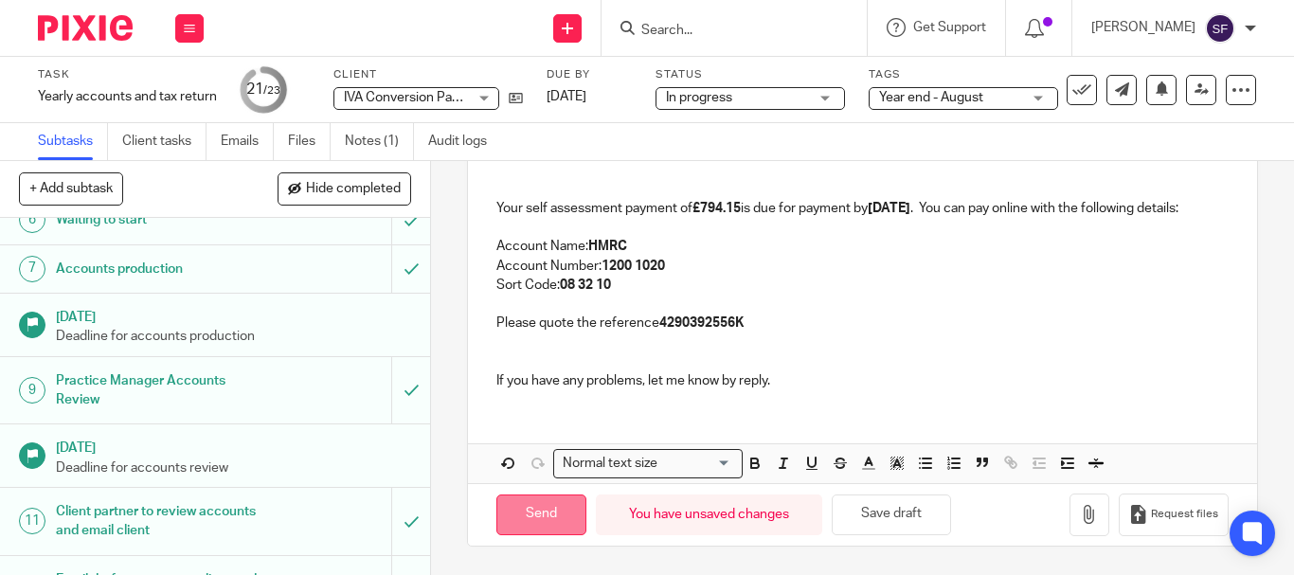
click at [522, 519] on input "Send" at bounding box center [541, 514] width 90 height 41
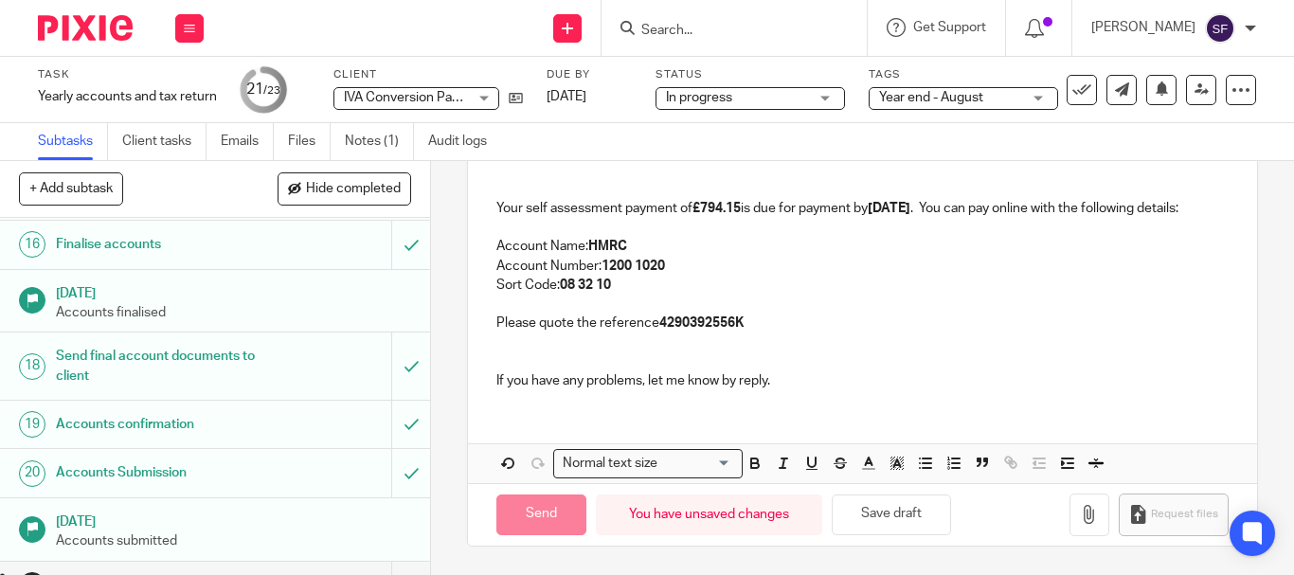
scroll to position [965, 0]
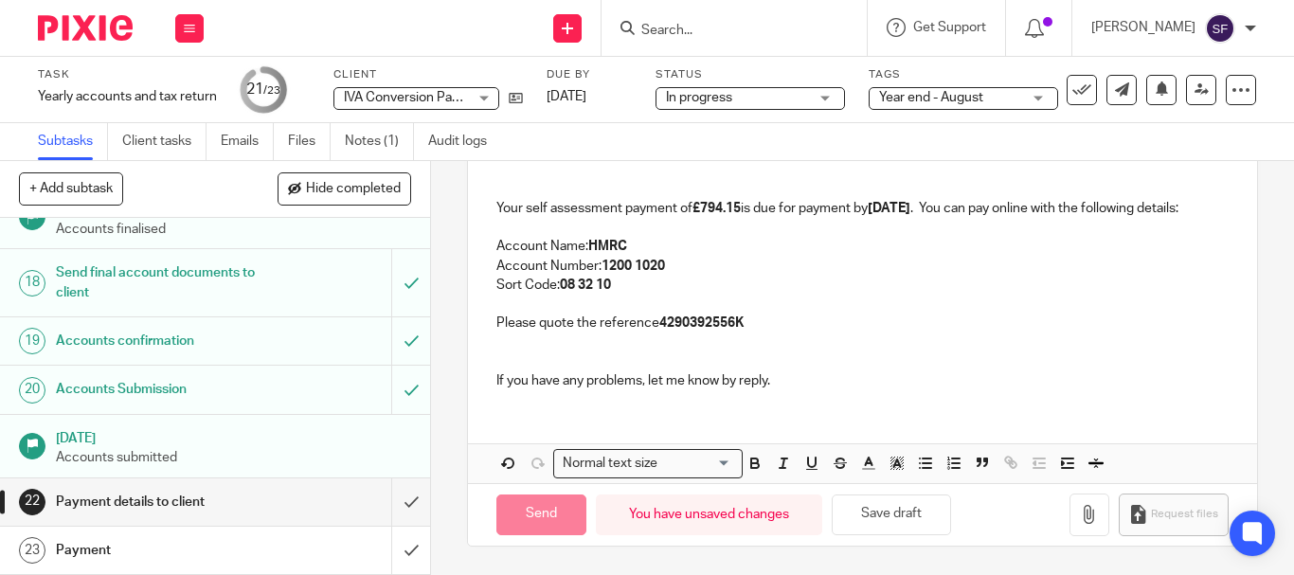
type input "Sent"
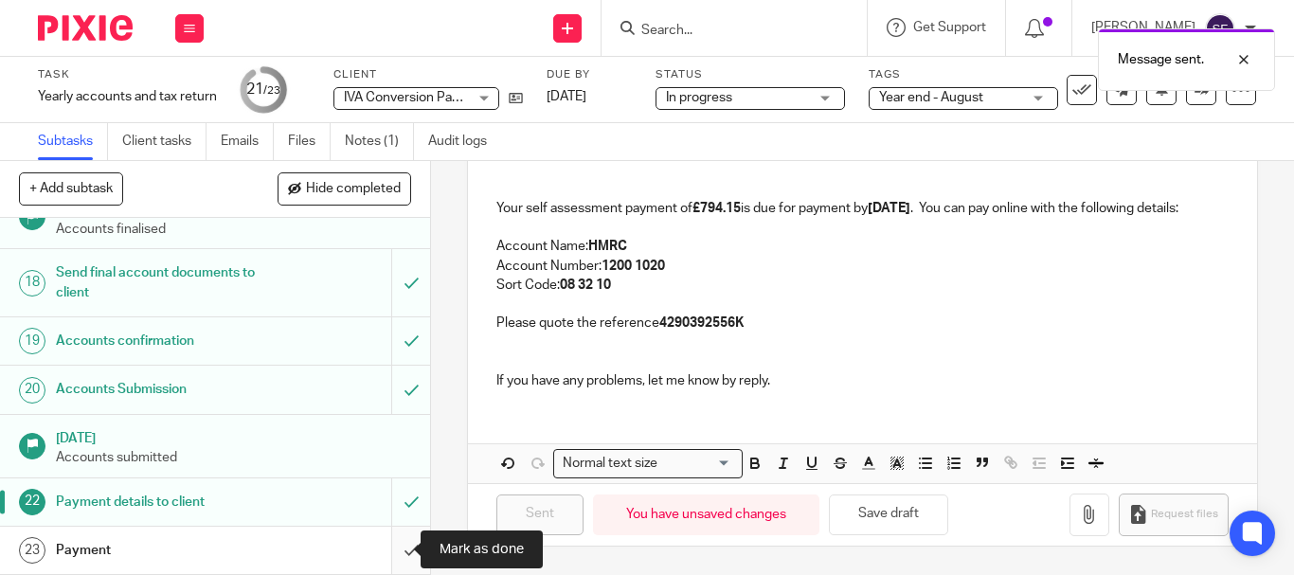
click at [395, 546] on input "submit" at bounding box center [215, 550] width 430 height 47
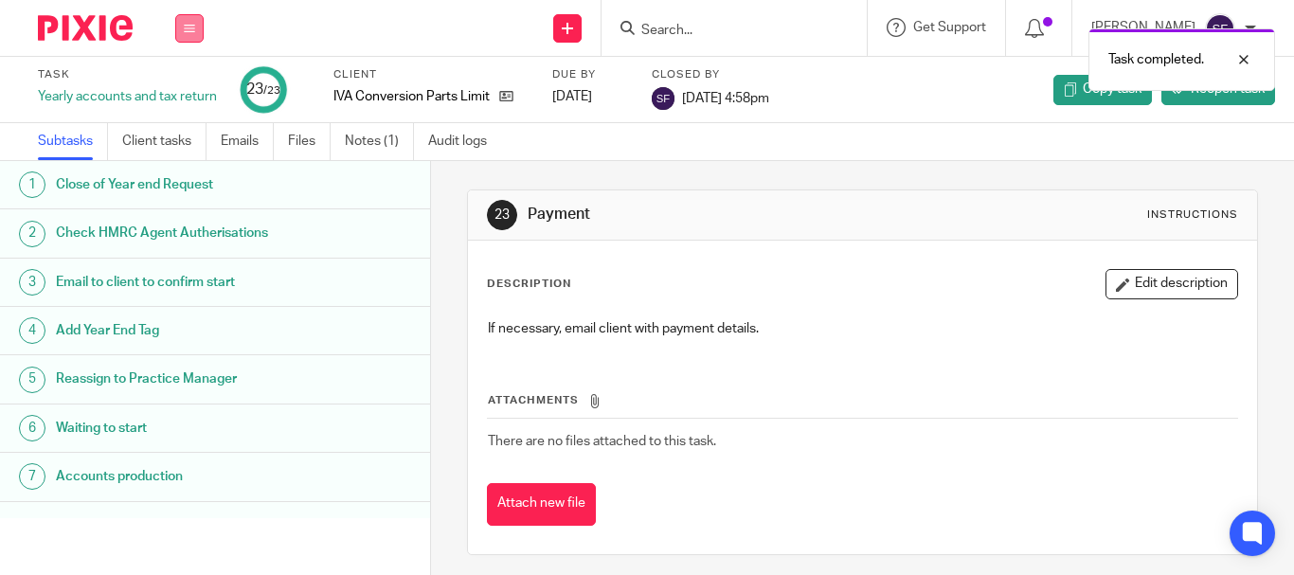
click at [187, 27] on icon at bounding box center [189, 28] width 11 height 11
click at [188, 169] on link "Team" at bounding box center [179, 171] width 31 height 13
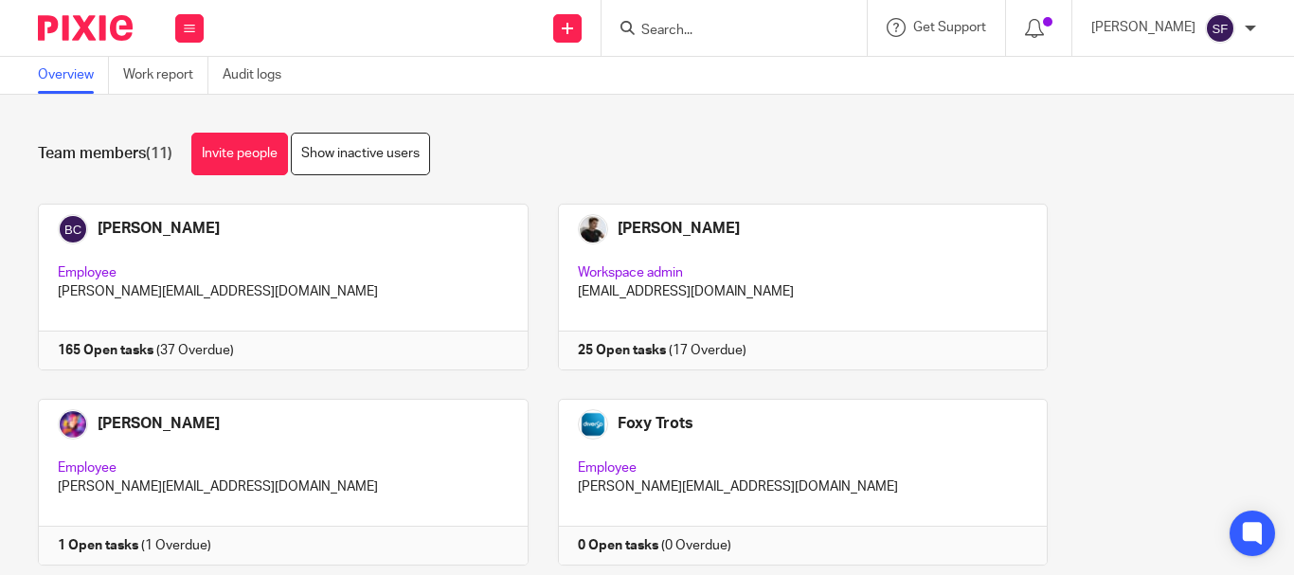
click at [545, 153] on div "Team members (11) Invite people Show inactive users" at bounding box center [647, 154] width 1218 height 43
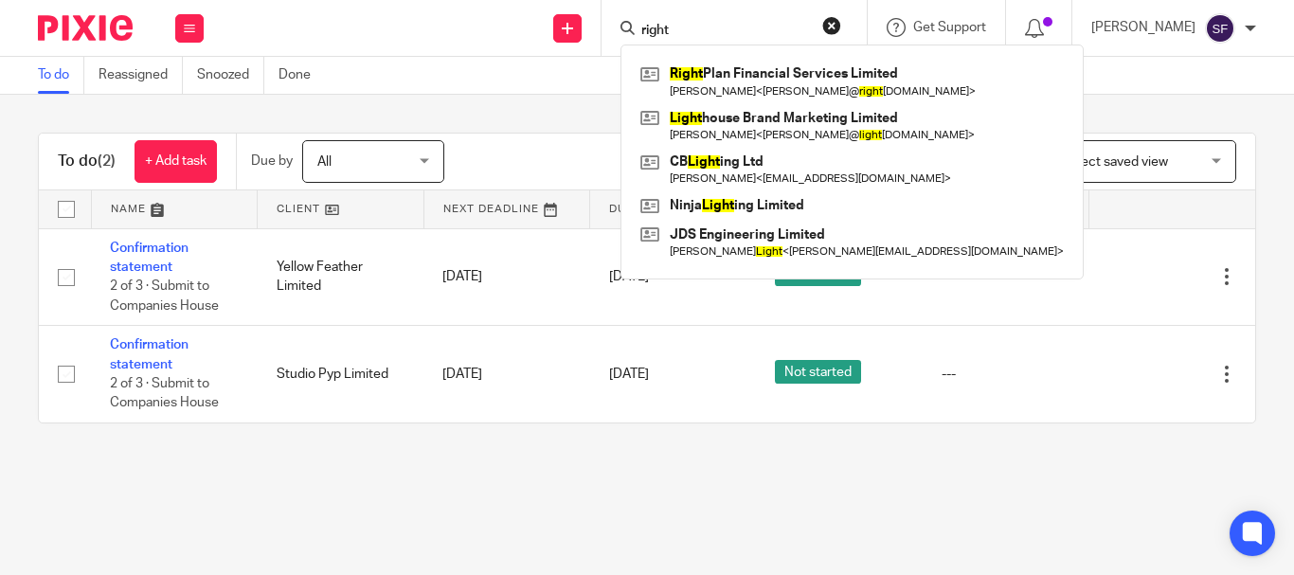
click at [471, 80] on div "To do Reassigned Snoozed Done" at bounding box center [647, 76] width 1294 height 38
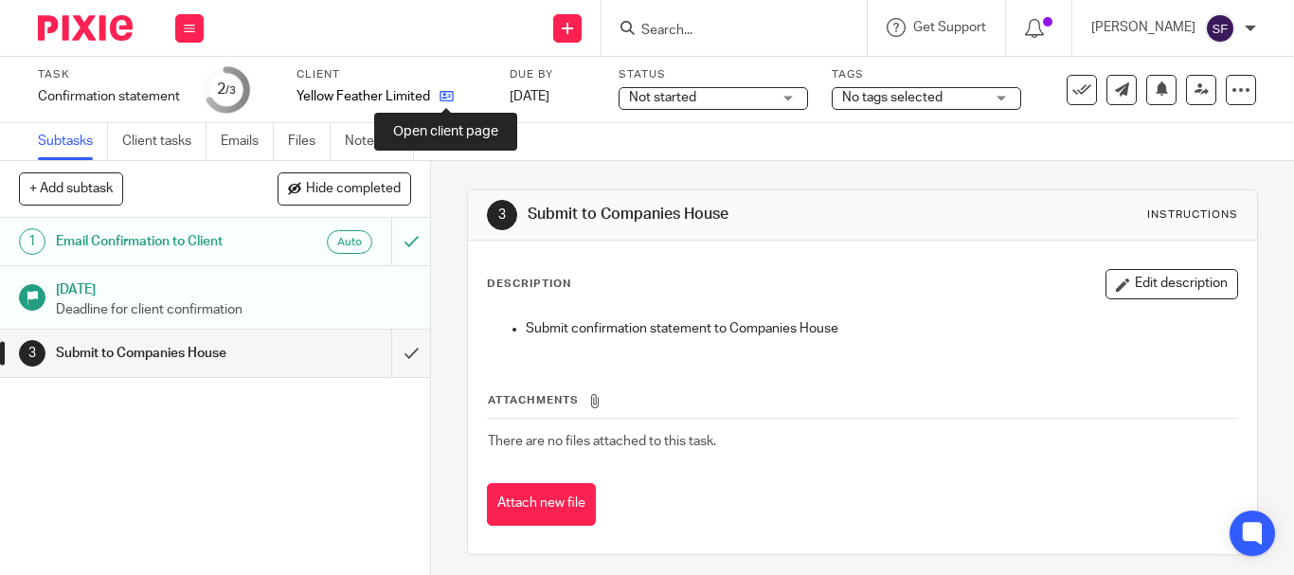
click at [446, 101] on icon at bounding box center [446, 96] width 14 height 14
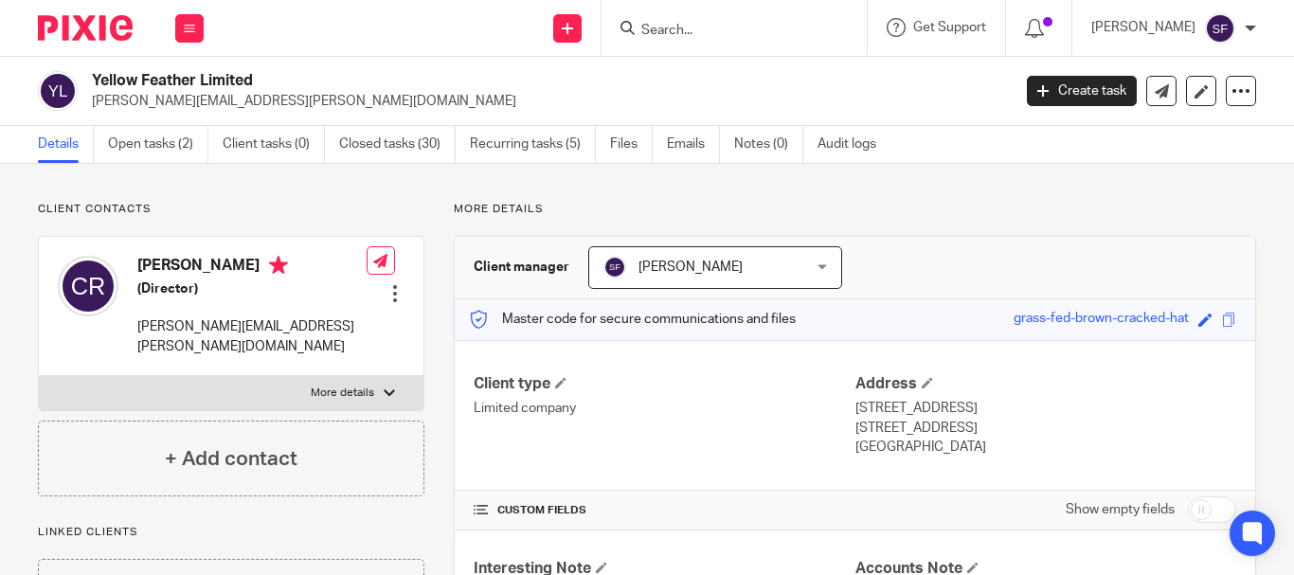
drag, startPoint x: 98, startPoint y: 78, endPoint x: 265, endPoint y: 78, distance: 167.6
click at [265, 78] on h2 "Yellow Feather Limited" at bounding box center [454, 81] width 725 height 20
drag, startPoint x: 91, startPoint y: 75, endPoint x: 263, endPoint y: 80, distance: 172.5
click at [263, 80] on div "Yellow Feather Limited [PERSON_NAME][EMAIL_ADDRESS][PERSON_NAME][DOMAIN_NAME]" at bounding box center [518, 91] width 960 height 40
copy h2 "Yellow Feather Limited"
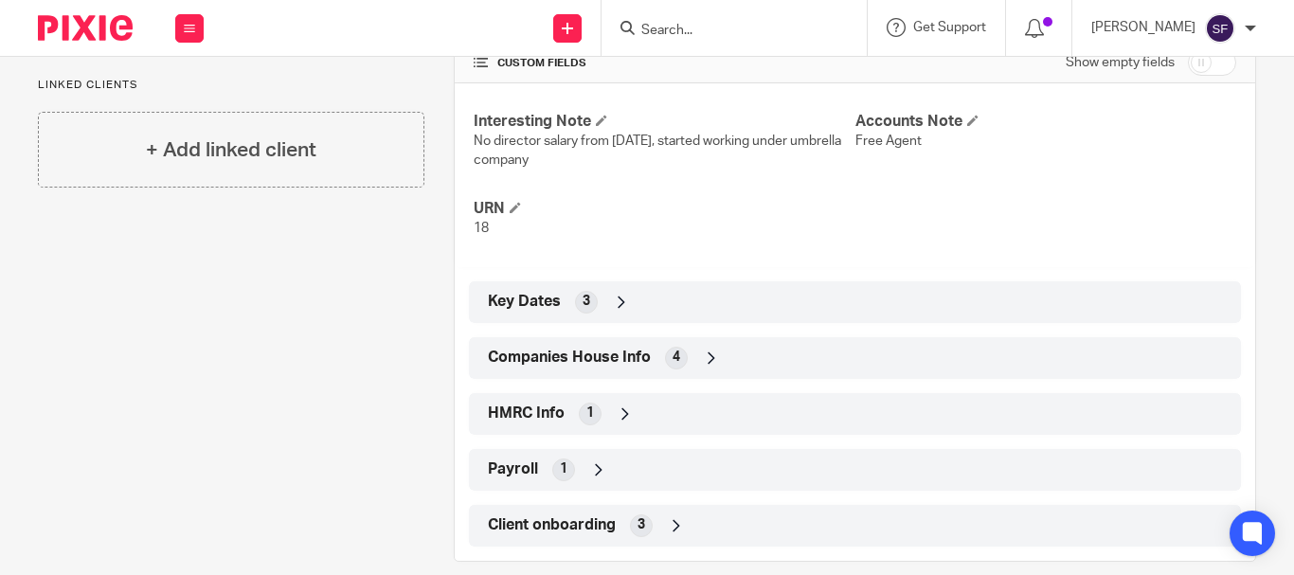
scroll to position [472, 0]
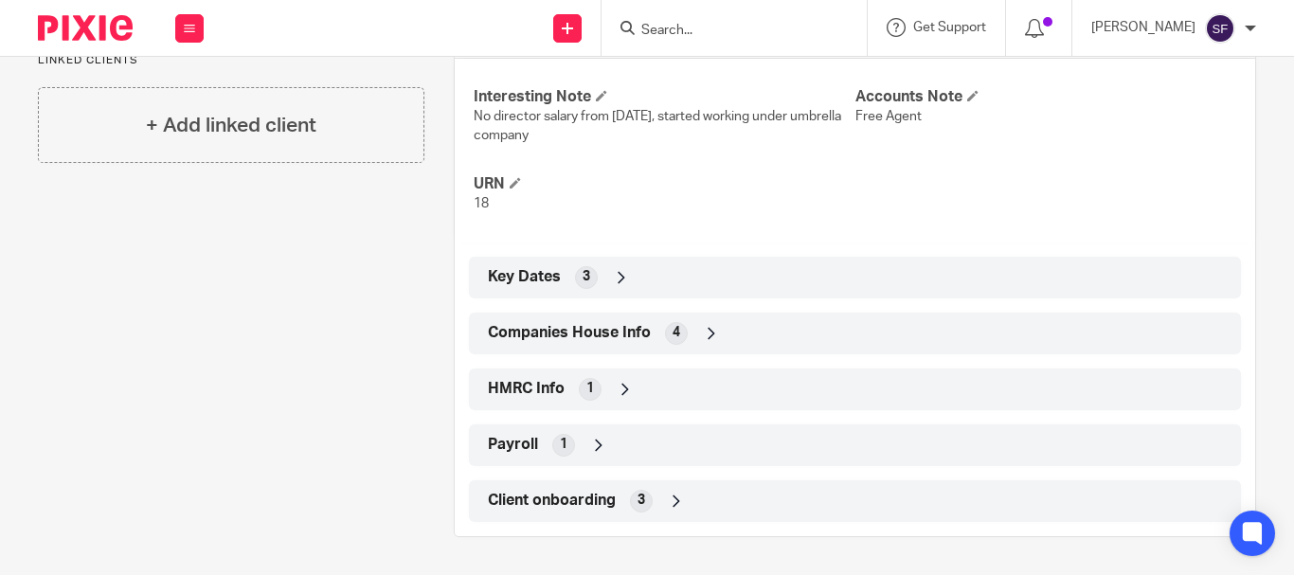
click at [555, 336] on span "Companies House Info" at bounding box center [569, 333] width 163 height 20
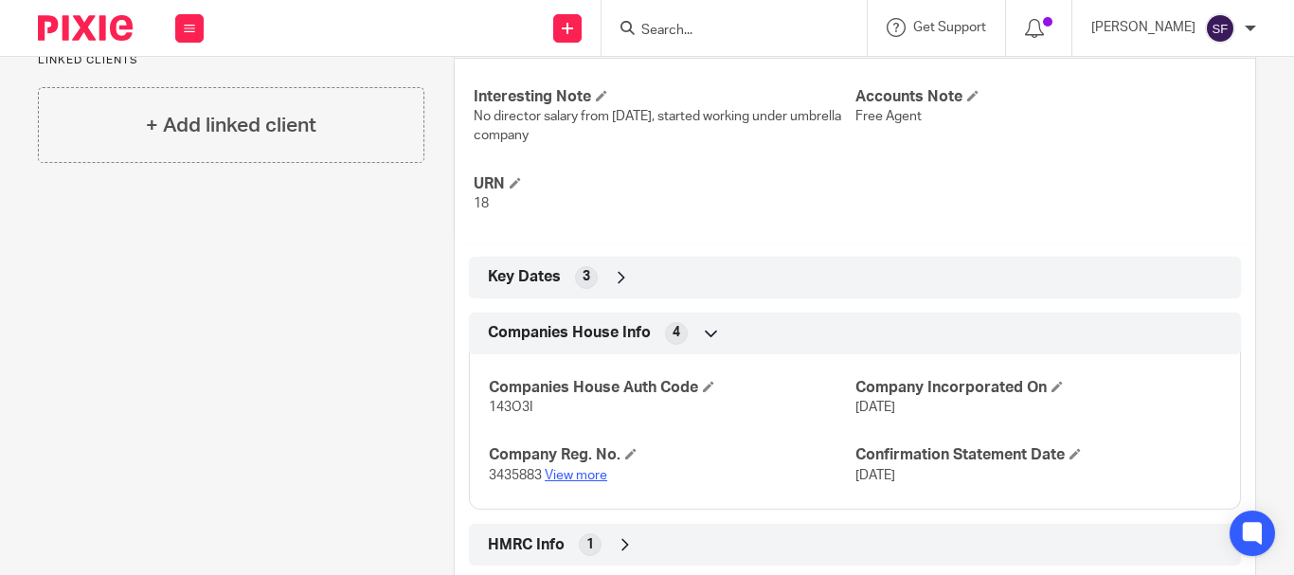
click at [566, 471] on link "View more" at bounding box center [576, 475] width 63 height 13
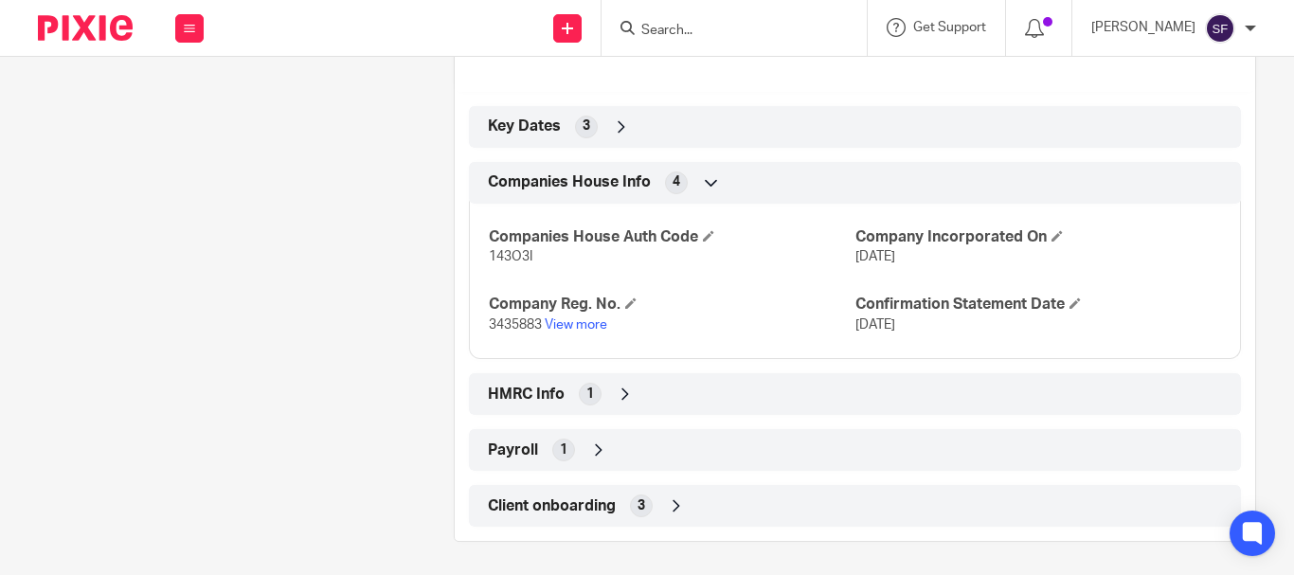
scroll to position [627, 0]
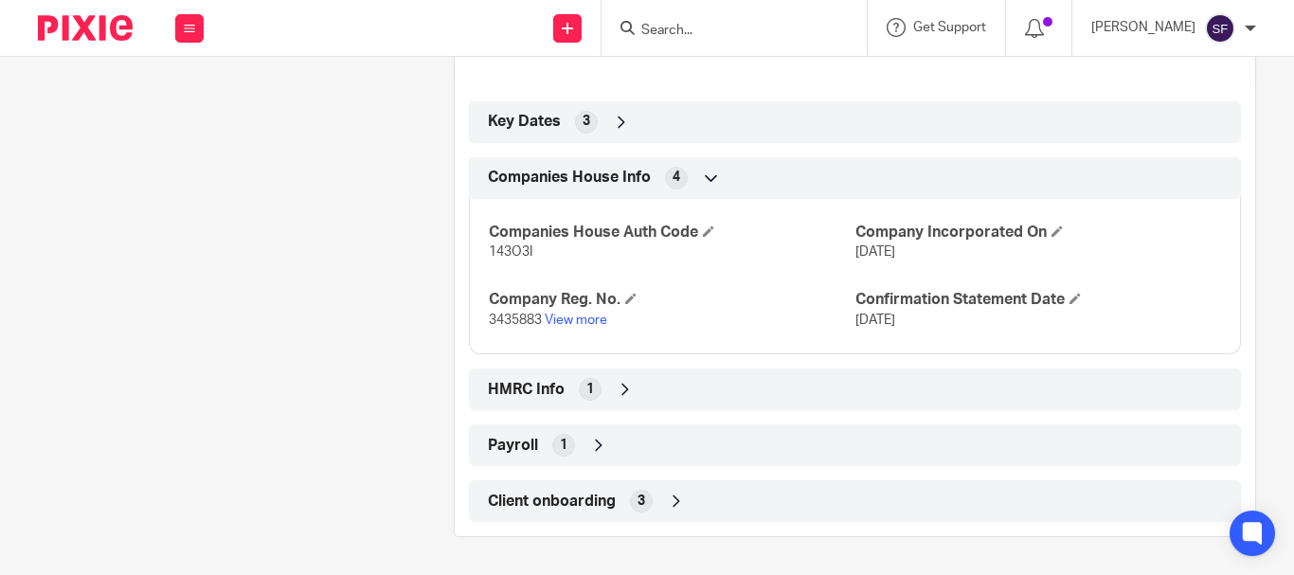
click at [598, 394] on div "HMRC Info 1" at bounding box center [854, 389] width 743 height 32
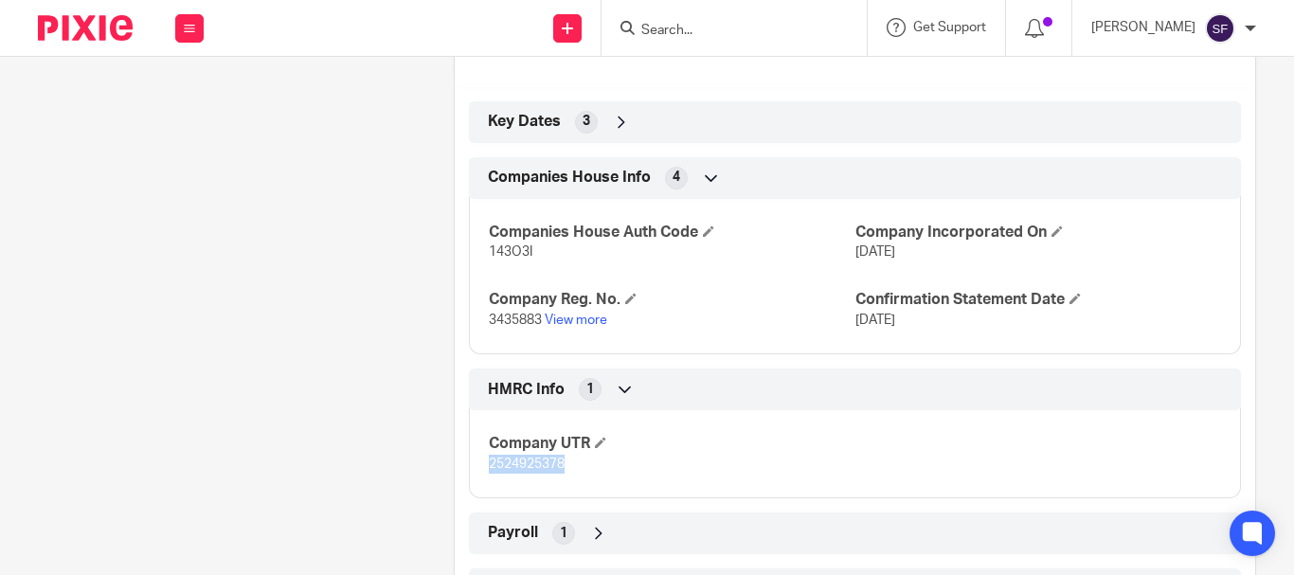
drag, startPoint x: 484, startPoint y: 464, endPoint x: 561, endPoint y: 472, distance: 77.1
click at [561, 472] on p "2524925378" at bounding box center [672, 464] width 366 height 19
copy span "2524925378"
drag, startPoint x: 497, startPoint y: 258, endPoint x: 540, endPoint y: 259, distance: 42.7
click at [540, 259] on div "Companies House Auth Code 143O3I Company Incorporated On [DATE] Company Reg. No…" at bounding box center [855, 270] width 772 height 170
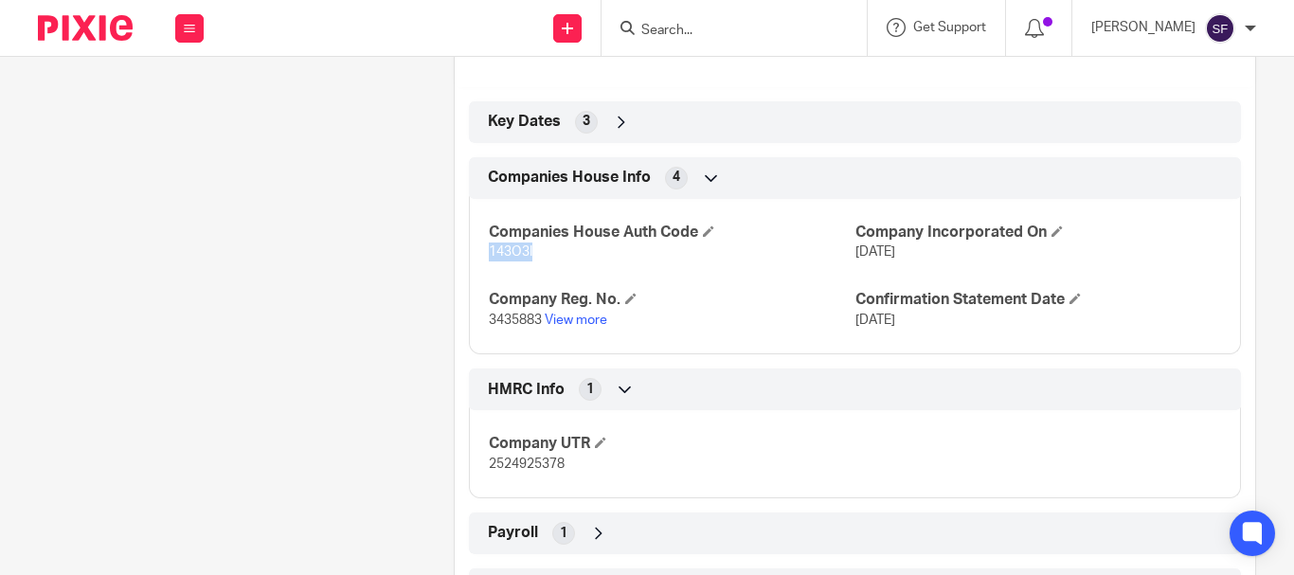
copy span "143O3I"
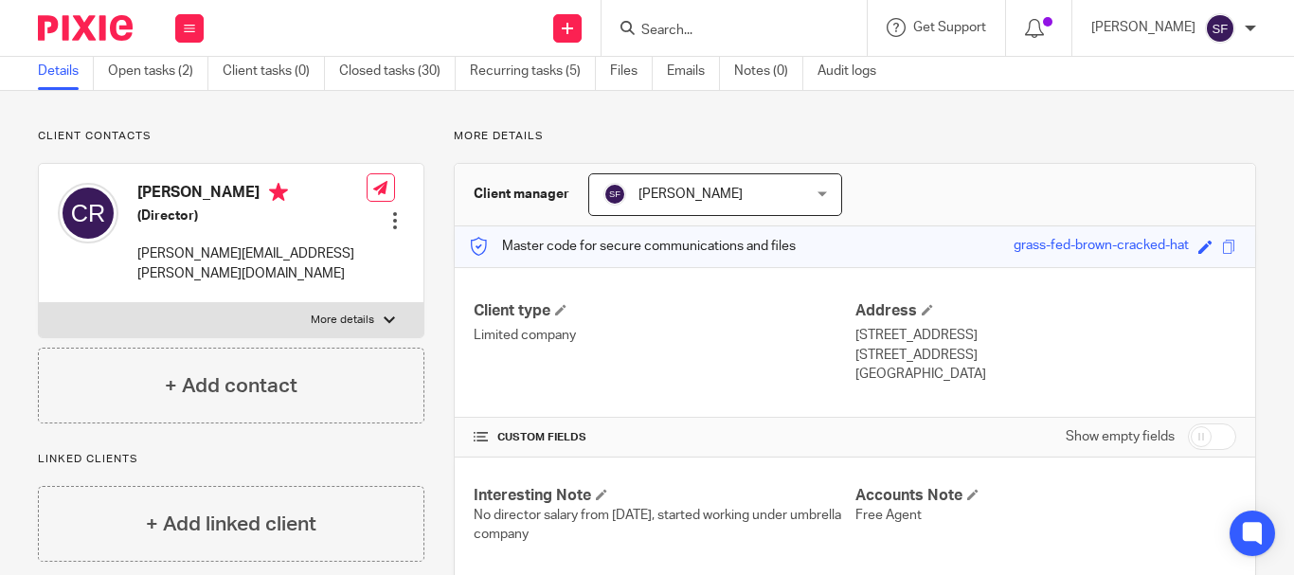
scroll to position [0, 0]
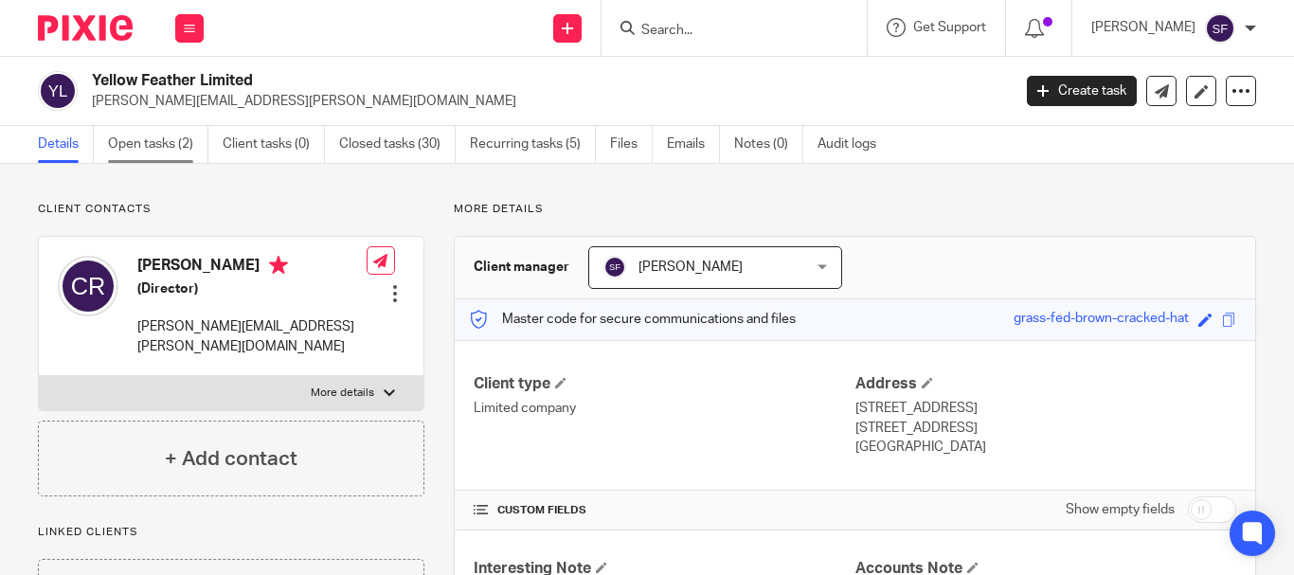
click at [161, 153] on link "Open tasks (2)" at bounding box center [158, 144] width 100 height 37
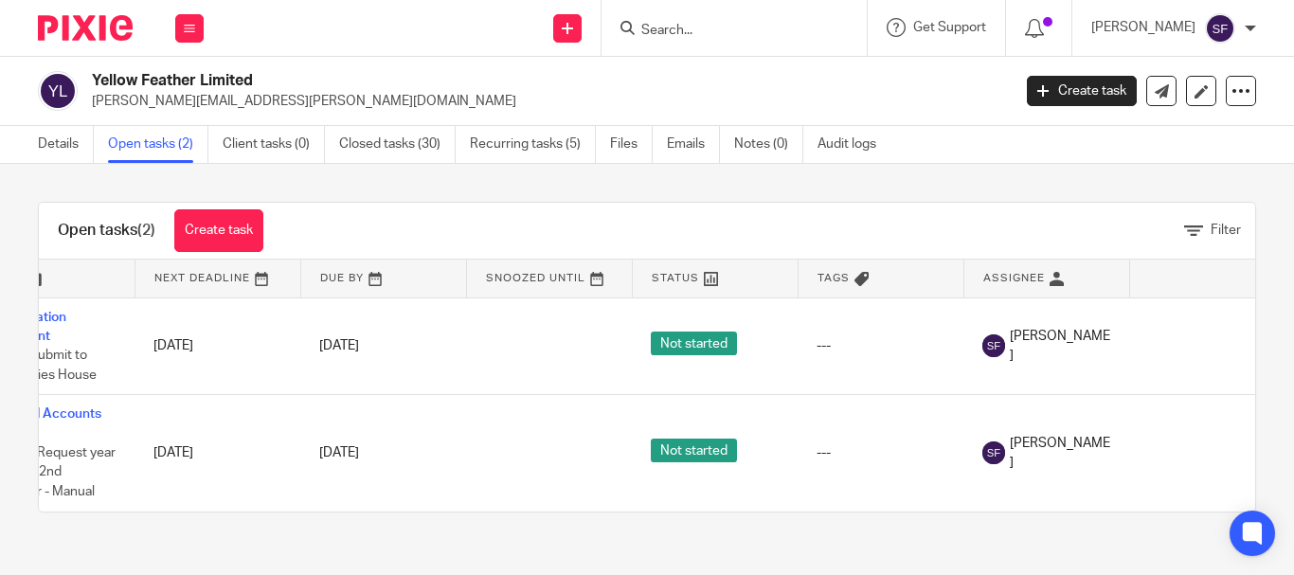
scroll to position [0, 112]
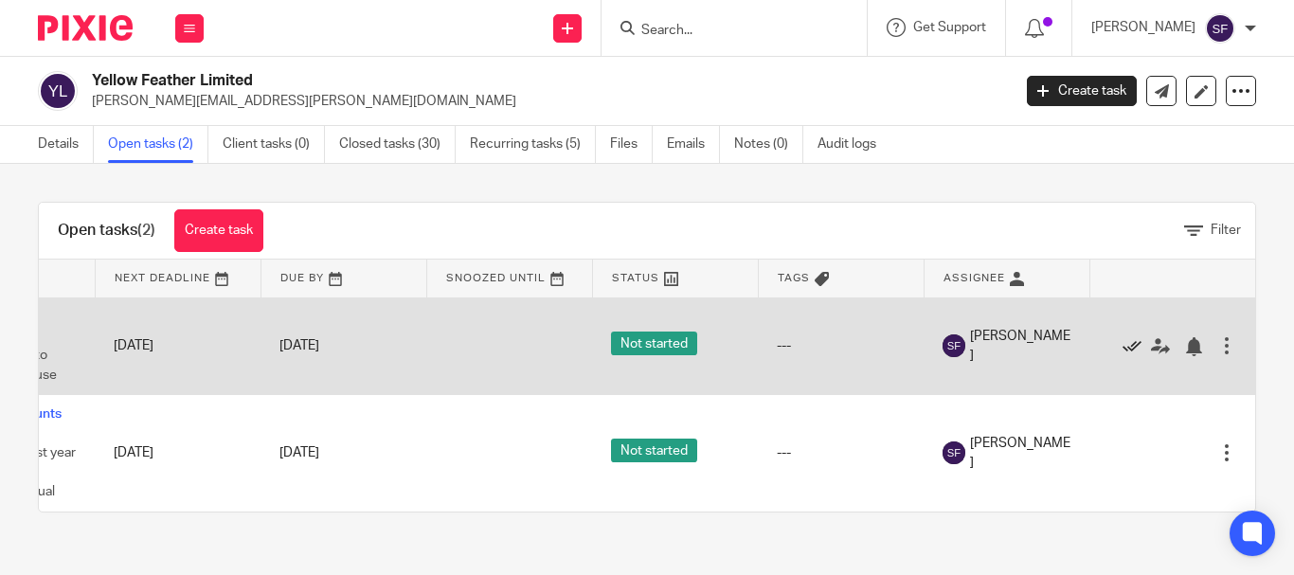
click at [1130, 349] on icon at bounding box center [1131, 346] width 19 height 19
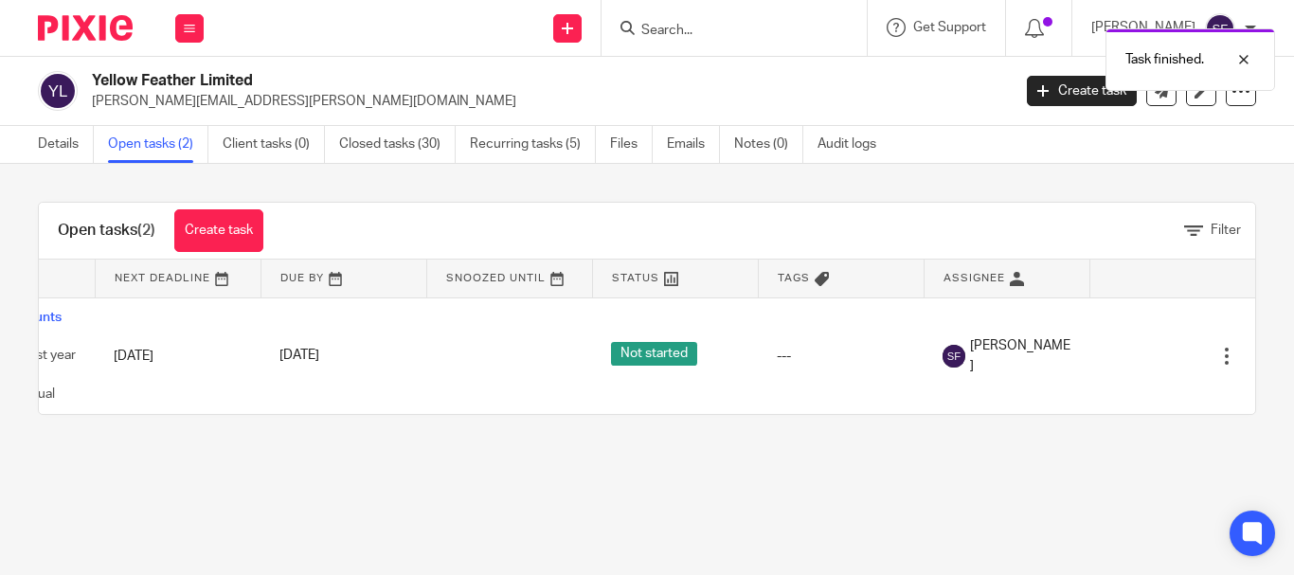
scroll to position [0, 0]
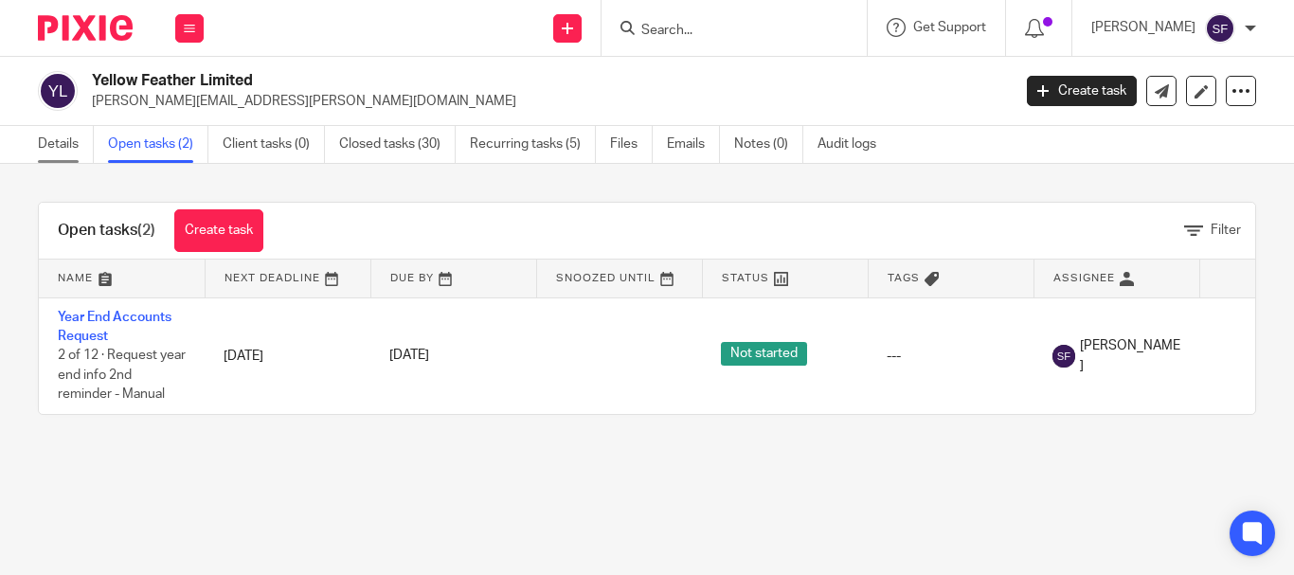
click at [51, 150] on link "Details" at bounding box center [66, 144] width 56 height 37
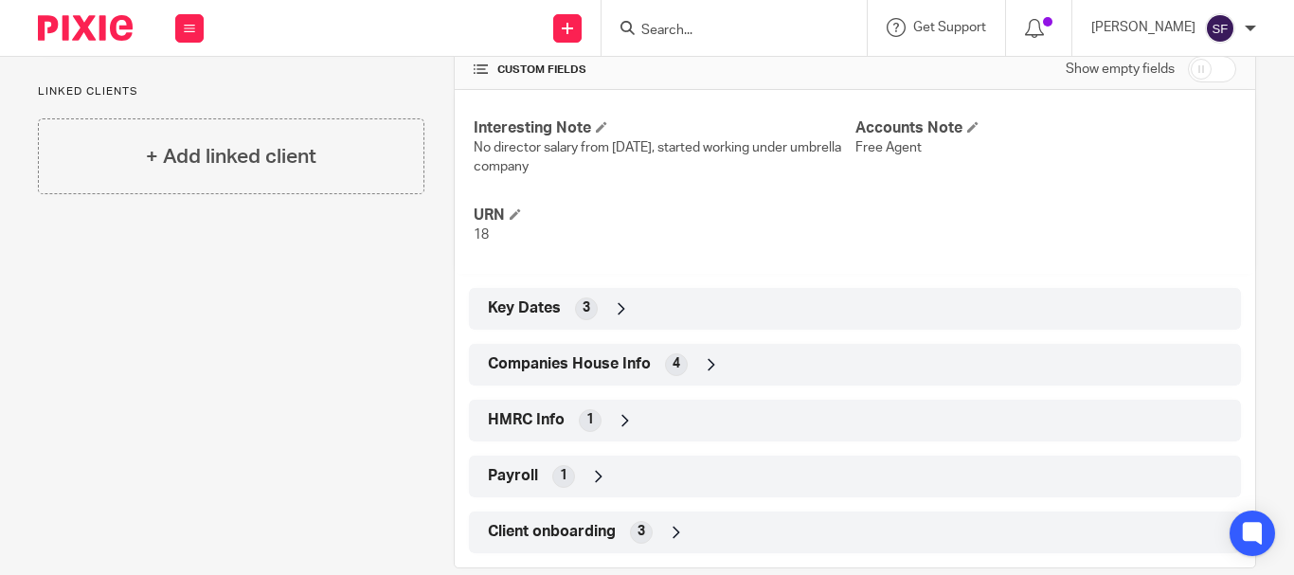
scroll to position [472, 0]
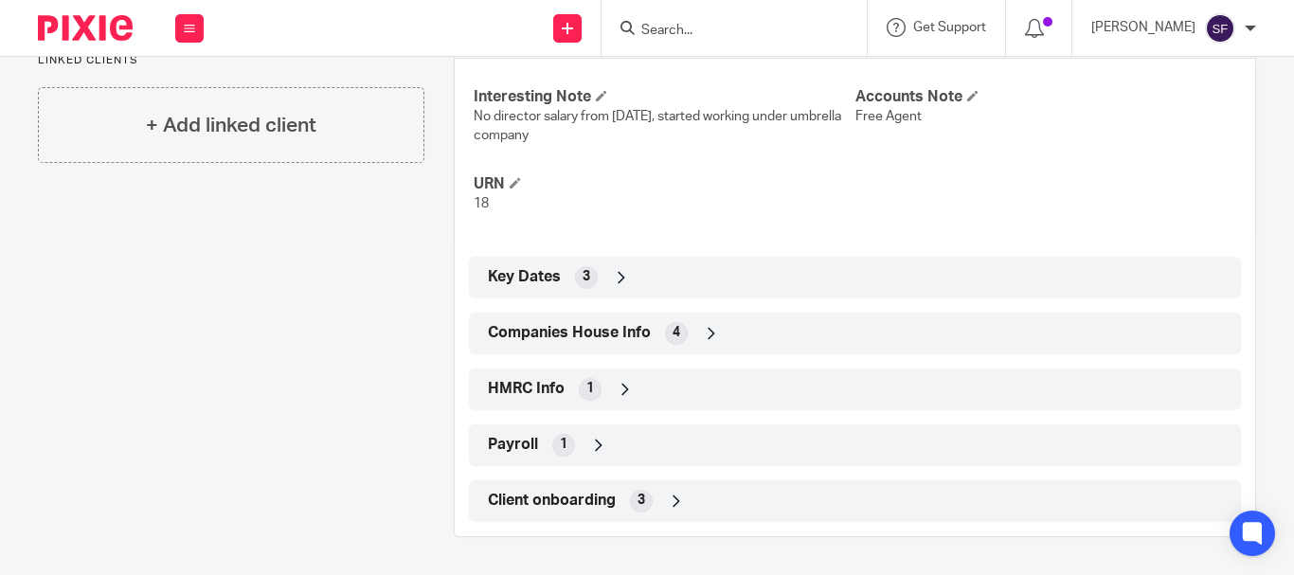
click at [614, 405] on div "HMRC Info 1" at bounding box center [855, 389] width 772 height 42
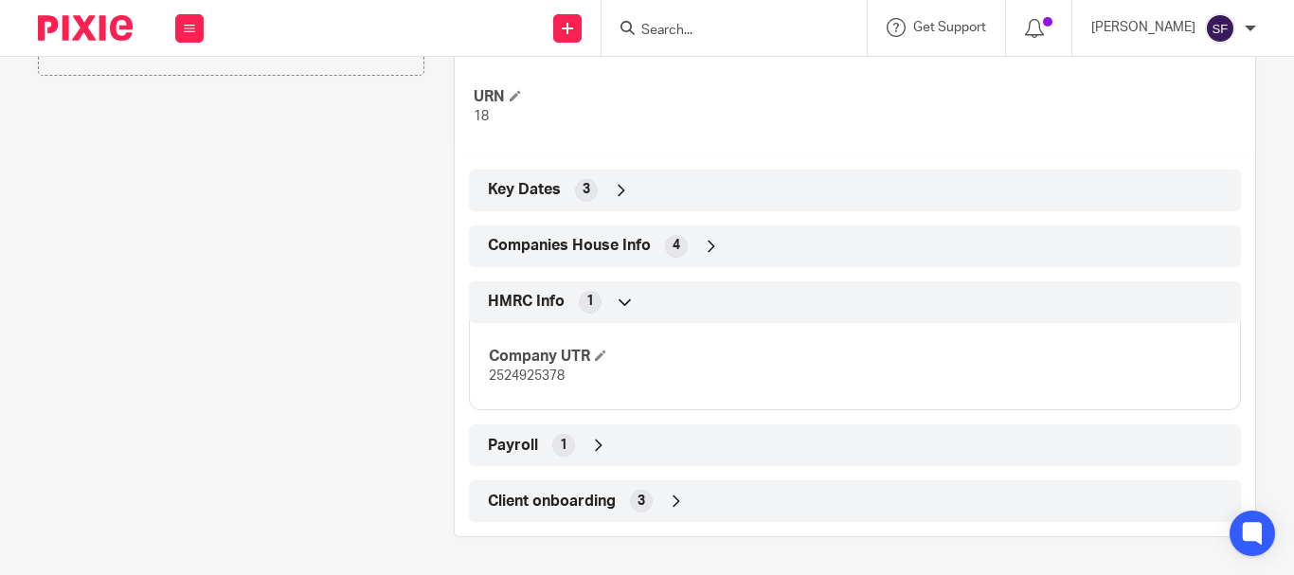
click at [599, 438] on icon at bounding box center [598, 445] width 19 height 19
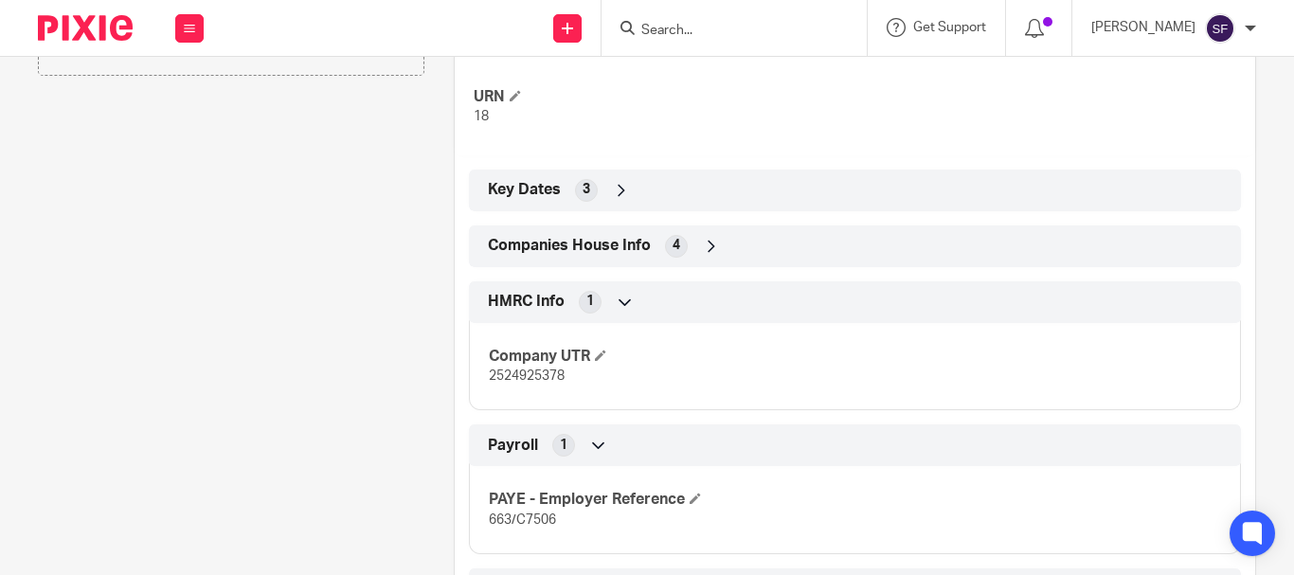
scroll to position [647, 0]
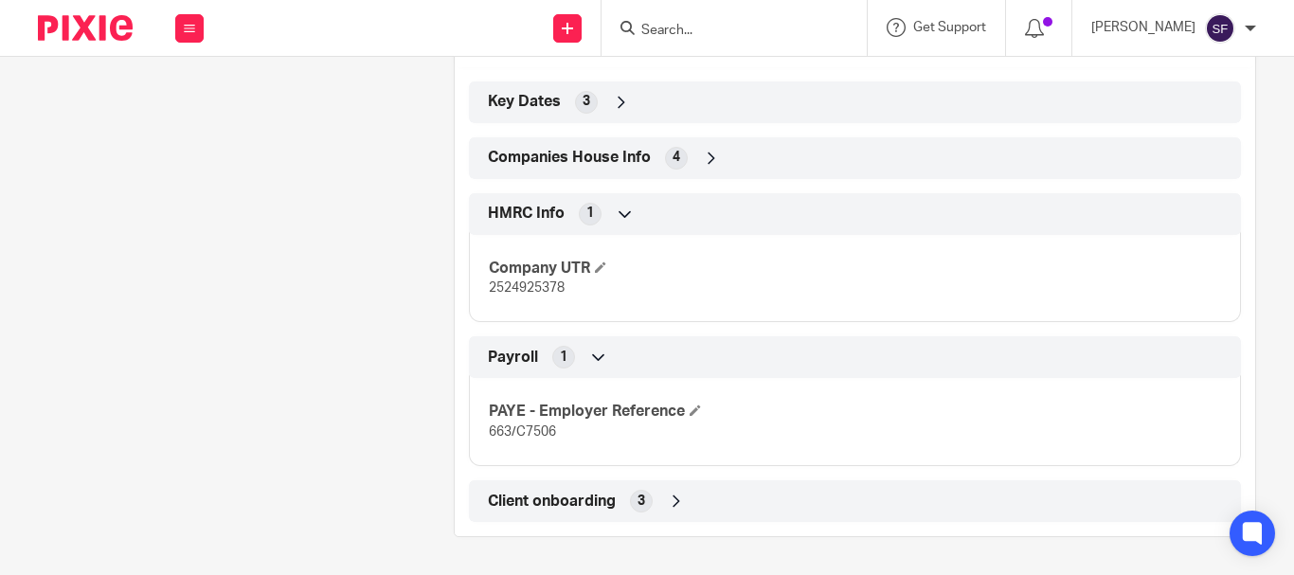
click at [647, 505] on div "3" at bounding box center [641, 501] width 23 height 23
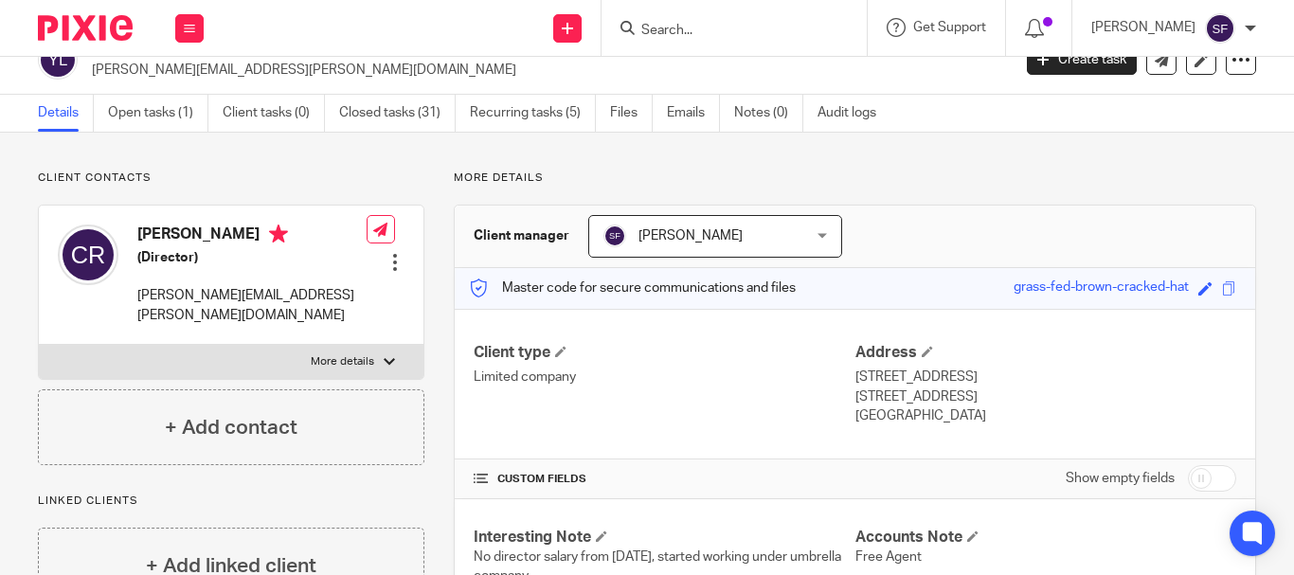
scroll to position [0, 0]
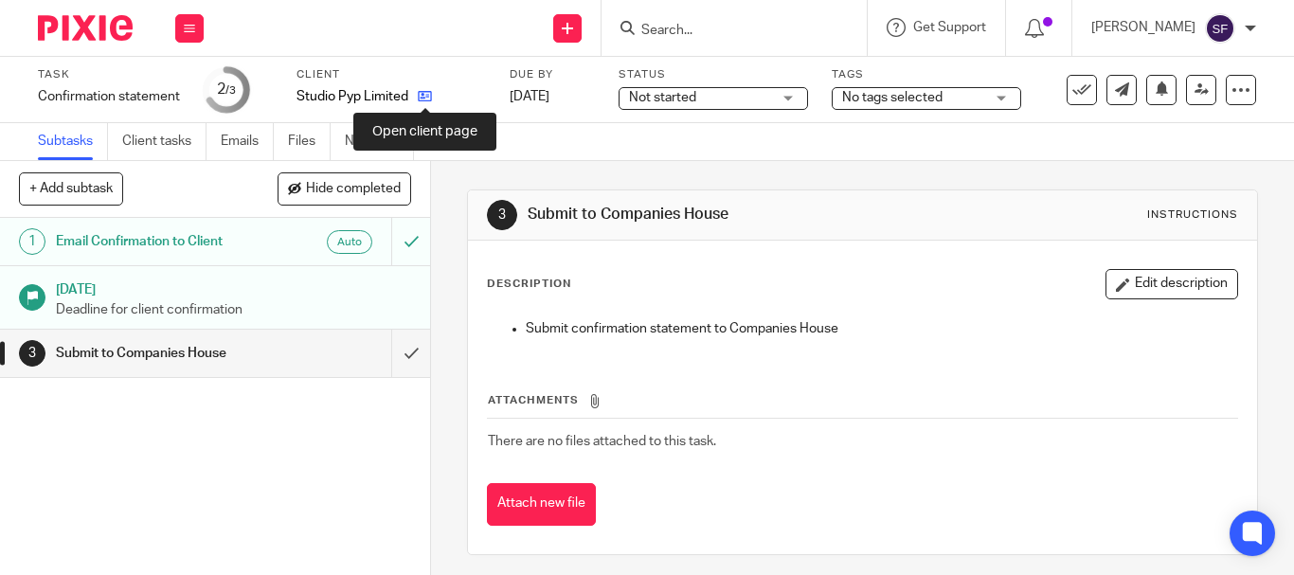
drag, startPoint x: 423, startPoint y: 102, endPoint x: 445, endPoint y: 95, distance: 23.1
click at [424, 102] on icon at bounding box center [425, 96] width 14 height 14
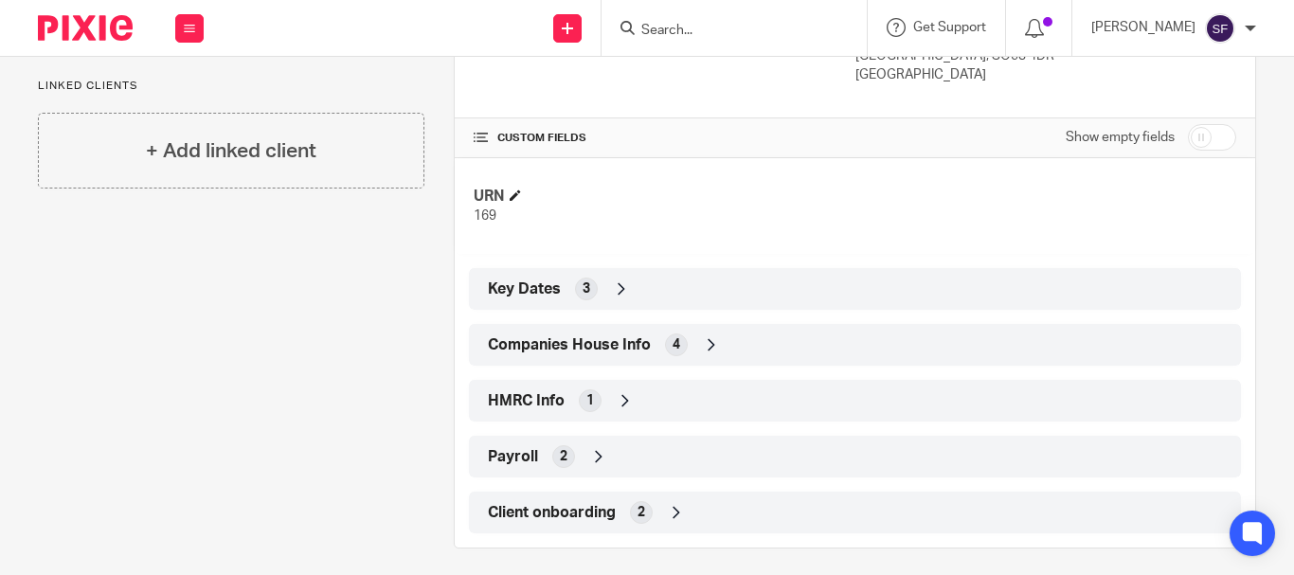
scroll to position [384, 0]
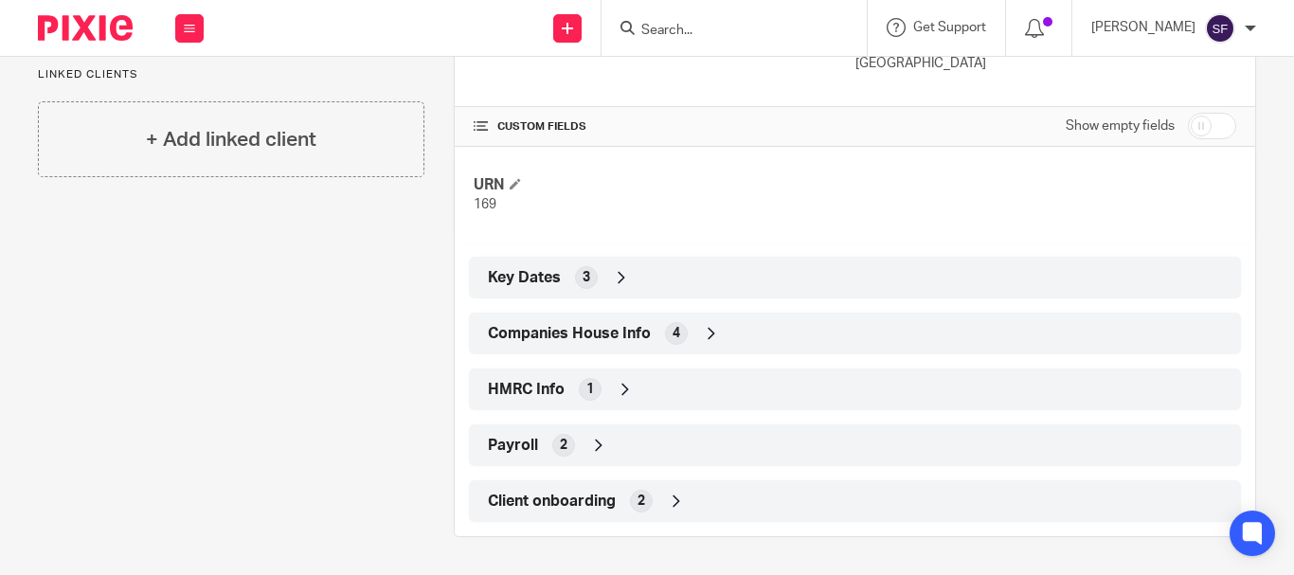
click at [619, 348] on div "Companies House Info 4" at bounding box center [854, 333] width 743 height 32
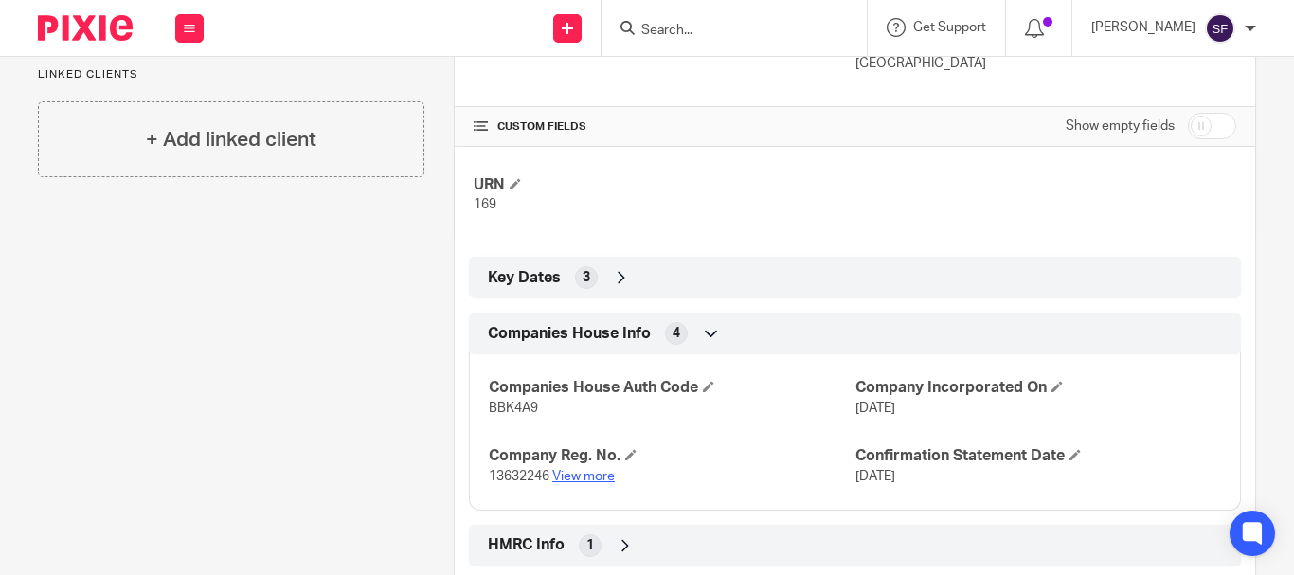
click at [576, 474] on link "View more" at bounding box center [583, 476] width 63 height 13
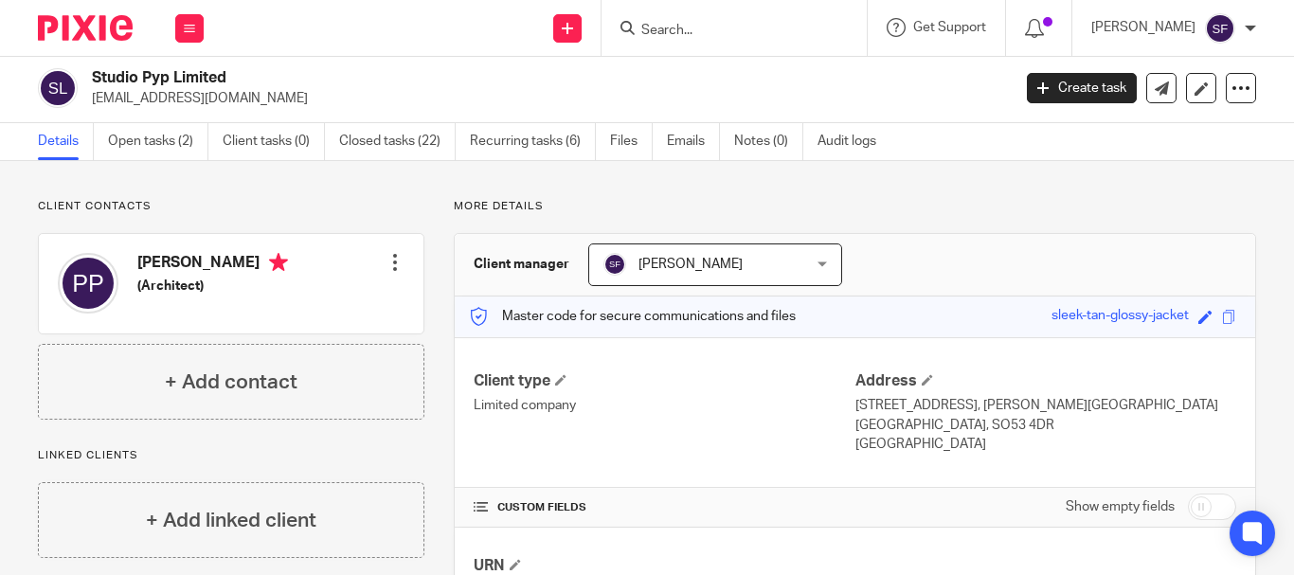
scroll to position [0, 0]
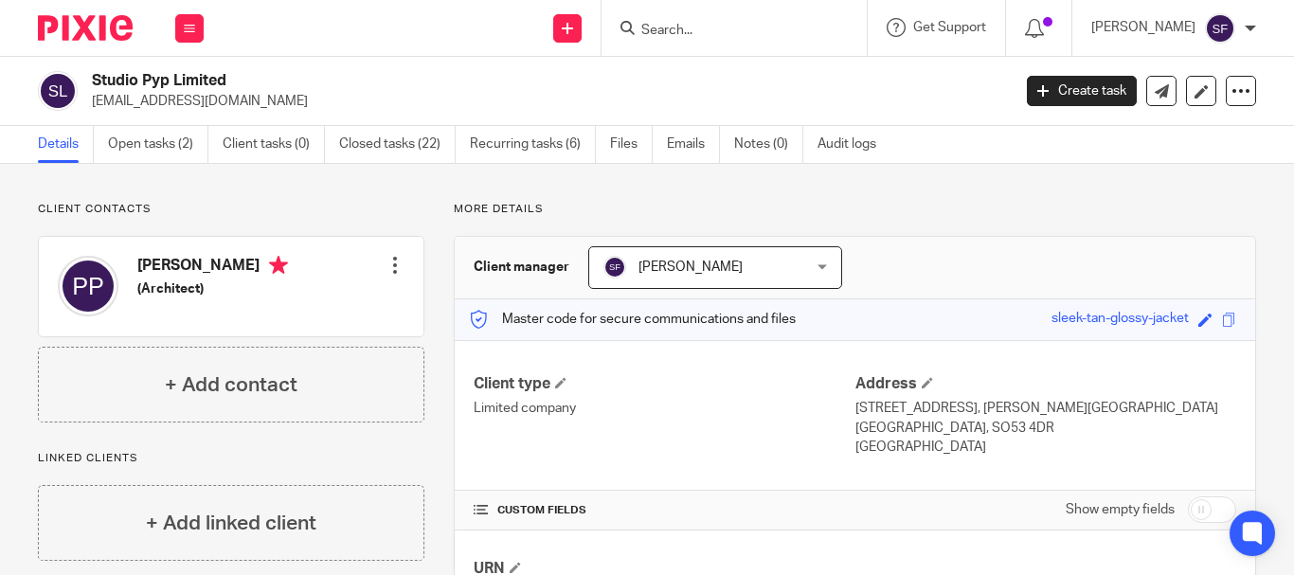
drag, startPoint x: 91, startPoint y: 76, endPoint x: 235, endPoint y: 81, distance: 144.1
click at [235, 81] on div "Studio Pyp Limited [EMAIL_ADDRESS][DOMAIN_NAME]" at bounding box center [518, 91] width 960 height 40
copy h2 "Studio Pyp Limited"
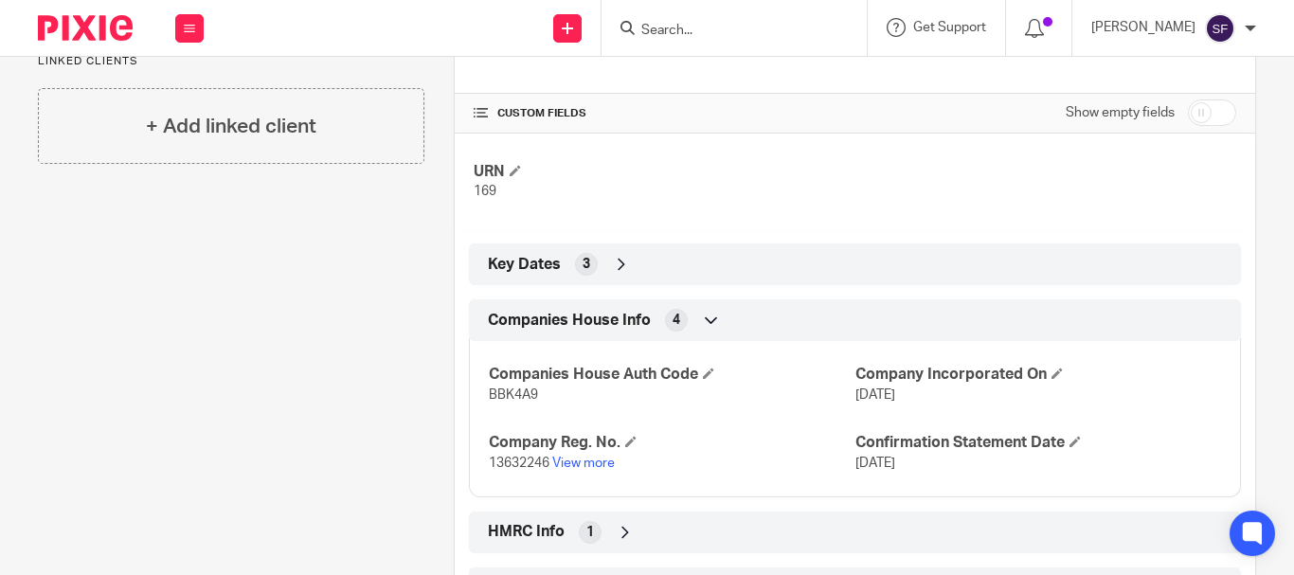
scroll to position [540, 0]
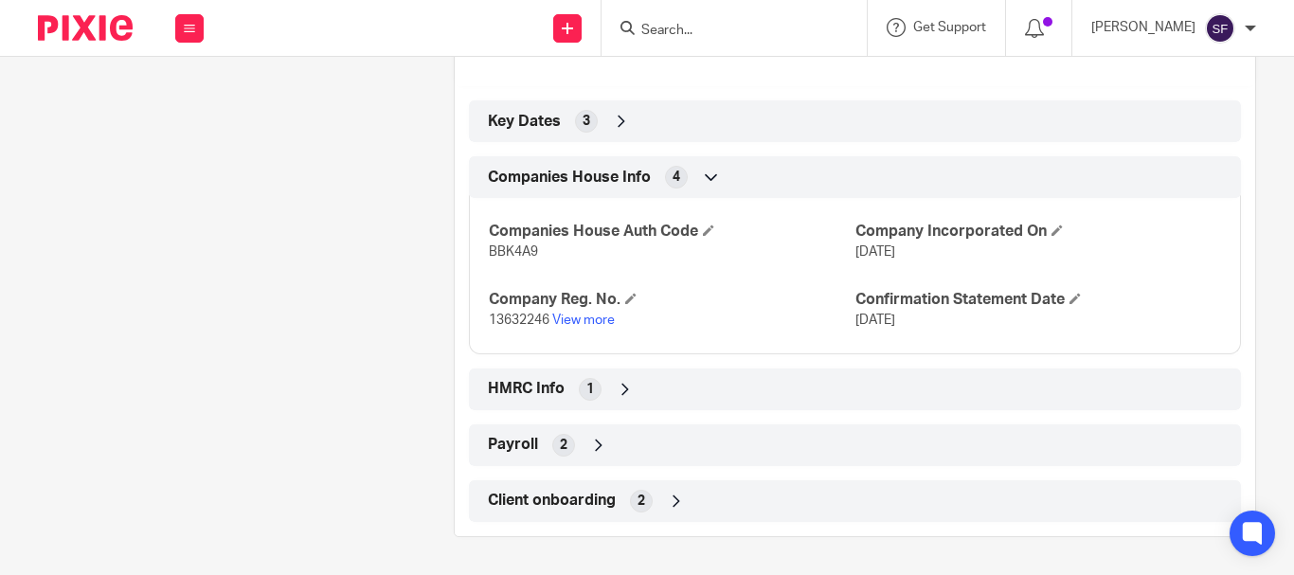
click at [596, 386] on div "1" at bounding box center [590, 389] width 23 height 23
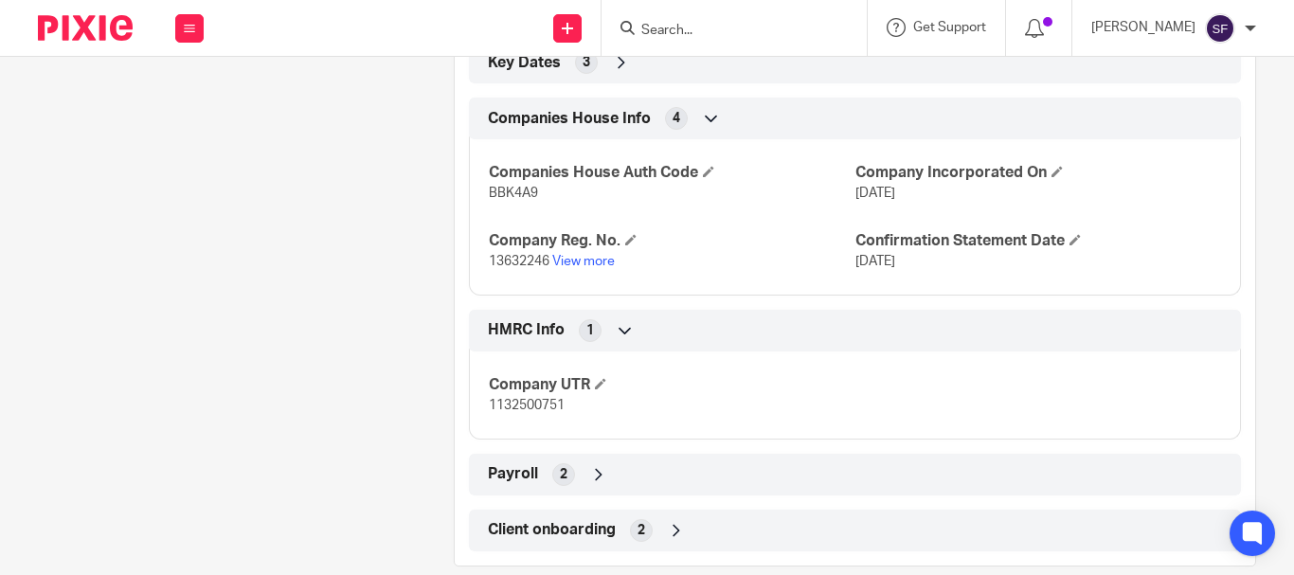
scroll to position [628, 0]
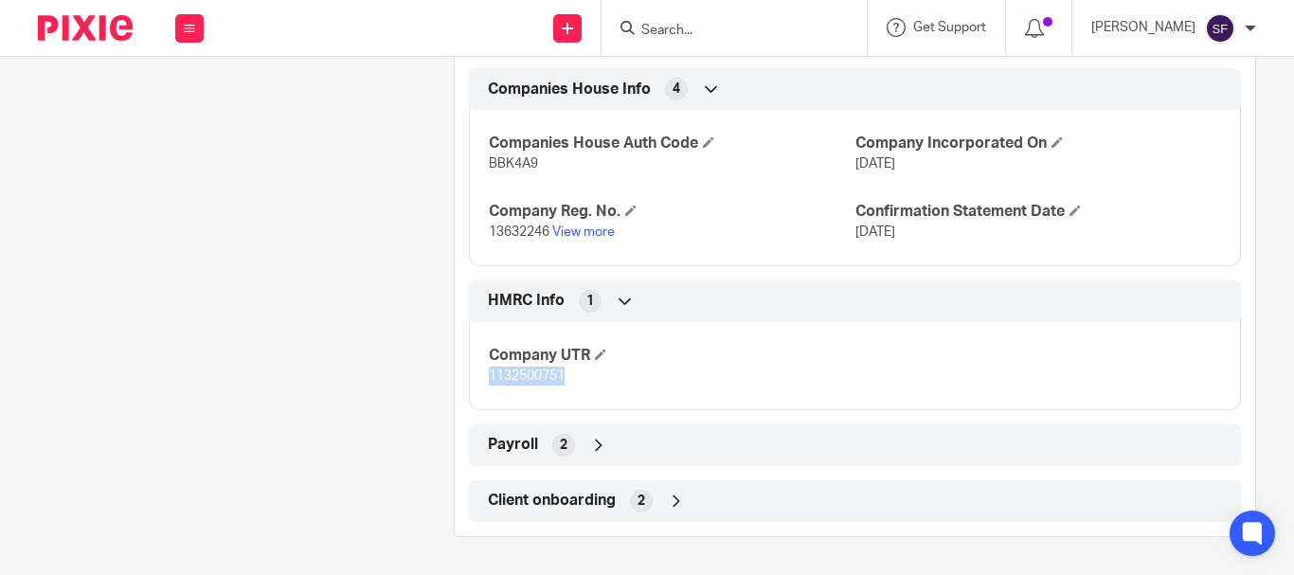
drag, startPoint x: 481, startPoint y: 375, endPoint x: 563, endPoint y: 380, distance: 82.5
click at [563, 380] on div "Company UTR 1132500751" at bounding box center [855, 359] width 772 height 102
copy span "1132500751"
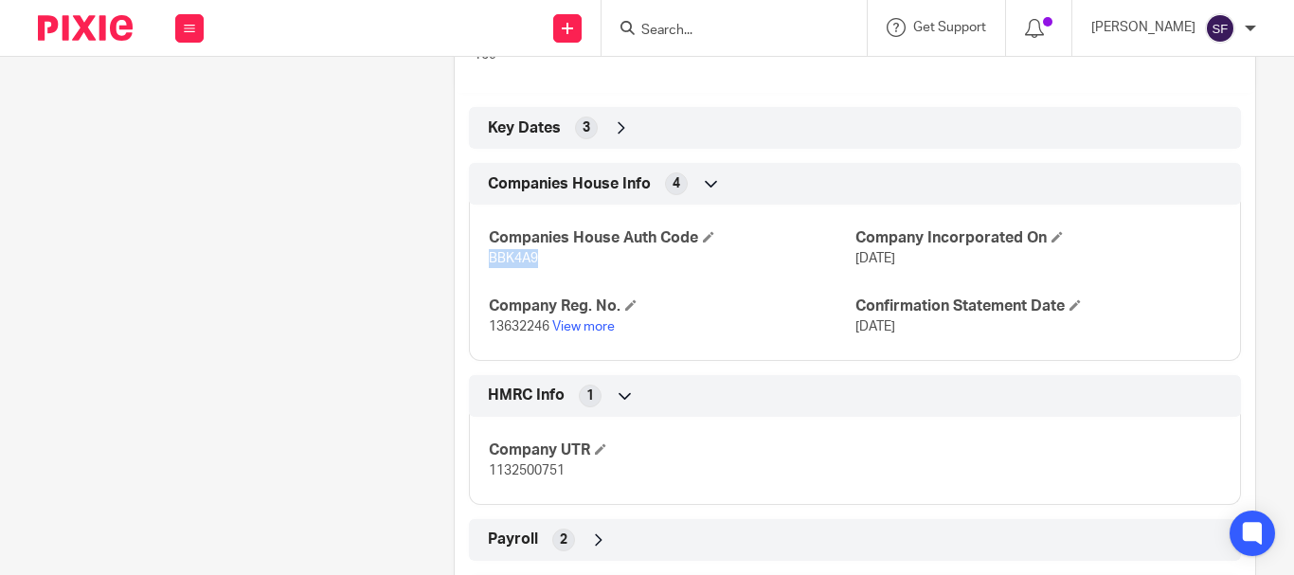
drag, startPoint x: 486, startPoint y: 259, endPoint x: 537, endPoint y: 268, distance: 51.8
click at [537, 268] on p "BBK4A9" at bounding box center [672, 258] width 366 height 19
copy span "BBK4A9"
click at [589, 325] on link "View more" at bounding box center [583, 326] width 63 height 13
